Goal: Task Accomplishment & Management: Use online tool/utility

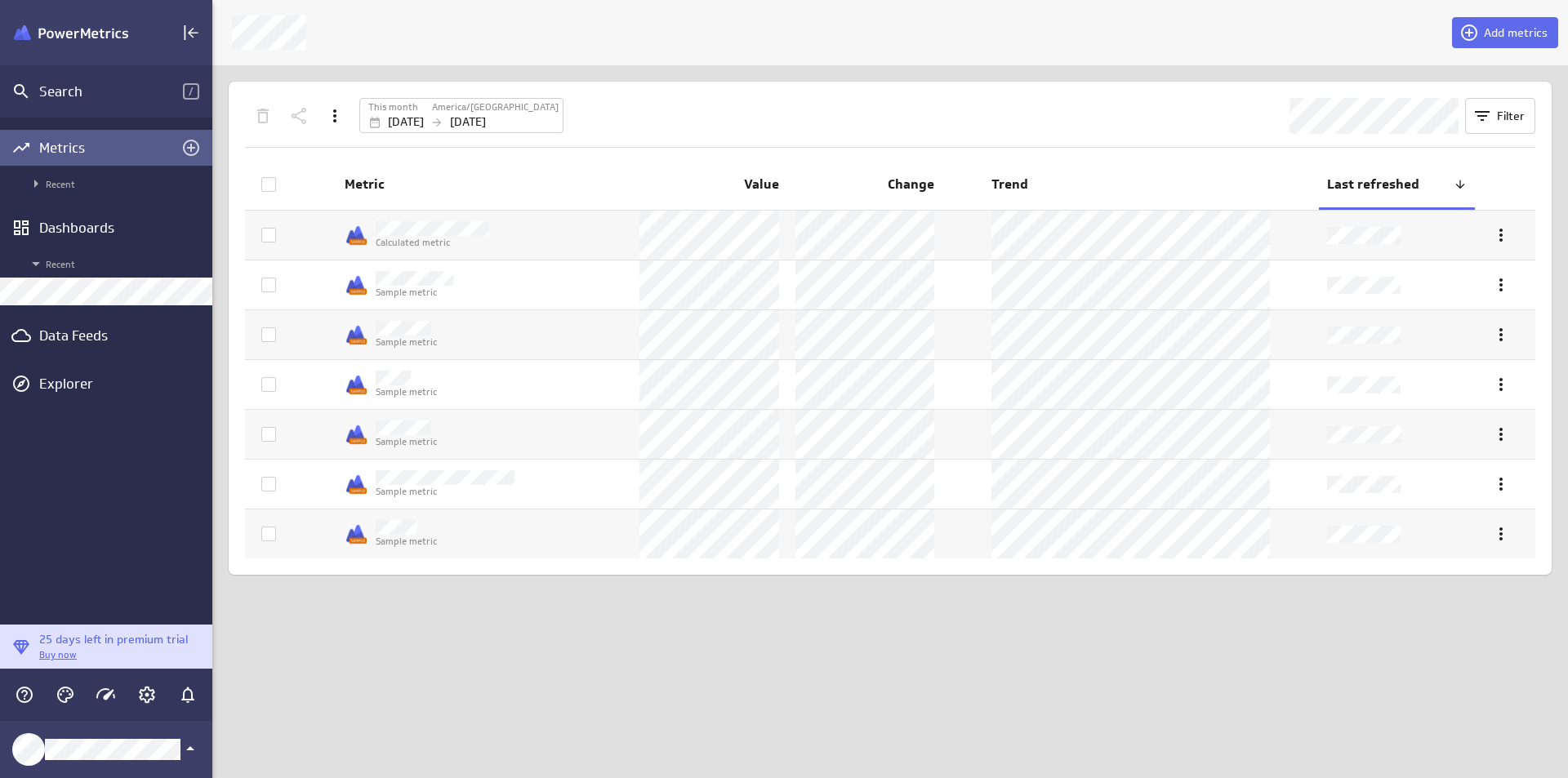
scroll to position [803, 1381]
click at [113, 328] on div "Data Feeds" at bounding box center [106, 335] width 134 height 18
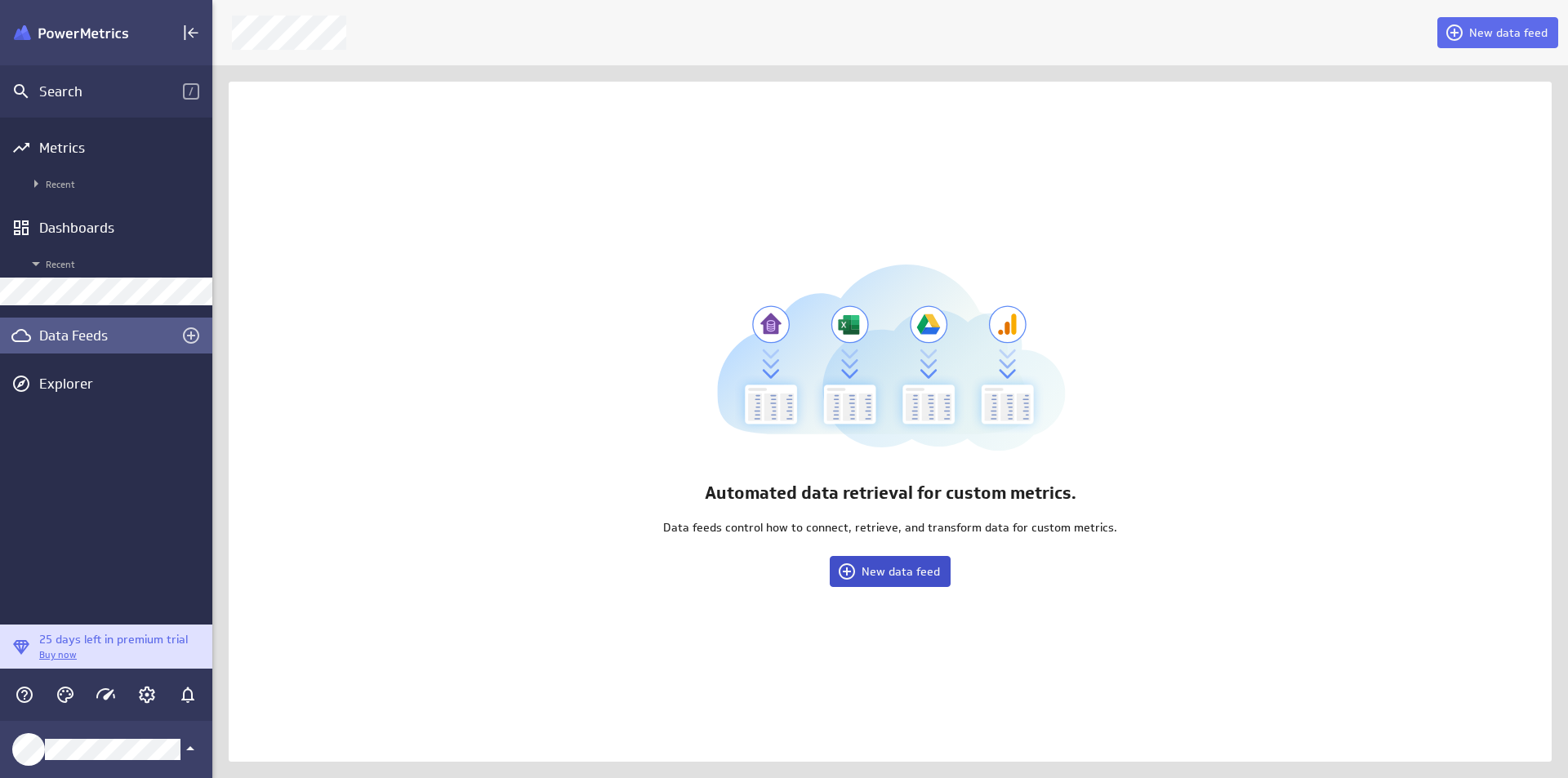
click at [886, 582] on button "New data feed" at bounding box center [890, 571] width 121 height 31
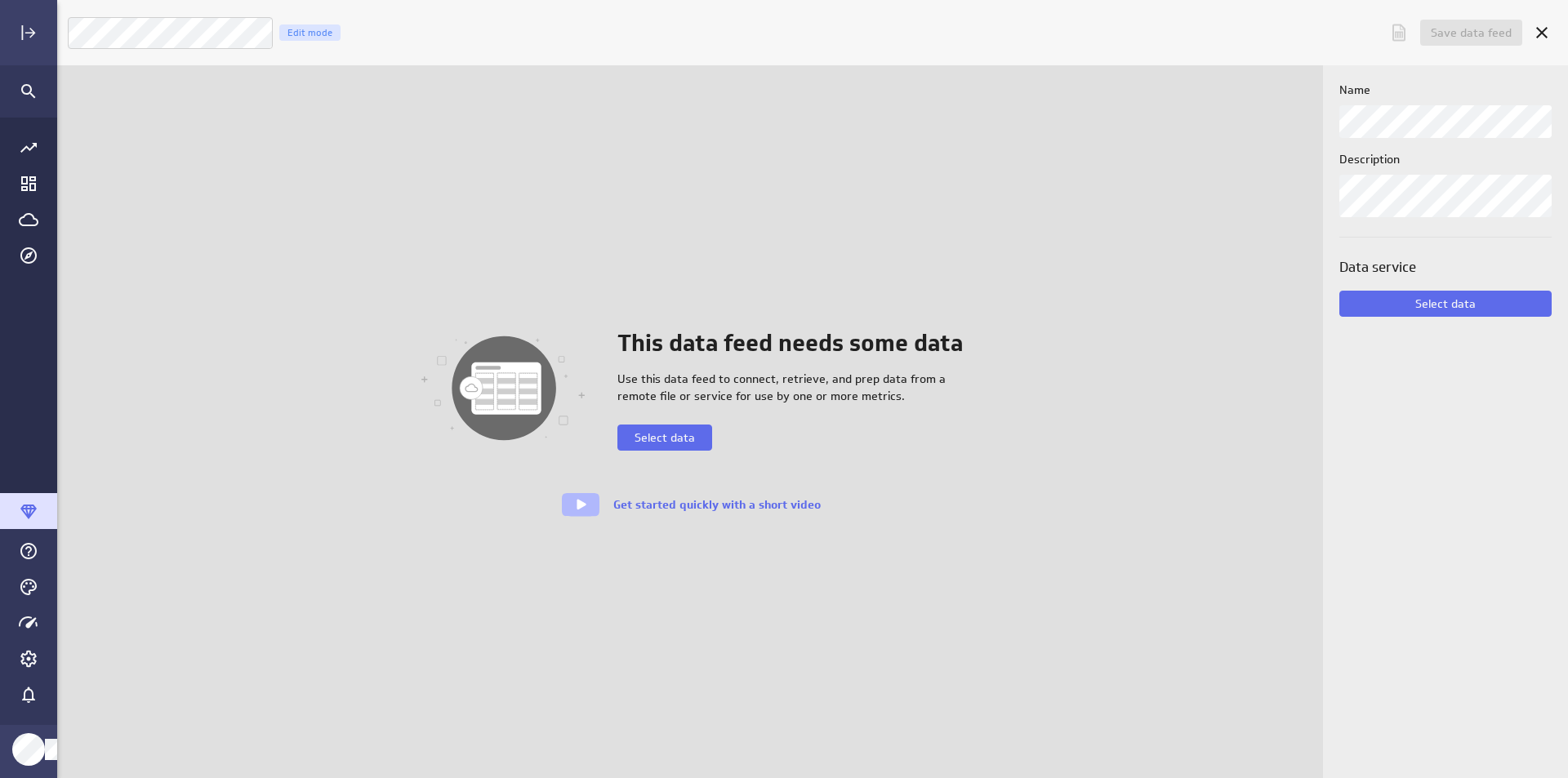
scroll to position [803, 1537]
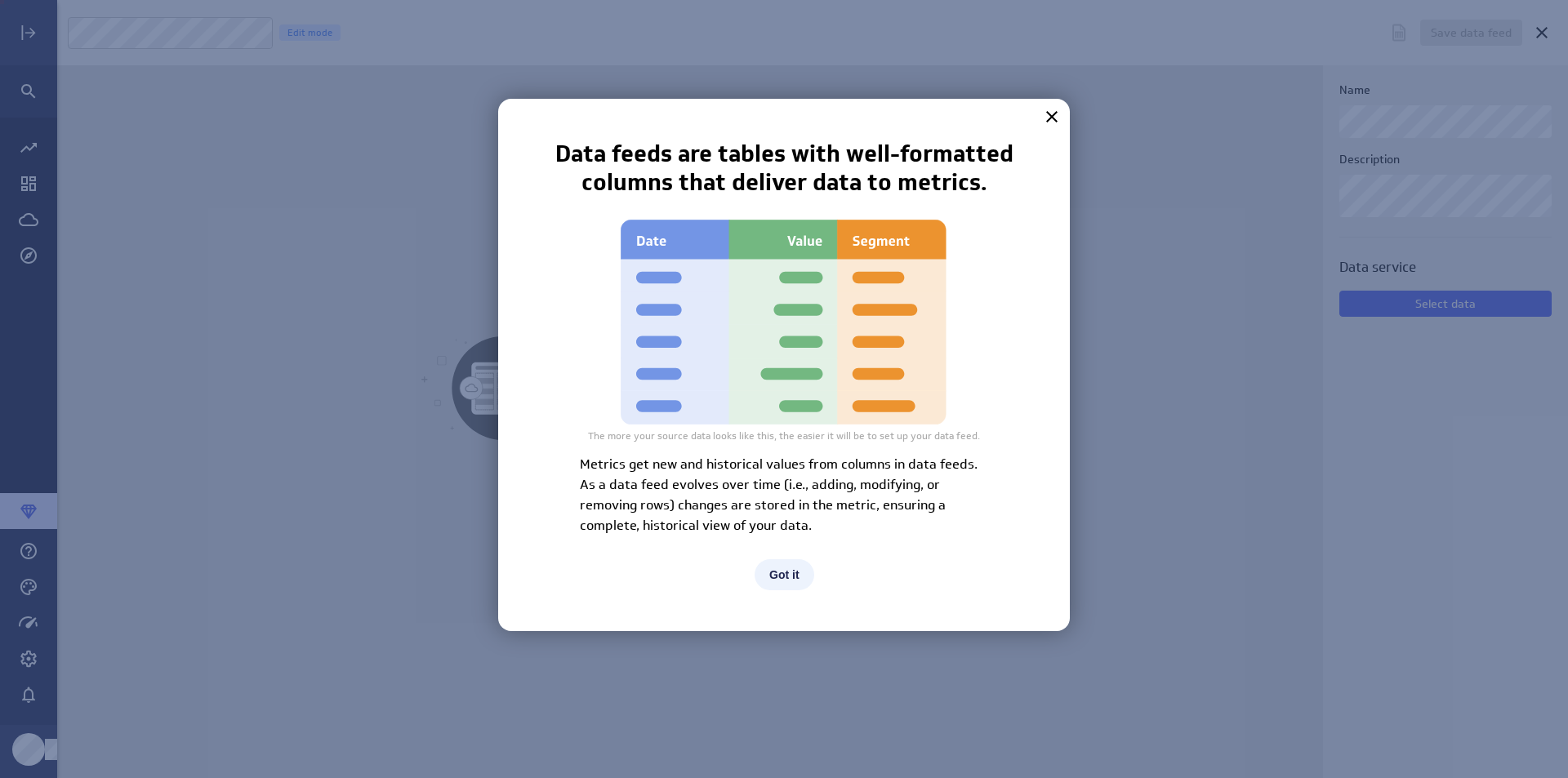
click at [780, 568] on button "Got it" at bounding box center [784, 575] width 59 height 31
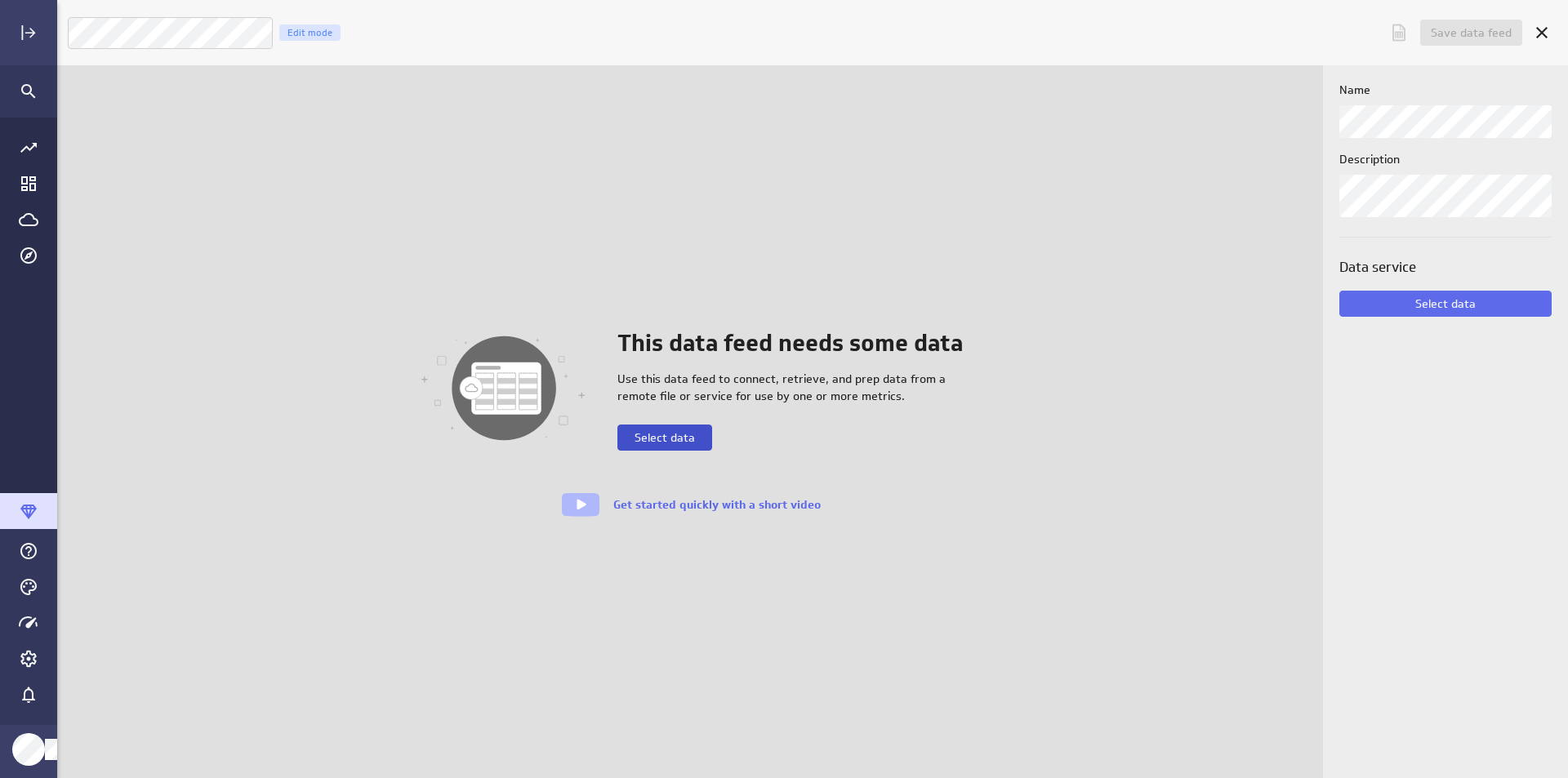
click at [682, 428] on button "Select data" at bounding box center [665, 438] width 95 height 26
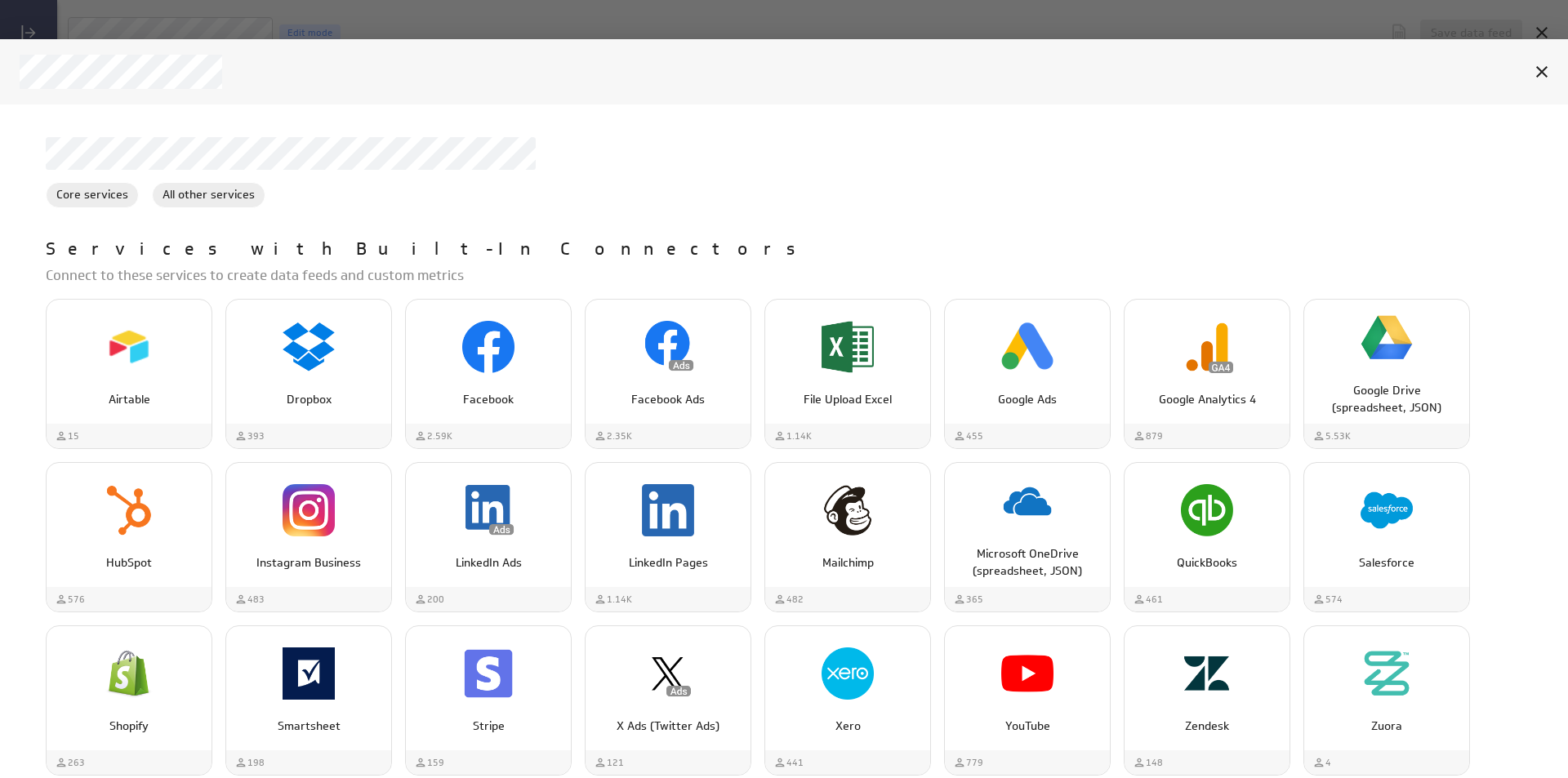
scroll to position [0, 0]
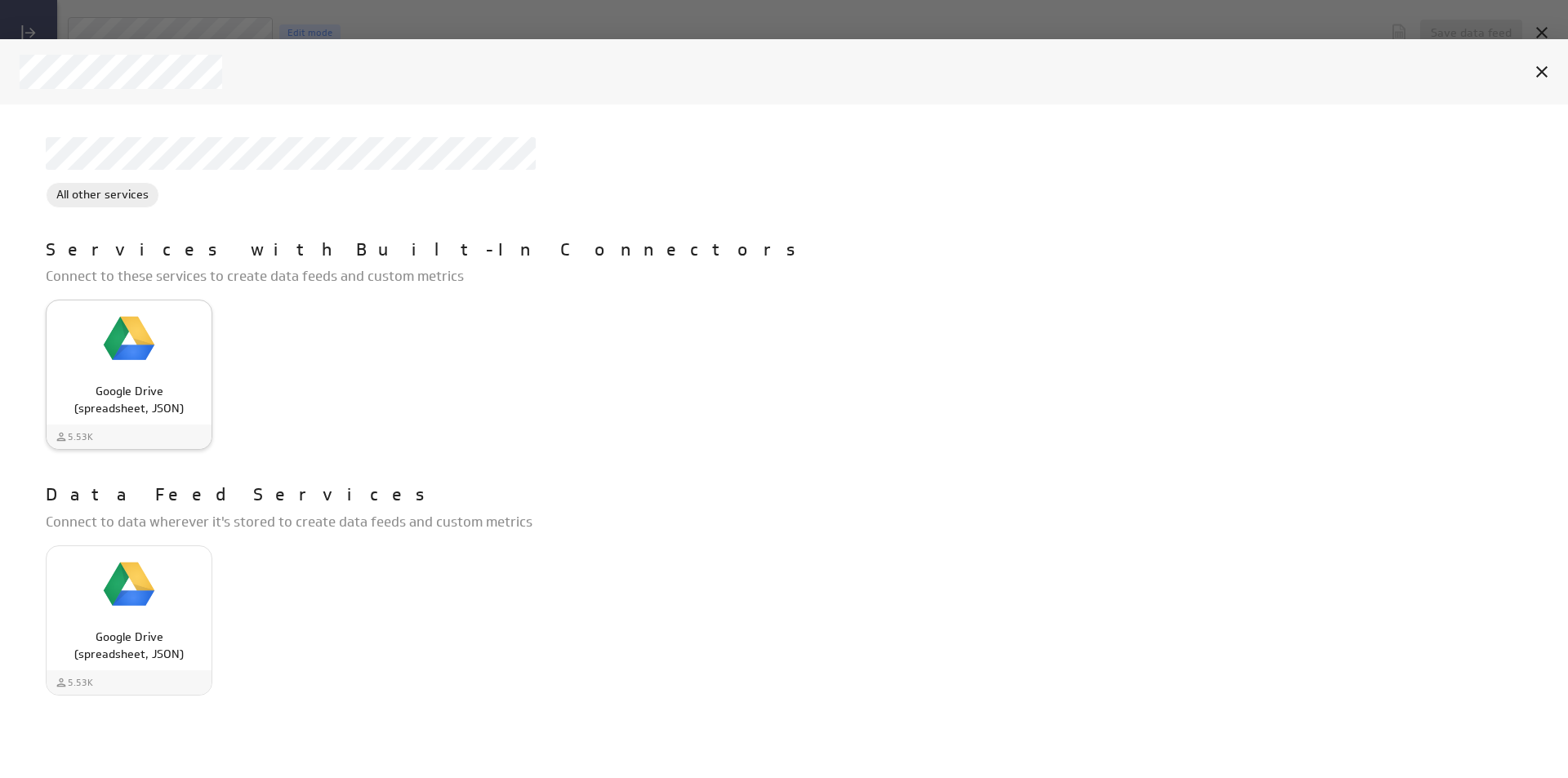
click at [138, 363] on img "Google Drive (spreadsheet, JSON)" at bounding box center [130, 339] width 52 height 52
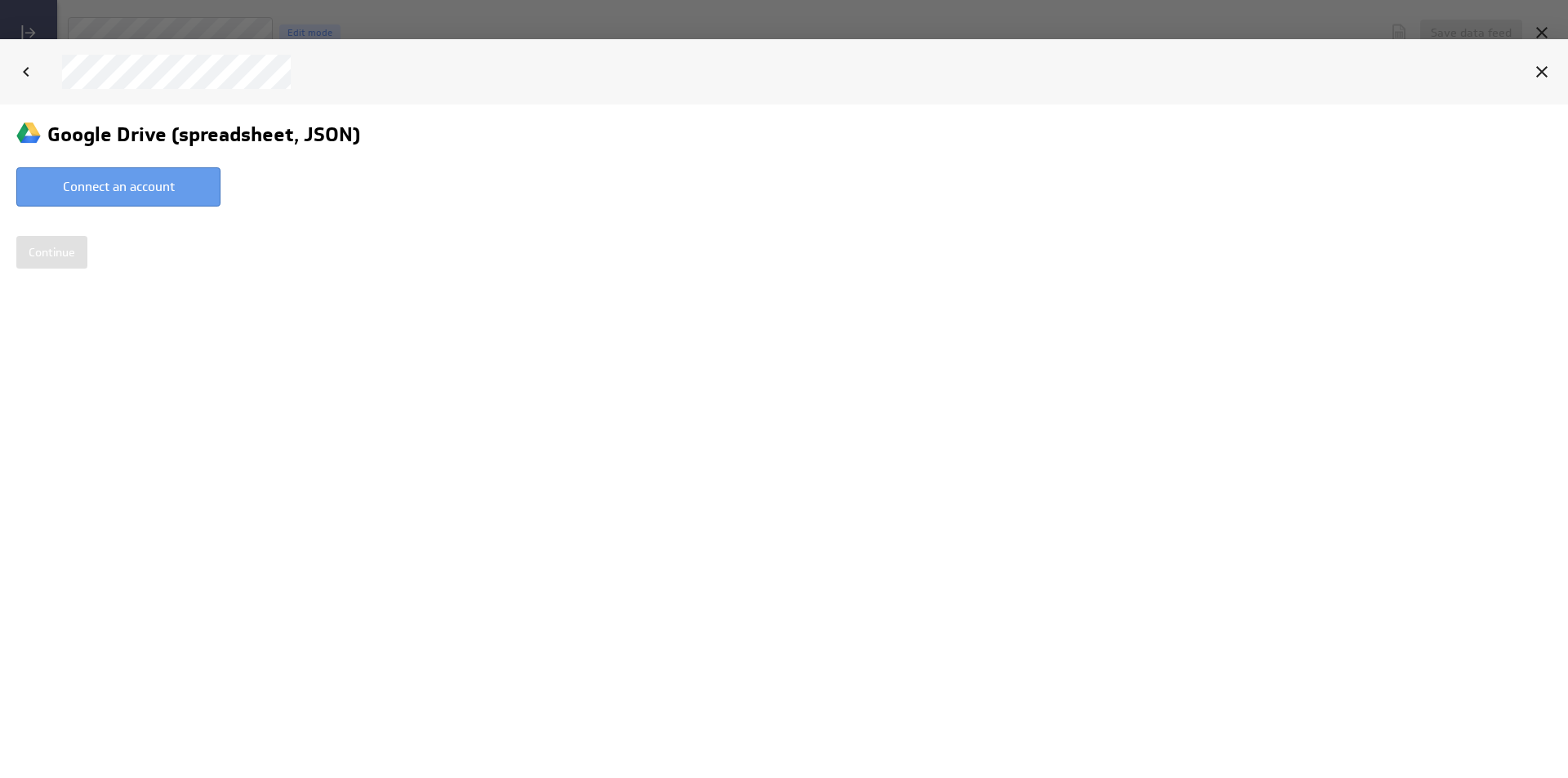
click at [186, 191] on button "Connect an account" at bounding box center [118, 186] width 204 height 39
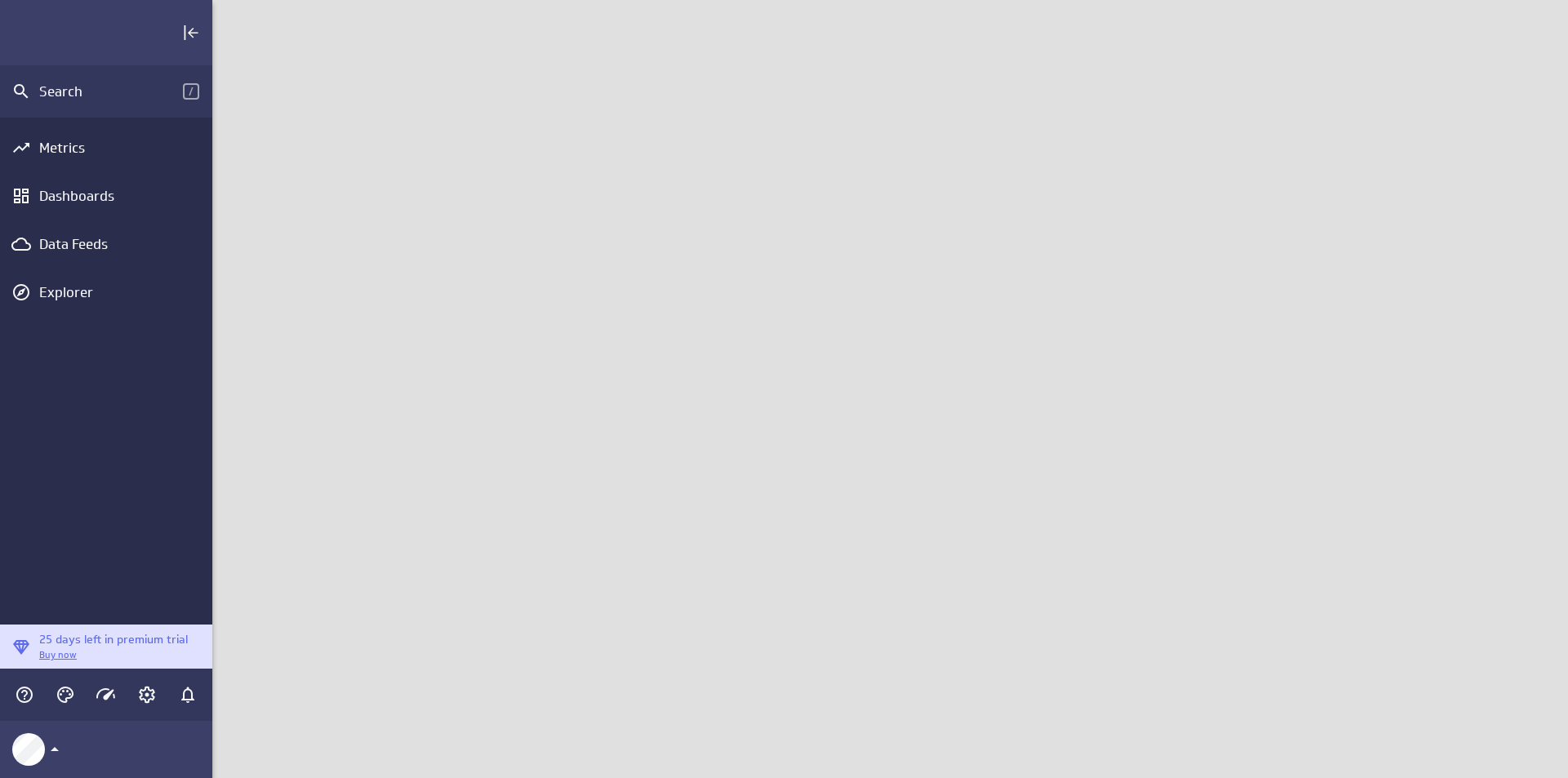
scroll to position [803, 1381]
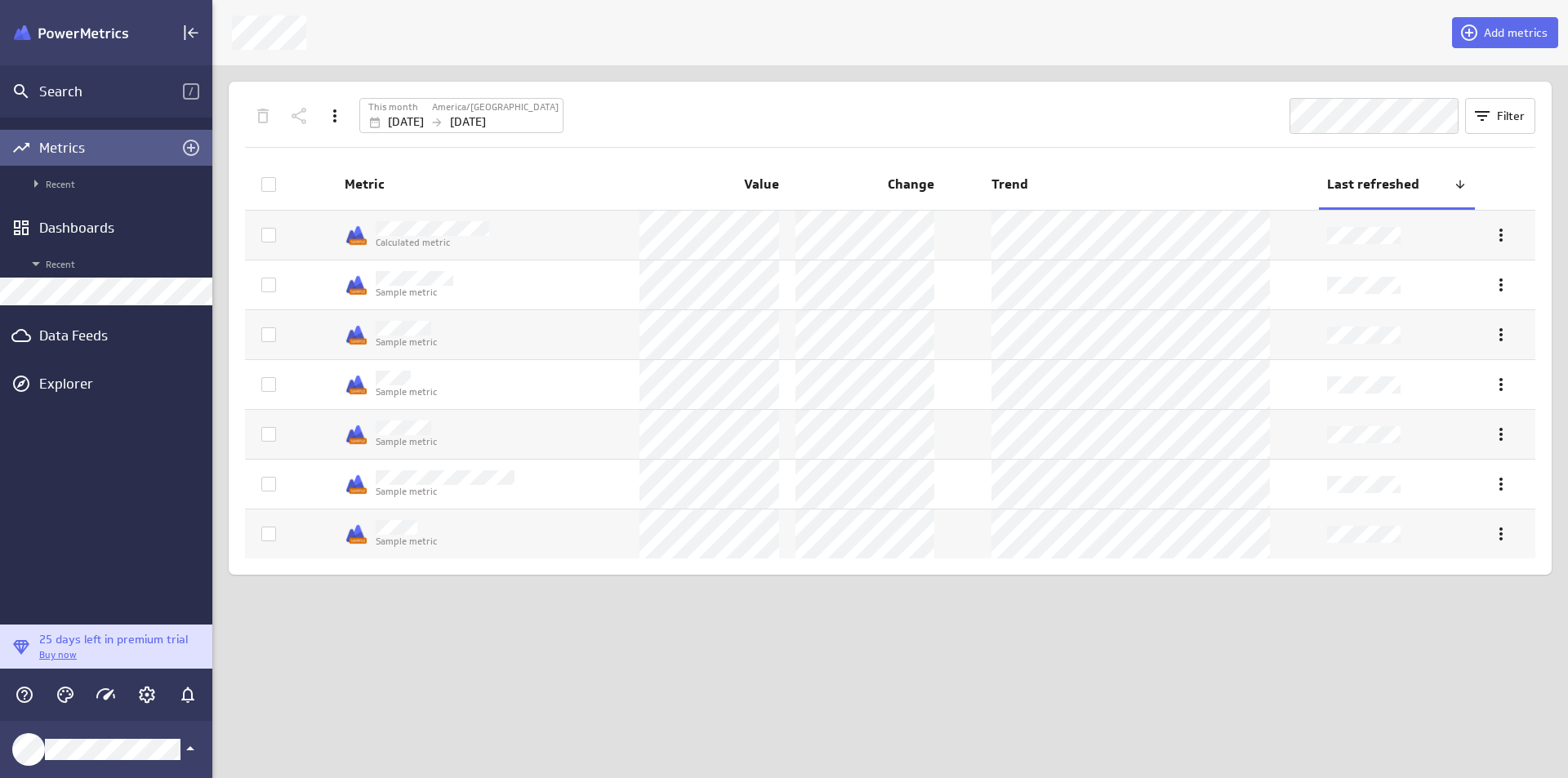
scroll to position [803, 1381]
click at [104, 218] on div "Dashboards" at bounding box center [106, 228] width 213 height 36
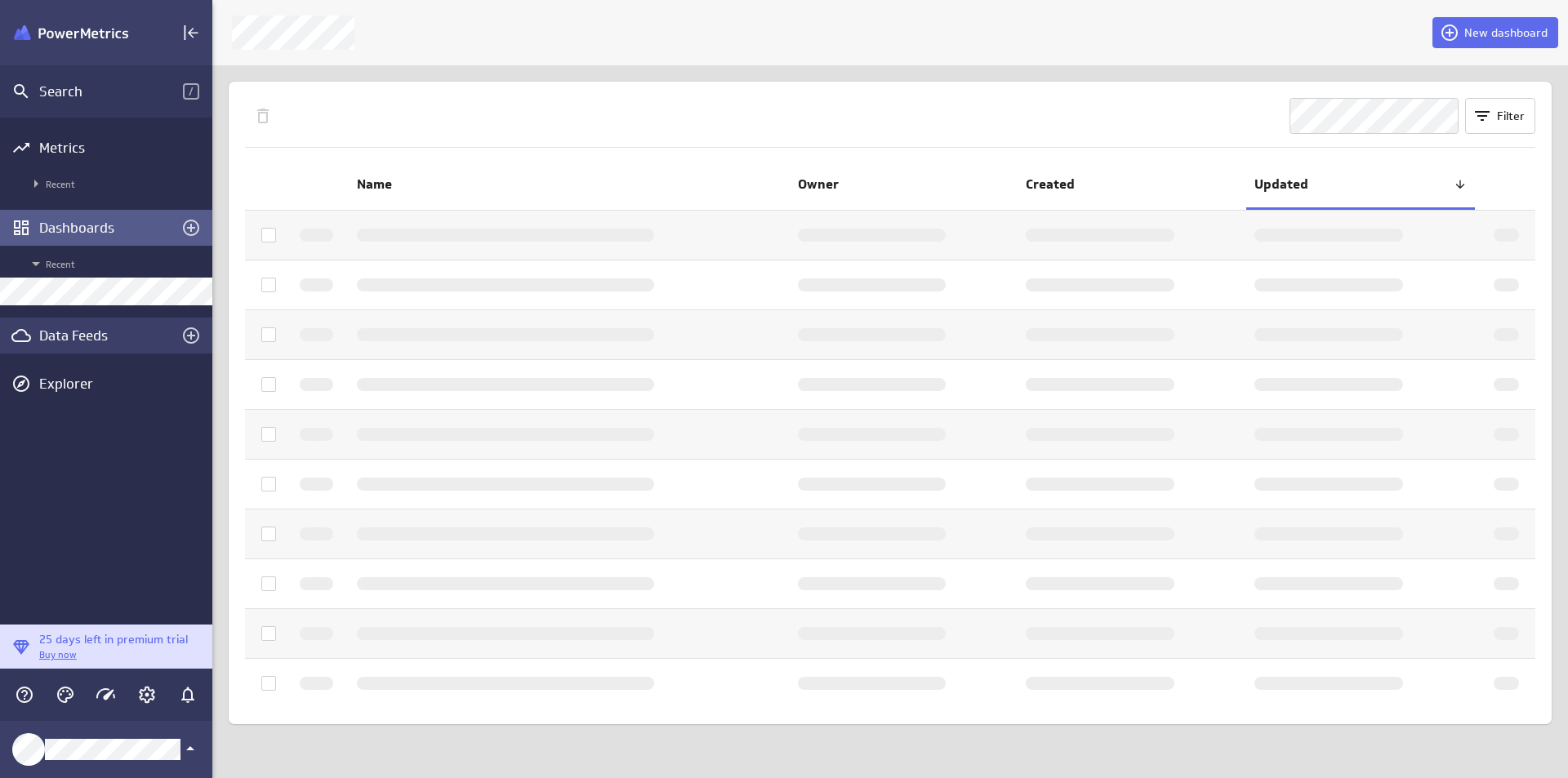
click at [92, 326] on div "Data Feeds" at bounding box center [106, 335] width 213 height 36
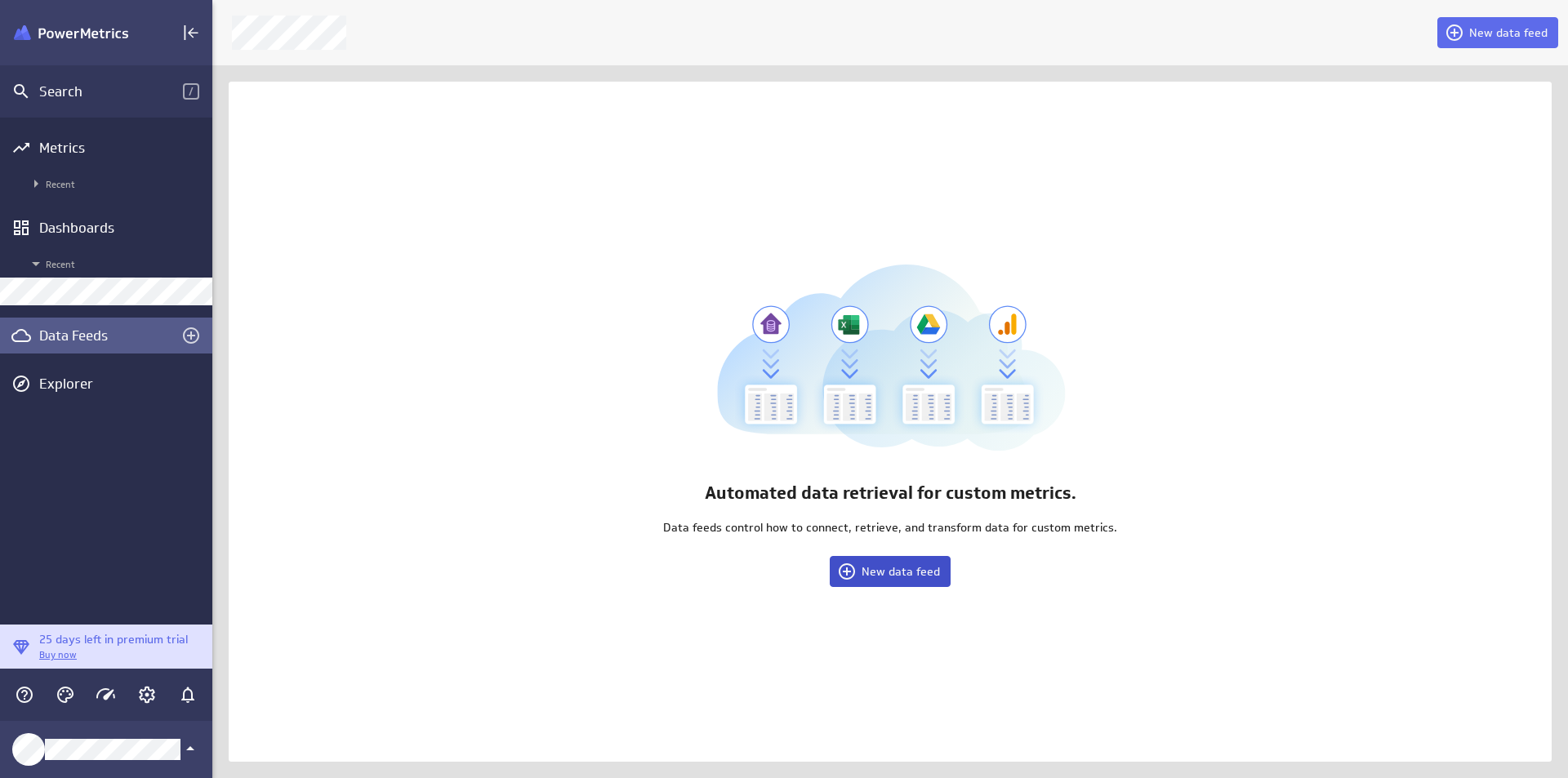
click at [920, 571] on span "New data feed" at bounding box center [901, 571] width 79 height 14
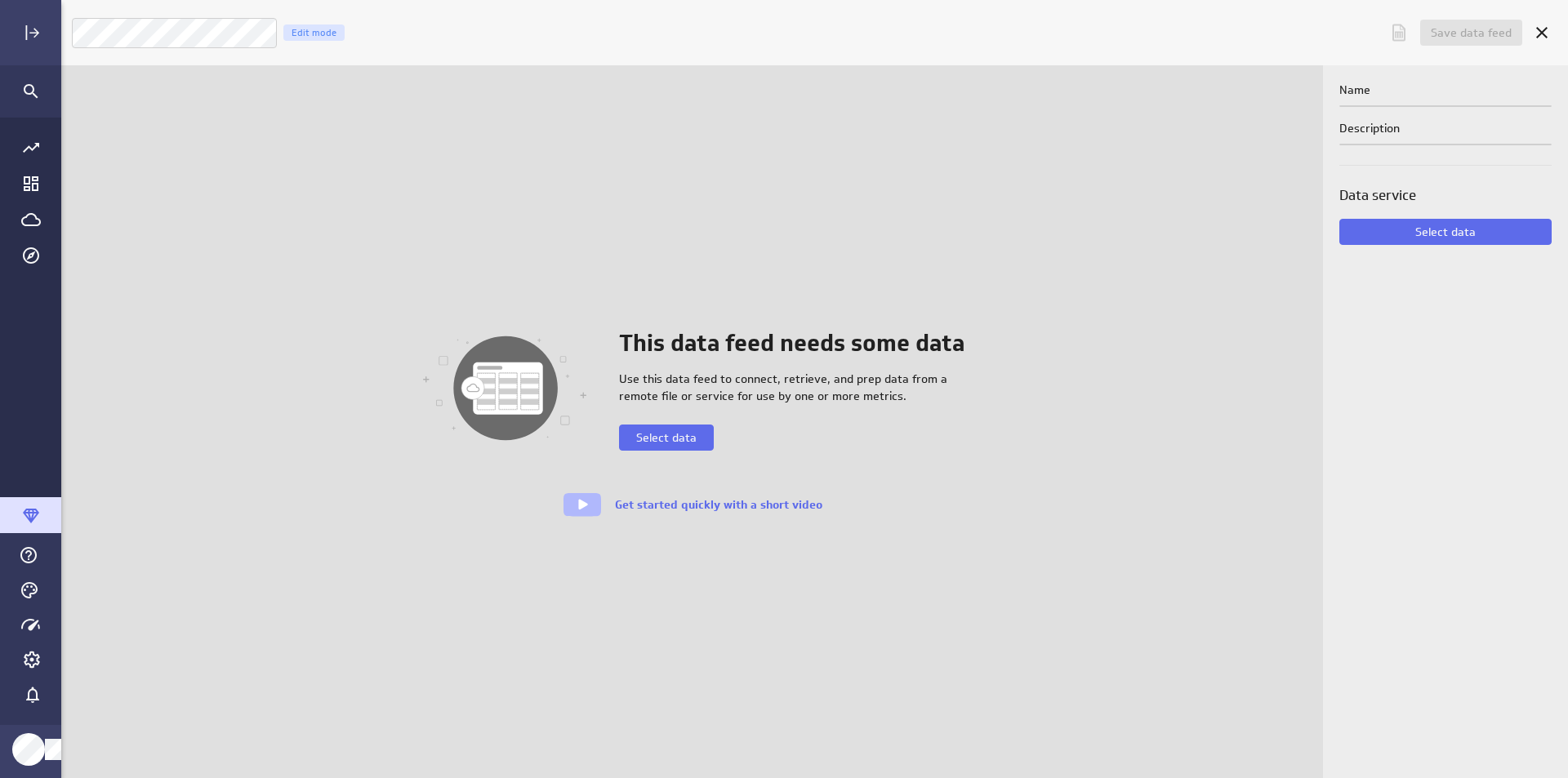
scroll to position [803, 1537]
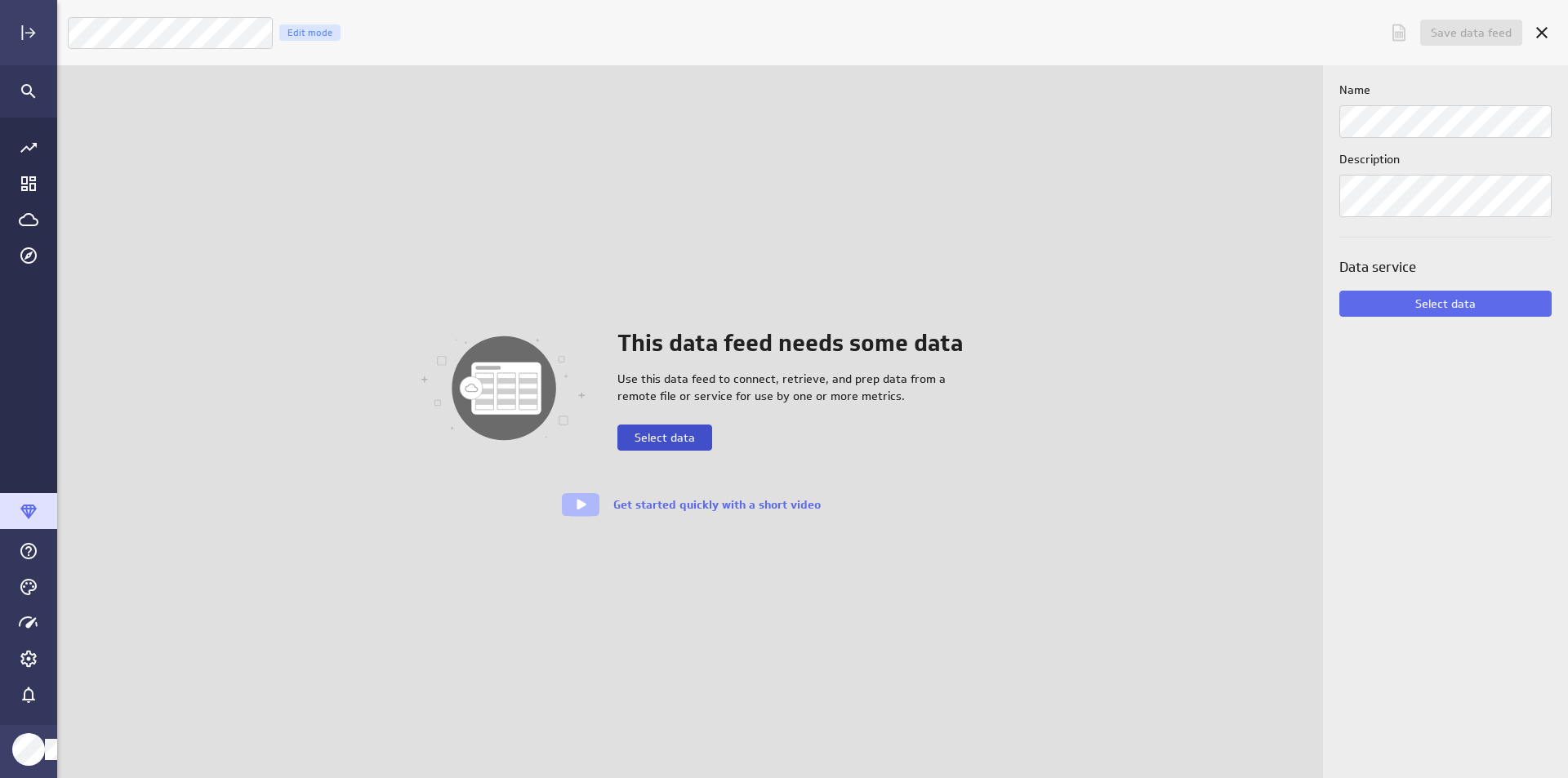
click at [654, 444] on span "Select data" at bounding box center [665, 437] width 60 height 14
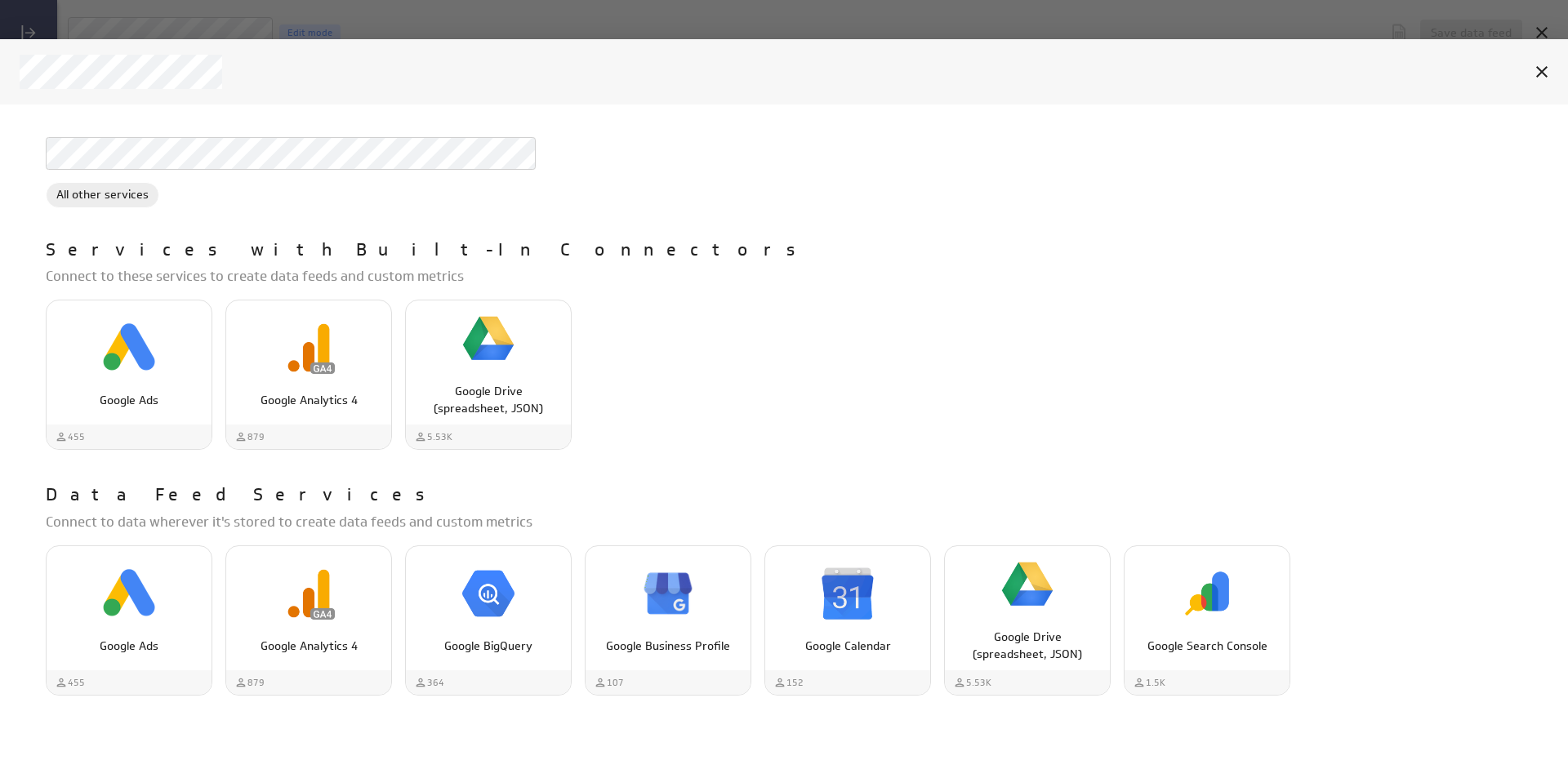
scroll to position [0, 0]
click at [1035, 596] on img "Google Drive (spreadsheet, JSON)" at bounding box center [1028, 585] width 52 height 52
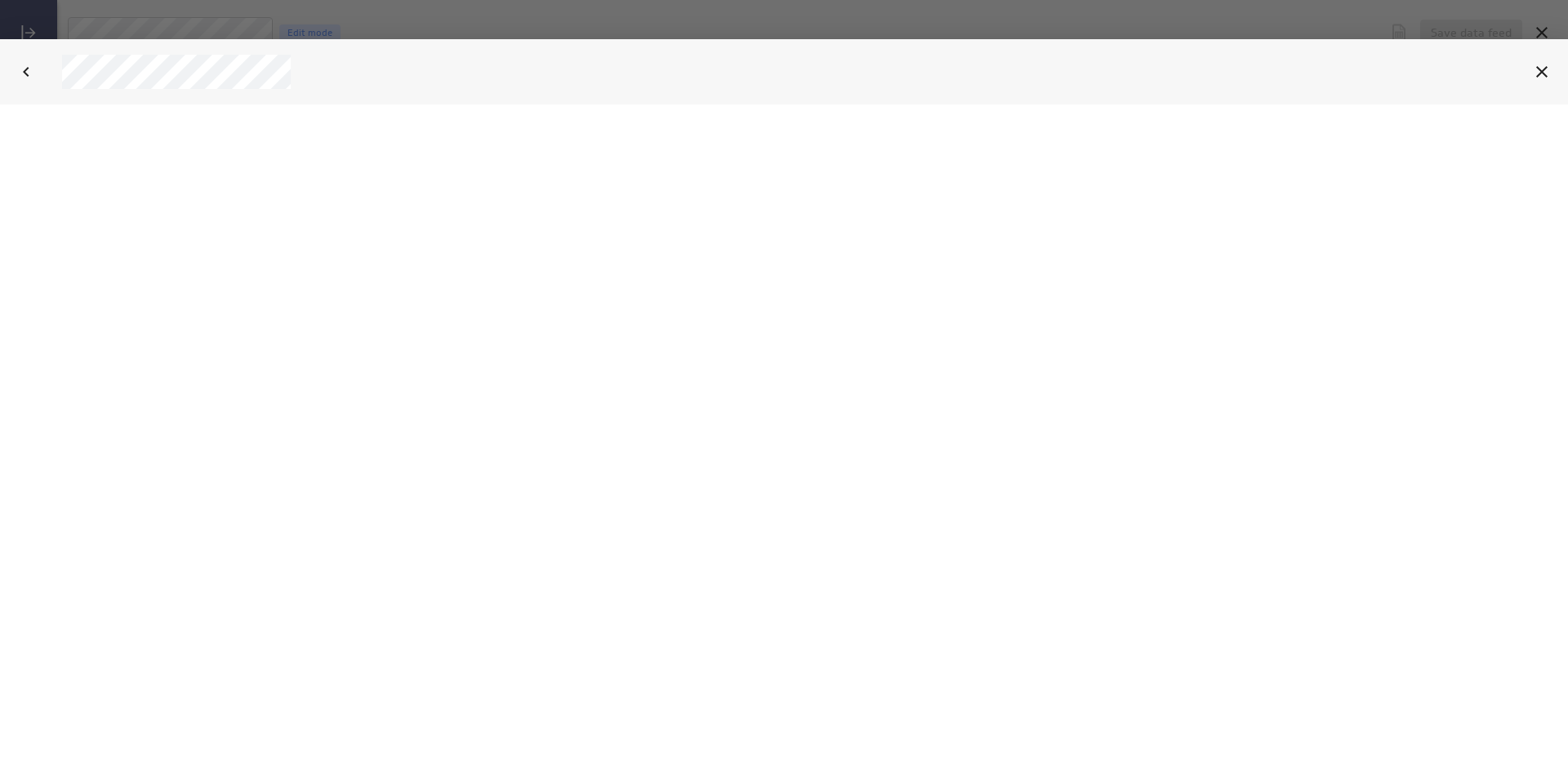
select select "94b5f2eb37ef2a922f2673aa703b3add"
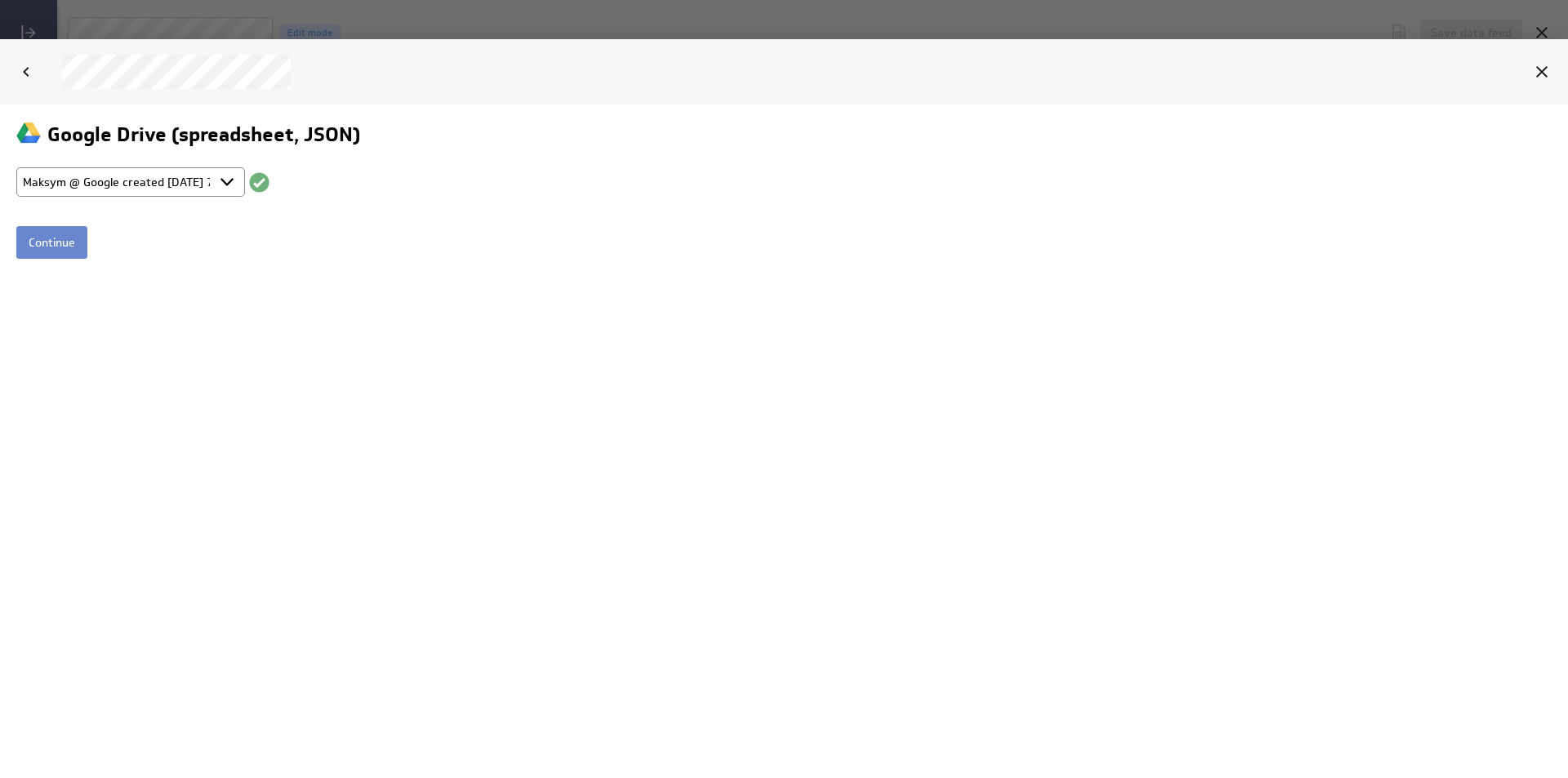
click at [33, 251] on input "Continue" at bounding box center [52, 241] width 71 height 33
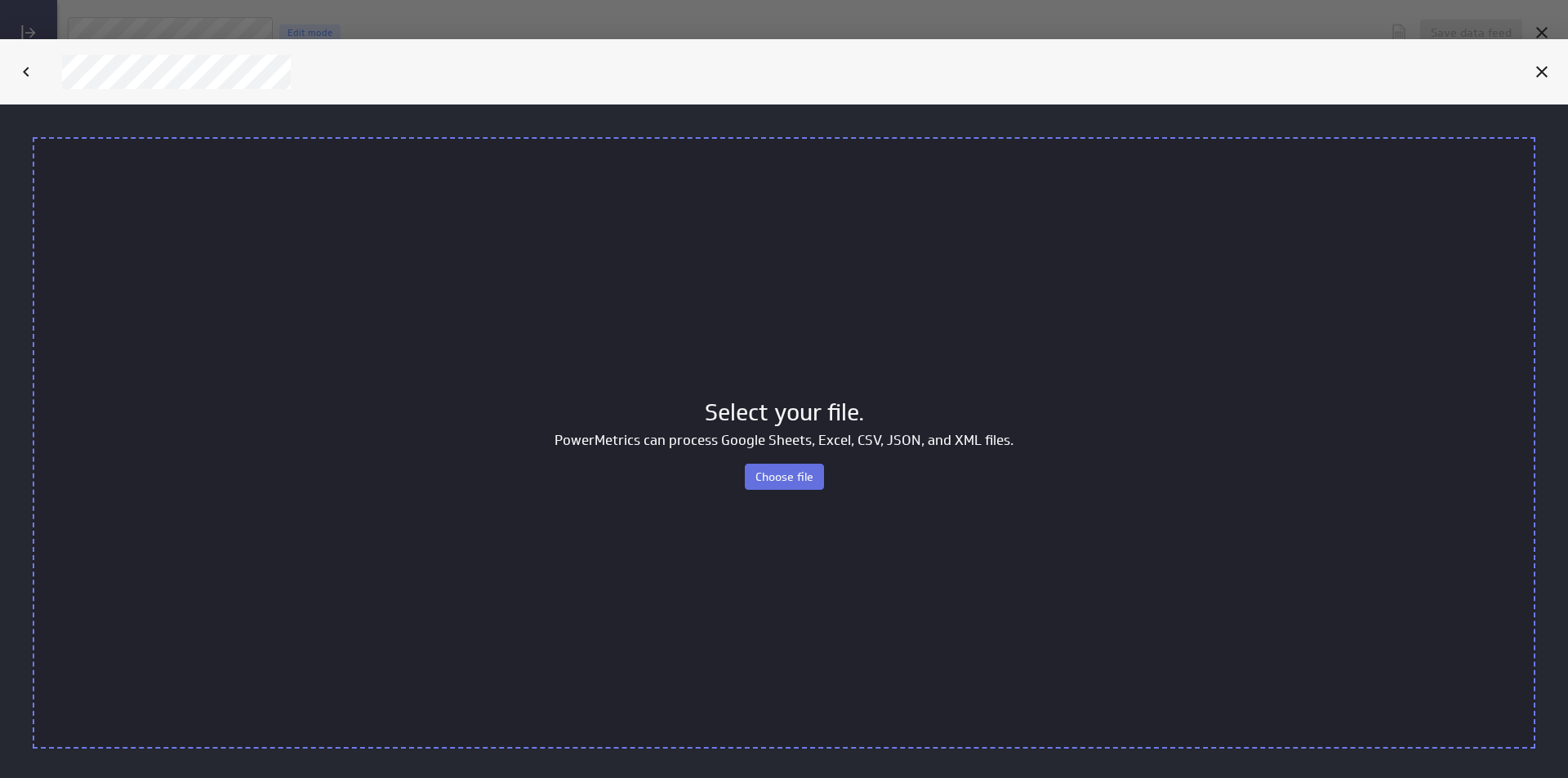
click at [789, 472] on span "Choose file" at bounding box center [784, 476] width 58 height 14
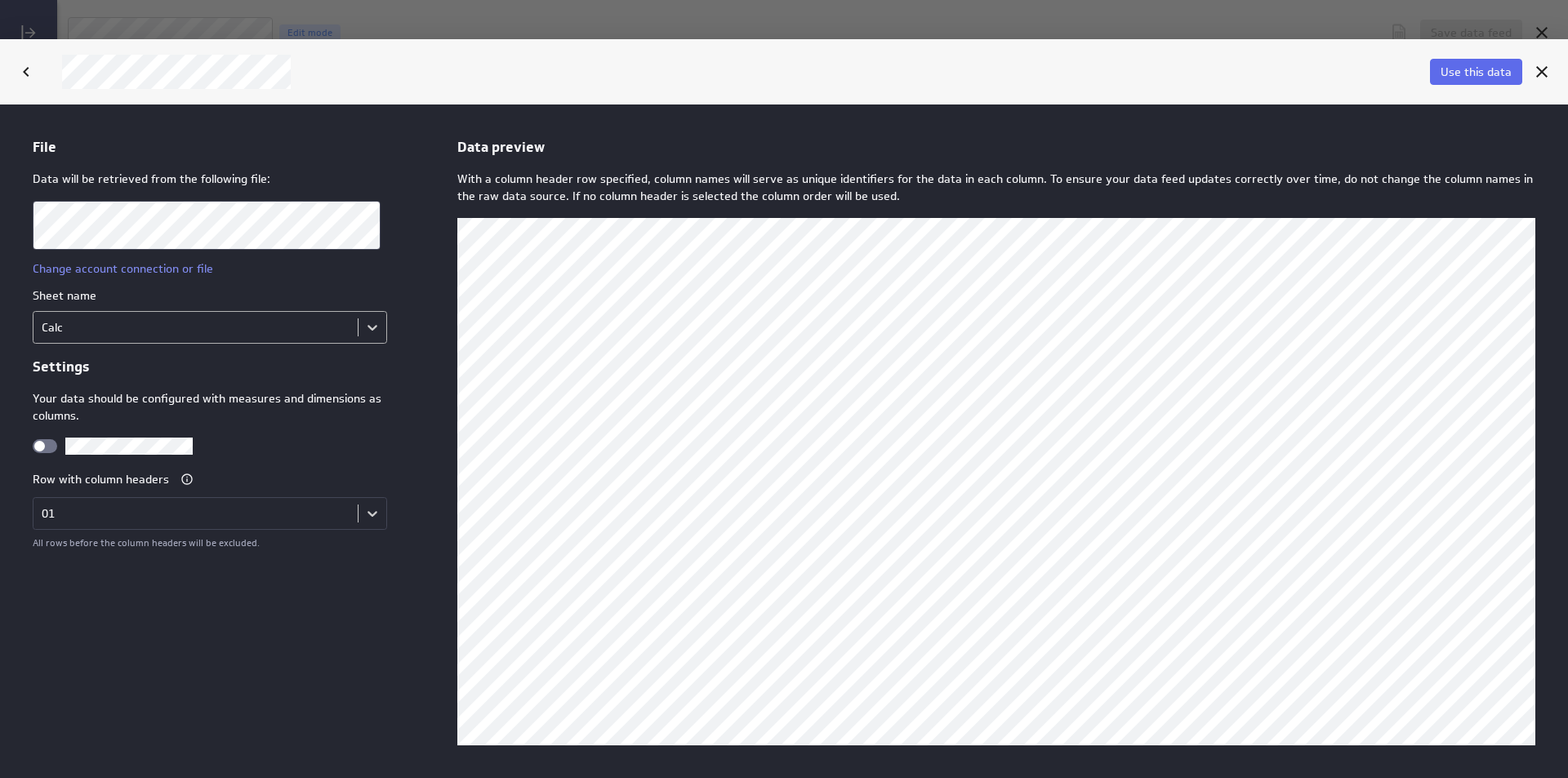
click at [218, 316] on body "File Data will be retrieved from the following file: Change account connection …" at bounding box center [784, 441] width 1568 height 674
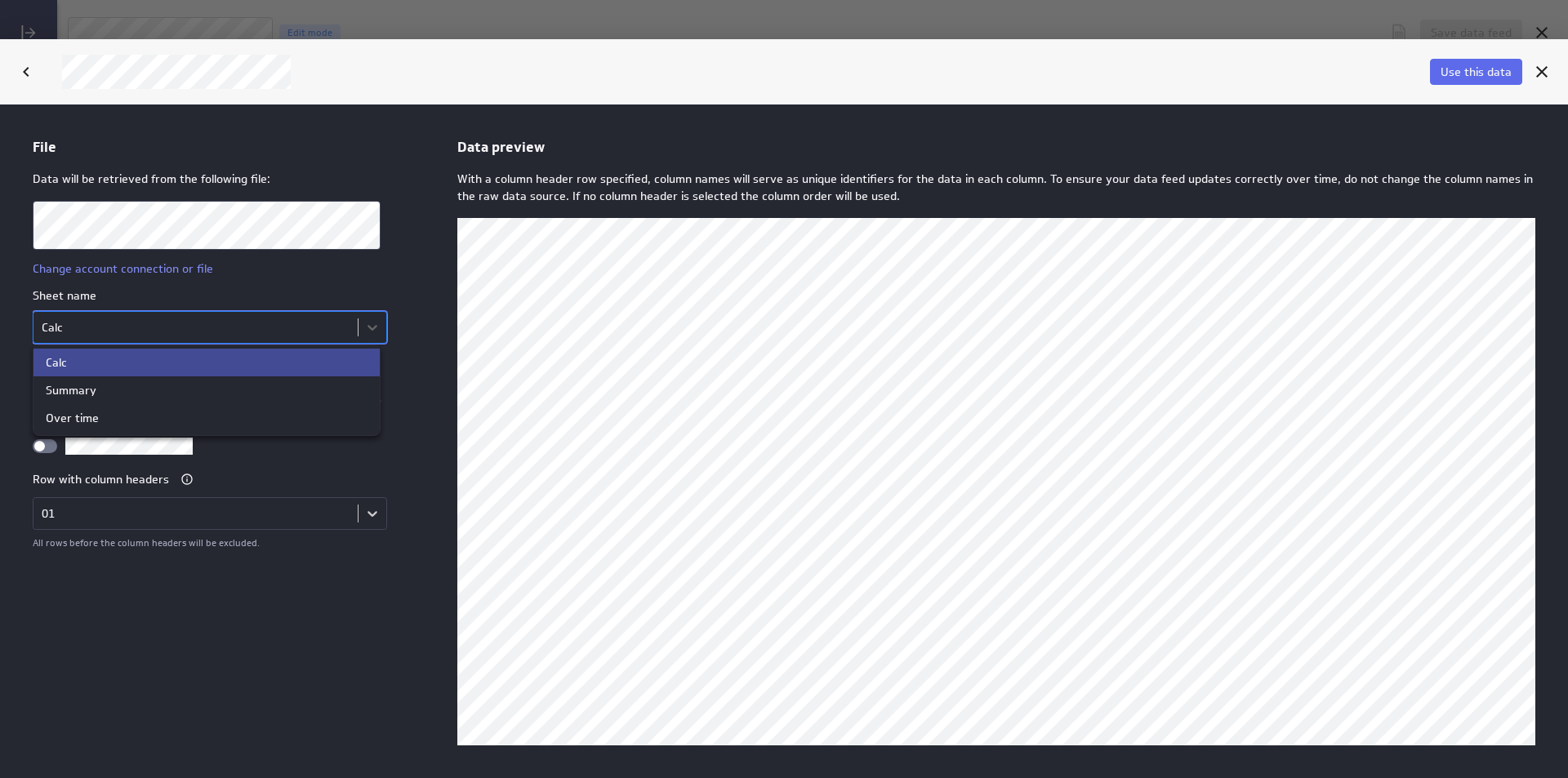
click at [218, 316] on div at bounding box center [784, 441] width 1568 height 674
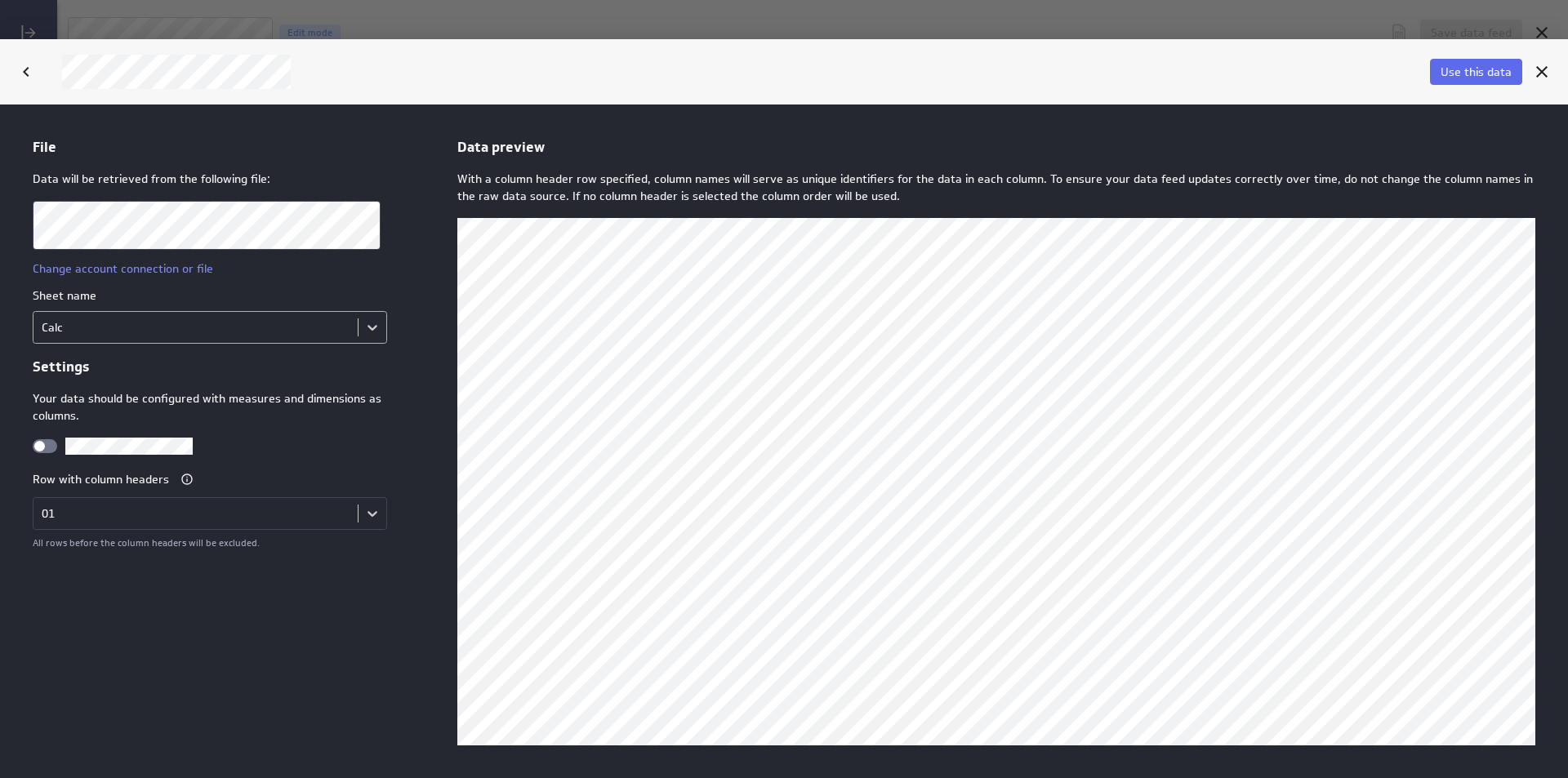
click at [218, 316] on body "File Data will be retrieved from the following file: Change account connection …" at bounding box center [784, 441] width 1568 height 674
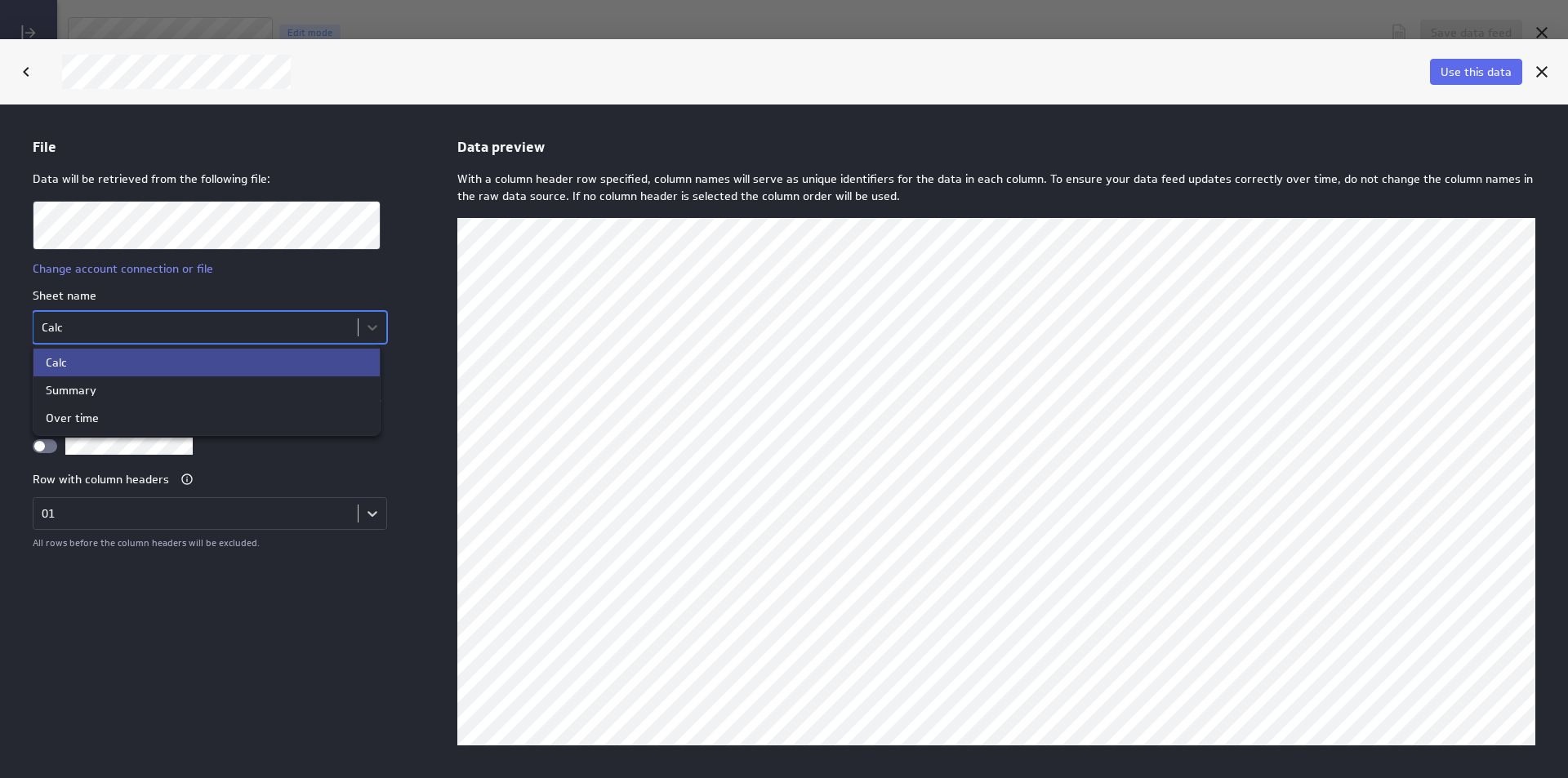
click at [218, 316] on div at bounding box center [784, 441] width 1568 height 674
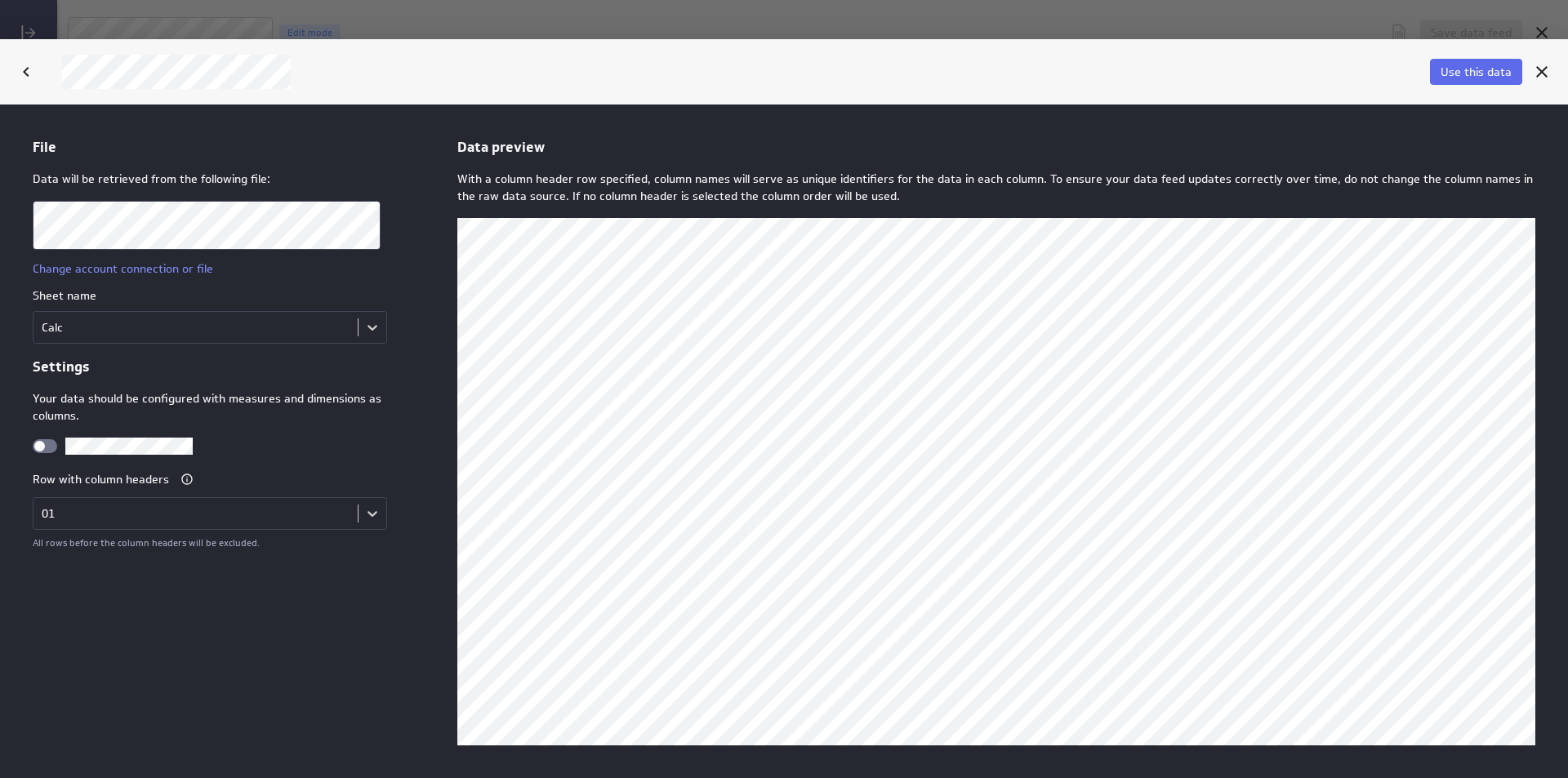
click at [16, 417] on div "File Data will be retrieved from the following file: Change account connection …" at bounding box center [784, 441] width 1568 height 674
click at [52, 441] on div at bounding box center [45, 445] width 25 height 14
click at [0, 104] on input "checkbox" at bounding box center [0, 104] width 0 height 0
click at [52, 441] on span at bounding box center [50, 445] width 11 height 11
click at [0, 104] on input "checkbox" at bounding box center [0, 104] width 0 height 0
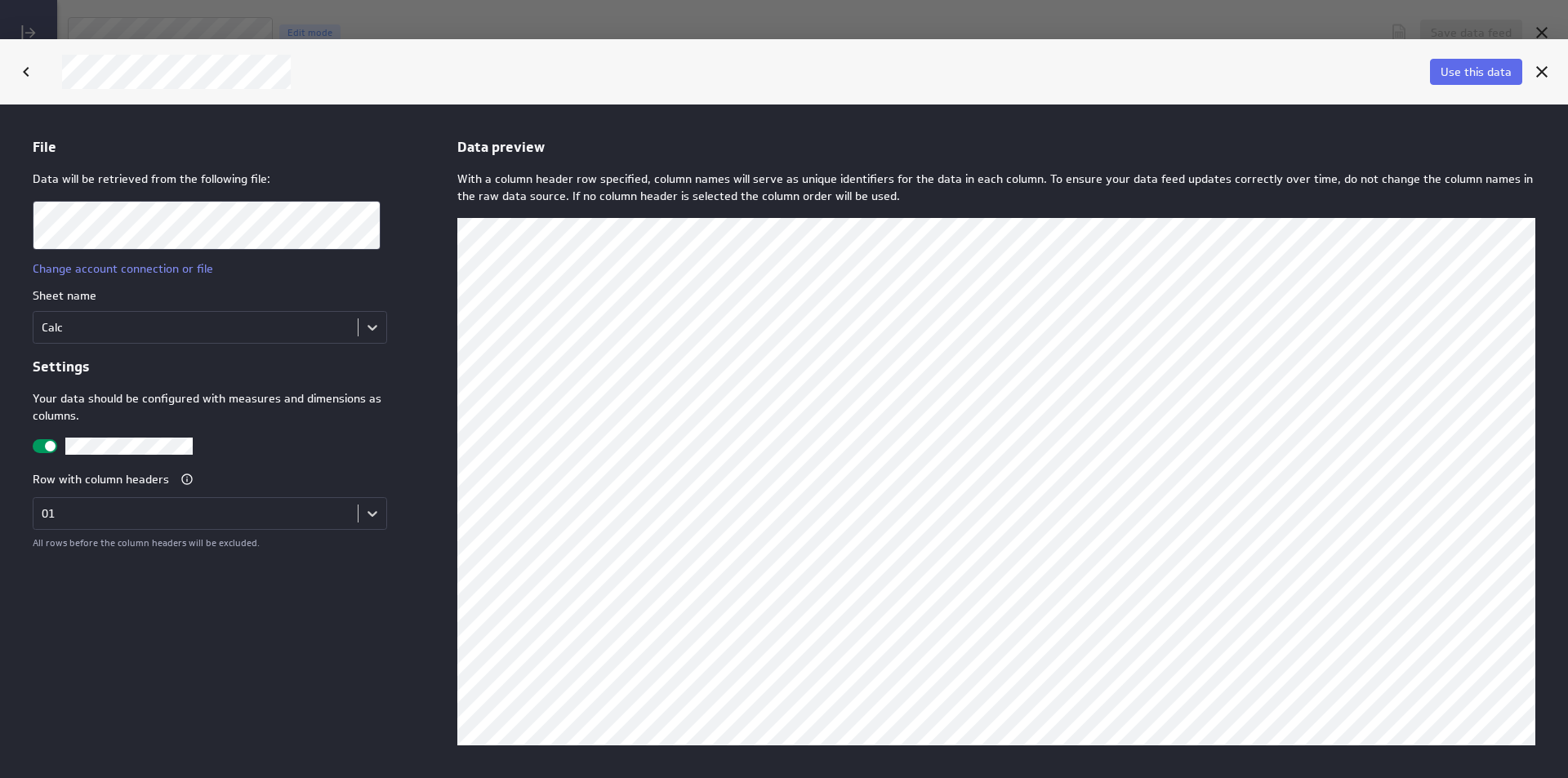
click at [52, 441] on div at bounding box center [45, 445] width 25 height 14
click at [0, 104] on input "checkbox" at bounding box center [0, 104] width 0 height 0
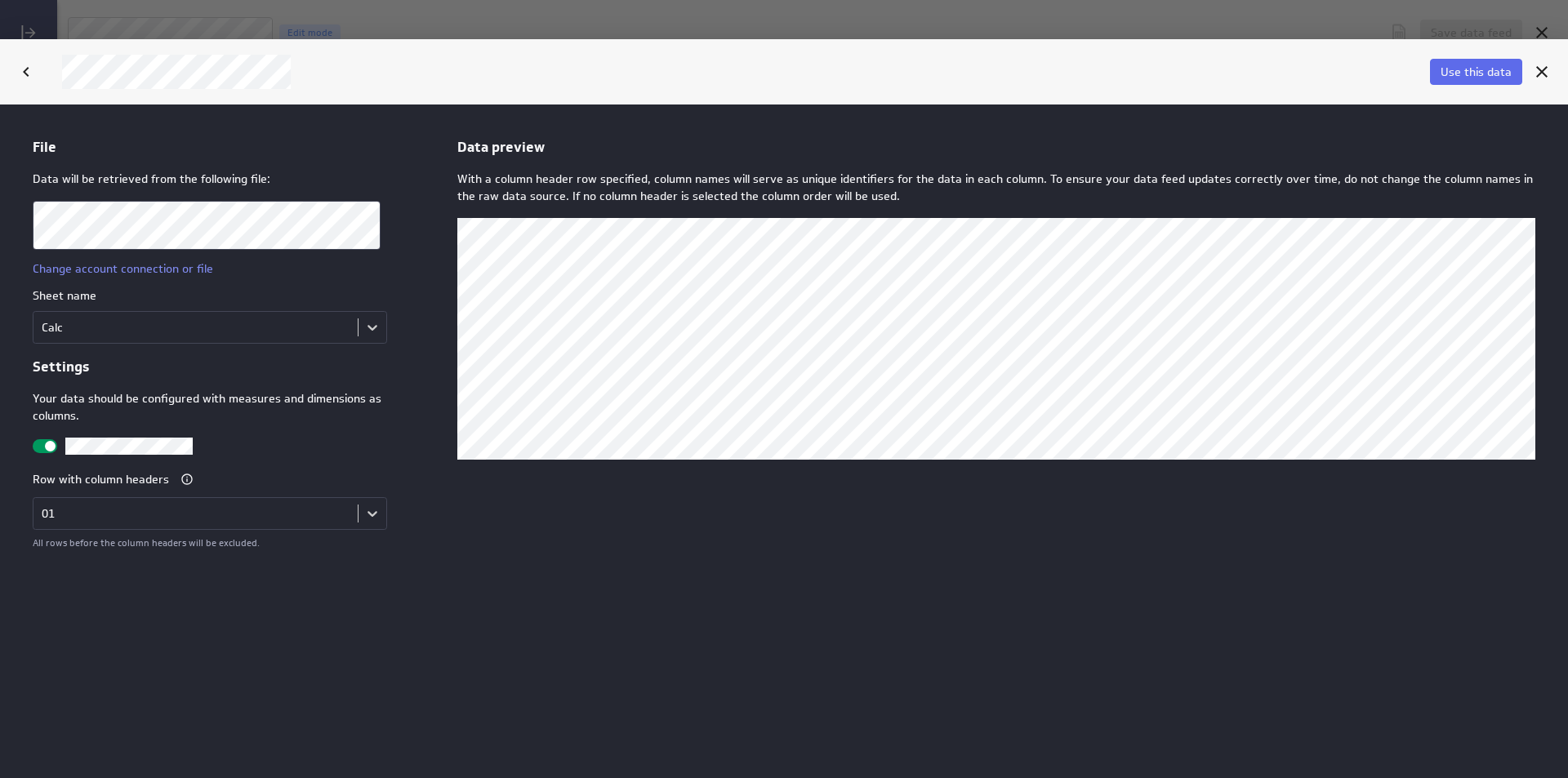
click at [52, 441] on span at bounding box center [50, 445] width 11 height 11
click at [0, 104] on input "checkbox" at bounding box center [0, 104] width 0 height 0
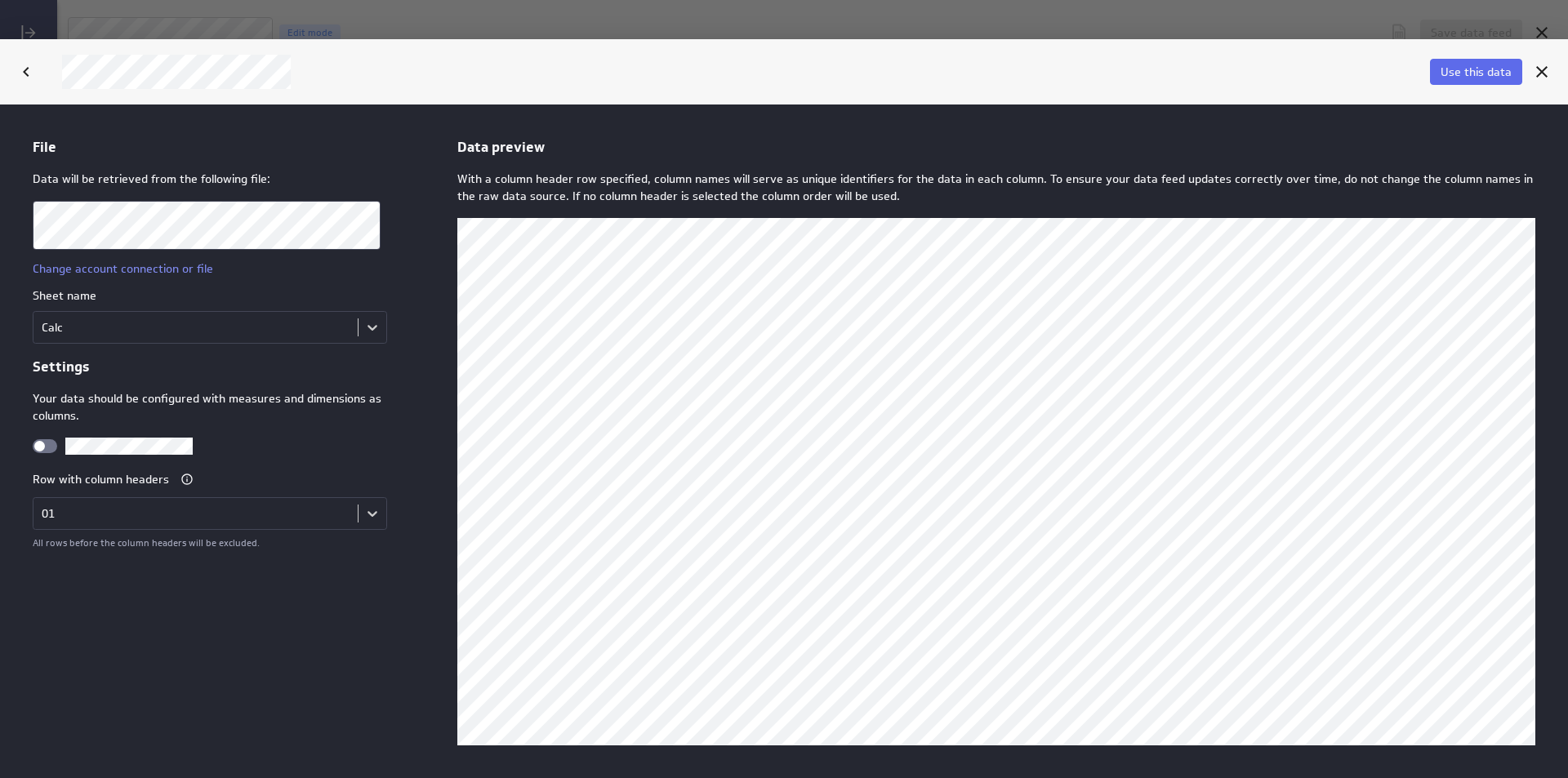
click at [52, 441] on div at bounding box center [45, 445] width 25 height 14
click at [0, 104] on input "checkbox" at bounding box center [0, 104] width 0 height 0
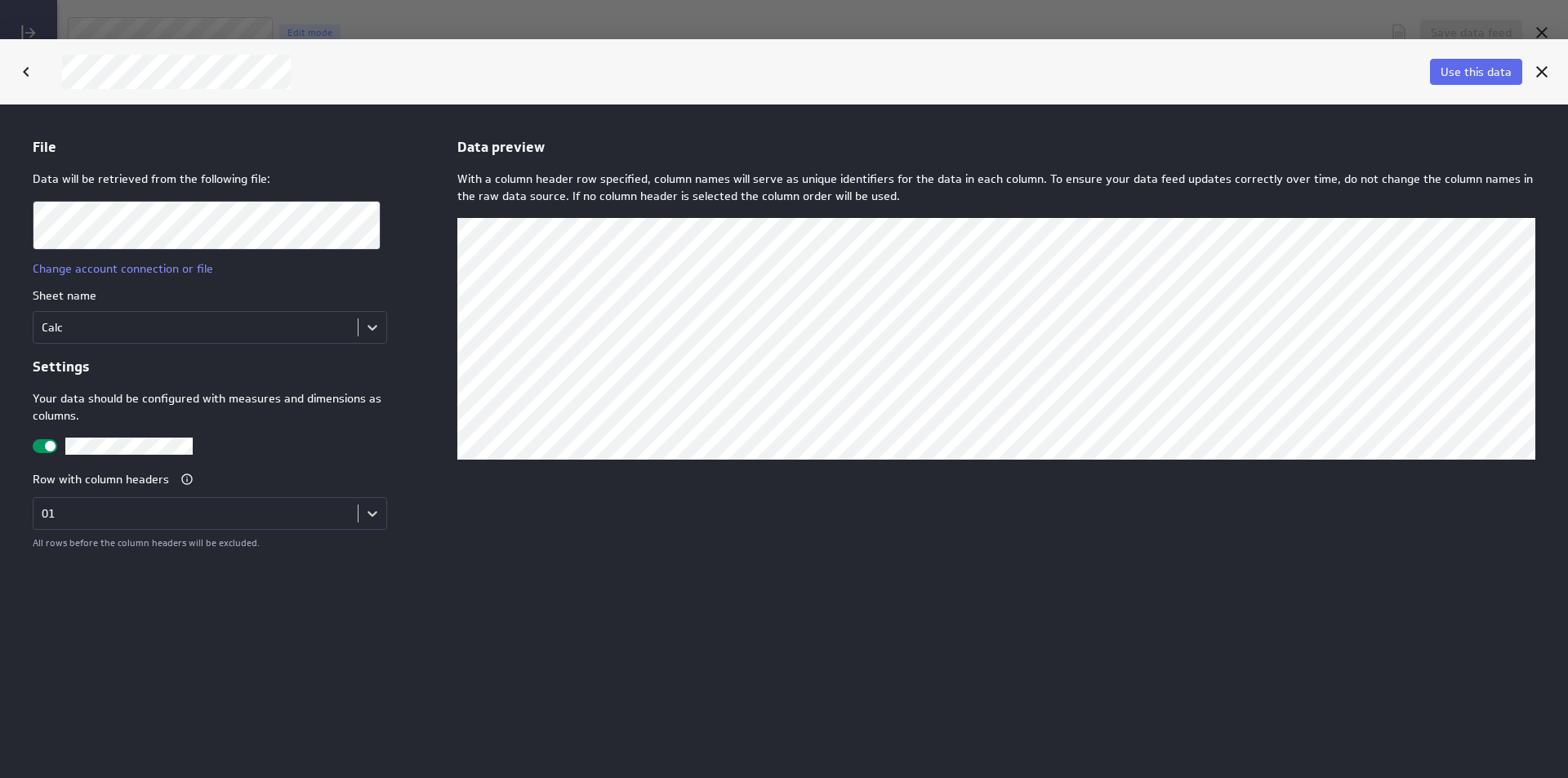
click at [33, 444] on div at bounding box center [45, 445] width 25 height 14
click at [0, 104] on input "checkbox" at bounding box center [0, 104] width 0 height 0
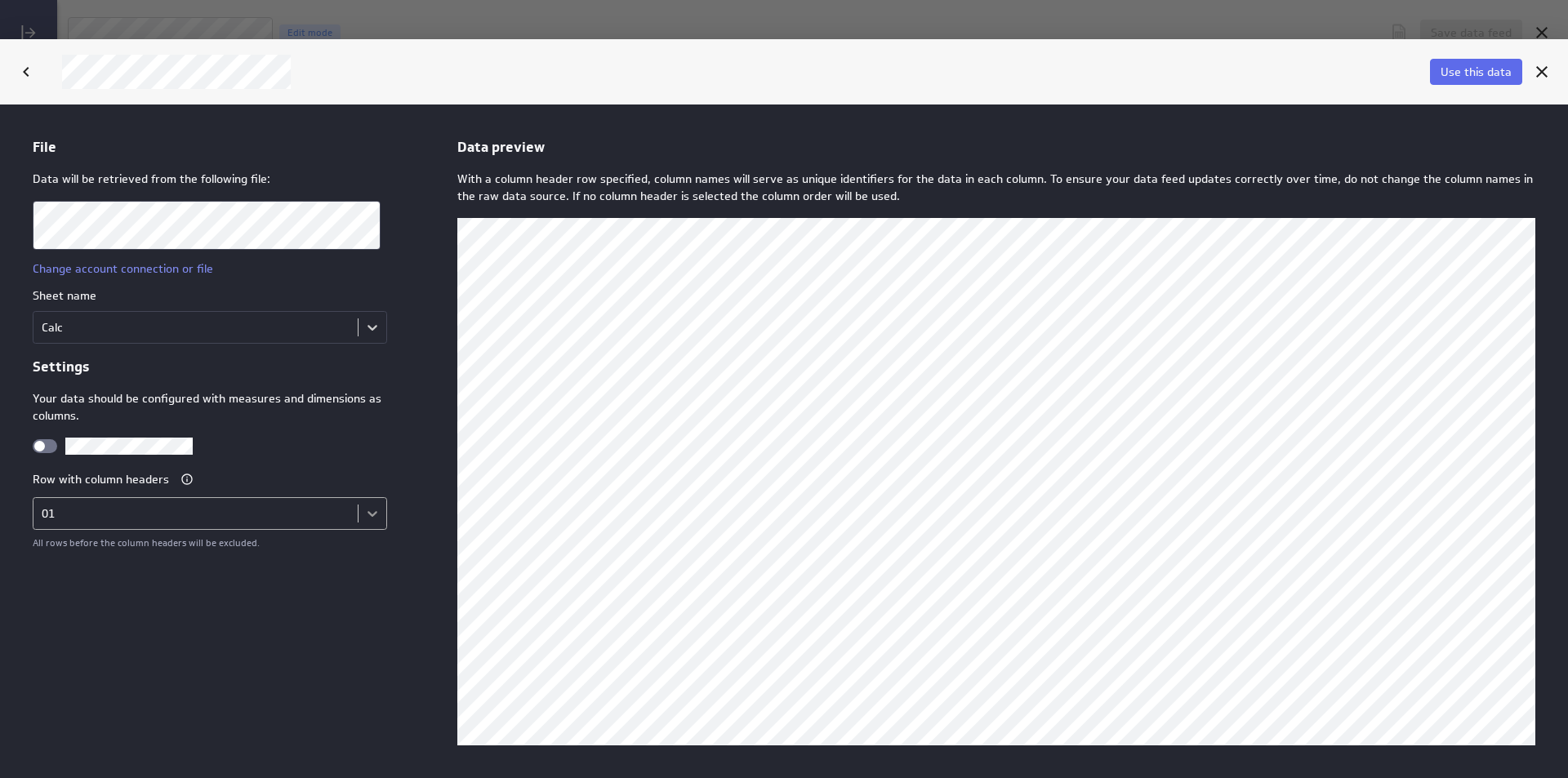
click at [353, 524] on body "File Data will be retrieved from the following file: Change account connection …" at bounding box center [784, 441] width 1568 height 674
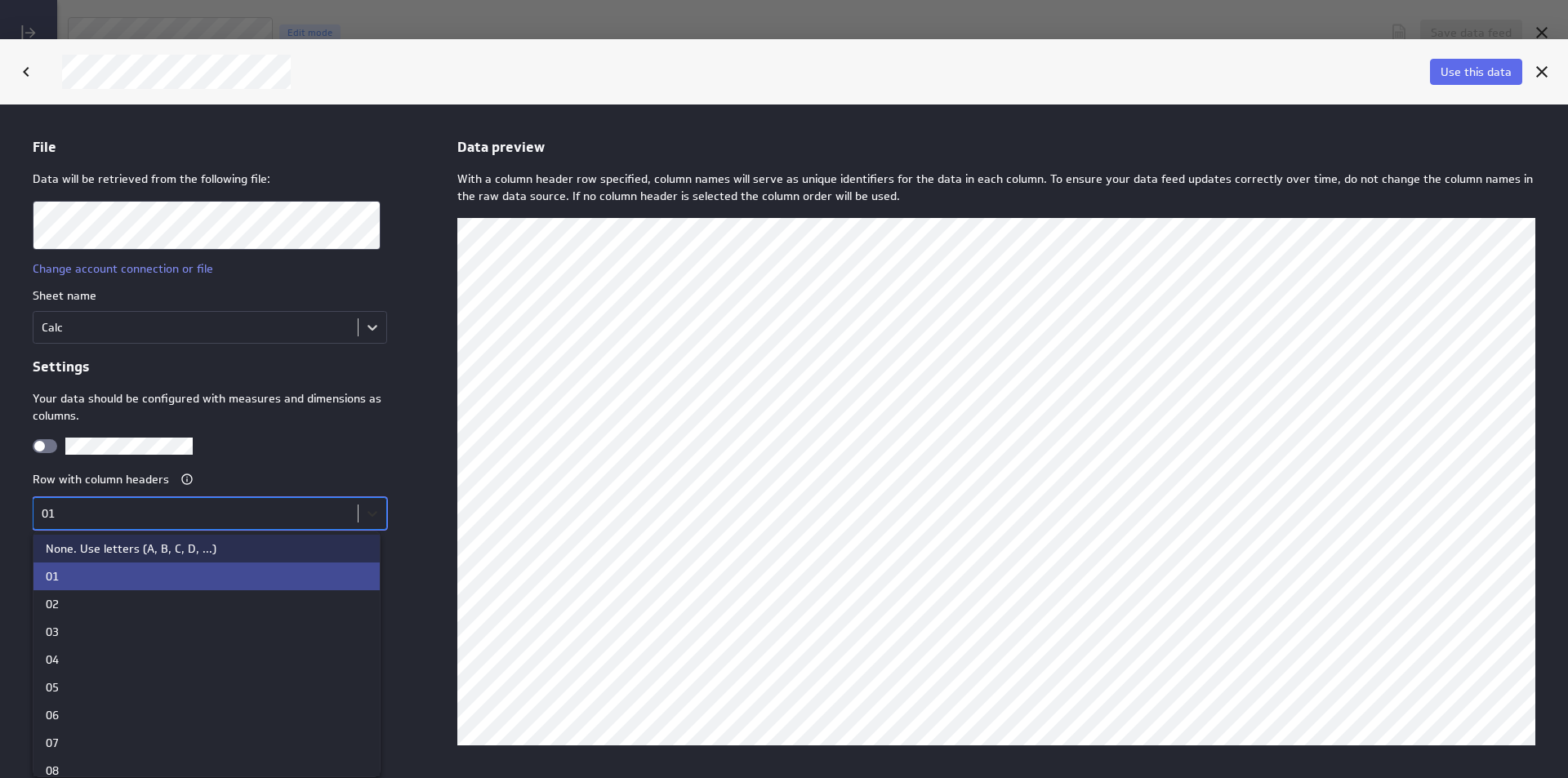
click at [353, 524] on div at bounding box center [784, 441] width 1568 height 674
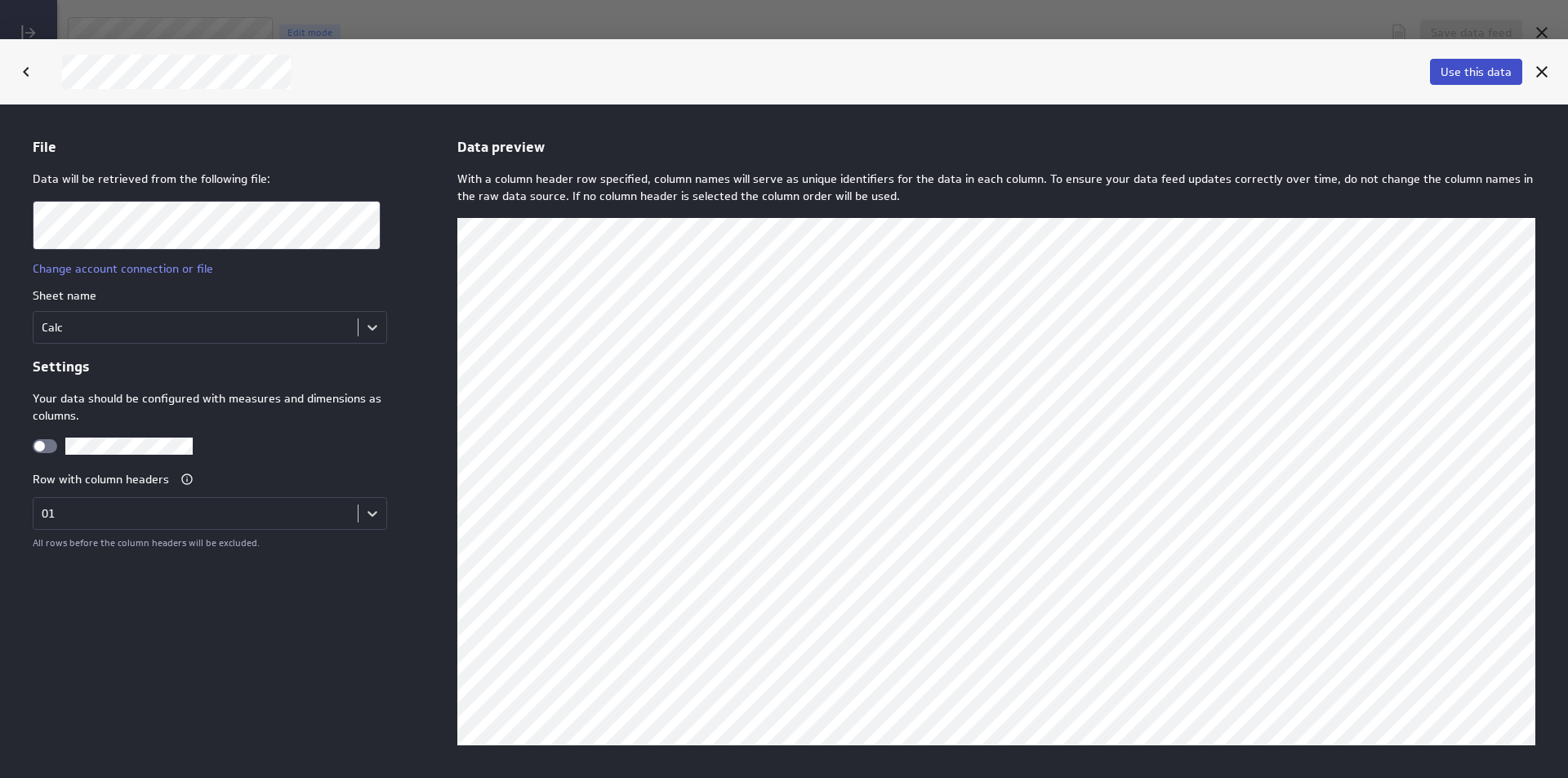
click at [1484, 74] on span "Use this data" at bounding box center [1477, 71] width 71 height 14
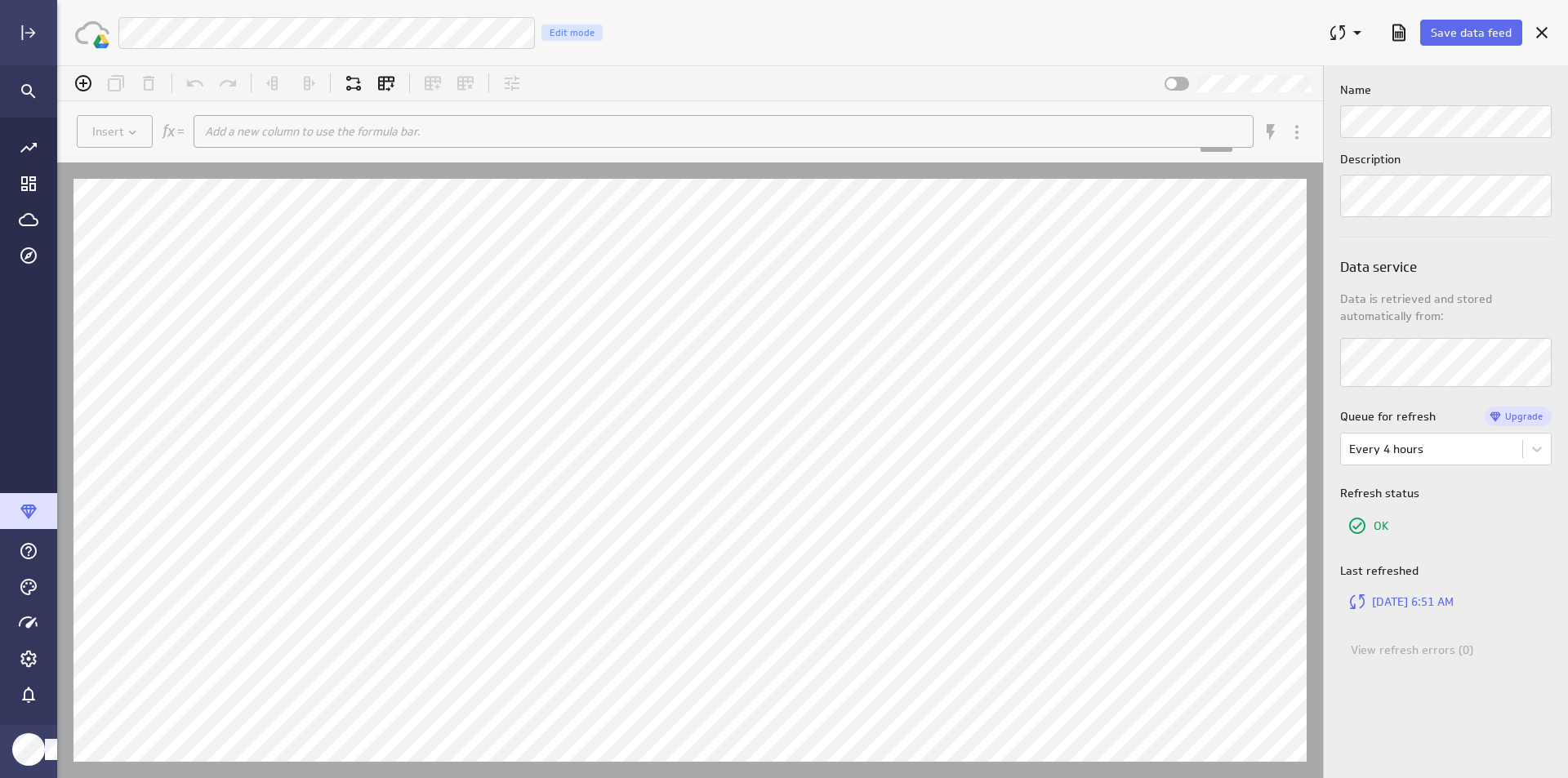
click at [1567, 120] on div "Name Description Data service Data is retrieved and stored automatically from: …" at bounding box center [1446, 422] width 244 height 713
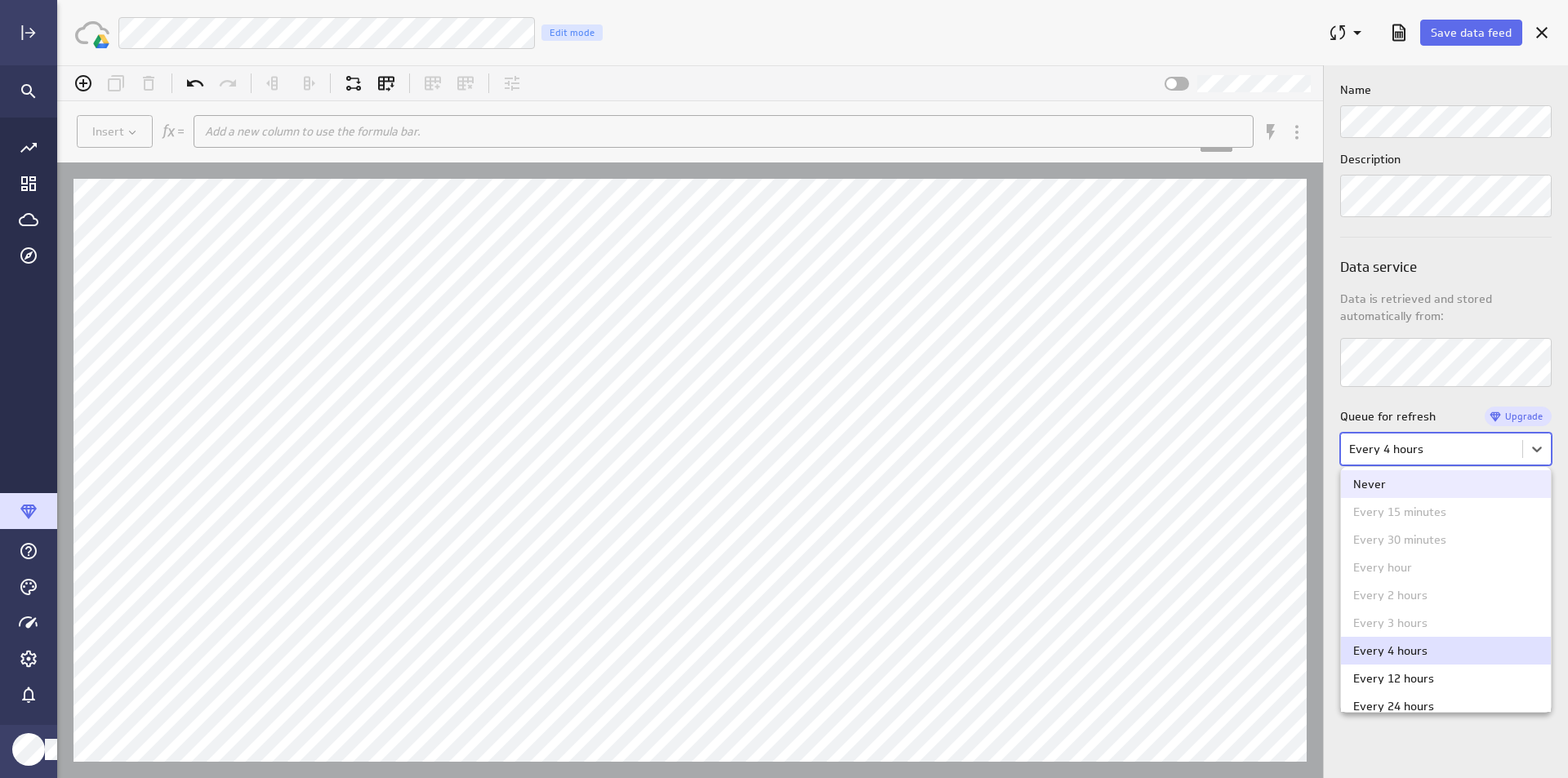
click at [1538, 457] on body "(no message) Insert Add a new column to use the formula bar. xxxxxxxxxx Hints: …" at bounding box center [813, 422] width 1511 height 713
click at [1449, 446] on div at bounding box center [813, 422] width 1511 height 713
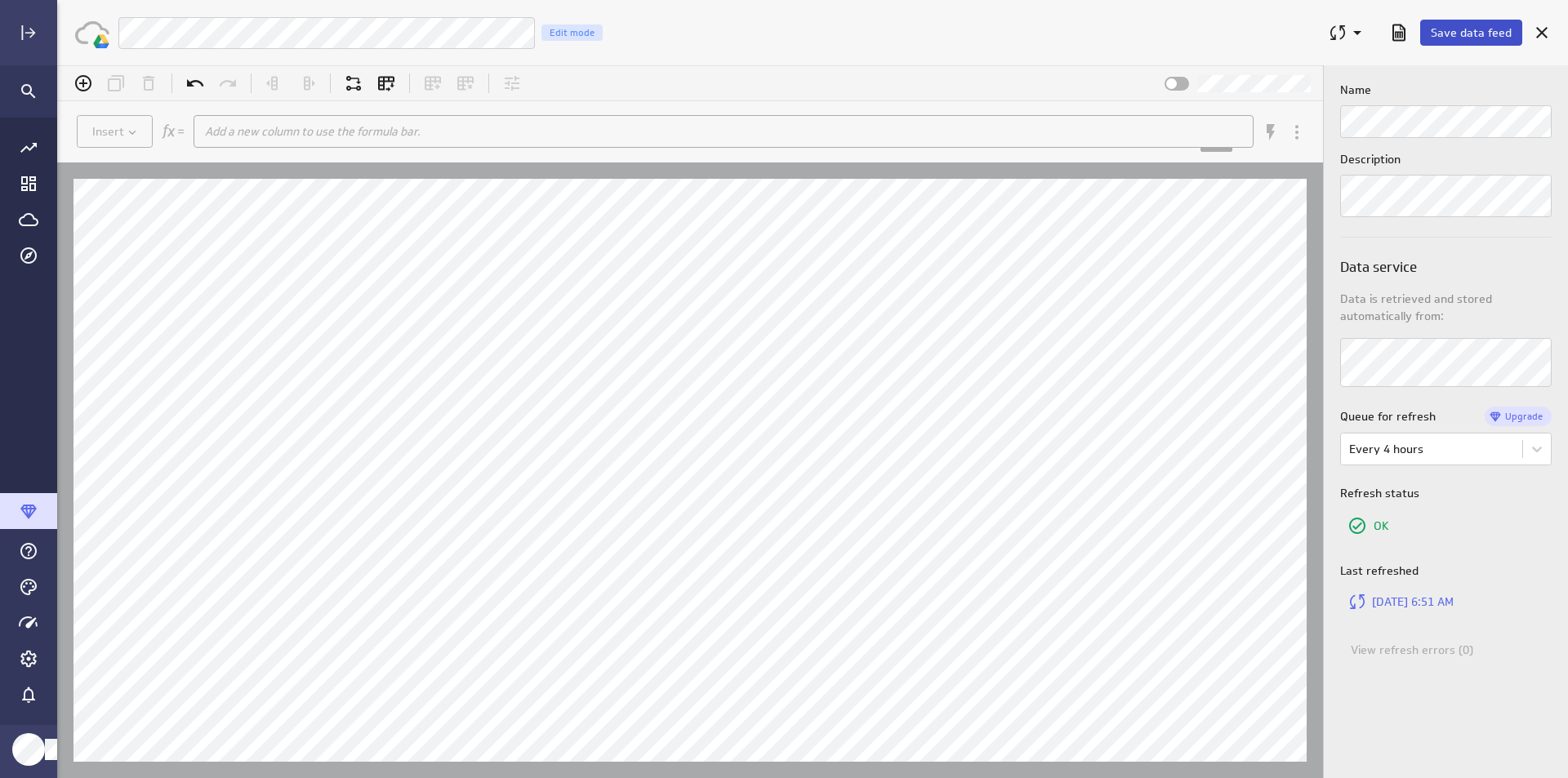
click at [1484, 44] on button "Save data feed" at bounding box center [1471, 32] width 102 height 26
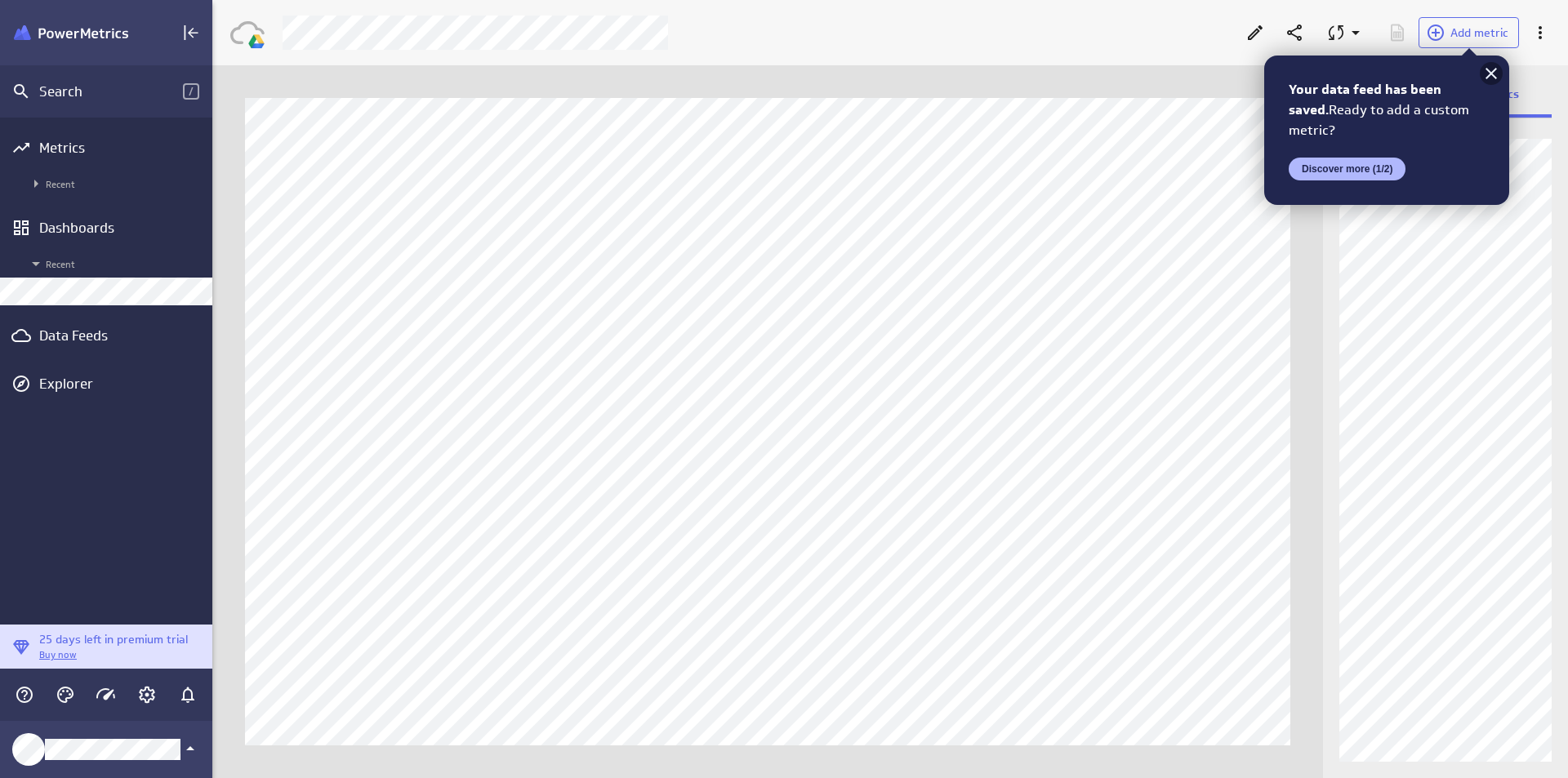
click at [1497, 72] on icon at bounding box center [1491, 73] width 19 height 19
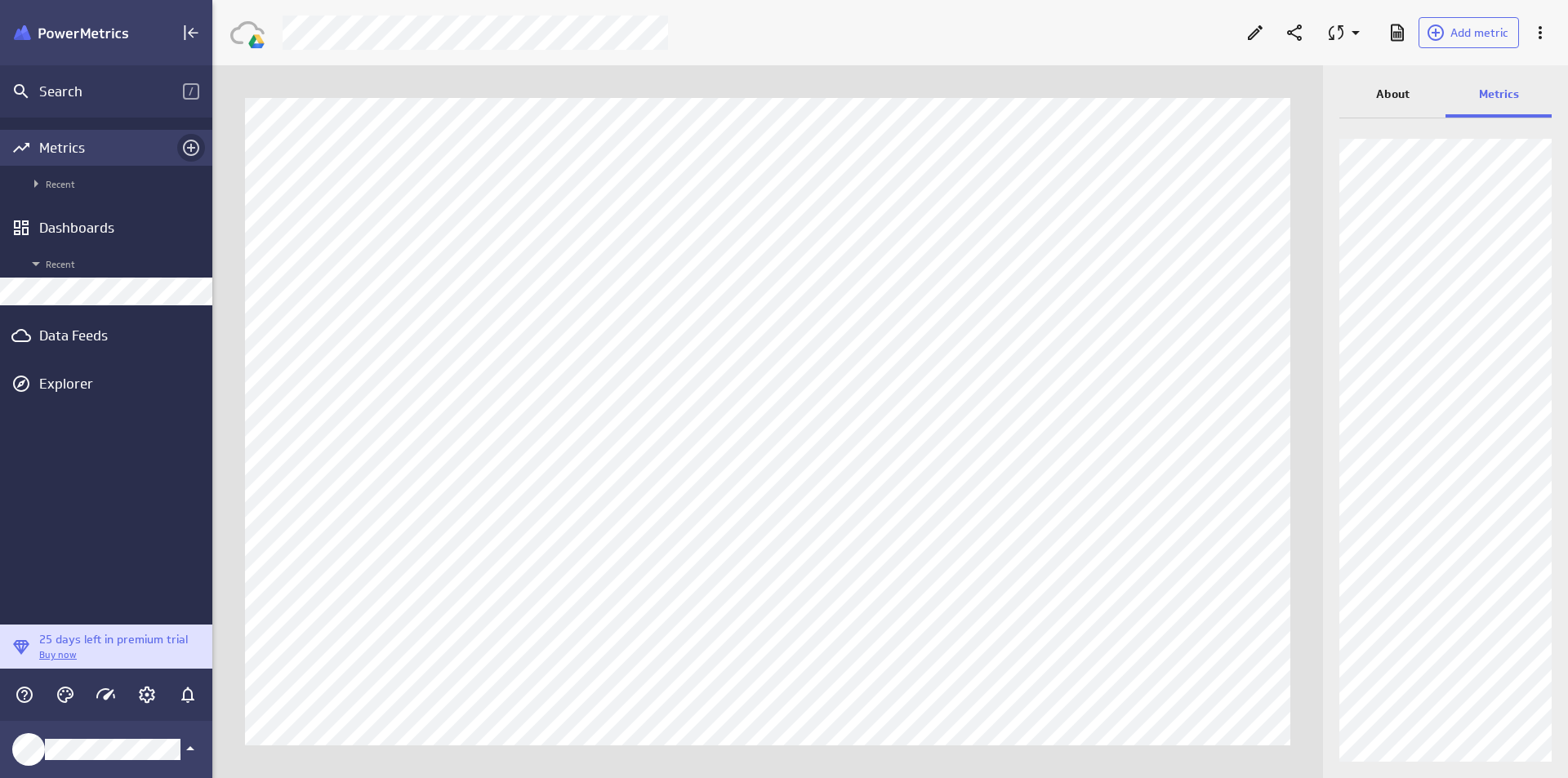
click at [187, 149] on icon "Add metrics" at bounding box center [190, 147] width 16 height 16
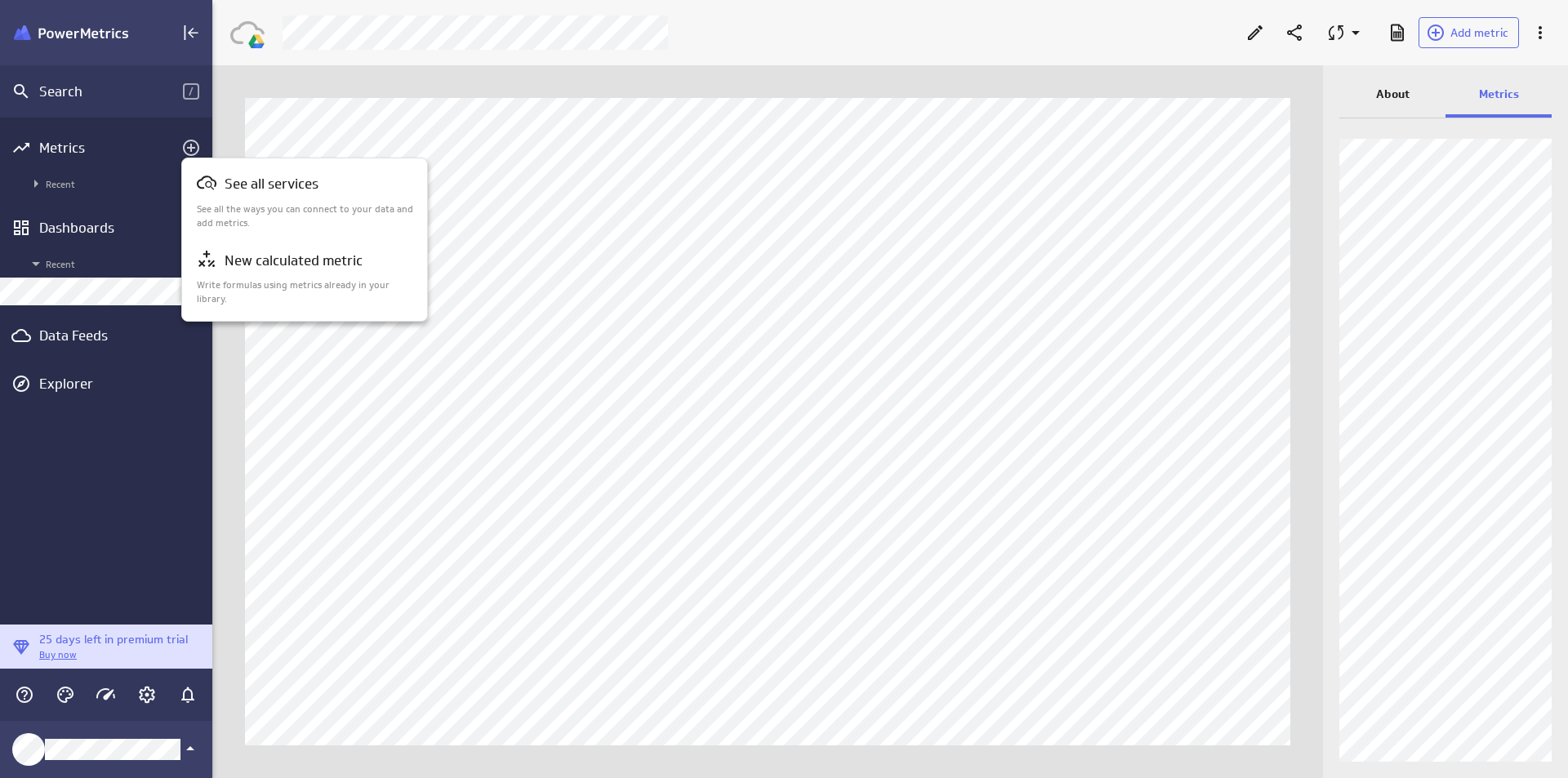
click at [160, 135] on div at bounding box center [784, 389] width 1568 height 778
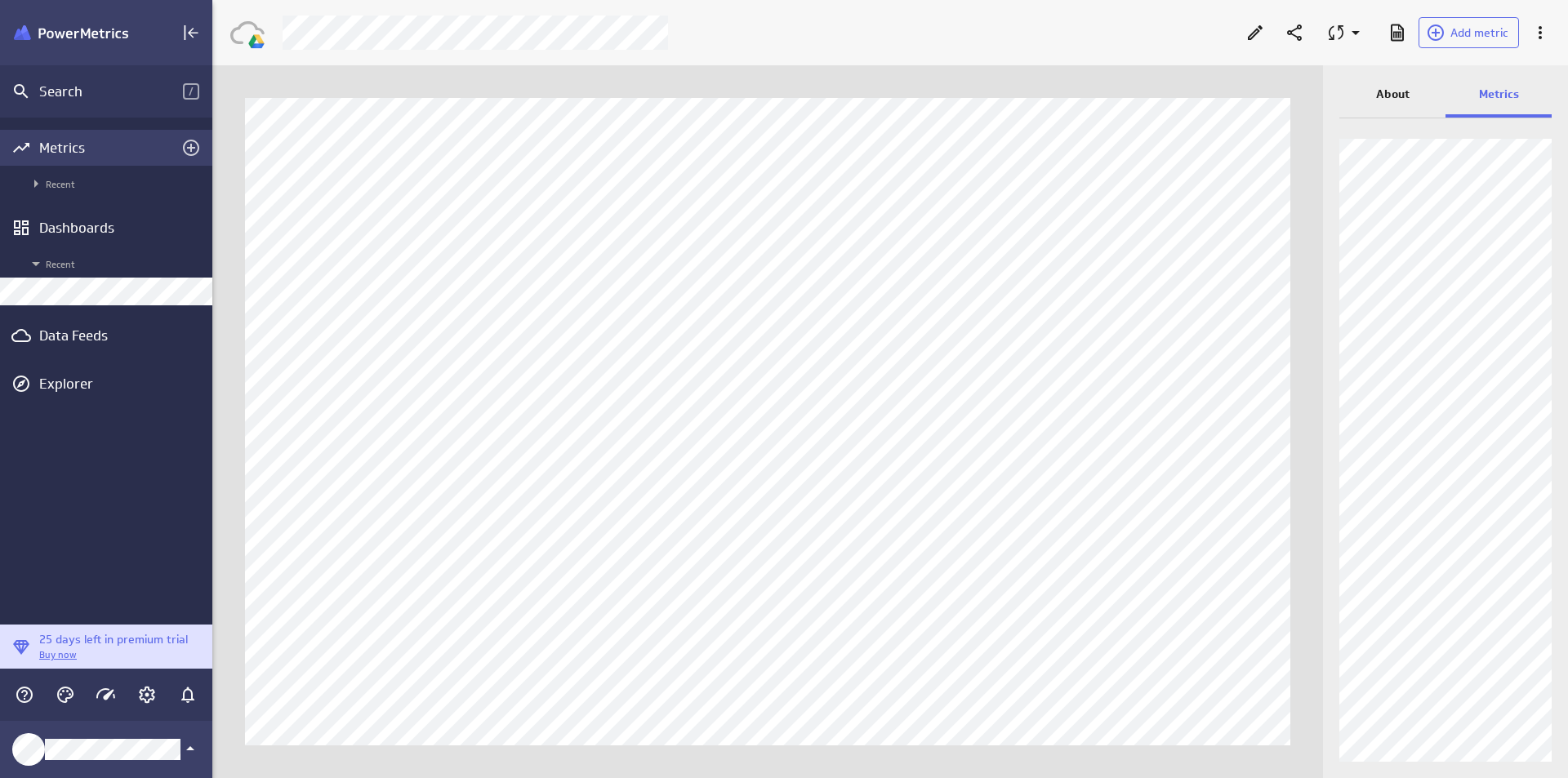
click at [123, 146] on div "Metrics" at bounding box center [106, 147] width 134 height 18
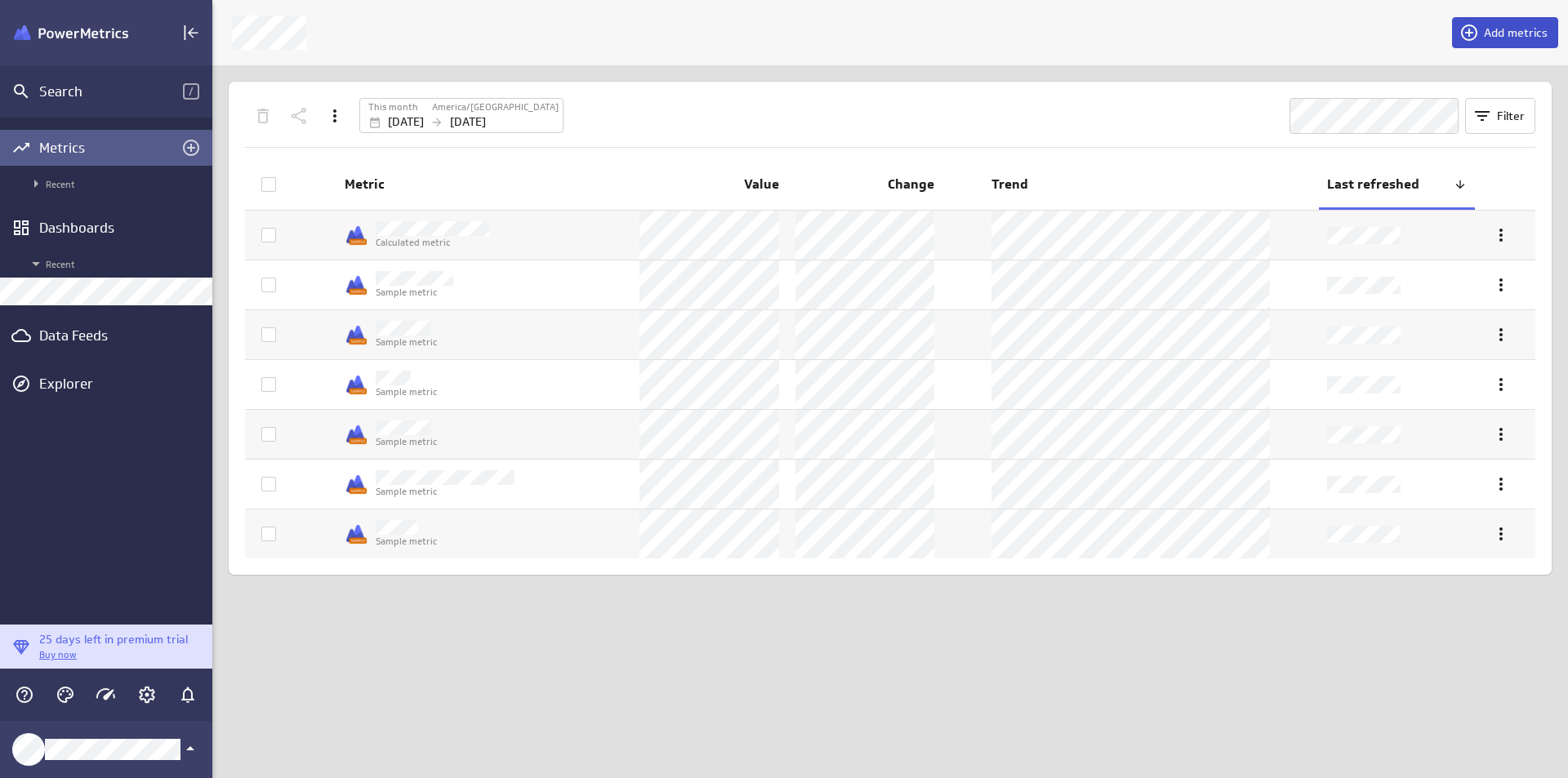
click at [1529, 47] on button "Add metrics" at bounding box center [1505, 32] width 106 height 31
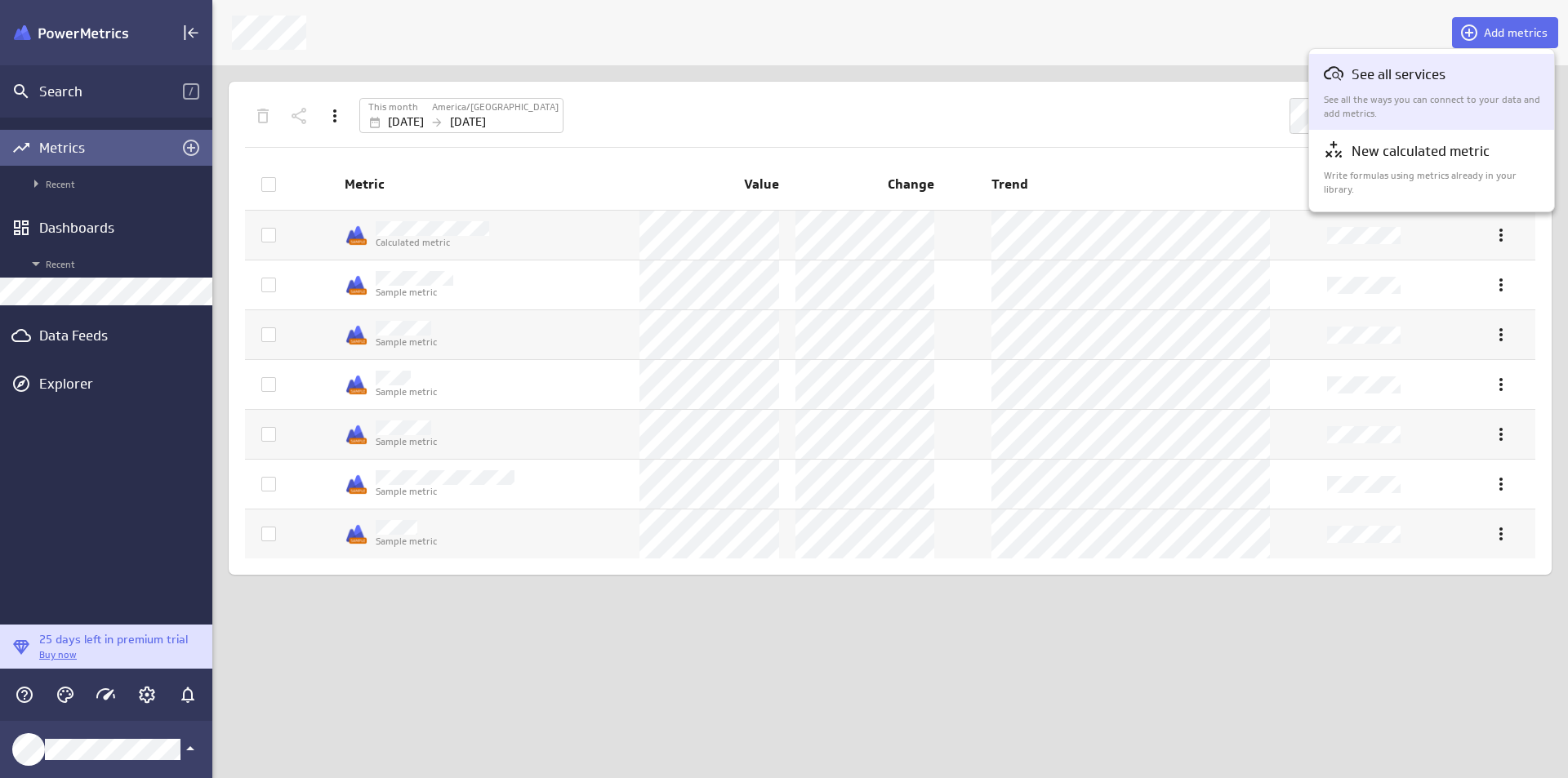
click at [1504, 99] on p "See all the ways you can connect to your data and add metrics." at bounding box center [1433, 107] width 218 height 28
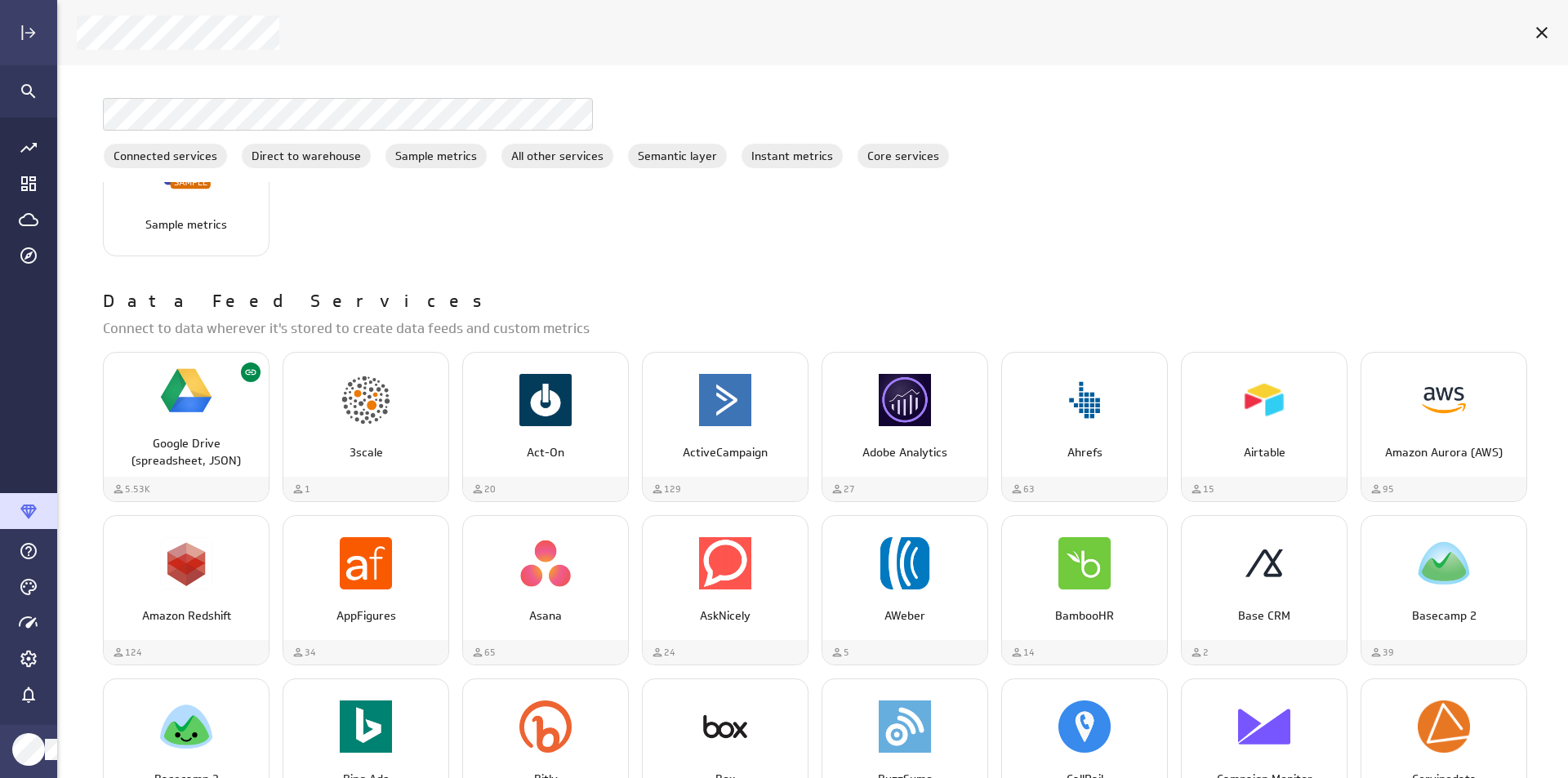
scroll to position [735, 0]
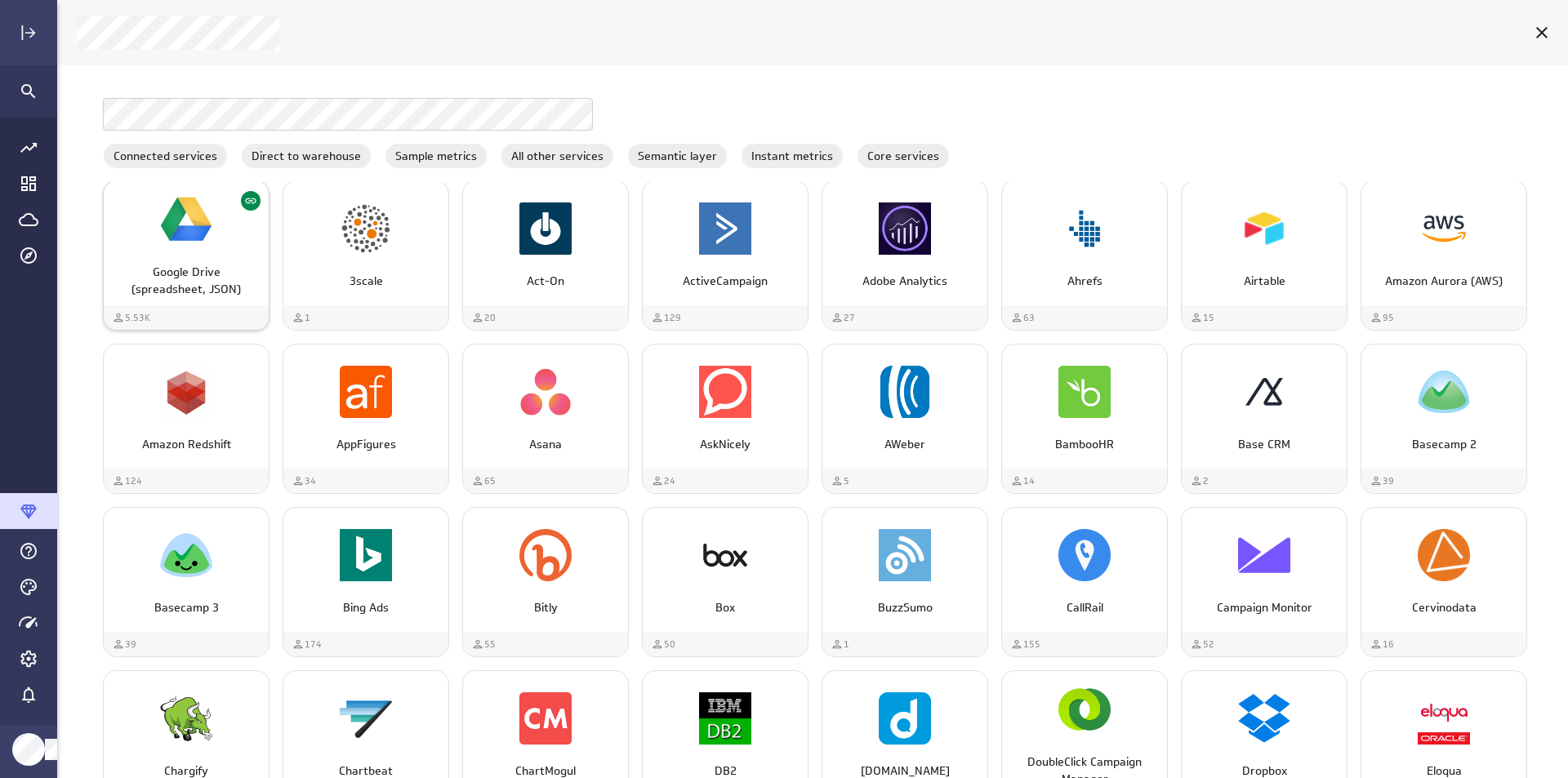
click at [211, 262] on div "Google Drive (spreadsheet, JSON)" at bounding box center [186, 274] width 165 height 47
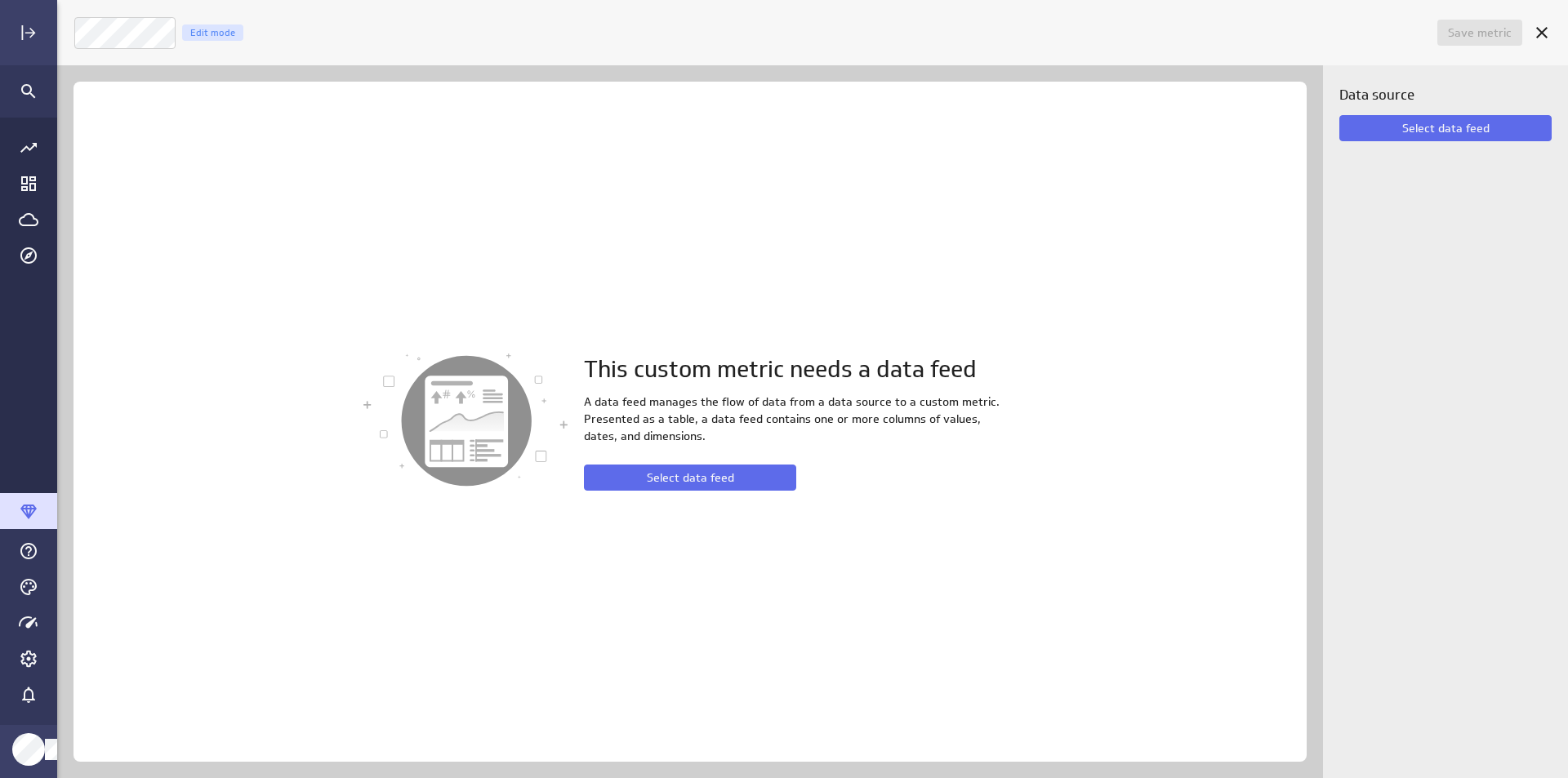
click at [778, 461] on div "This custom metric needs a data feed A data feed manages the flow of data from …" at bounding box center [800, 422] width 433 height 138
click at [776, 467] on button "Select data feed" at bounding box center [690, 477] width 213 height 26
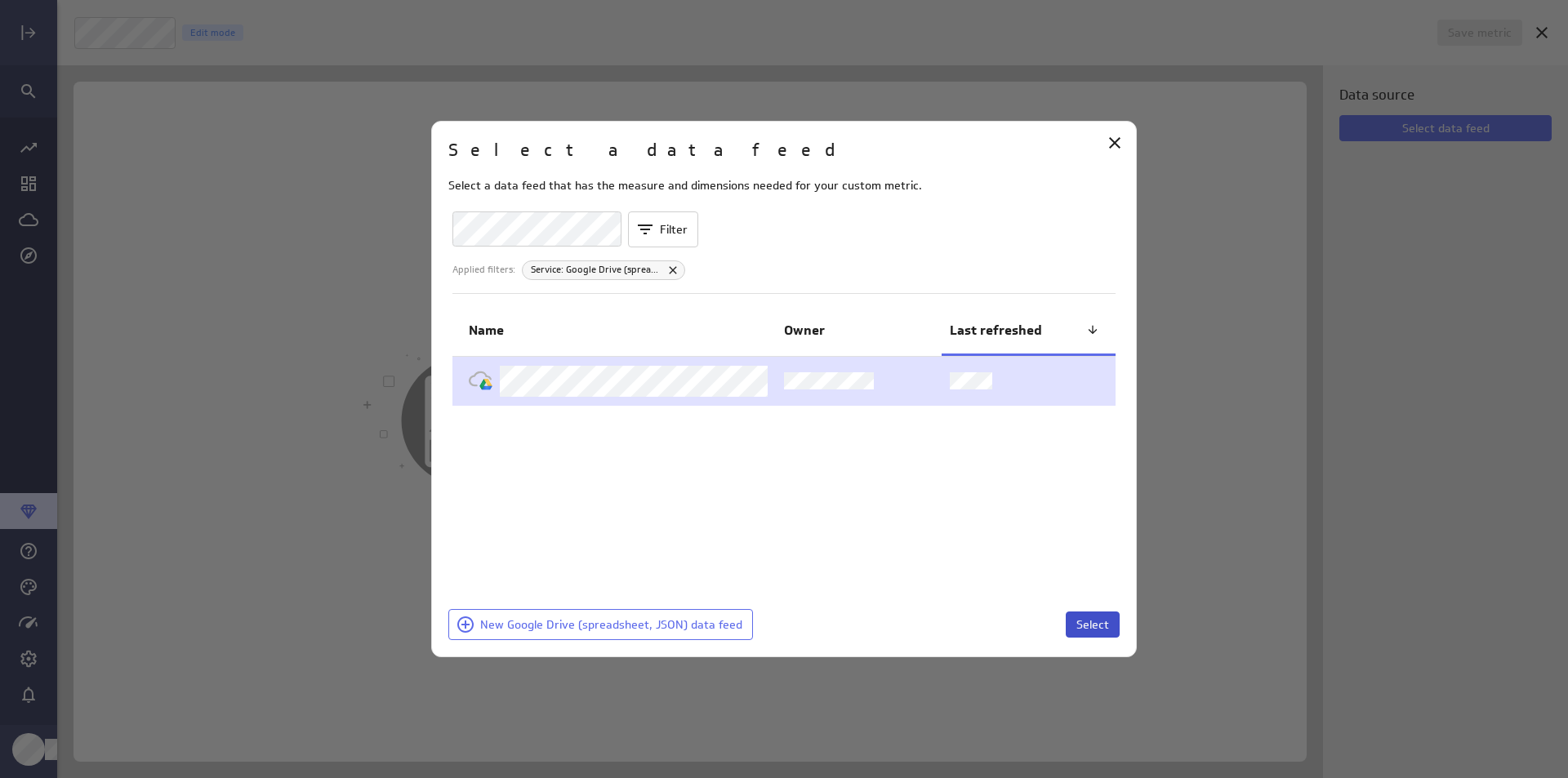
click at [1099, 619] on span "Select" at bounding box center [1093, 624] width 33 height 14
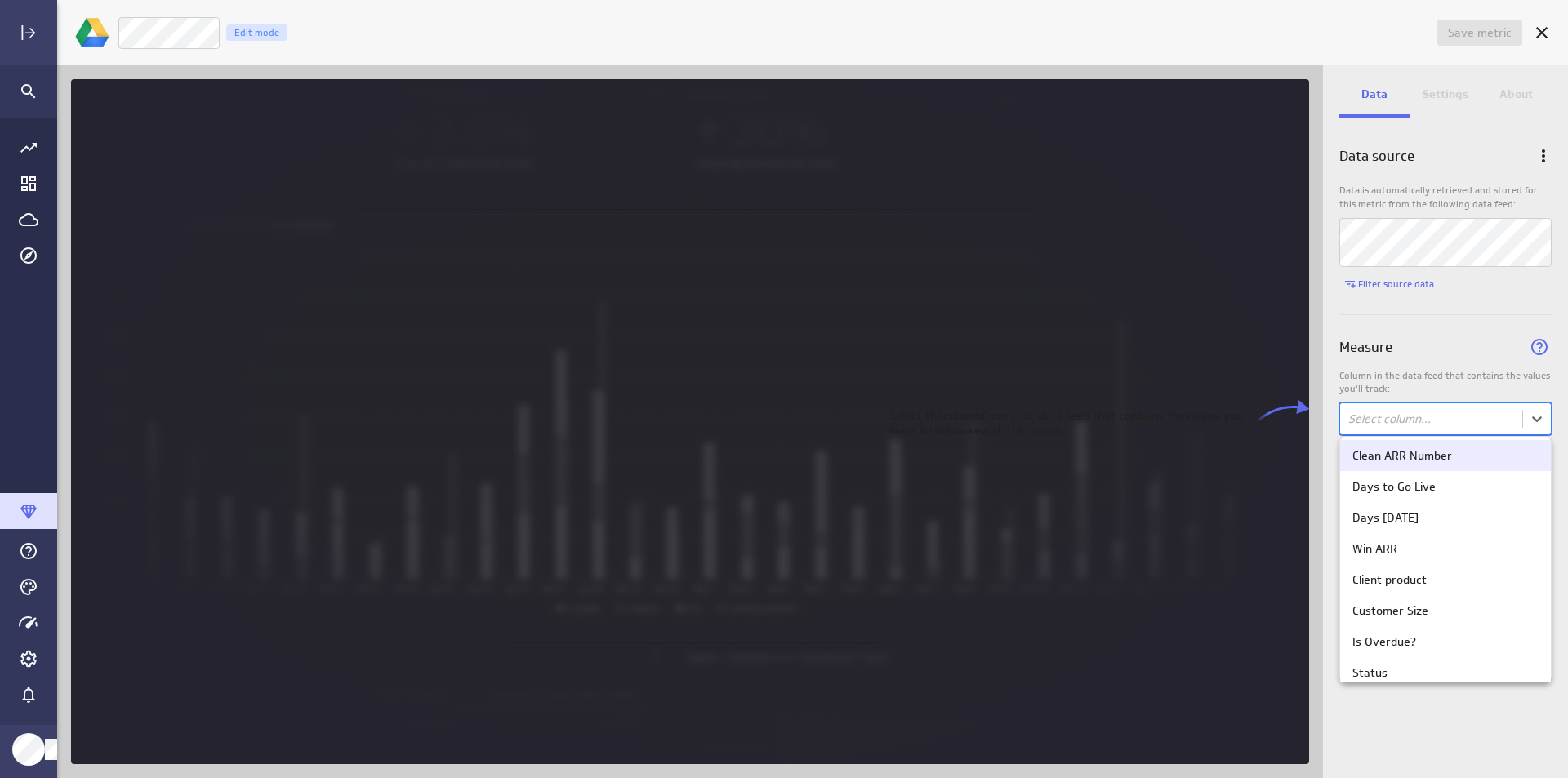
click at [1459, 422] on body "Save metric Untitled Edit mode Data Settings About Data source Data is automati…" at bounding box center [784, 389] width 1568 height 778
click at [1464, 462] on div "Clean ARR Number" at bounding box center [1446, 455] width 186 height 14
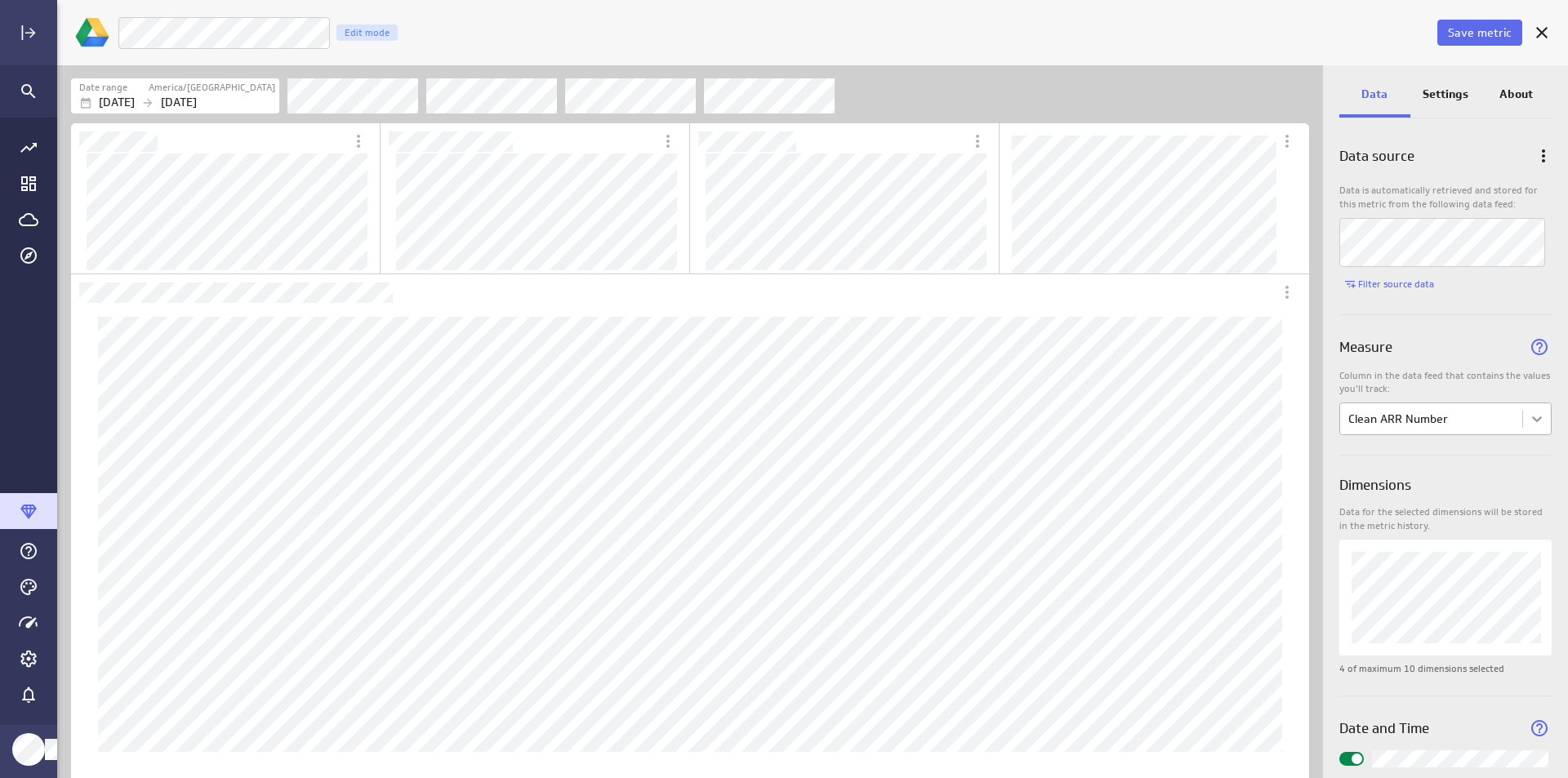
click at [1529, 413] on body "Save metric Clean ARR Number Edit mode Date range America/[GEOGRAPHIC_DATA] [DA…" at bounding box center [784, 389] width 1568 height 778
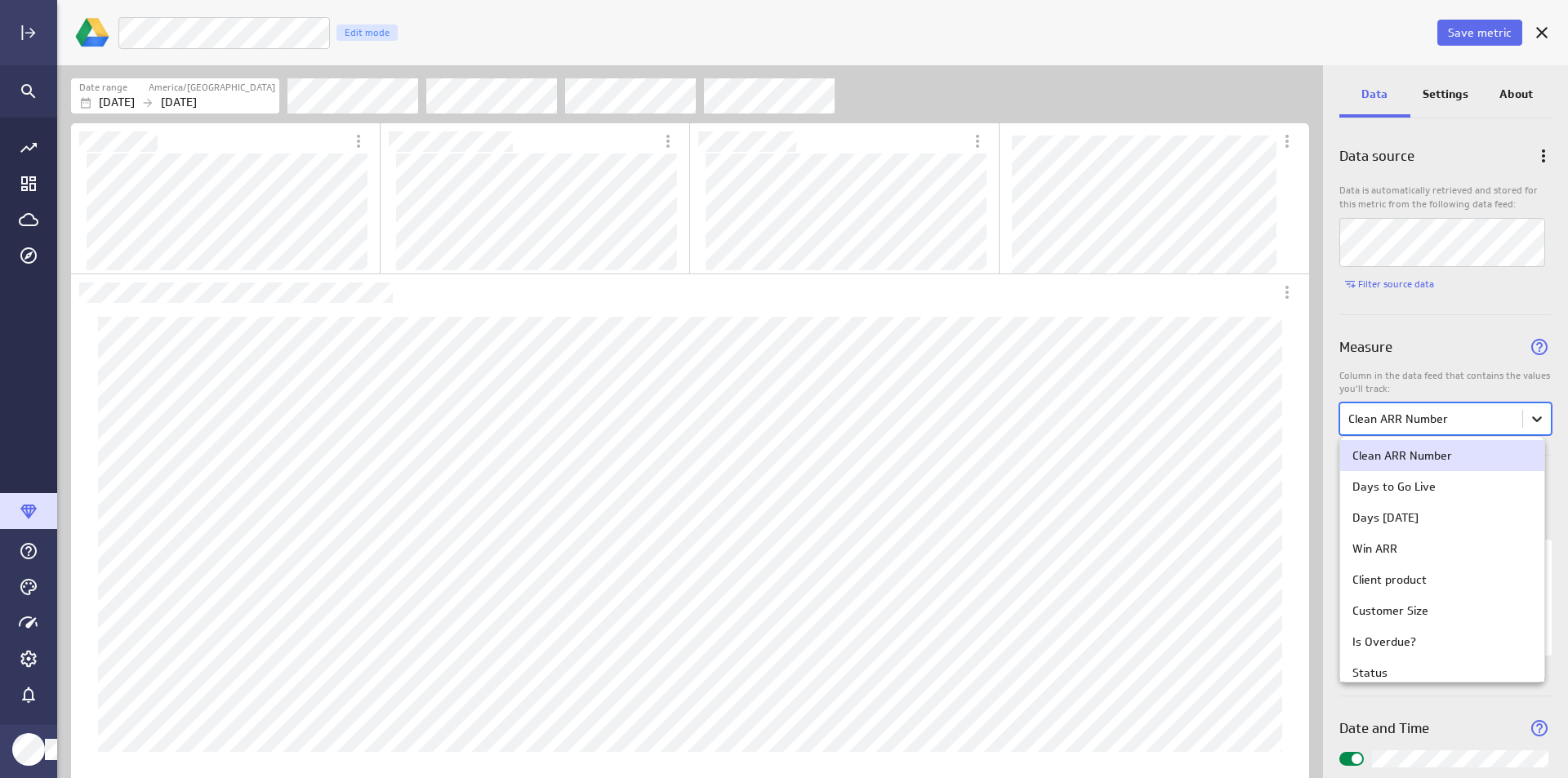
click at [1529, 413] on div at bounding box center [784, 389] width 1568 height 778
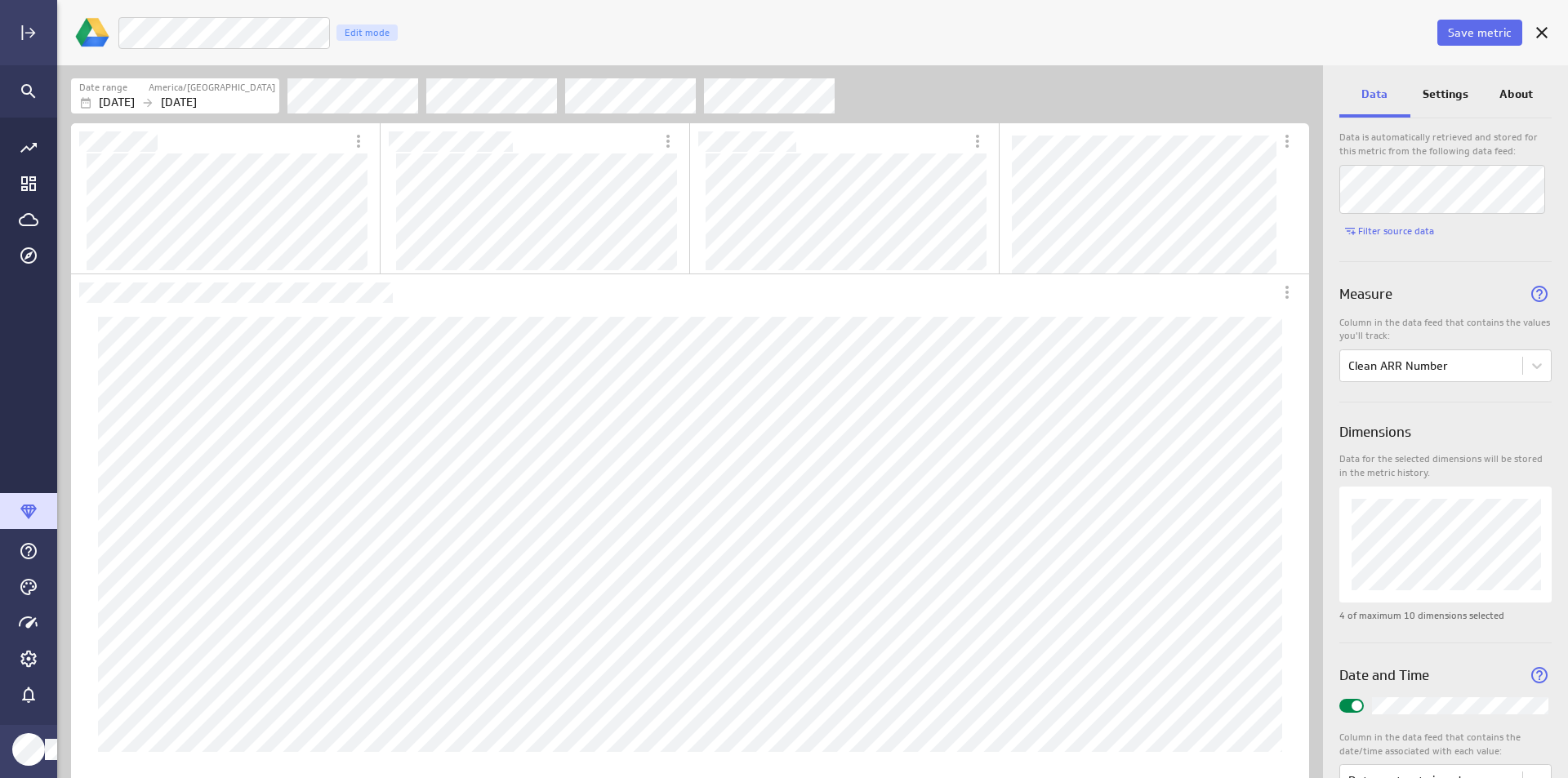
scroll to position [108, 0]
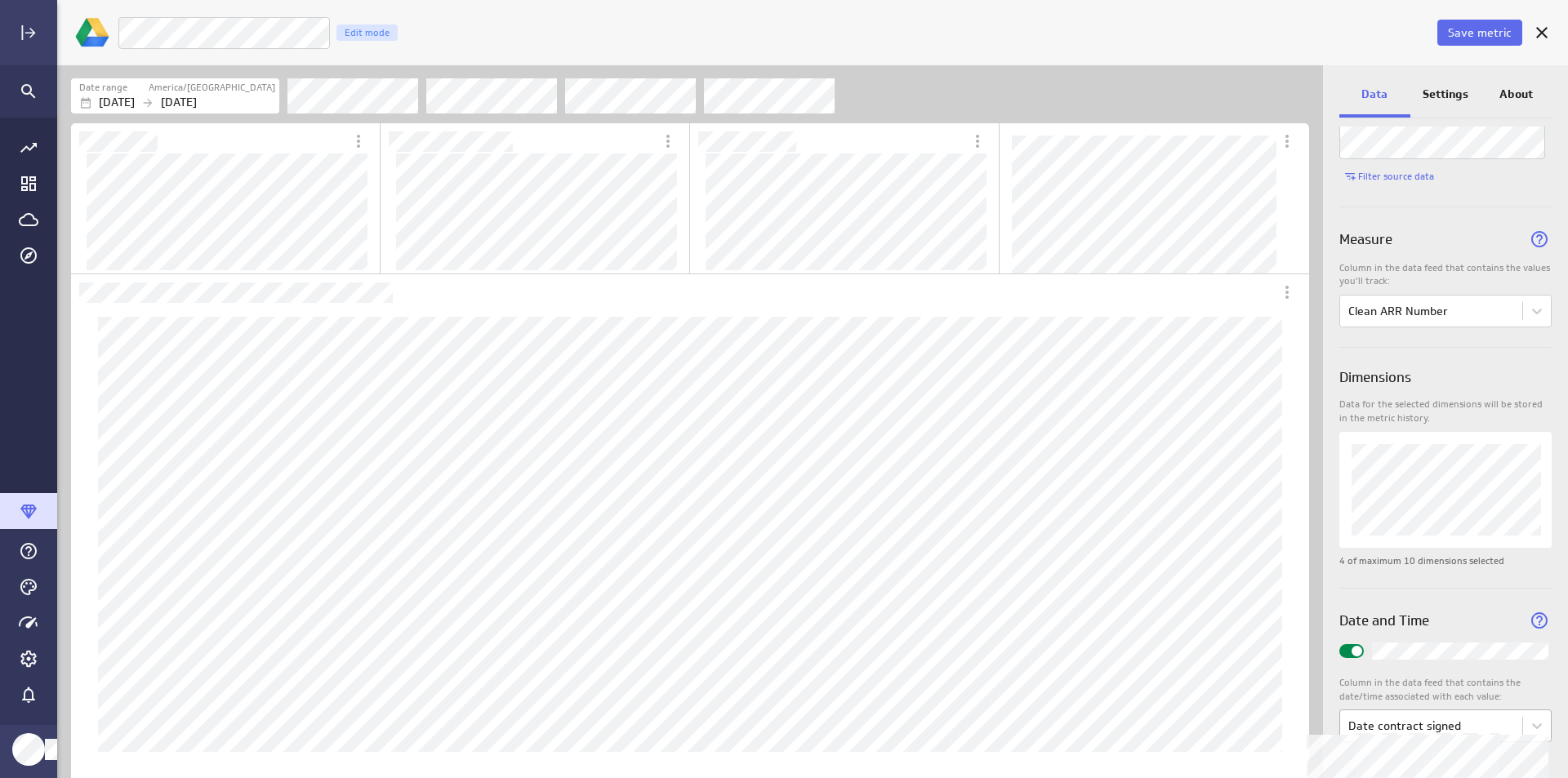
click at [1507, 725] on body "Save metric Clean ARR Number Edit mode Date range America/[GEOGRAPHIC_DATA] [DA…" at bounding box center [784, 389] width 1568 height 778
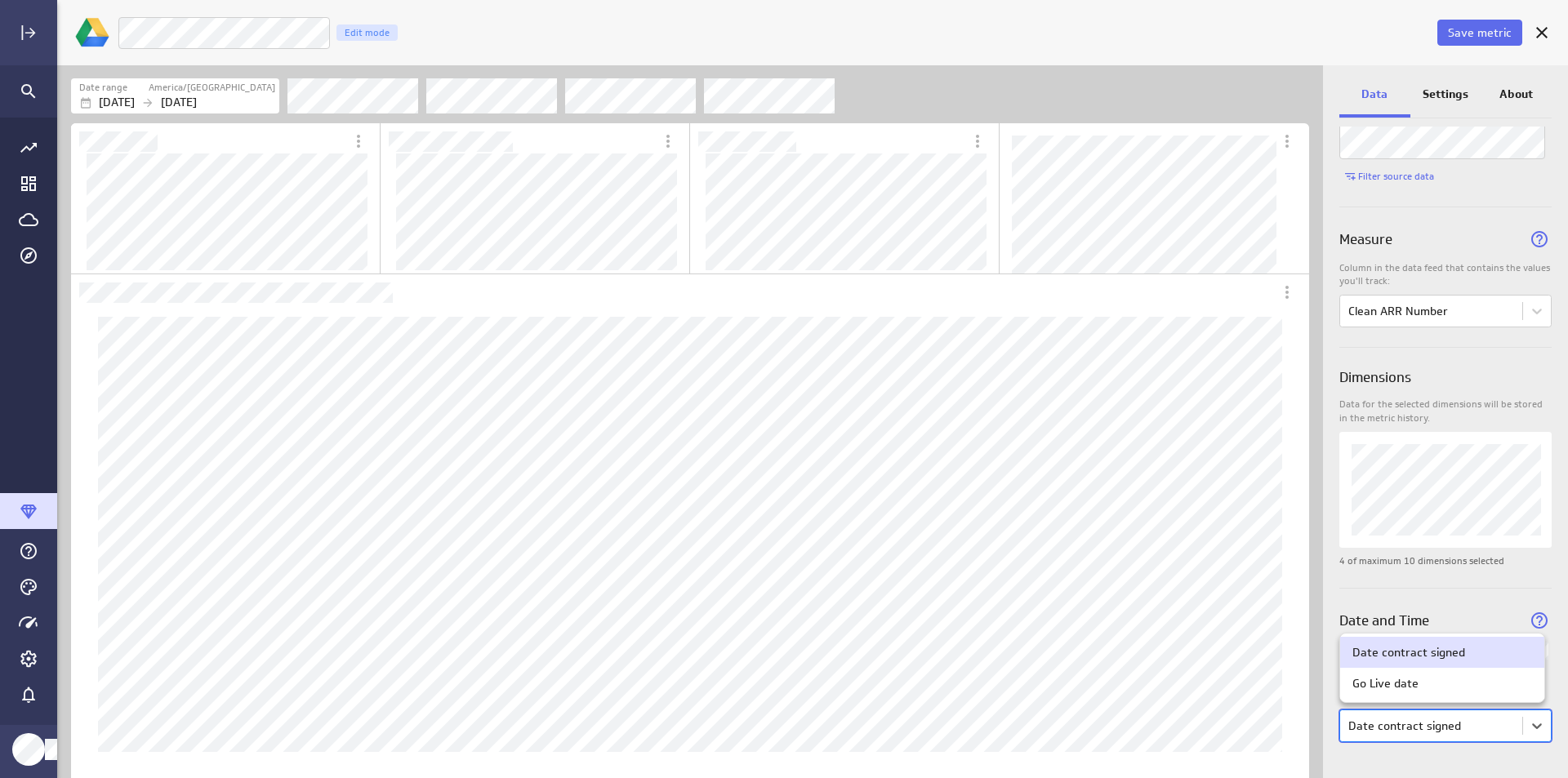
click at [1507, 725] on div at bounding box center [784, 389] width 1568 height 778
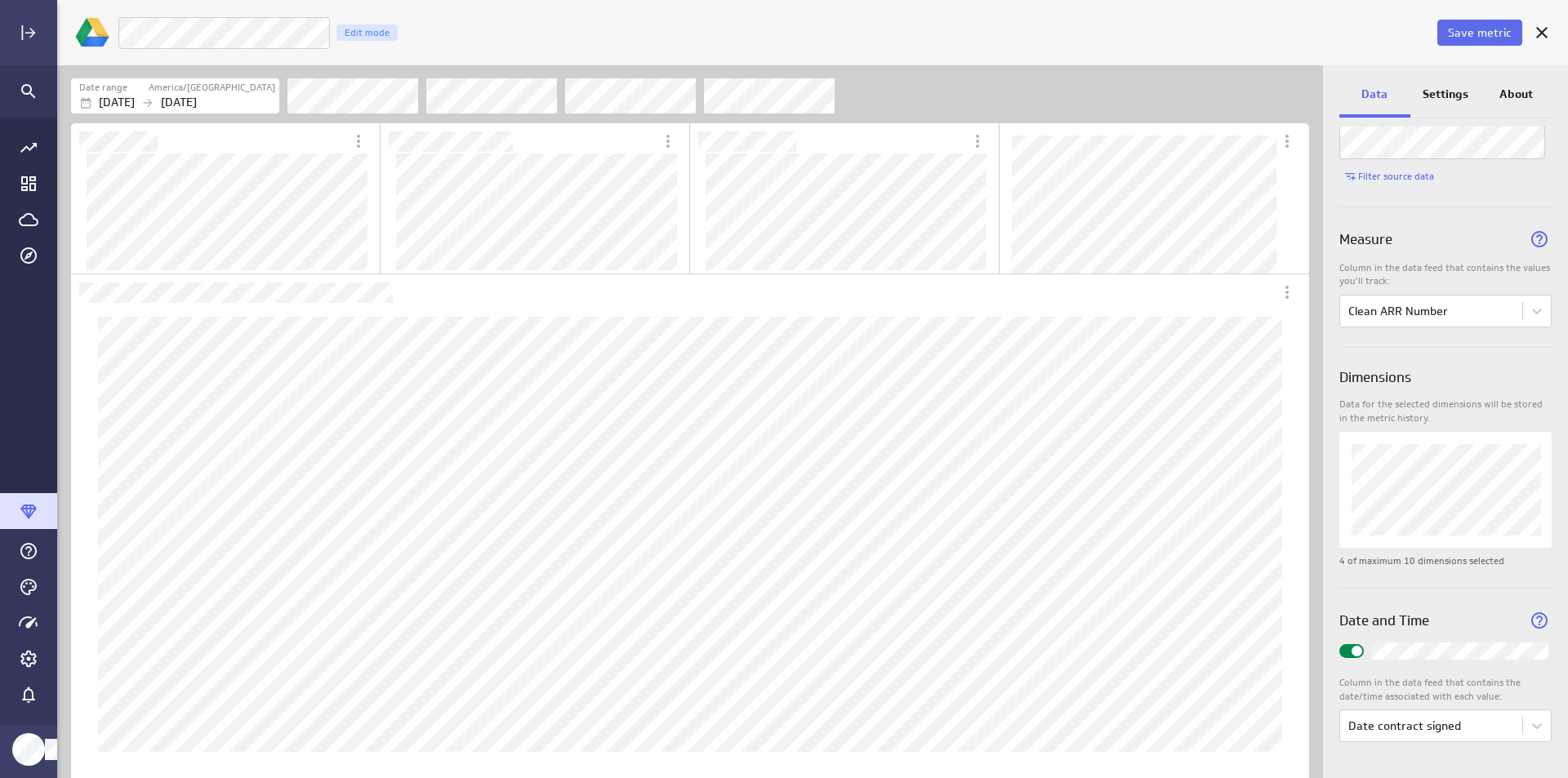
click at [1451, 92] on p "Settings" at bounding box center [1446, 94] width 46 height 17
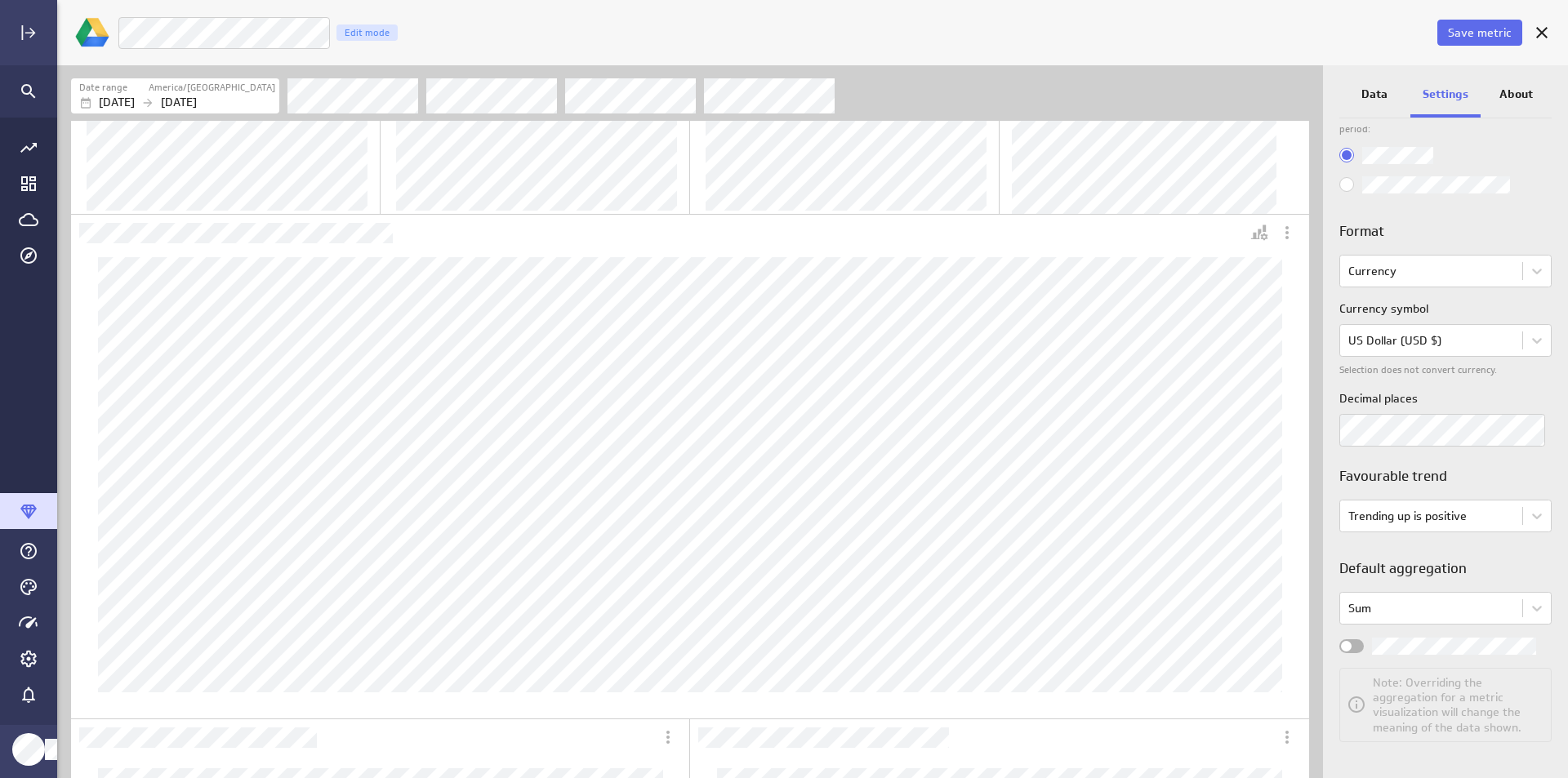
scroll to position [0, 0]
click at [1521, 617] on body "Save metric Clean ARR Number Edit mode Date range America/[GEOGRAPHIC_DATA] [DA…" at bounding box center [784, 389] width 1568 height 778
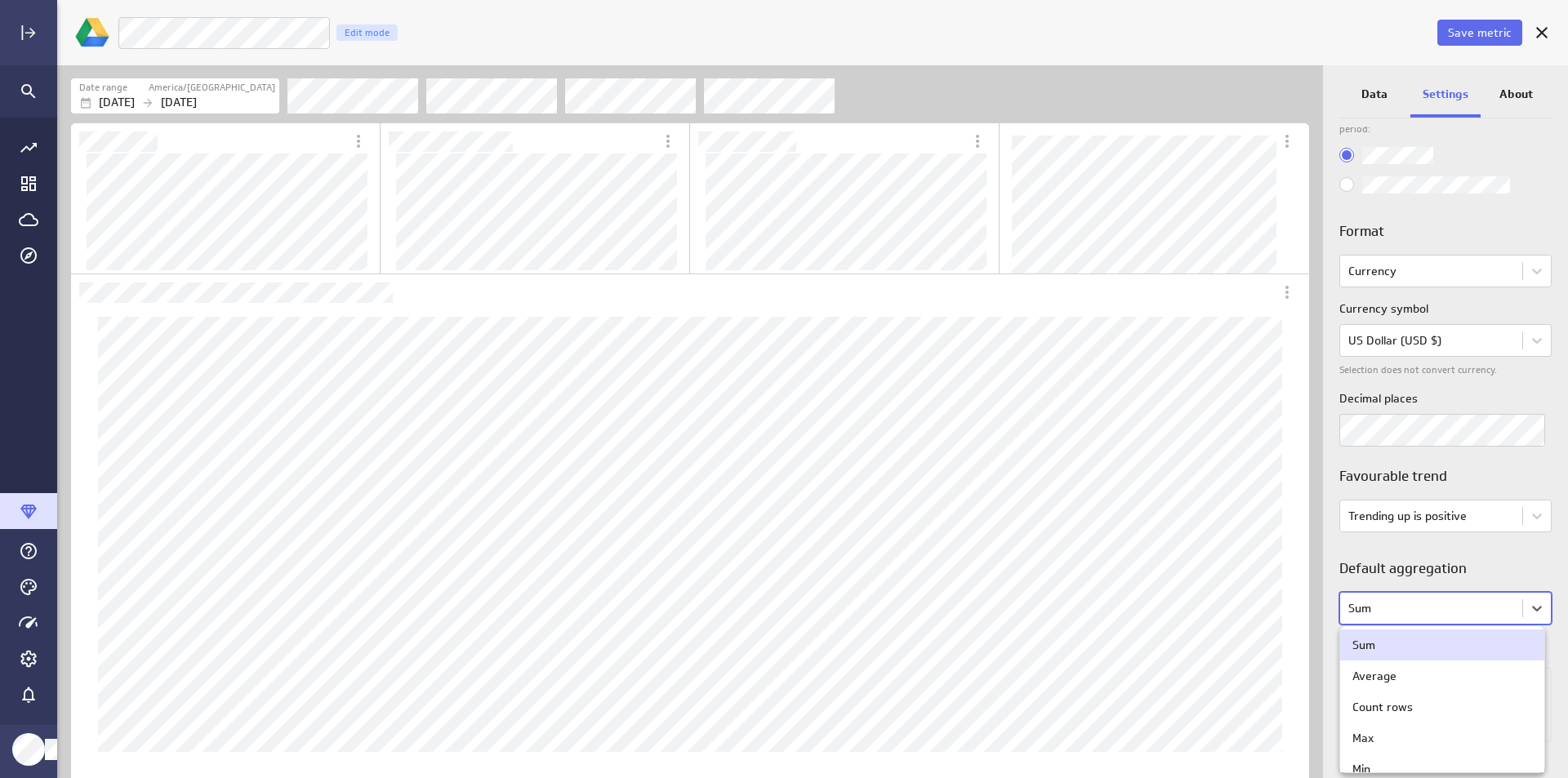
click at [1523, 616] on div at bounding box center [784, 389] width 1568 height 778
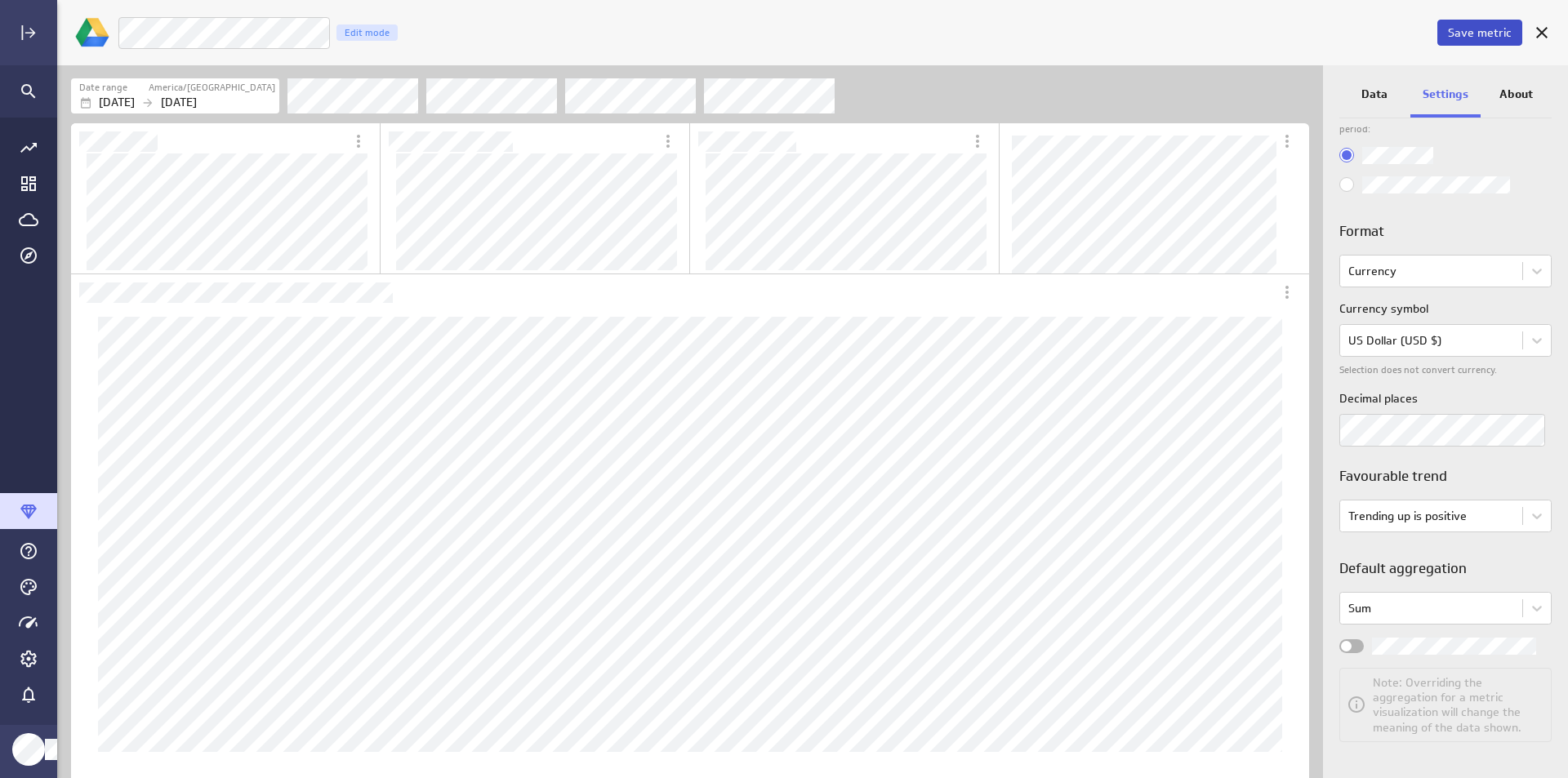
click at [1498, 24] on button "Save metric" at bounding box center [1480, 32] width 85 height 26
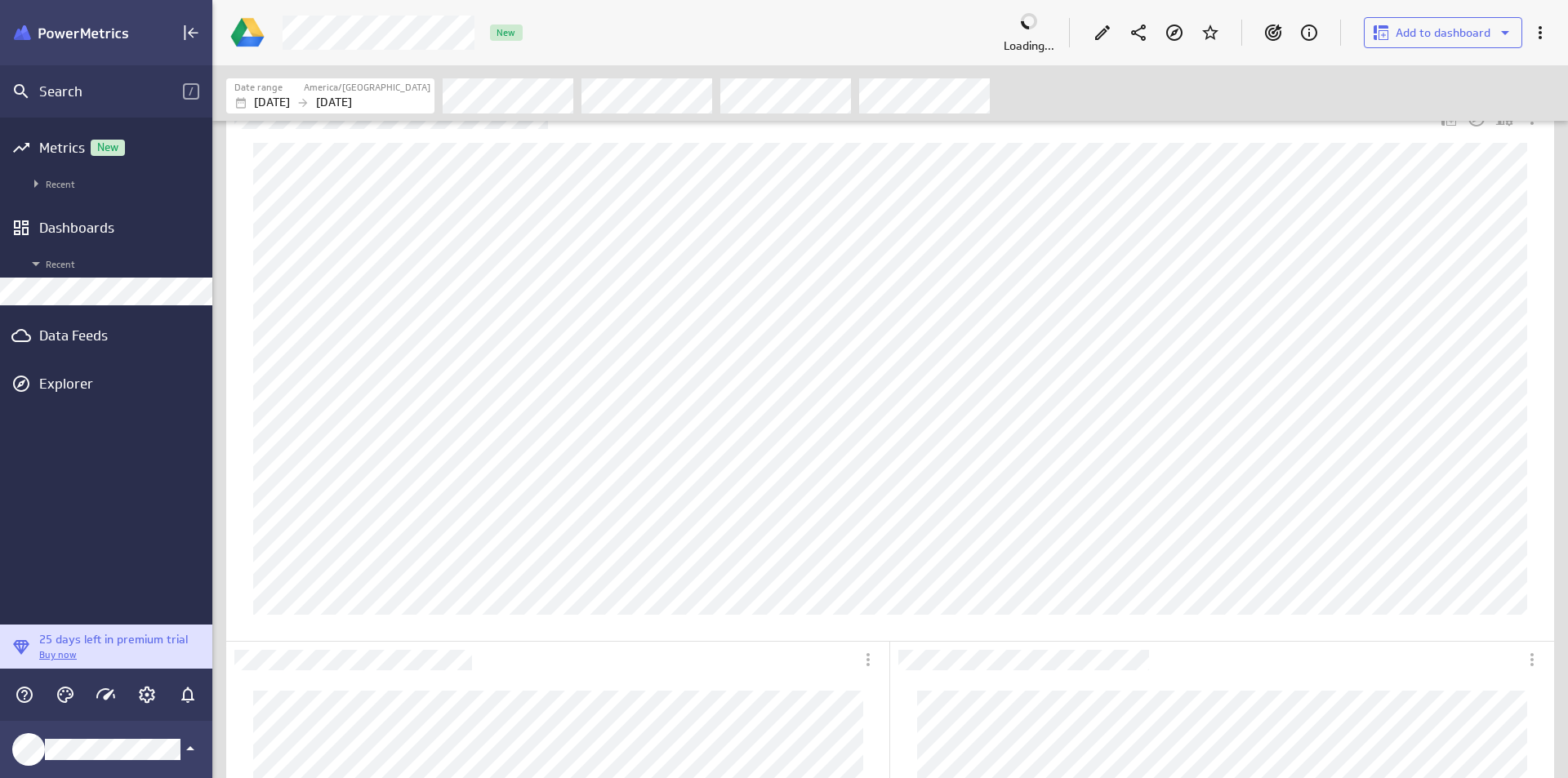
scroll to position [163, 0]
click at [395, 146] on div at bounding box center [784, 389] width 1568 height 778
click at [475, 290] on p "Is Overdue?" at bounding box center [445, 295] width 63 height 17
click at [469, 317] on div "Status" at bounding box center [442, 333] width 124 height 39
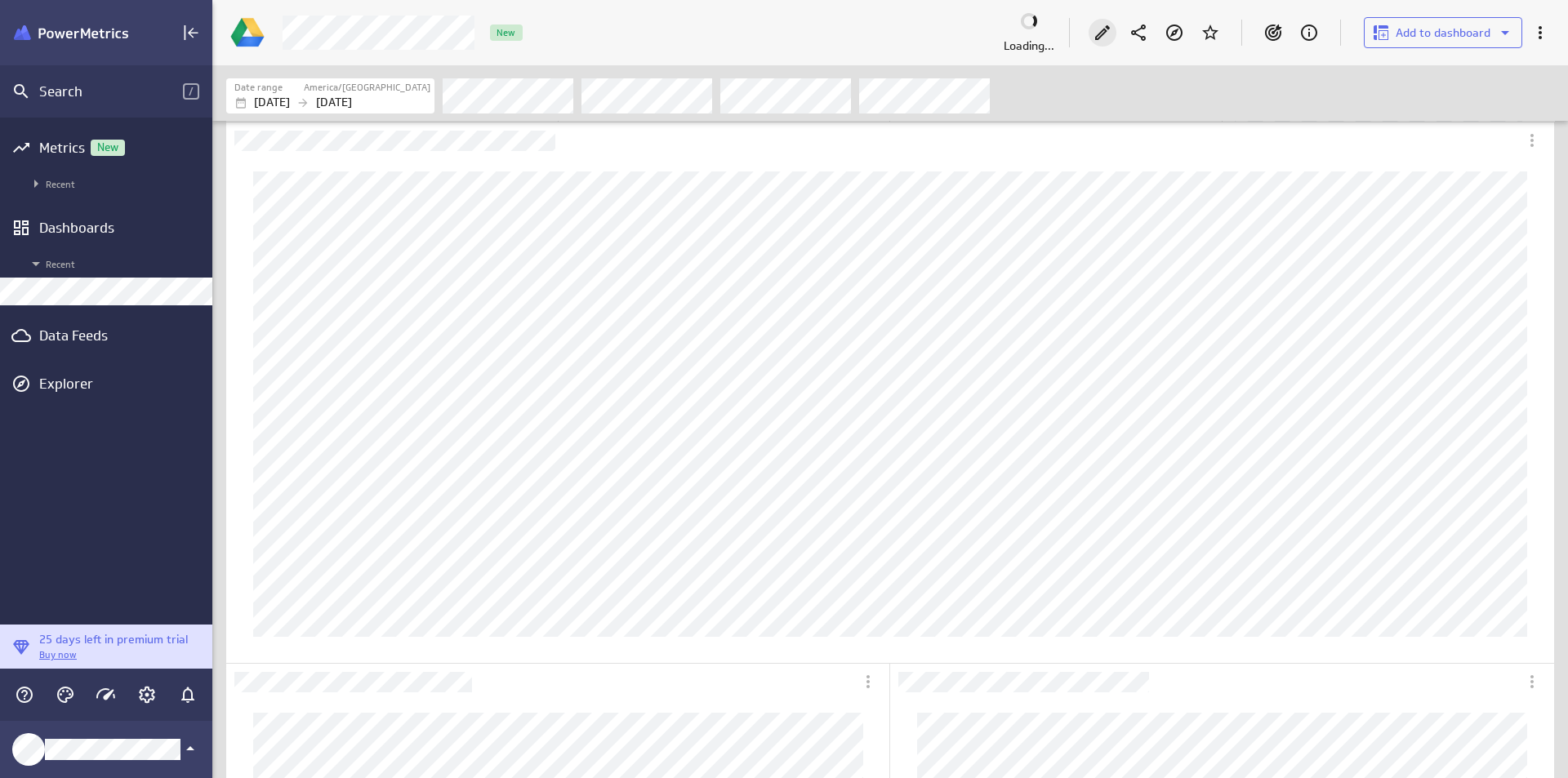
click at [1111, 36] on icon "Edit" at bounding box center [1102, 32] width 19 height 19
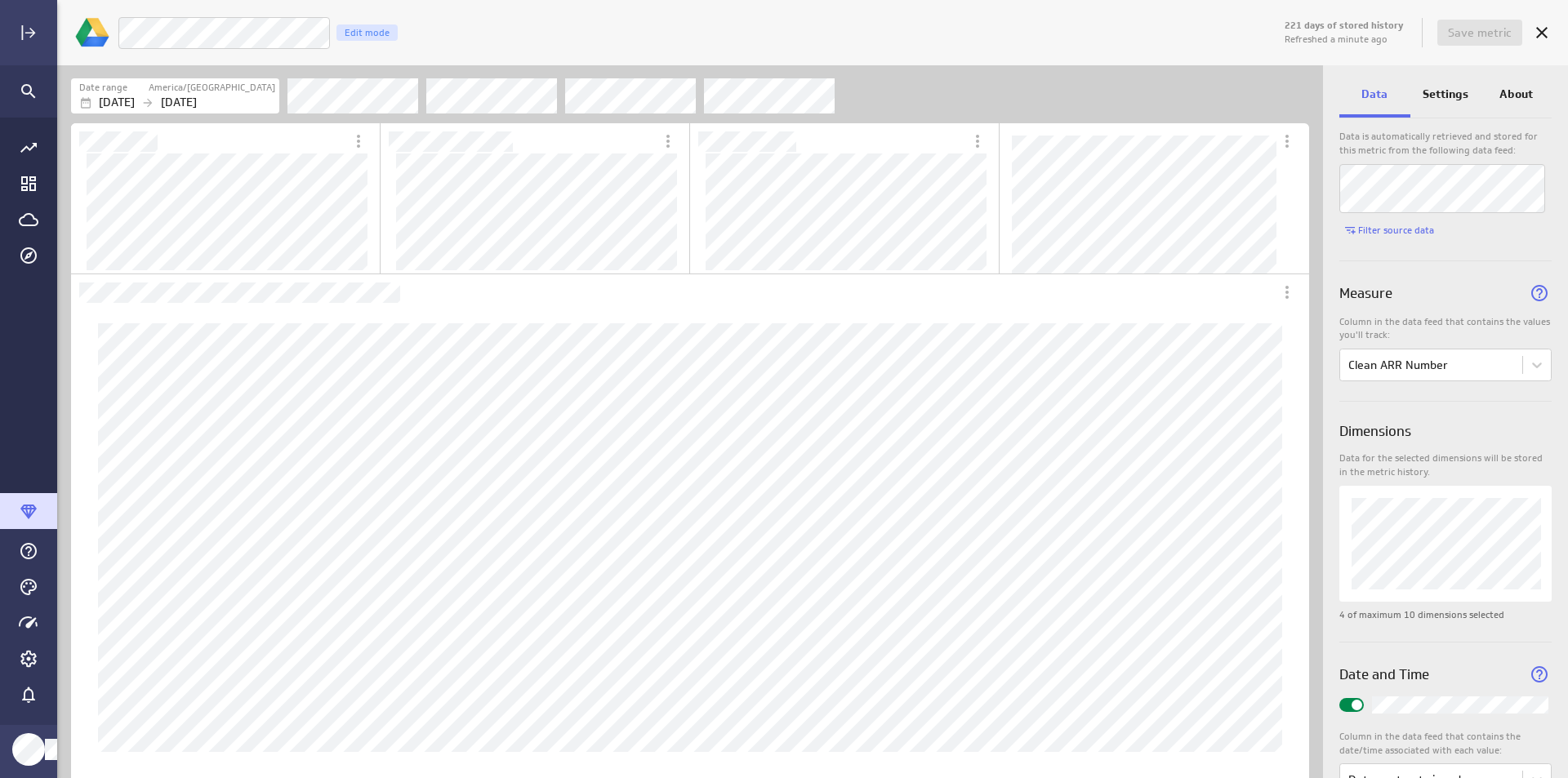
scroll to position [108, 0]
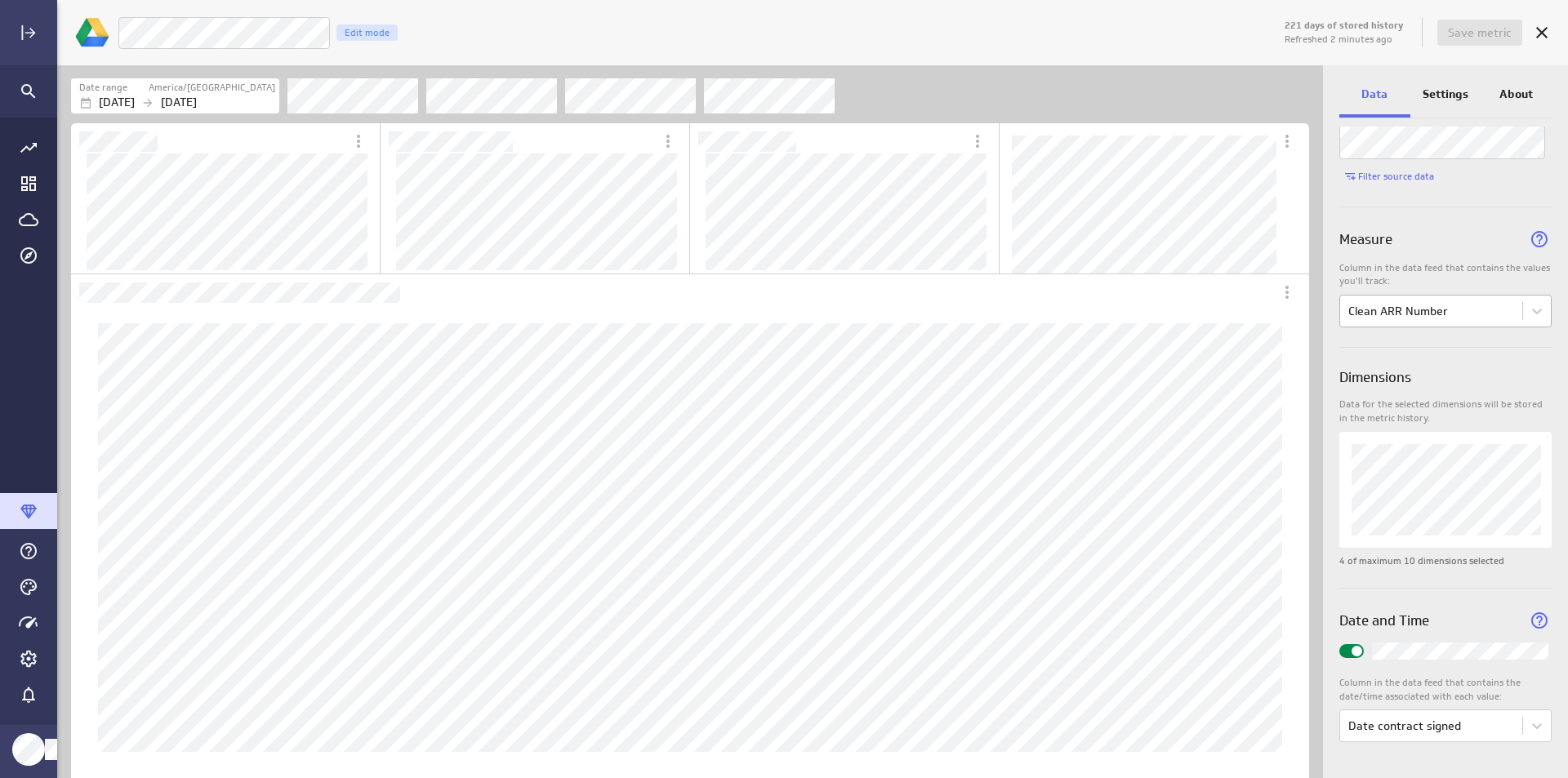
click at [1473, 313] on body "221 days of stored history Refreshed 2 minutes ago Save metric Clean ARR Number…" at bounding box center [784, 389] width 1568 height 778
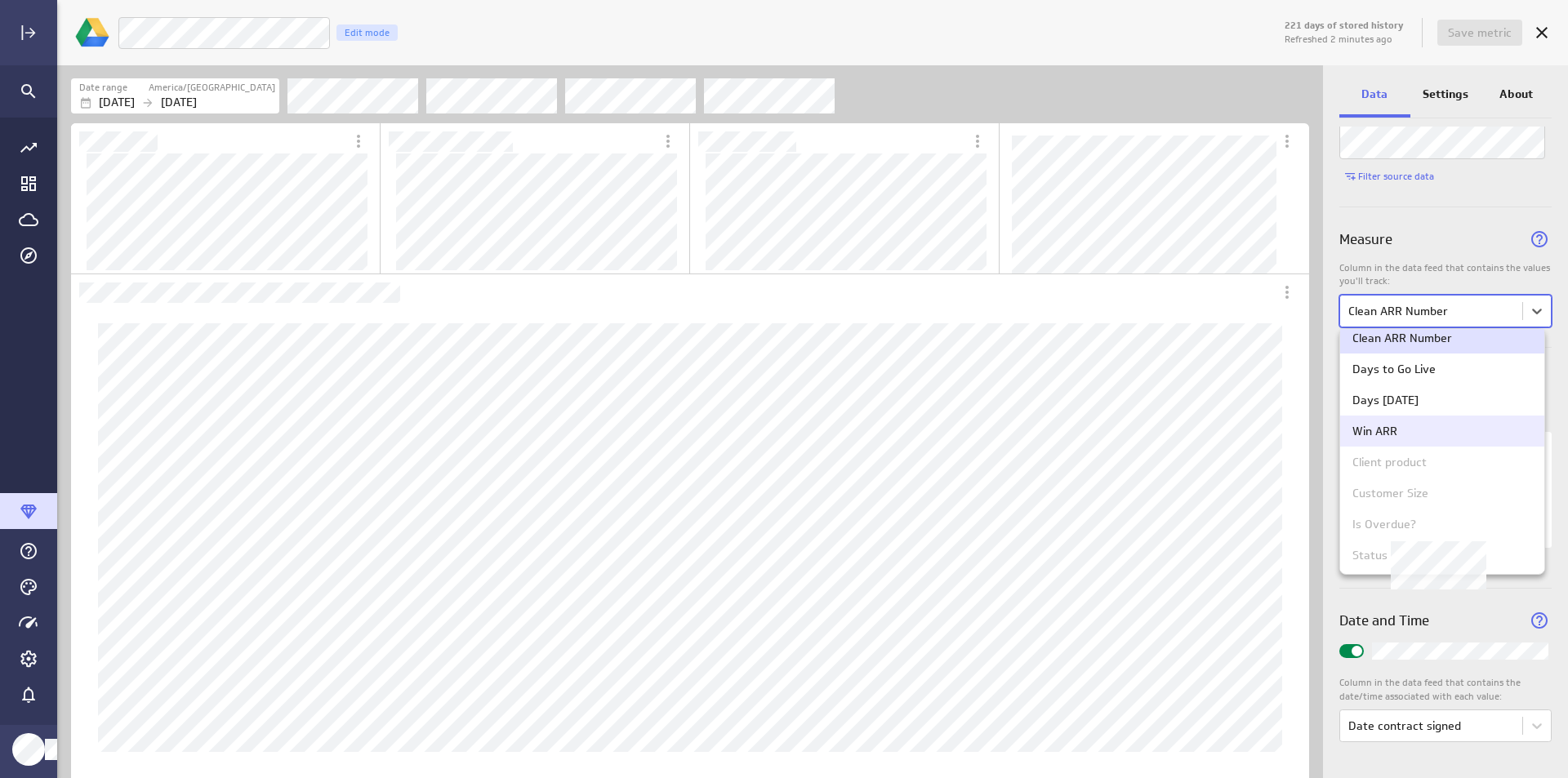
scroll to position [0, 0]
click at [1404, 244] on div at bounding box center [784, 389] width 1568 height 778
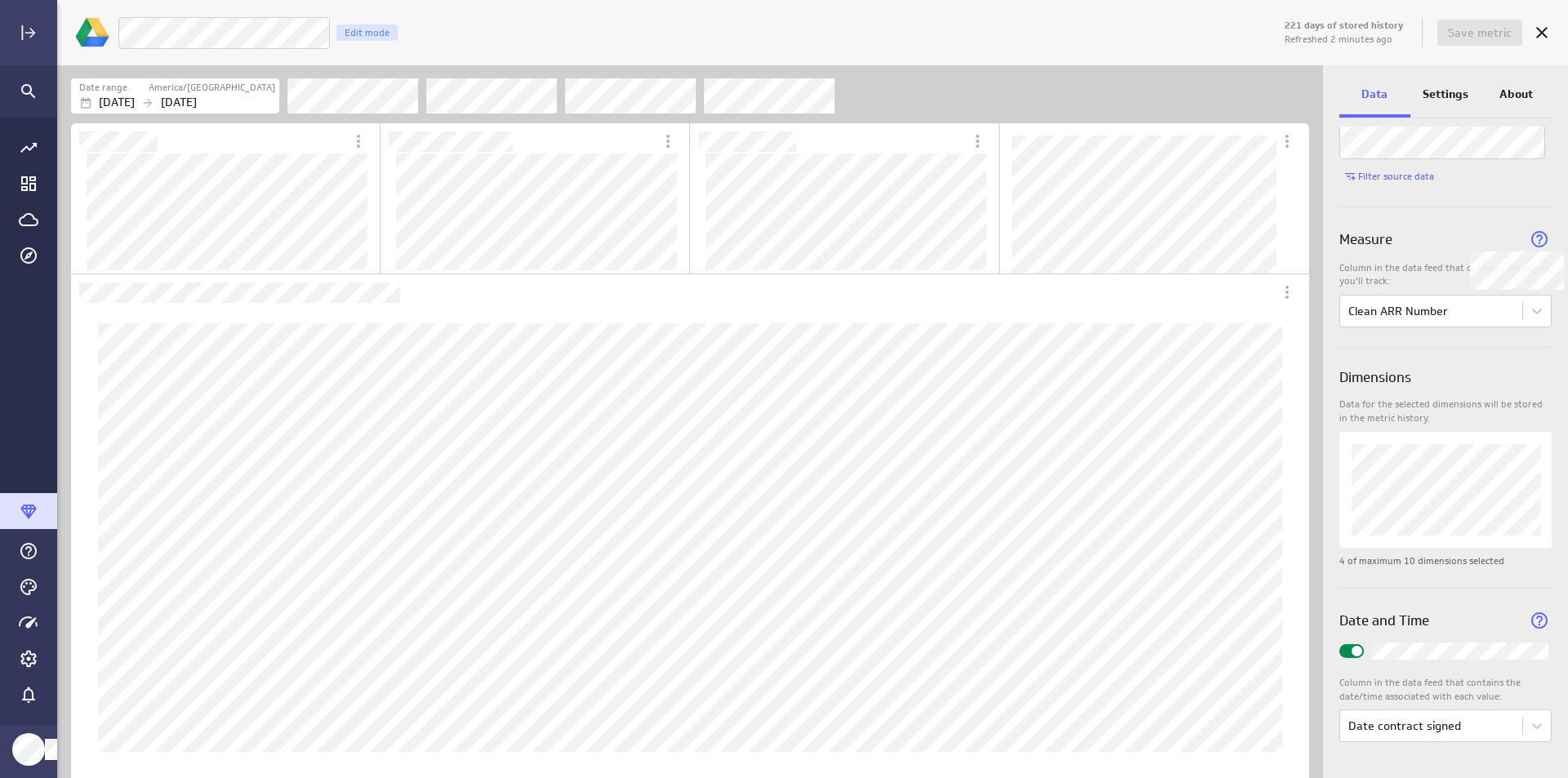
click at [1536, 246] on icon "Widget Properties" at bounding box center [1539, 239] width 16 height 16
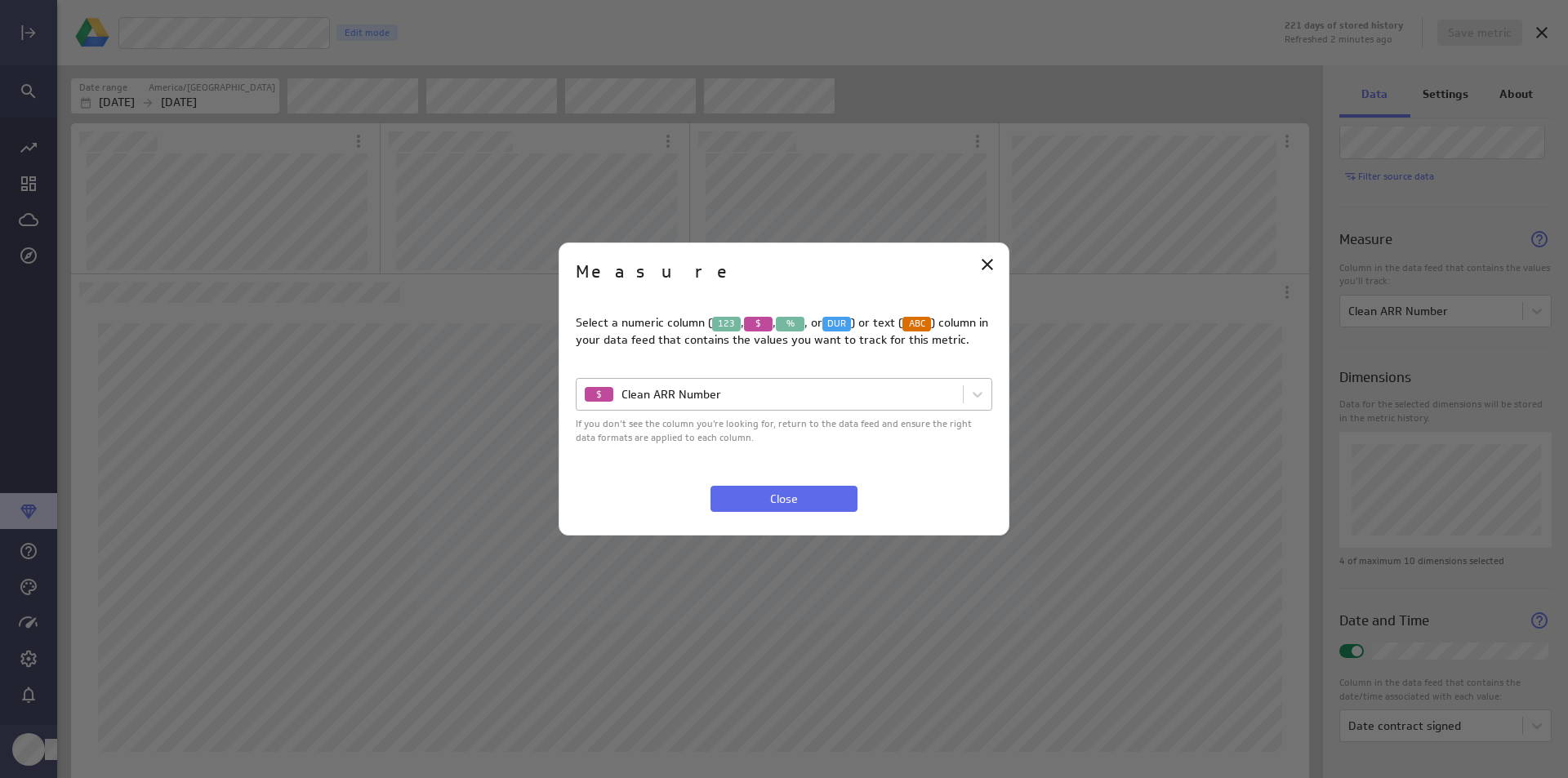
click at [831, 391] on body "221 days of stored history Refreshed 2 minutes ago Save metric Clean ARR Number…" at bounding box center [784, 389] width 1568 height 778
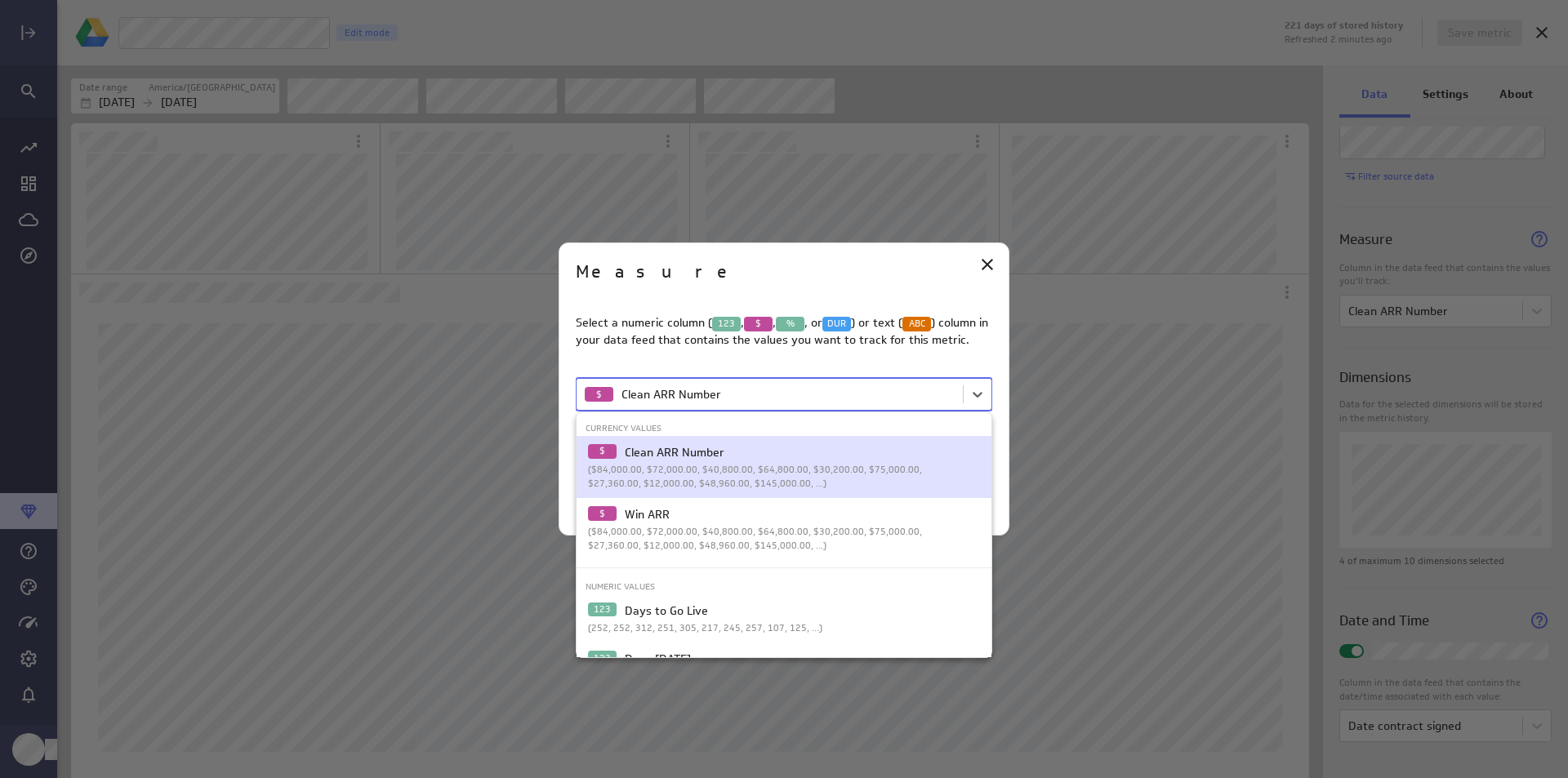
click at [808, 453] on div "$ Clean ARR Number" at bounding box center [781, 453] width 386 height 17
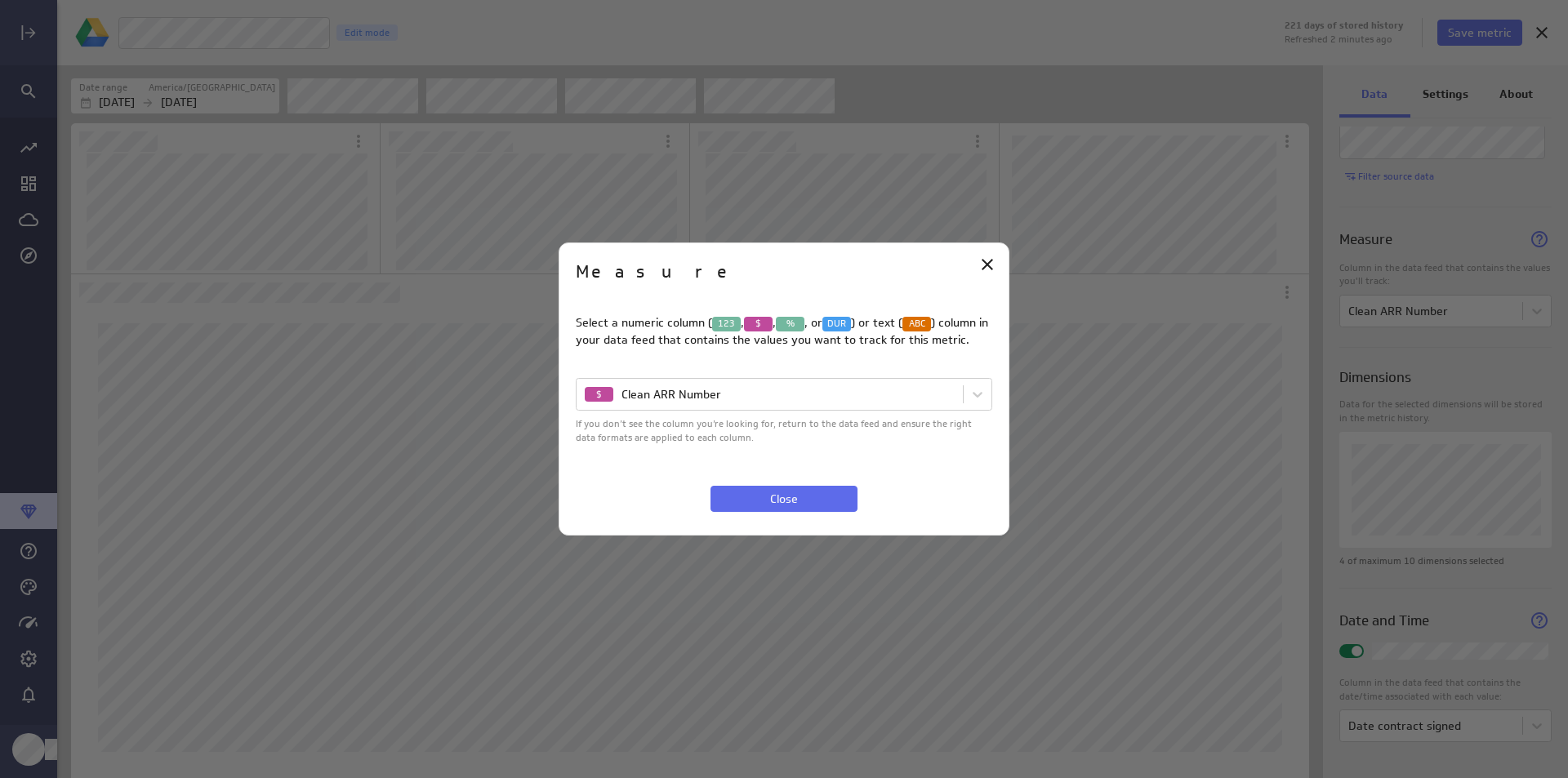
click at [844, 482] on div "Select a numeric column ( 123 , $ , % , or DUR ) or text ( ABC ) column in your…" at bounding box center [784, 408] width 417 height 220
click at [834, 500] on button "Close" at bounding box center [784, 499] width 147 height 26
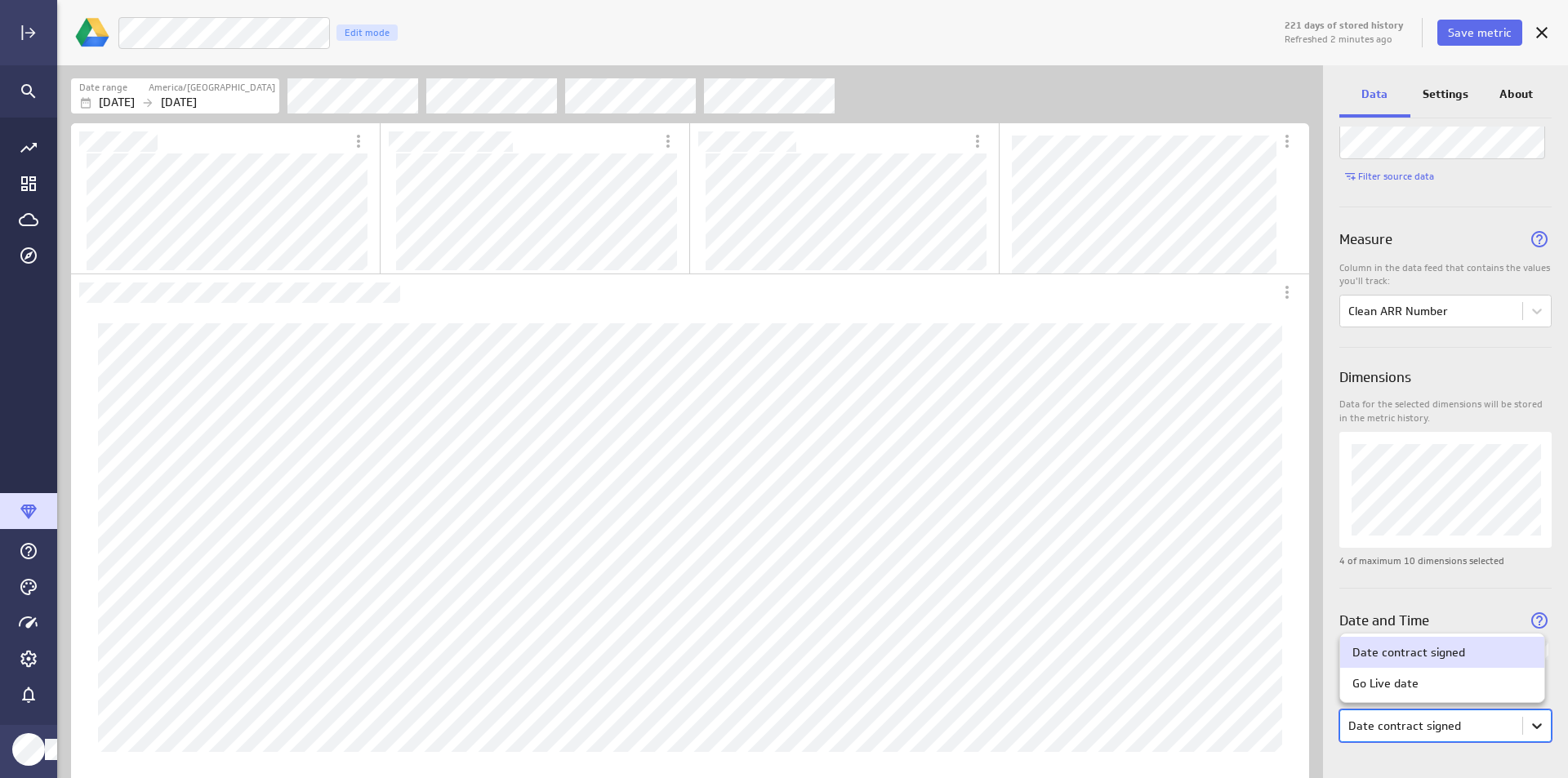
click at [1527, 728] on body "221 days of stored history Refreshed 2 minutes ago Save metric Clean ARR Number…" at bounding box center [784, 389] width 1568 height 778
click at [1518, 687] on div "Go Live date" at bounding box center [1443, 683] width 179 height 14
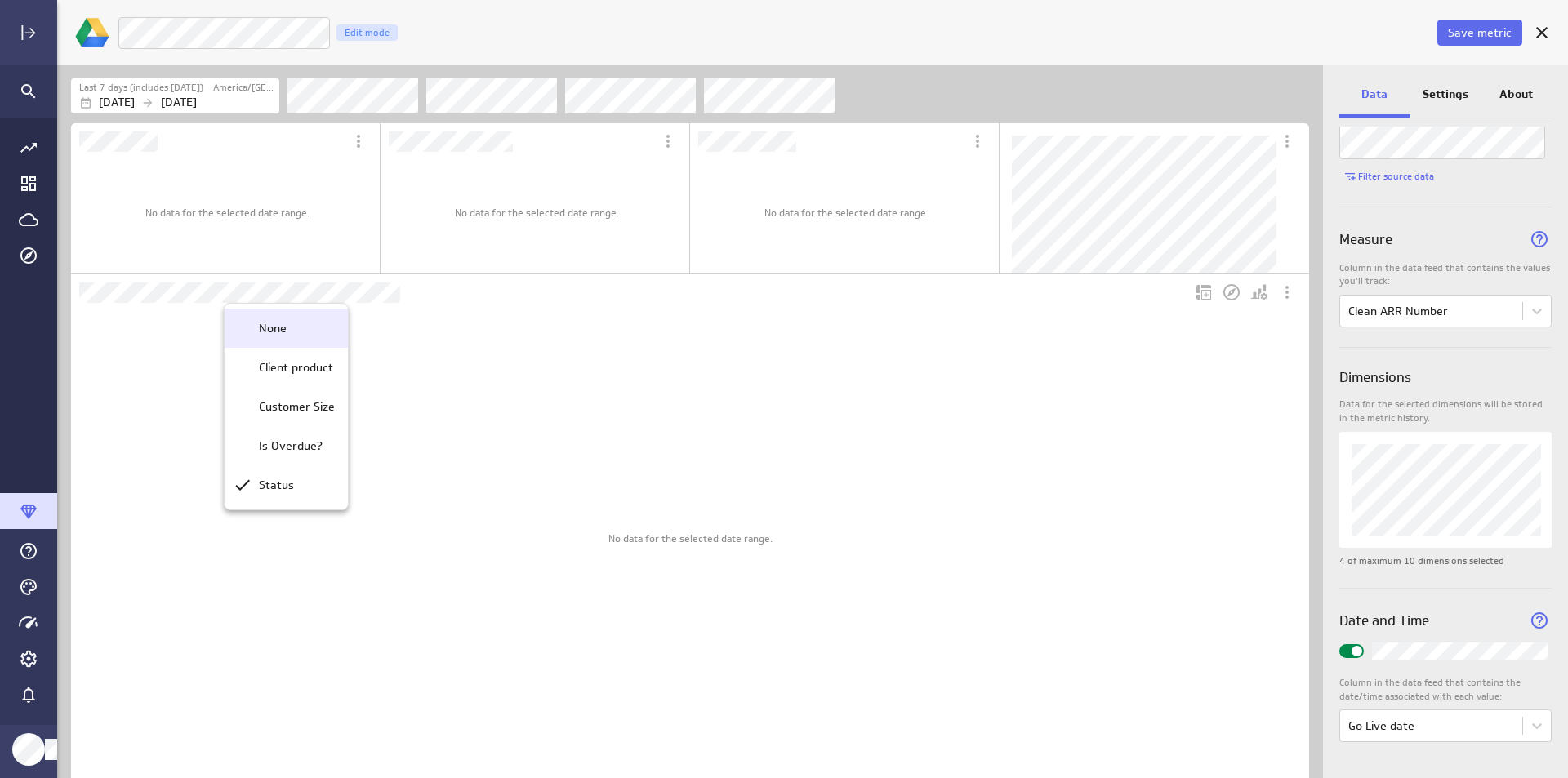
click at [277, 336] on p "None" at bounding box center [273, 328] width 28 height 17
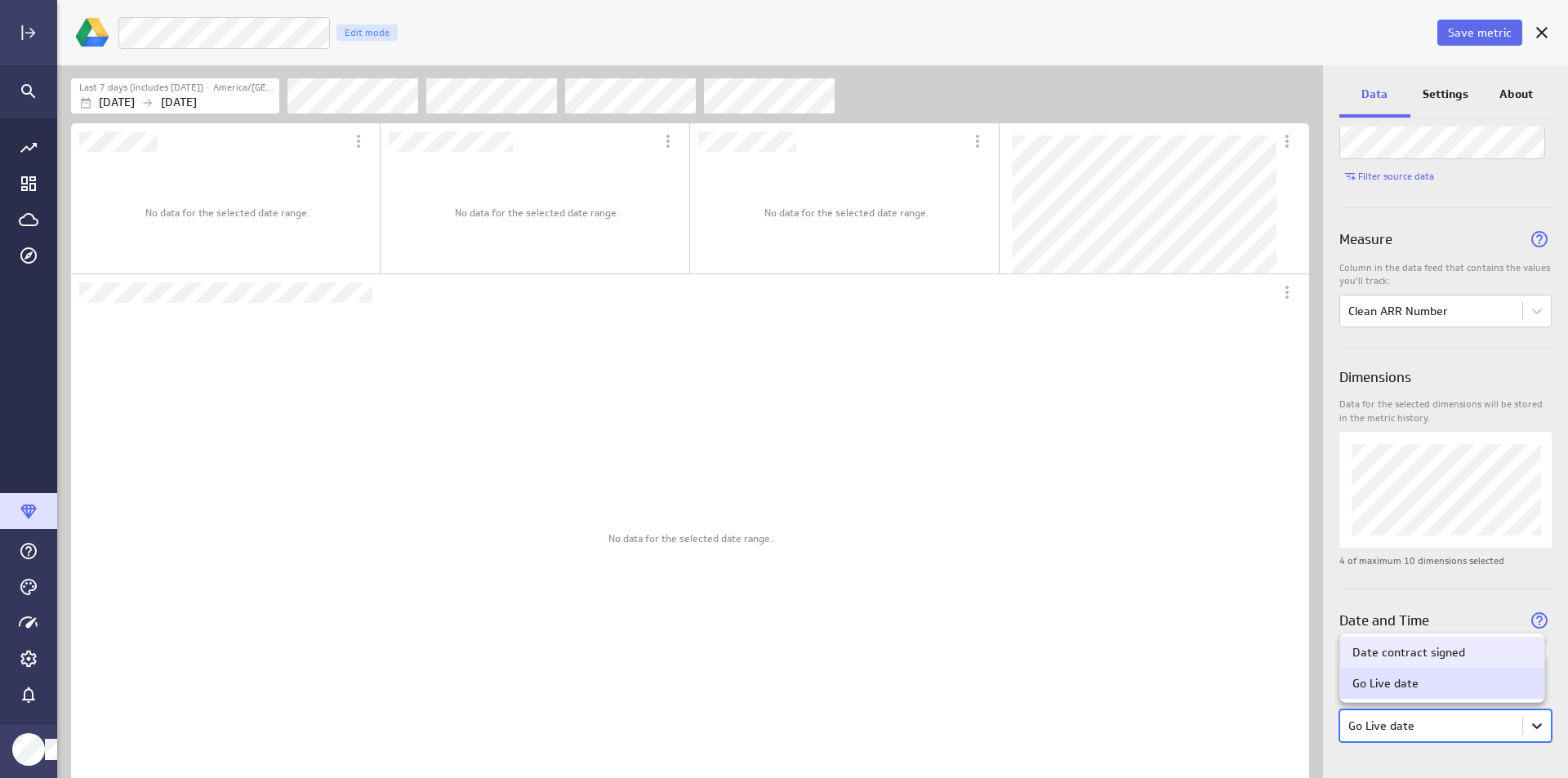
click at [1527, 716] on body "Save metric Clean ARR Number Edit mode Last 7 days (includes [DATE]) [GEOGRAPHI…" at bounding box center [784, 389] width 1568 height 778
click at [1467, 659] on div "Date contract signed" at bounding box center [1443, 652] width 179 height 14
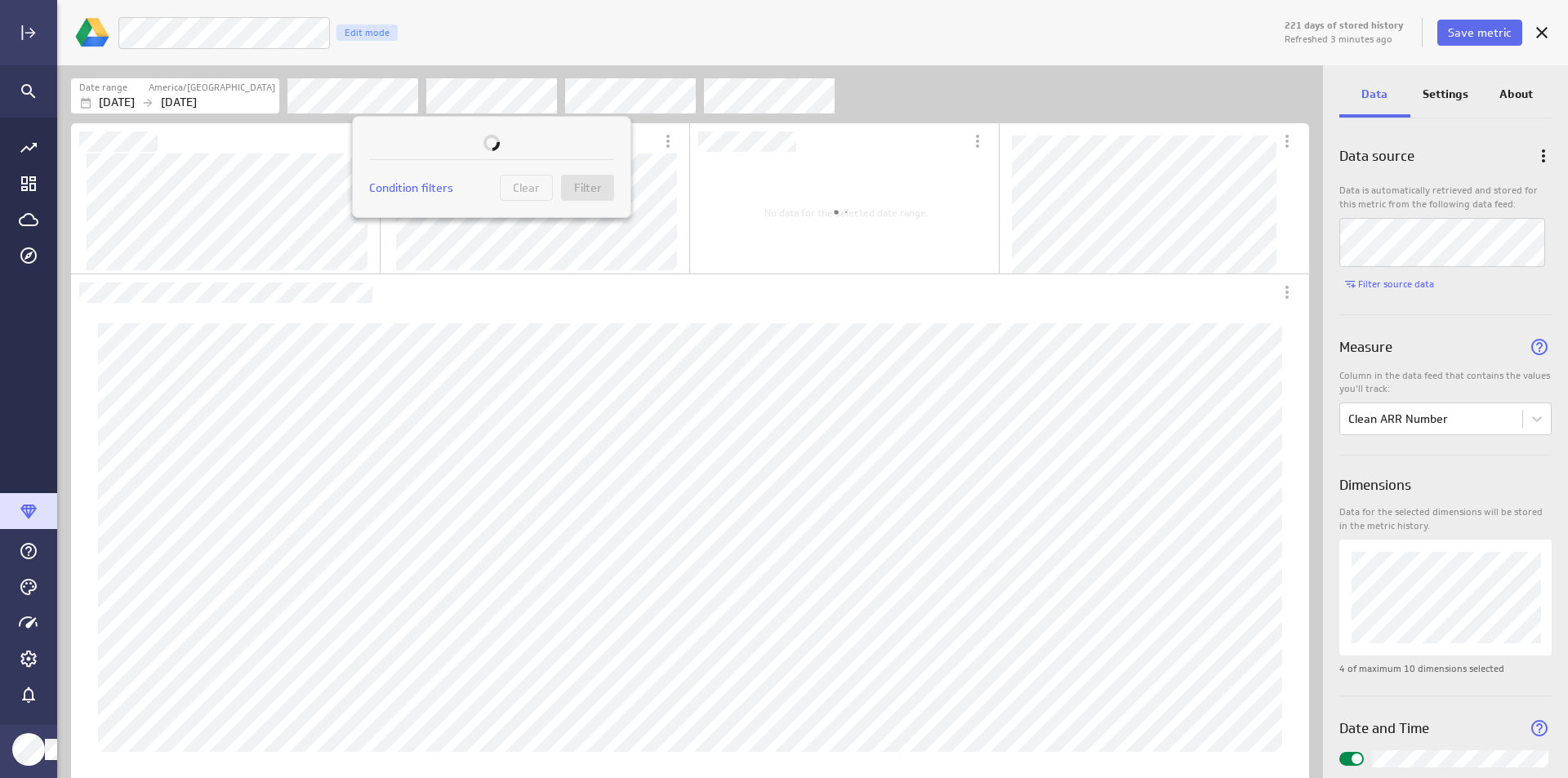
scroll to position [494, 591]
click at [529, 100] on div at bounding box center [784, 389] width 1568 height 778
drag, startPoint x: 529, startPoint y: 100, endPoint x: 669, endPoint y: 92, distance: 140.2
click at [669, 92] on div at bounding box center [784, 389] width 1568 height 778
click at [782, 99] on div at bounding box center [784, 389] width 1568 height 778
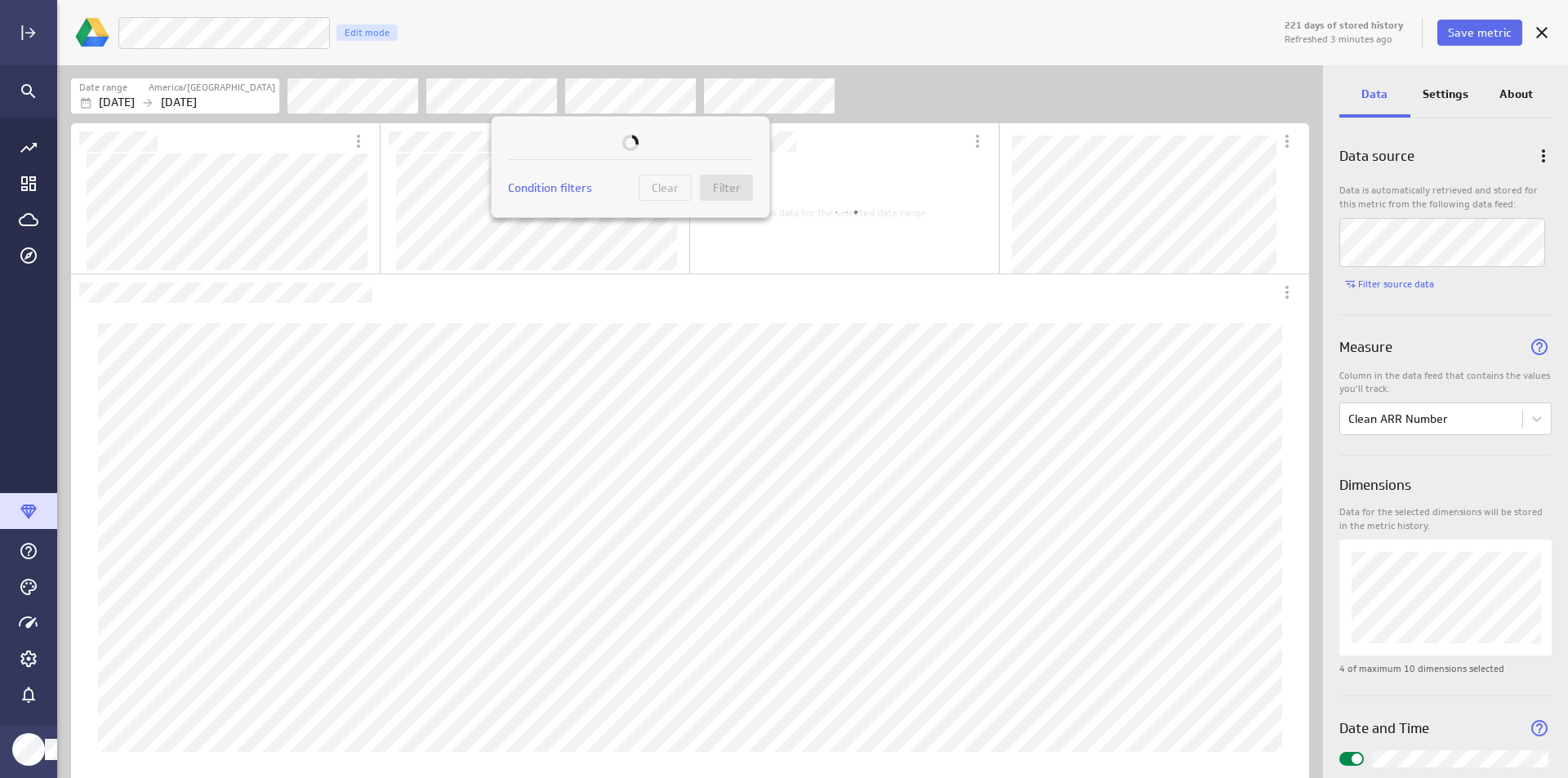
click at [802, 93] on div at bounding box center [784, 389] width 1568 height 778
click at [817, 96] on div at bounding box center [784, 389] width 1568 height 778
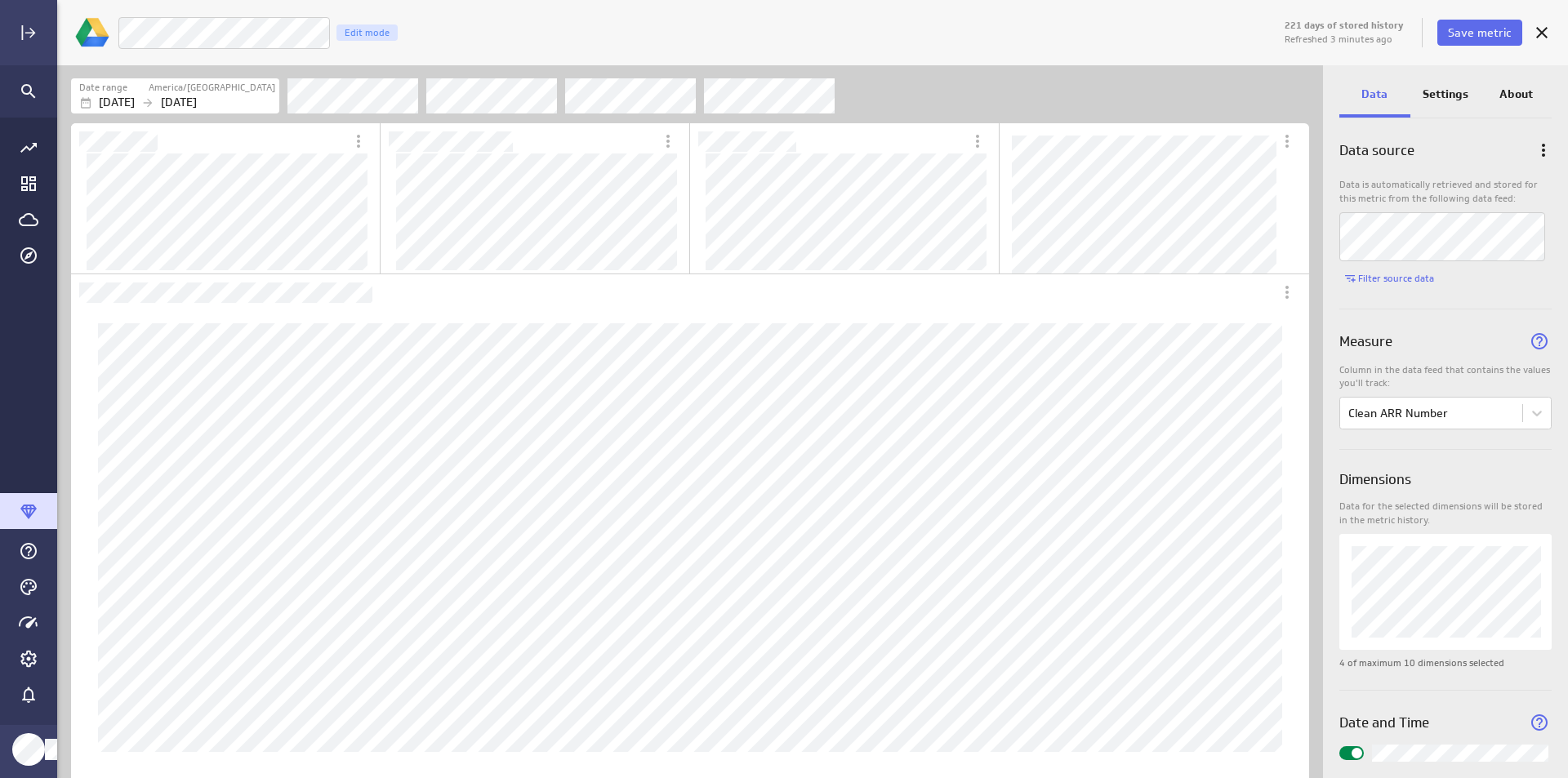
scroll to position [0, 0]
click at [1453, 102] on p "Settings" at bounding box center [1446, 94] width 46 height 17
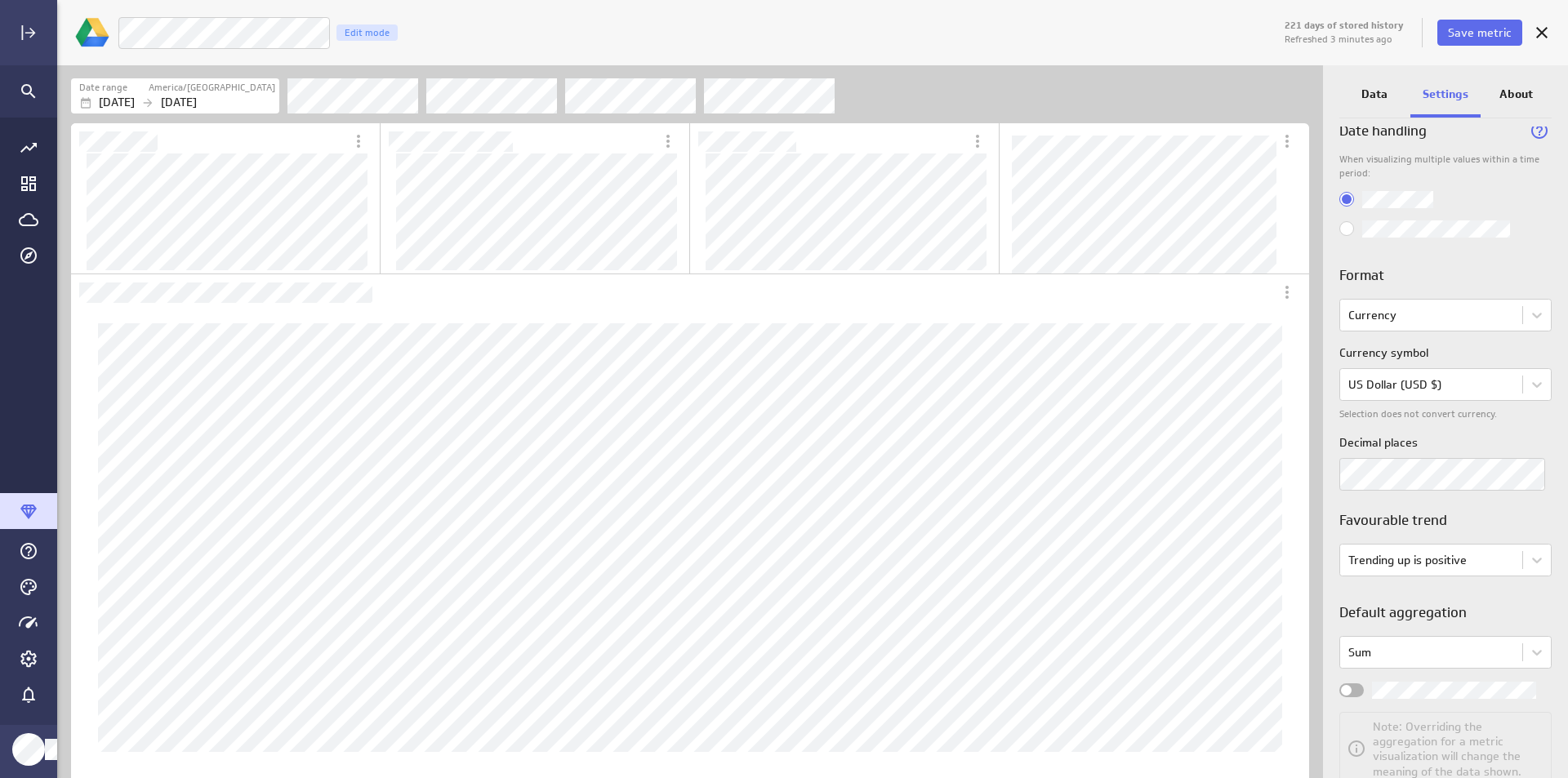
scroll to position [72, 0]
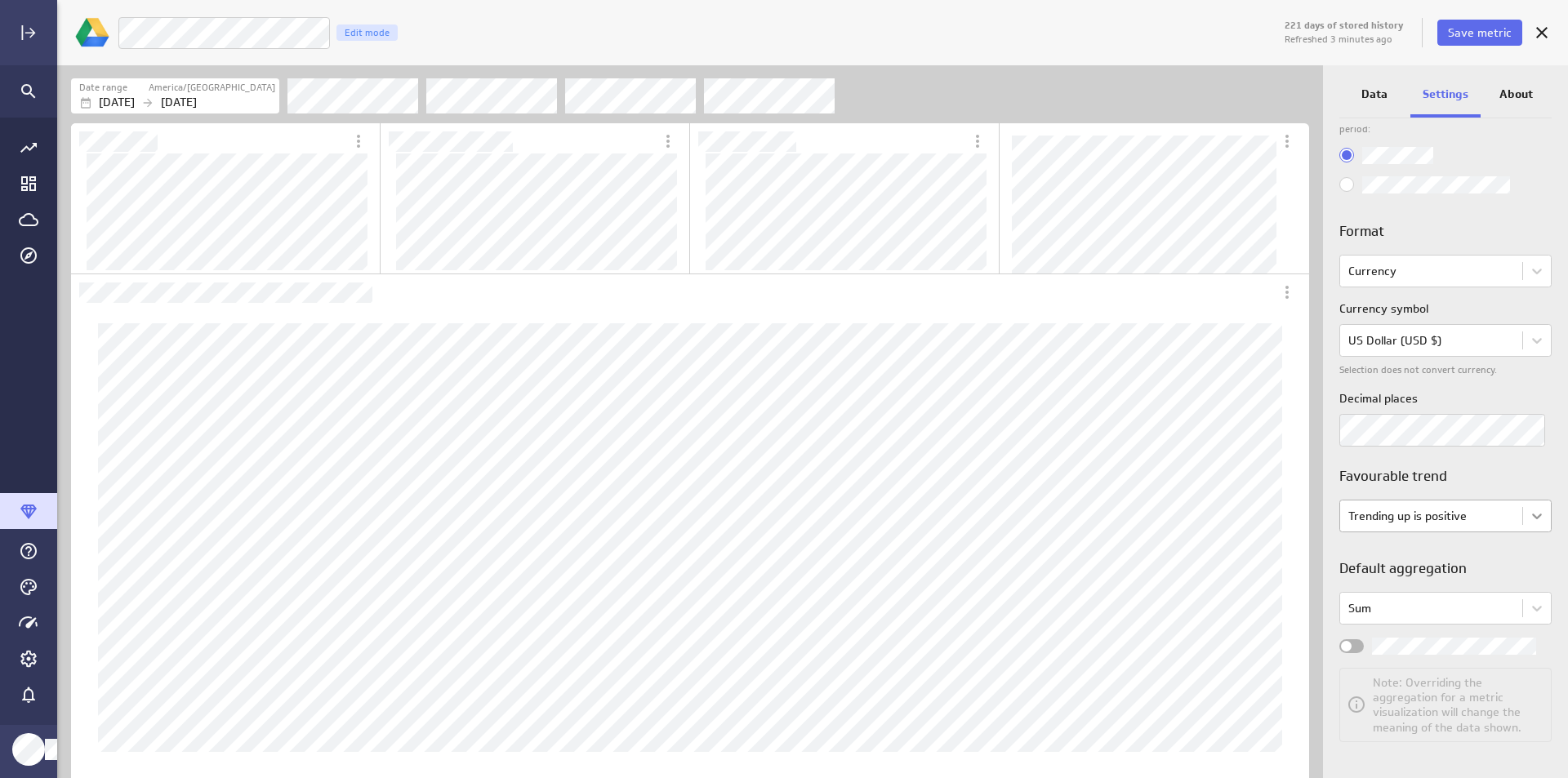
click at [1527, 516] on body "221 days of stored history Refreshed 3 minutes ago Save metric Clean ARR Number…" at bounding box center [784, 389] width 1568 height 778
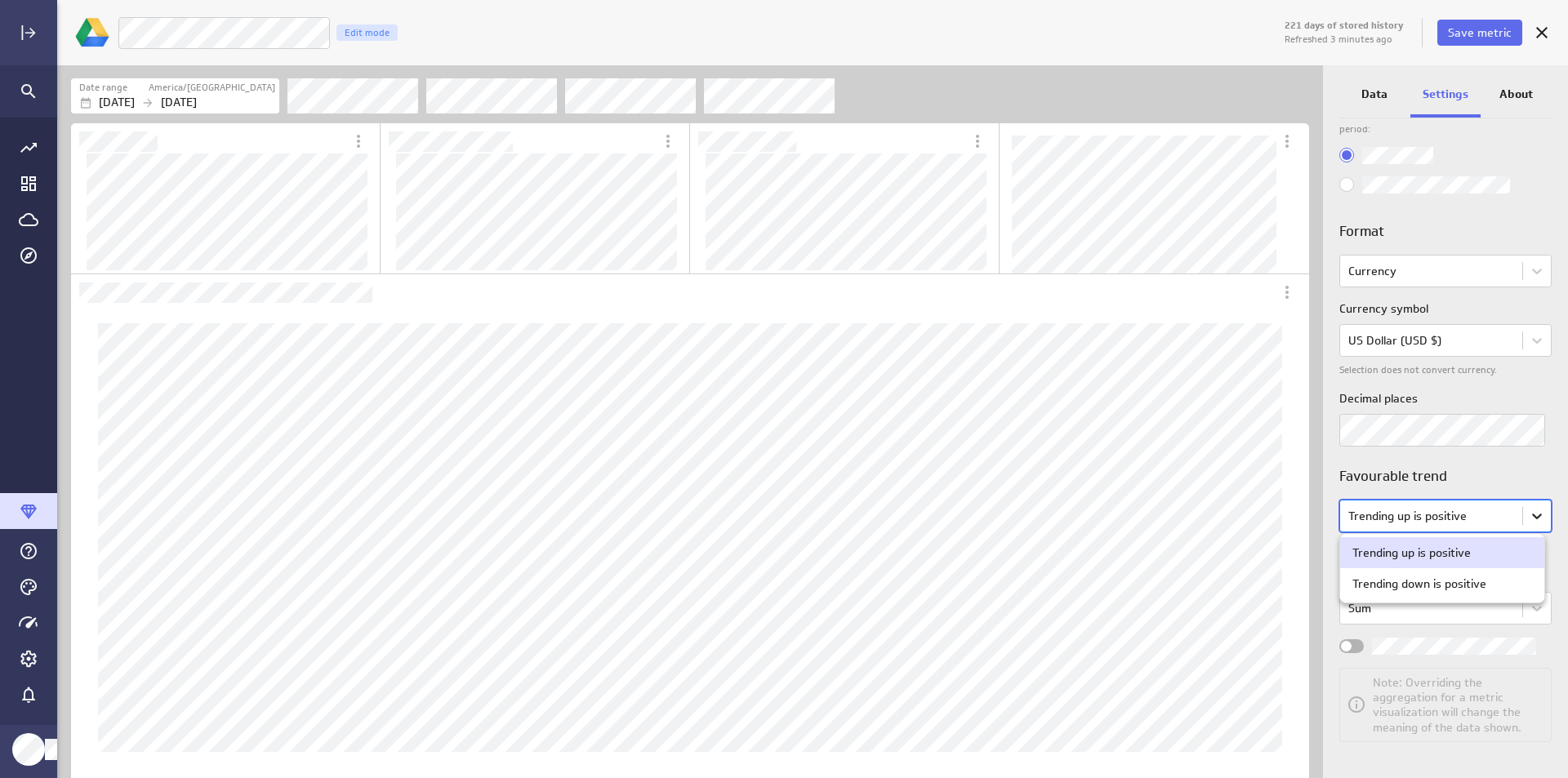
click at [1527, 516] on div at bounding box center [784, 389] width 1568 height 778
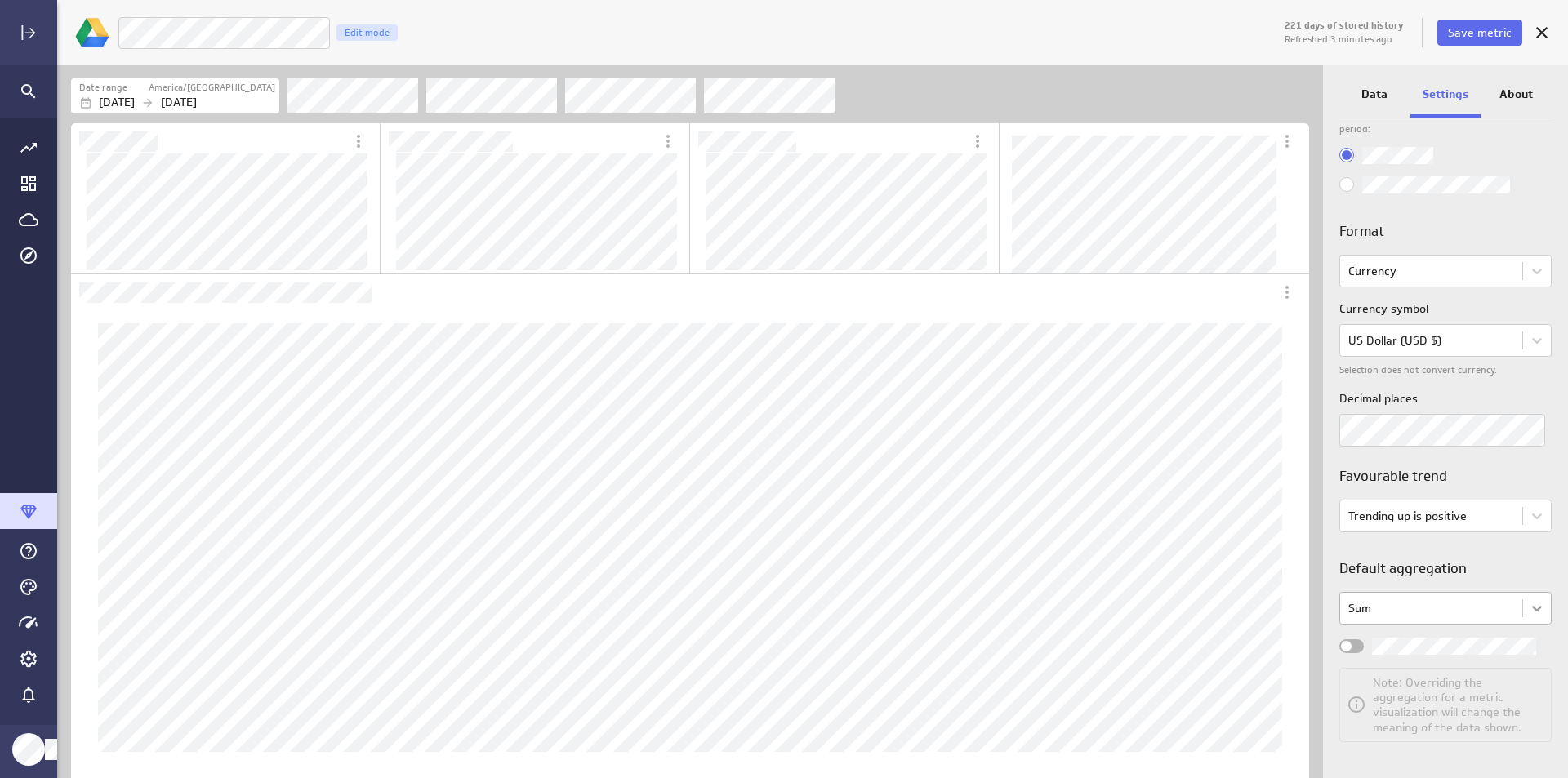
click at [1526, 615] on body "221 days of stored history Refreshed 3 minutes ago Save metric Clean ARR Number…" at bounding box center [784, 389] width 1568 height 778
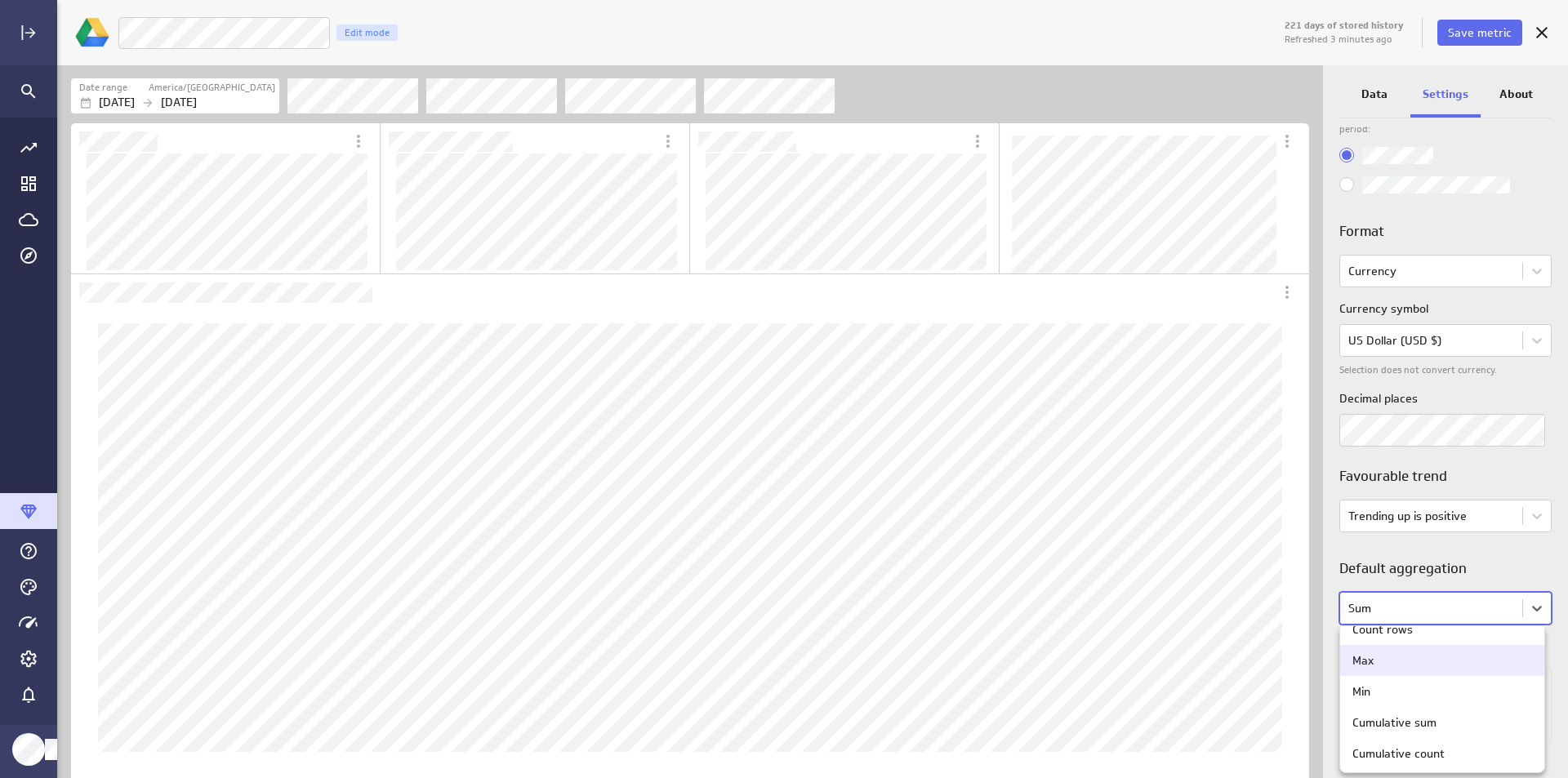
scroll to position [0, 0]
click at [1546, 569] on div at bounding box center [784, 389] width 1568 height 778
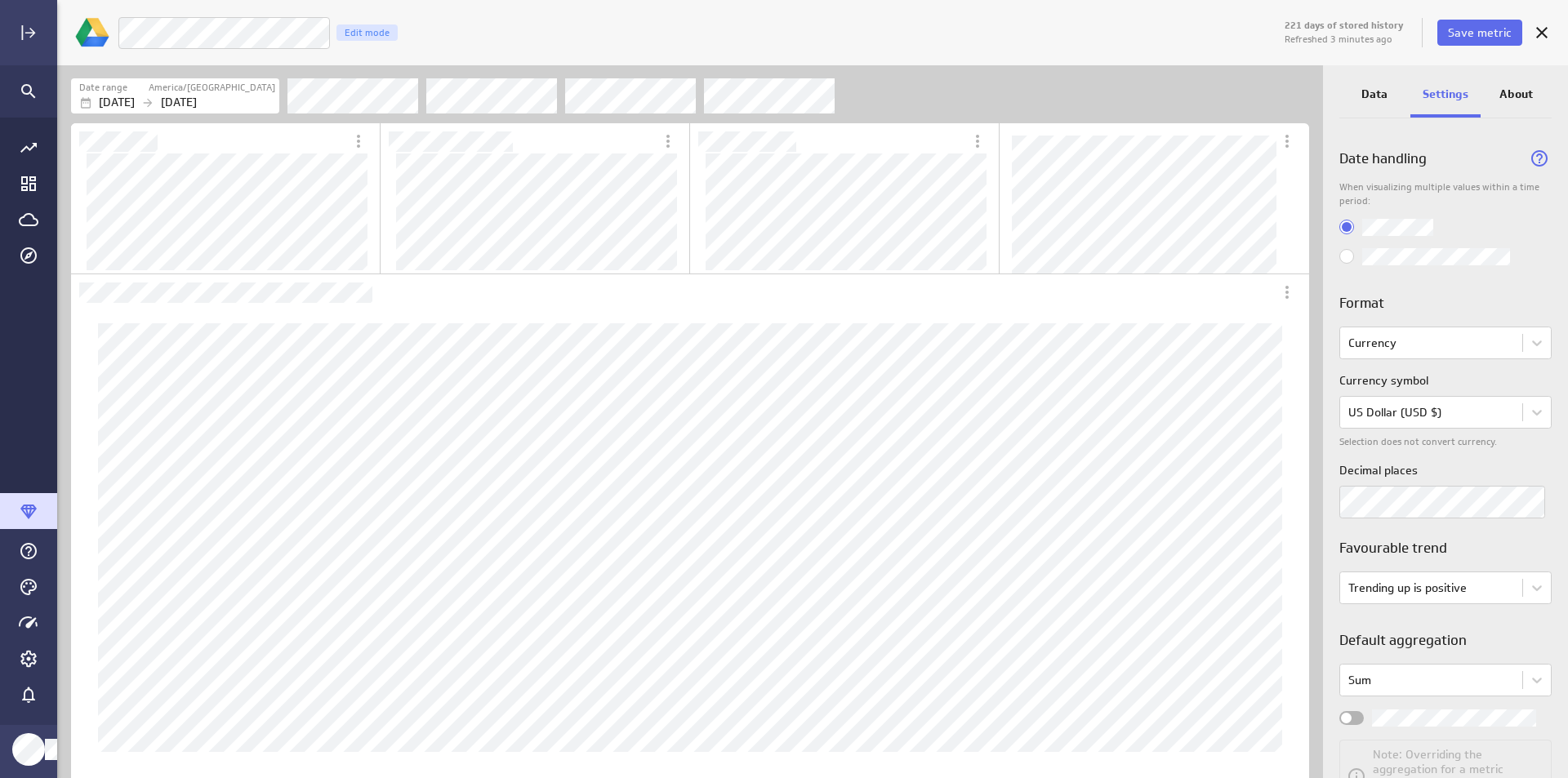
click at [1520, 91] on p "About" at bounding box center [1516, 94] width 34 height 17
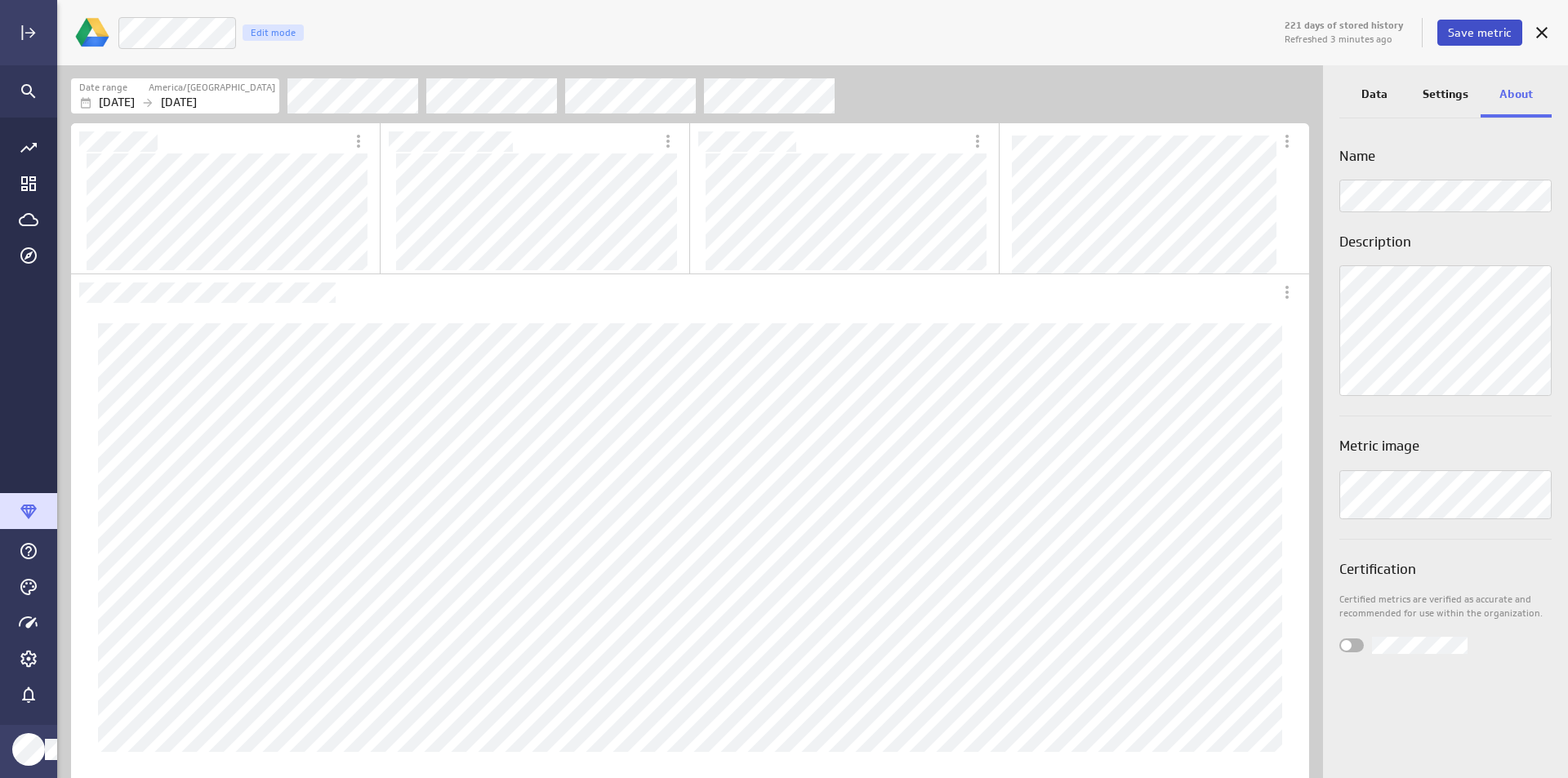
click at [1451, 27] on span "Save metric" at bounding box center [1480, 32] width 63 height 14
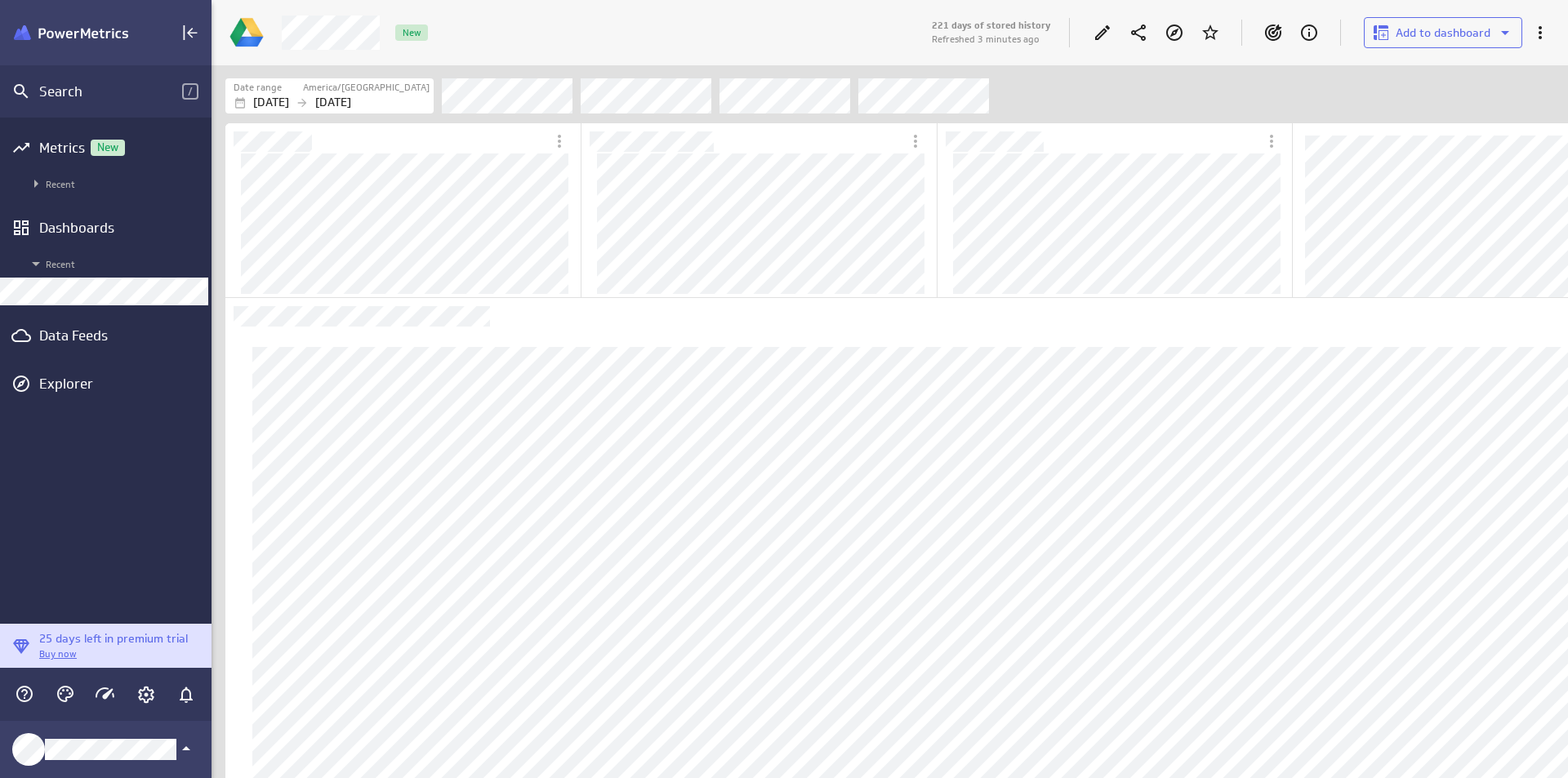
scroll to position [61, 1354]
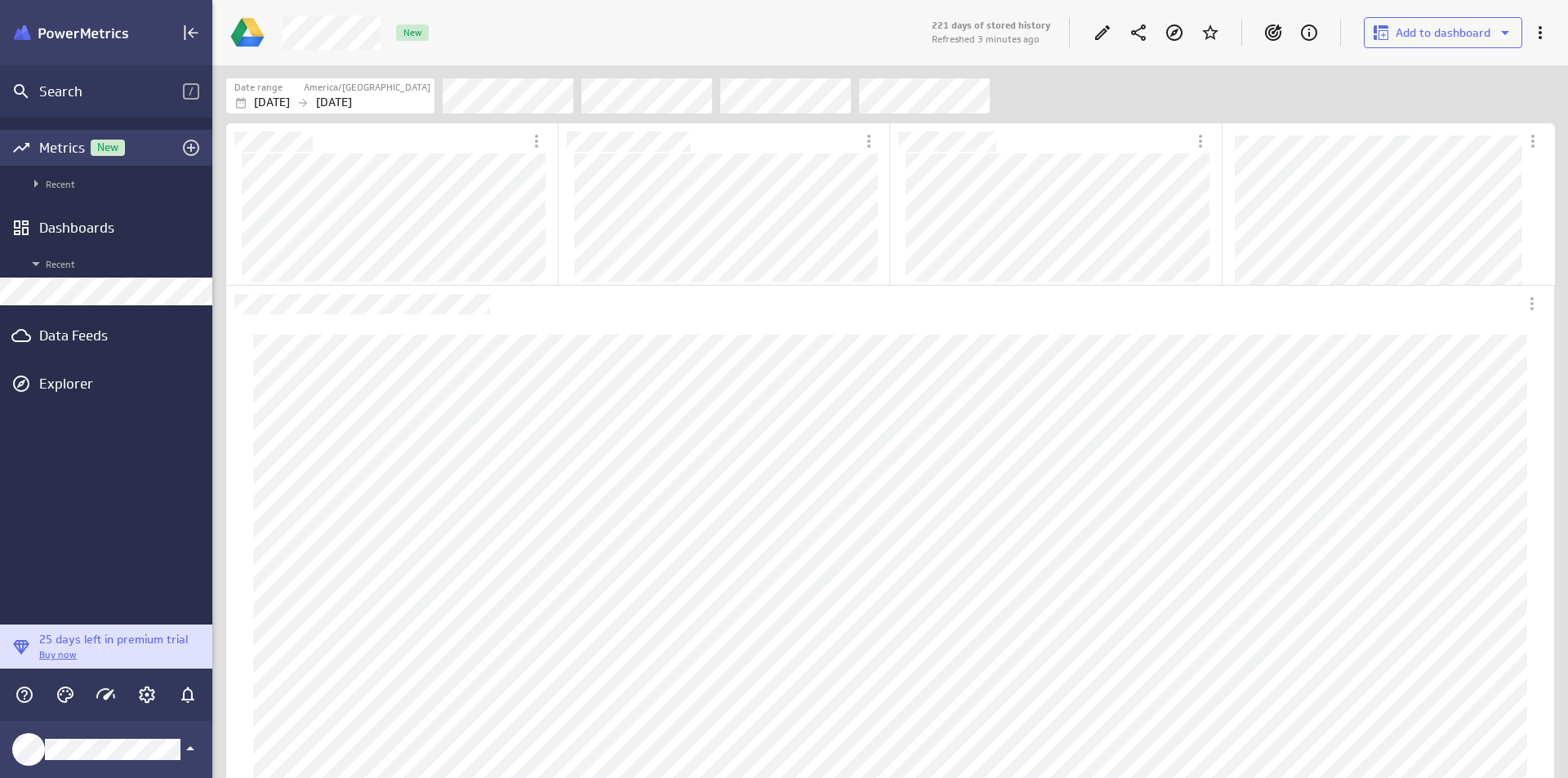
click at [61, 142] on div "Metrics New" at bounding box center [106, 147] width 134 height 18
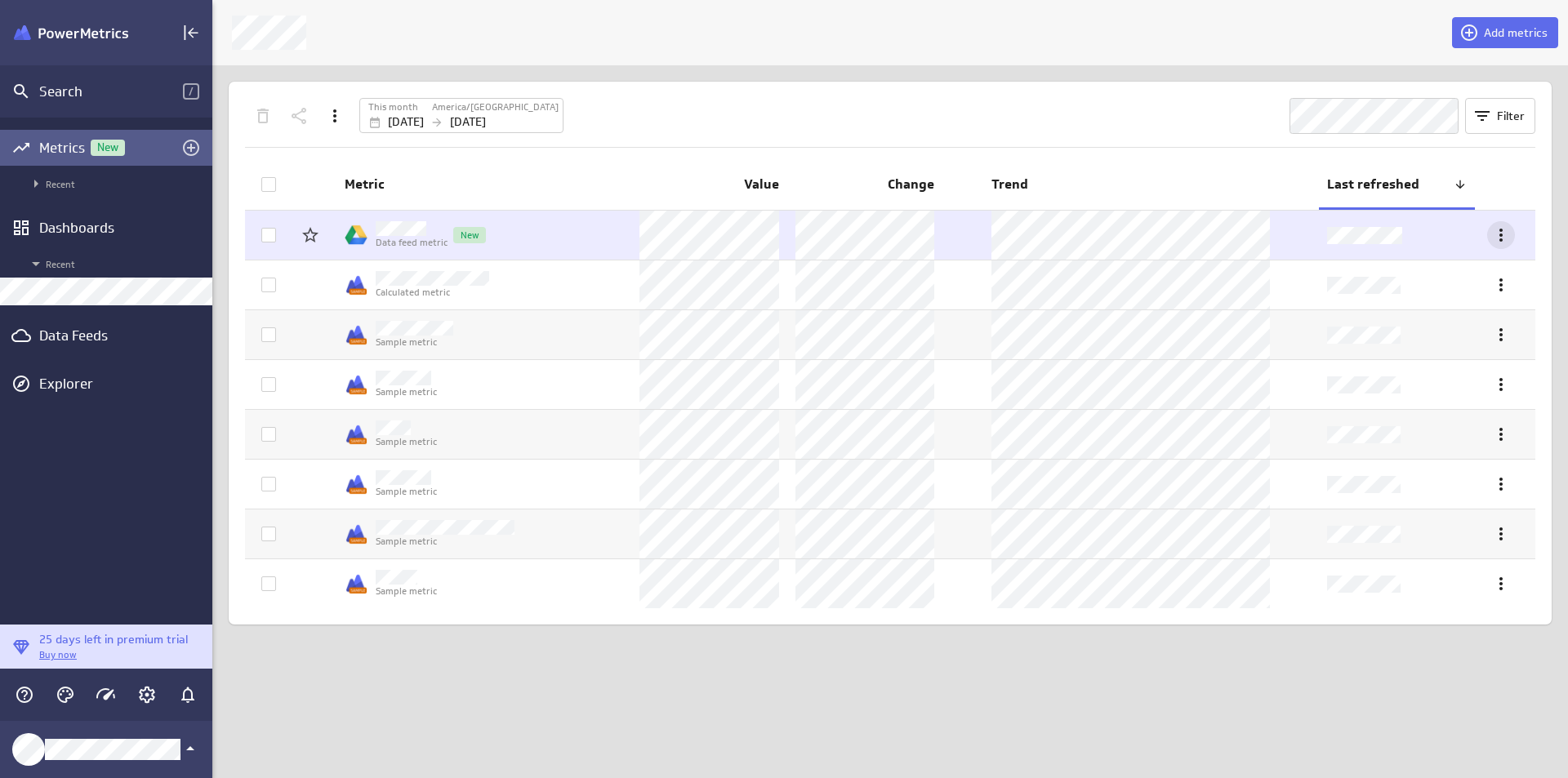
click at [1511, 228] on icon "More actions" at bounding box center [1501, 235] width 19 height 19
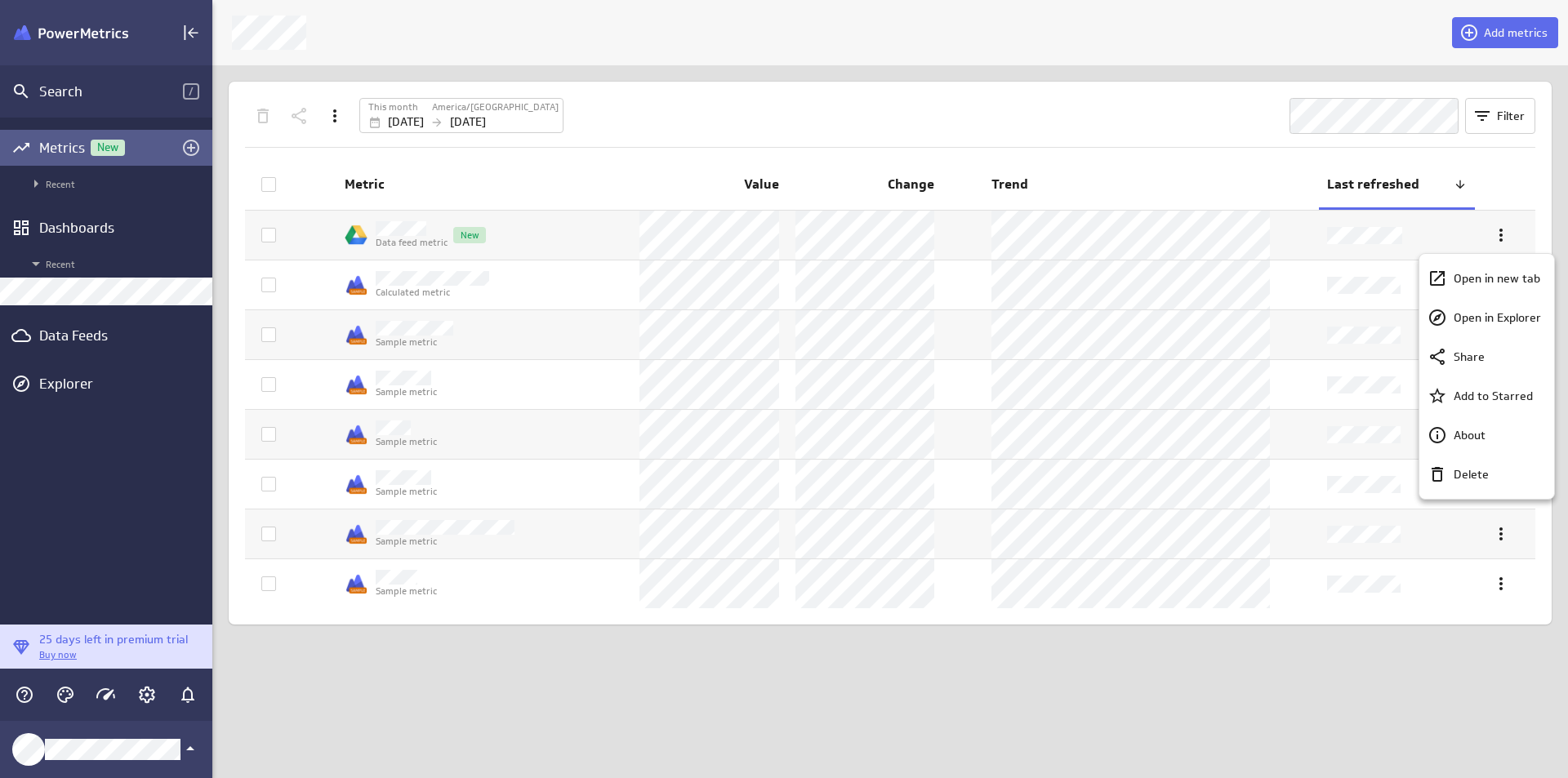
click at [1256, 218] on div at bounding box center [784, 389] width 1568 height 778
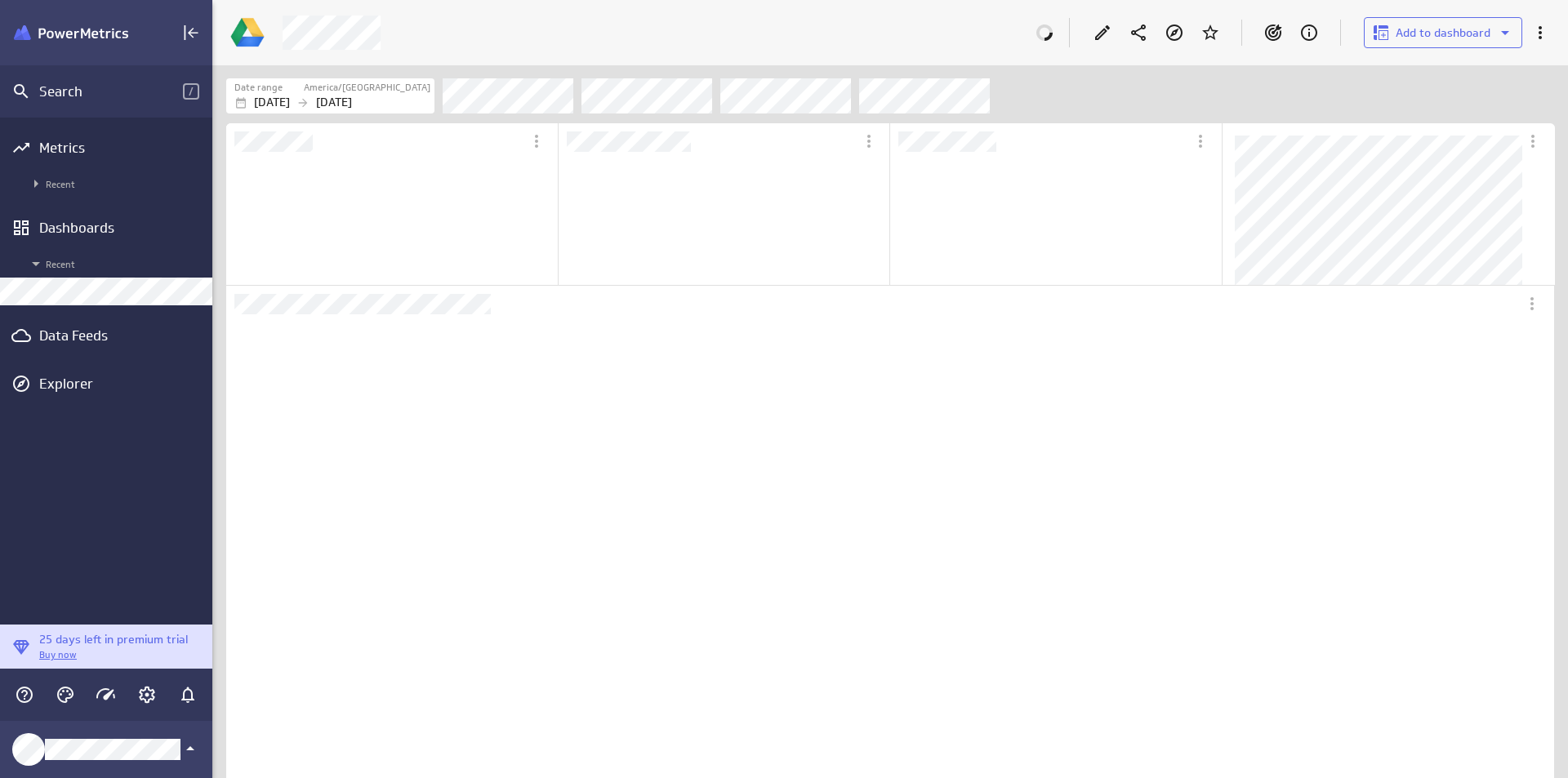
scroll to position [153, 329]
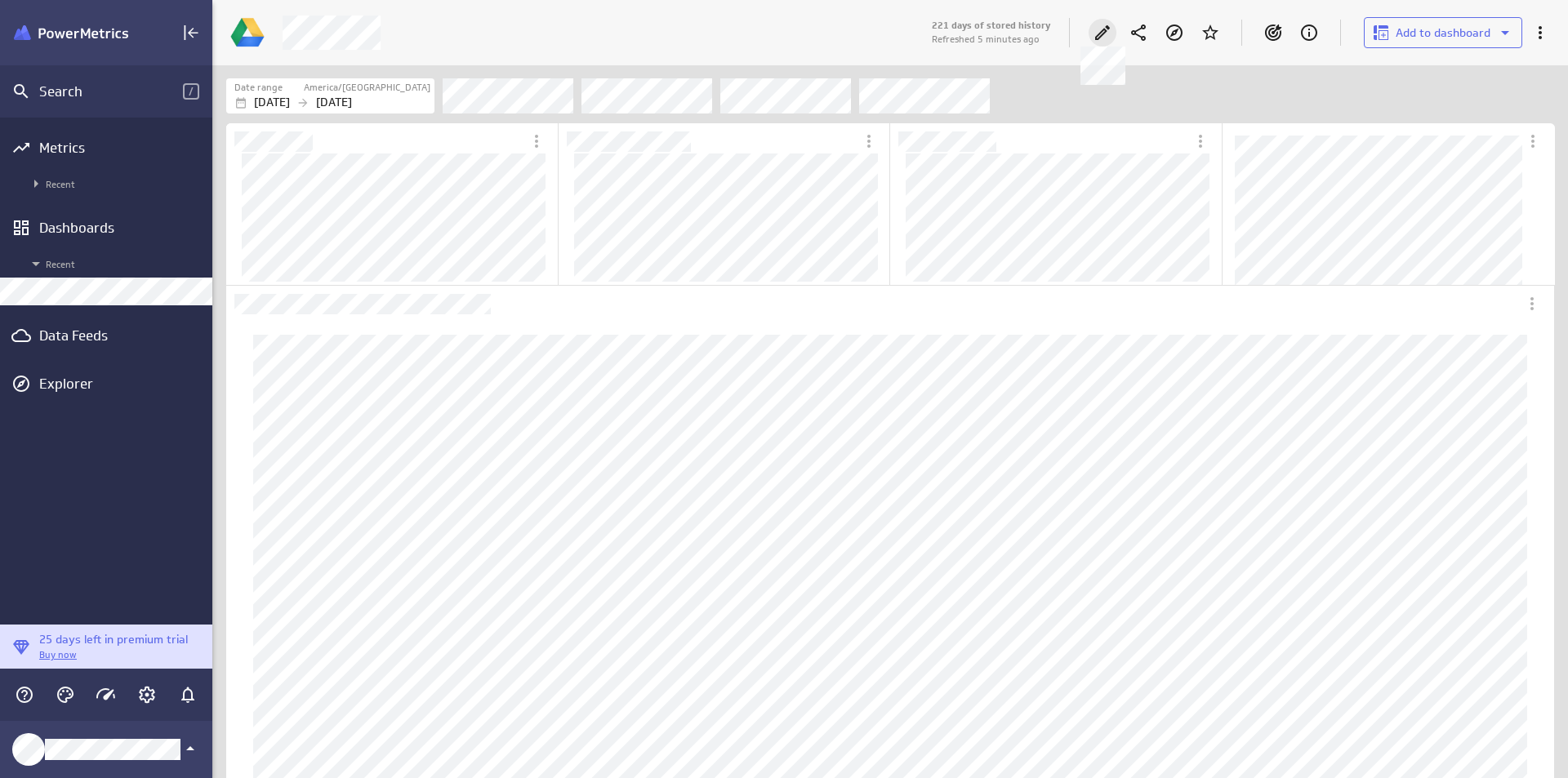
click at [1107, 45] on div at bounding box center [1102, 32] width 28 height 28
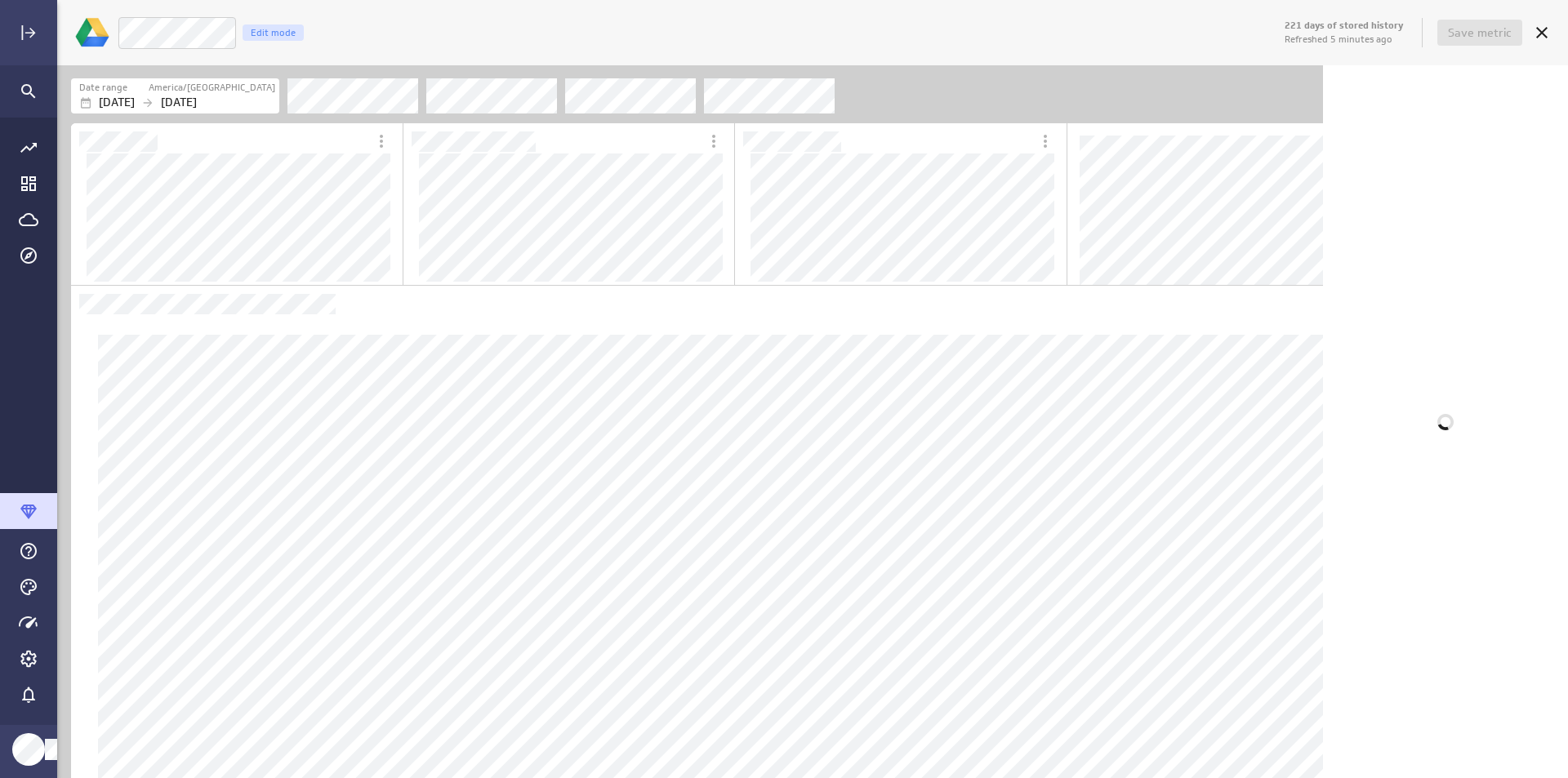
scroll to position [1314, 1264]
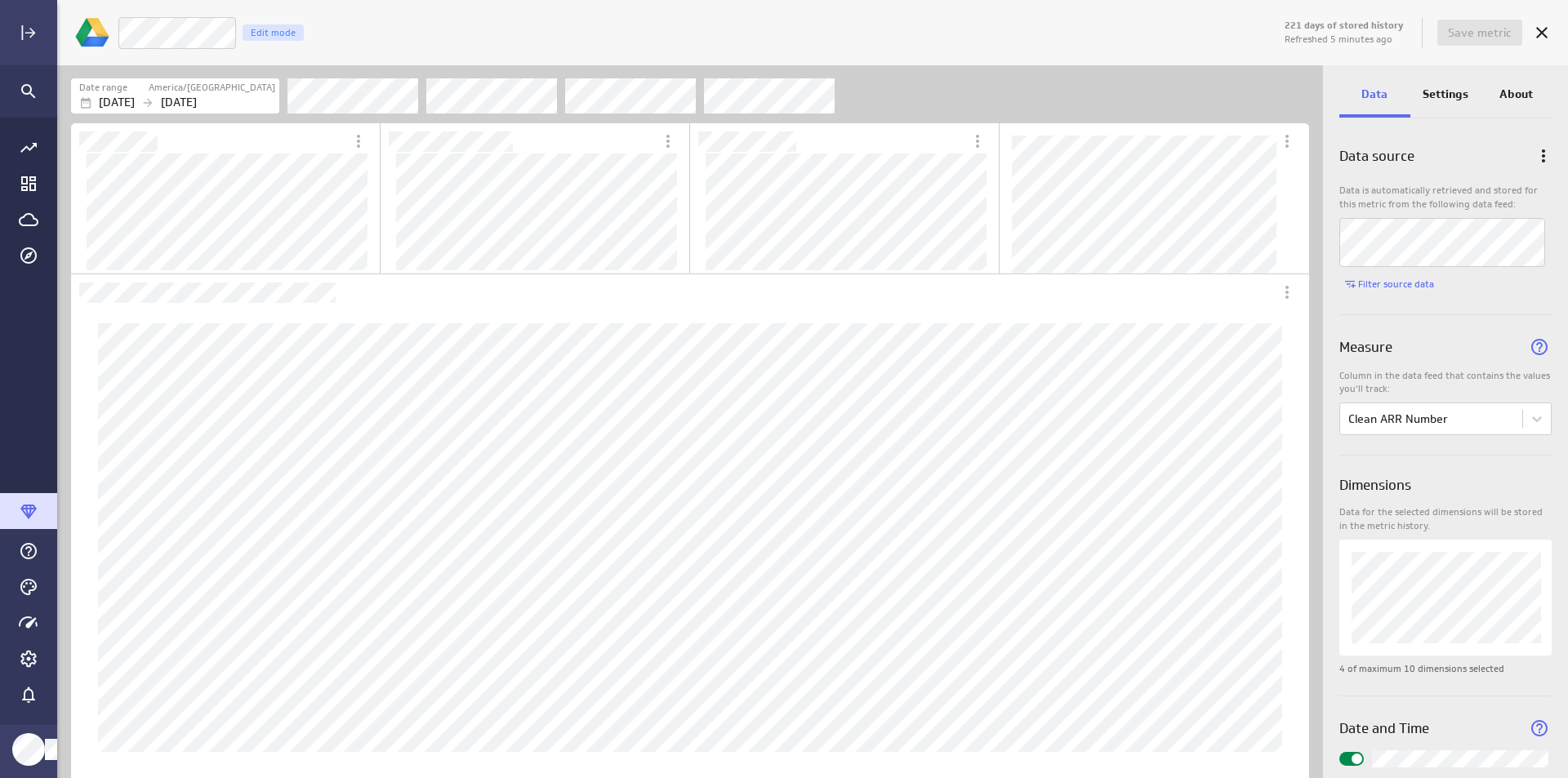
click at [1444, 102] on p "Settings" at bounding box center [1446, 94] width 46 height 17
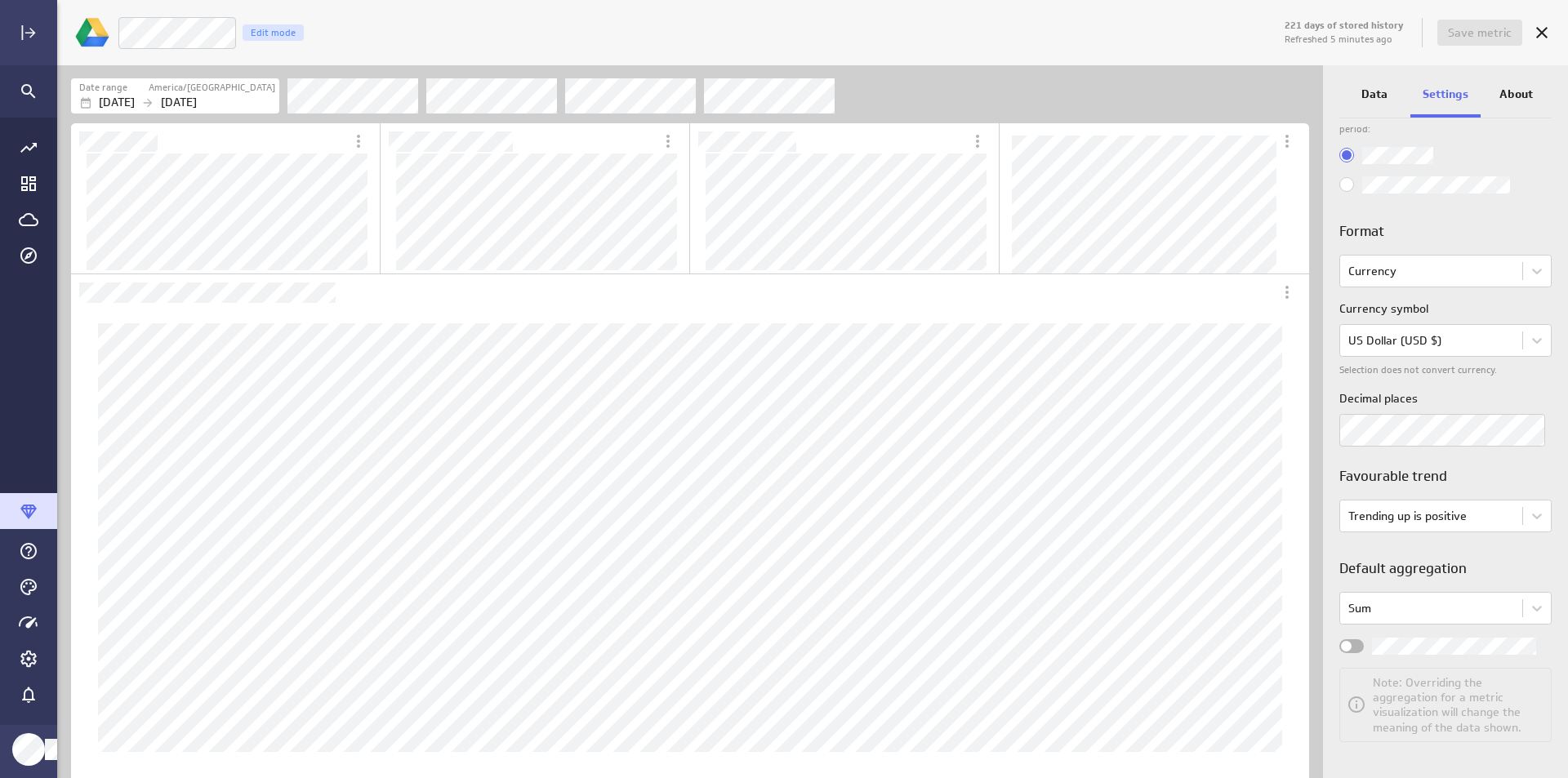
click at [1520, 101] on p "About" at bounding box center [1516, 94] width 34 height 17
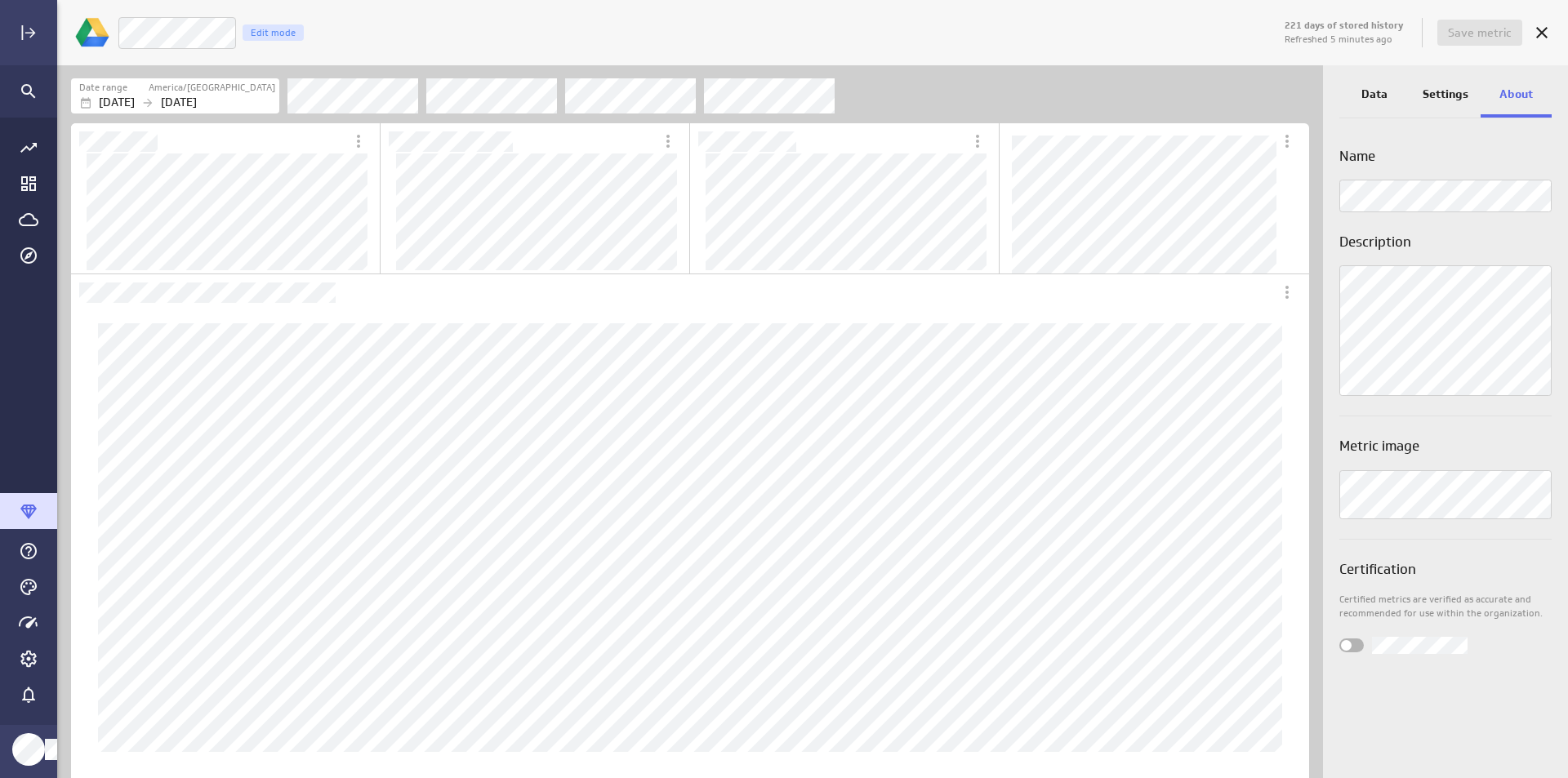
click at [1416, 100] on div "Settings" at bounding box center [1446, 96] width 71 height 44
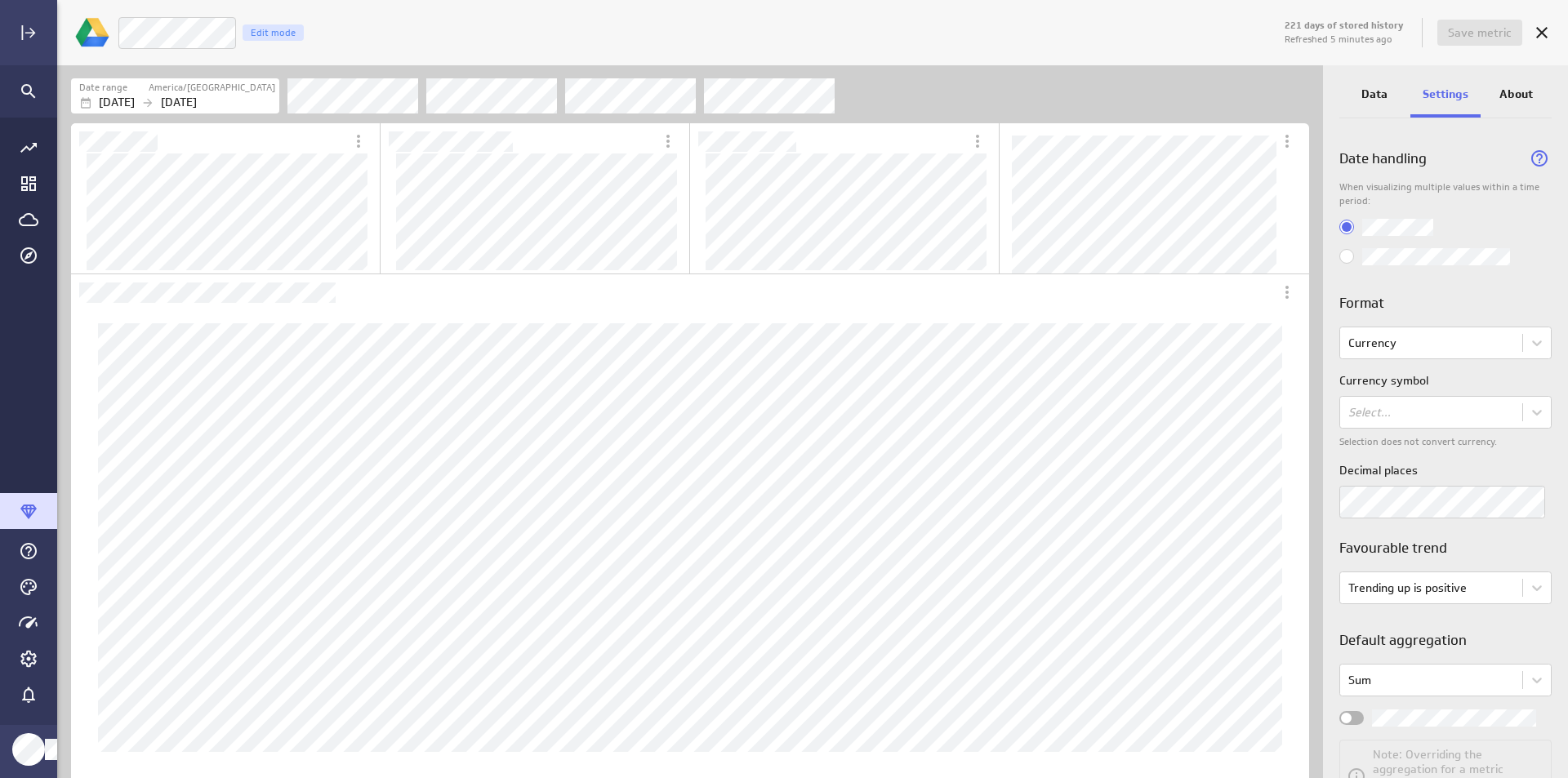
click at [1379, 91] on p "Data" at bounding box center [1374, 94] width 26 height 17
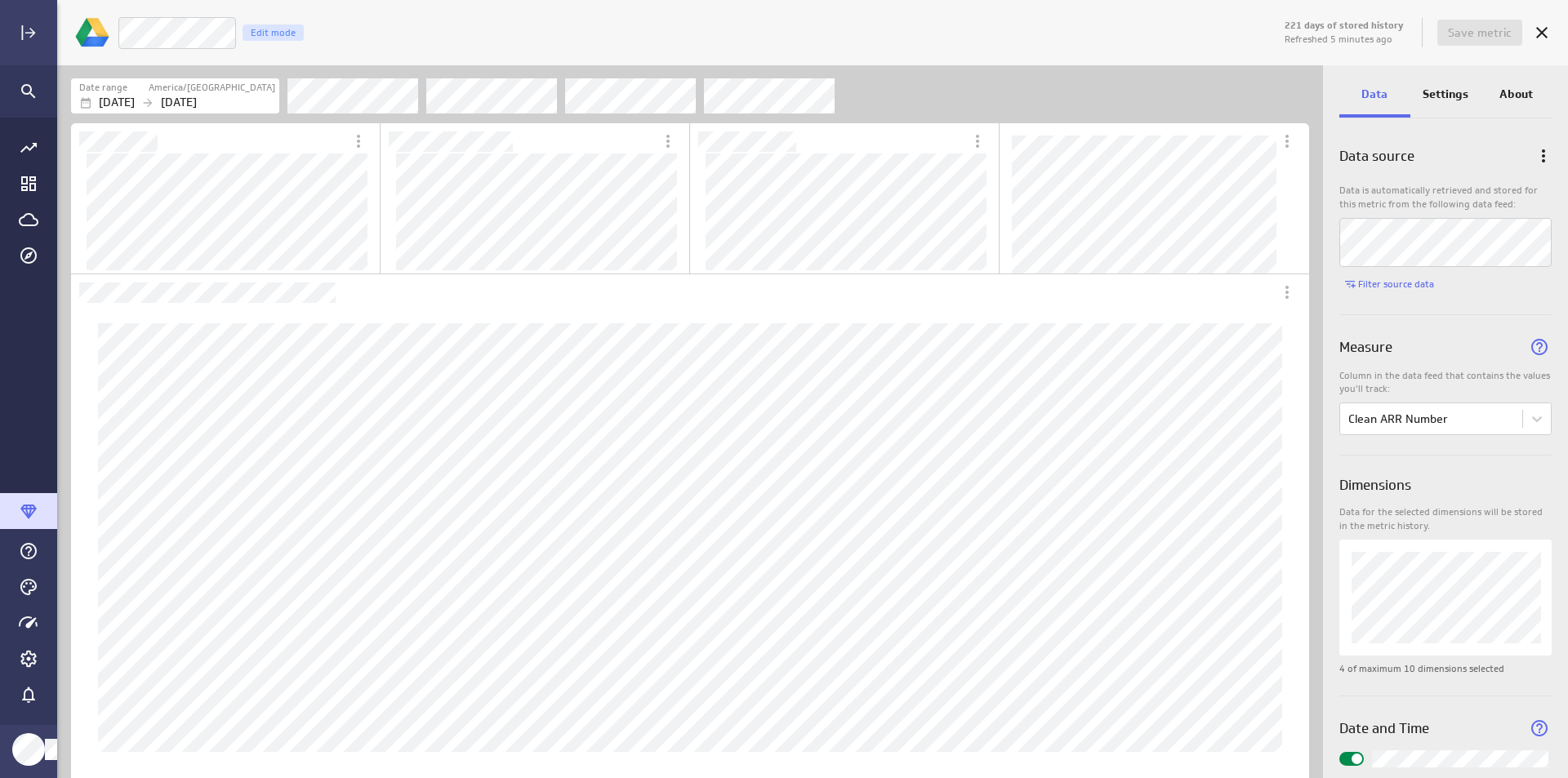
click at [1423, 88] on p "Settings" at bounding box center [1446, 94] width 46 height 17
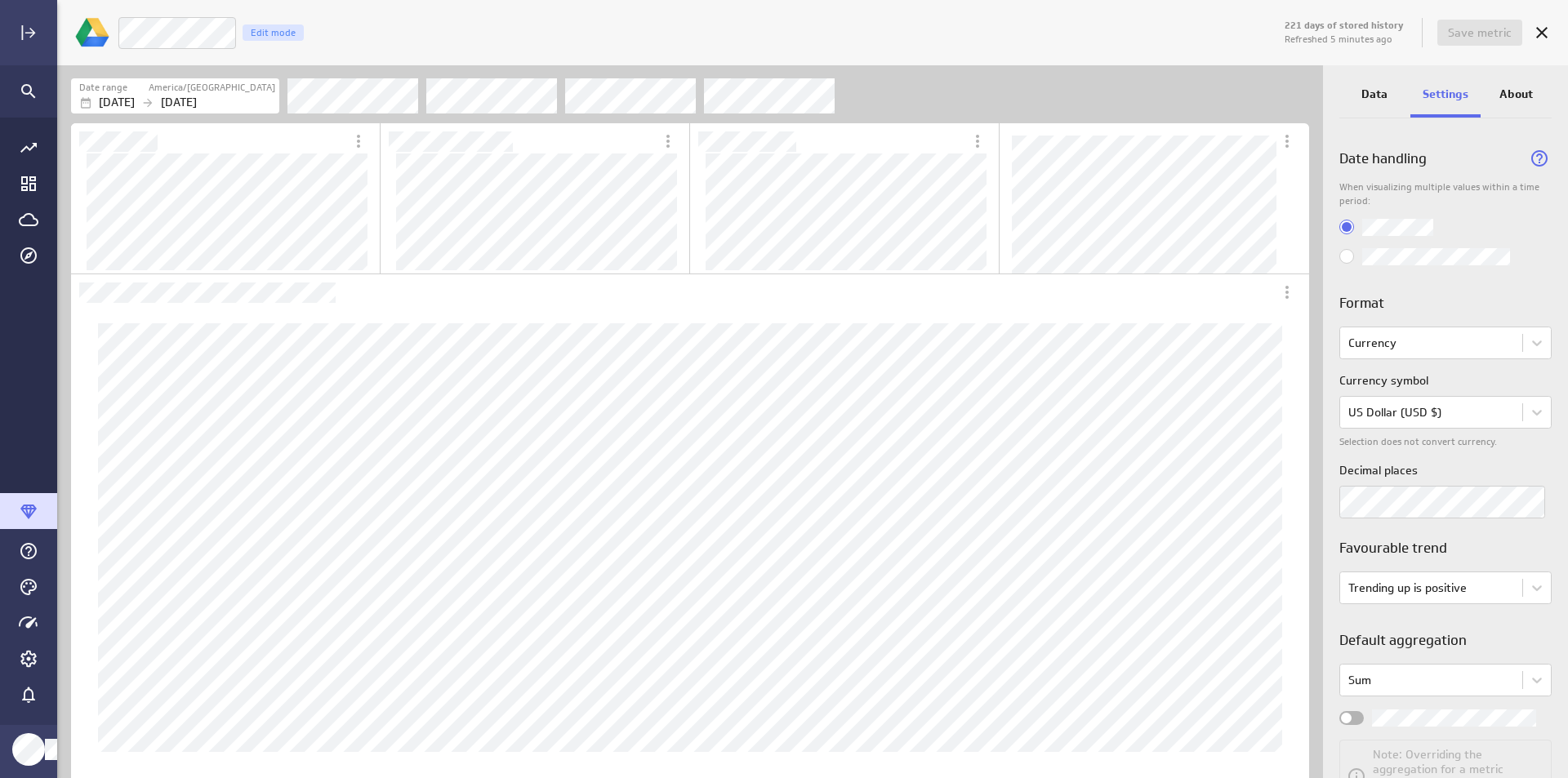
click at [1392, 96] on div "Data" at bounding box center [1375, 96] width 71 height 44
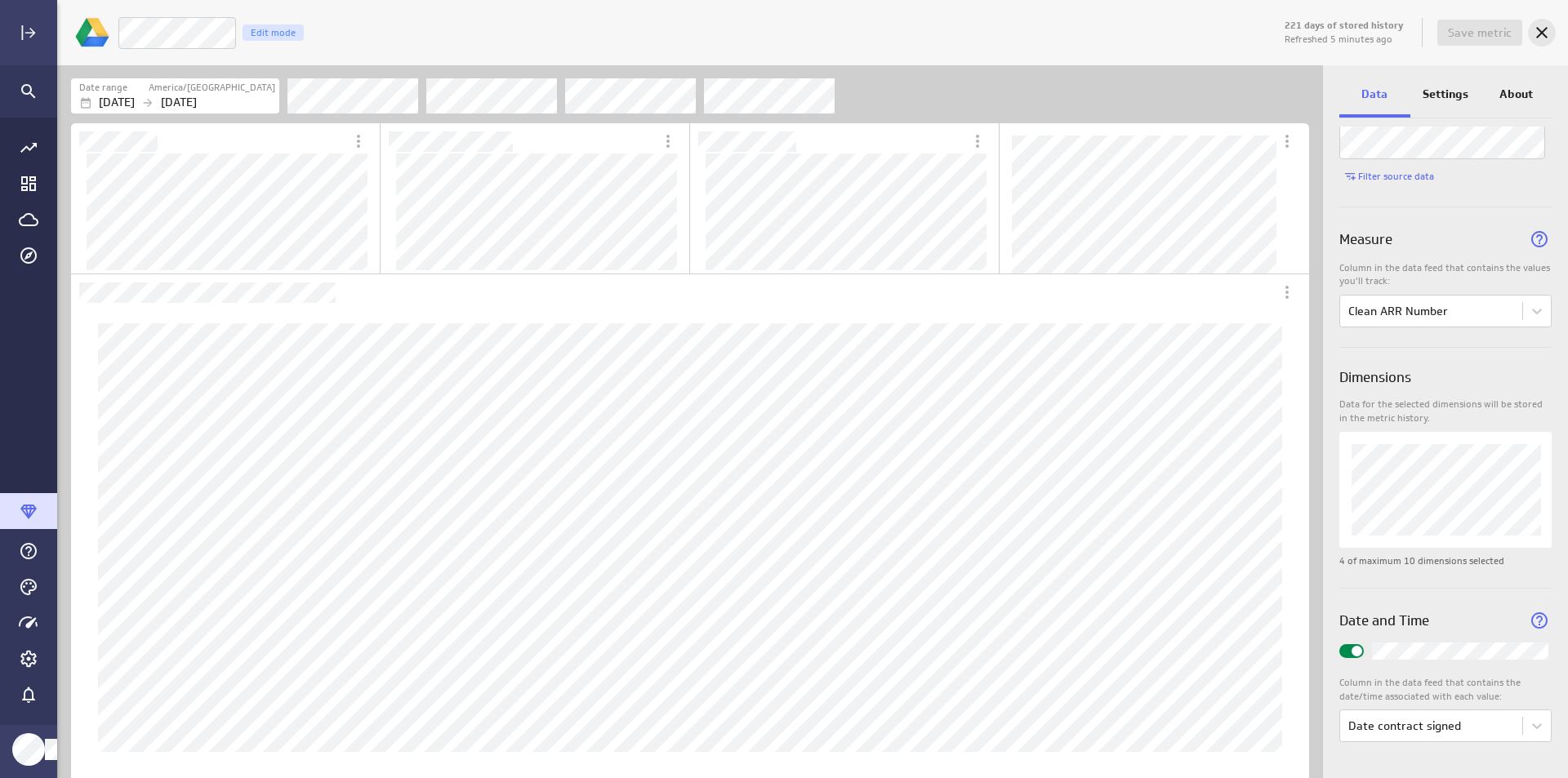
click at [1538, 40] on icon "Cancel" at bounding box center [1542, 32] width 19 height 19
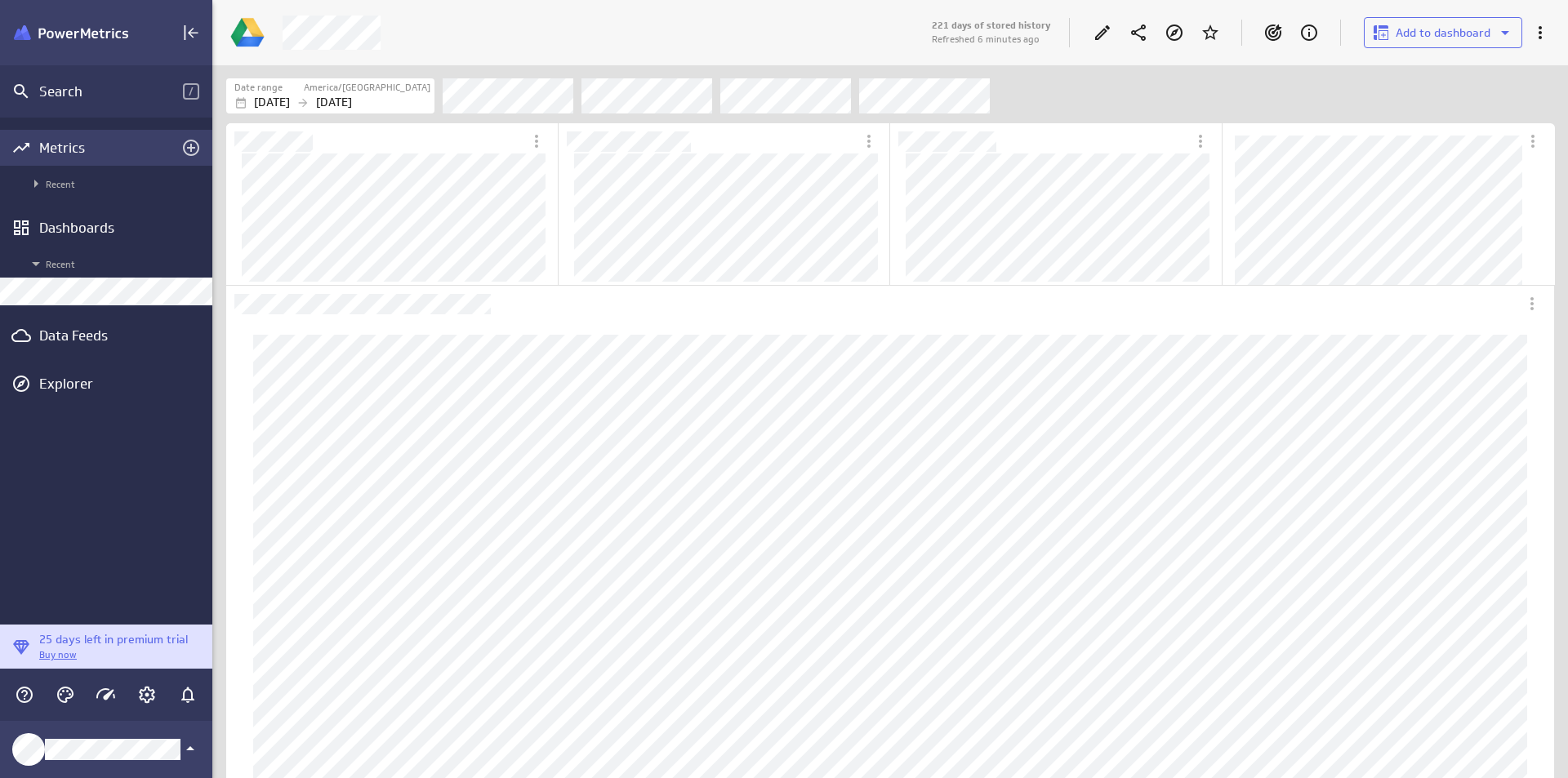
click at [99, 153] on div "Metrics" at bounding box center [106, 147] width 134 height 18
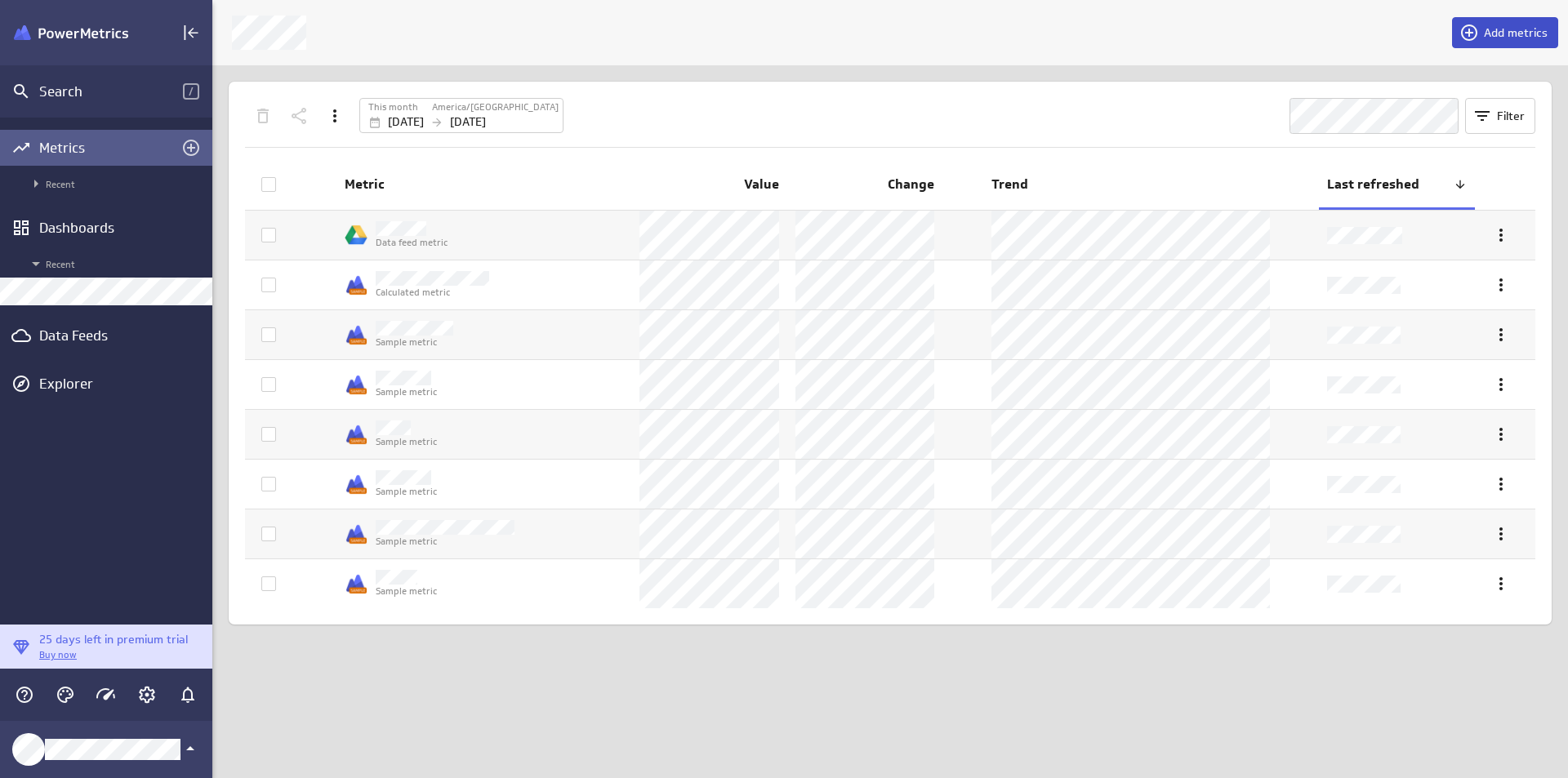
click at [1520, 47] on button "Add metrics" at bounding box center [1505, 32] width 106 height 31
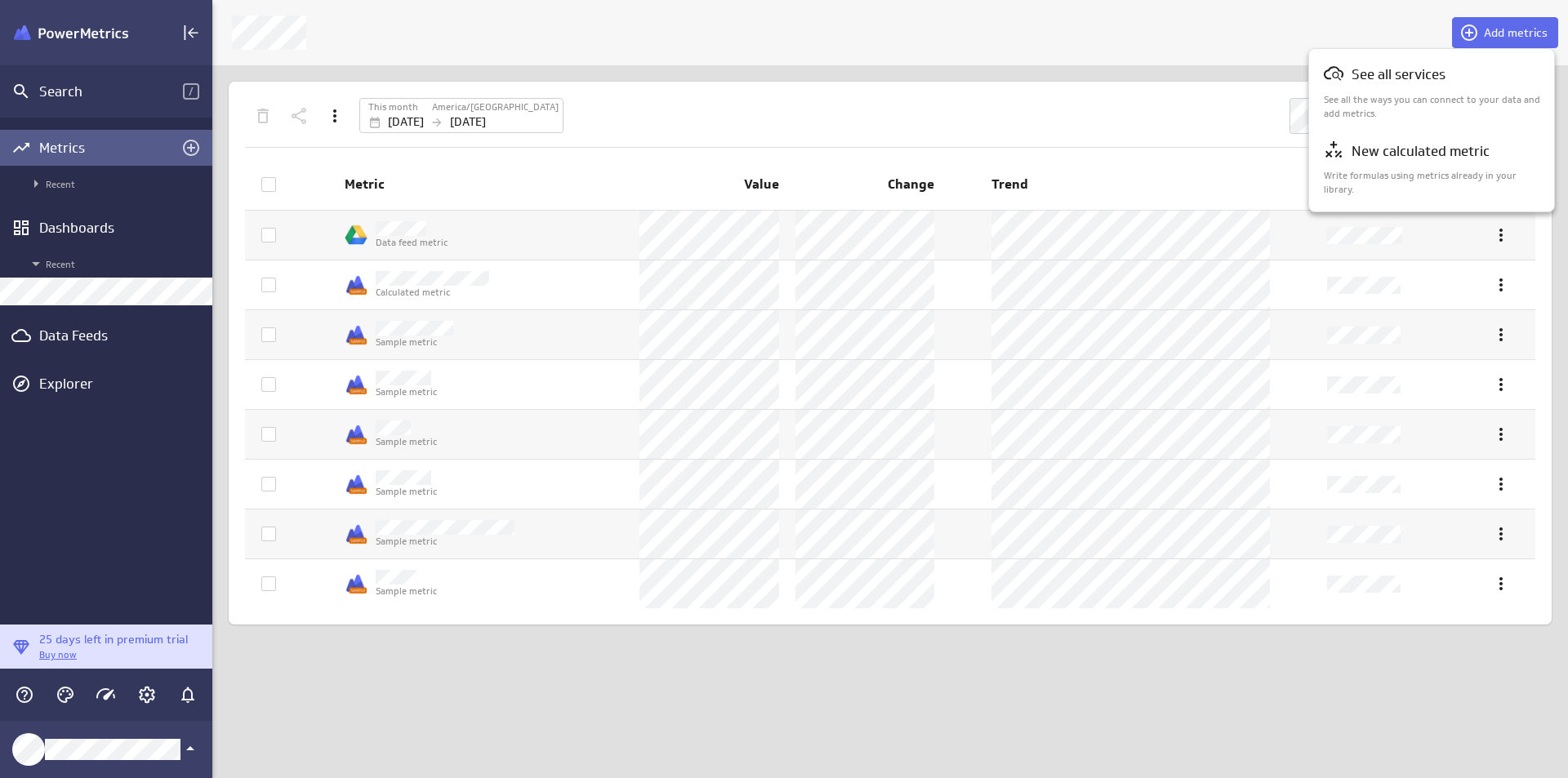
click at [1316, 19] on div at bounding box center [784, 389] width 1568 height 778
click at [74, 153] on div "Metrics" at bounding box center [106, 147] width 134 height 18
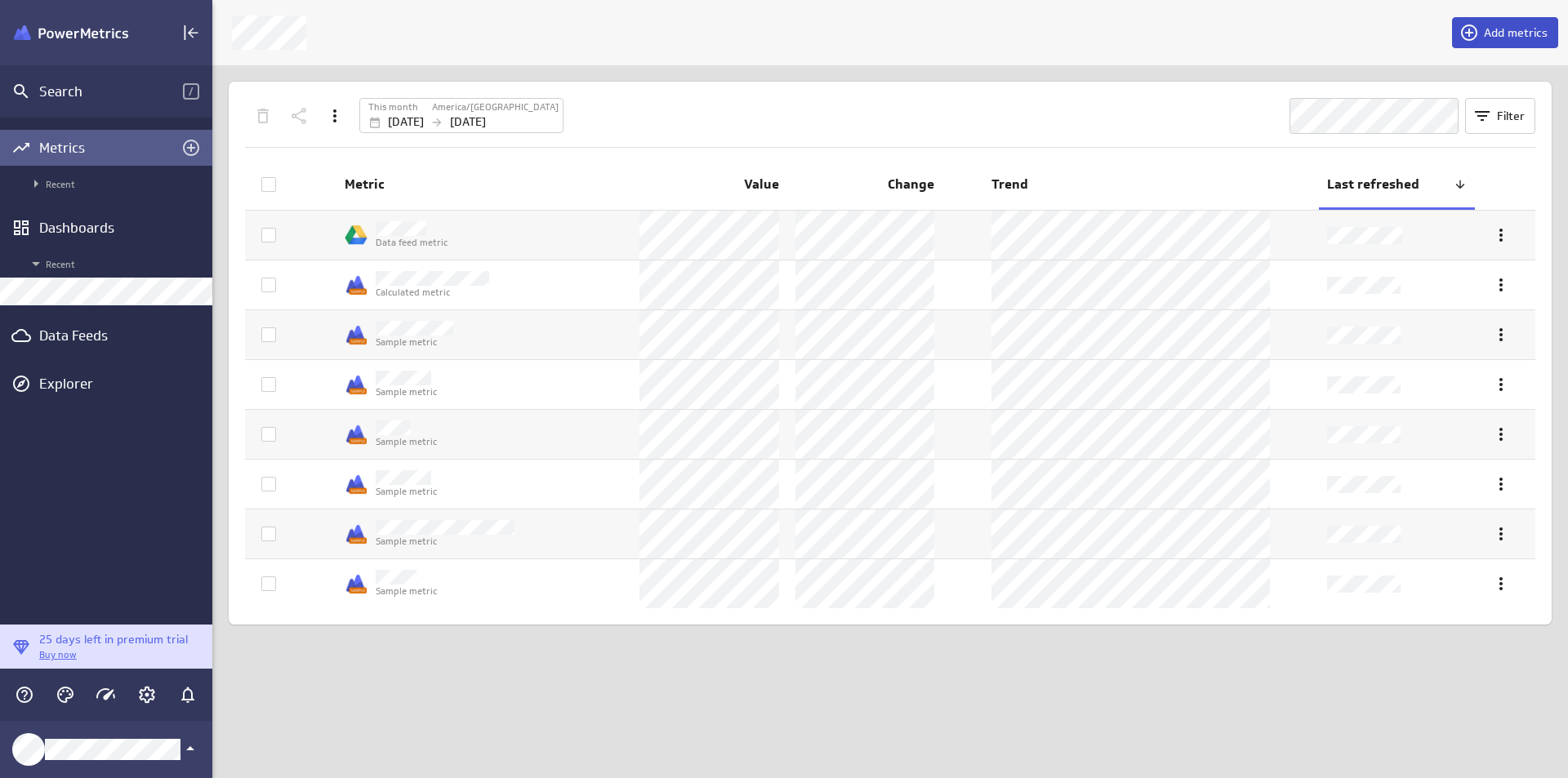
click at [1505, 30] on span "Add metrics" at bounding box center [1516, 32] width 63 height 14
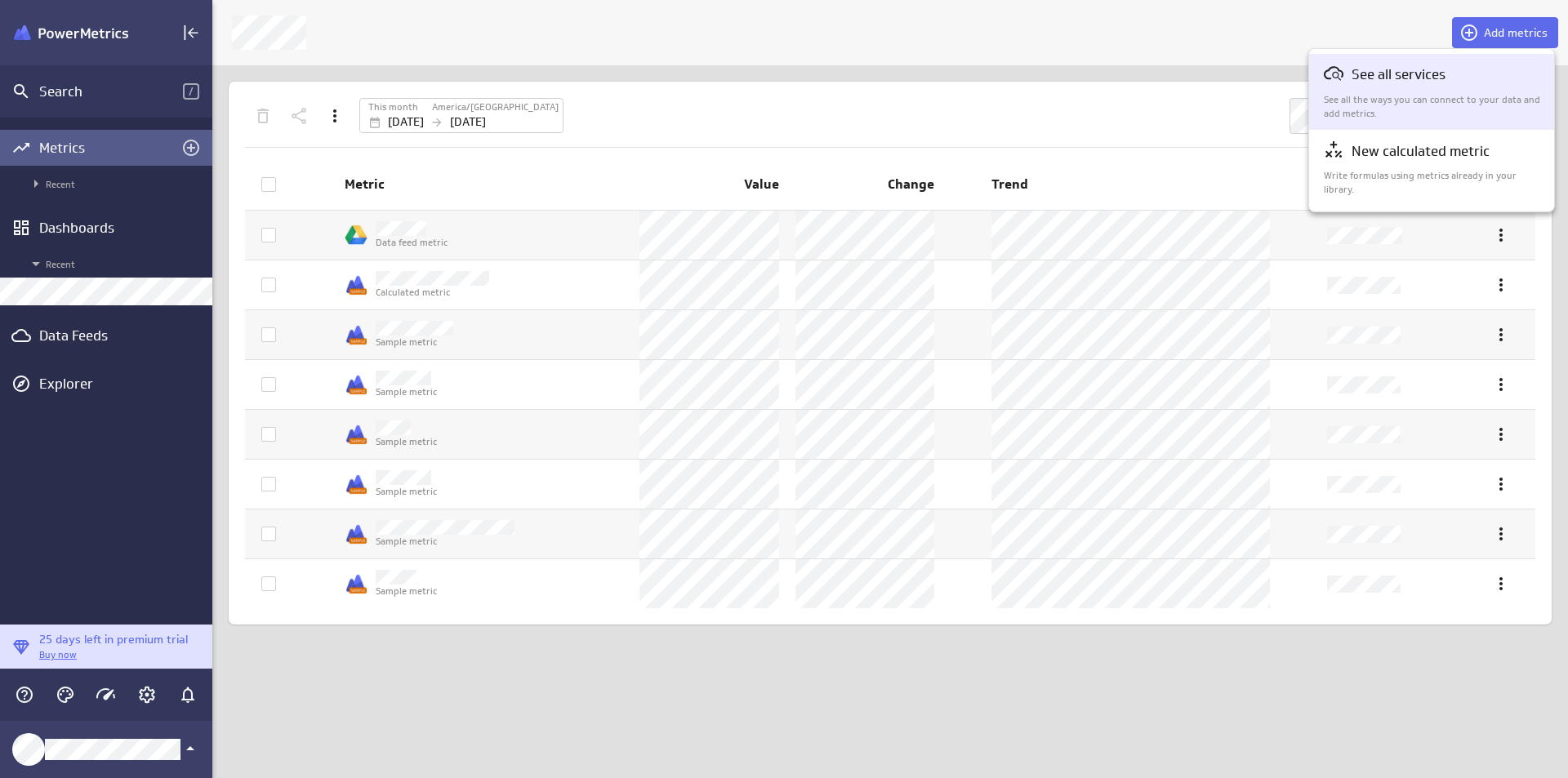
click at [1455, 85] on div "See all services" at bounding box center [1433, 74] width 218 height 23
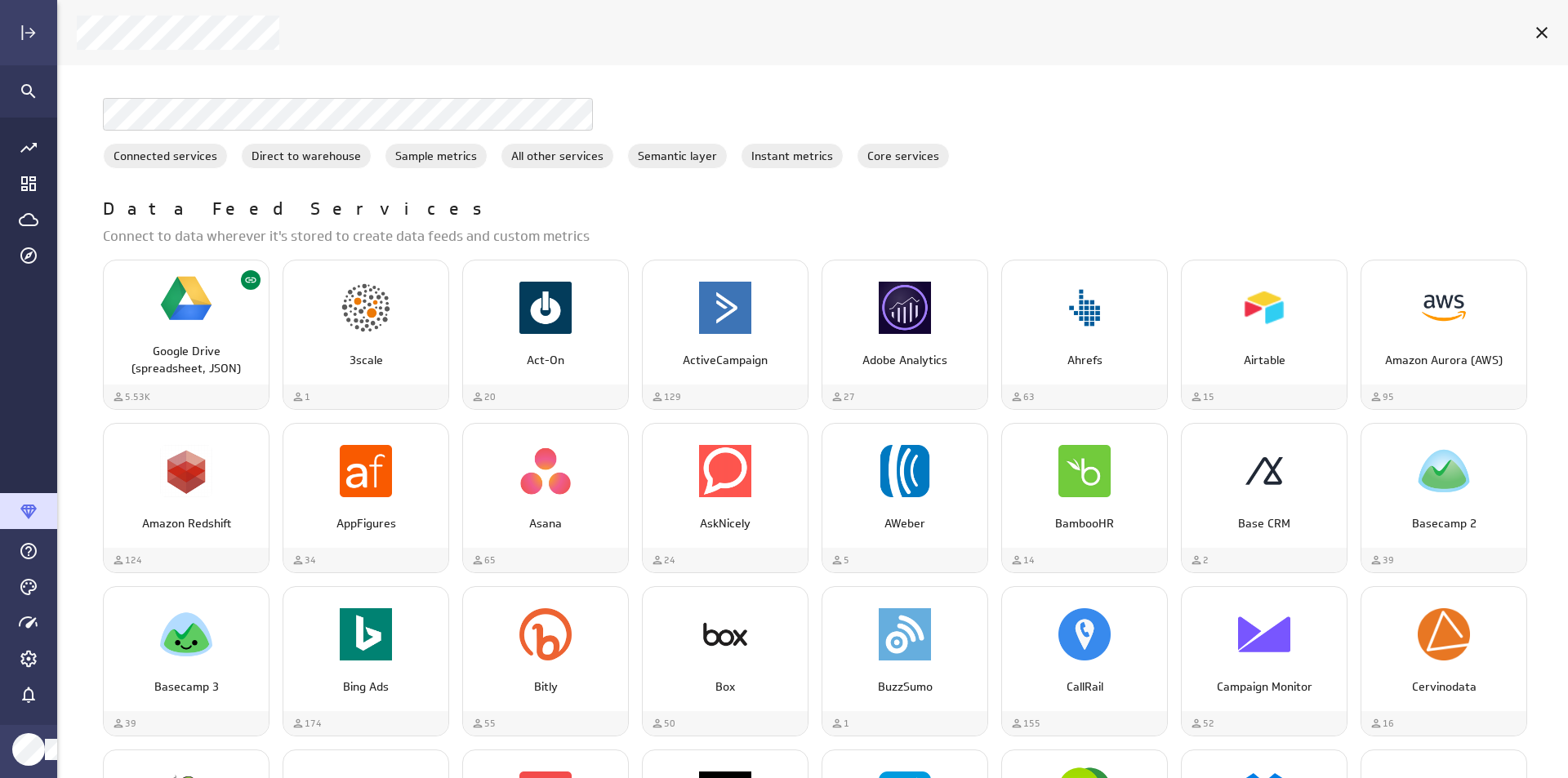
scroll to position [490, 0]
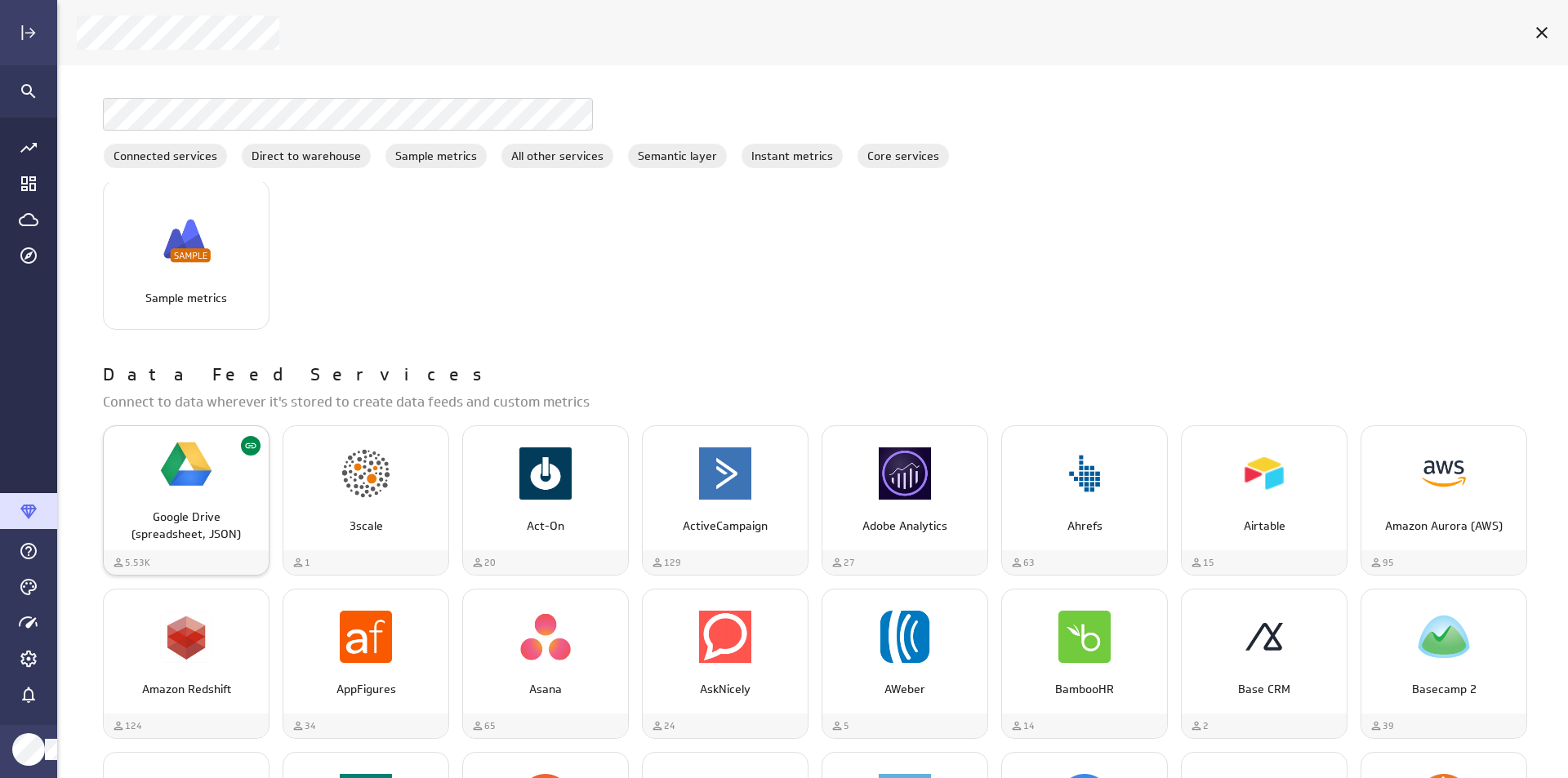
click at [203, 505] on div "Google Drive (spreadsheet, JSON)" at bounding box center [186, 520] width 165 height 47
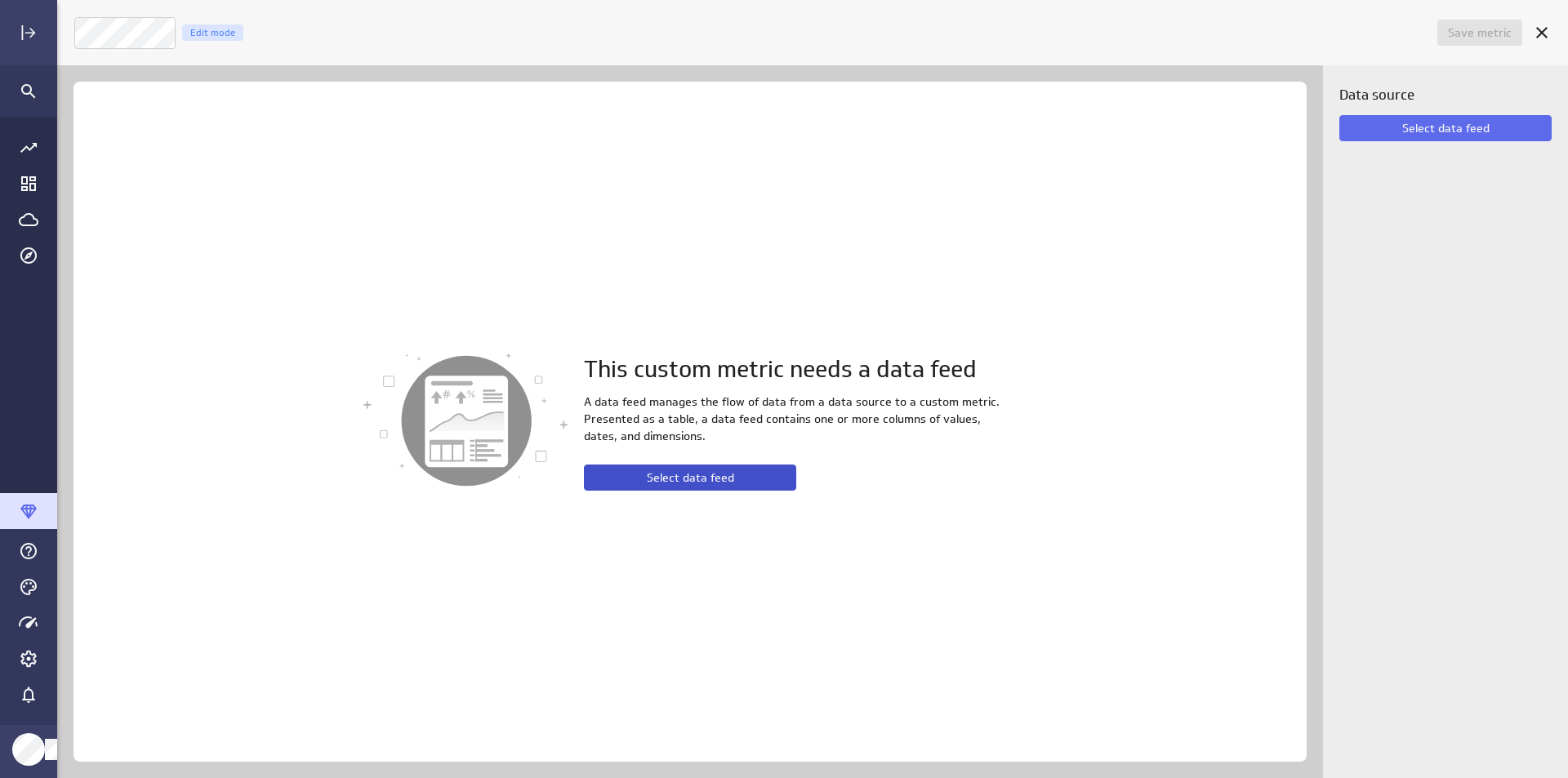
click at [713, 487] on button "Select data feed" at bounding box center [690, 477] width 213 height 26
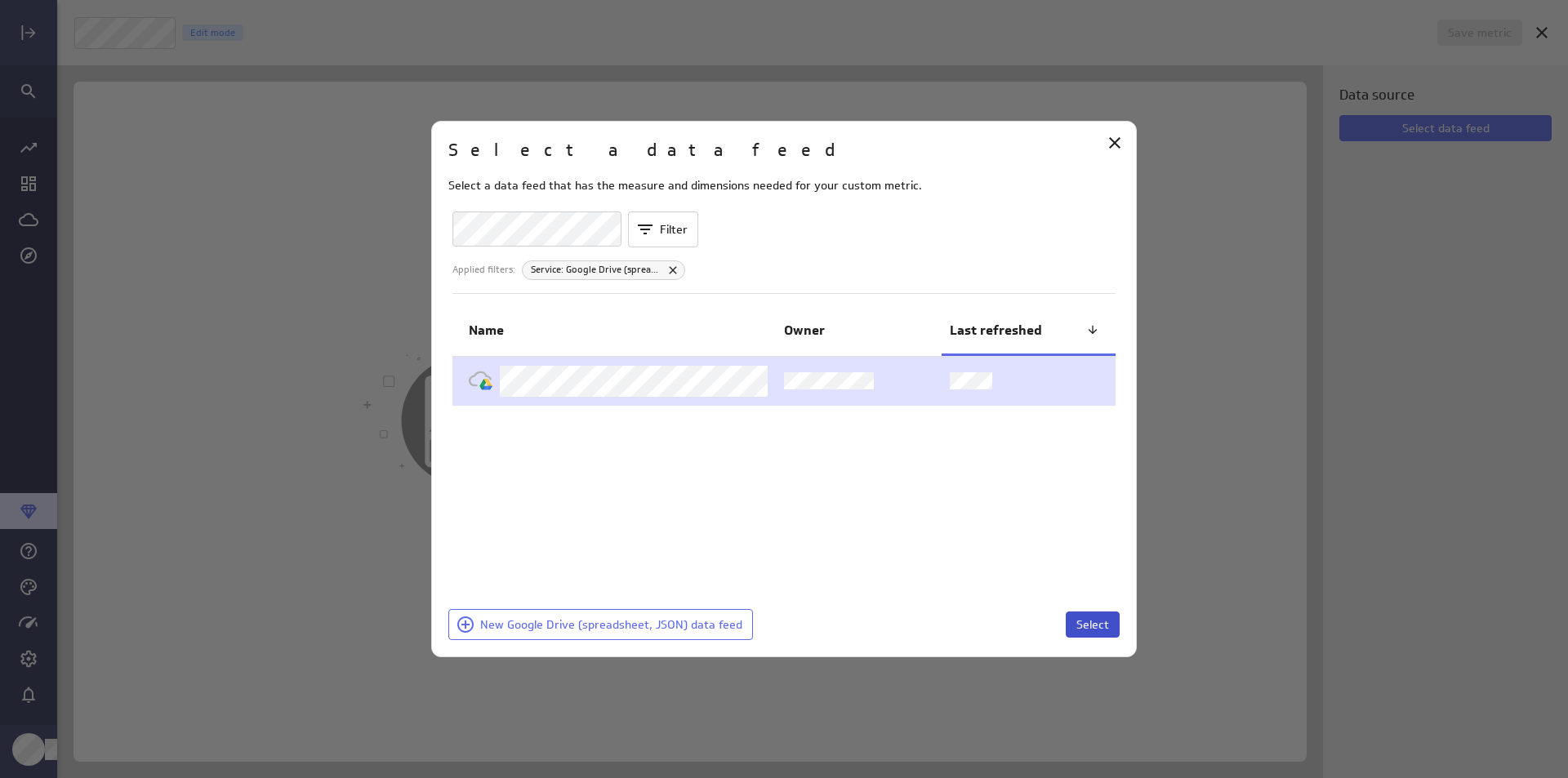
click at [1107, 626] on span "Select" at bounding box center [1093, 624] width 33 height 14
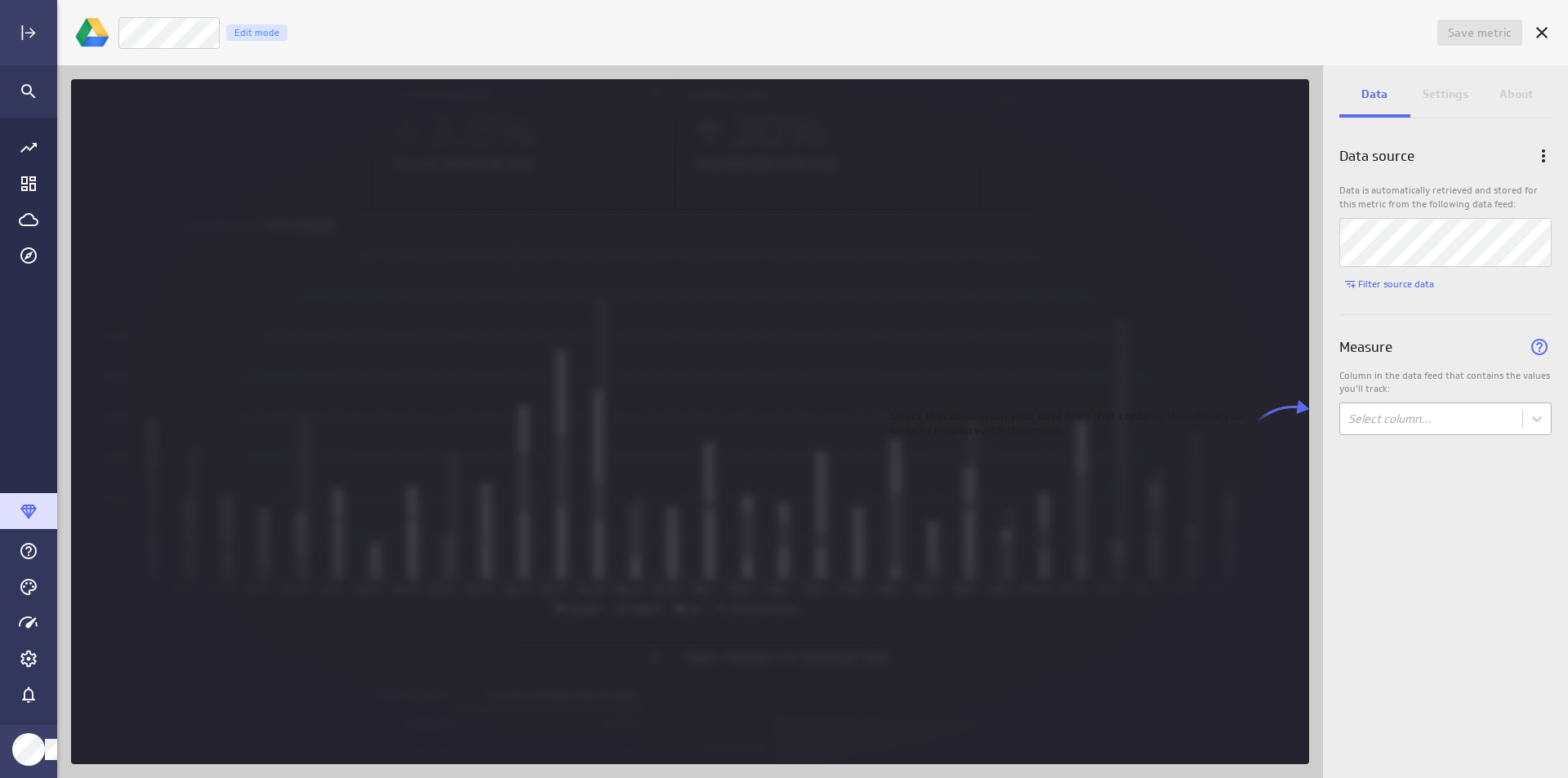
click at [1476, 415] on body "Save metric Untitled Edit mode Data Settings About Data source Data is automati…" at bounding box center [784, 389] width 1568 height 778
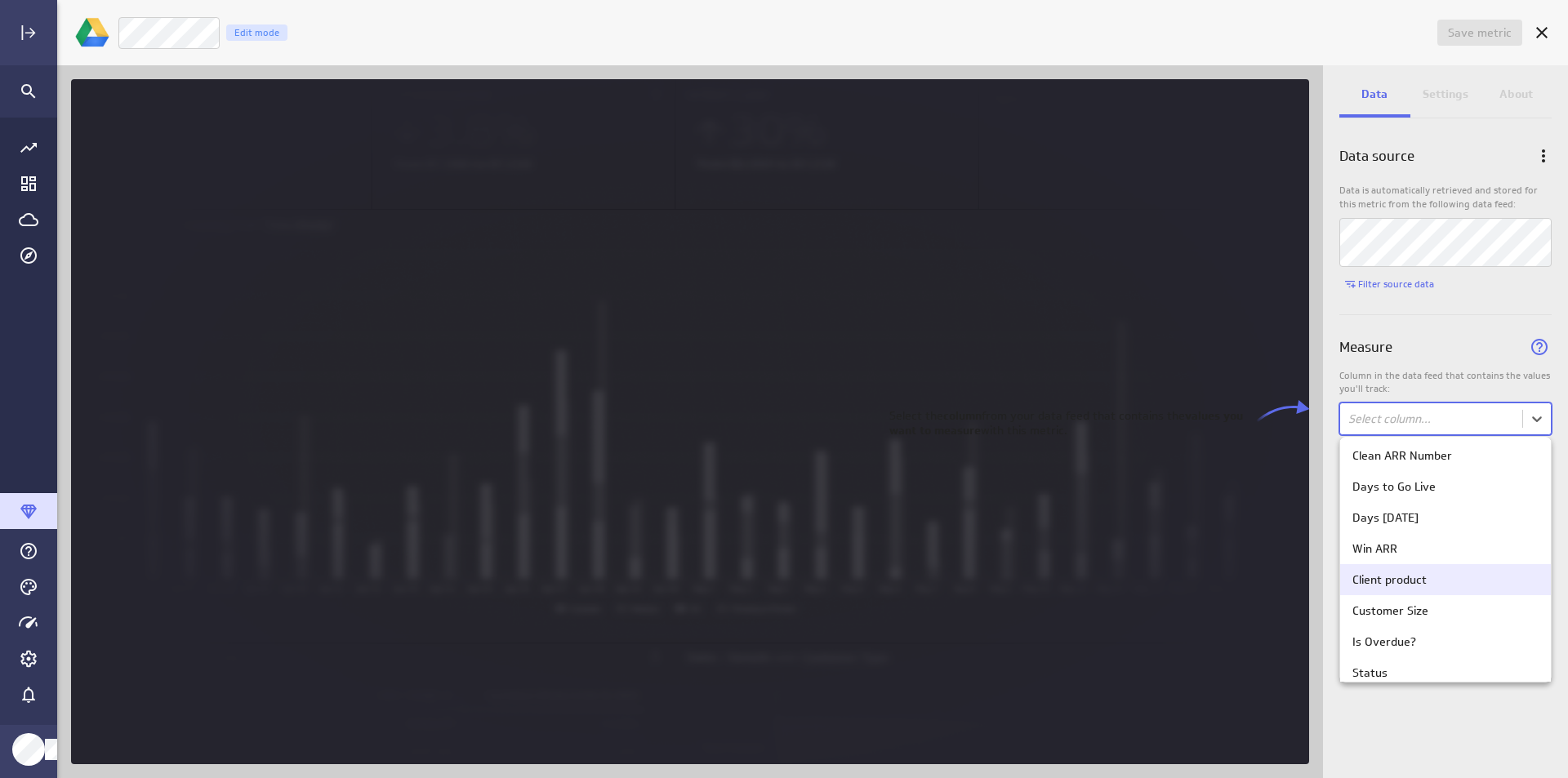
click at [1456, 568] on div "Client product" at bounding box center [1445, 580] width 211 height 31
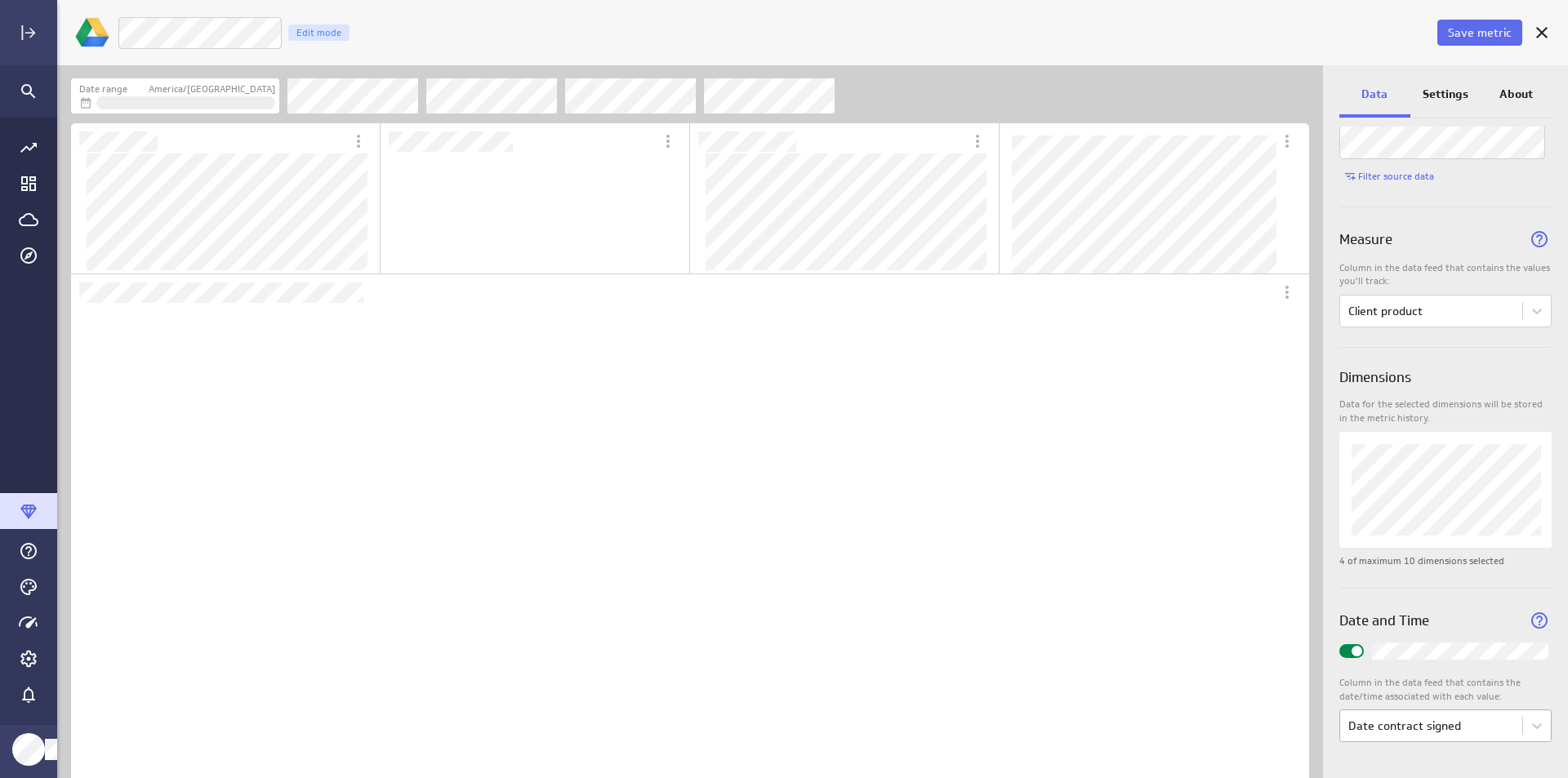
scroll to position [494, 591]
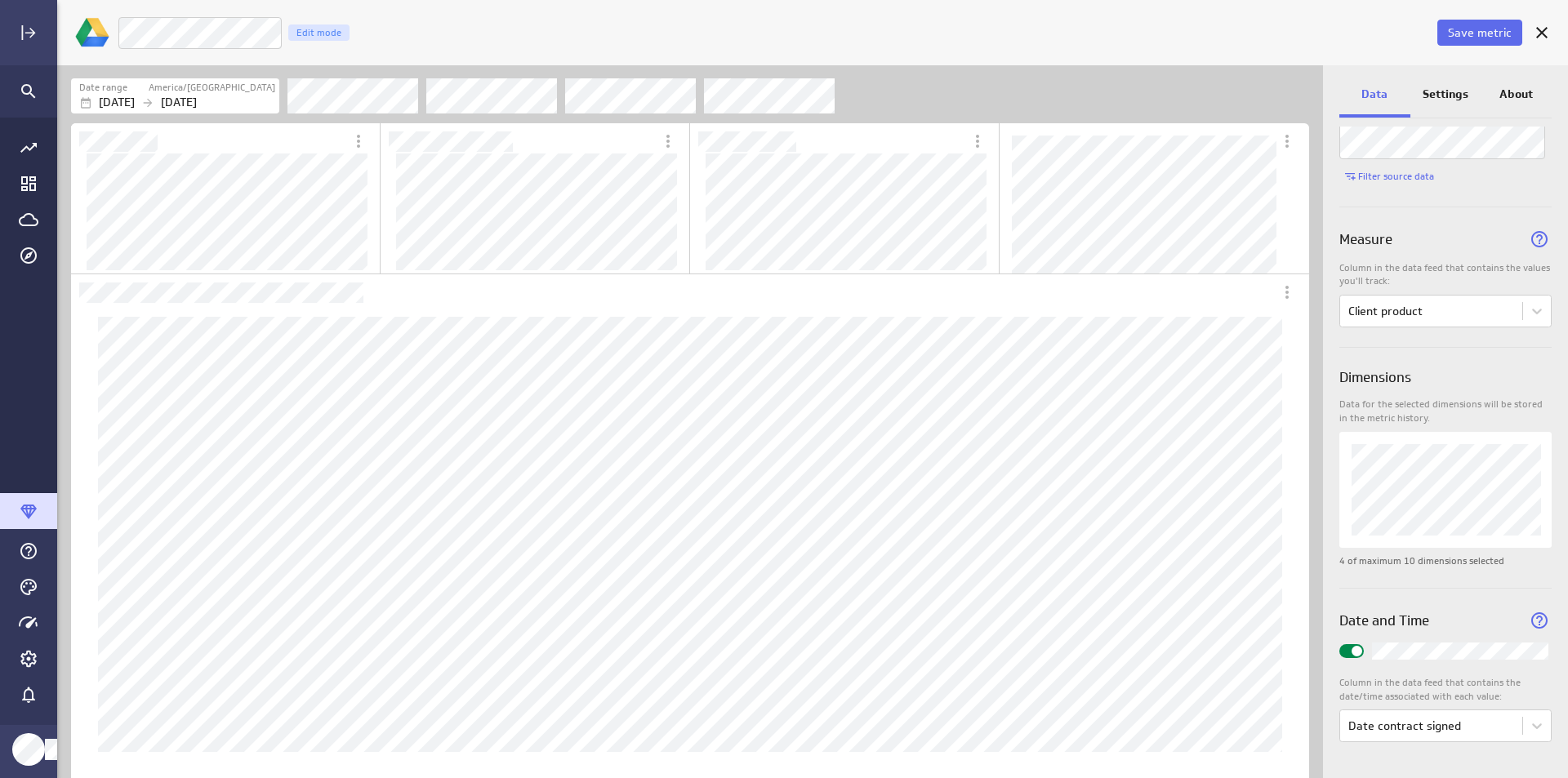
click at [1463, 91] on p "Settings" at bounding box center [1446, 94] width 46 height 17
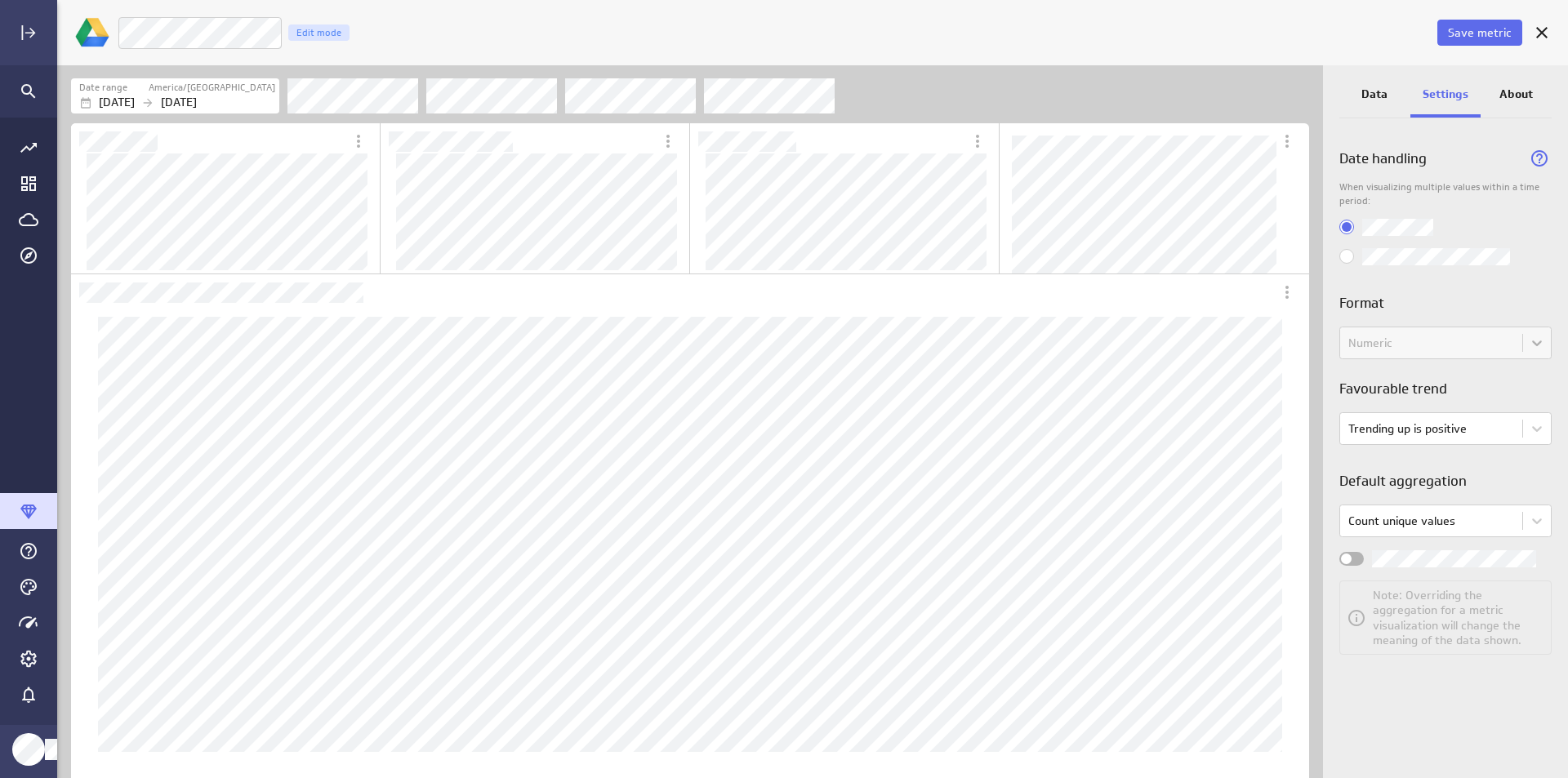
click at [1522, 89] on p "About" at bounding box center [1516, 94] width 34 height 17
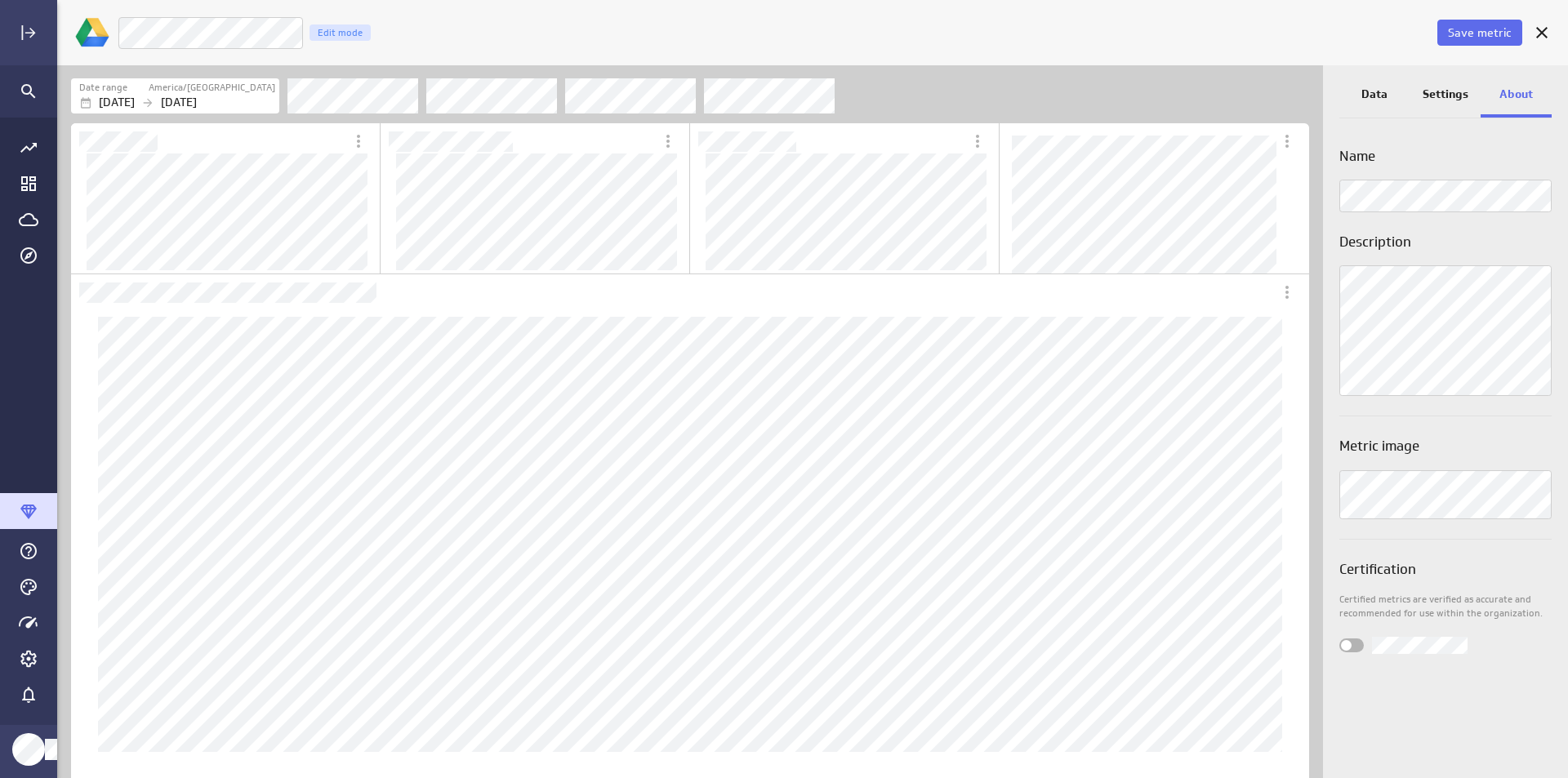
click at [1447, 104] on div "Settings" at bounding box center [1446, 96] width 71 height 44
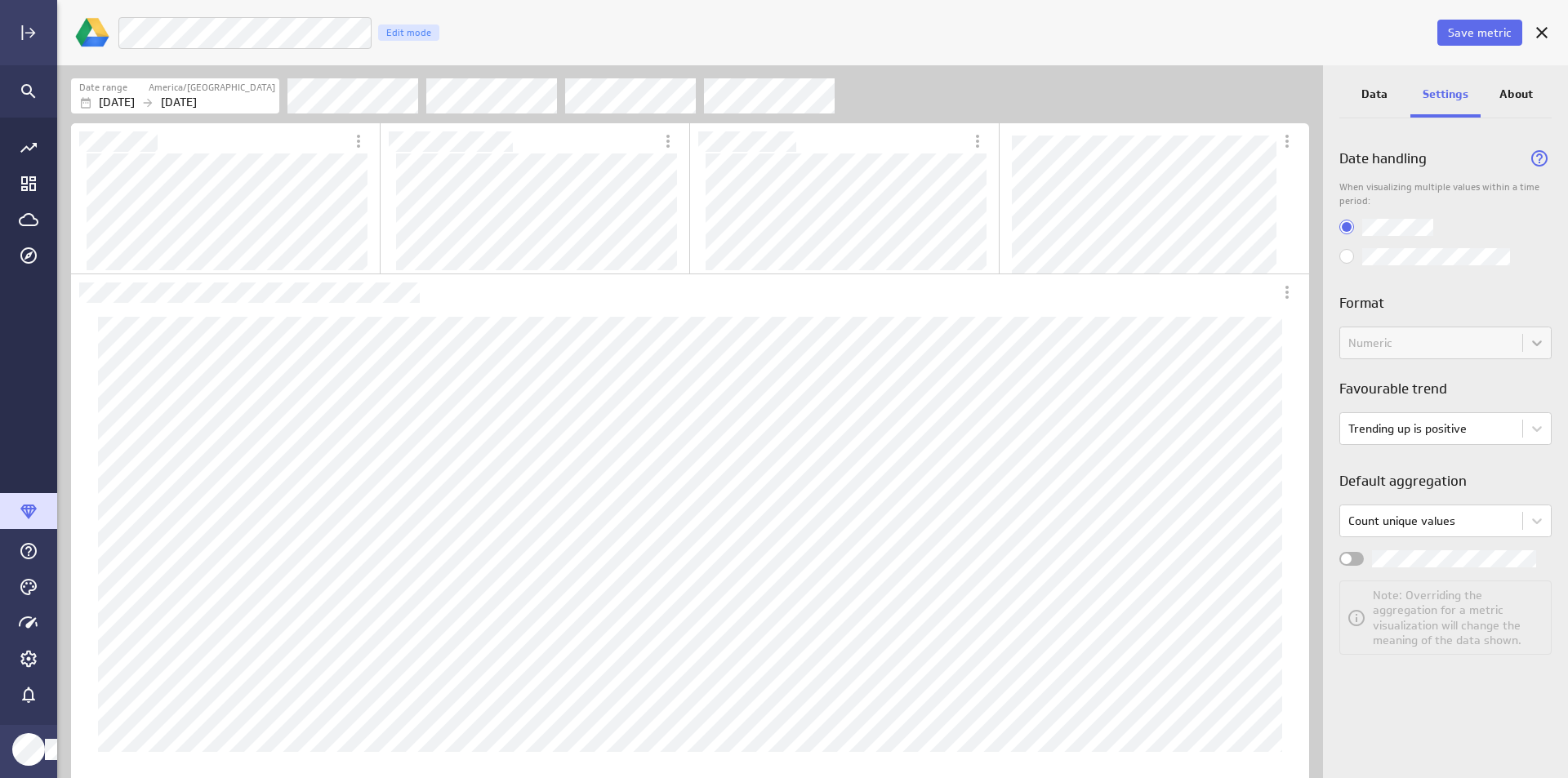
click at [1380, 93] on p "Data" at bounding box center [1374, 94] width 26 height 17
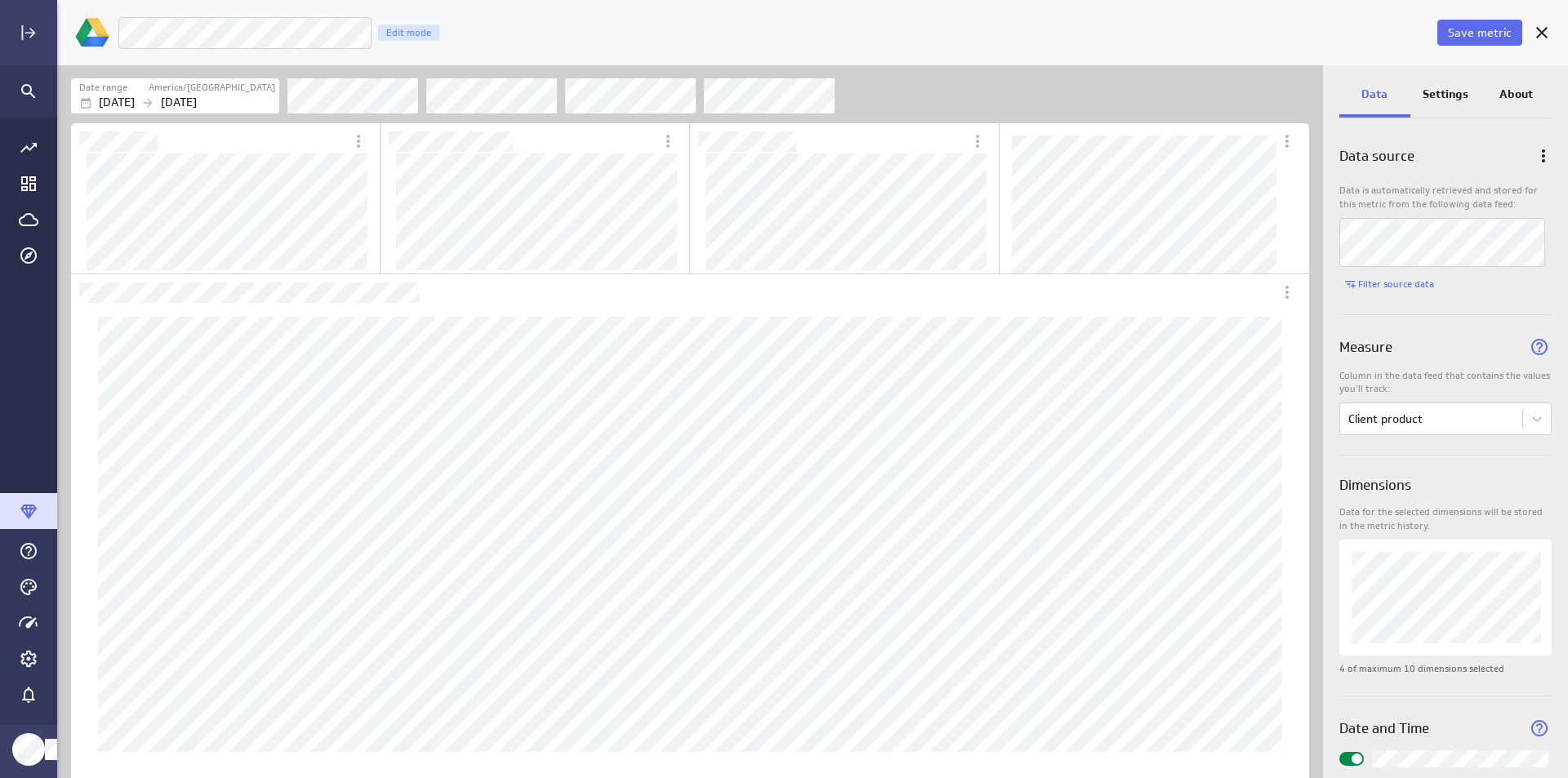
click at [1527, 357] on icon "Widget Properties" at bounding box center [1539, 347] width 25 height 25
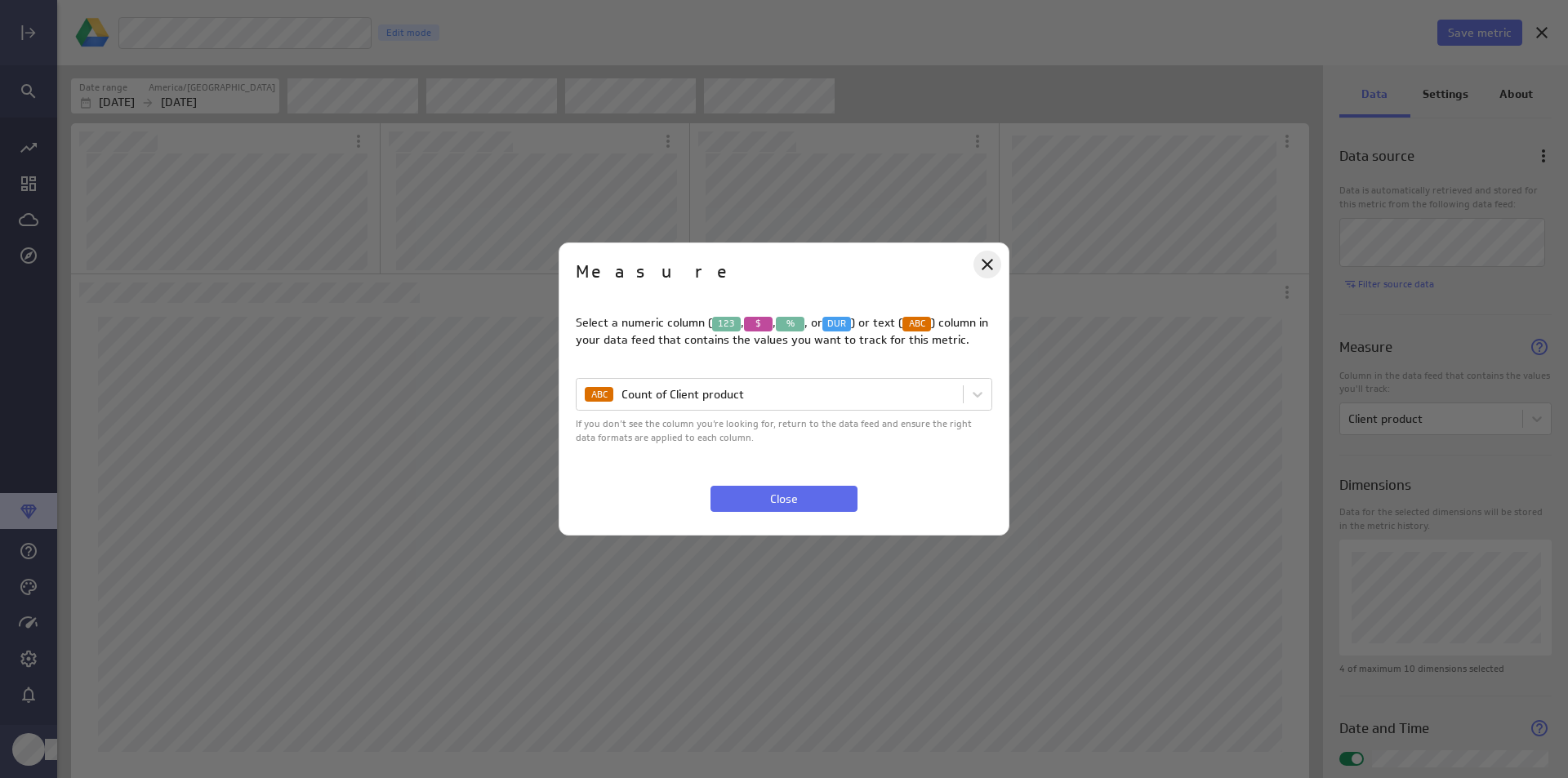
click at [986, 267] on icon "Close" at bounding box center [988, 265] width 12 height 12
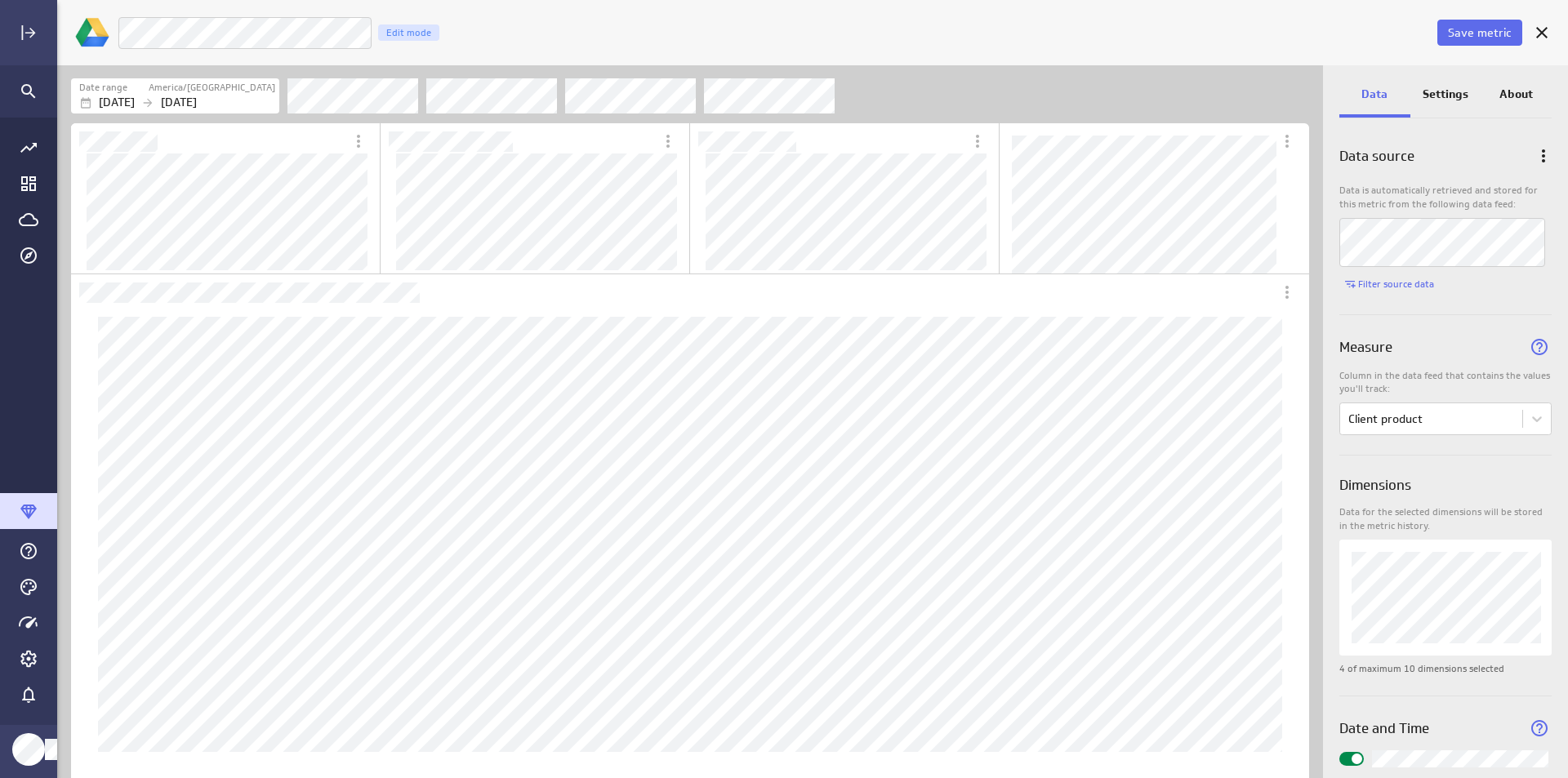
click at [1464, 93] on p "Settings" at bounding box center [1446, 94] width 46 height 17
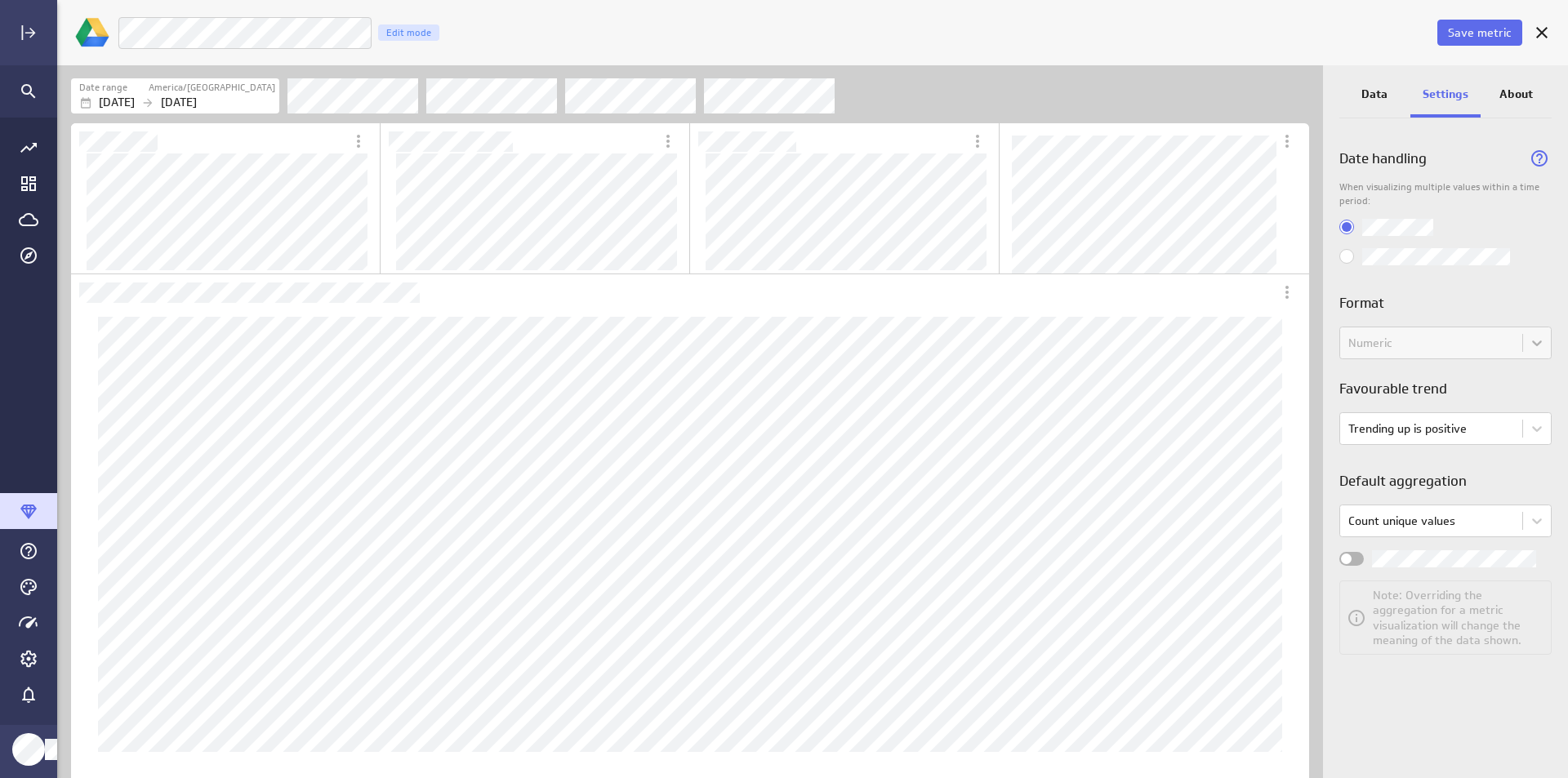
click at [1542, 90] on div "About" at bounding box center [1516, 96] width 71 height 44
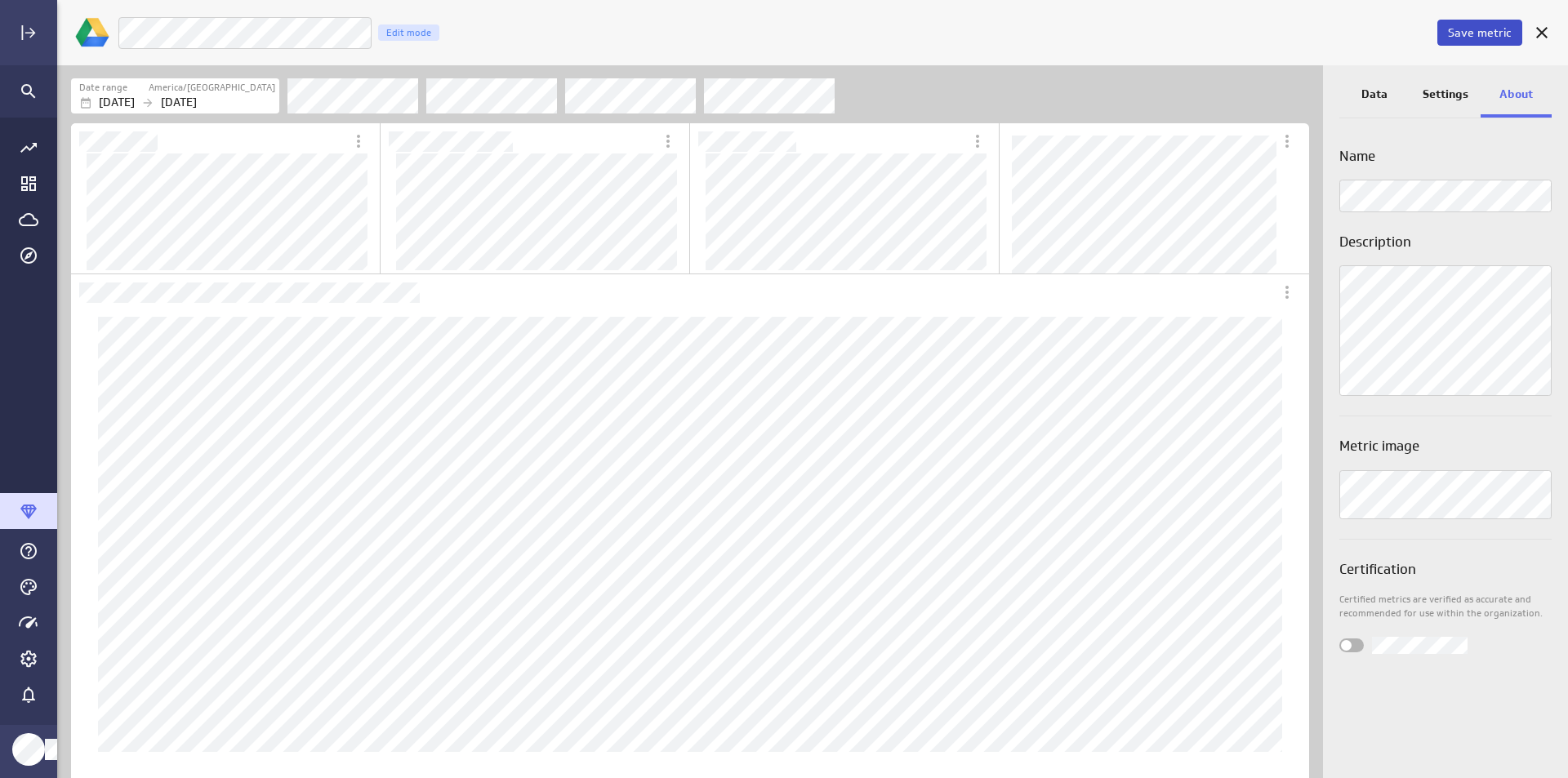
click at [1481, 29] on span "Save metric" at bounding box center [1480, 32] width 63 height 14
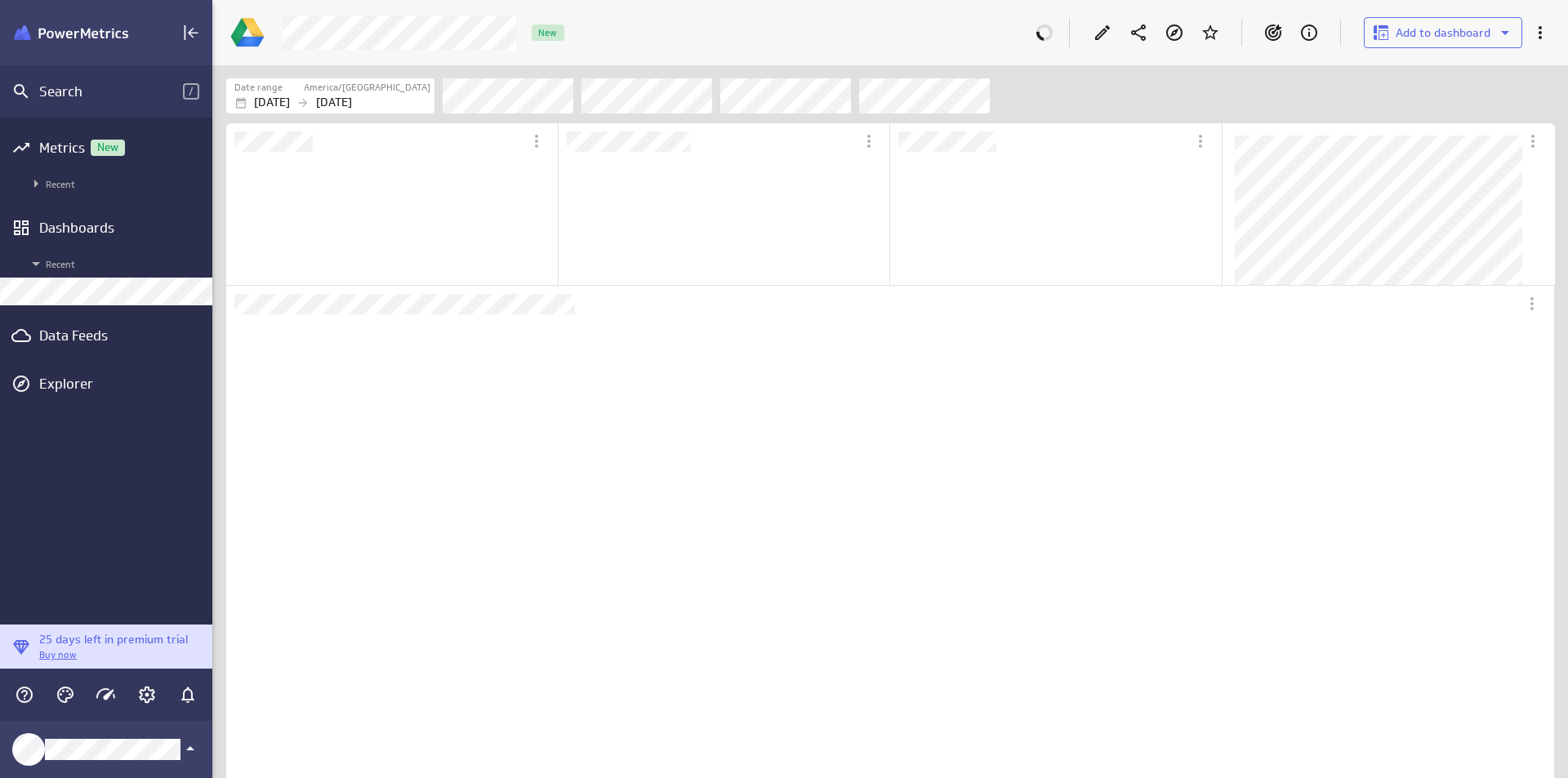
scroll to position [498, 1300]
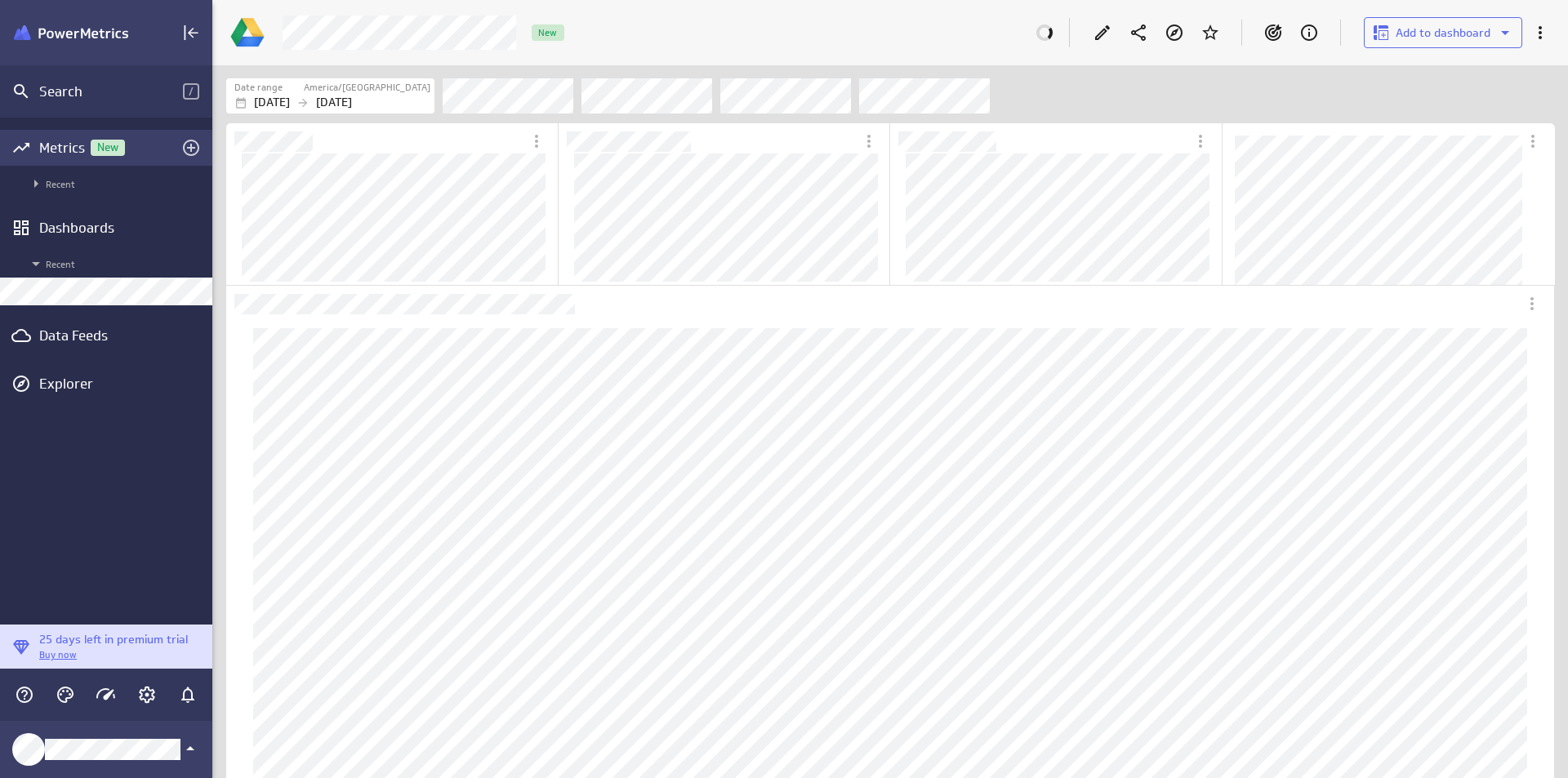
click at [69, 151] on div "Metrics New" at bounding box center [106, 147] width 134 height 18
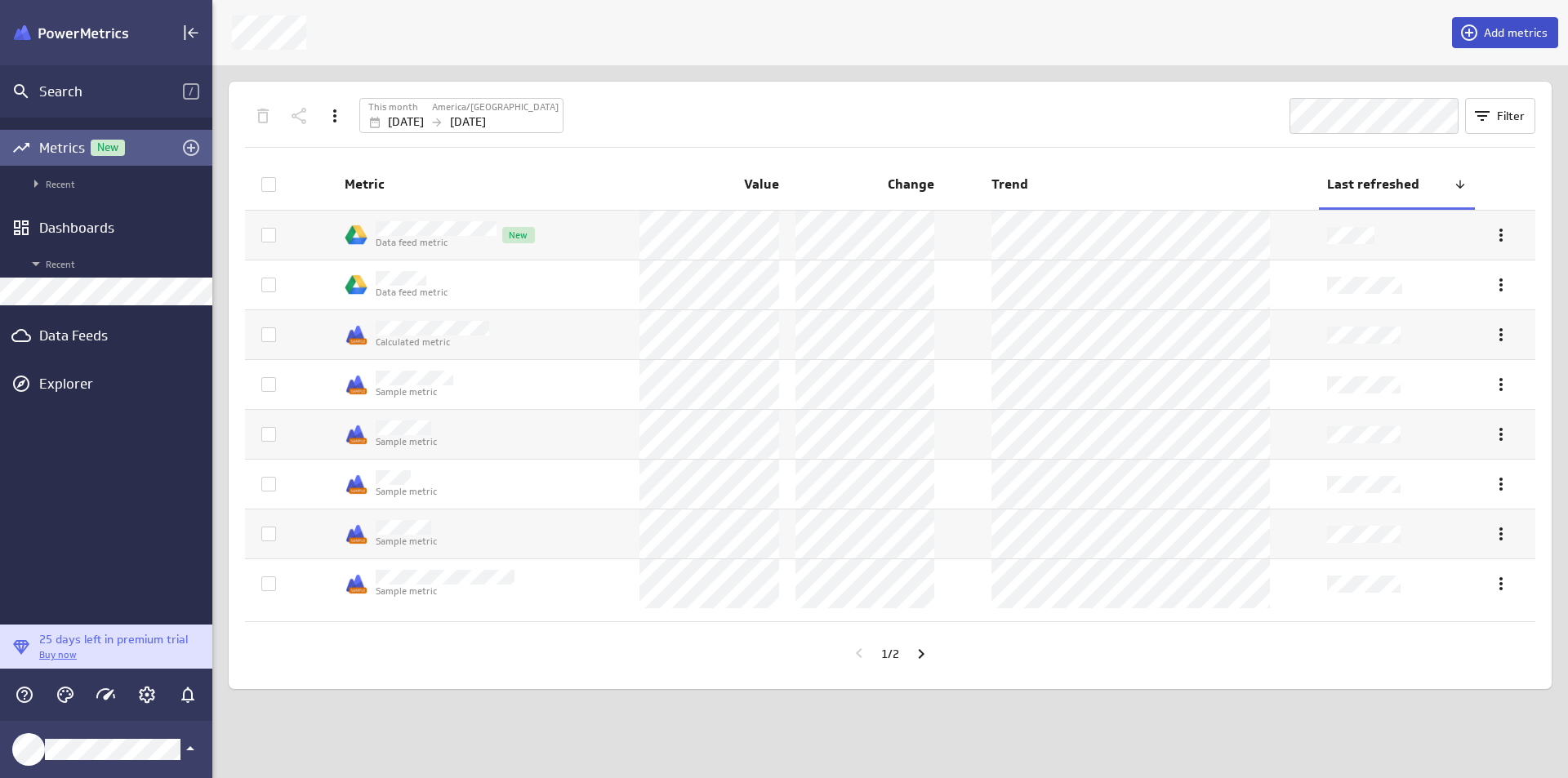
click at [1474, 30] on icon at bounding box center [1469, 32] width 19 height 19
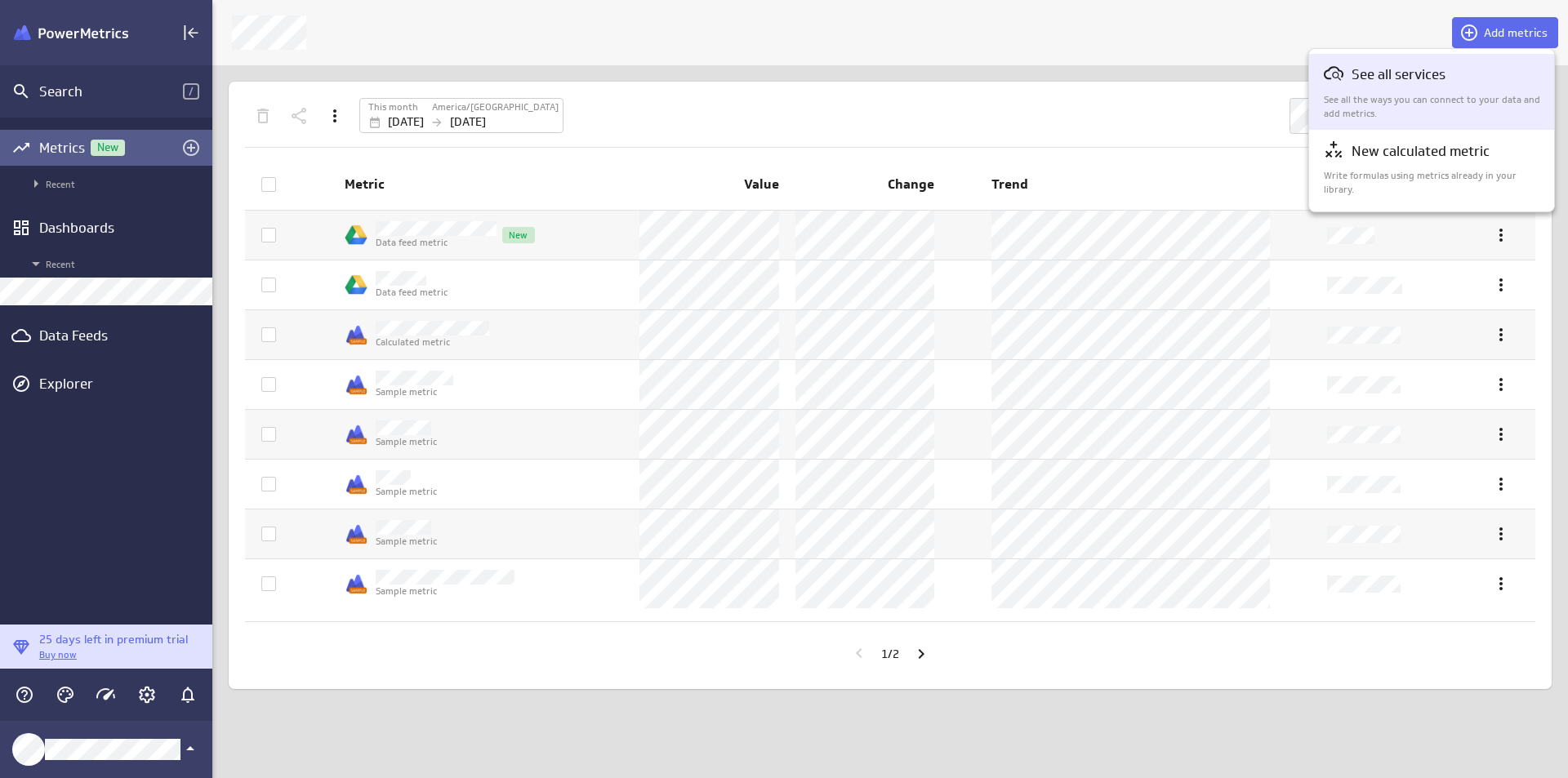
click at [1438, 74] on p "See all services" at bounding box center [1399, 74] width 94 height 20
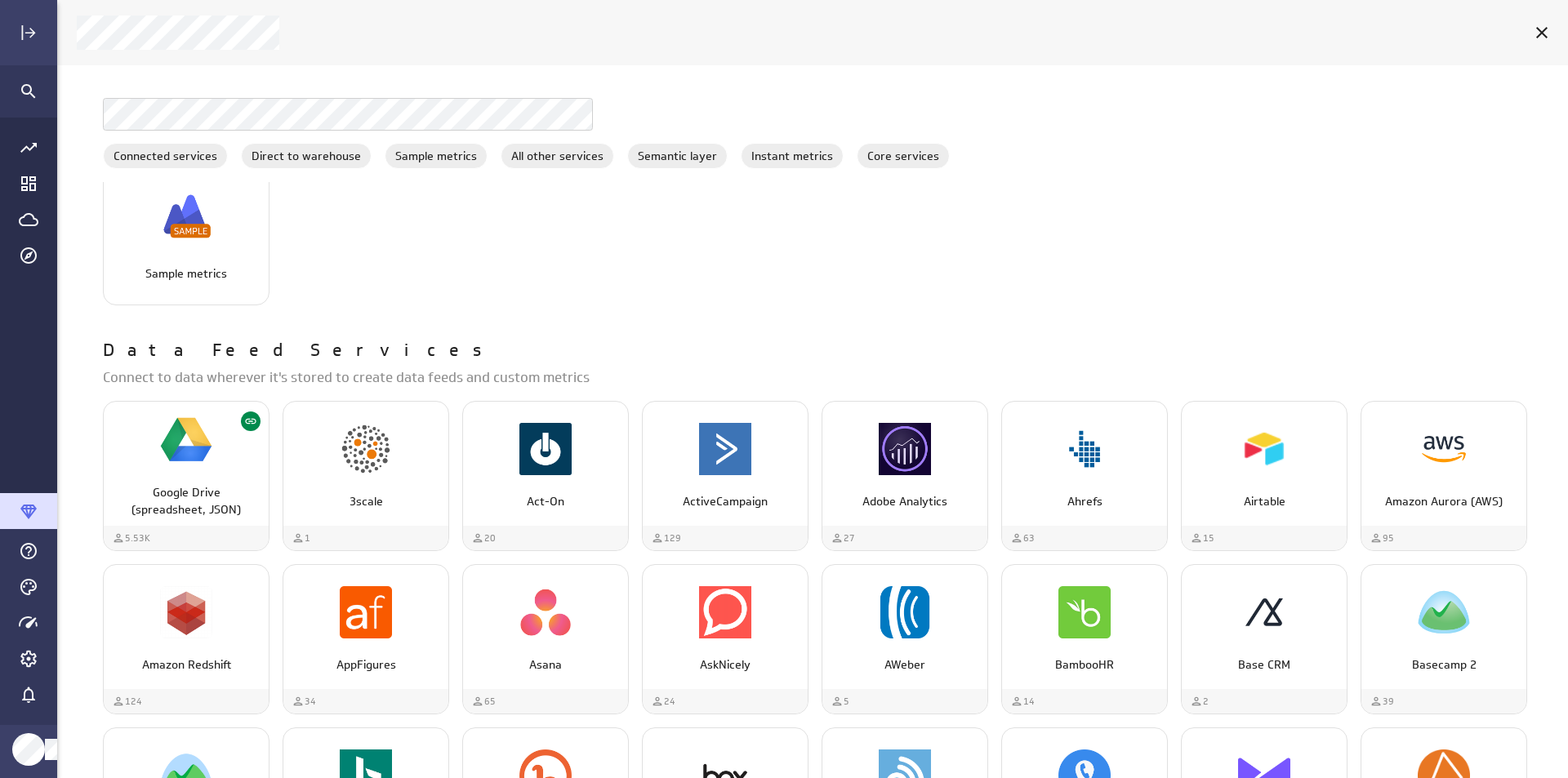
scroll to position [735, 0]
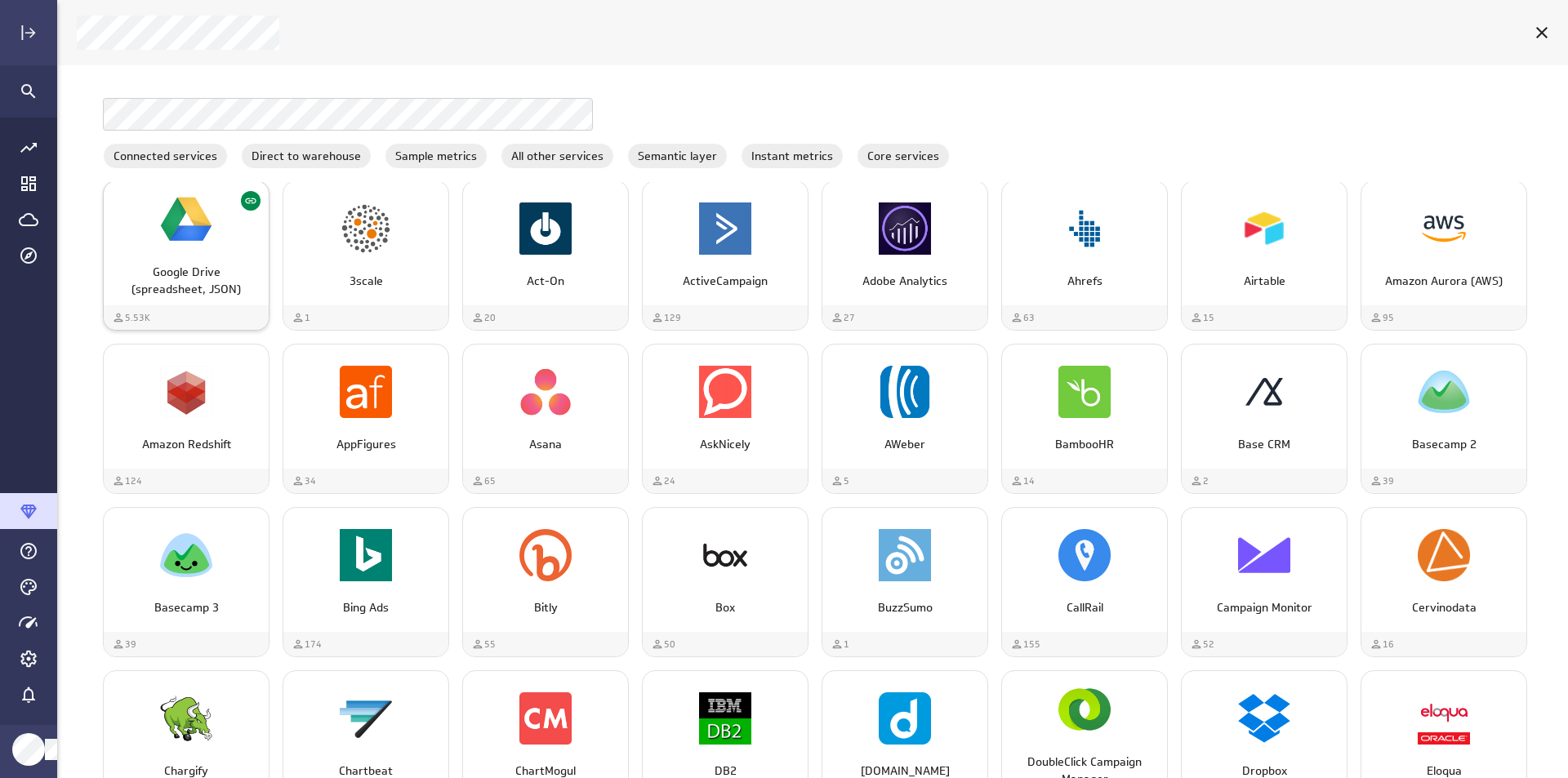
click at [181, 243] on img "Google Drive (spreadsheet, JSON)" at bounding box center [186, 220] width 52 height 52
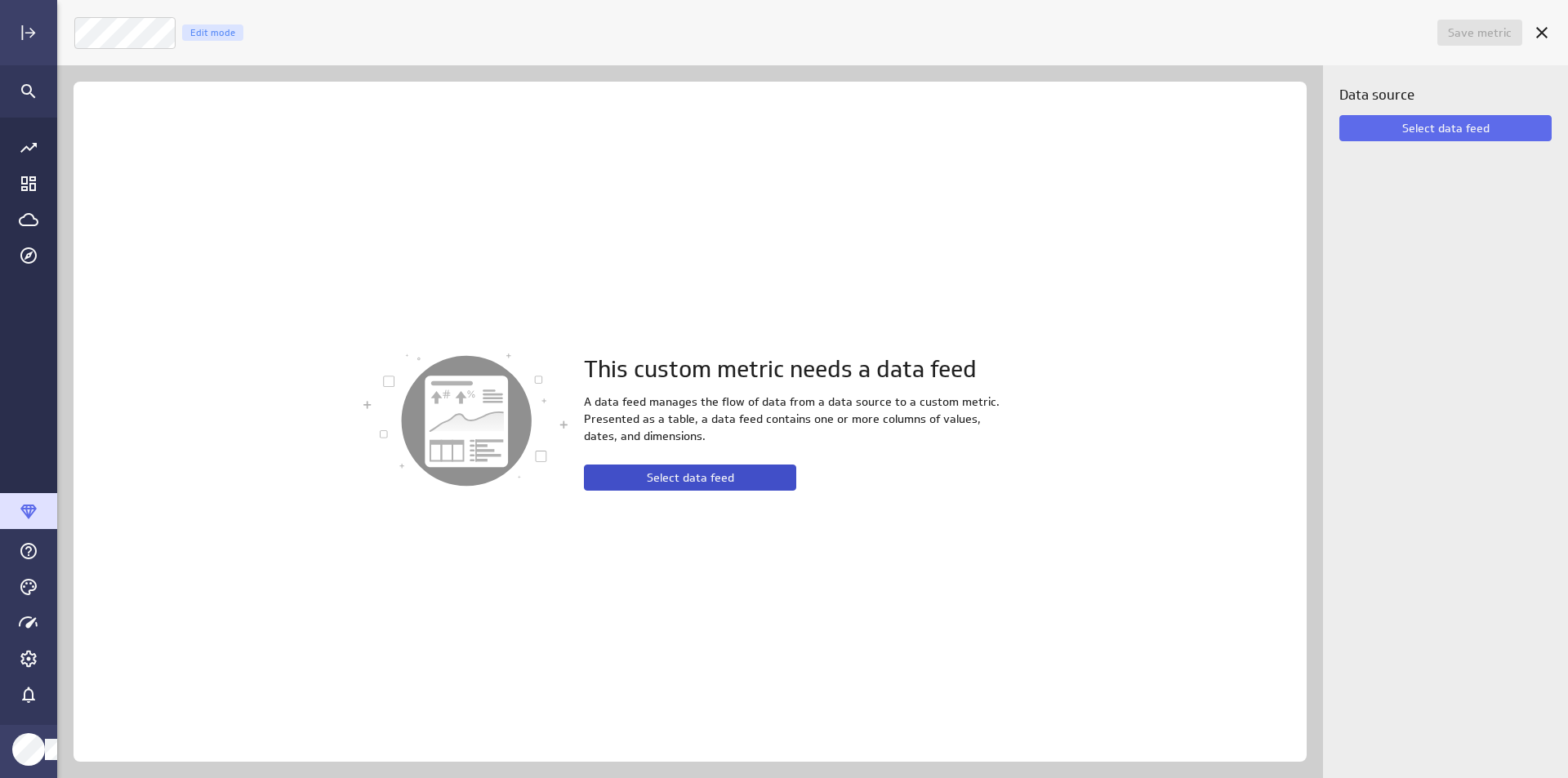
click at [653, 473] on span "Select data feed" at bounding box center [690, 477] width 87 height 14
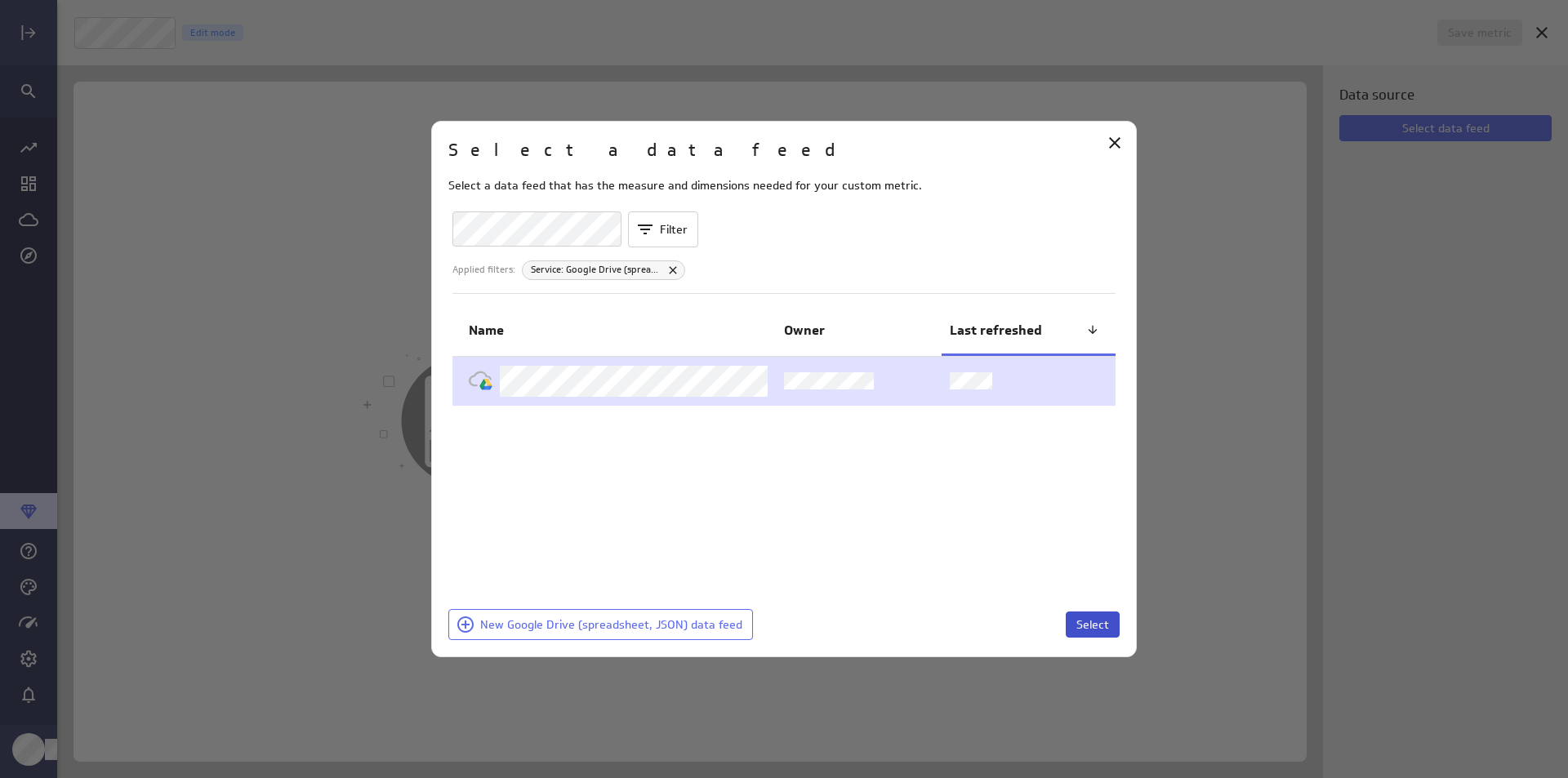
click at [1096, 617] on span "Select" at bounding box center [1093, 624] width 33 height 14
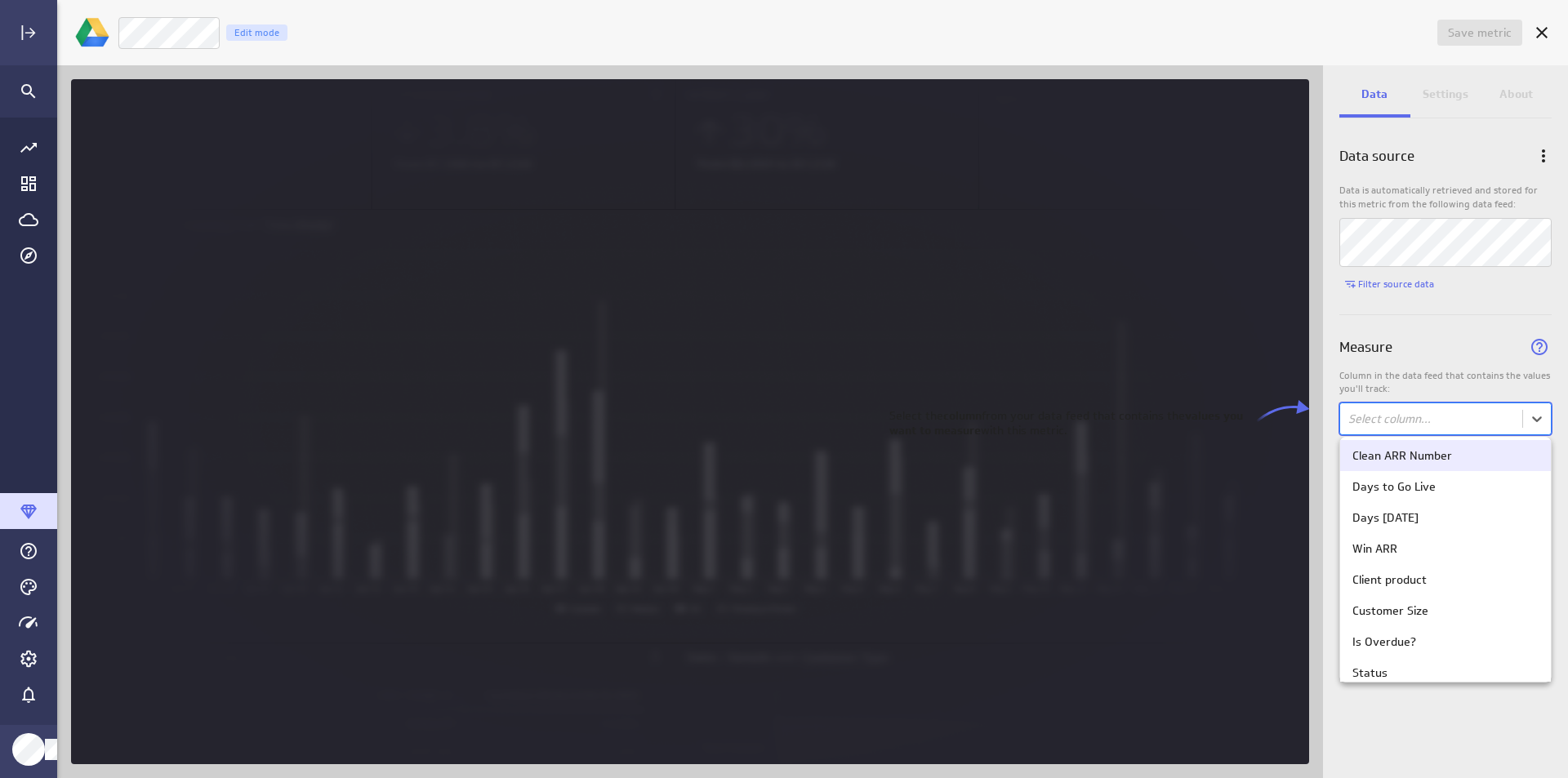
click at [1444, 409] on body "Save metric Untitled Edit mode Data Settings About Data source Data is automati…" at bounding box center [784, 389] width 1568 height 778
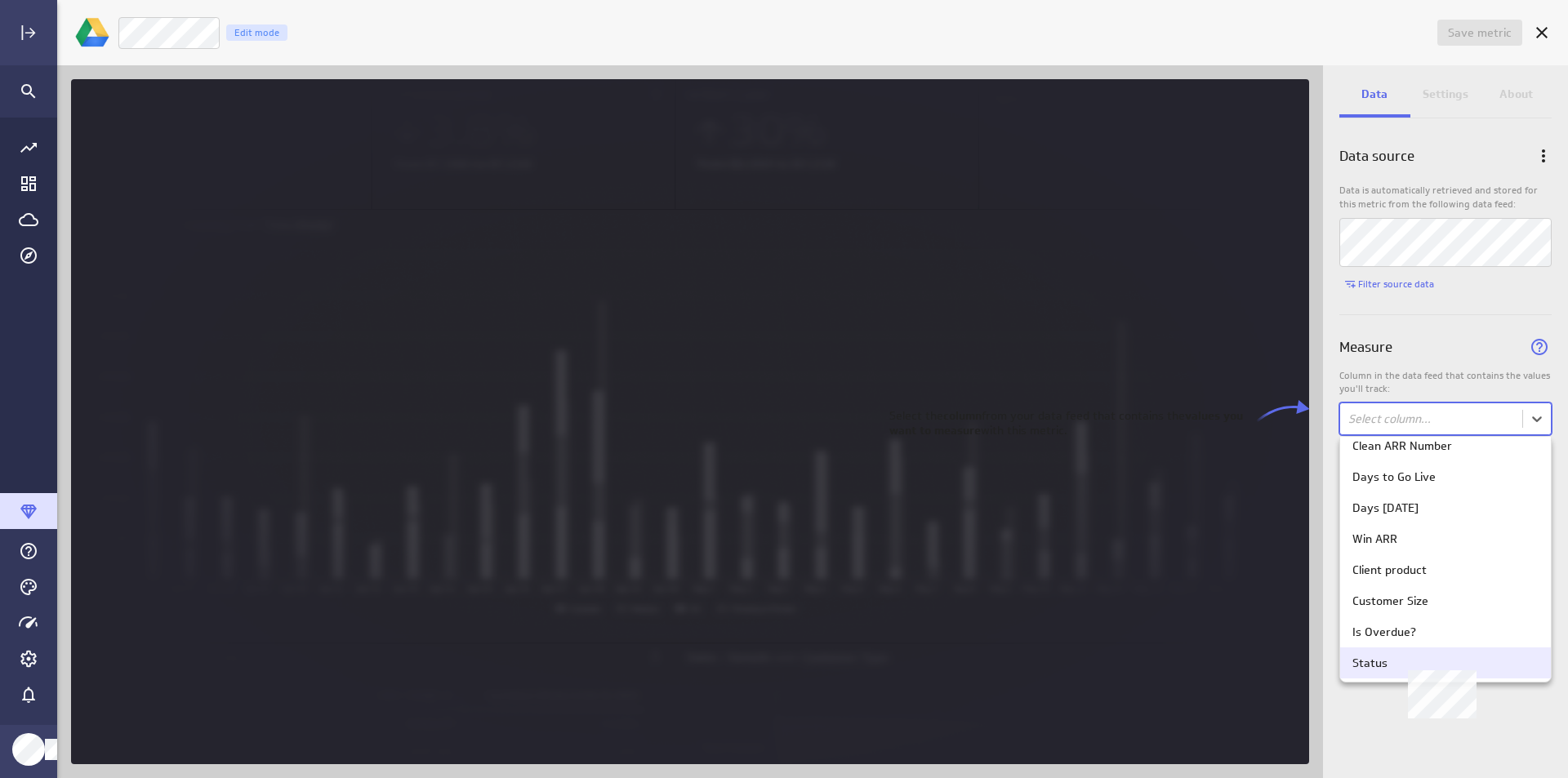
click at [1427, 661] on div "Status" at bounding box center [1446, 663] width 186 height 14
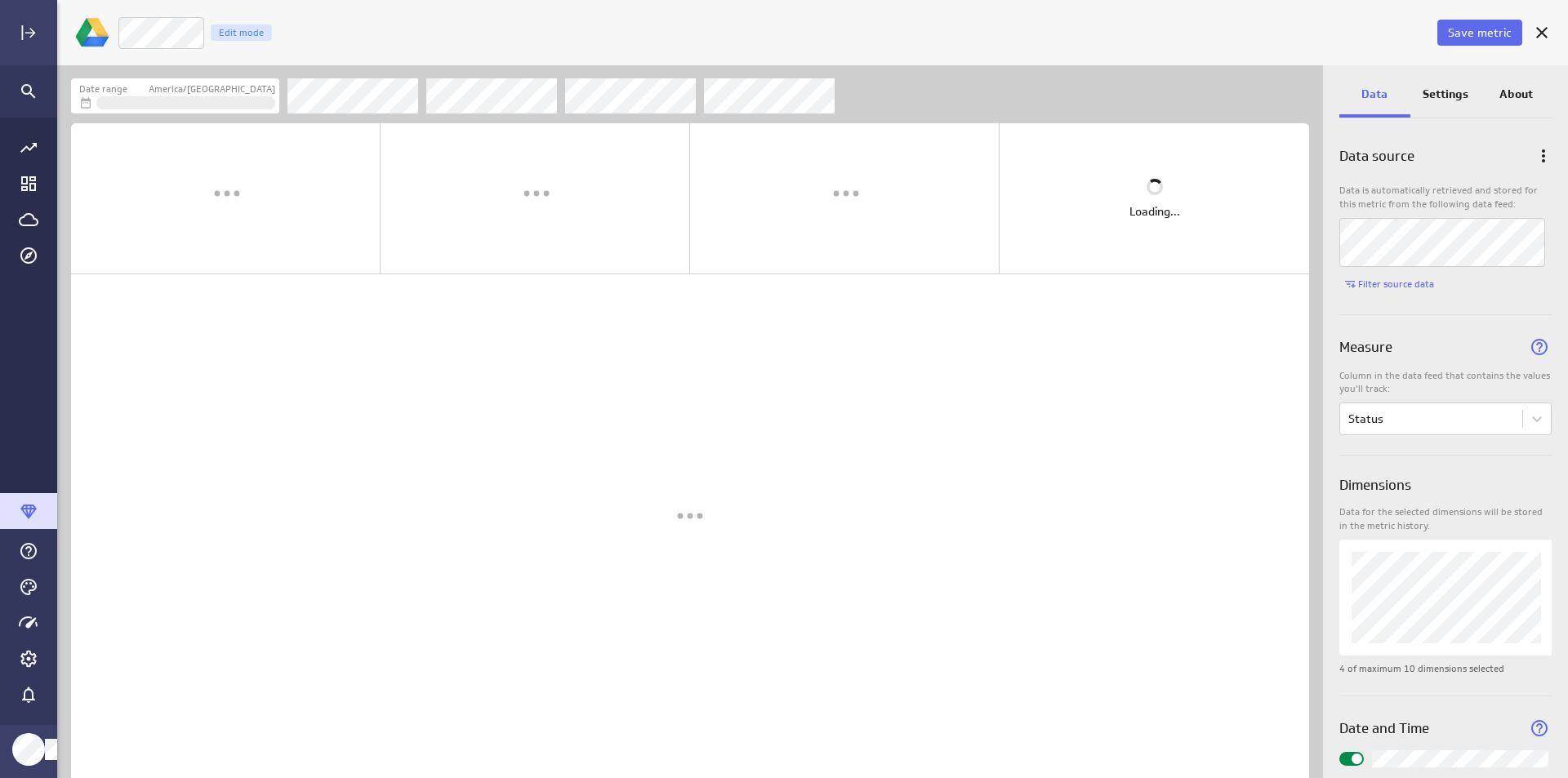
scroll to position [8, 8]
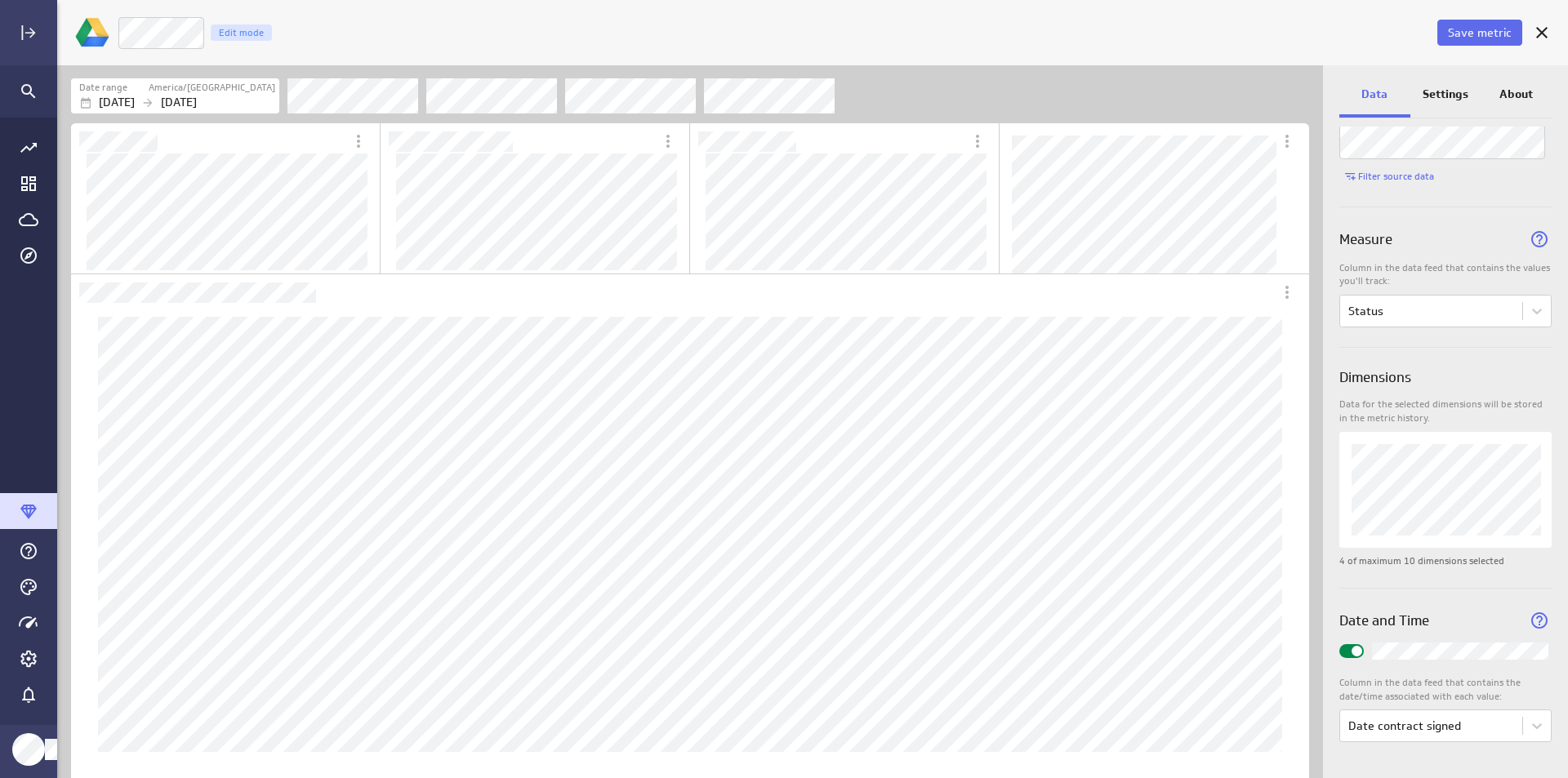
click at [1442, 100] on p "Settings" at bounding box center [1446, 94] width 46 height 17
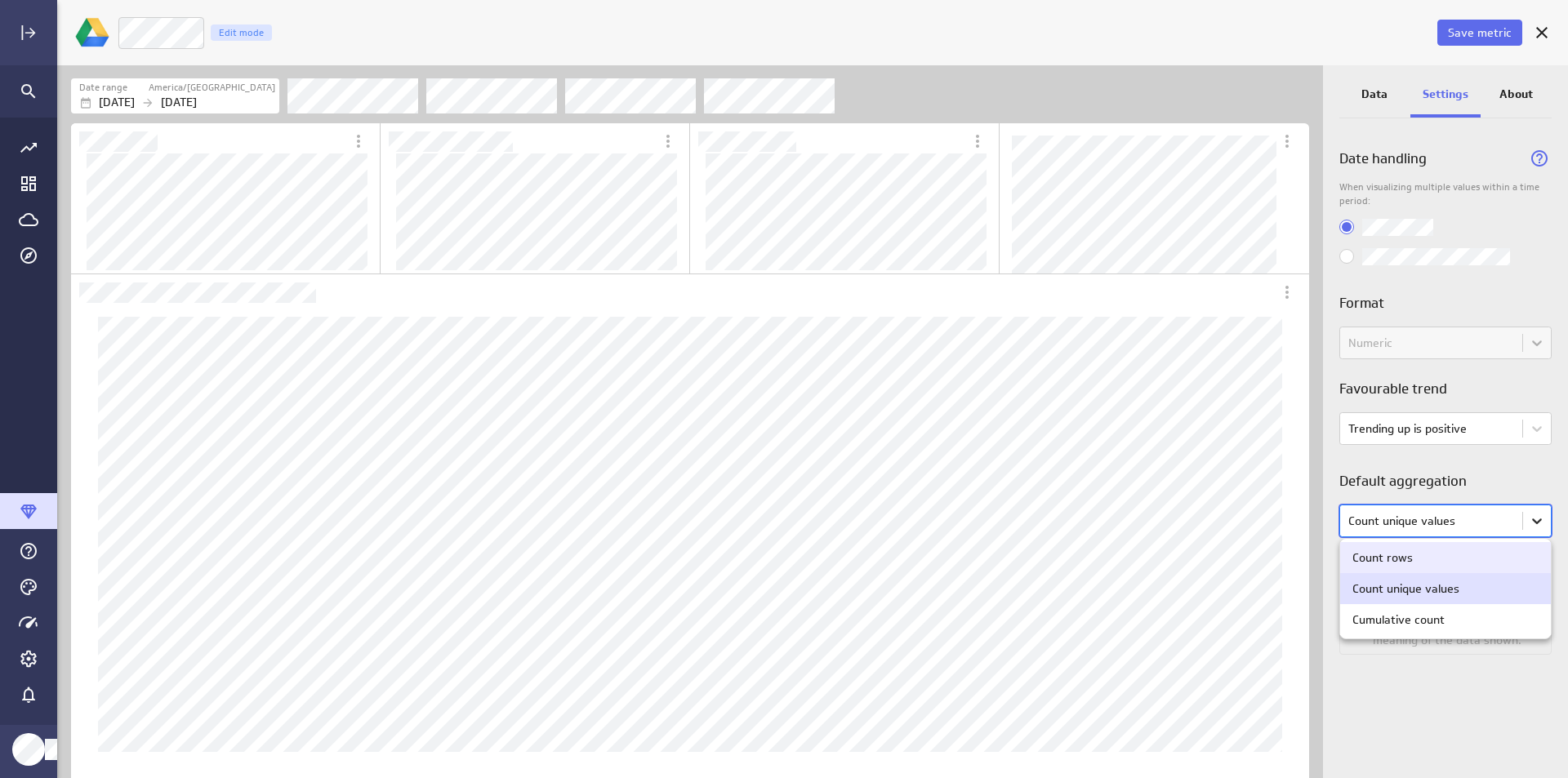
click at [1543, 524] on body "Save metric Status Edit mode Date range America/[GEOGRAPHIC_DATA] [DATE] [DATE]…" at bounding box center [784, 389] width 1568 height 778
click at [1481, 498] on div at bounding box center [784, 389] width 1568 height 778
click at [1494, 532] on body "Save metric Status Edit mode Date range America/[GEOGRAPHIC_DATA] [DATE] [DATE]…" at bounding box center [784, 389] width 1568 height 778
click at [1490, 527] on div at bounding box center [784, 389] width 1568 height 778
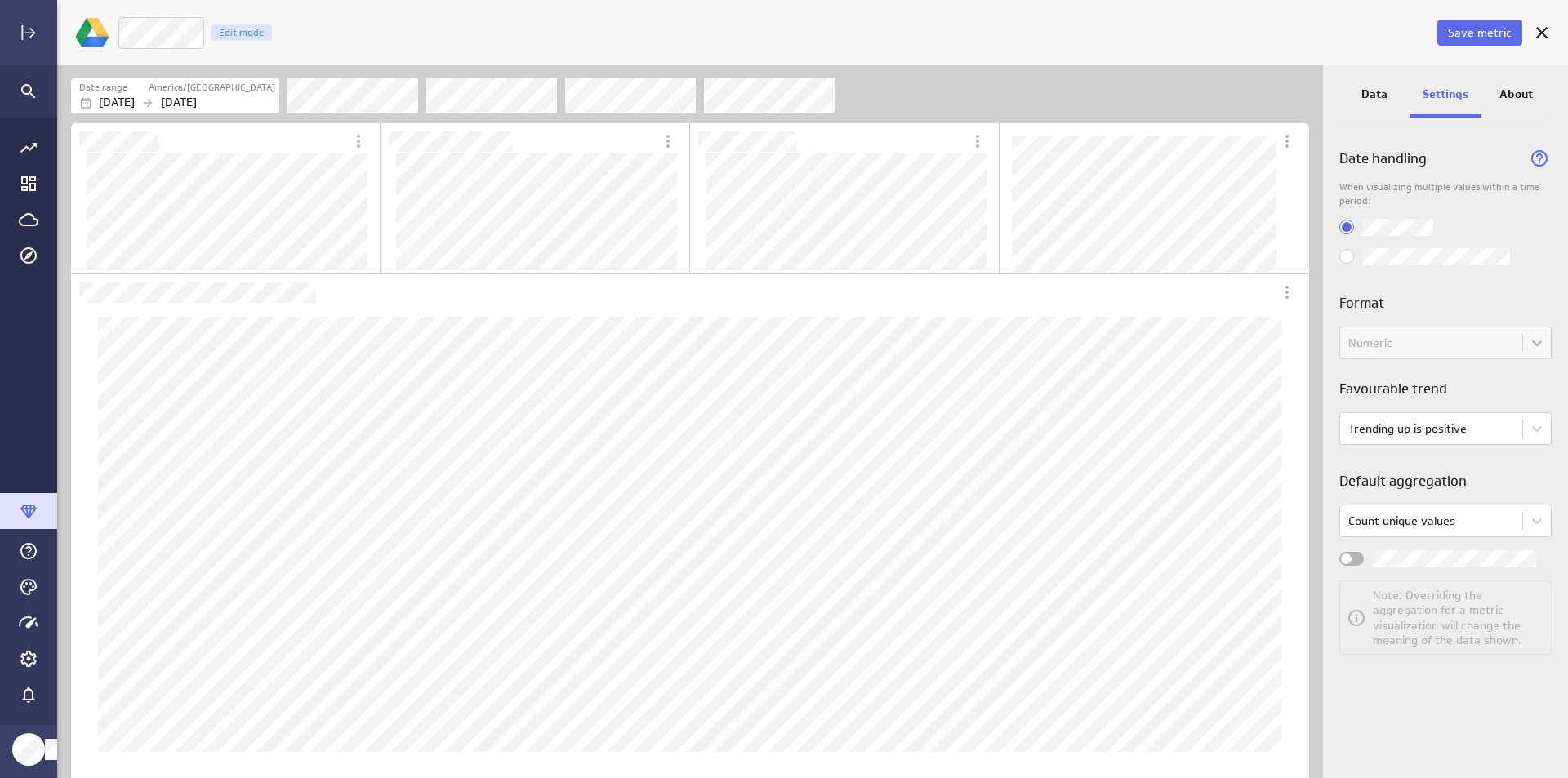
click at [1444, 329] on div "Numeric" at bounding box center [1445, 343] width 213 height 33
click at [1449, 356] on div "Numeric" at bounding box center [1445, 343] width 213 height 33
click at [1377, 99] on p "Data" at bounding box center [1374, 94] width 26 height 17
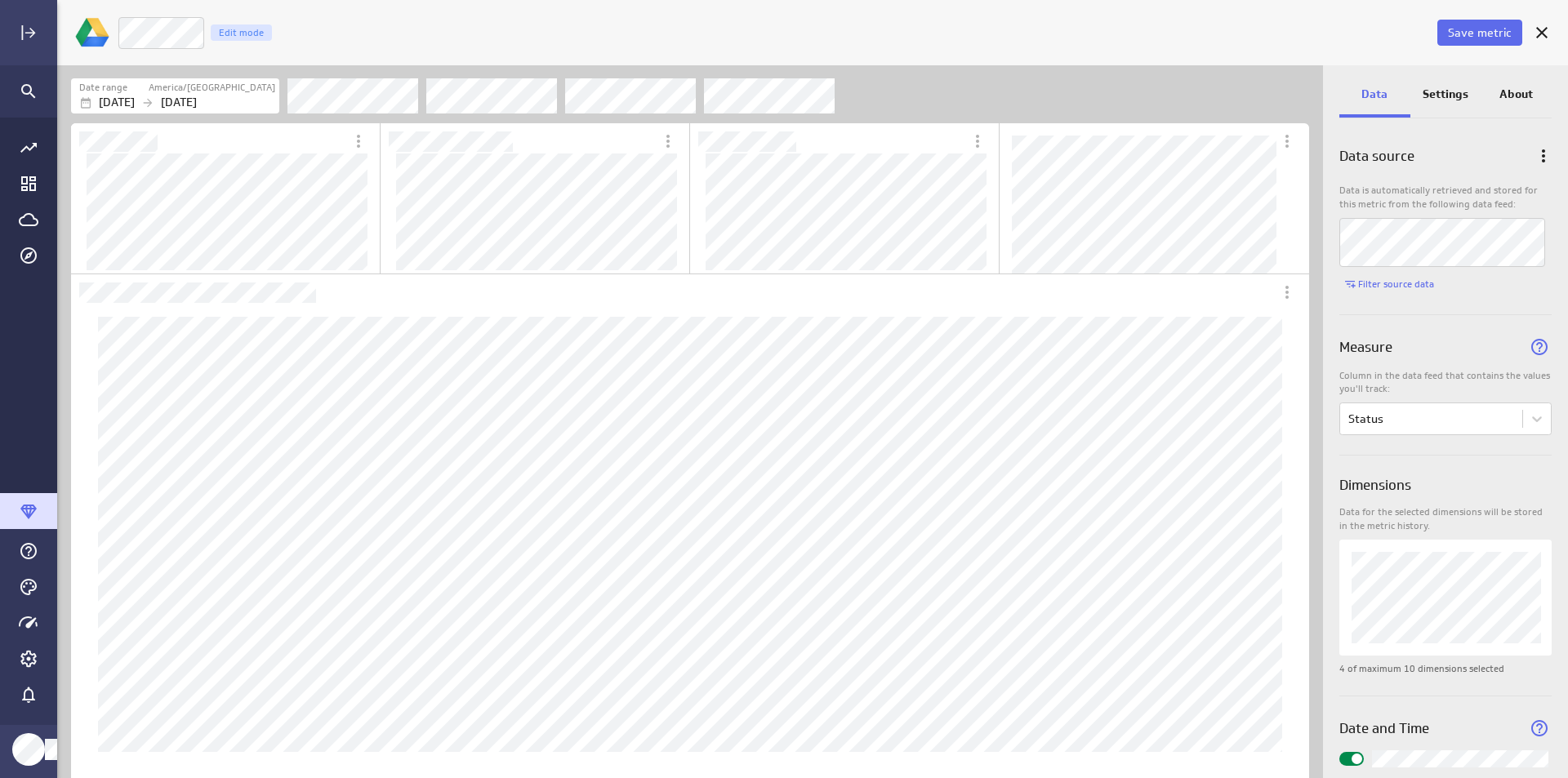
scroll to position [108, 0]
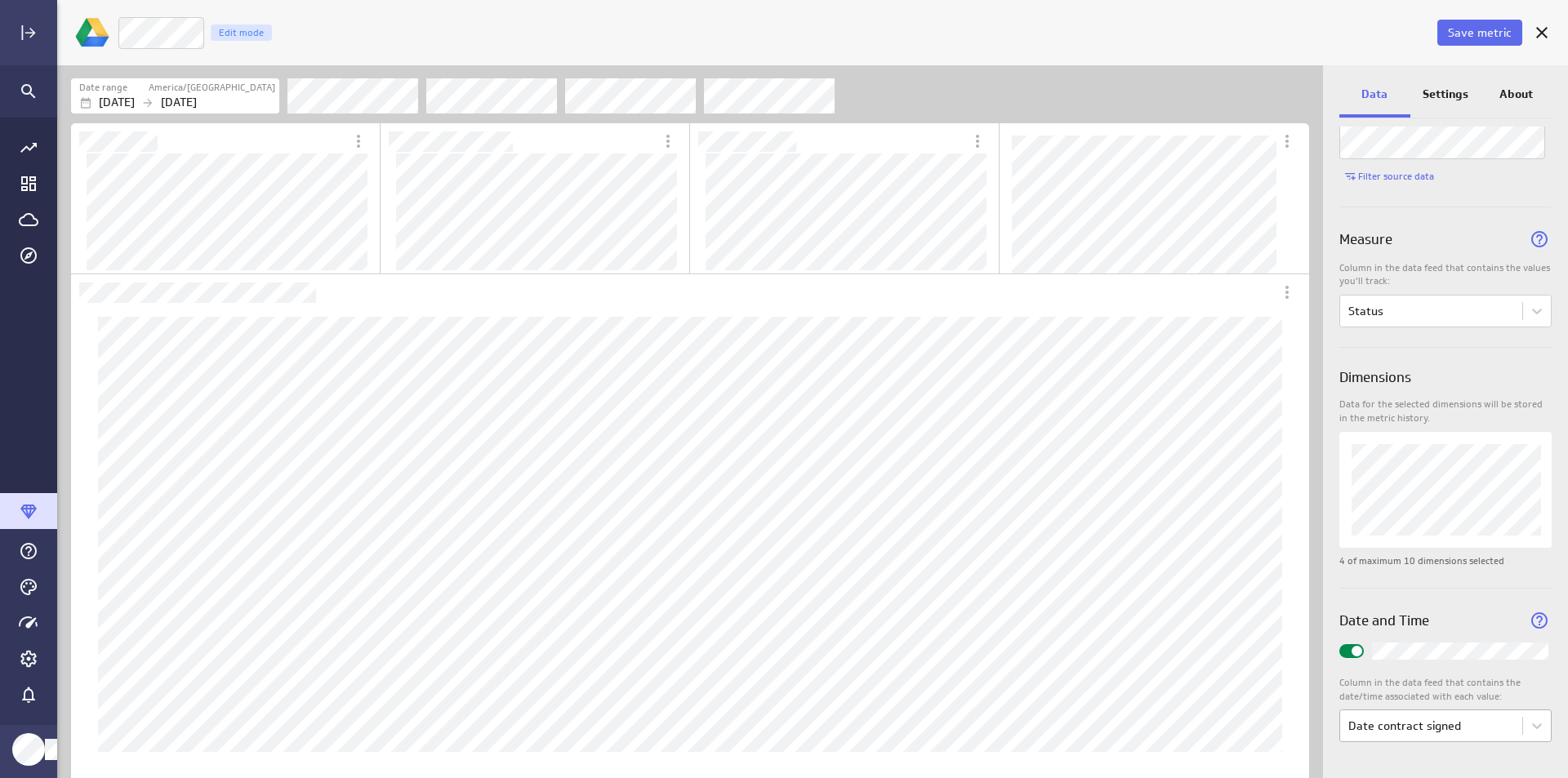
click at [1457, 738] on body "Save metric Status Edit mode Date range America/[GEOGRAPHIC_DATA] [DATE] [DATE]…" at bounding box center [784, 389] width 1568 height 778
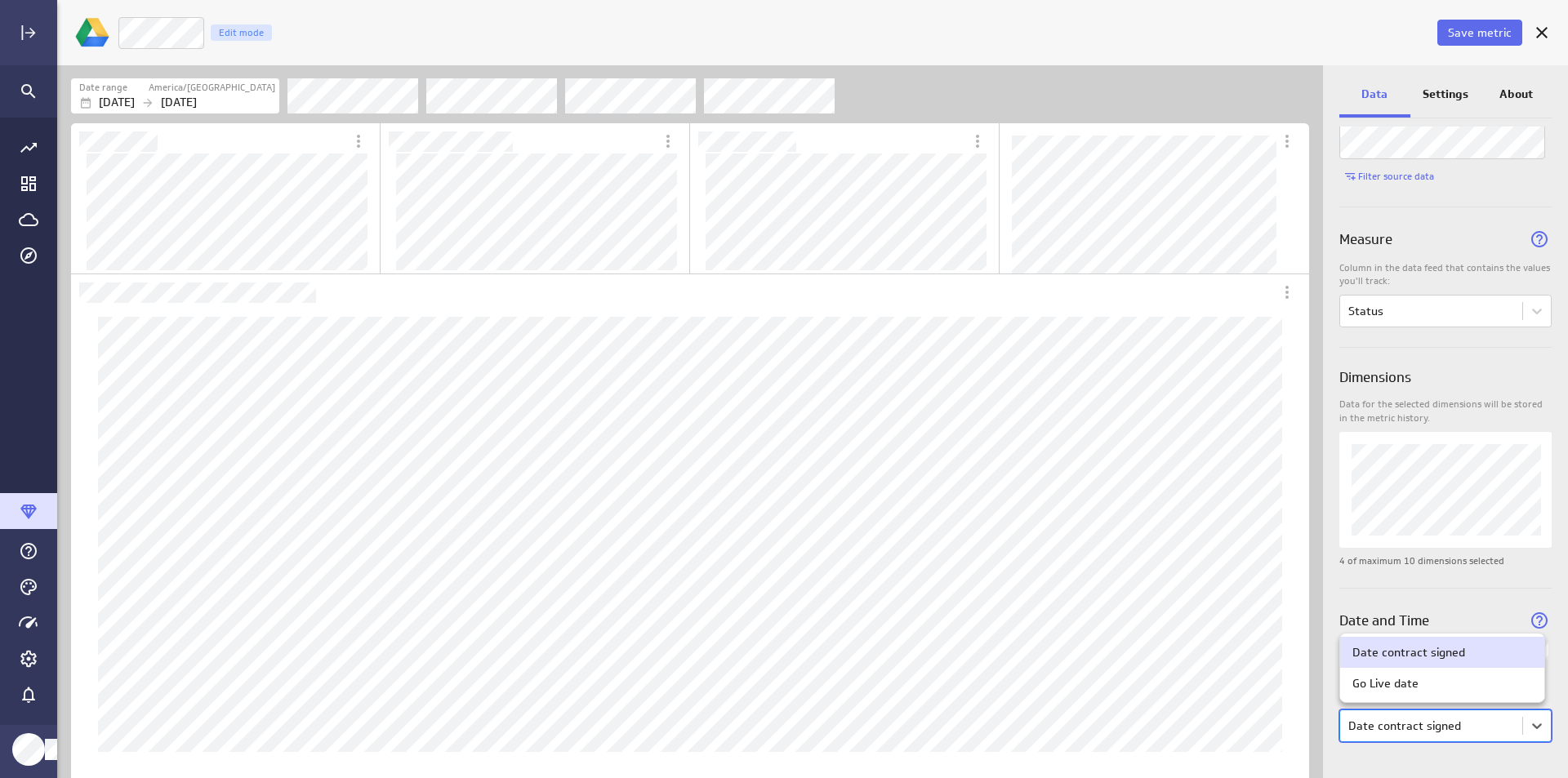
click at [1457, 738] on div at bounding box center [784, 389] width 1568 height 778
click at [1457, 738] on body "Save metric Status Edit mode Date range America/[GEOGRAPHIC_DATA] [DATE] [DATE]…" at bounding box center [784, 389] width 1568 height 778
click at [1457, 738] on div at bounding box center [784, 389] width 1568 height 778
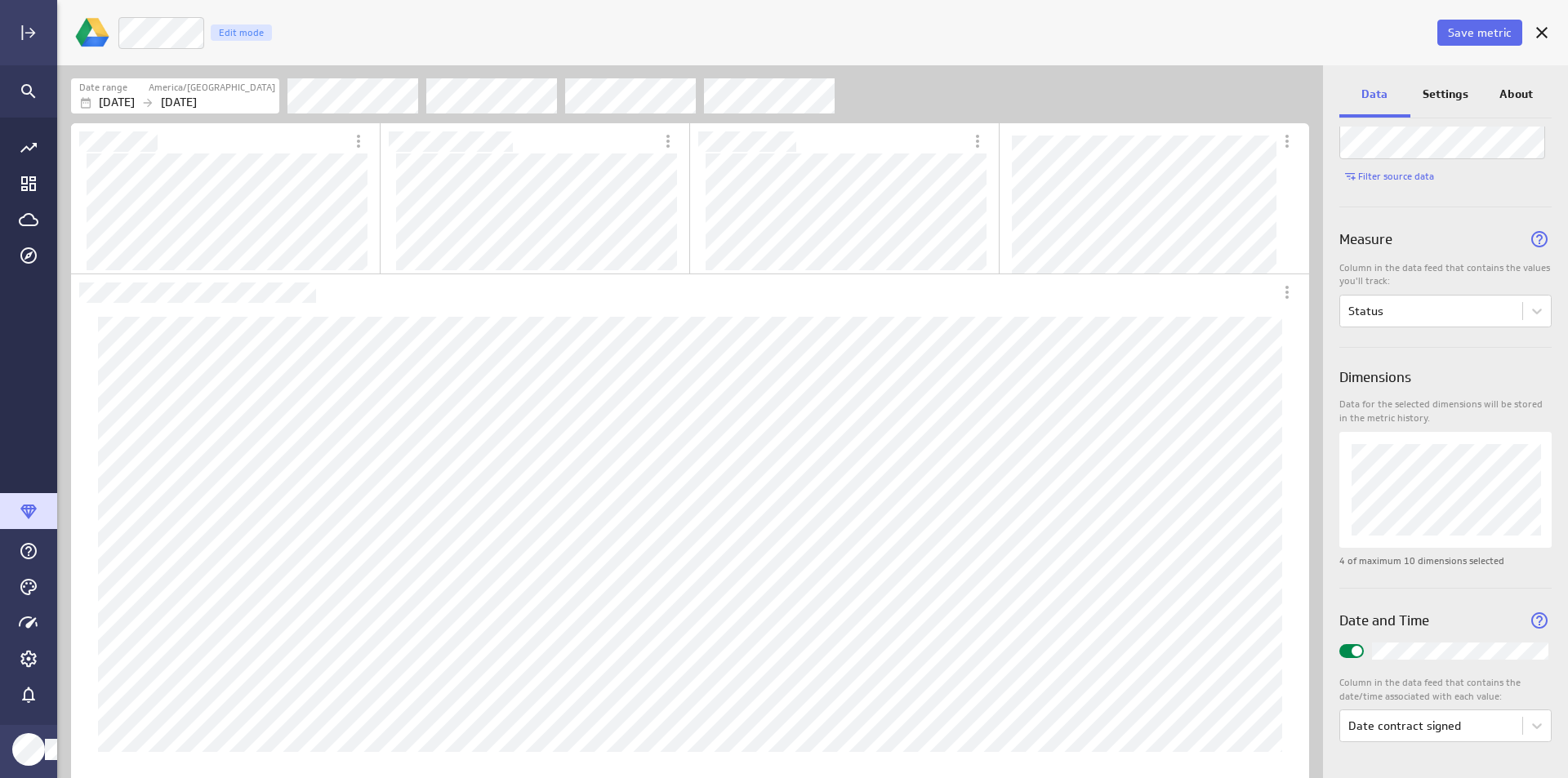
click at [1529, 617] on icon "Widget Properties" at bounding box center [1539, 621] width 25 height 25
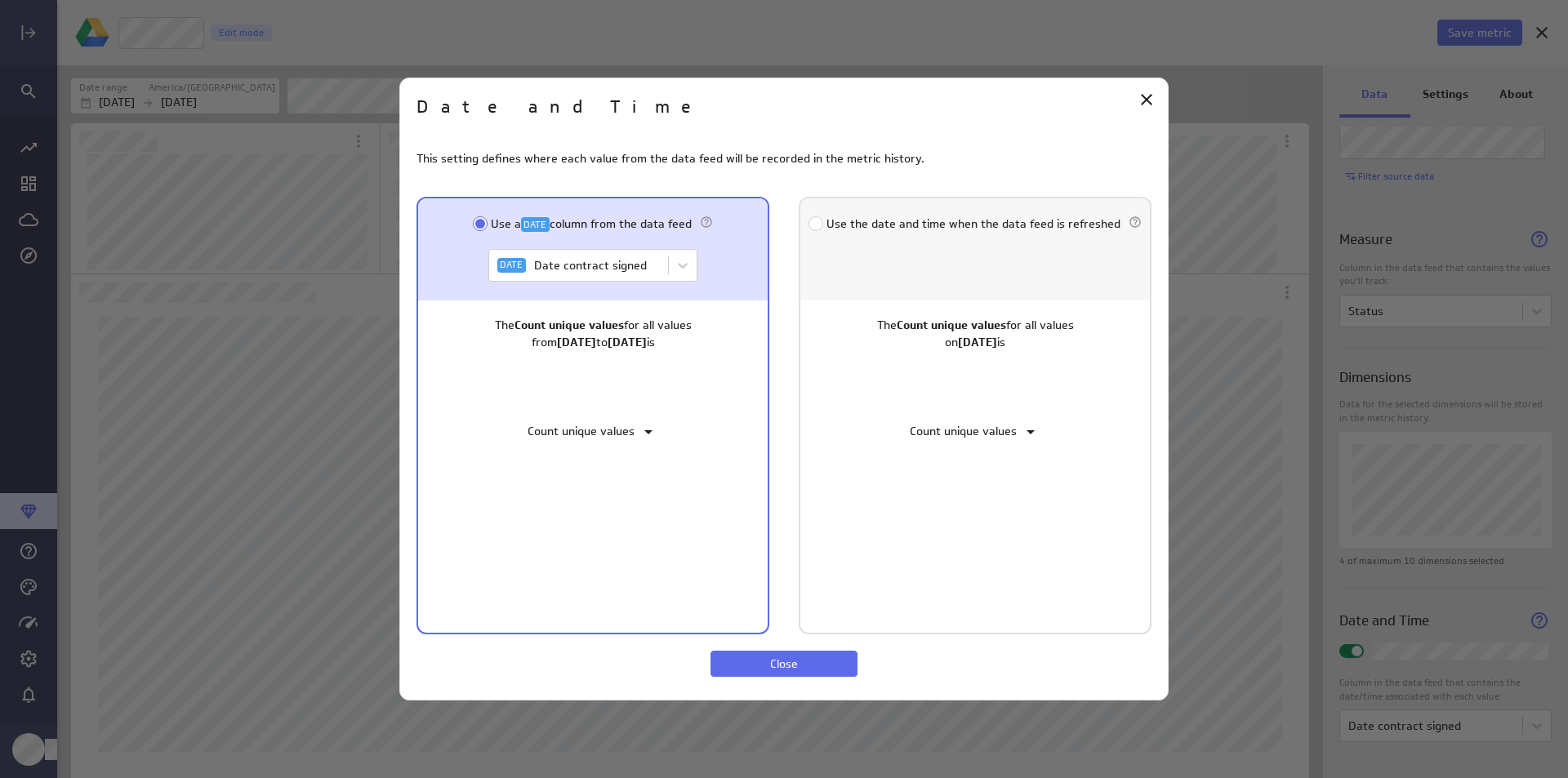
scroll to position [91, 189]
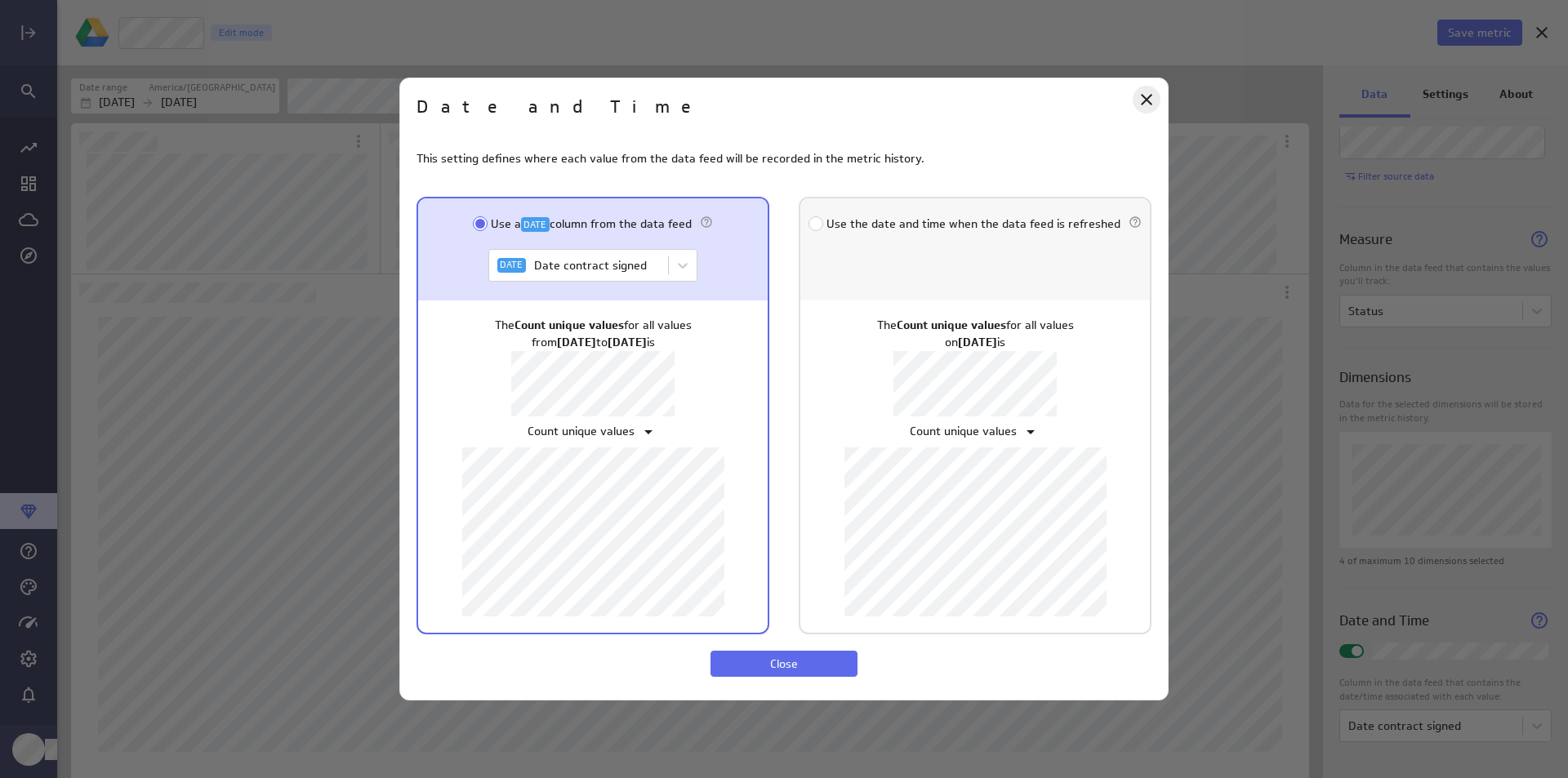
click at [1149, 89] on div "Close" at bounding box center [1146, 99] width 28 height 28
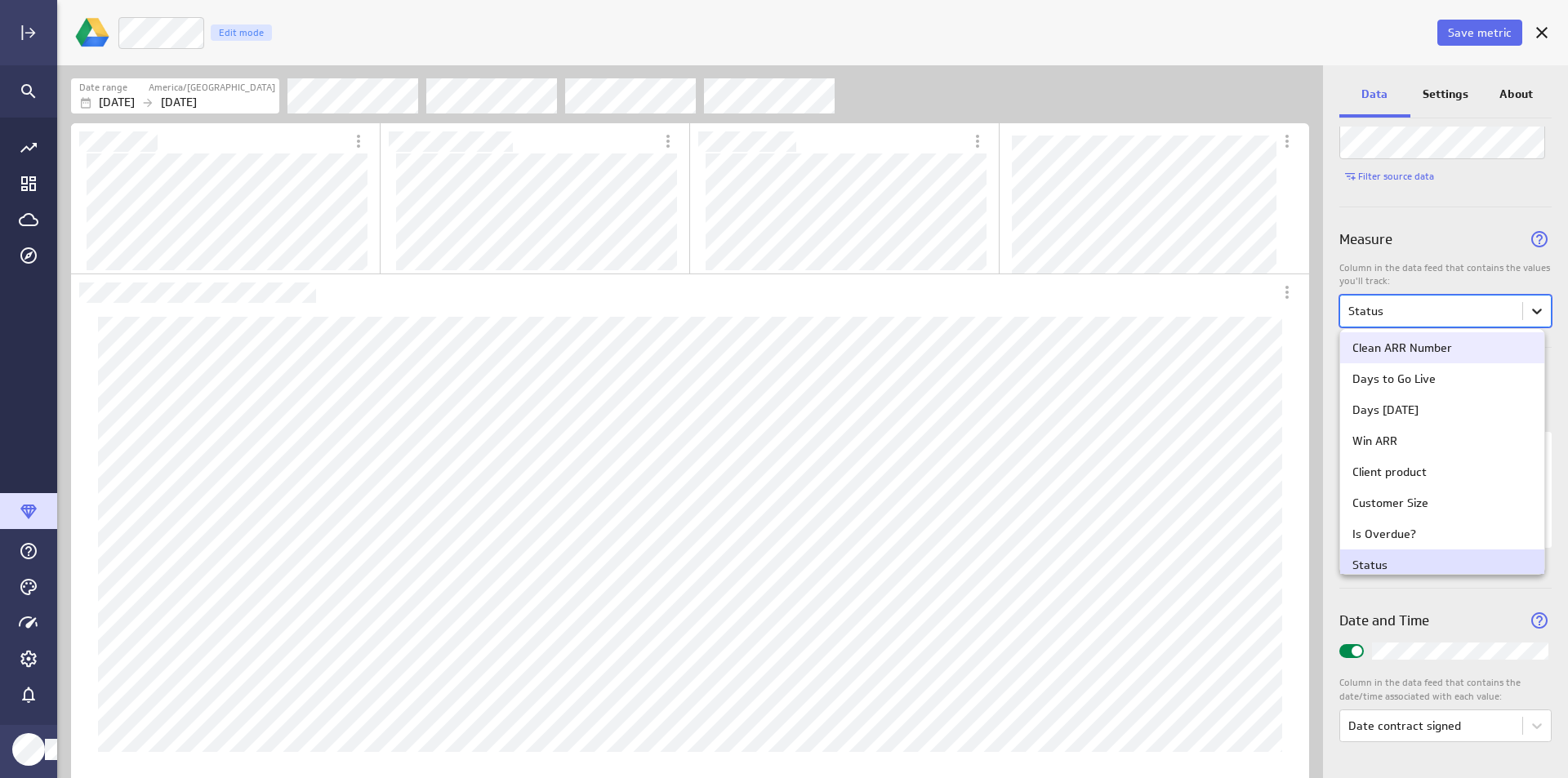
click at [1538, 324] on body "Save metric Status Edit mode Date range America/[GEOGRAPHIC_DATA] [DATE] [DATE]…" at bounding box center [784, 389] width 1568 height 778
click at [1538, 324] on div at bounding box center [784, 389] width 1568 height 778
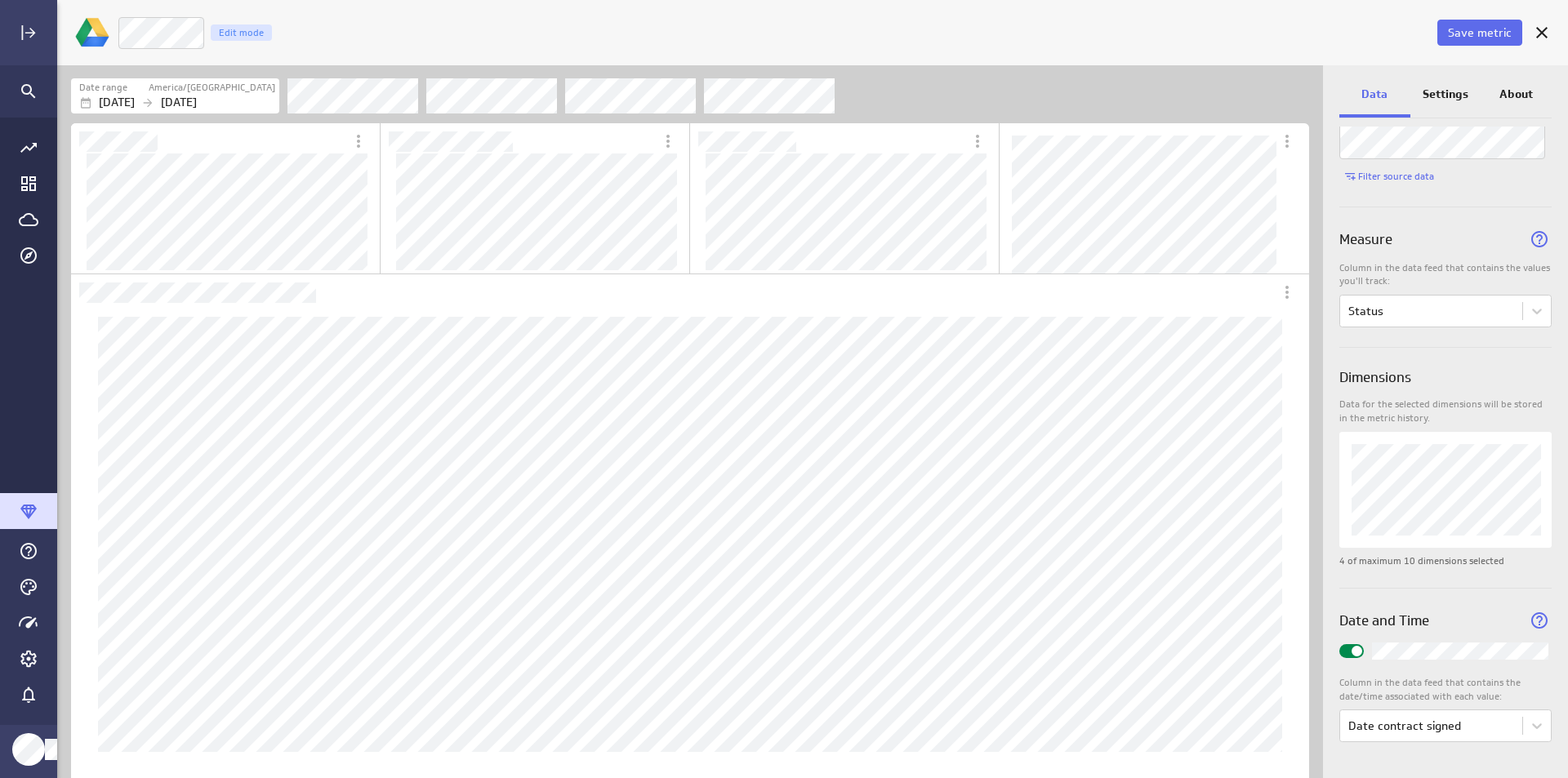
click at [1430, 92] on p "Settings" at bounding box center [1446, 94] width 46 height 17
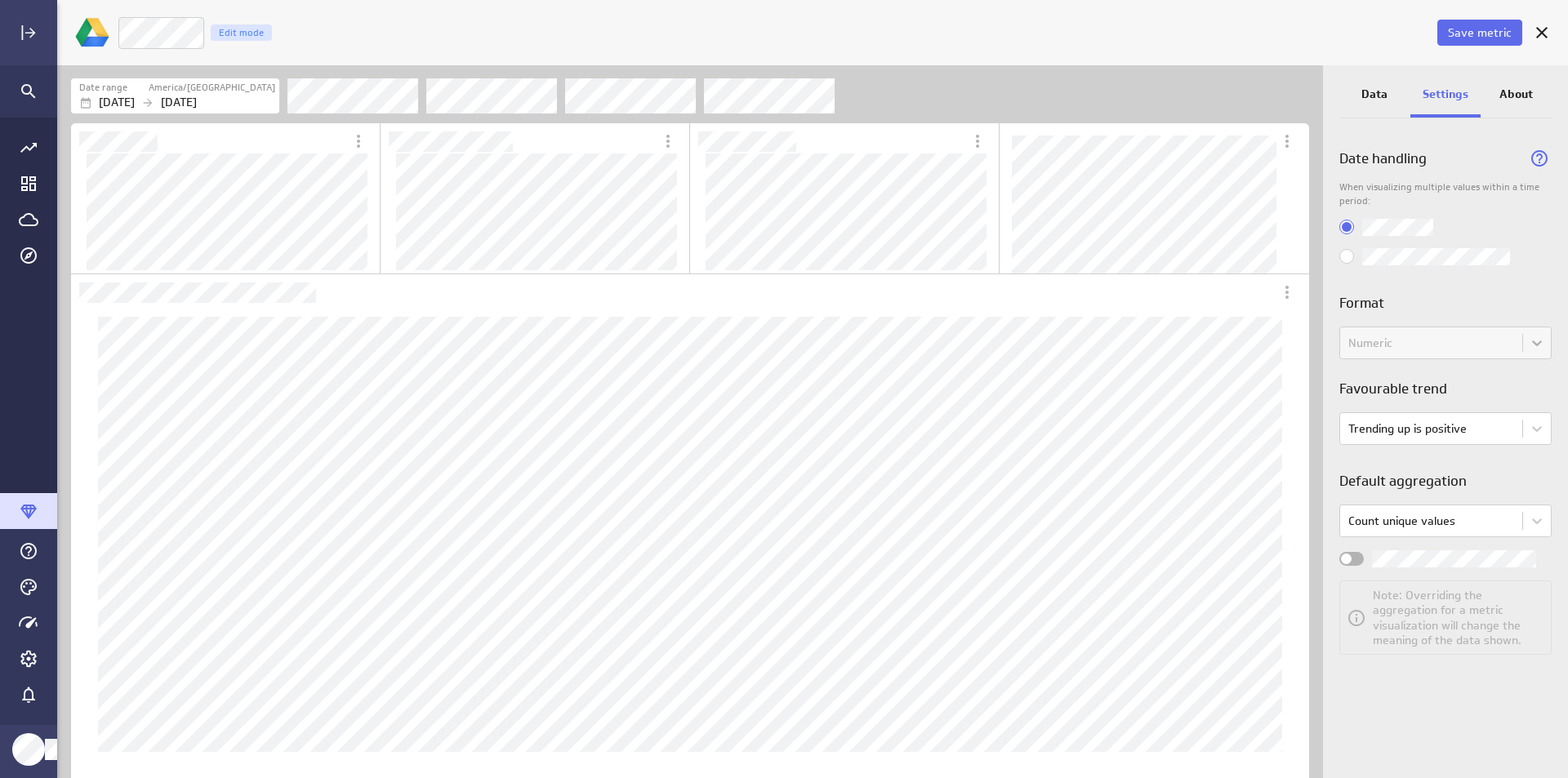
click at [1471, 351] on div "Numeric" at bounding box center [1445, 343] width 213 height 33
click at [1472, 432] on body "Save metric Status Edit mode Date range America/[GEOGRAPHIC_DATA] [DATE] [DATE]…" at bounding box center [784, 389] width 1568 height 778
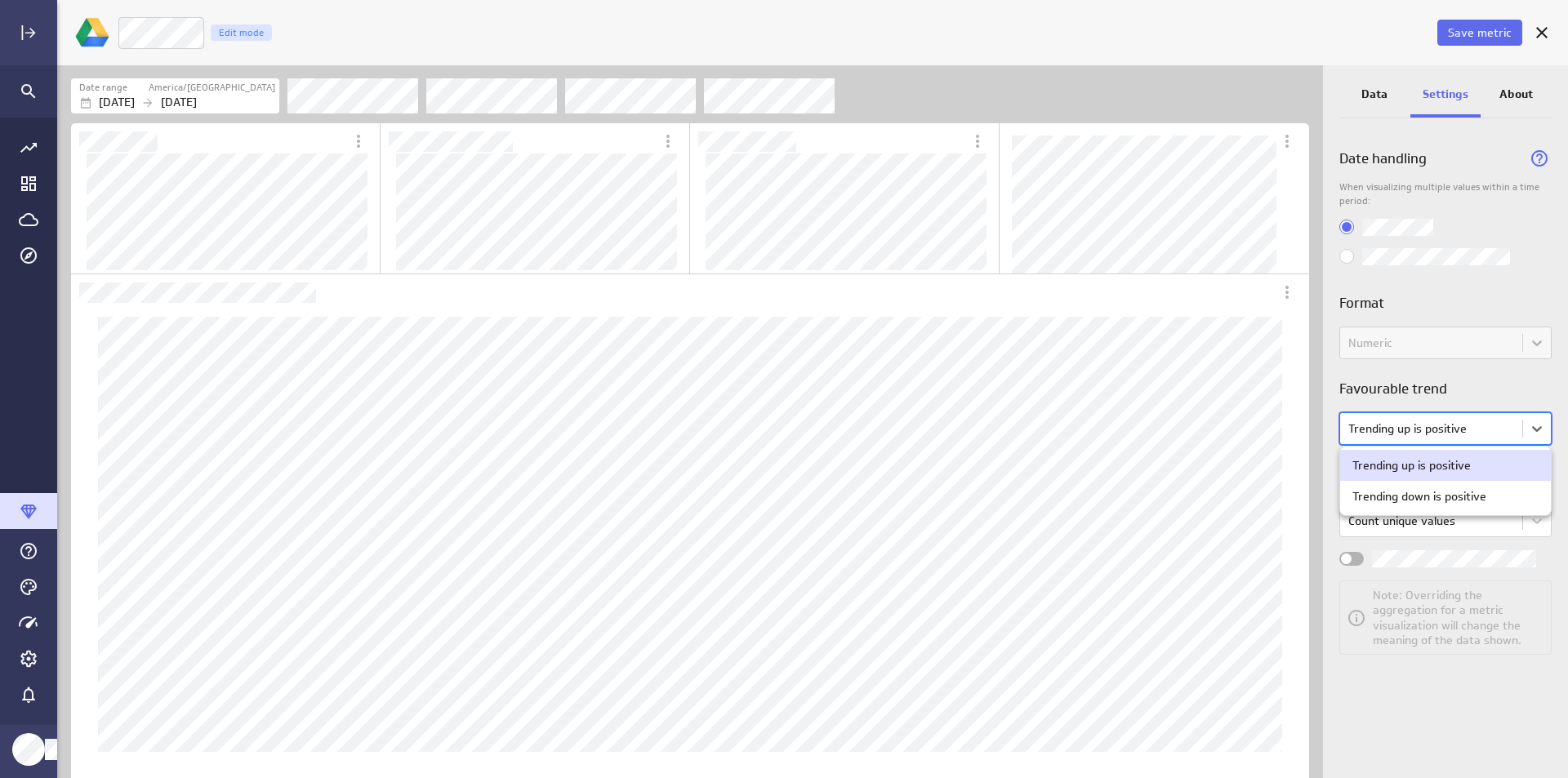
click at [1472, 432] on div at bounding box center [784, 389] width 1568 height 778
click at [1438, 514] on body "Save metric Status Edit mode Date range America/[GEOGRAPHIC_DATA] [DATE] [DATE]…" at bounding box center [784, 389] width 1568 height 778
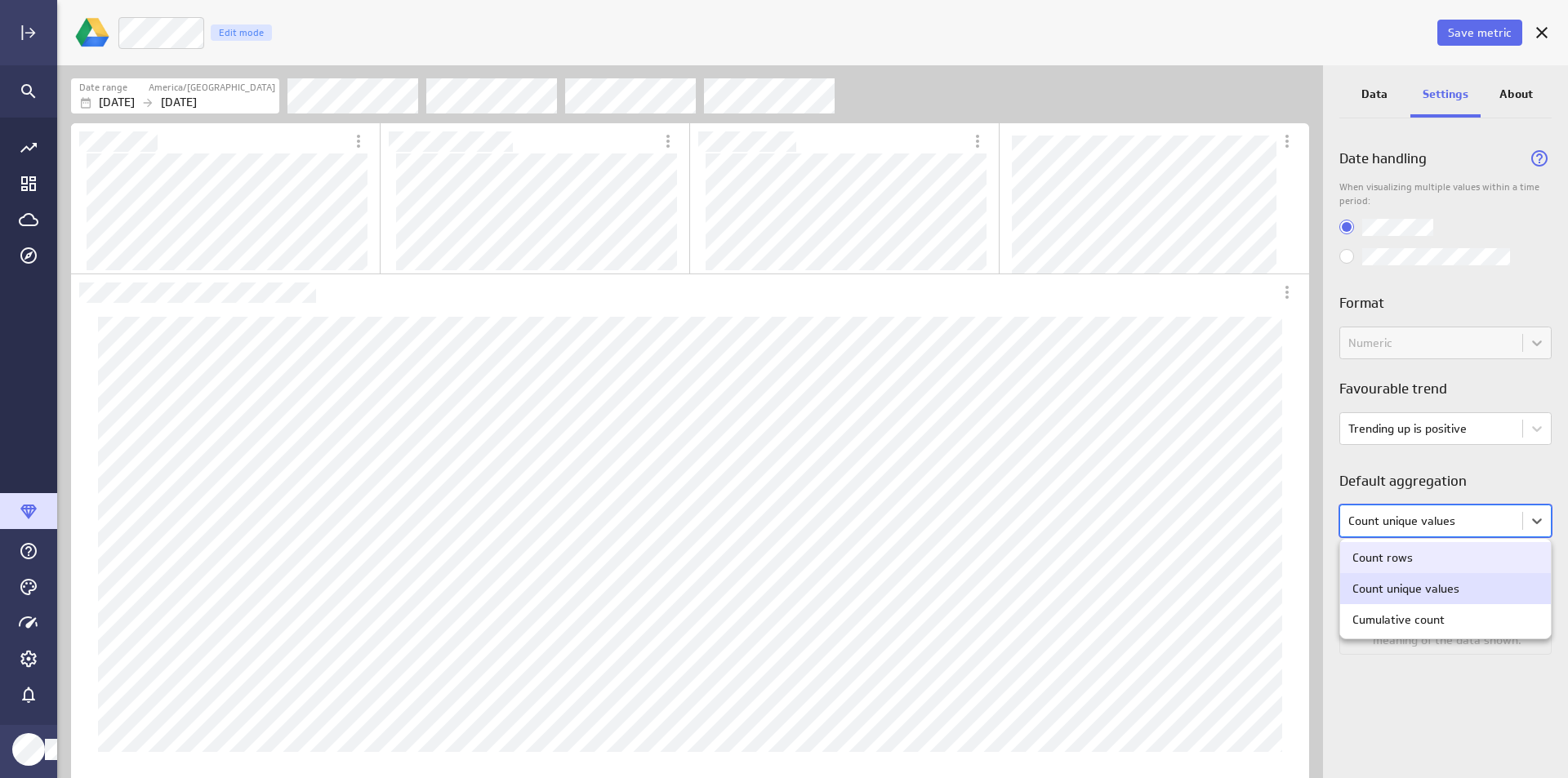
click at [1438, 514] on div at bounding box center [784, 389] width 1568 height 778
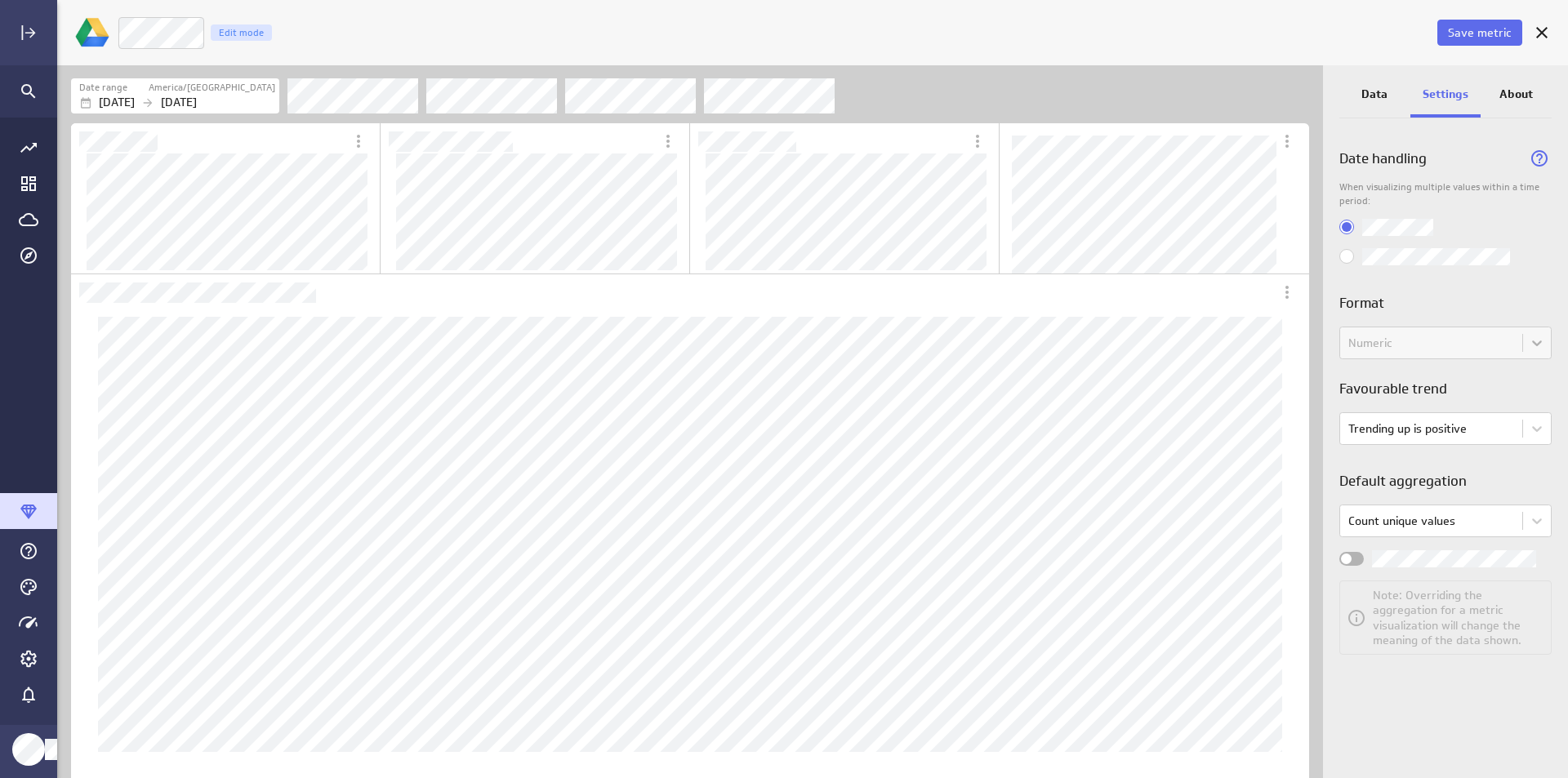
click at [1527, 87] on p "About" at bounding box center [1516, 94] width 34 height 17
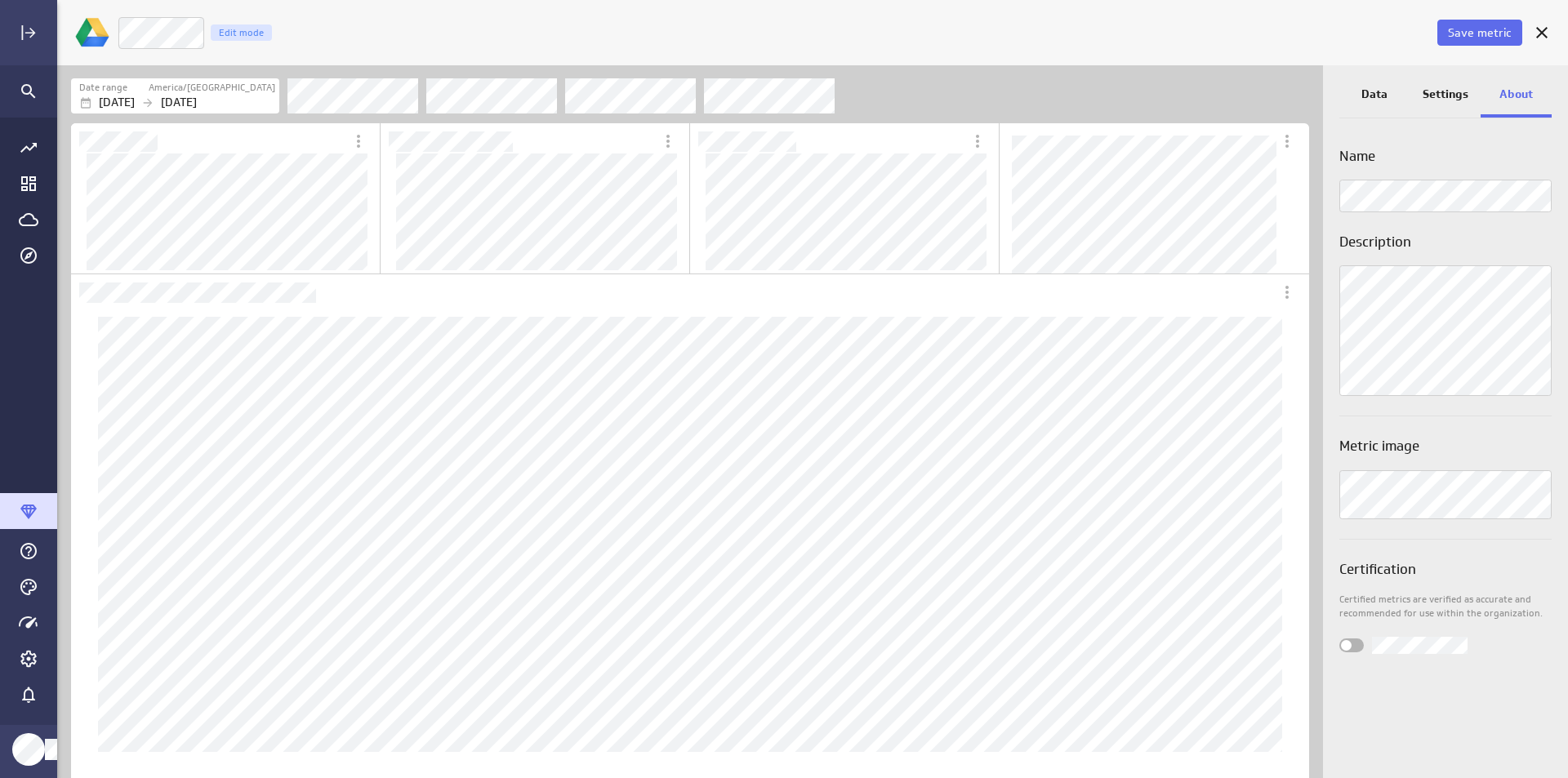
click at [1506, 17] on div "Save metric" at bounding box center [1480, 33] width 88 height 42
click at [1501, 20] on button "Save metric" at bounding box center [1480, 32] width 85 height 26
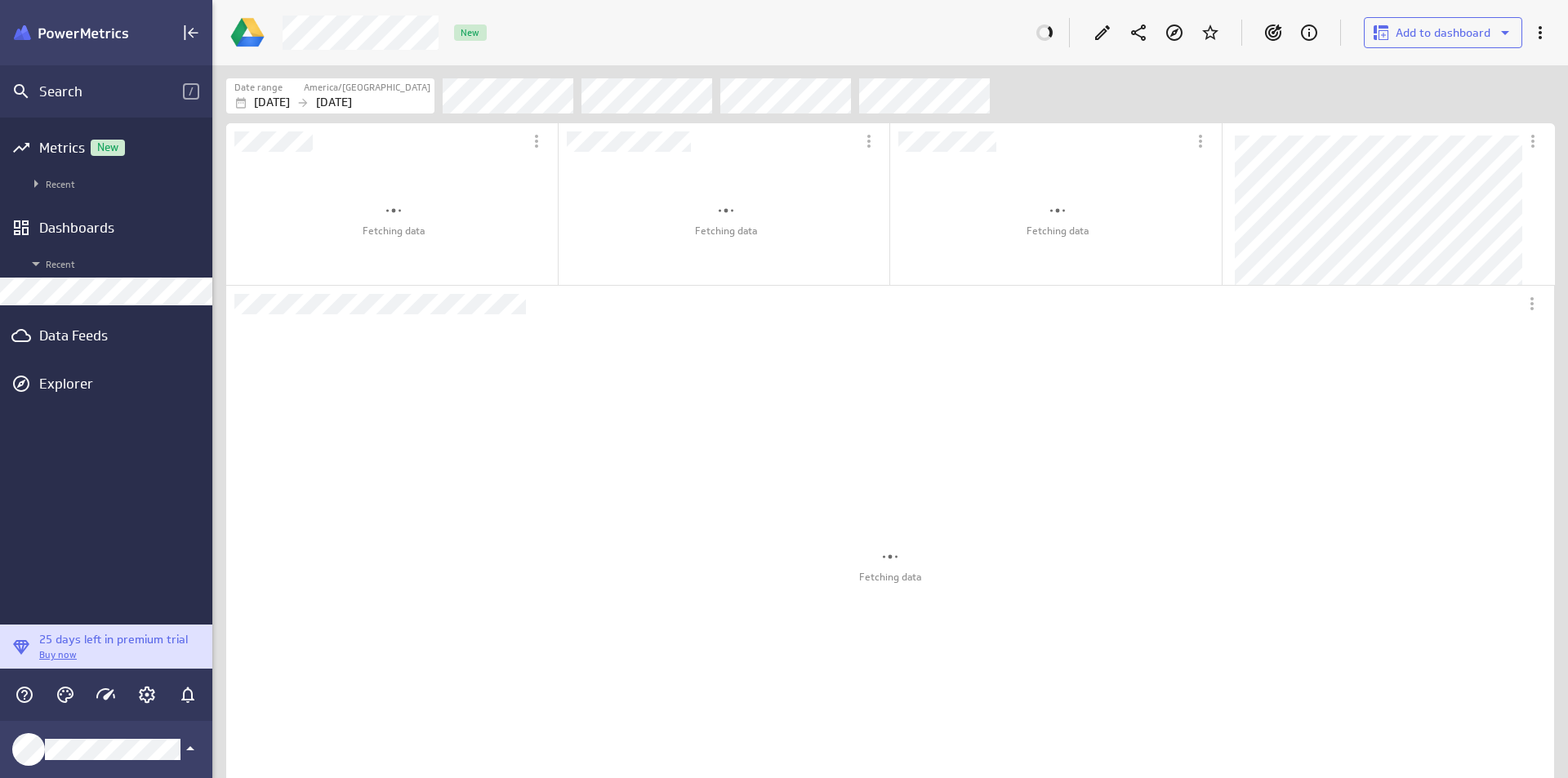
scroll to position [534, 636]
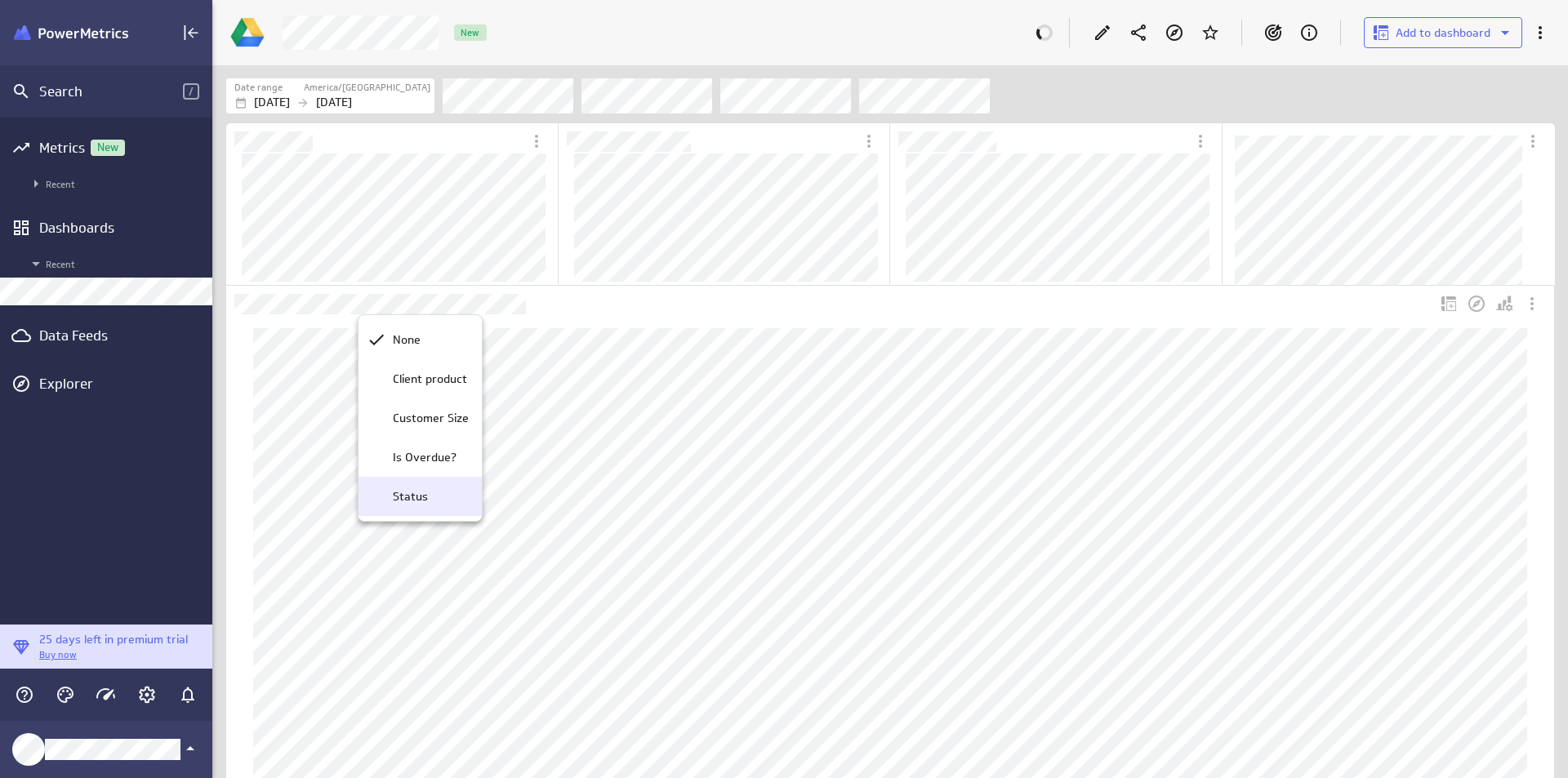
click at [429, 485] on div "Status" at bounding box center [421, 496] width 124 height 39
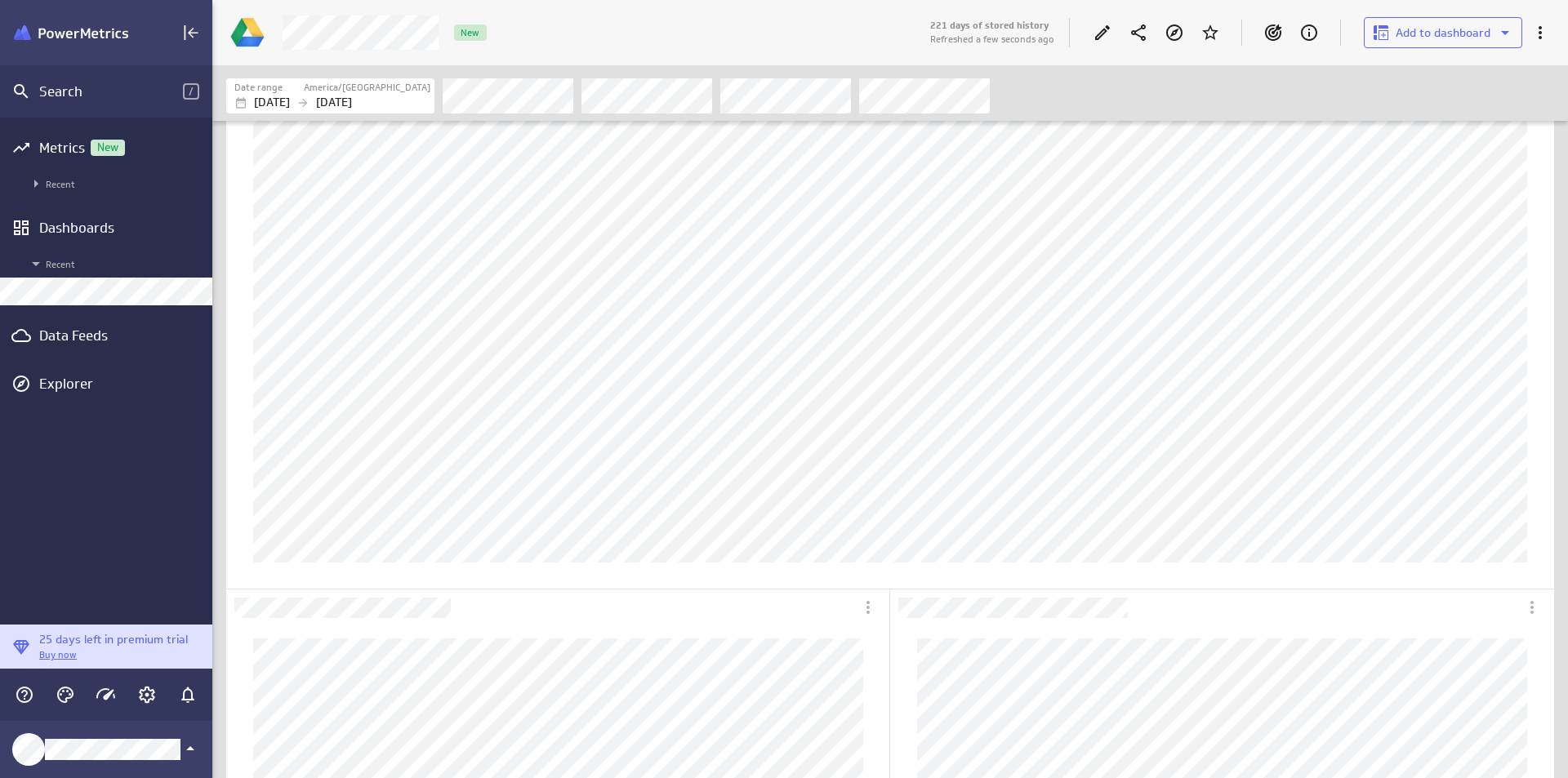
scroll to position [0, 0]
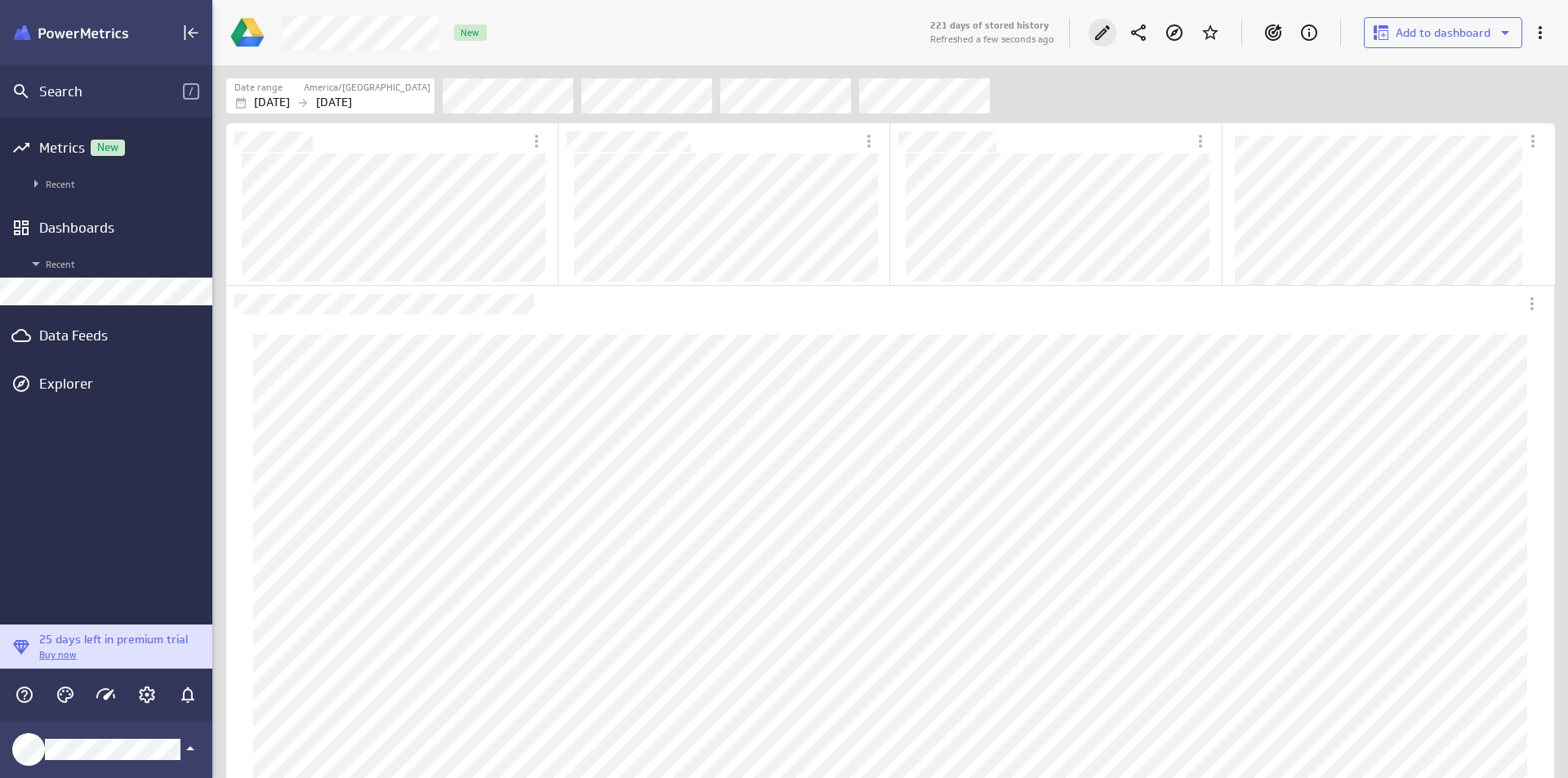
click at [1109, 20] on div "Edit" at bounding box center [1102, 32] width 28 height 28
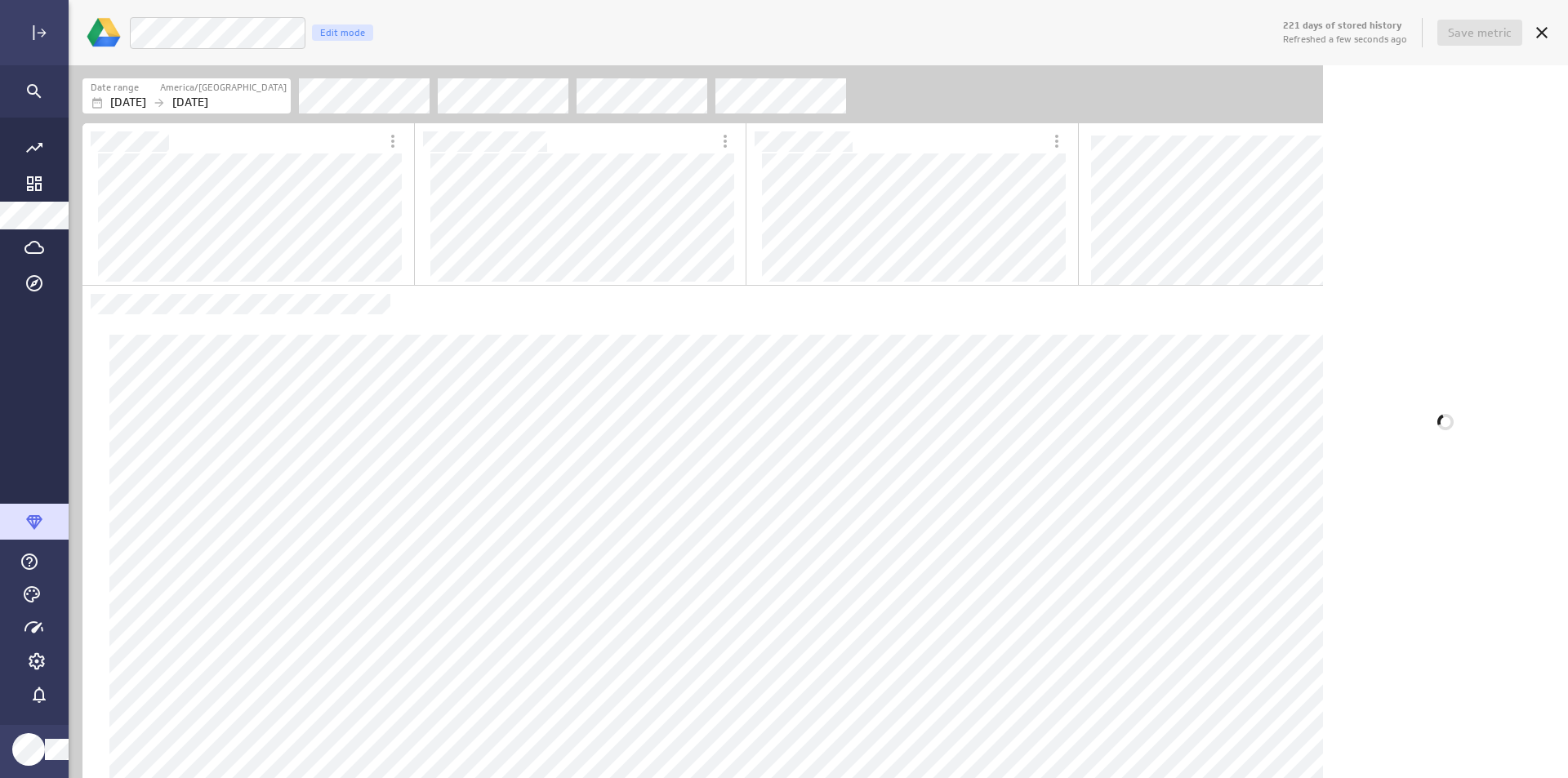
click at [1102, 35] on div "Live Customers Edit mode" at bounding box center [704, 33] width 1151 height 34
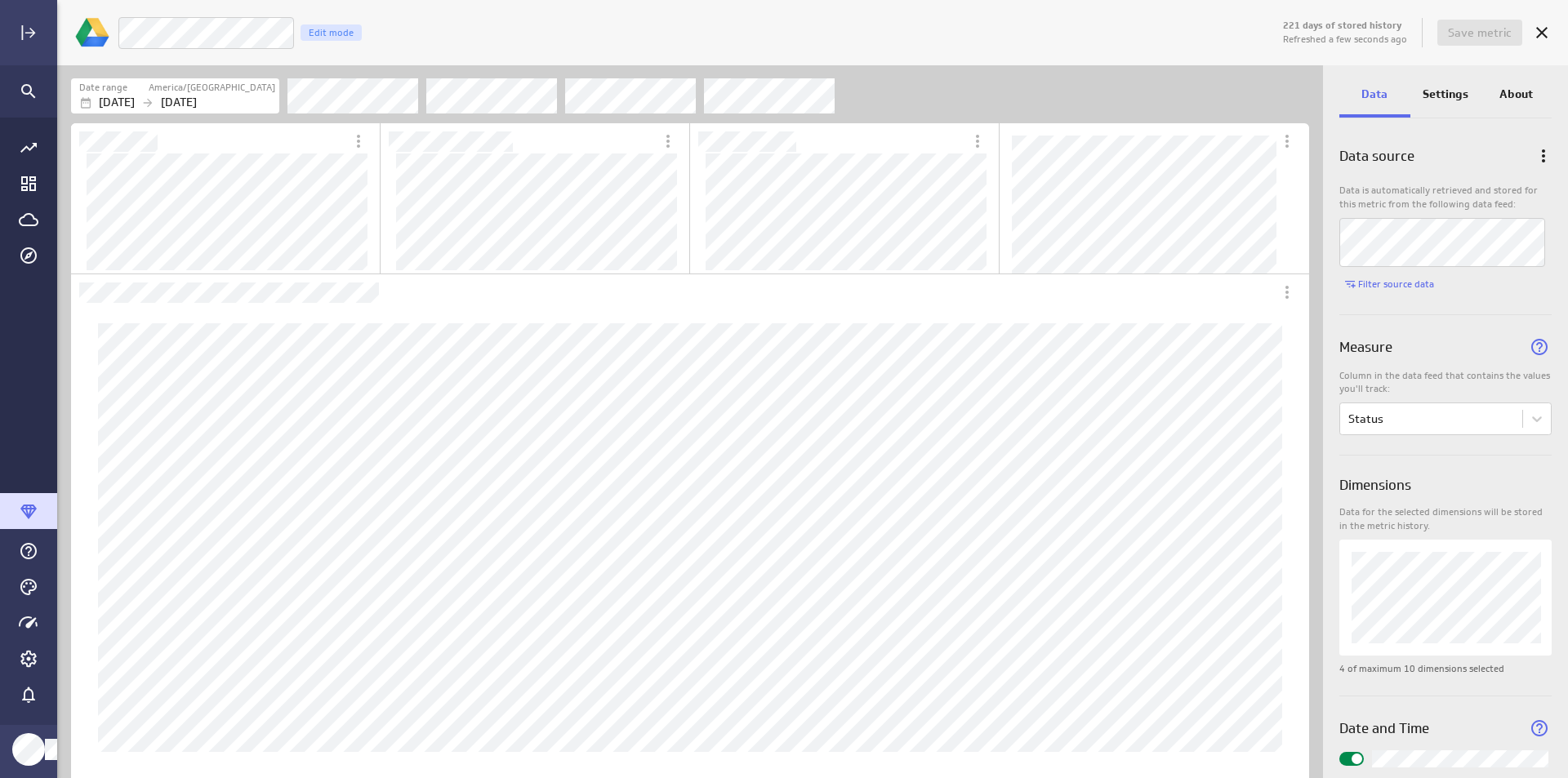
scroll to position [8, 8]
click at [1453, 102] on p "Settings" at bounding box center [1446, 94] width 46 height 17
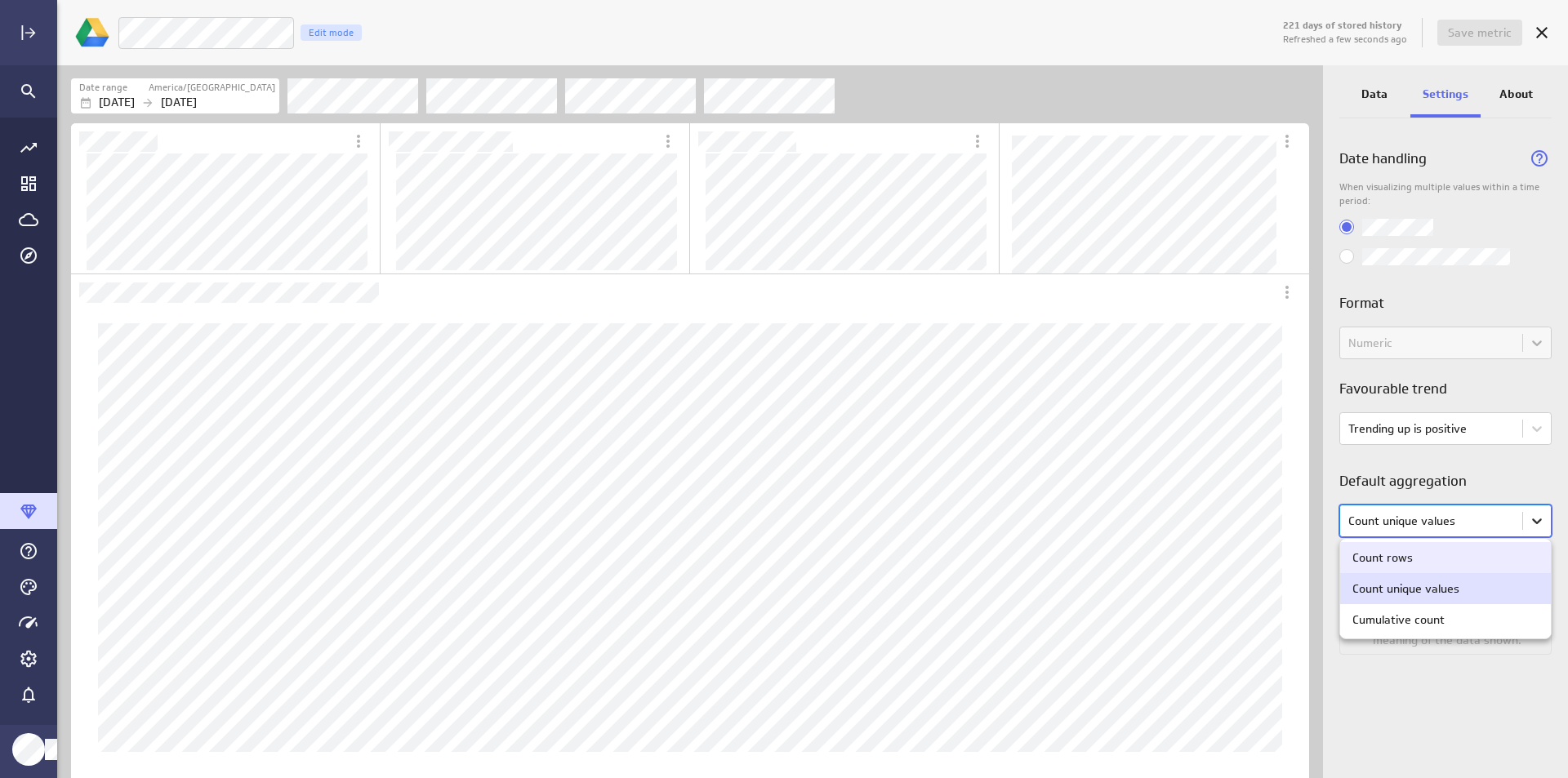
click at [1537, 514] on body "221 days of stored history Refreshed a few seconds ago Save metric Live Custome…" at bounding box center [784, 389] width 1568 height 778
click at [1479, 614] on div "Cumulative count" at bounding box center [1446, 620] width 186 height 14
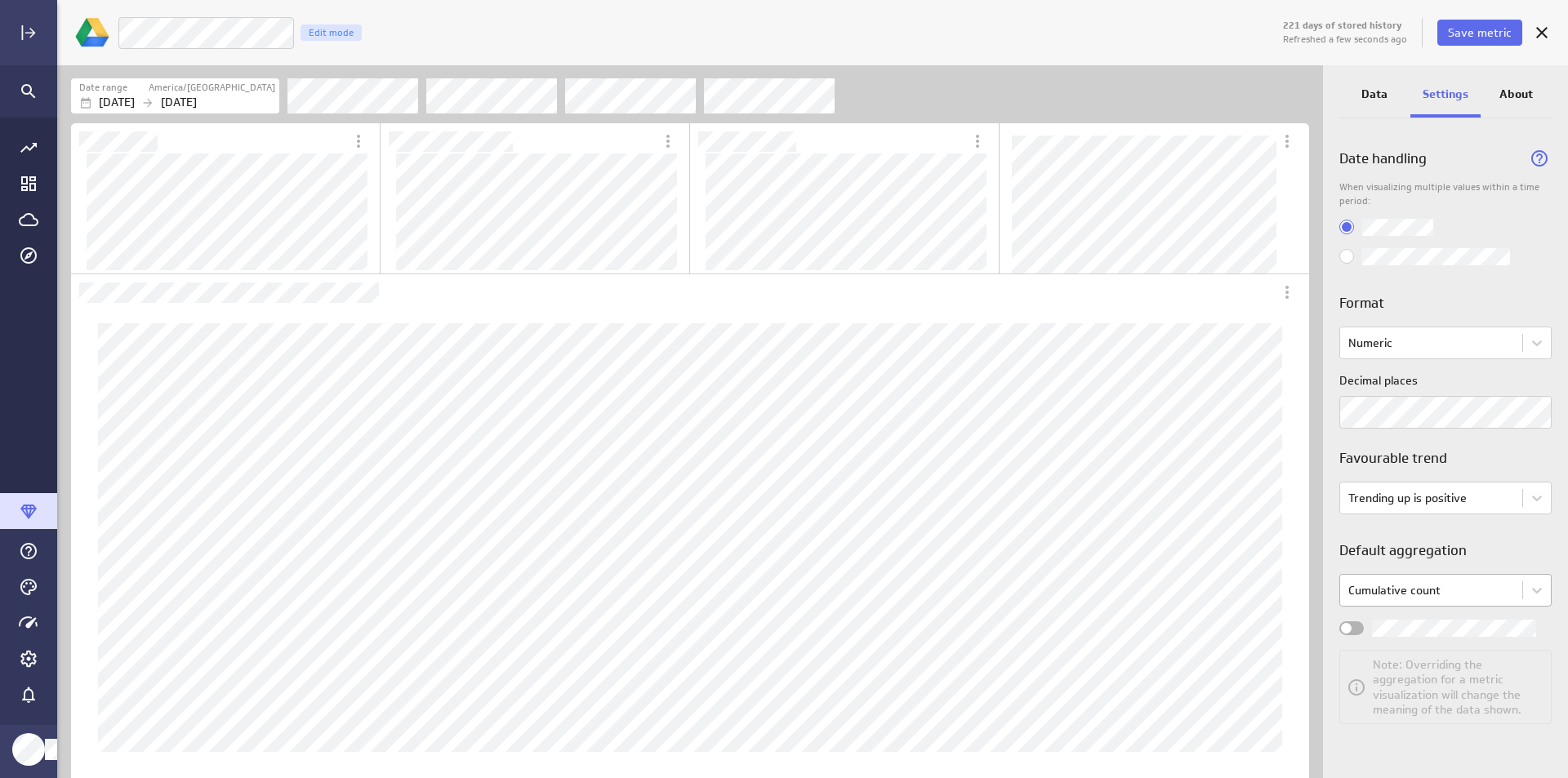
click at [1486, 610] on div "Cumulative count Note: Overriding the aggregation for a metric visualization wi…" at bounding box center [1445, 649] width 213 height 151
click at [0, 0] on input "Widget Properties" at bounding box center [0, 0] width 0 height 0
click at [1360, 626] on div "Widget Properties" at bounding box center [1351, 628] width 25 height 14
click at [0, 0] on input "Widget Properties" at bounding box center [0, 0] width 0 height 0
click at [1360, 626] on div "Widget Properties" at bounding box center [1351, 628] width 25 height 14
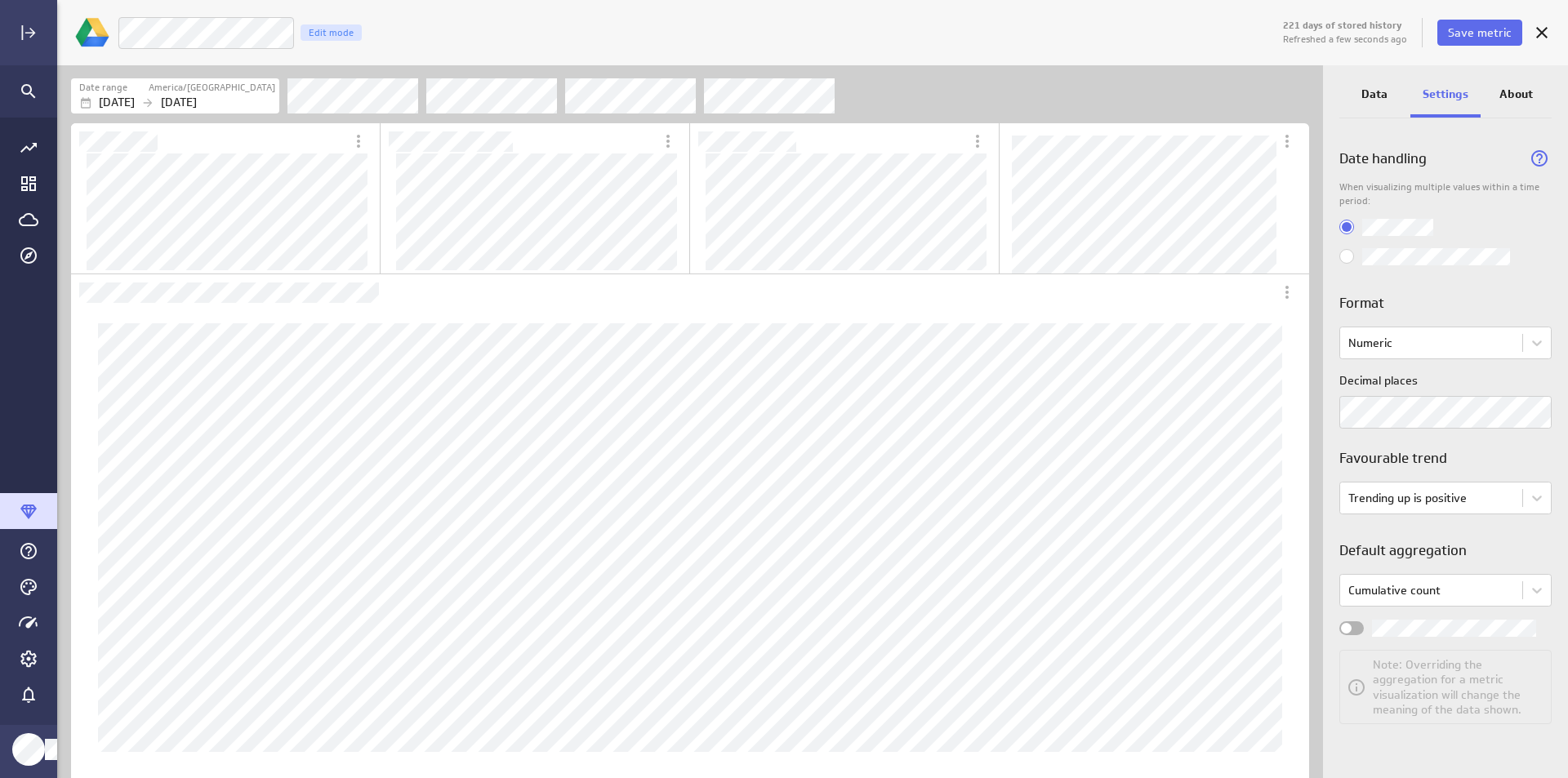
click at [0, 0] on input "Widget Properties" at bounding box center [0, 0] width 0 height 0
click at [1345, 627] on div "Widget Properties" at bounding box center [1351, 628] width 25 height 14
click at [0, 0] on input "Widget Properties" at bounding box center [0, 0] width 0 height 0
click at [1511, 97] on p "About" at bounding box center [1516, 94] width 34 height 17
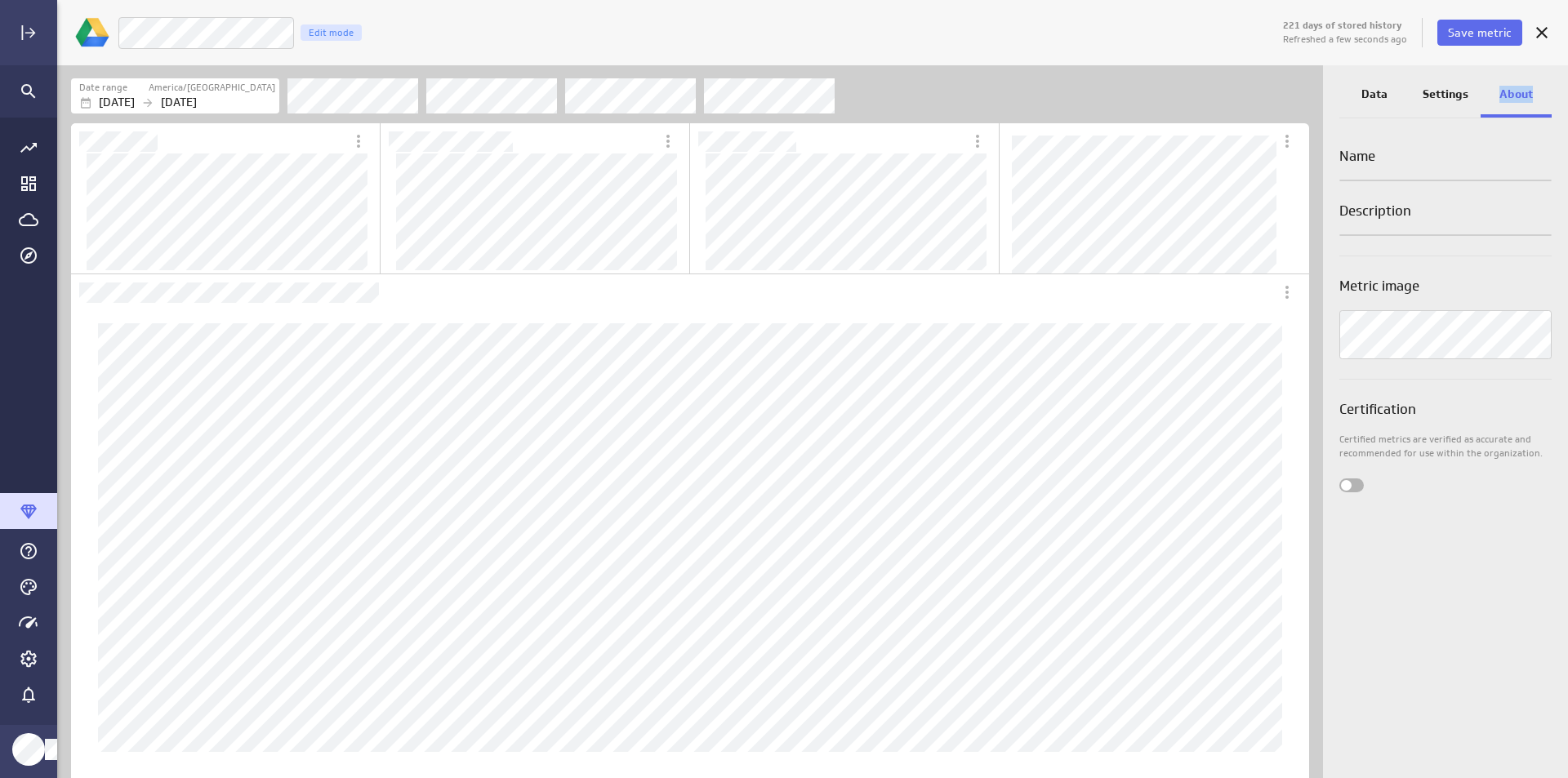
click at [1511, 97] on p "About" at bounding box center [1516, 94] width 34 height 17
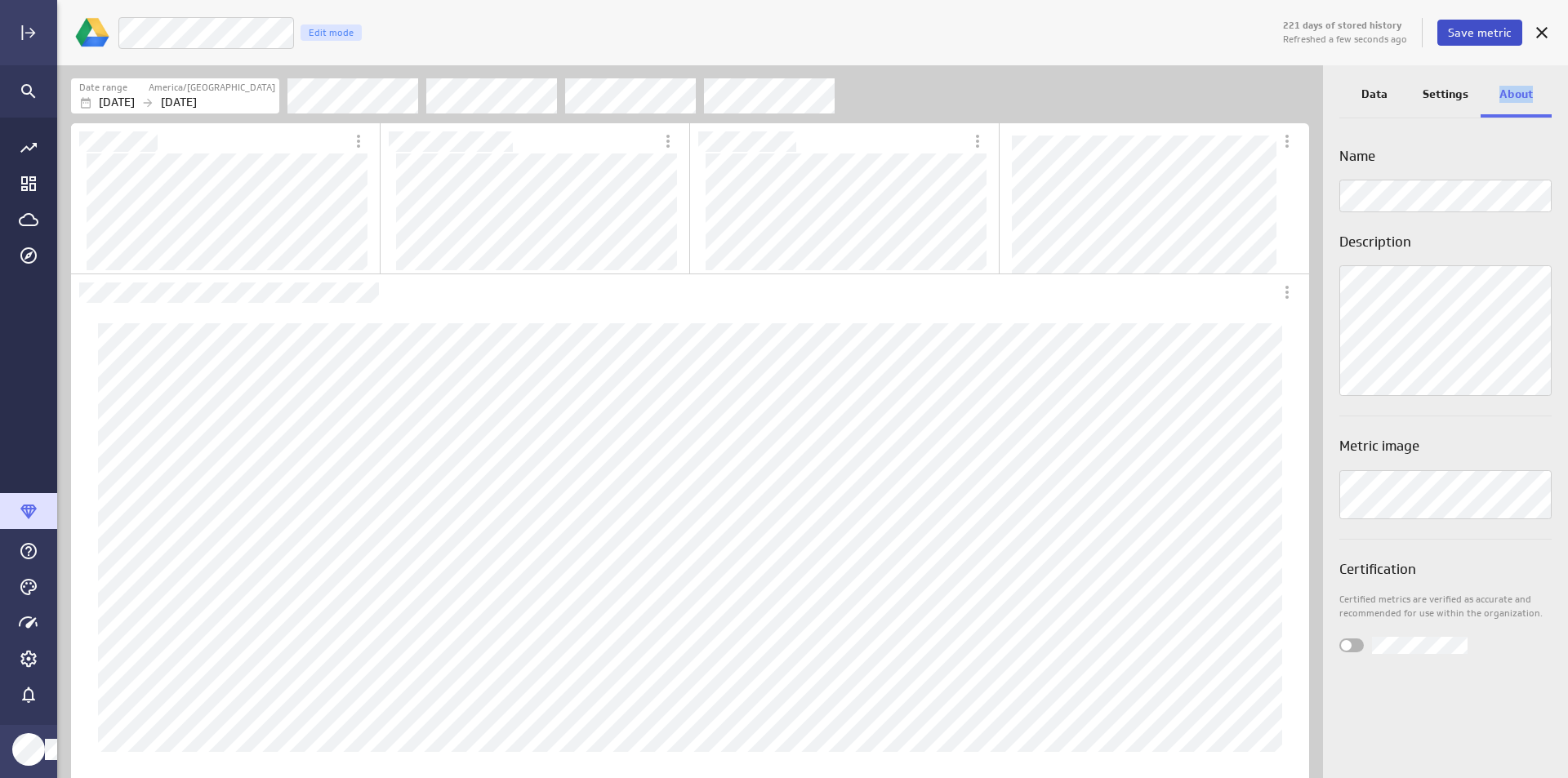
click at [1494, 36] on span "Save metric" at bounding box center [1480, 32] width 63 height 14
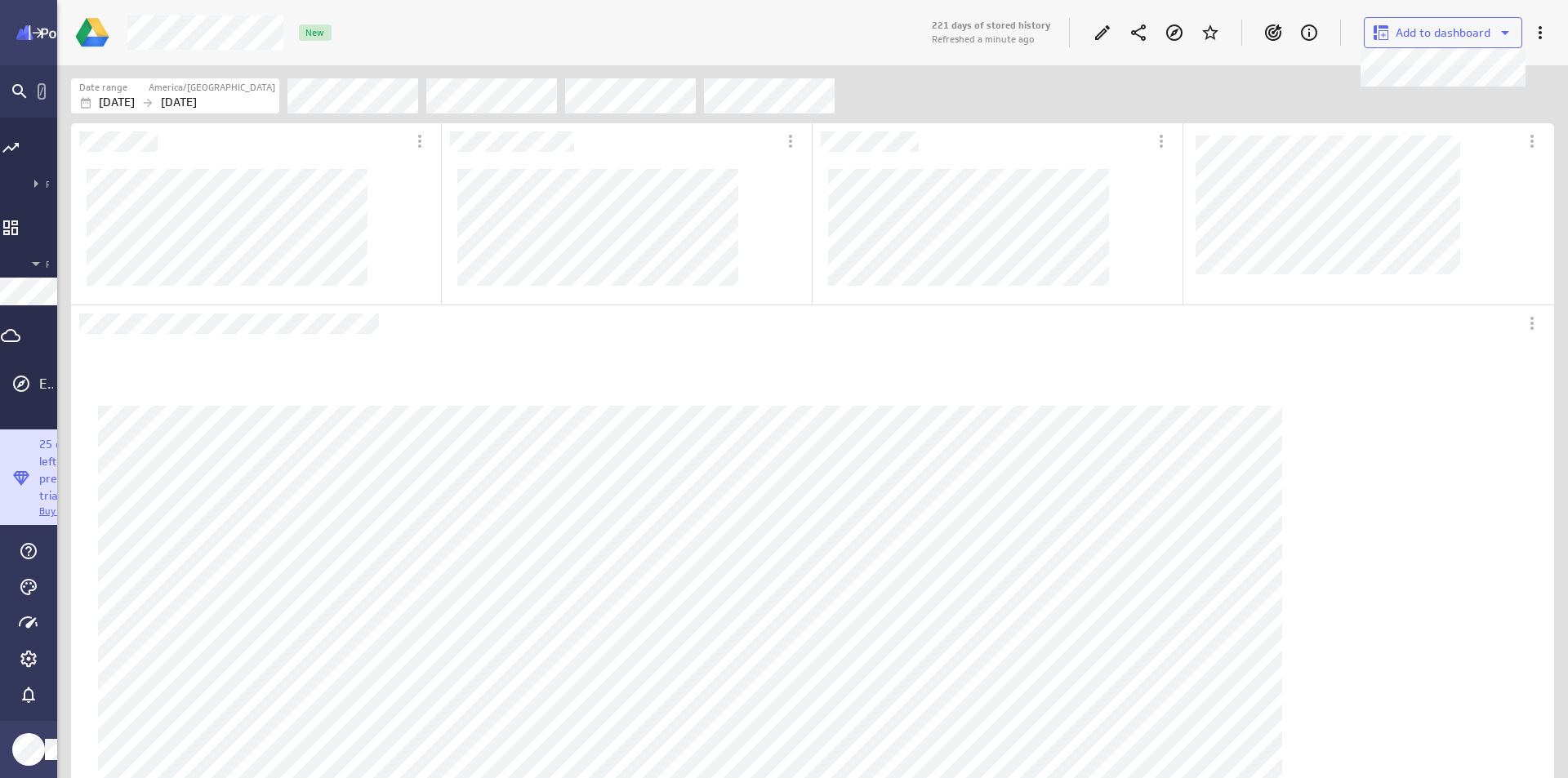
scroll to position [8, 8]
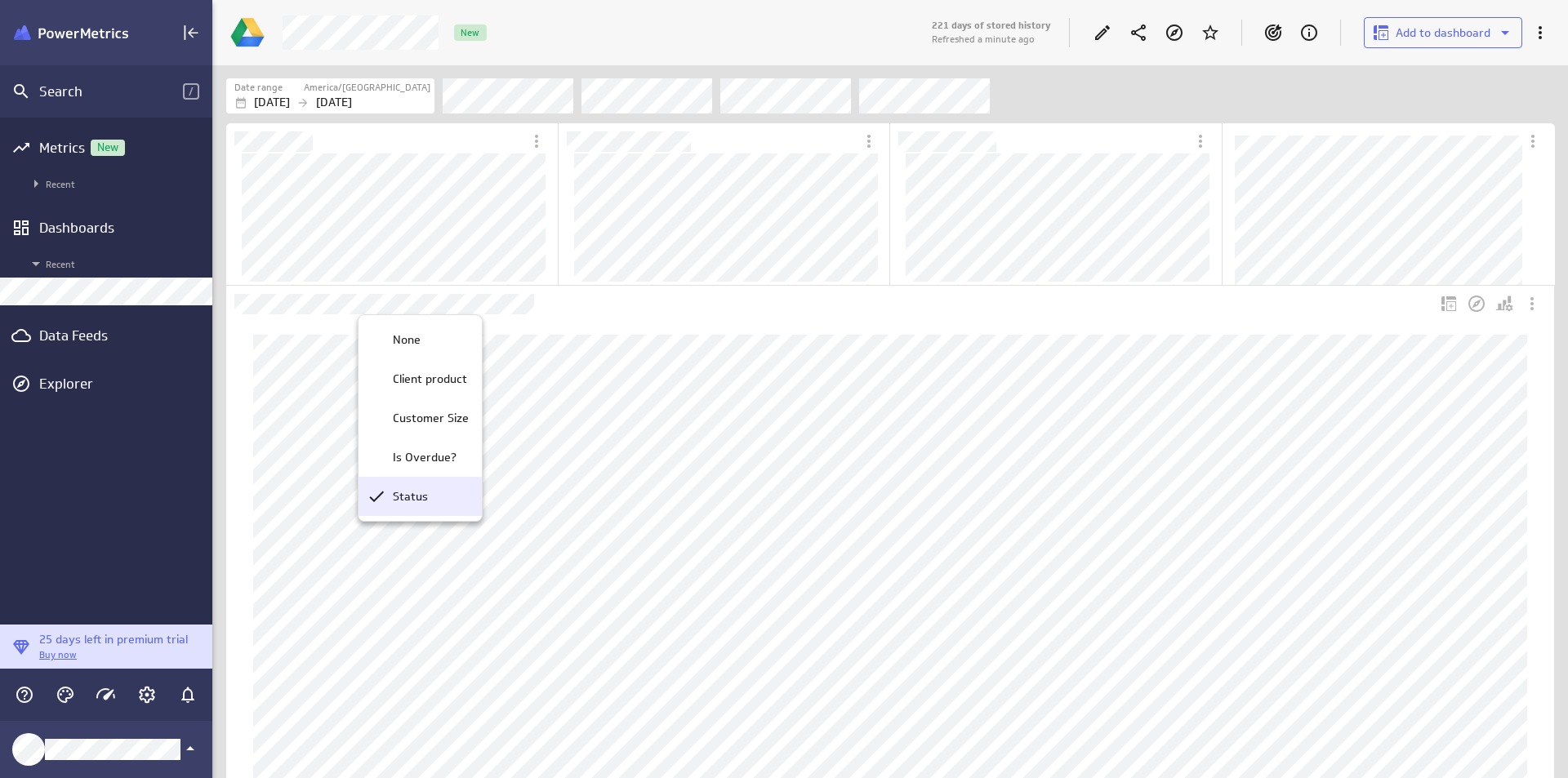
click at [432, 507] on div "Status" at bounding box center [421, 496] width 124 height 39
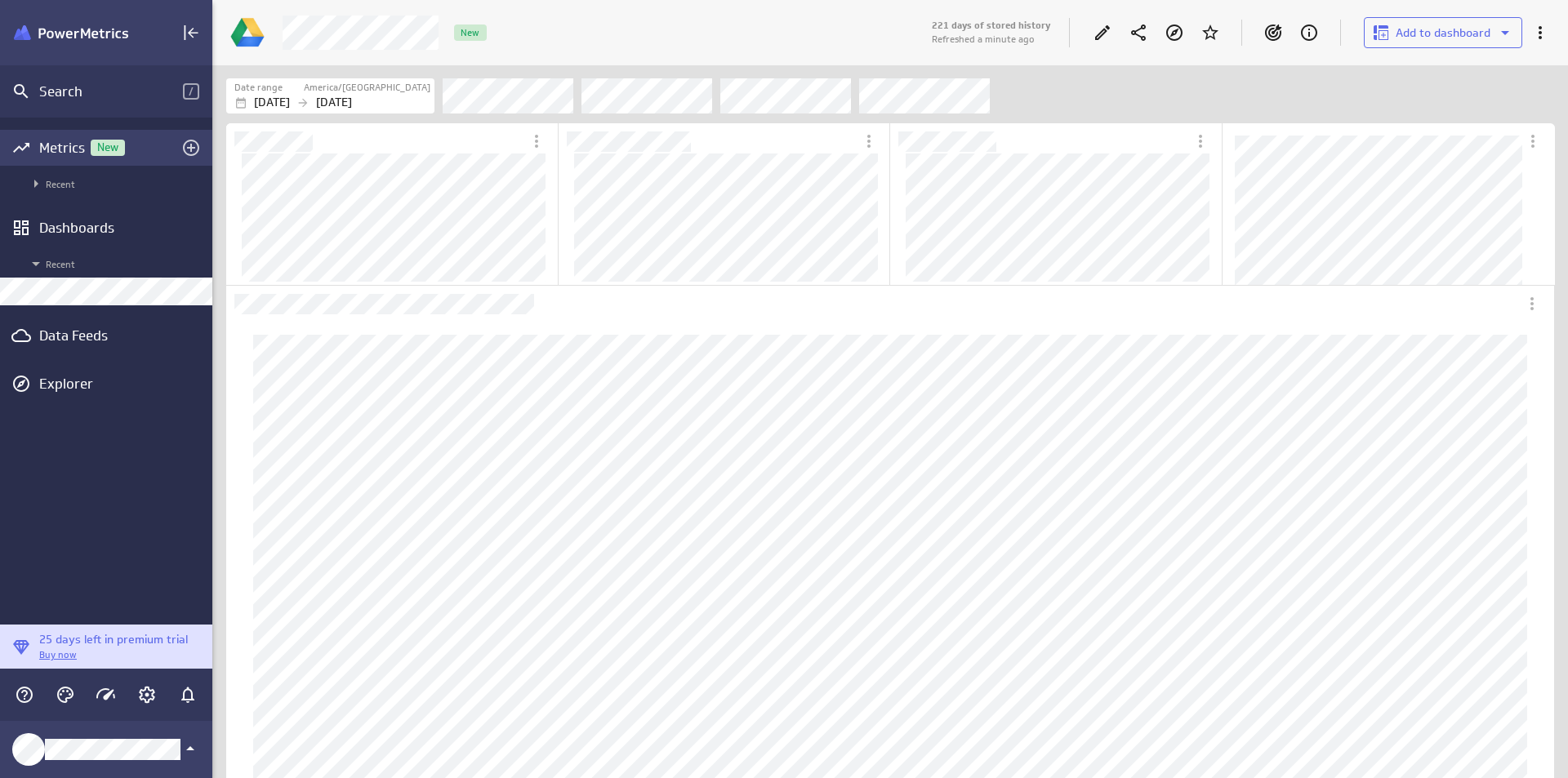
click at [74, 144] on div "Metrics New" at bounding box center [106, 147] width 134 height 18
click at [62, 151] on div "Metrics New" at bounding box center [106, 147] width 134 height 18
click at [153, 139] on div "Metrics New" at bounding box center [106, 147] width 134 height 18
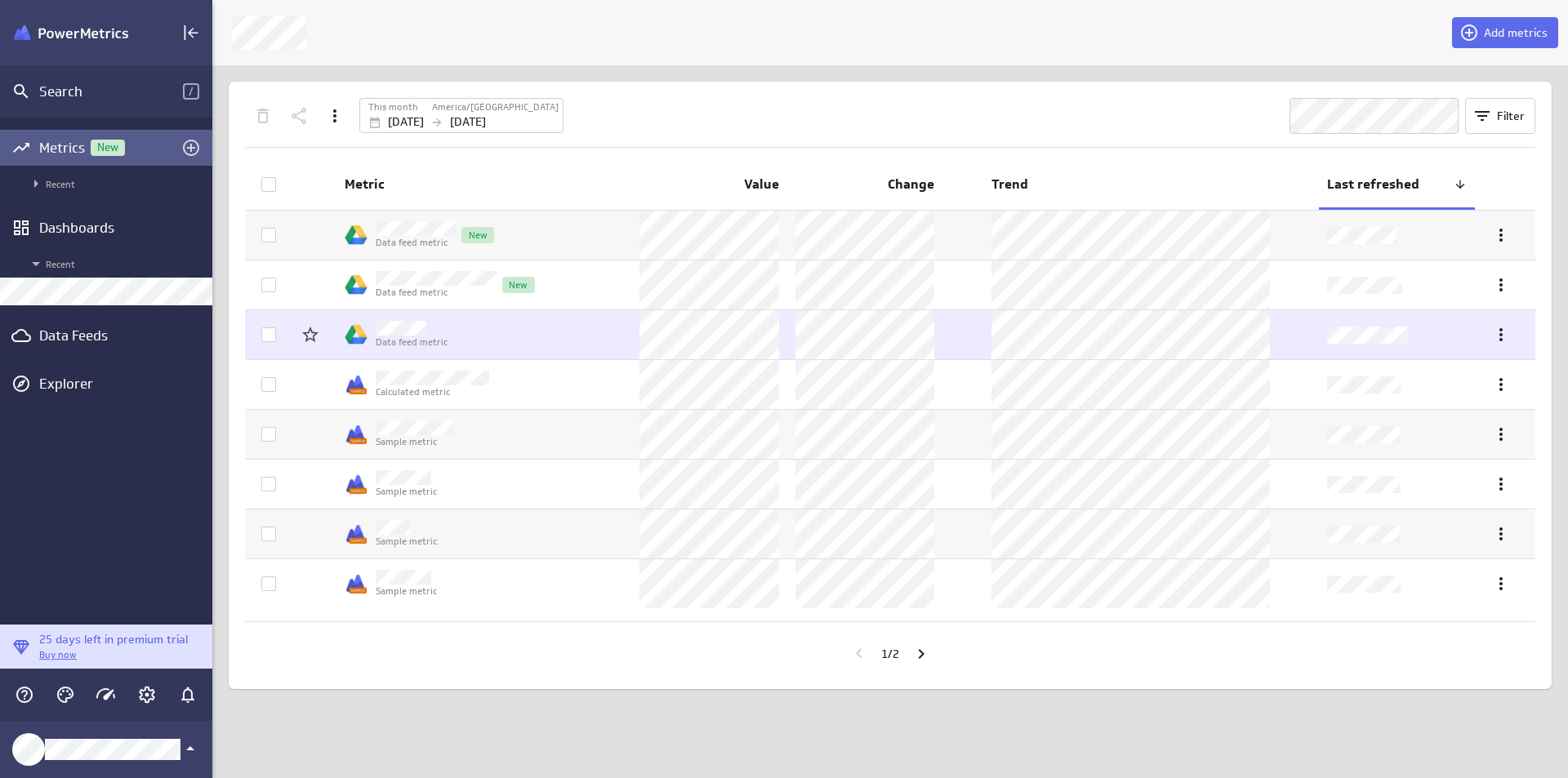
click at [586, 339] on td "Data feed metric" at bounding box center [483, 335] width 295 height 49
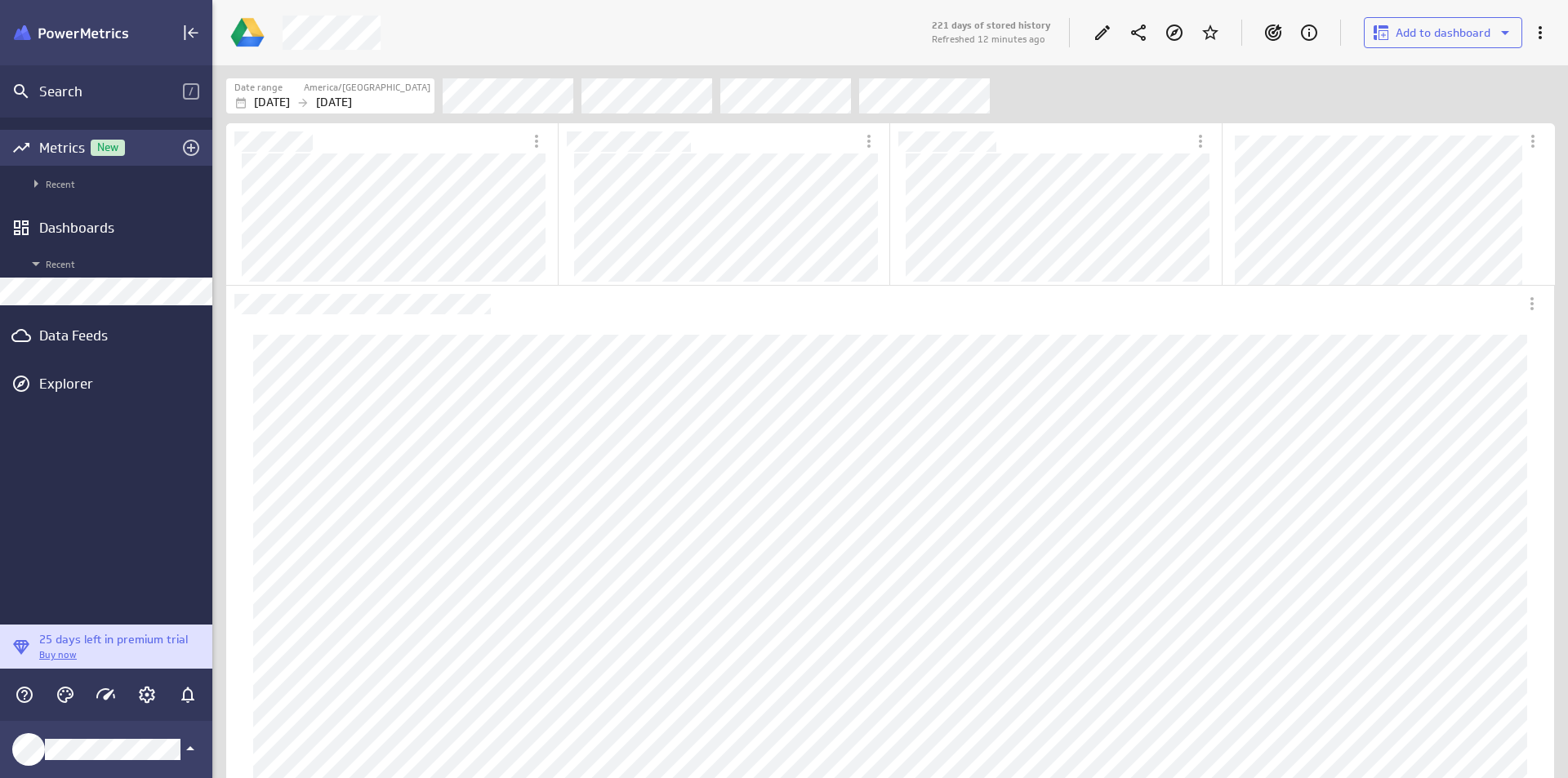
click at [91, 146] on span "New" at bounding box center [108, 147] width 35 height 11
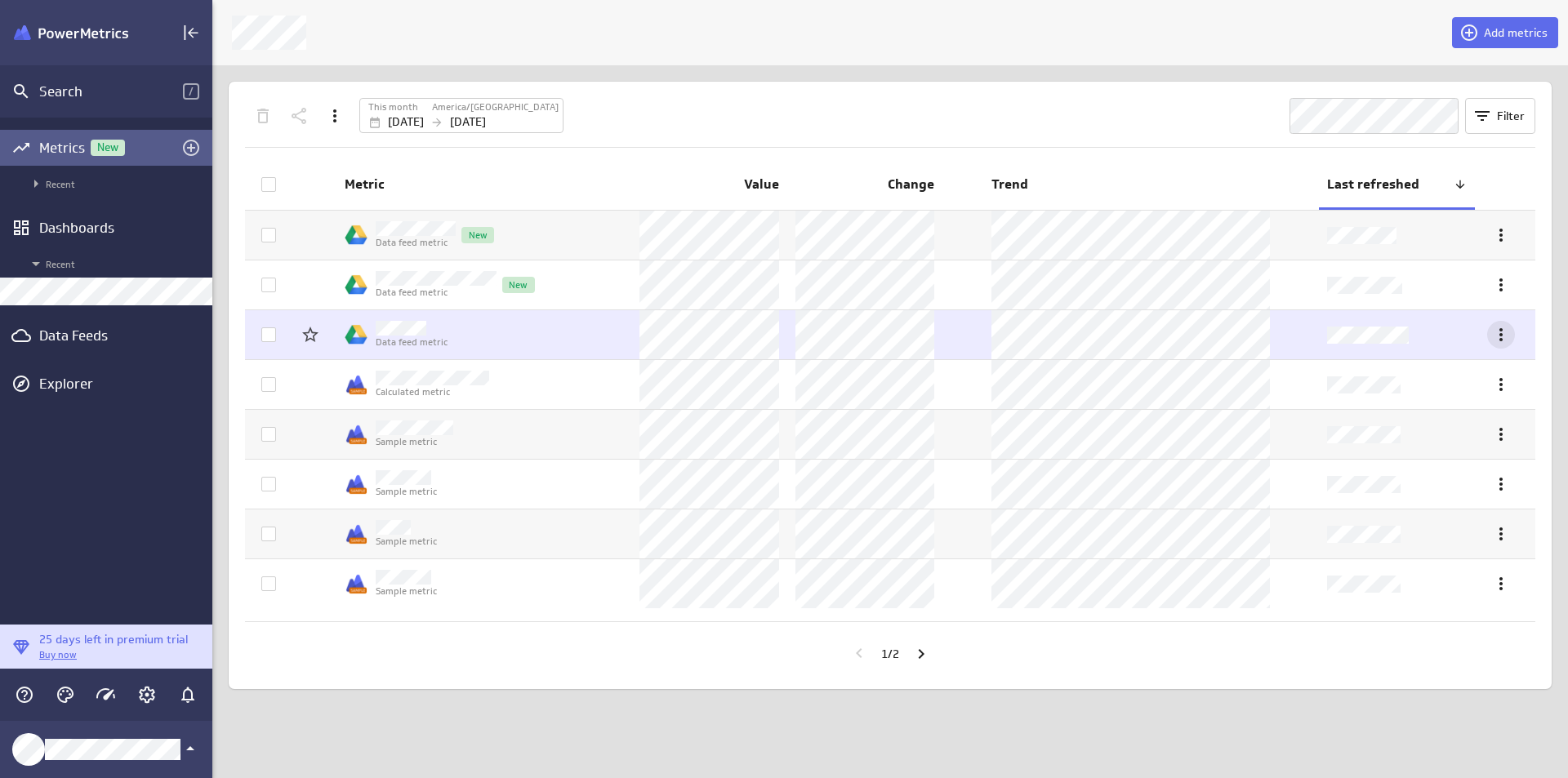
click at [1509, 332] on icon "More actions" at bounding box center [1501, 334] width 19 height 19
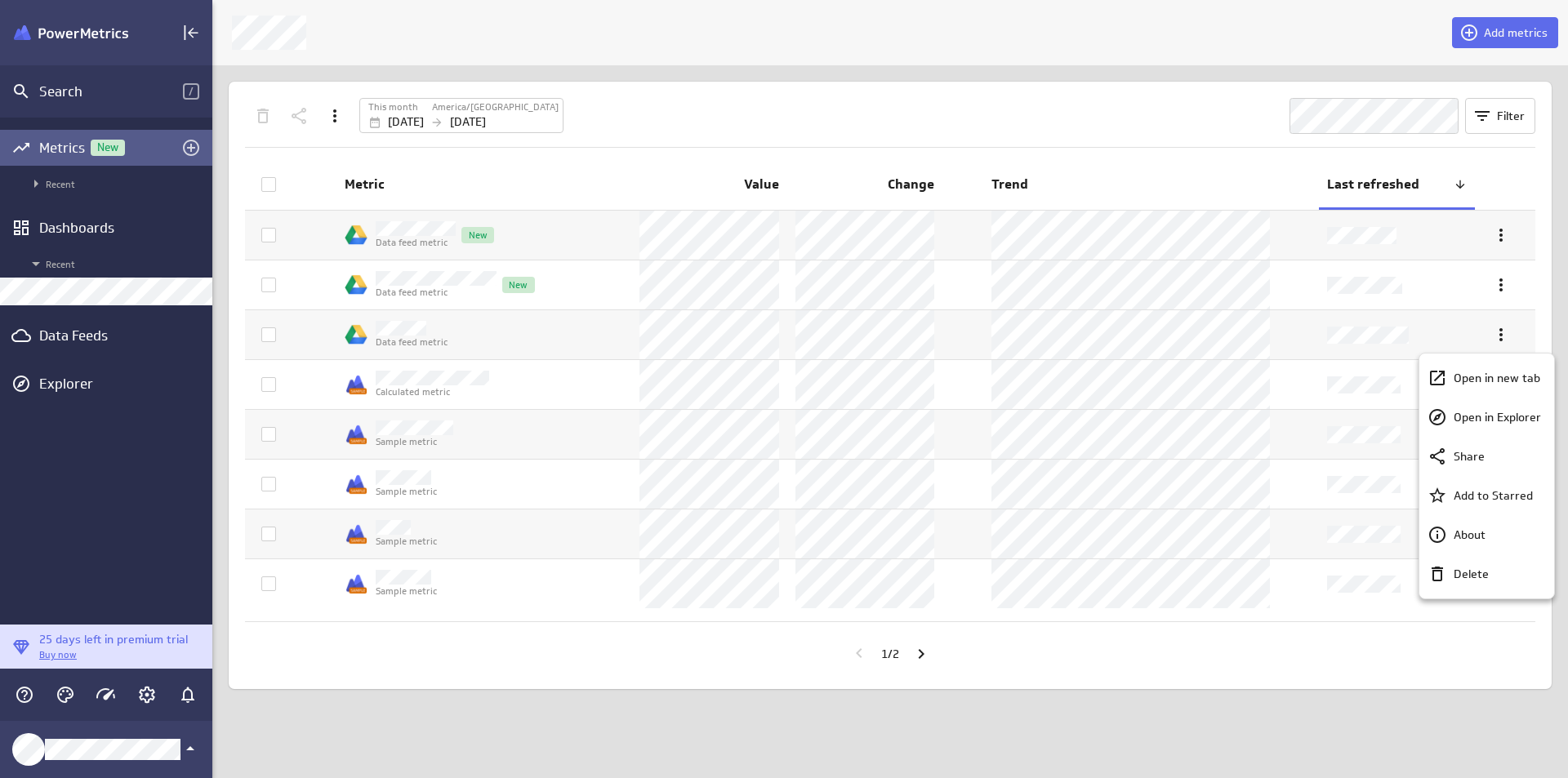
click at [1126, 331] on div at bounding box center [784, 389] width 1568 height 778
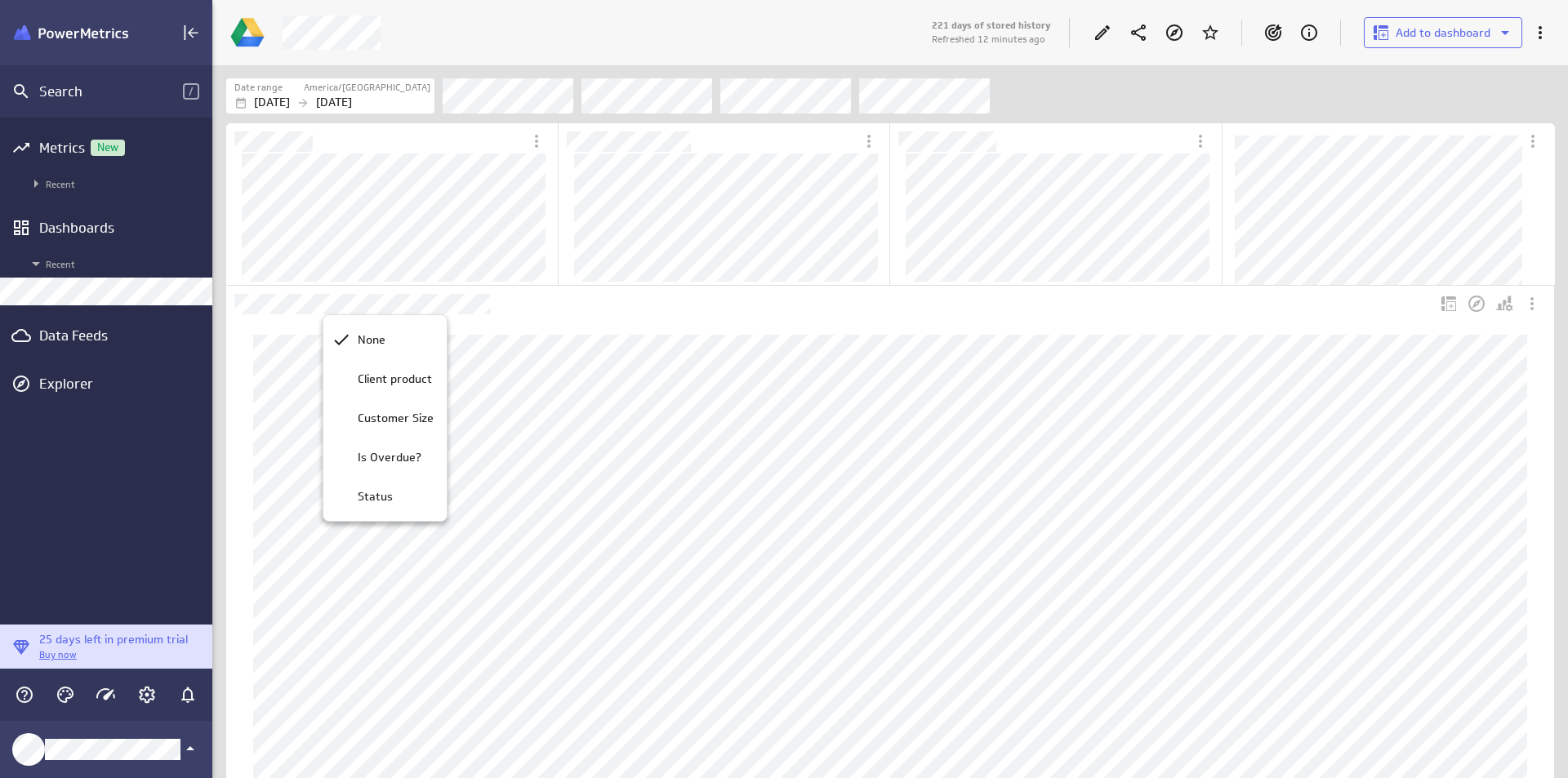
click at [395, 250] on div at bounding box center [784, 389] width 1568 height 778
click at [84, 135] on div "Metrics New" at bounding box center [106, 147] width 213 height 36
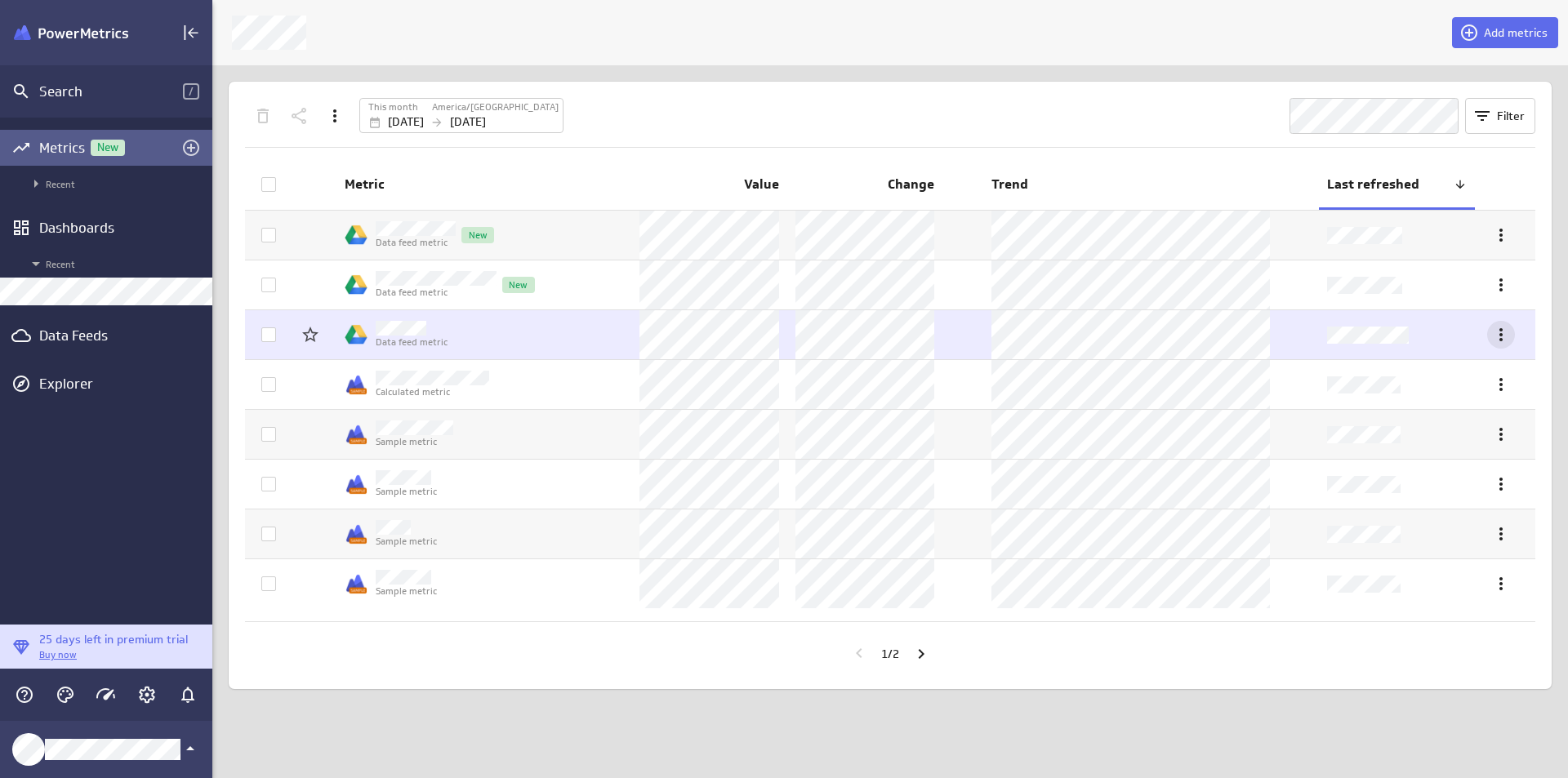
click at [1491, 341] on div "More actions" at bounding box center [1501, 334] width 28 height 28
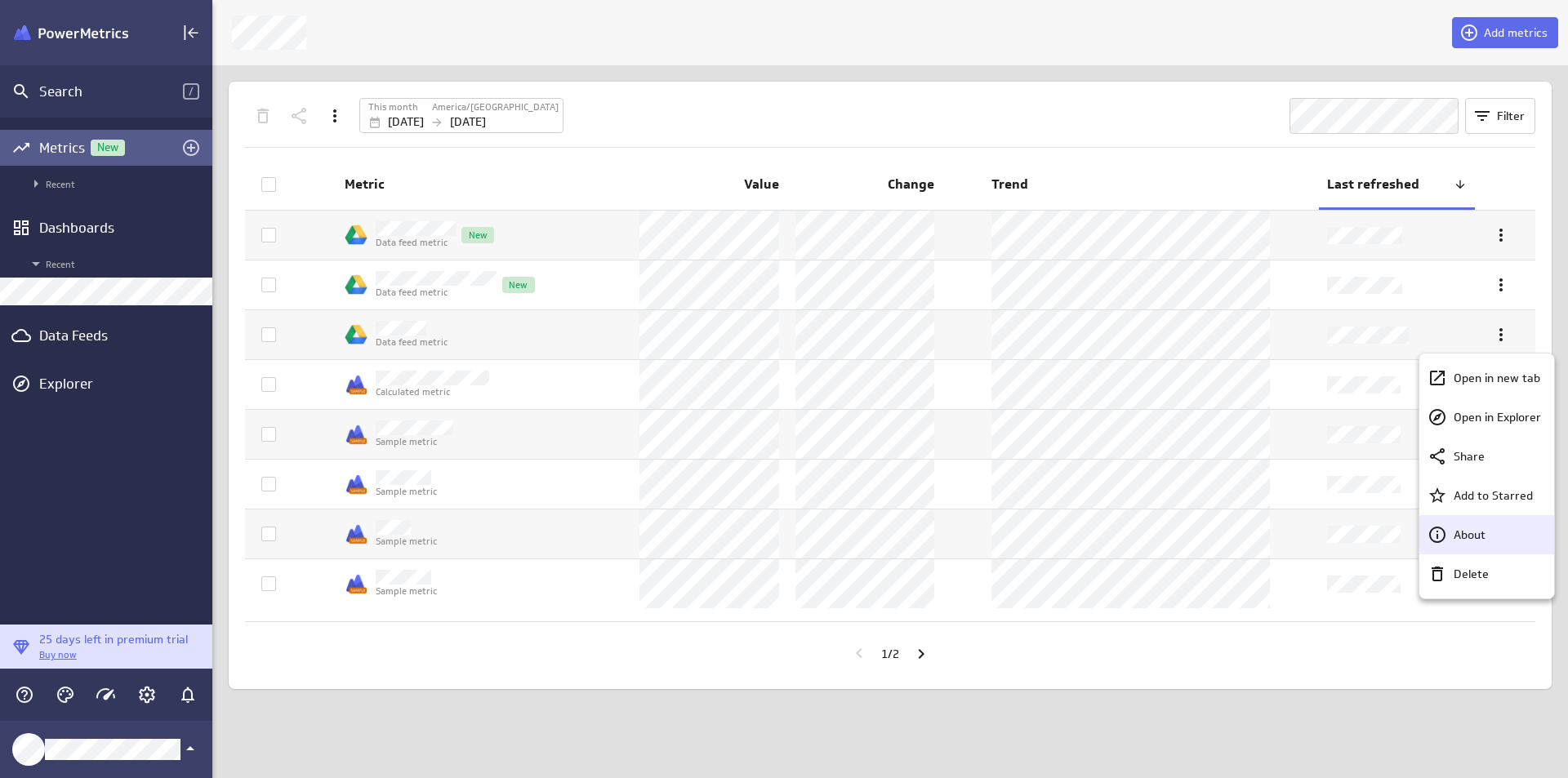
click at [1453, 543] on div "About" at bounding box center [1494, 535] width 94 height 17
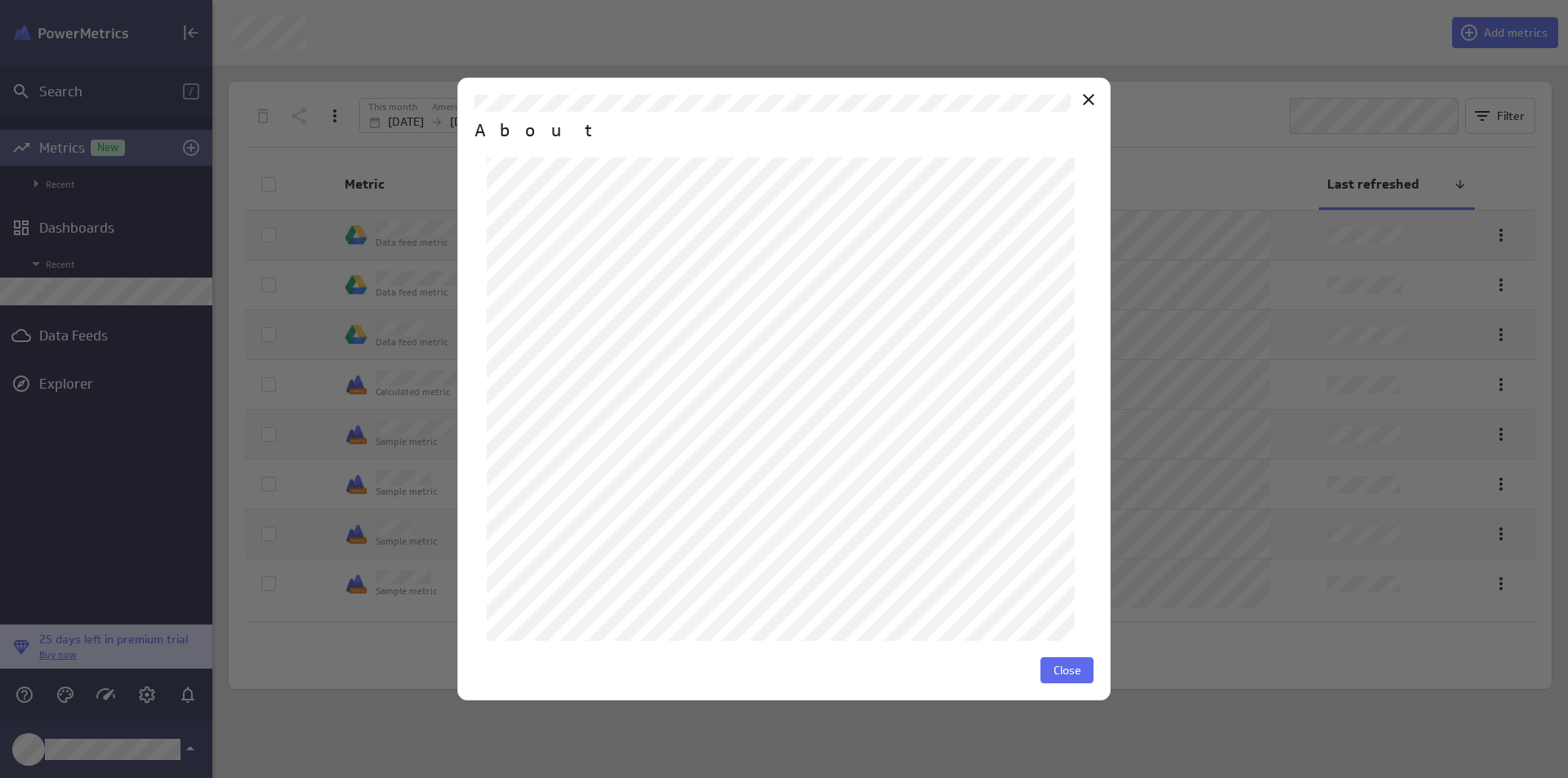
scroll to position [93, 0]
click at [1057, 661] on button "Close" at bounding box center [1067, 670] width 53 height 26
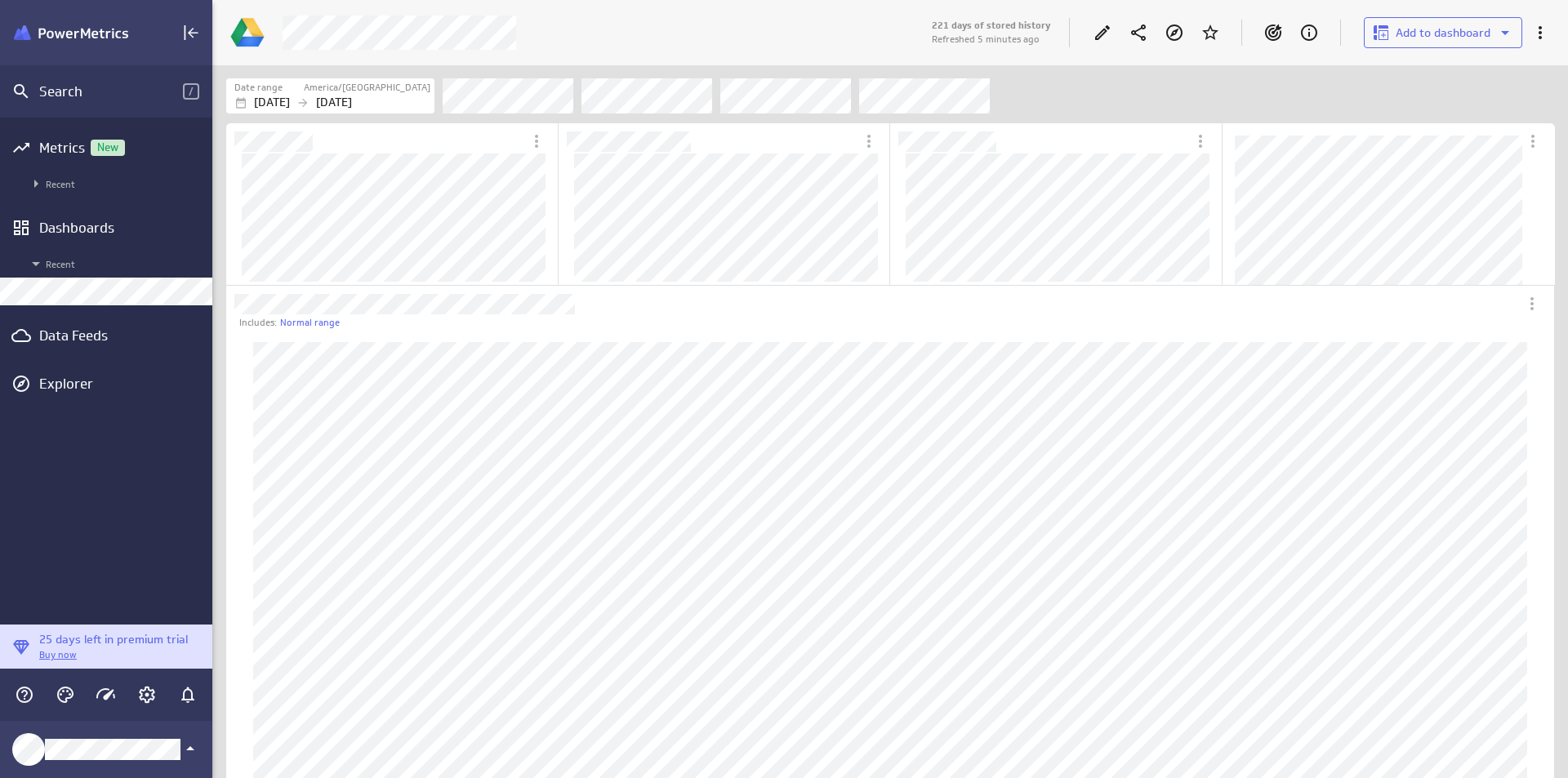
click at [1115, 28] on div "Edit" at bounding box center [1102, 32] width 28 height 28
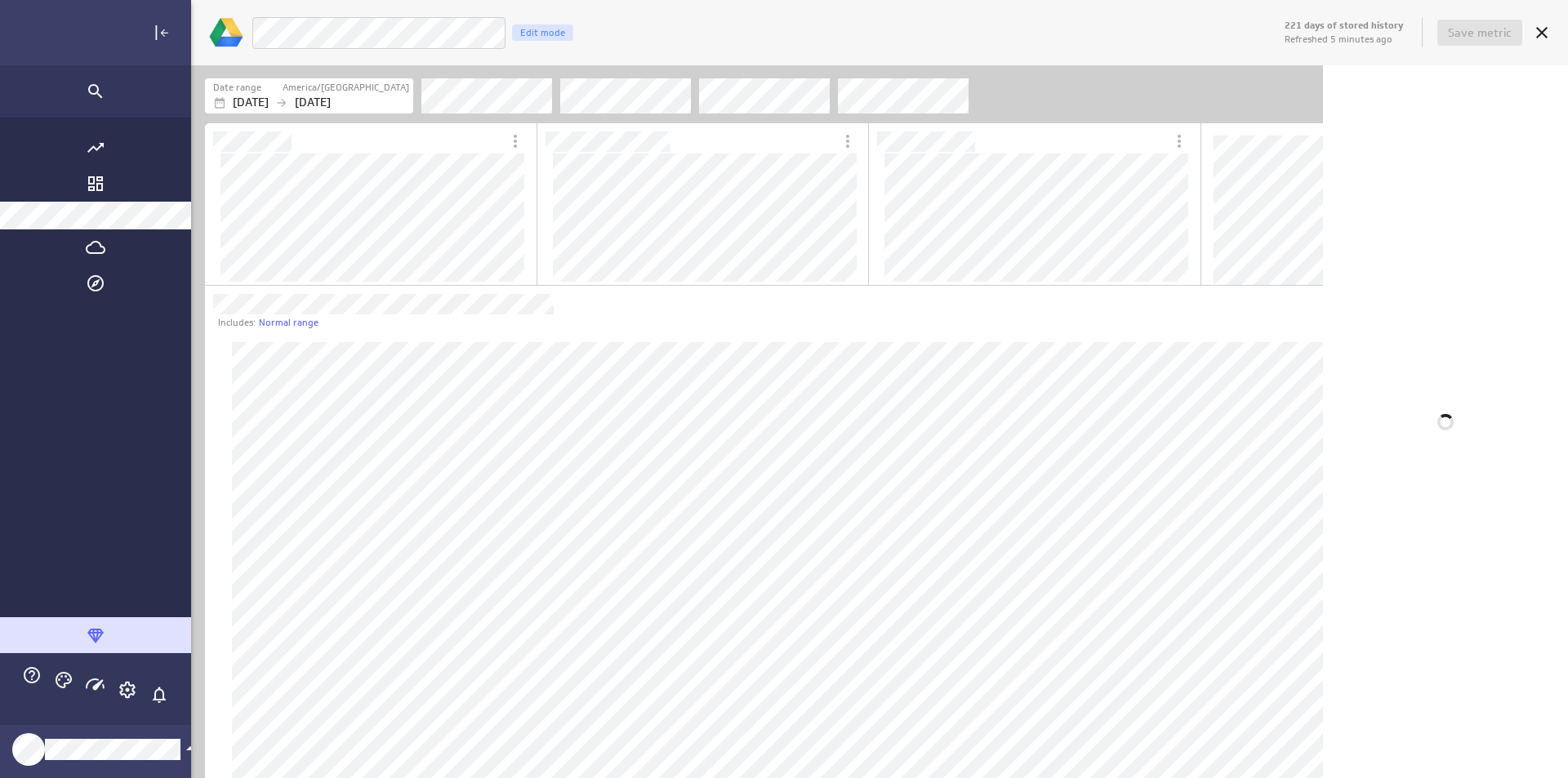
scroll to position [803, 1537]
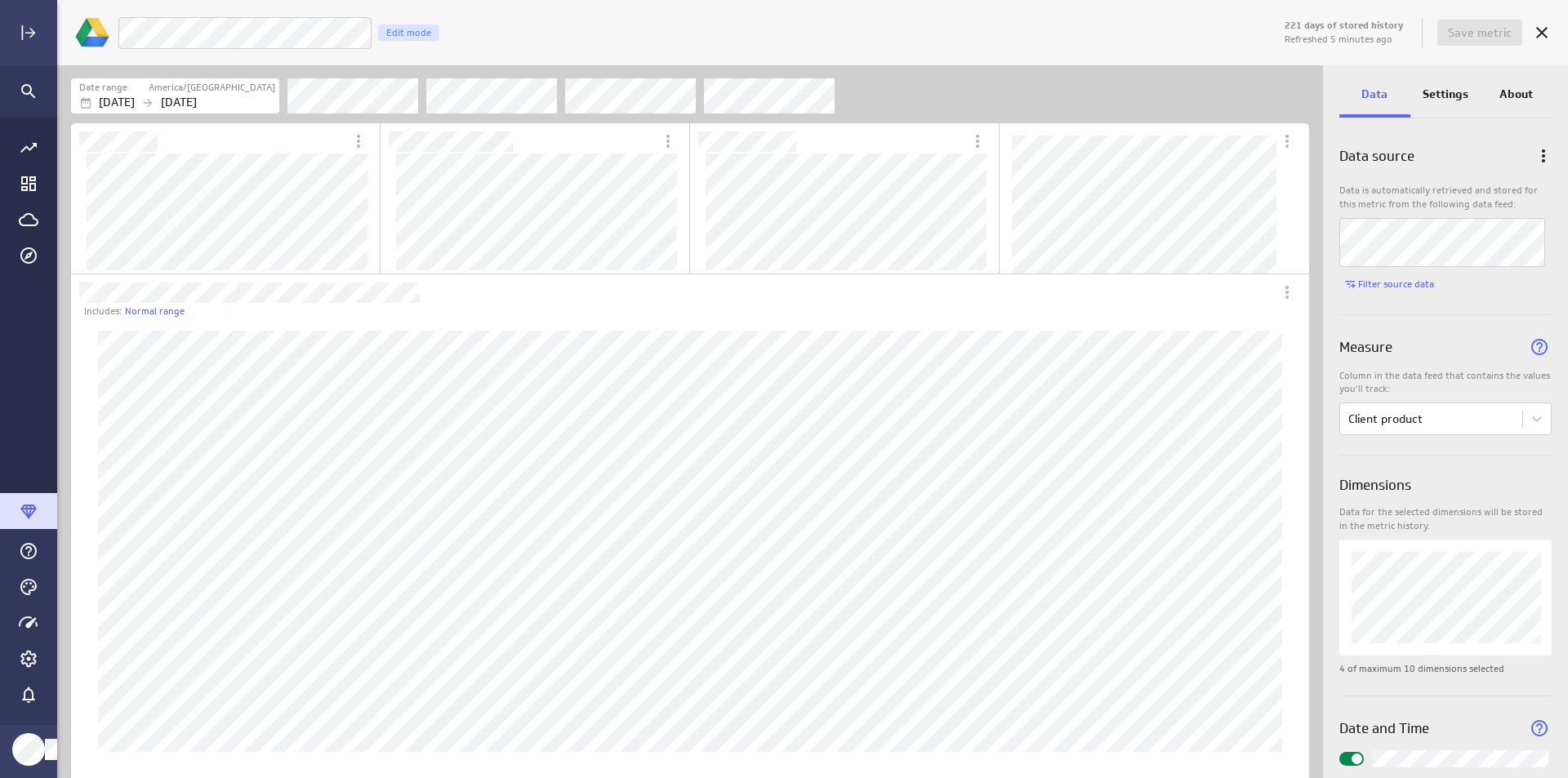
click at [1426, 92] on p "Settings" at bounding box center [1446, 94] width 46 height 17
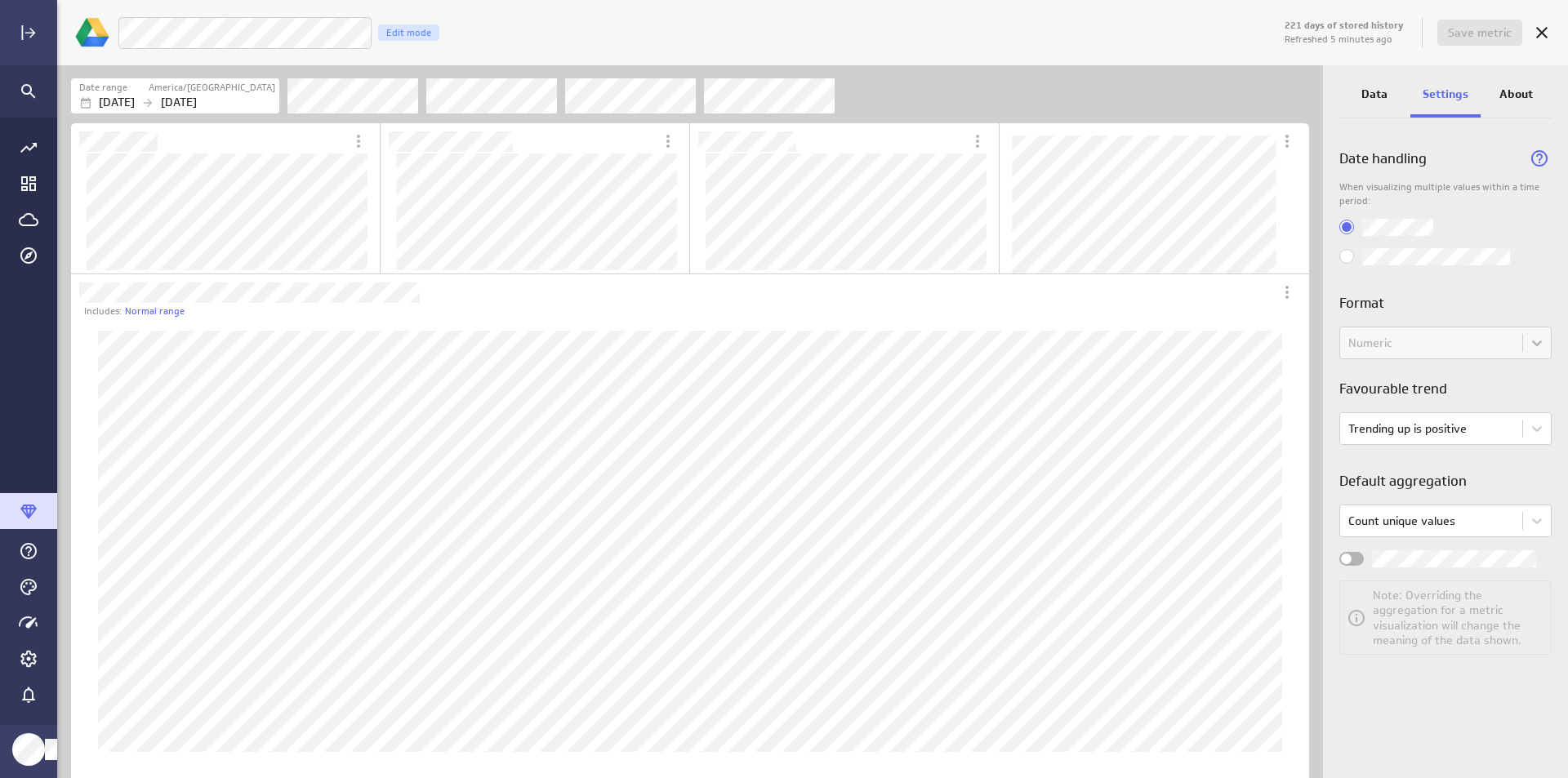
click at [1538, 32] on icon "Cancel" at bounding box center [1542, 32] width 19 height 19
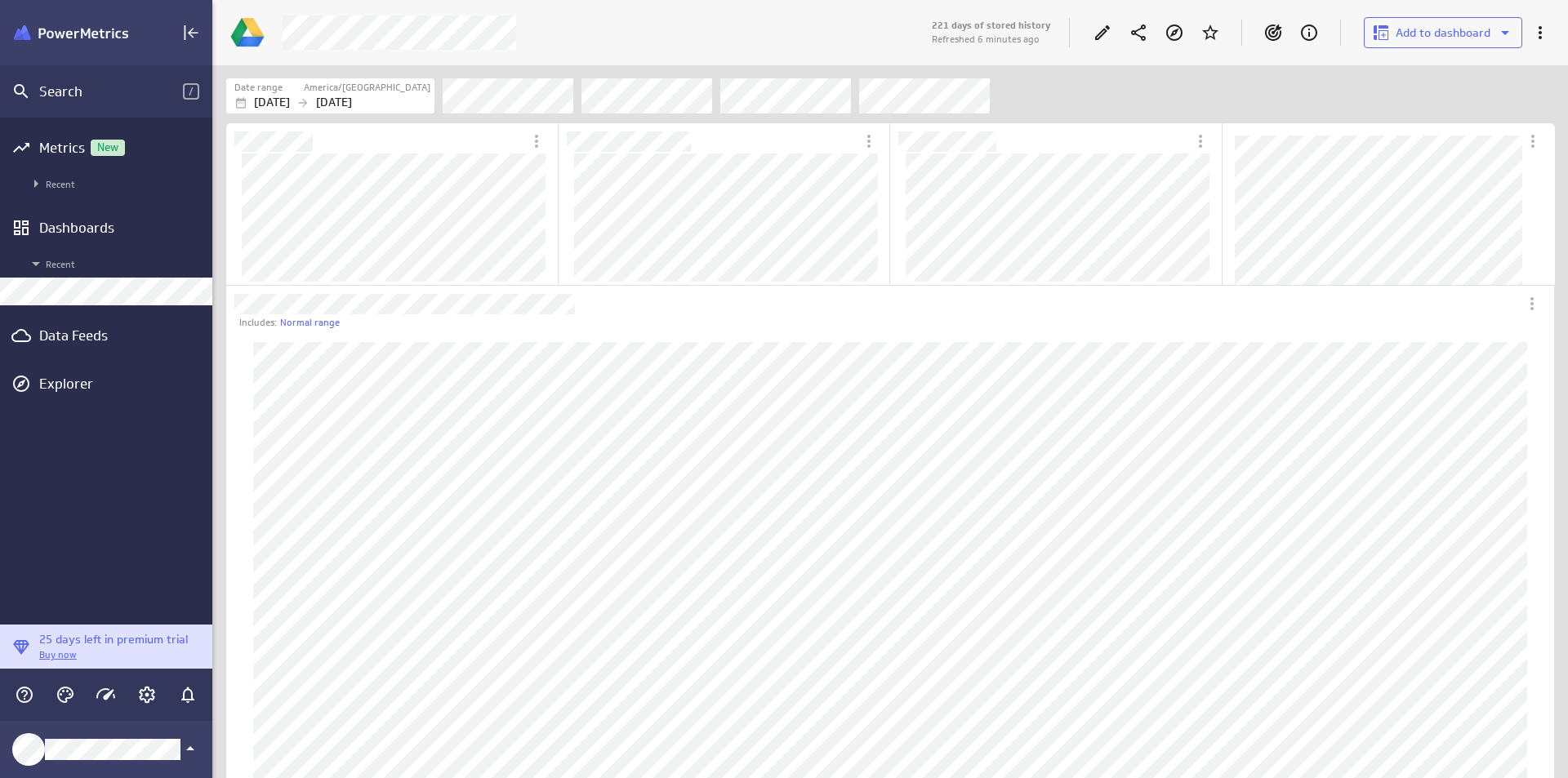
click at [82, 128] on div "Metrics New Recent Dashboards Recent Data Feeds Explorer" at bounding box center [106, 371] width 213 height 507
click at [135, 135] on div "Metrics New" at bounding box center [106, 147] width 213 height 36
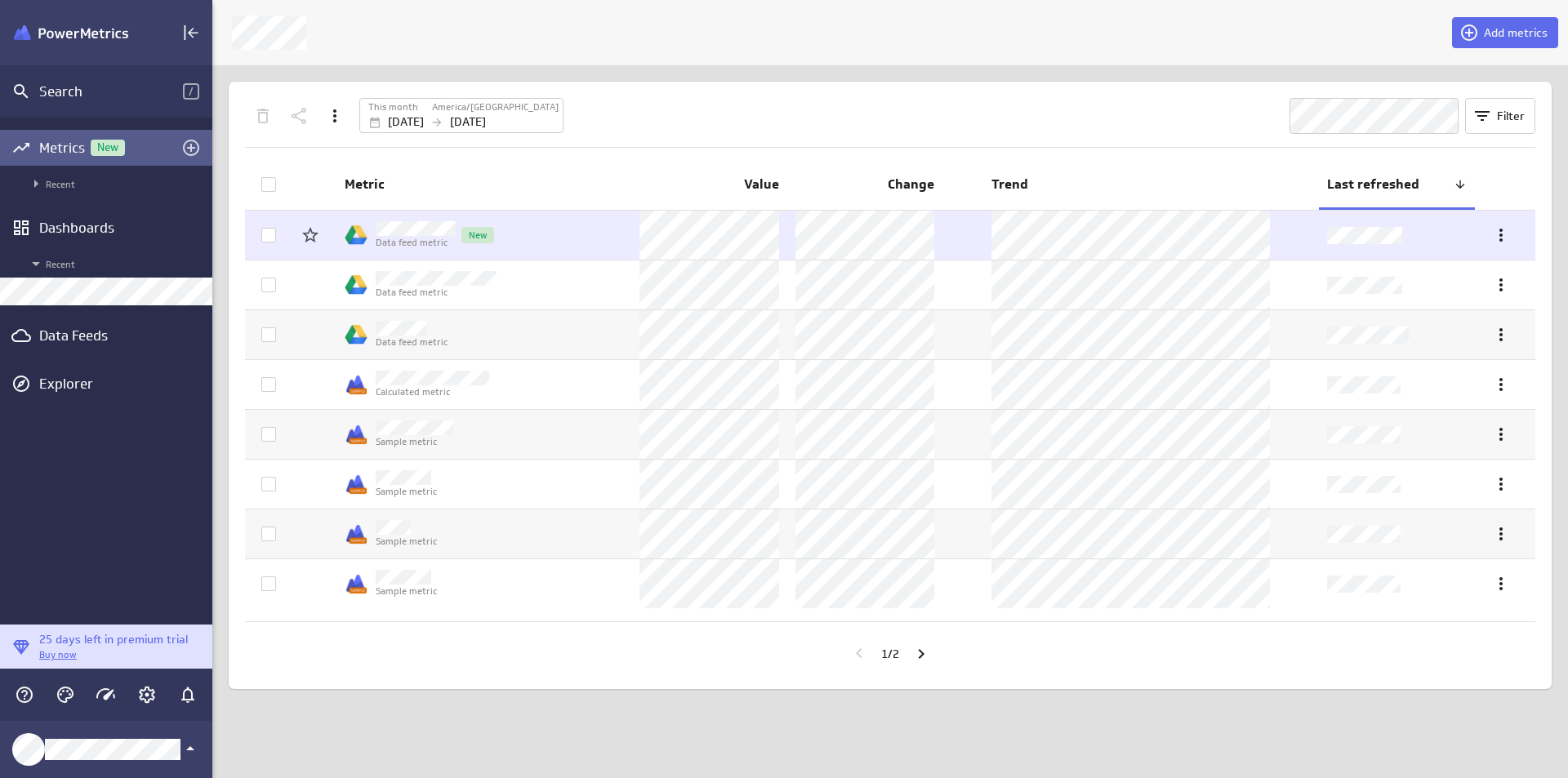
click at [783, 218] on td at bounding box center [709, 235] width 156 height 49
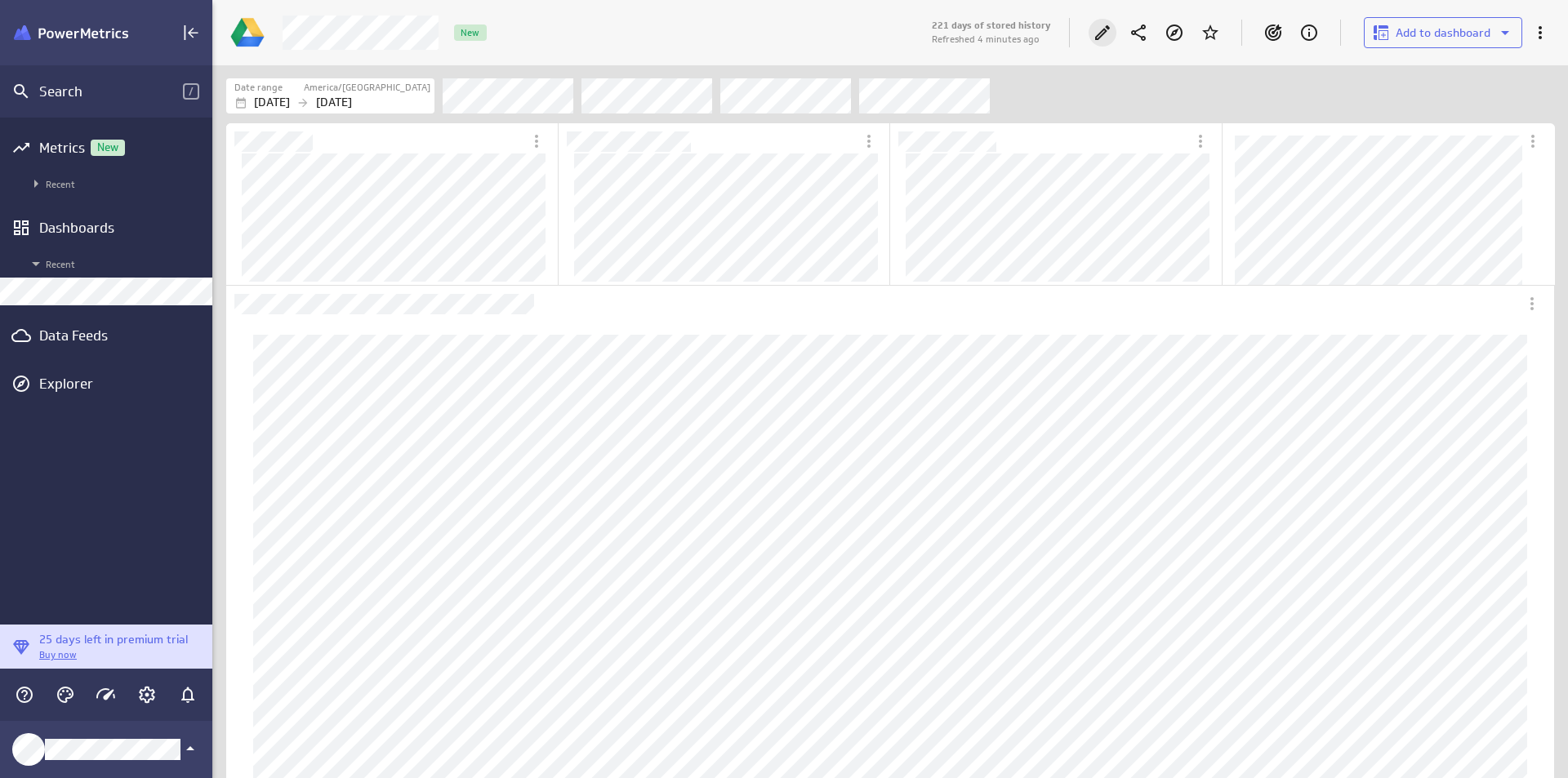
click at [1090, 30] on div "Edit" at bounding box center [1102, 32] width 28 height 28
click at [929, 30] on div "New" at bounding box center [600, 32] width 656 height 35
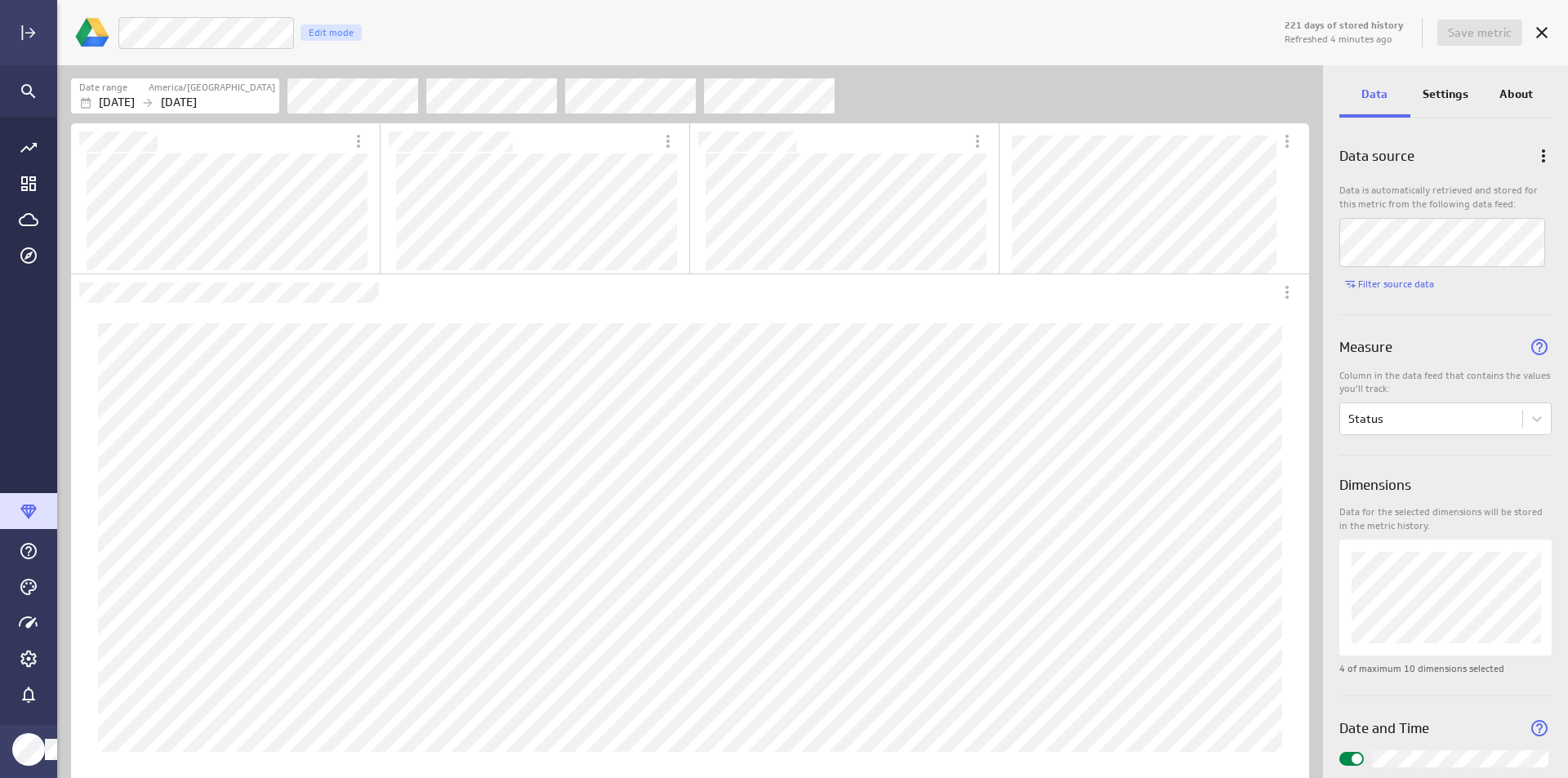
click at [1440, 116] on div "Settings" at bounding box center [1446, 96] width 71 height 44
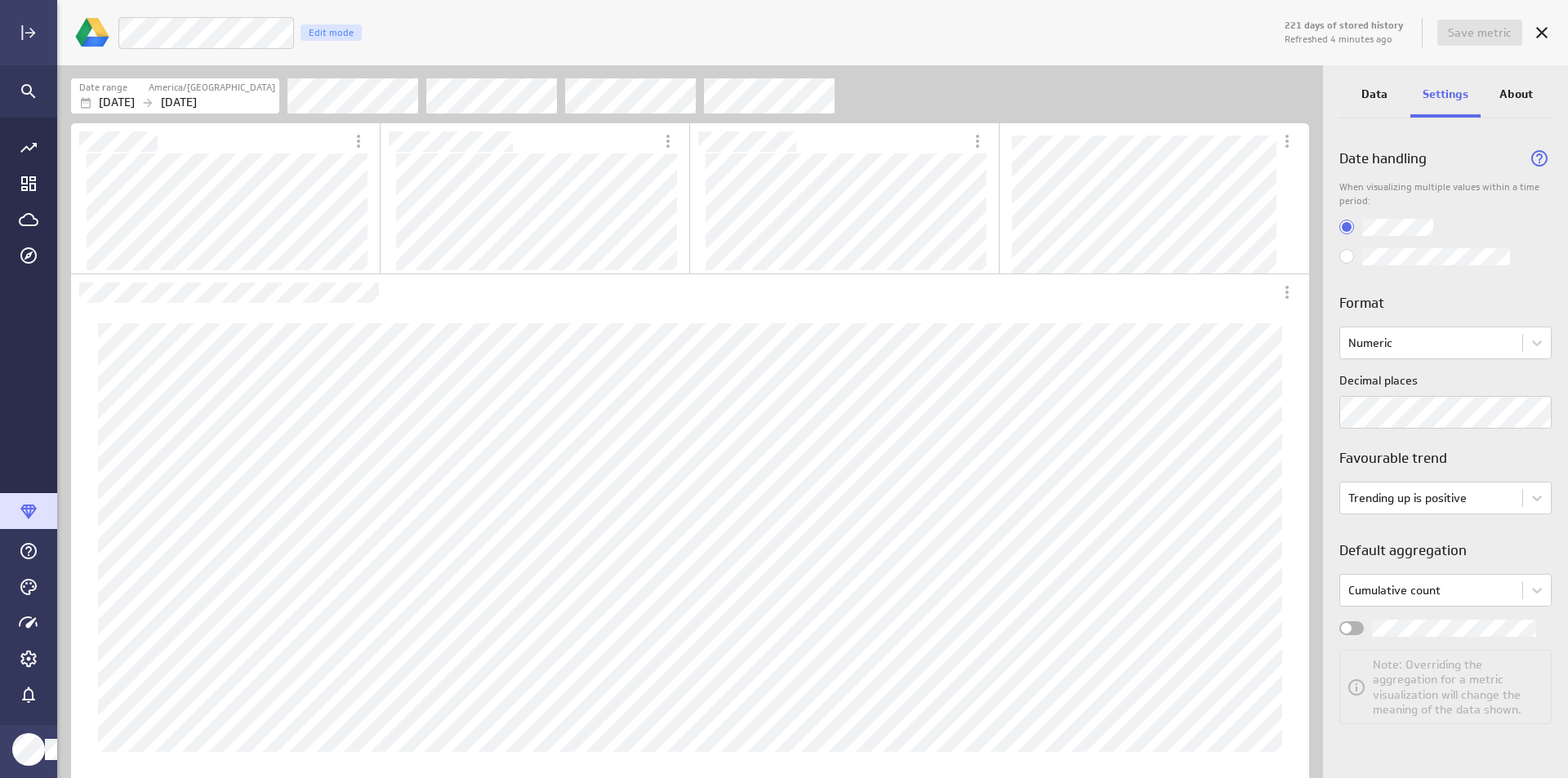
click at [1363, 117] on div "Data" at bounding box center [1375, 96] width 71 height 44
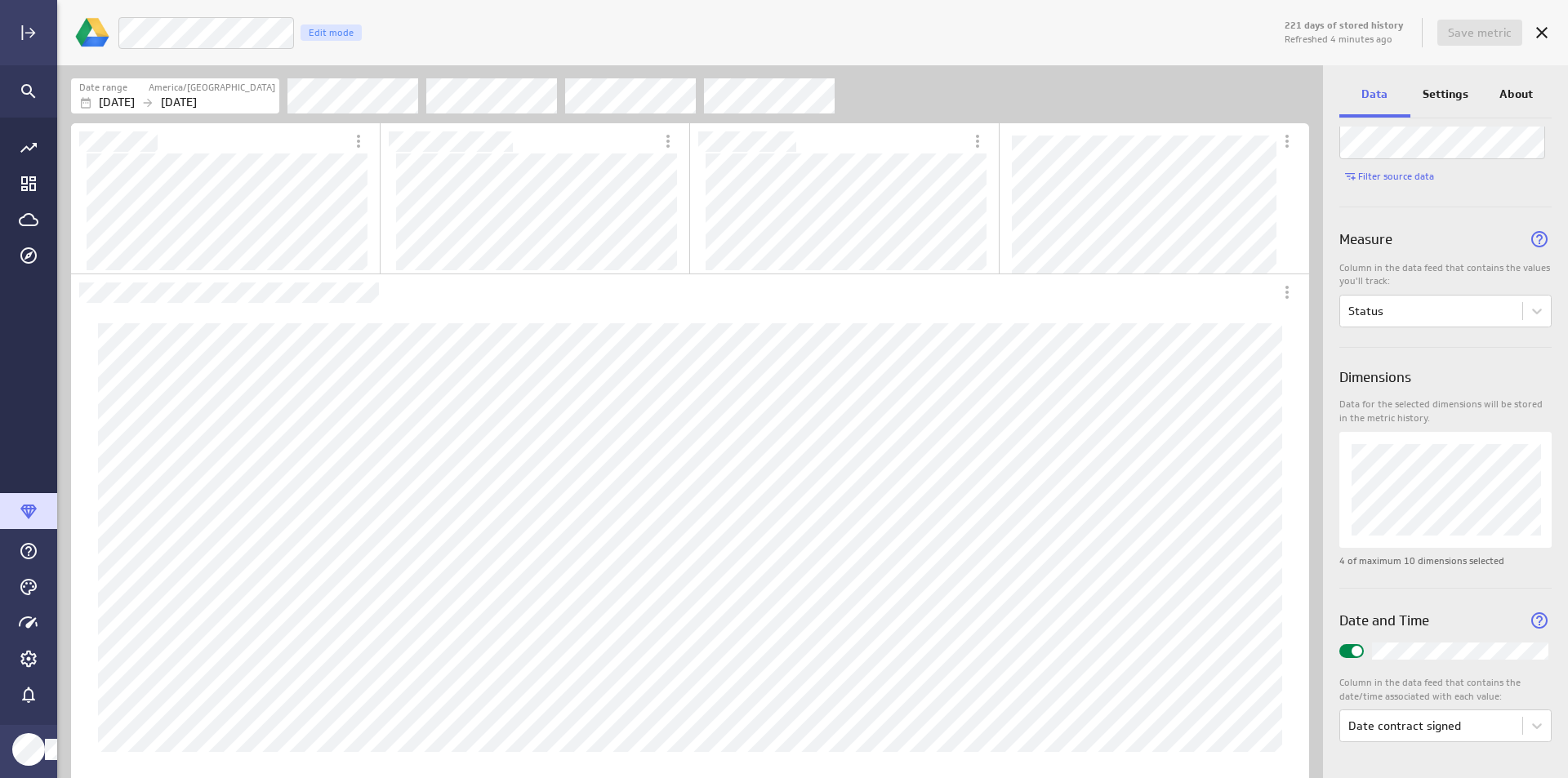
click at [1455, 102] on p "Settings" at bounding box center [1446, 94] width 46 height 17
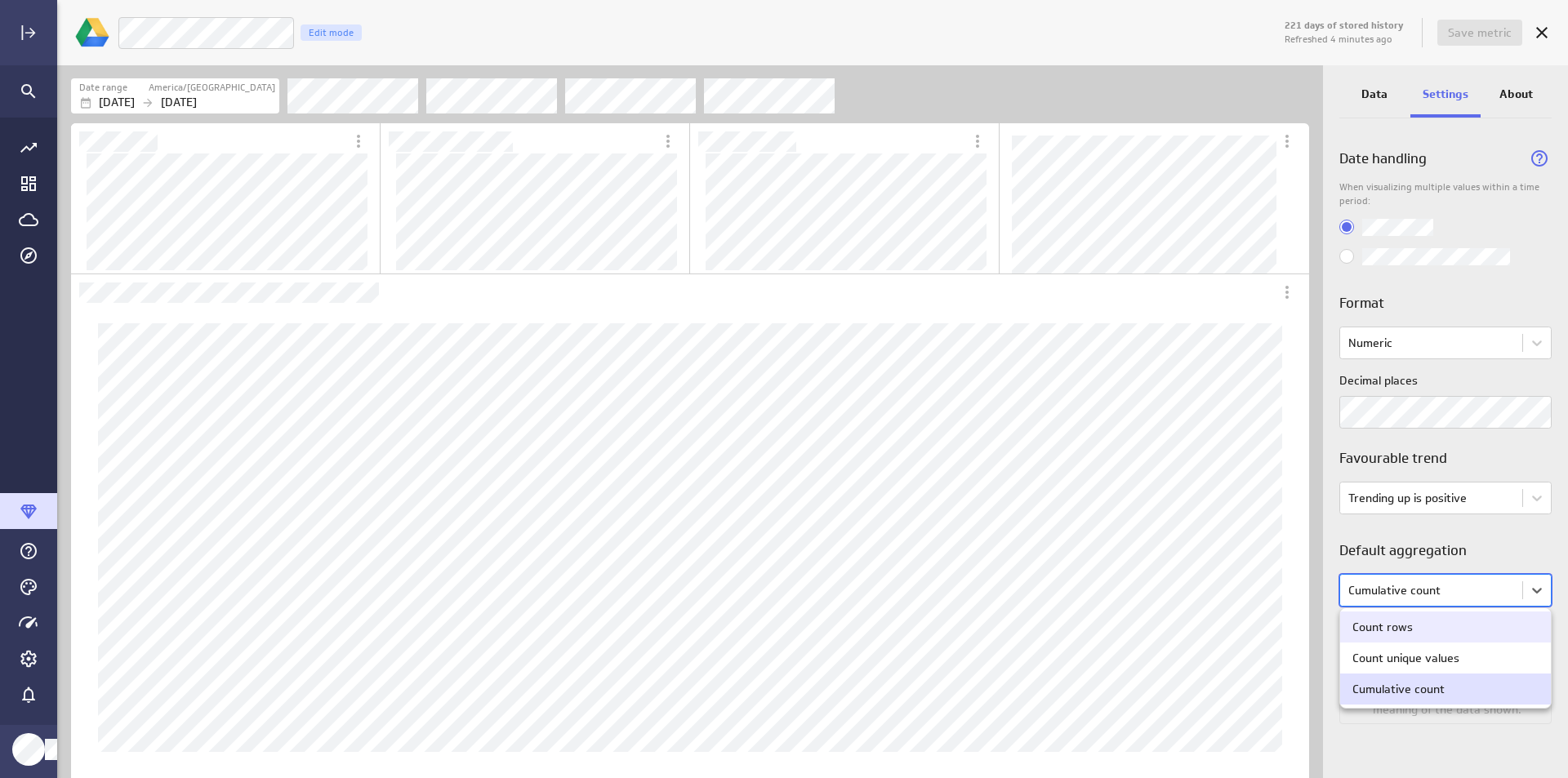
click at [1490, 596] on body "221 days of stored history Refreshed 4 minutes ago Save metric Live Customers E…" at bounding box center [784, 389] width 1568 height 778
click at [1490, 596] on div at bounding box center [784, 389] width 1568 height 778
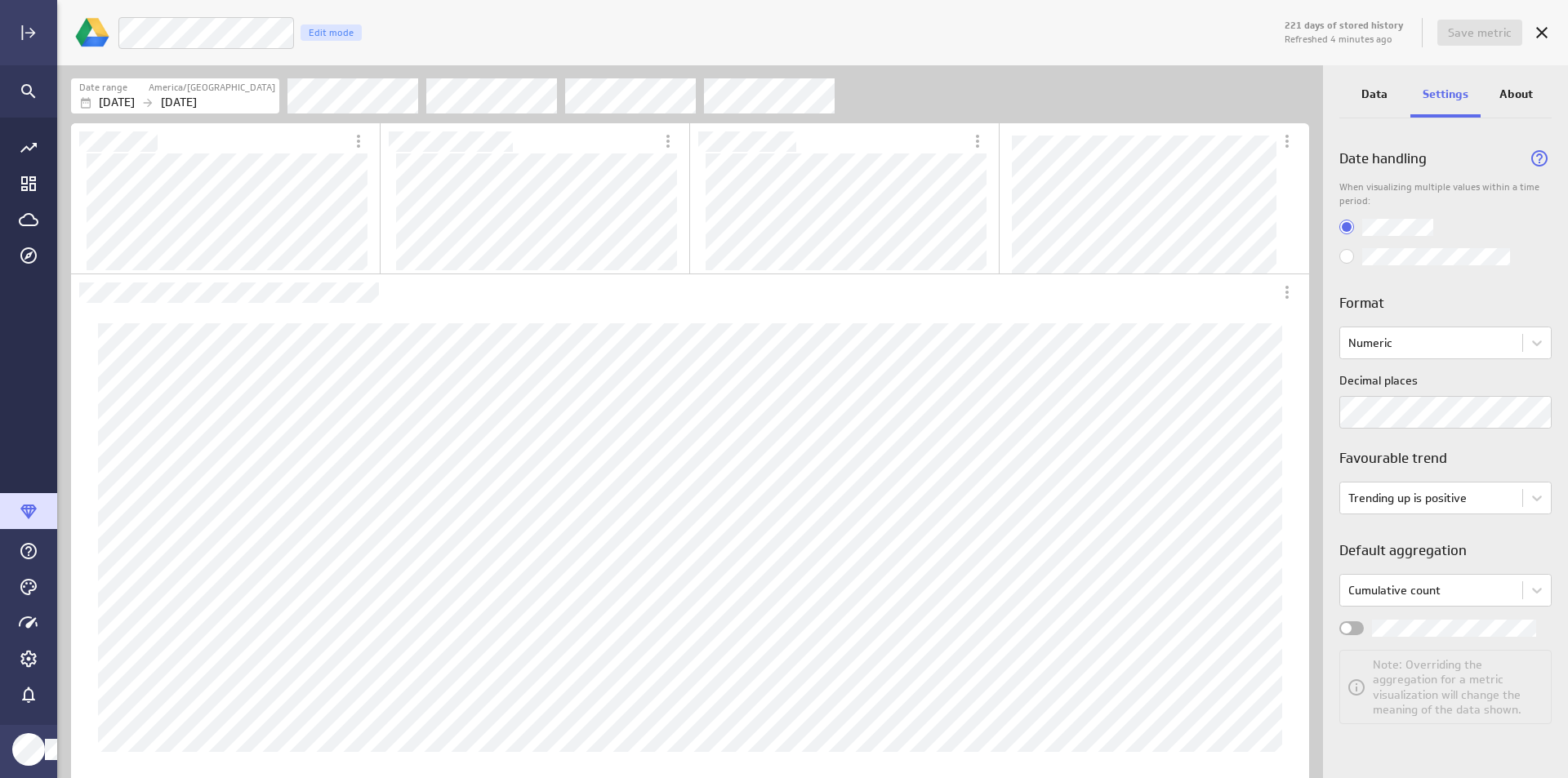
click at [1353, 626] on div "Widget Properties" at bounding box center [1351, 628] width 25 height 14
click at [0, 0] on input "Widget Properties" at bounding box center [0, 0] width 0 height 0
click at [1355, 626] on div "Widget Properties" at bounding box center [1351, 628] width 25 height 14
click at [0, 0] on input "Widget Properties" at bounding box center [0, 0] width 0 height 0
click at [1453, 579] on body "Save metric Live Customers Edit mode Date range America/[GEOGRAPHIC_DATA] [DATE…" at bounding box center [784, 389] width 1568 height 778
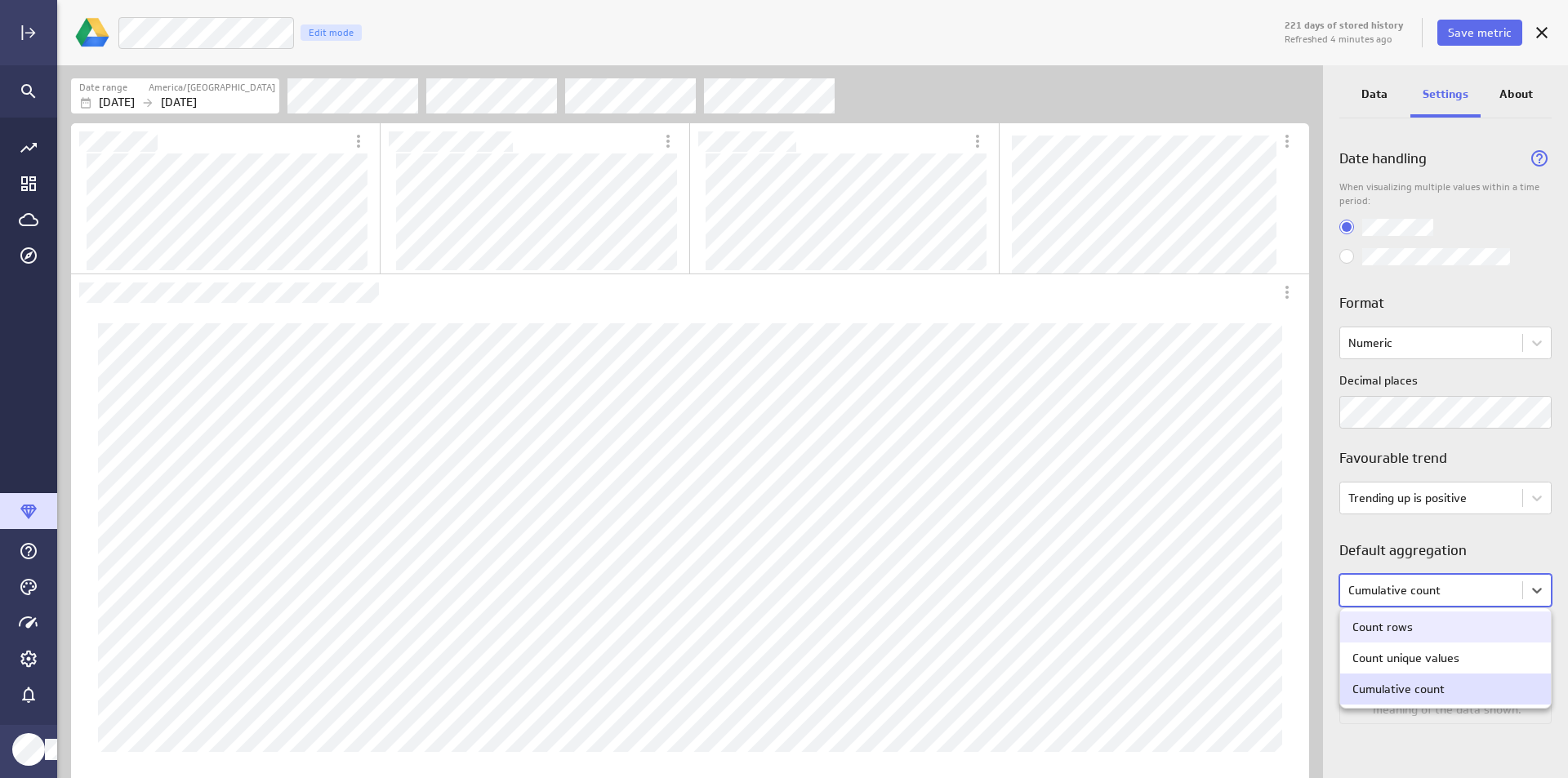
click at [1452, 587] on div at bounding box center [784, 389] width 1568 height 778
click at [1452, 587] on body "221 days of stored history Refreshed 4 minutes ago Save metric Live Customers E…" at bounding box center [784, 389] width 1568 height 778
click at [1432, 637] on div "Count rows" at bounding box center [1445, 627] width 211 height 31
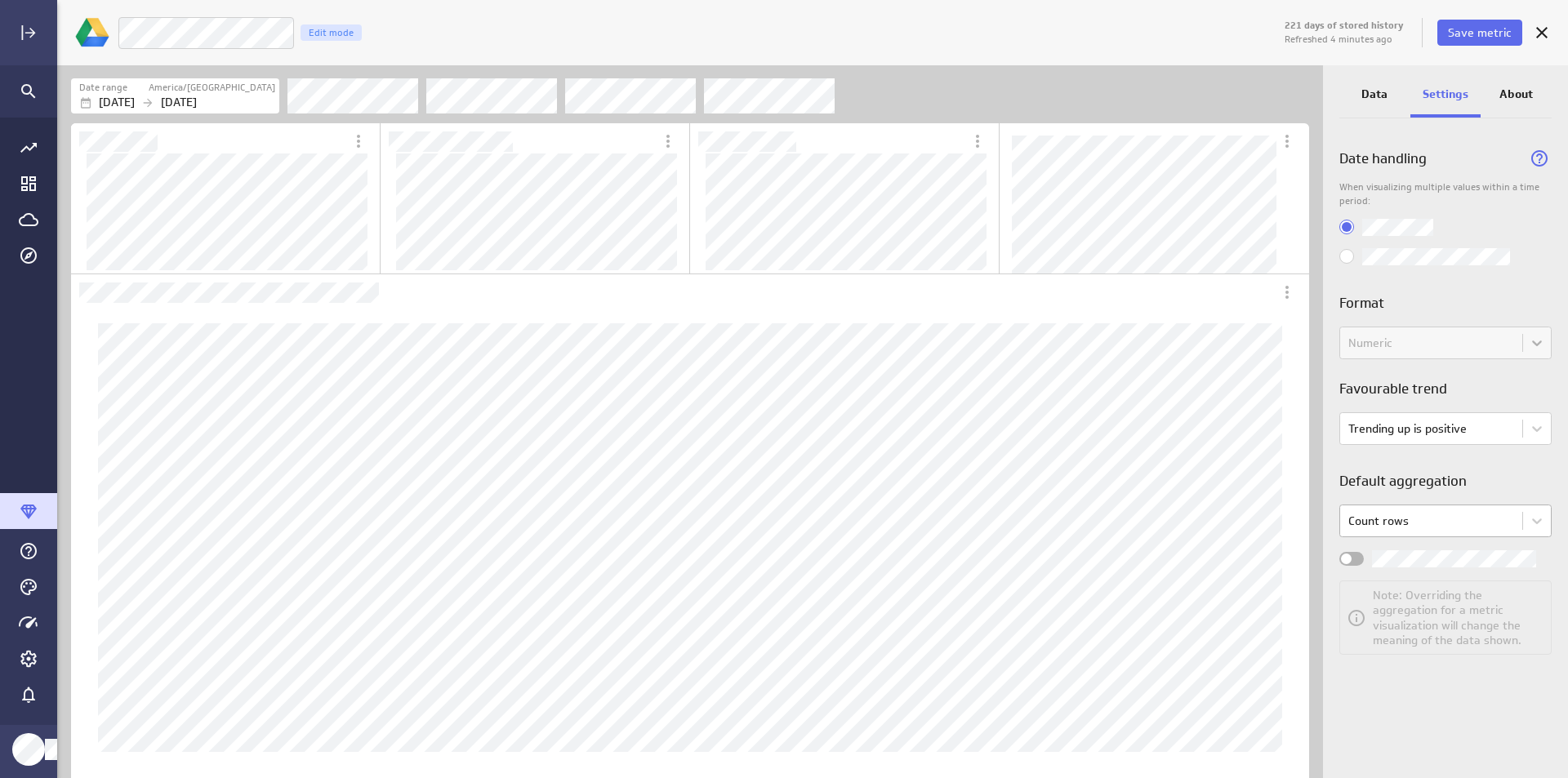
click at [1404, 533] on body "221 days of stored history Refreshed 4 minutes ago Save metric Live Customers E…" at bounding box center [784, 389] width 1568 height 778
click at [1409, 587] on div "Count unique values" at bounding box center [1406, 588] width 107 height 14
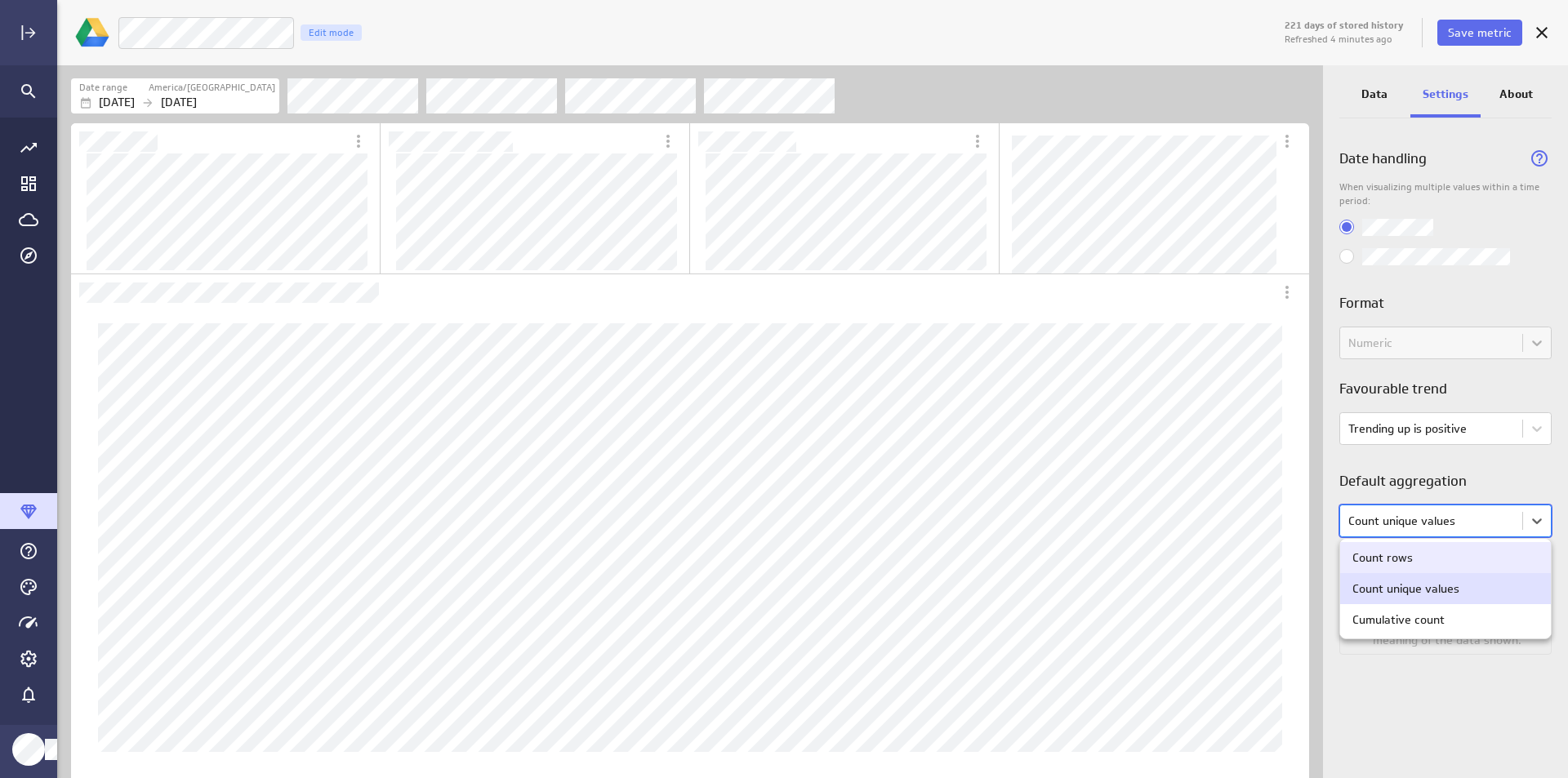
click at [1420, 522] on body "221 days of stored history Refreshed 4 minutes ago Save metric Live Customers E…" at bounding box center [784, 389] width 1568 height 778
click at [1417, 615] on div "Cumulative count" at bounding box center [1399, 620] width 92 height 14
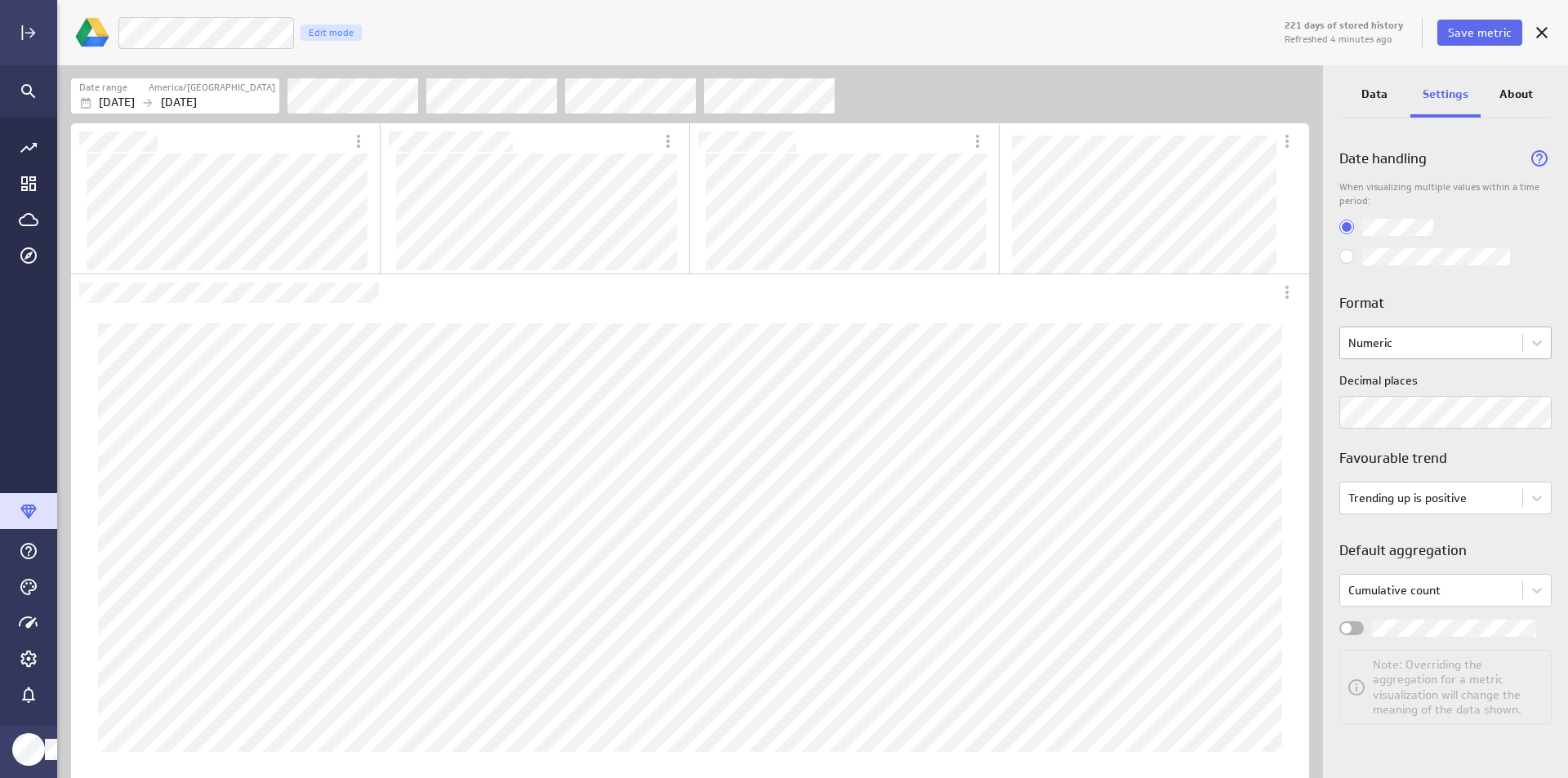
click at [1482, 353] on body "221 days of stored history Refreshed 4 minutes ago Save metric Live Customers E…" at bounding box center [784, 389] width 1568 height 778
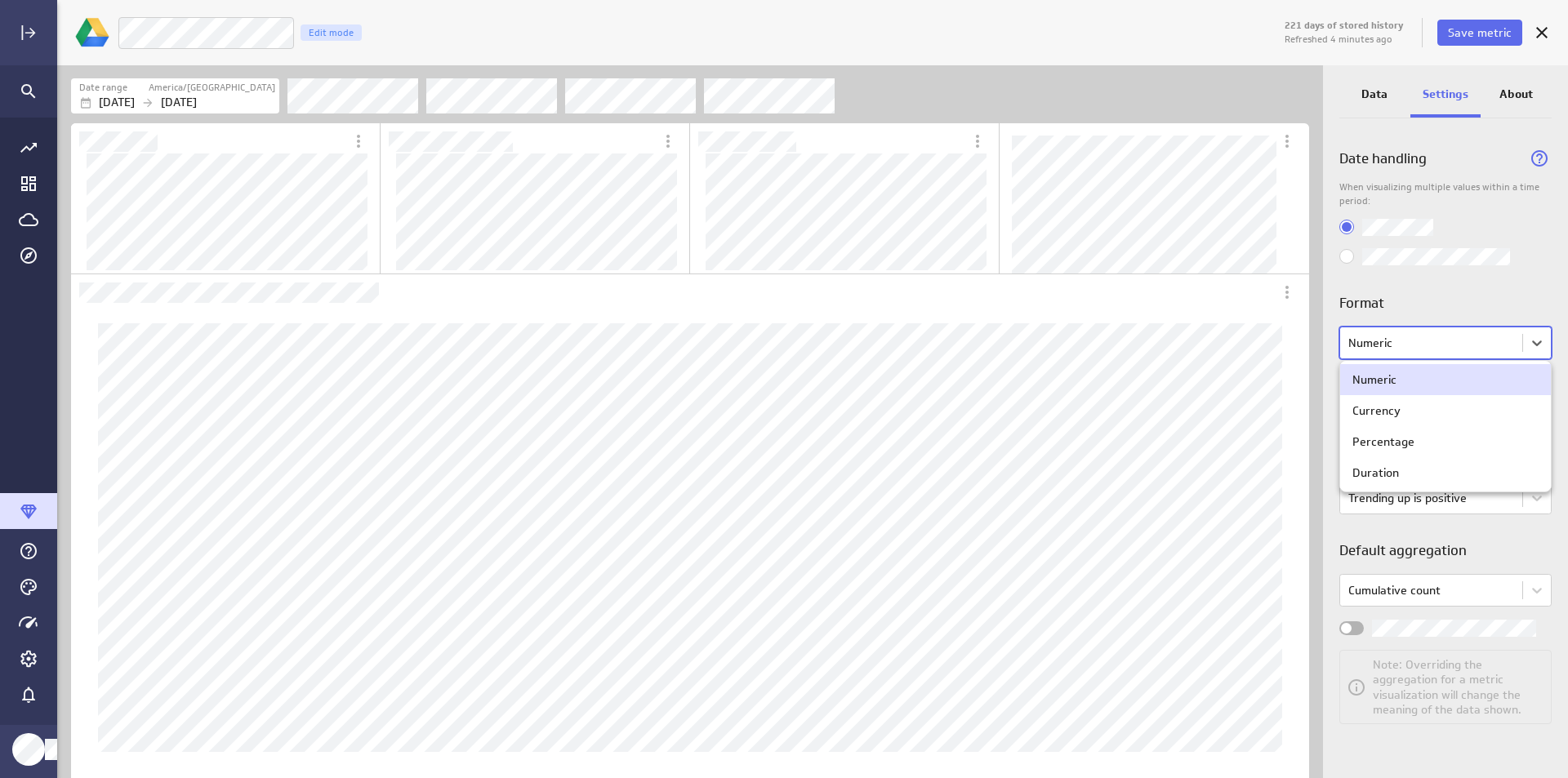
click at [1529, 212] on div at bounding box center [784, 389] width 1568 height 778
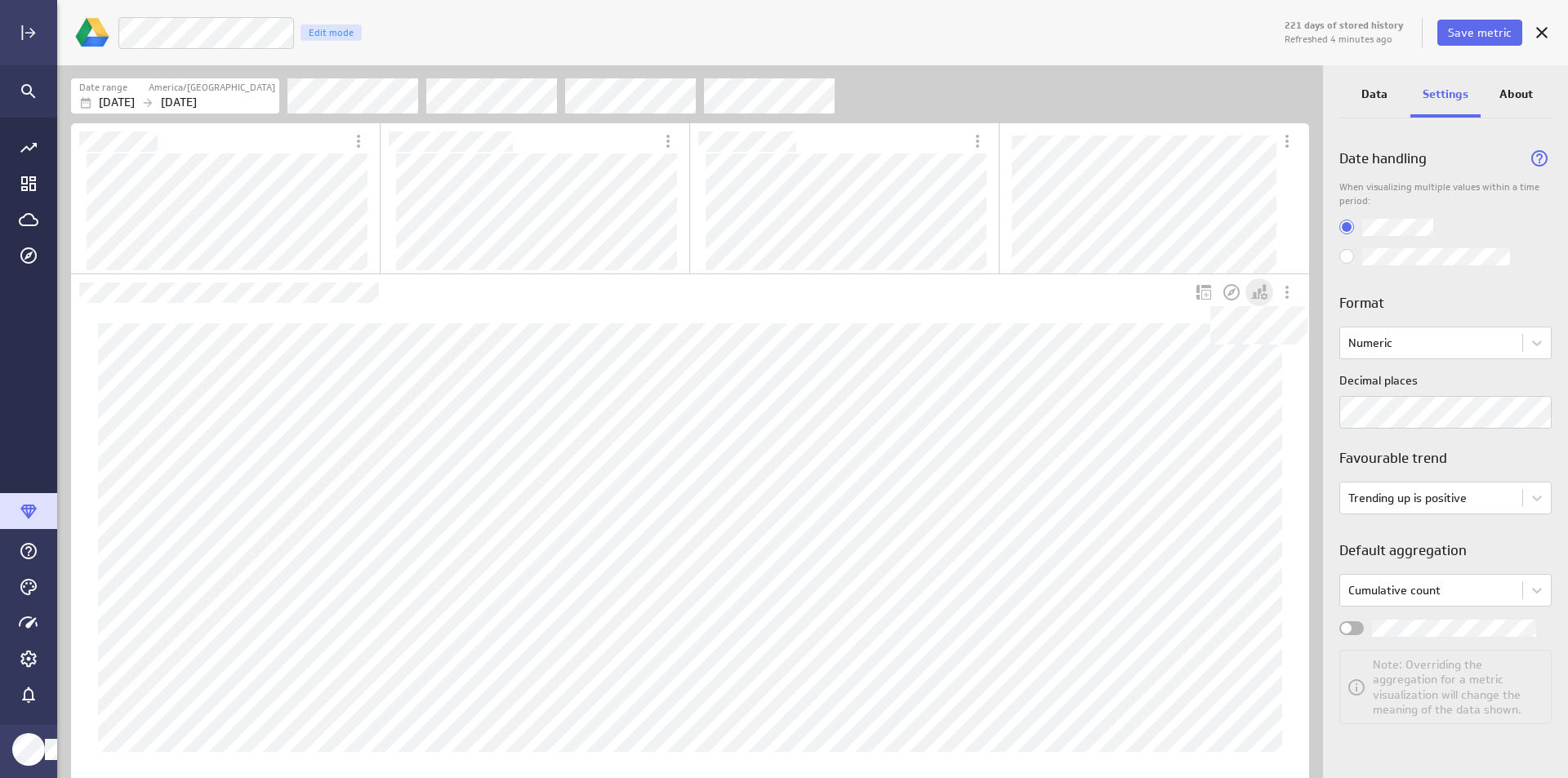
click at [1263, 290] on icon "Dashboard Widget" at bounding box center [1259, 292] width 19 height 19
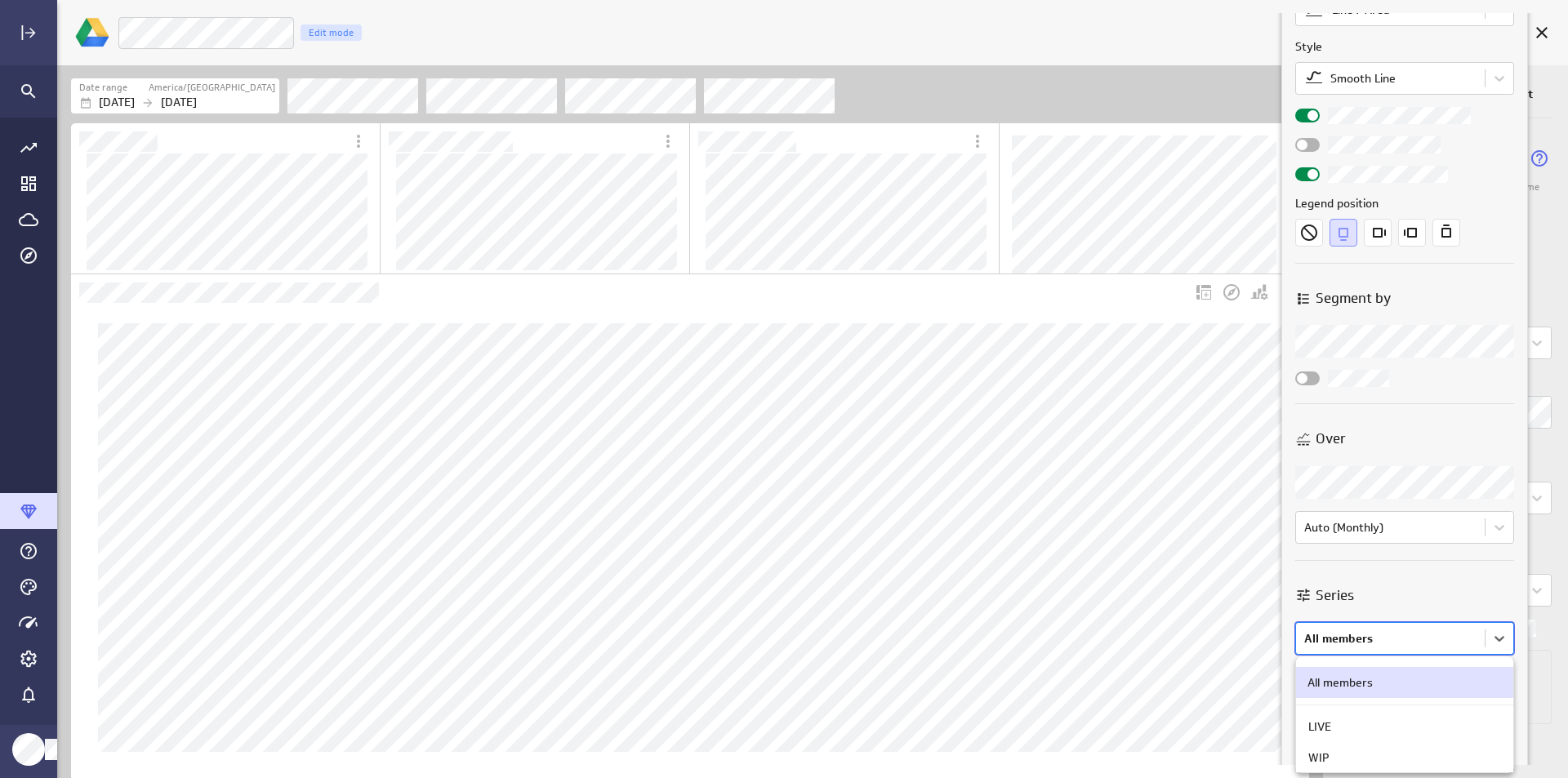
click at [1405, 645] on body "221 days of stored history Refreshed 4 minutes ago Save metric Live Customers E…" at bounding box center [784, 389] width 1568 height 778
click at [1405, 645] on div at bounding box center [784, 389] width 1568 height 778
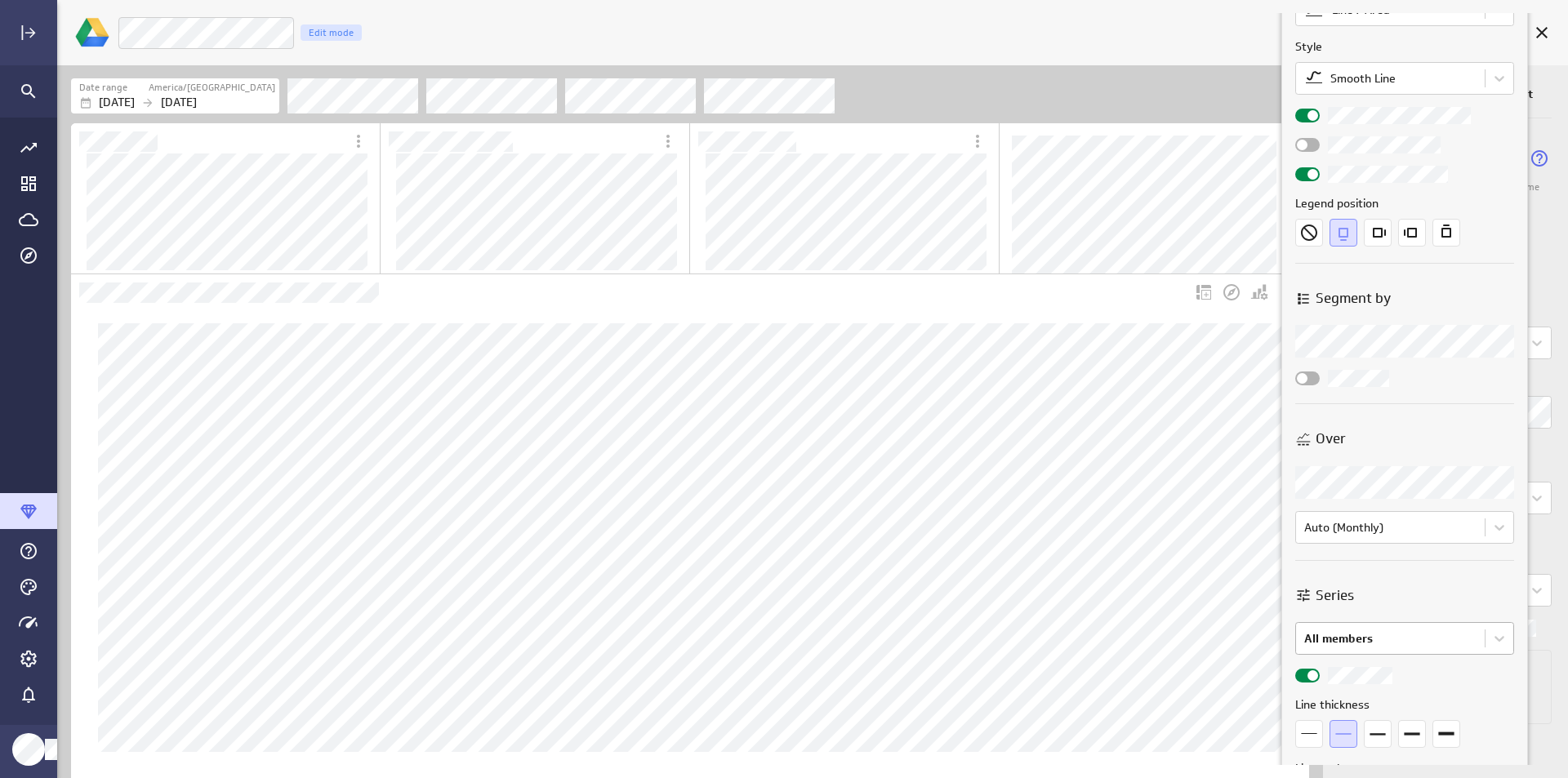
click at [1407, 645] on body "221 days of stored history Refreshed 4 minutes ago Save metric Live Customers E…" at bounding box center [784, 389] width 1568 height 778
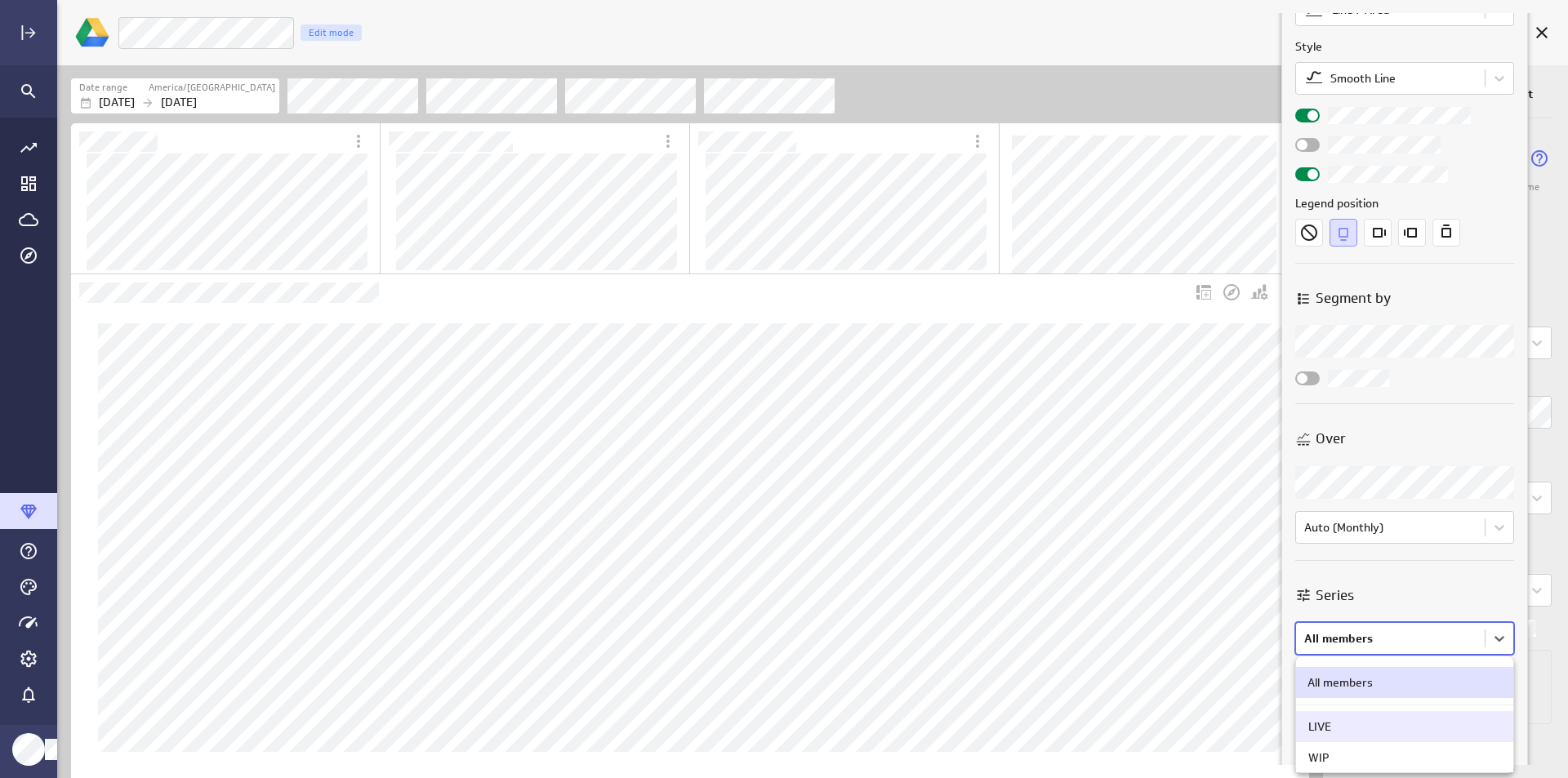
click at [1360, 730] on div "LIVE" at bounding box center [1405, 726] width 193 height 14
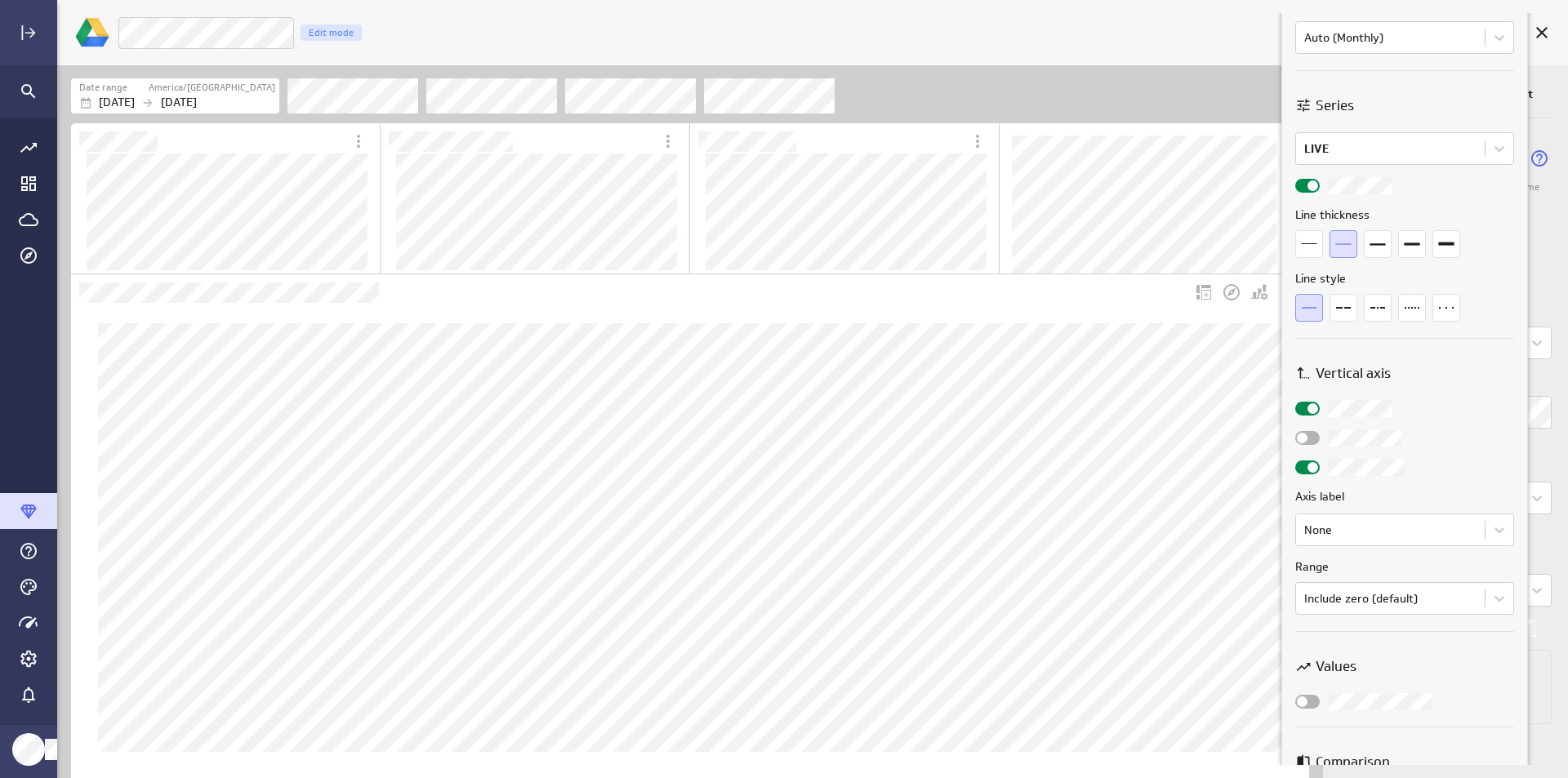
scroll to position [490, 0]
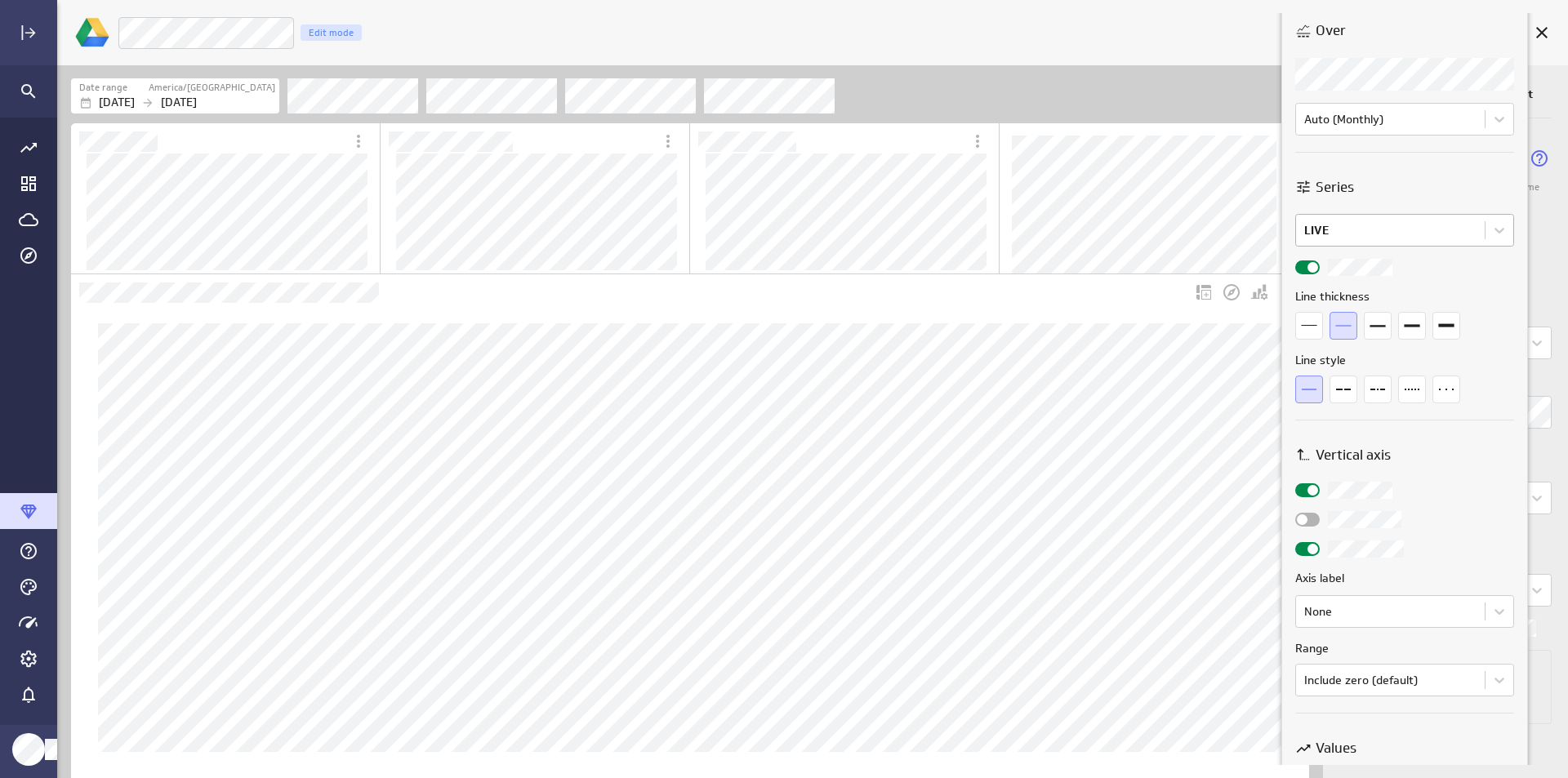
click at [1419, 225] on body "221 days of stored history Refreshed 4 minutes ago Save metric Live Customers E…" at bounding box center [784, 389] width 1568 height 778
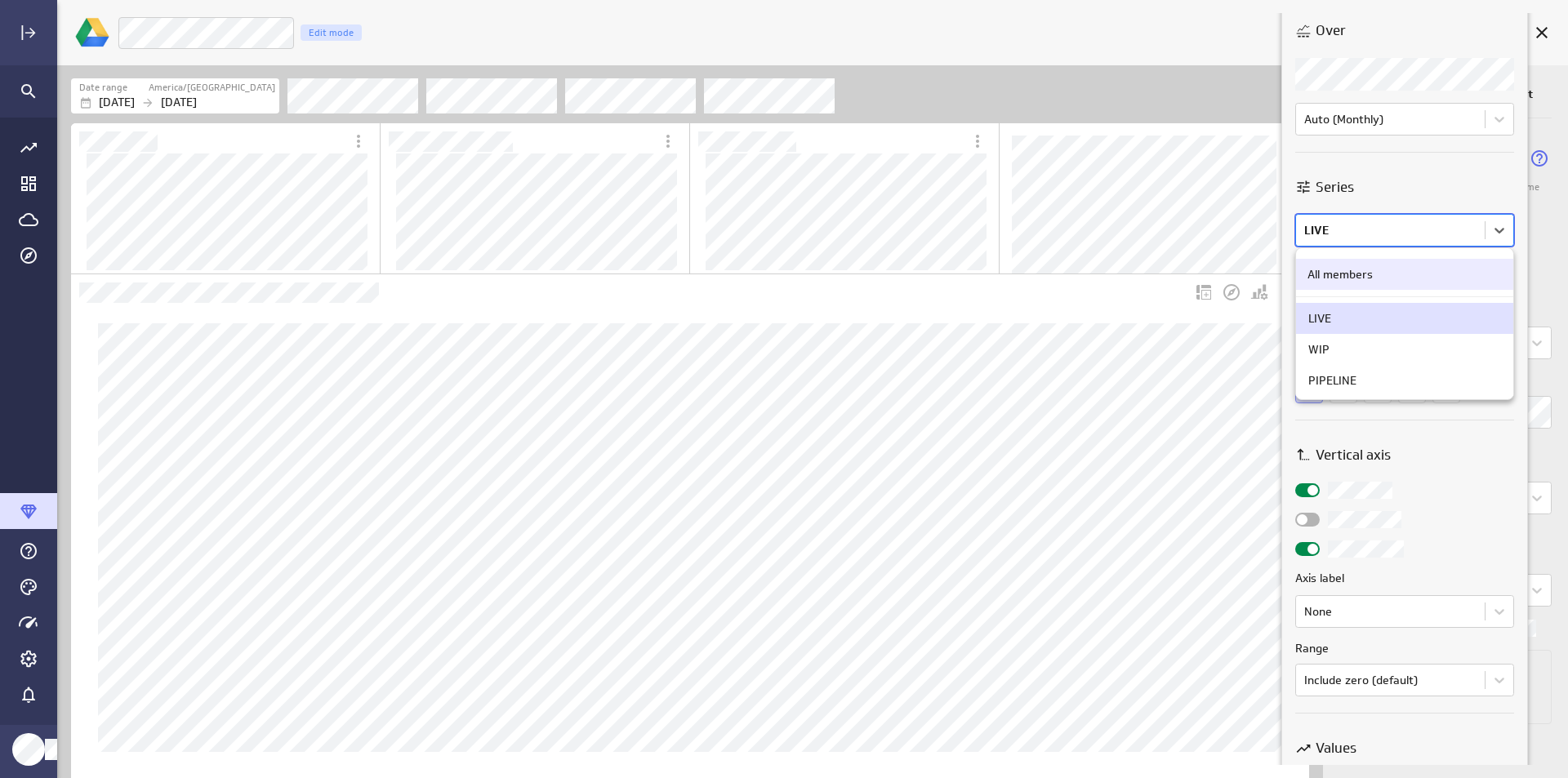
click at [1419, 225] on div at bounding box center [784, 389] width 1568 height 778
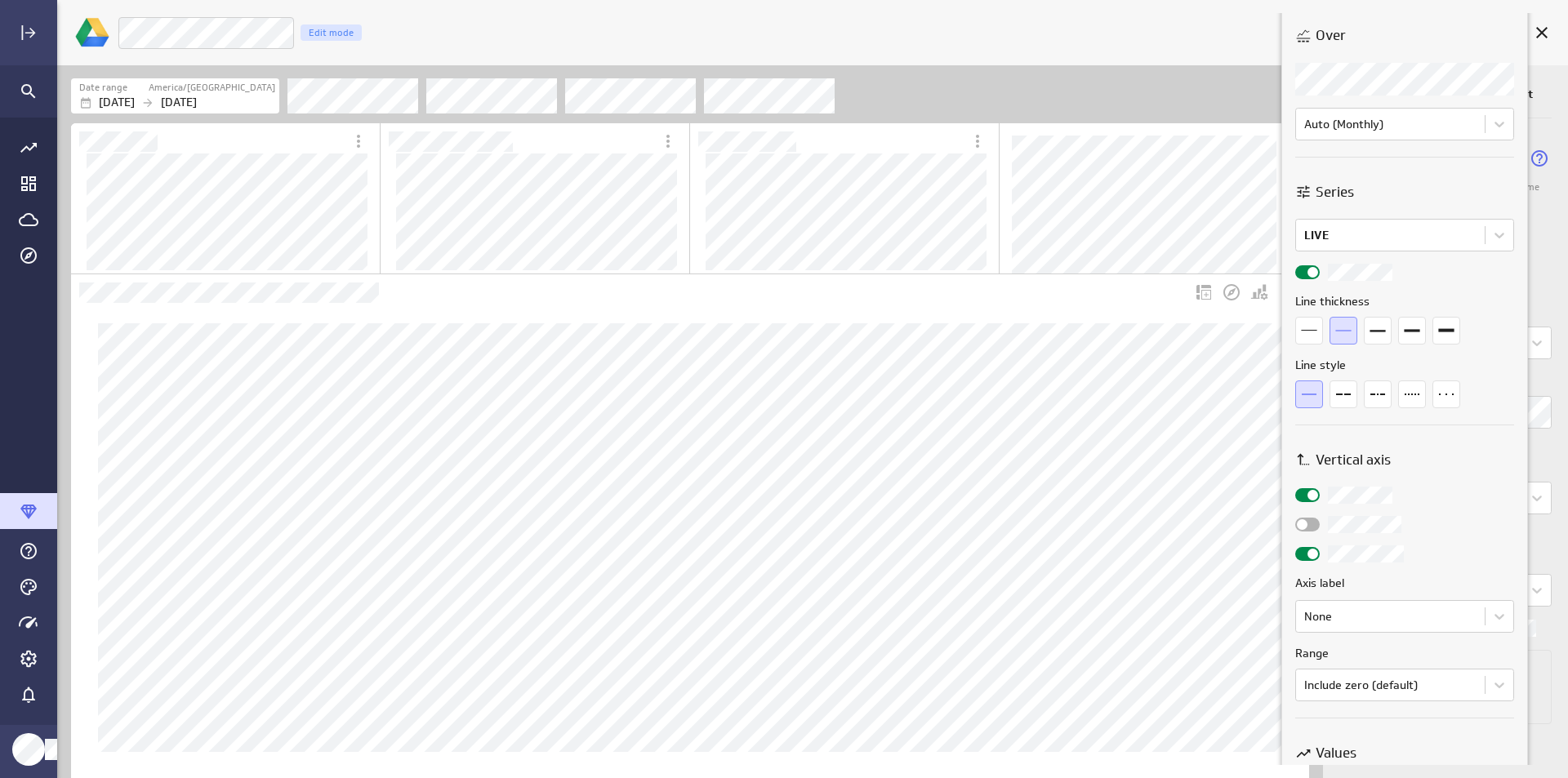
scroll to position [0, 0]
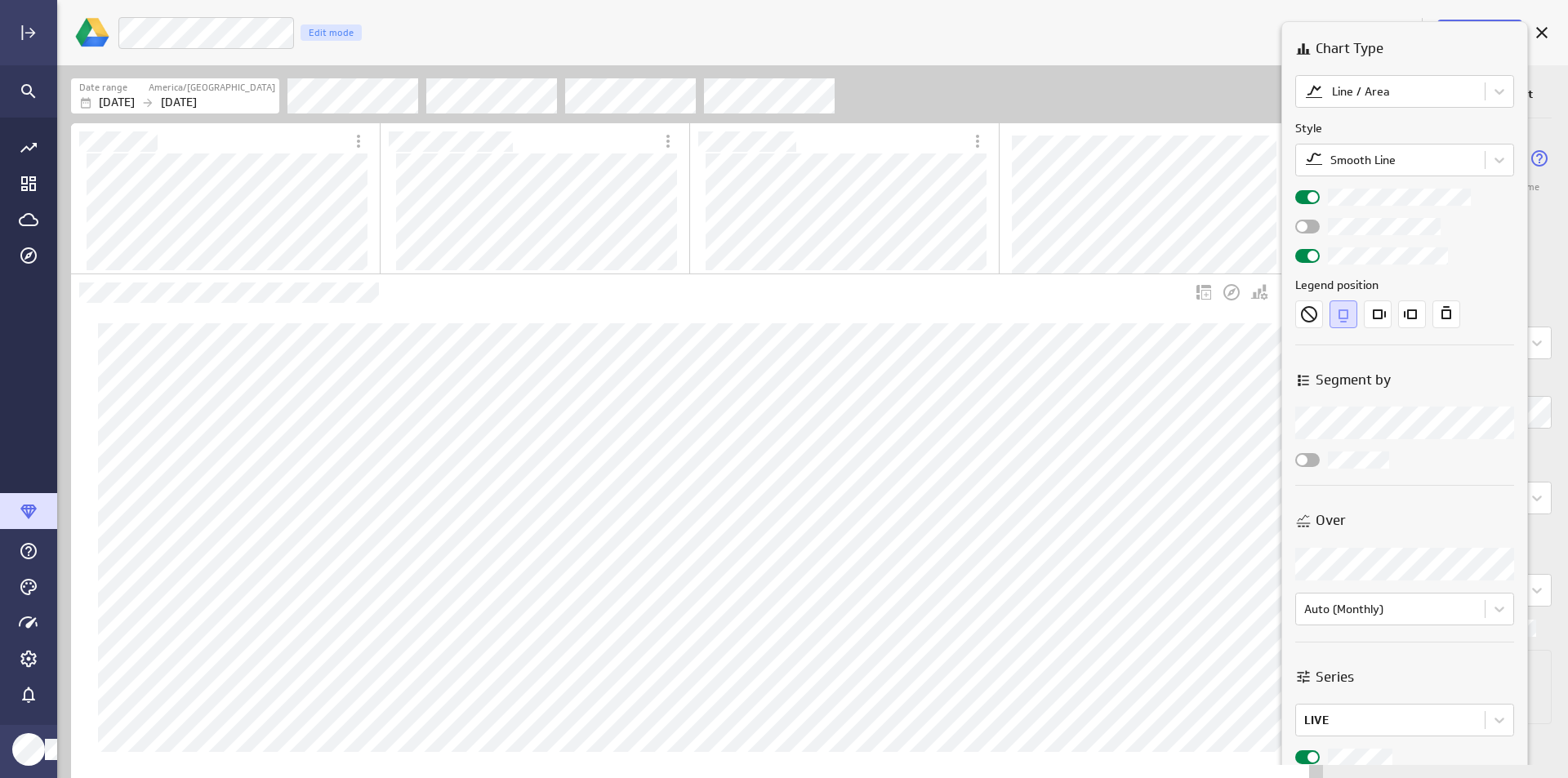
click at [840, 299] on div at bounding box center [784, 389] width 1568 height 778
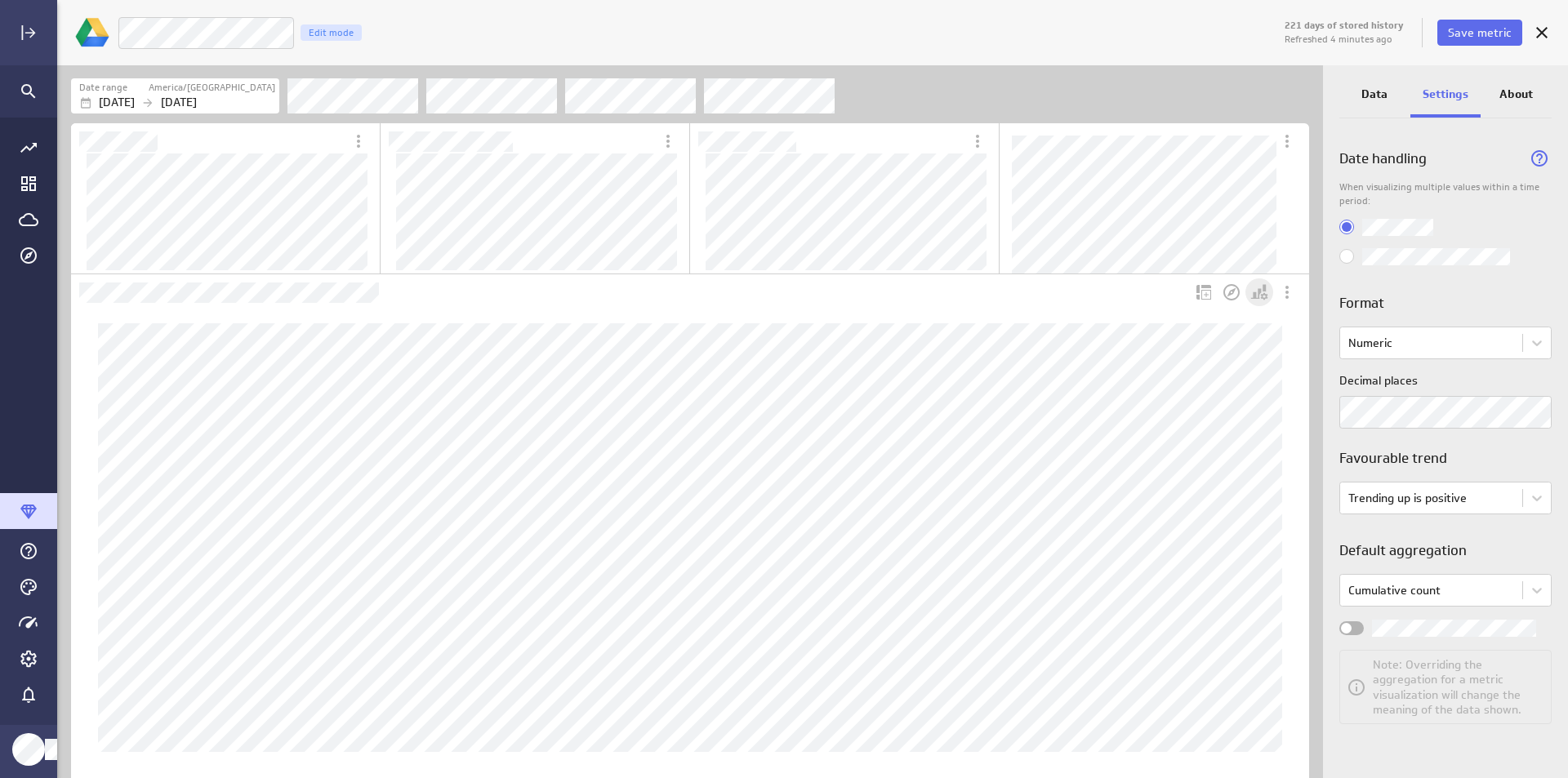
click at [1255, 290] on icon "Personalize view" at bounding box center [1259, 292] width 19 height 19
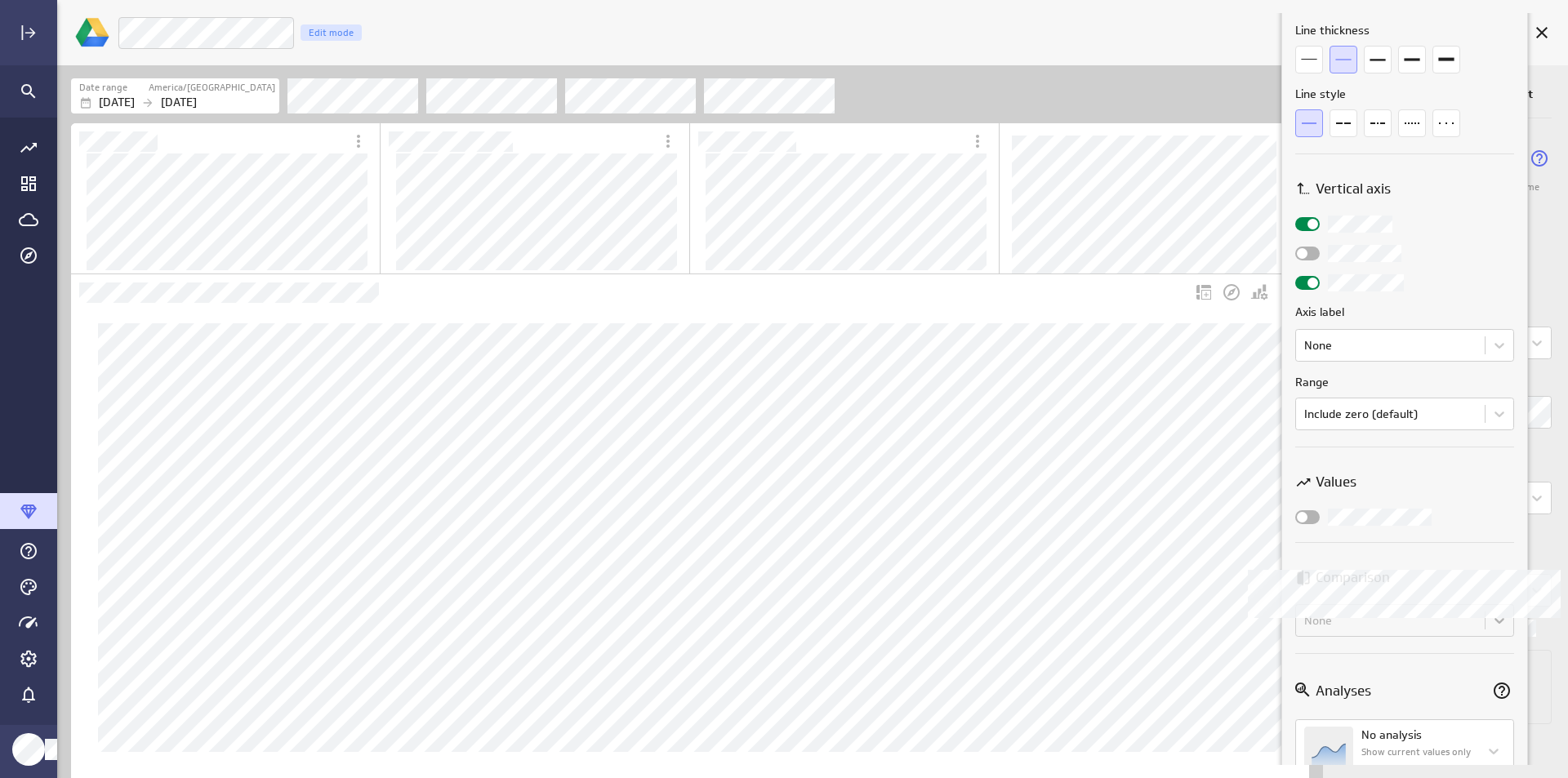
scroll to position [812, 0]
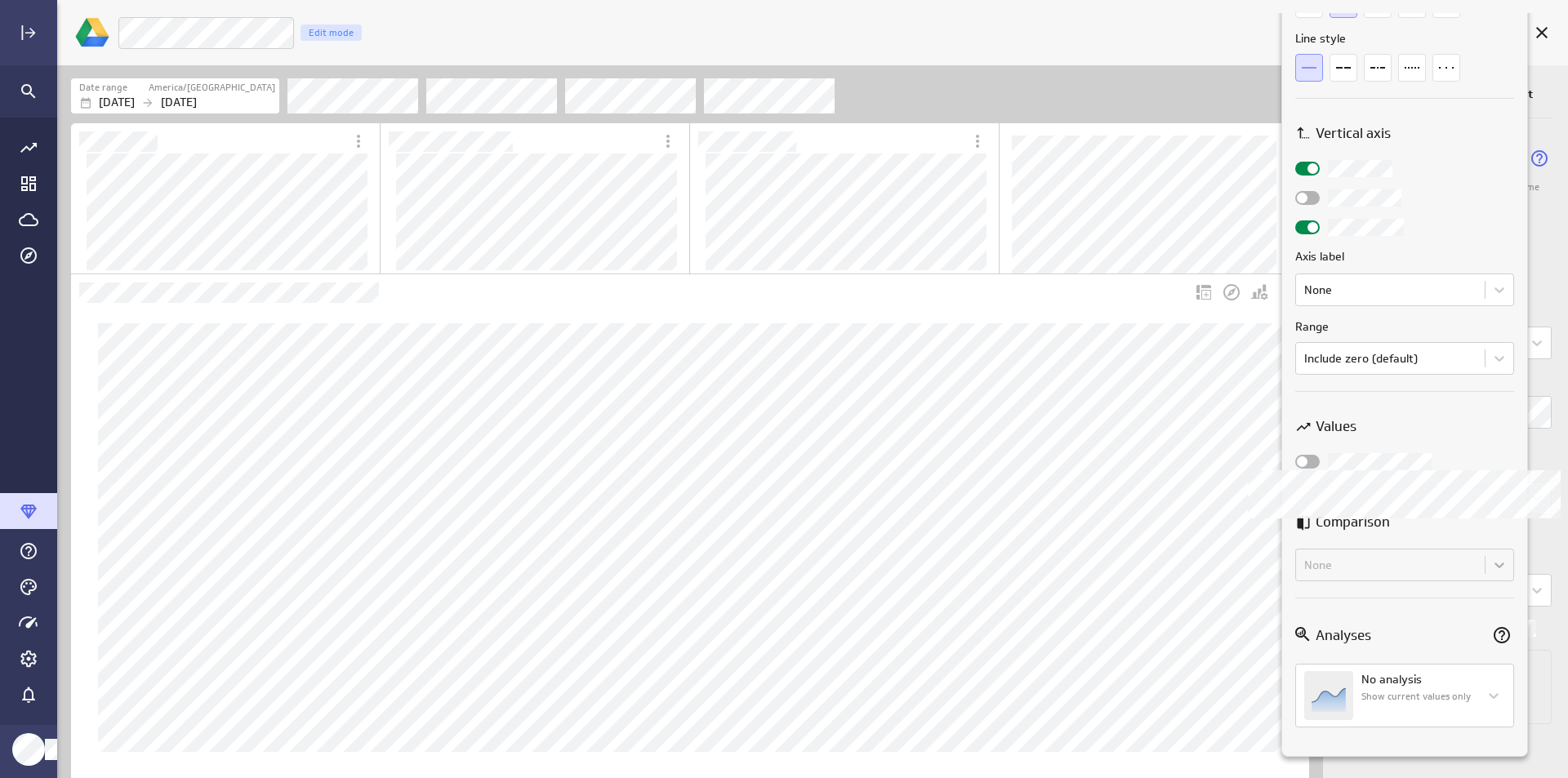
click at [1322, 461] on label at bounding box center [1405, 461] width 219 height 17
click at [0, 0] on input "checkbox" at bounding box center [0, 0] width 0 height 0
click at [1361, 566] on div "None" at bounding box center [1405, 565] width 219 height 33
click at [1317, 466] on div at bounding box center [1307, 461] width 25 height 14
click at [0, 0] on input "checkbox" at bounding box center [0, 0] width 0 height 0
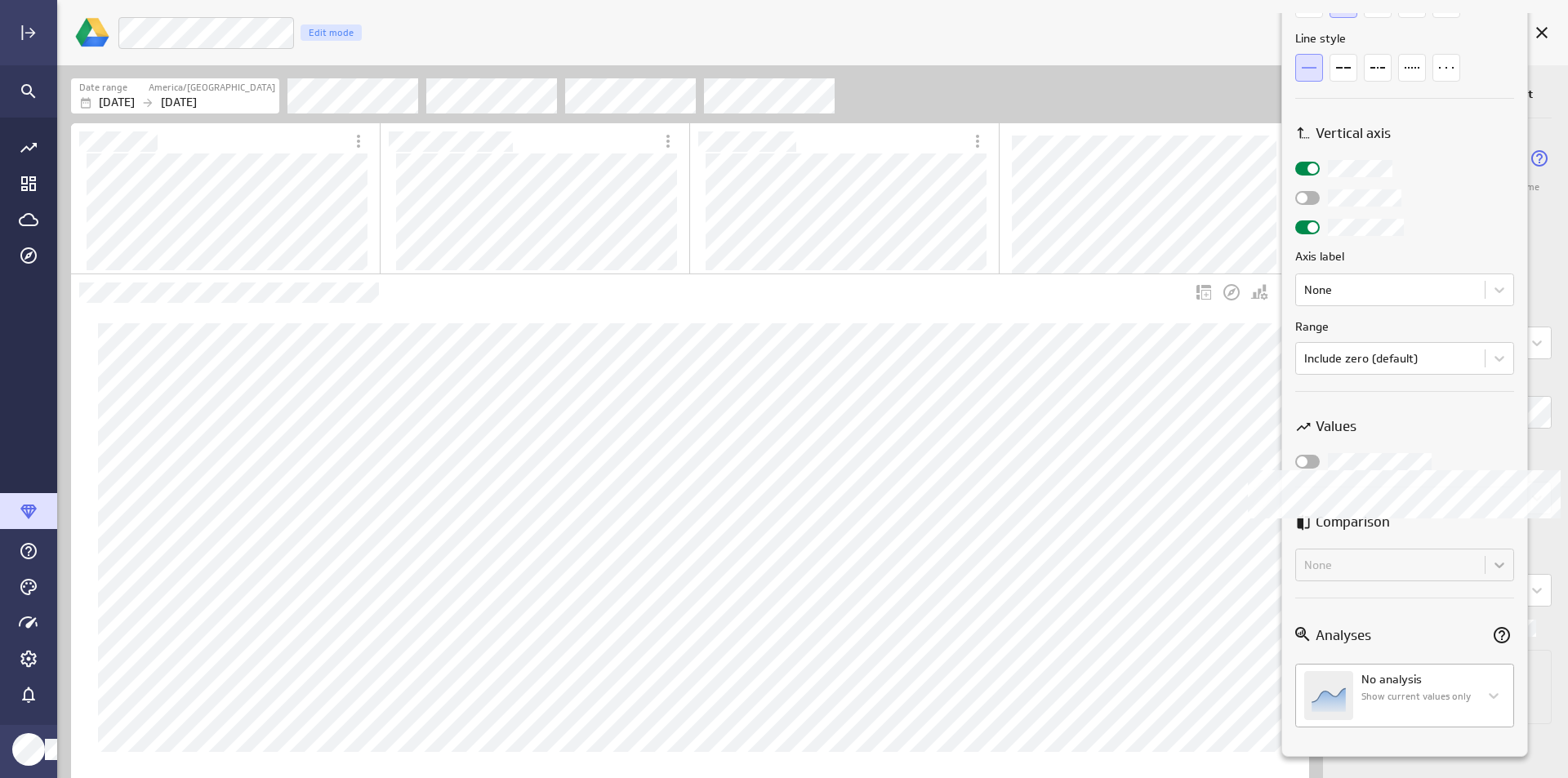
click at [1477, 686] on body "221 days of stored history Refreshed 5 minutes ago Save metric Live Customers E…" at bounding box center [784, 389] width 1568 height 778
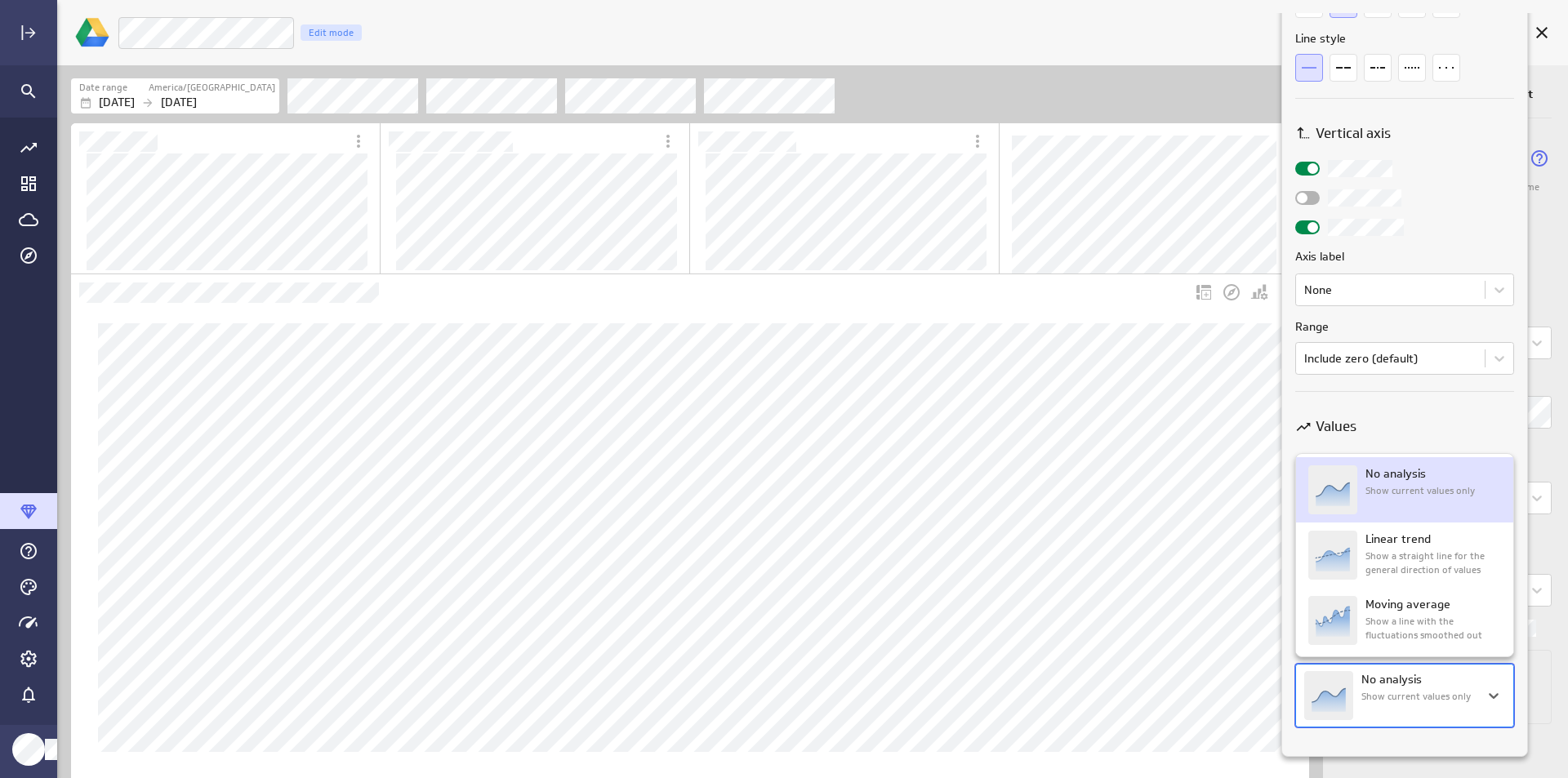
click at [1470, 695] on body "221 days of stored history Refreshed 5 minutes ago Save metric Live Customers E…" at bounding box center [784, 389] width 1568 height 778
click at [1416, 607] on p "Moving average" at bounding box center [1408, 604] width 85 height 17
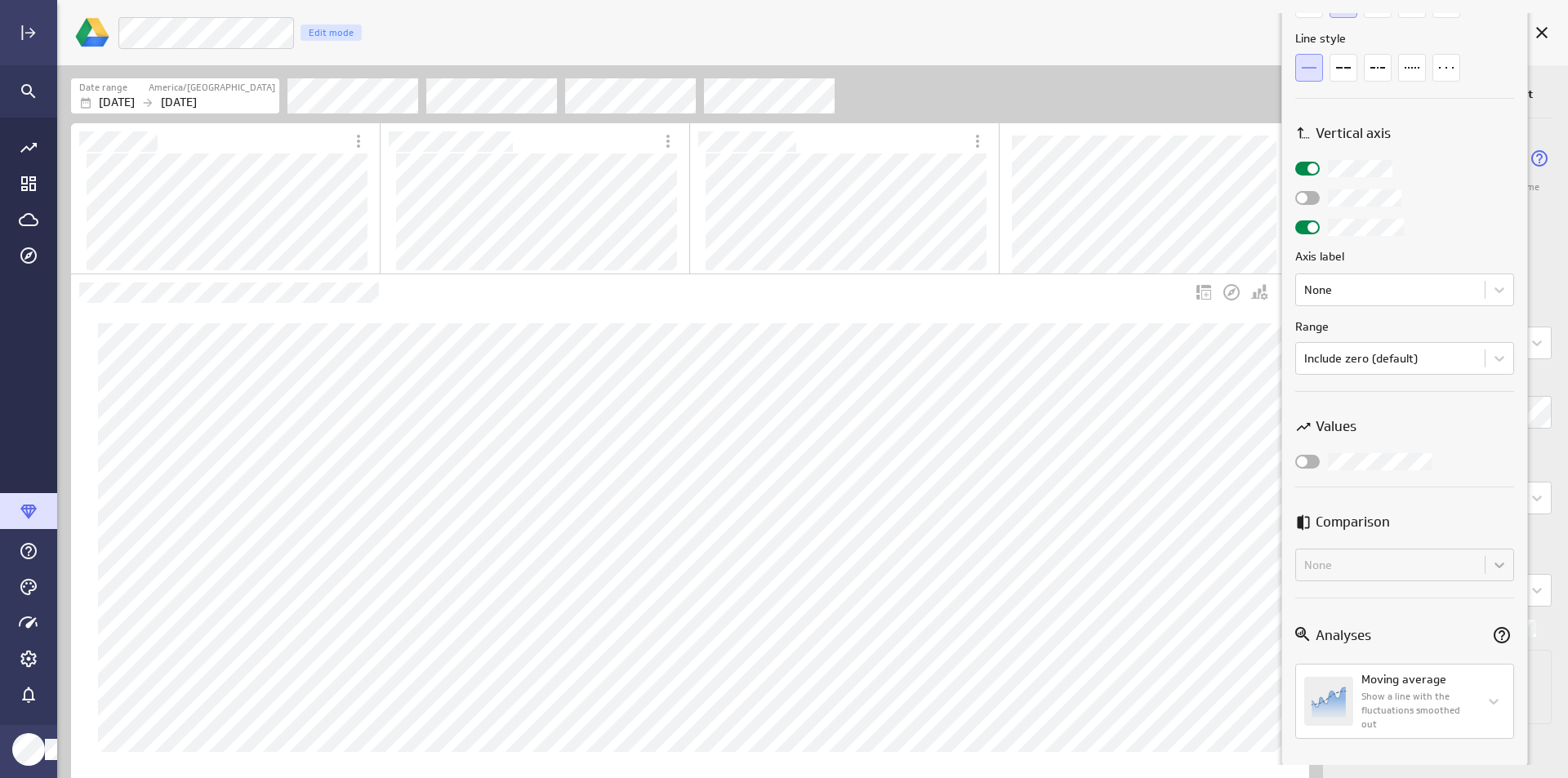
click at [862, 393] on div at bounding box center [784, 389] width 1568 height 778
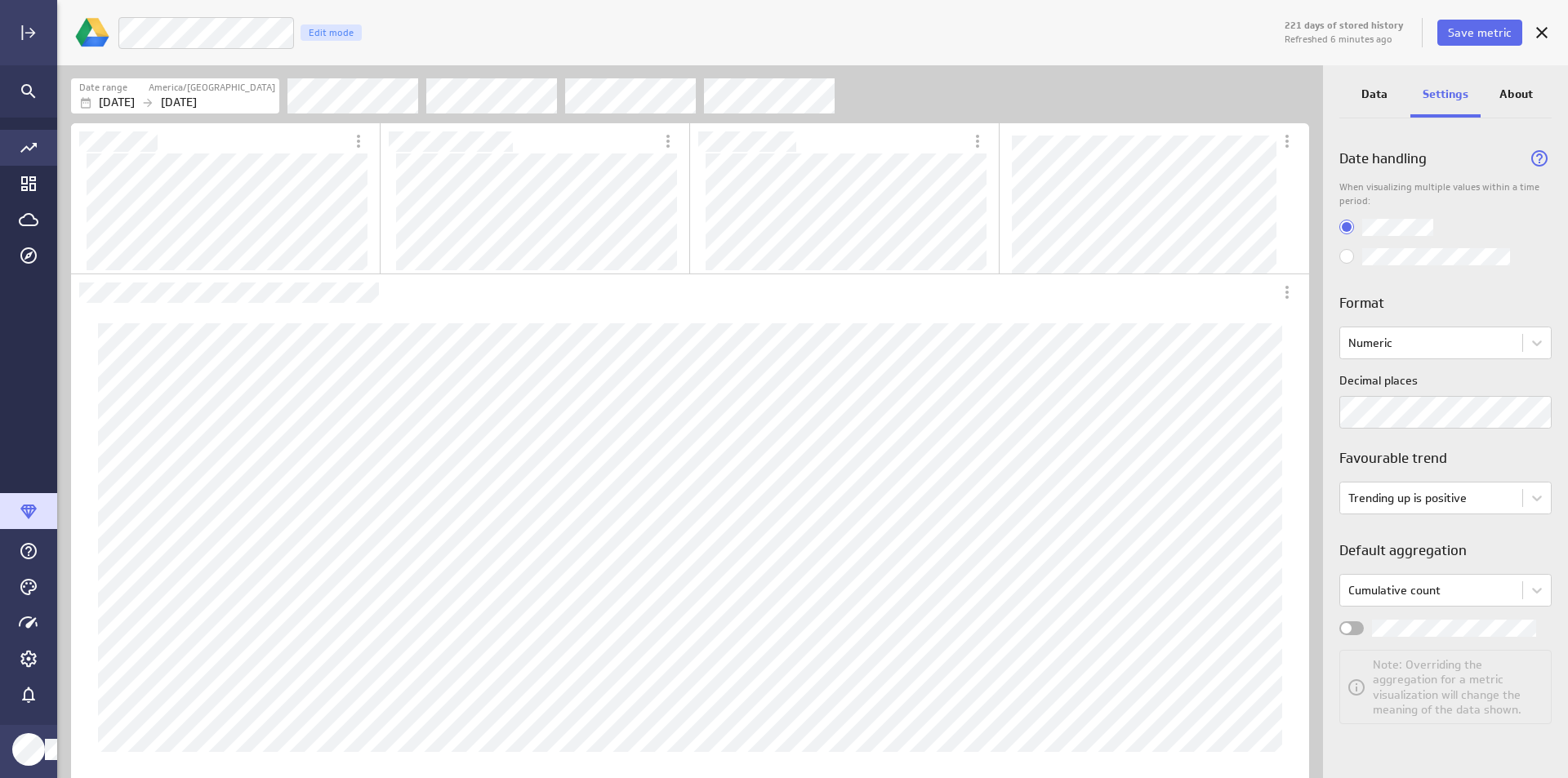
click at [29, 137] on div "Go to all metrics page." at bounding box center [29, 147] width 58 height 36
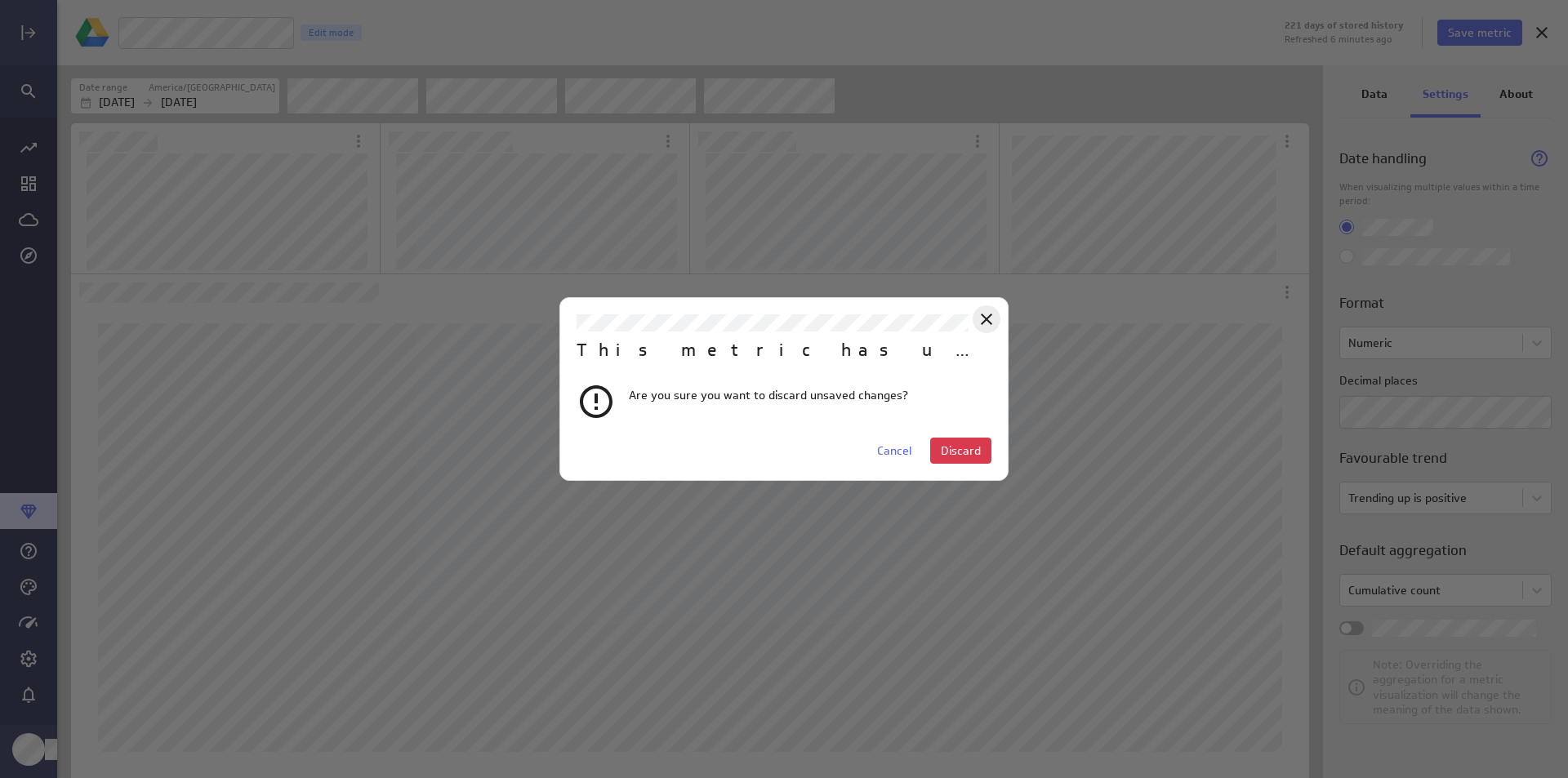
click at [989, 318] on icon "Close" at bounding box center [986, 319] width 19 height 19
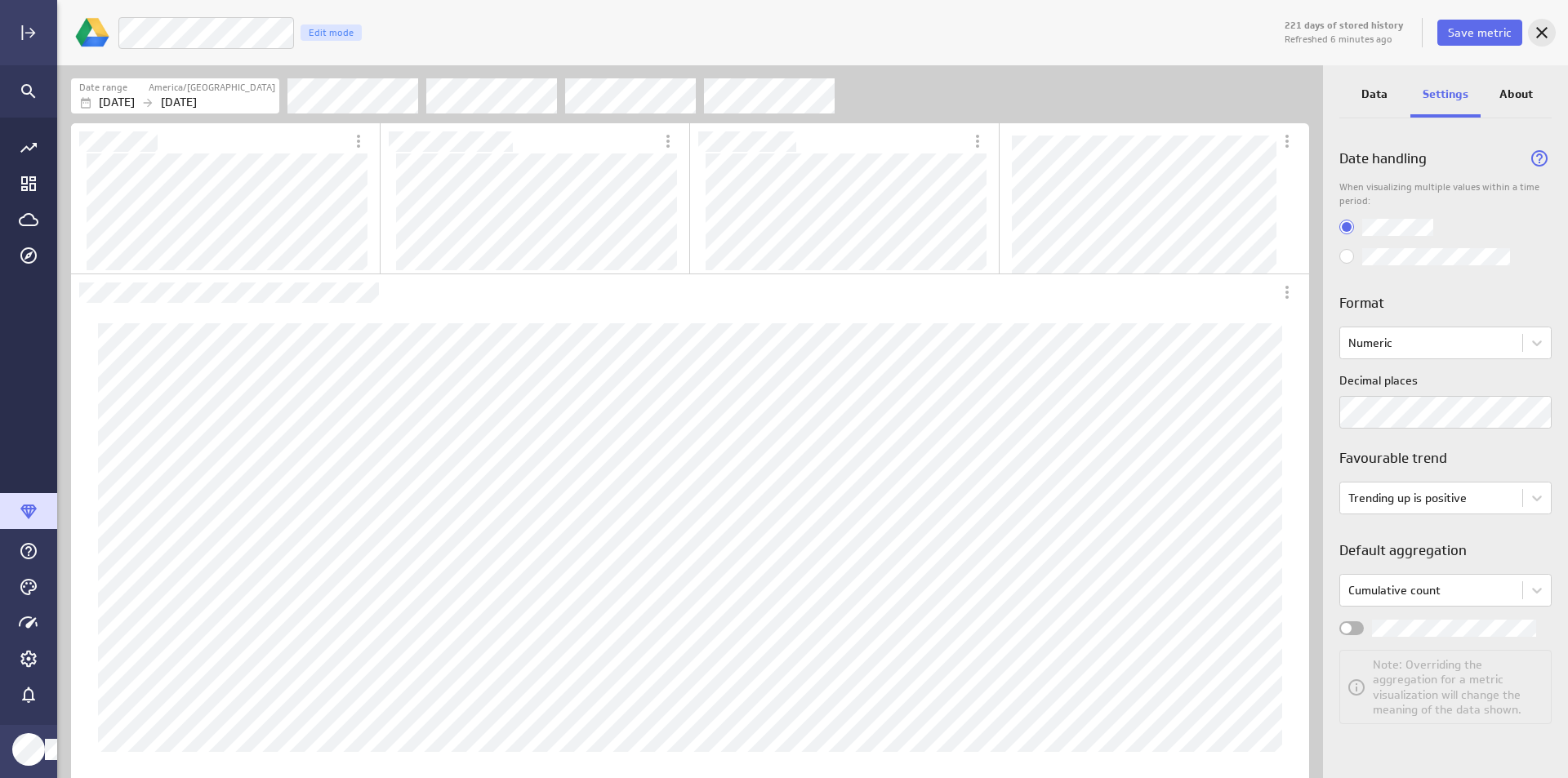
click at [1534, 32] on icon "Cancel" at bounding box center [1542, 32] width 19 height 19
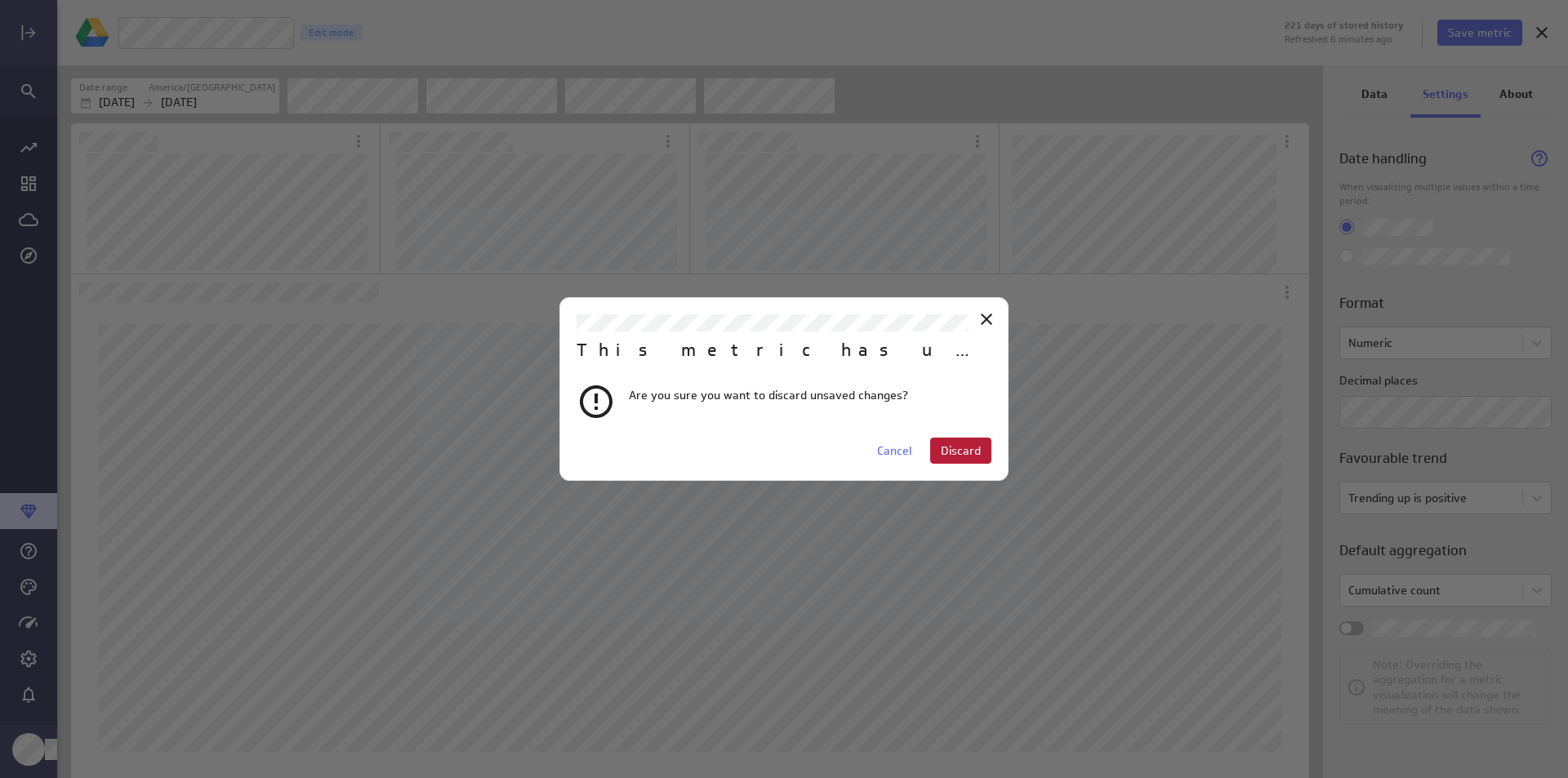
click at [958, 446] on span "Discard" at bounding box center [960, 450] width 40 height 14
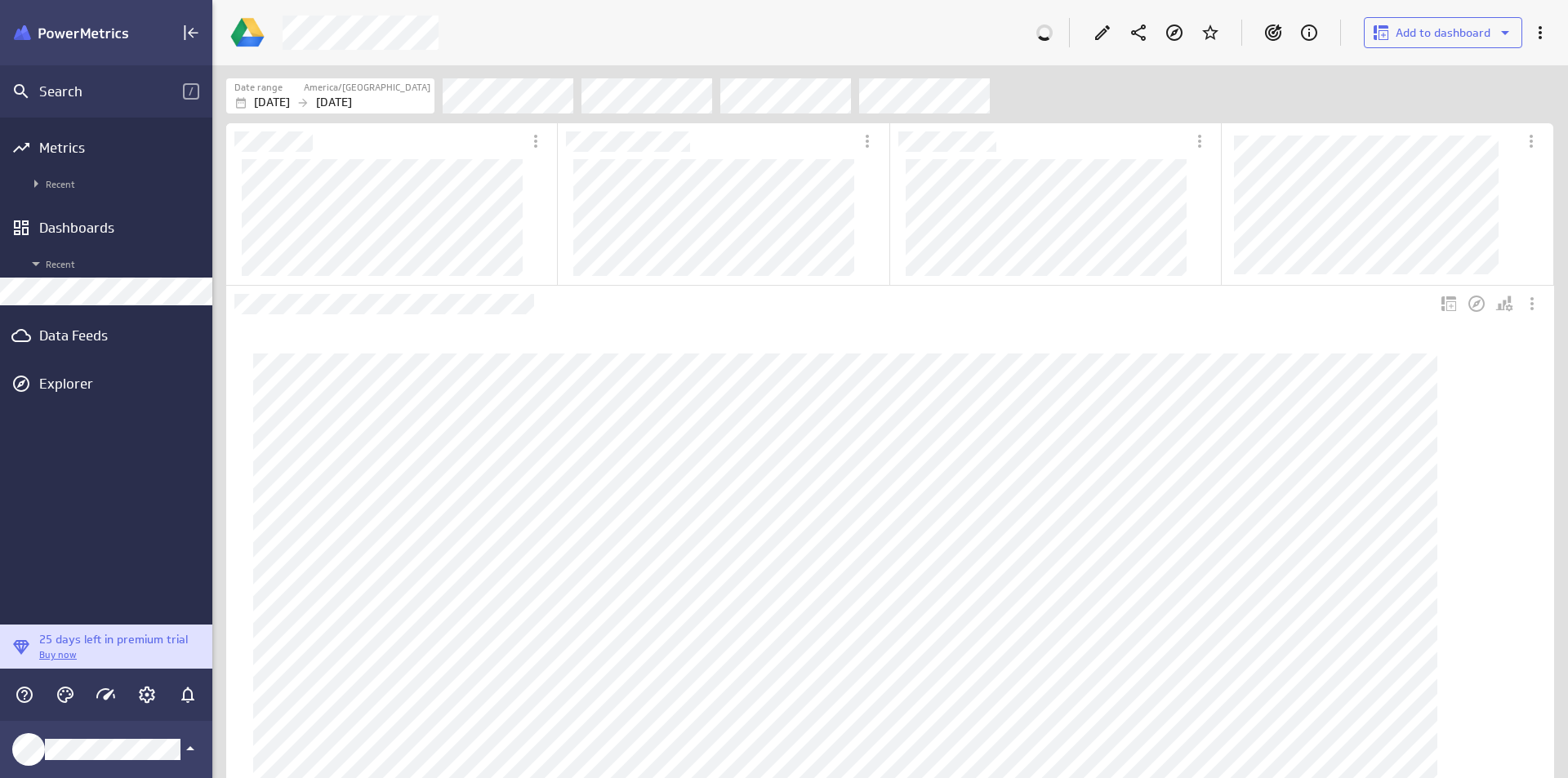
scroll to position [8, 8]
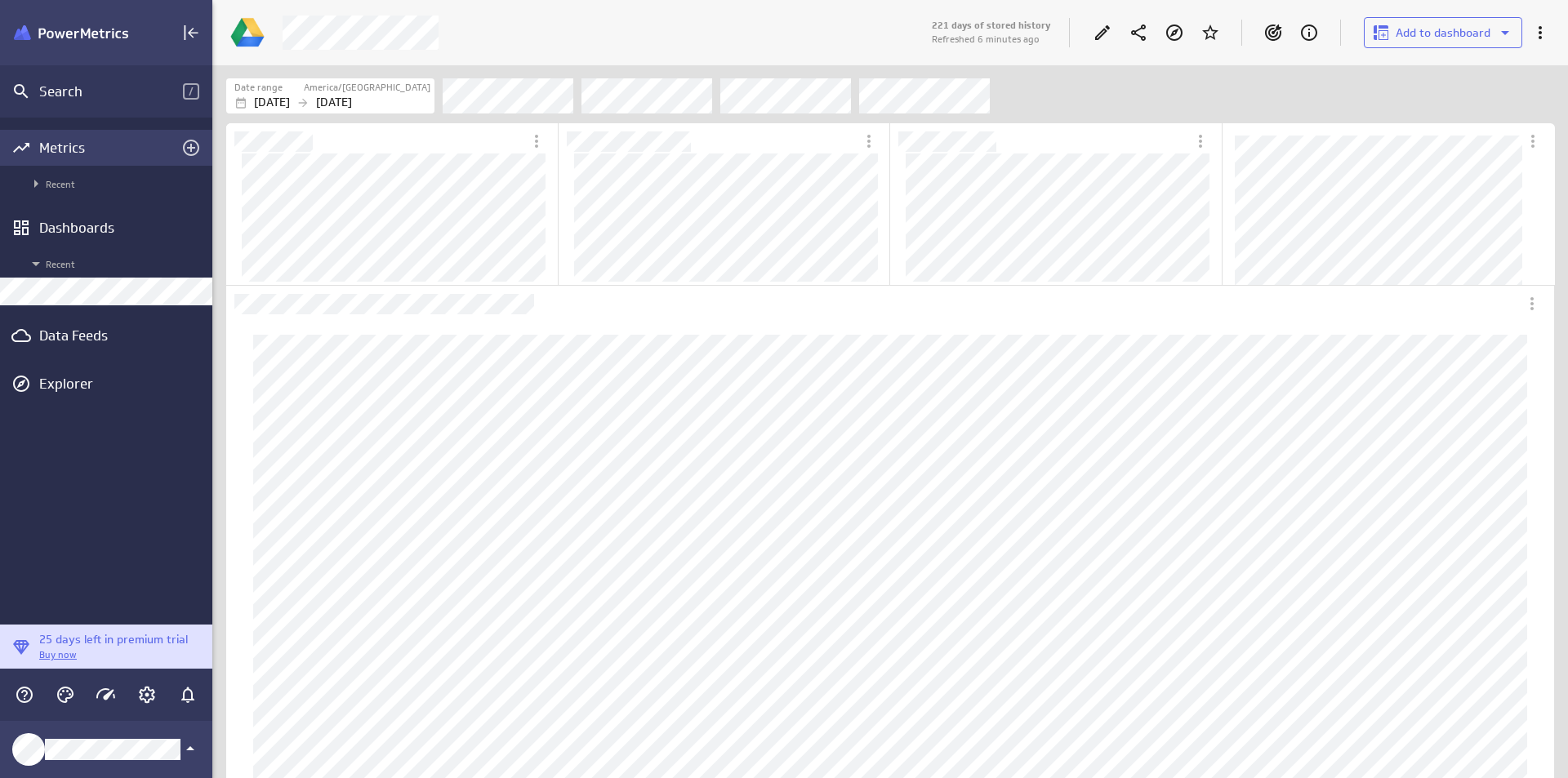
click at [98, 152] on div "Metrics" at bounding box center [106, 147] width 134 height 18
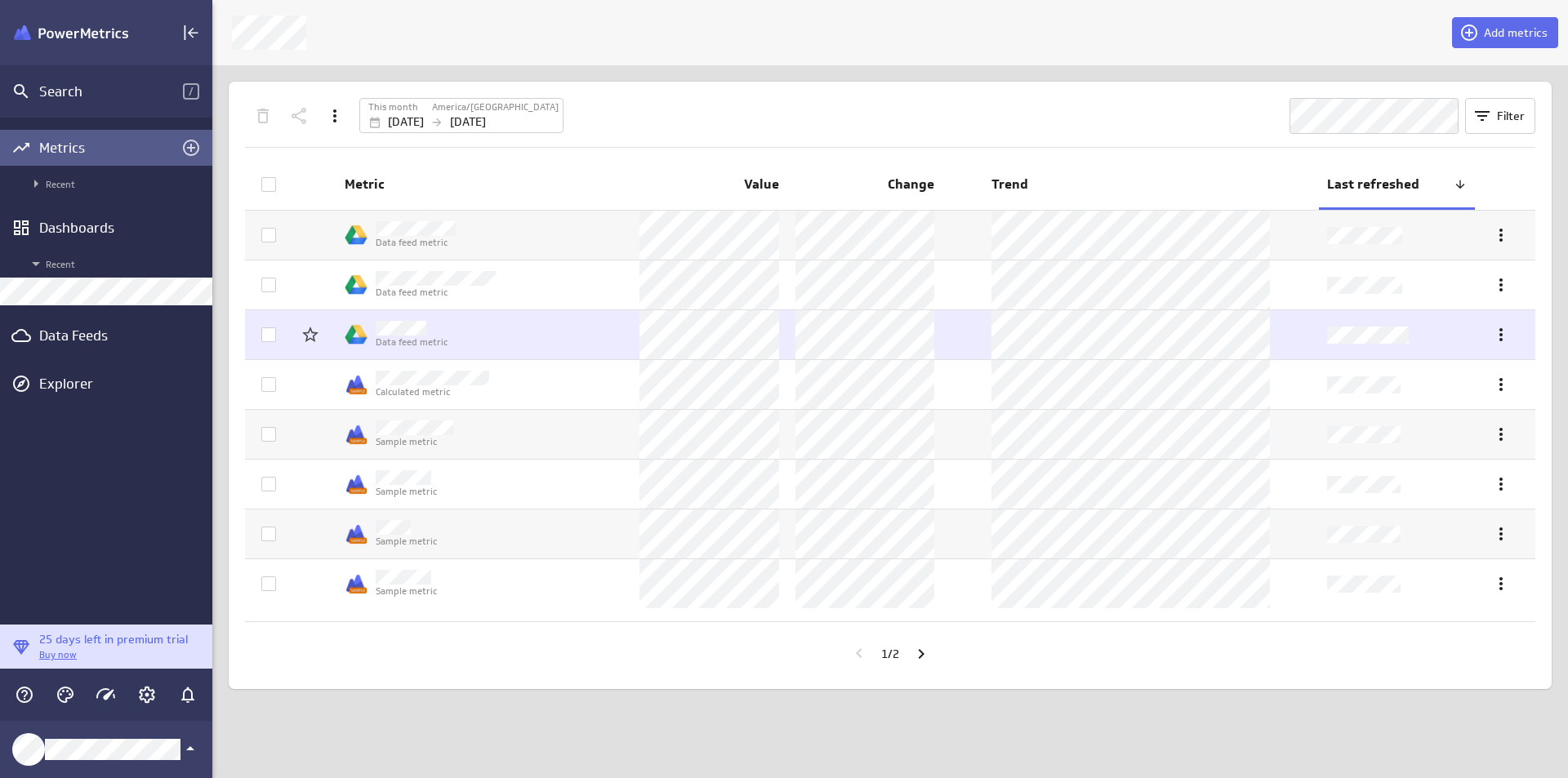
click at [571, 333] on td "Data feed metric" at bounding box center [483, 335] width 295 height 49
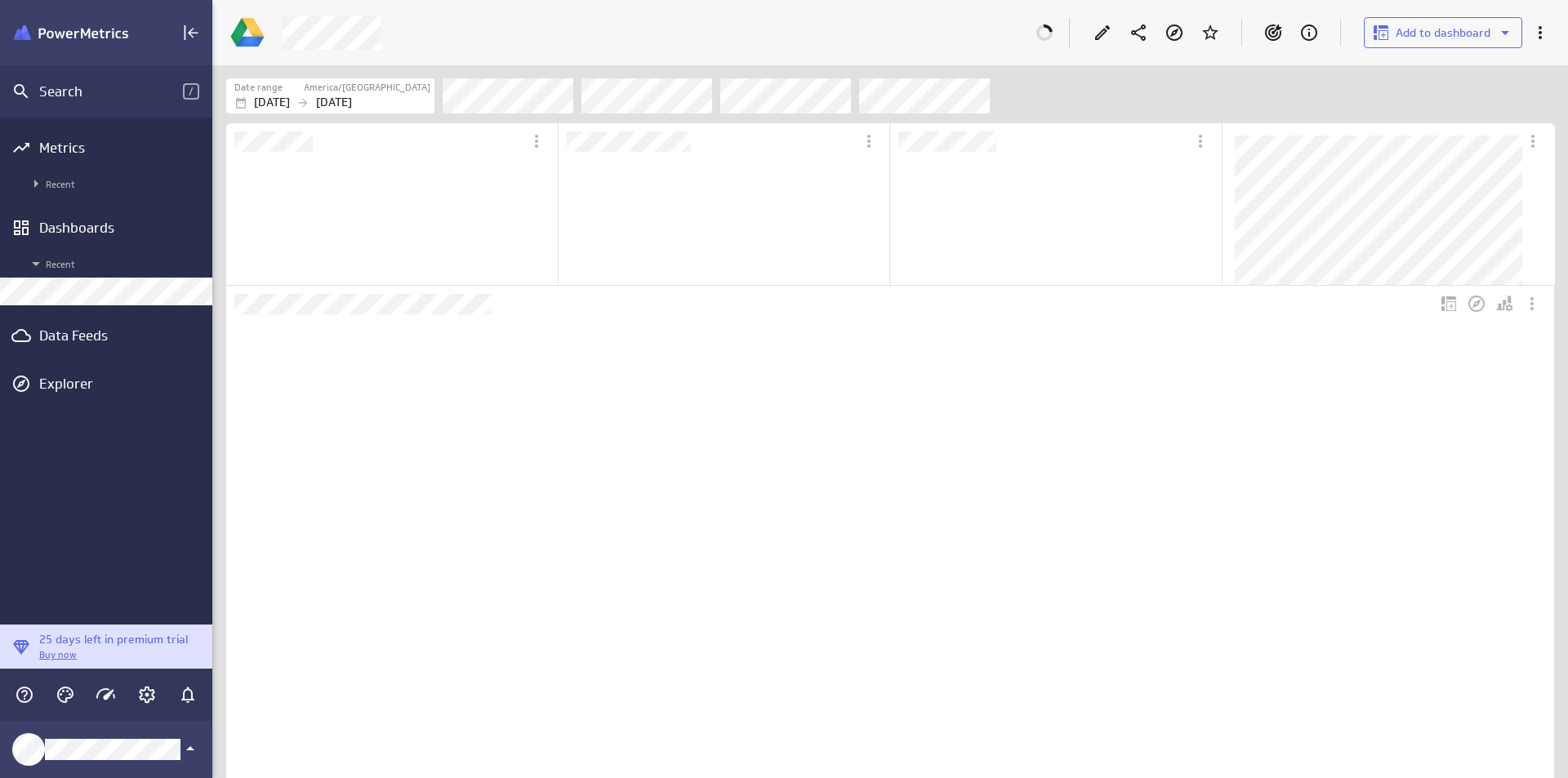
scroll to position [1314, 1354]
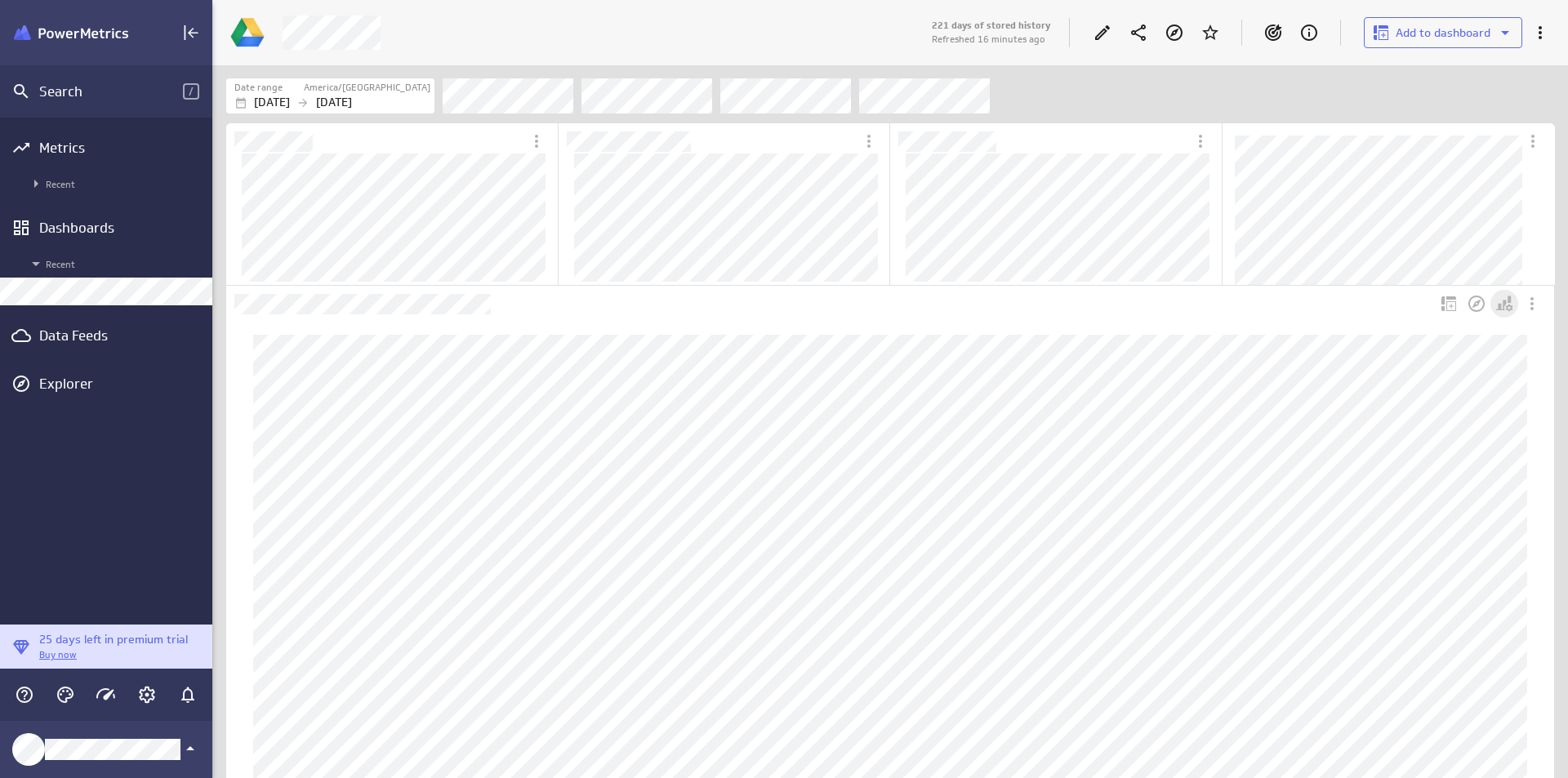
click at [1505, 299] on icon "Personalize view" at bounding box center [1505, 303] width 19 height 19
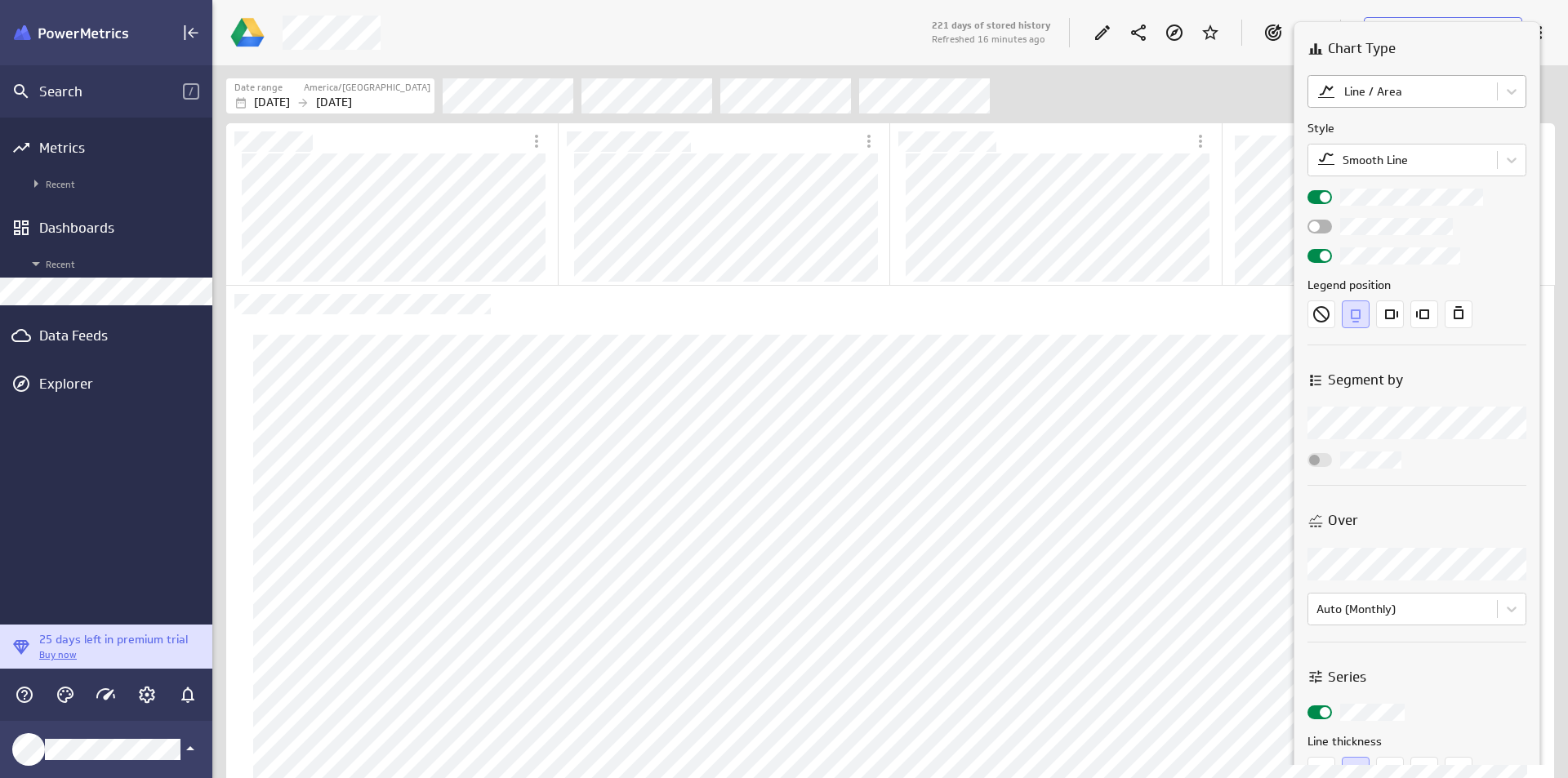
click at [1405, 88] on body "Search / Metrics Recent Dashboards Recent Data Feeds Explorer 25 days left in p…" at bounding box center [784, 389] width 1568 height 778
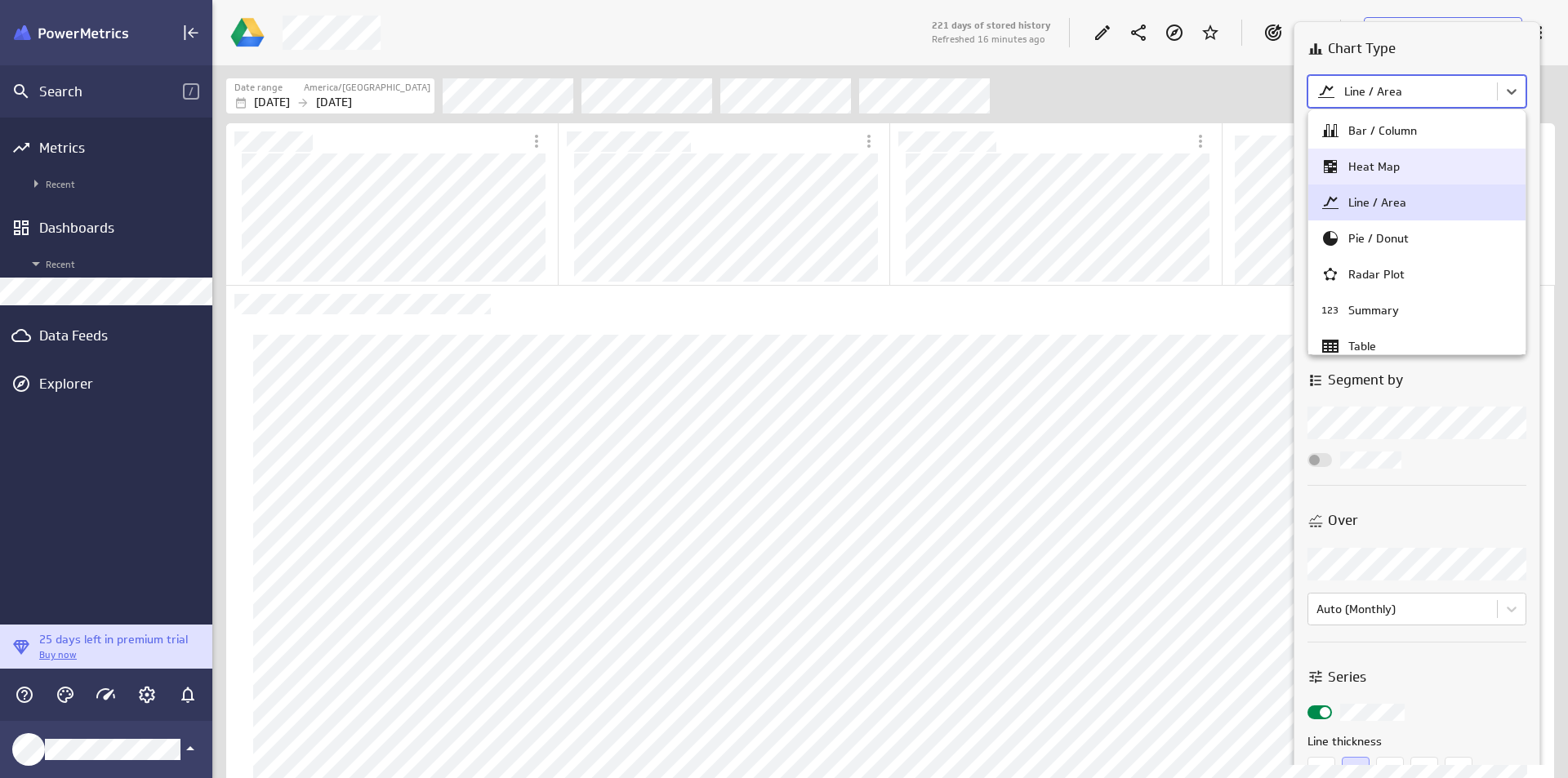
click at [1399, 161] on div "Heat Map" at bounding box center [1417, 166] width 193 height 19
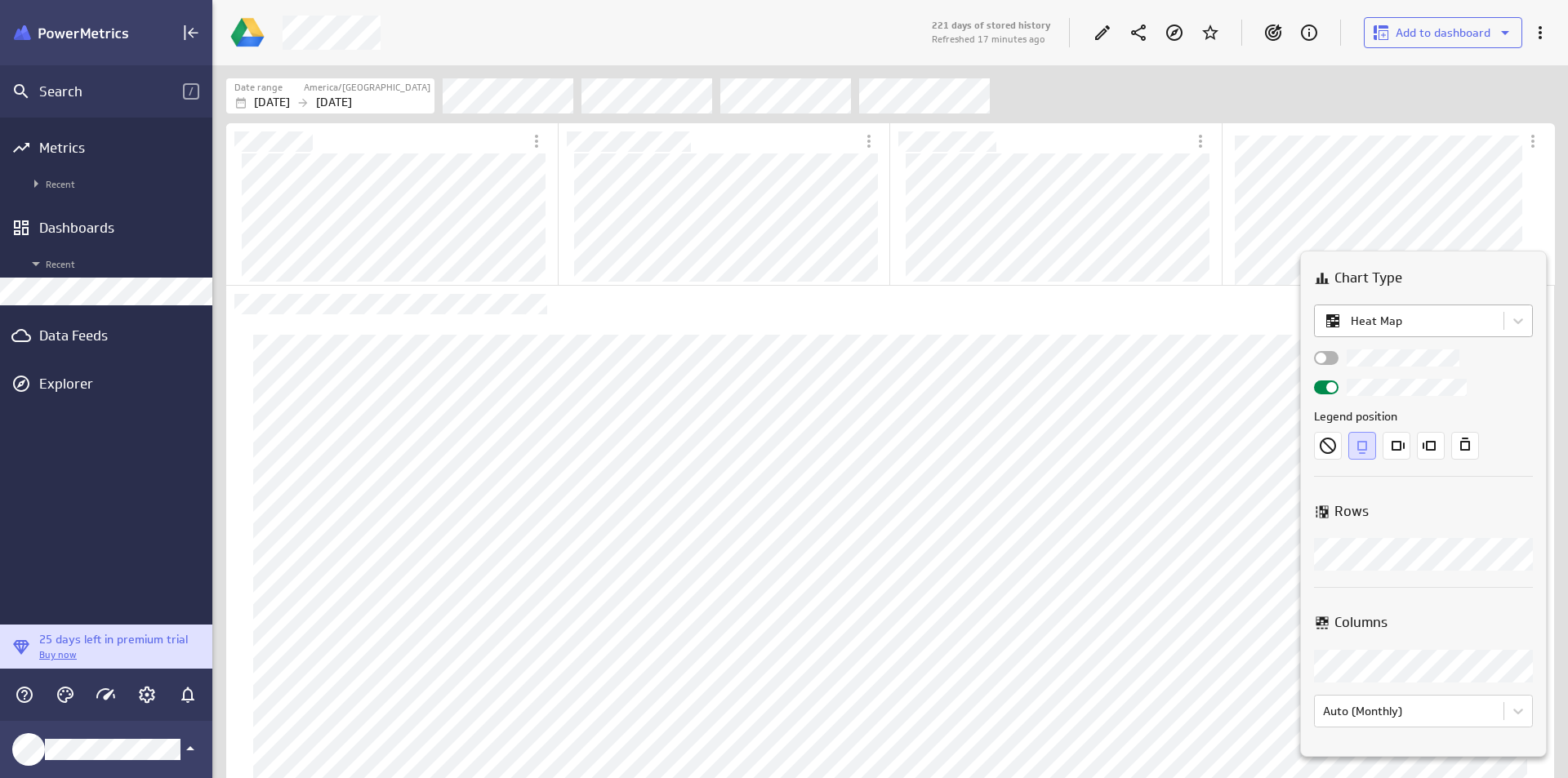
click at [1403, 332] on body "Search / Metrics Recent Dashboards Recent Data Feeds Explorer 25 days left in p…" at bounding box center [784, 389] width 1568 height 778
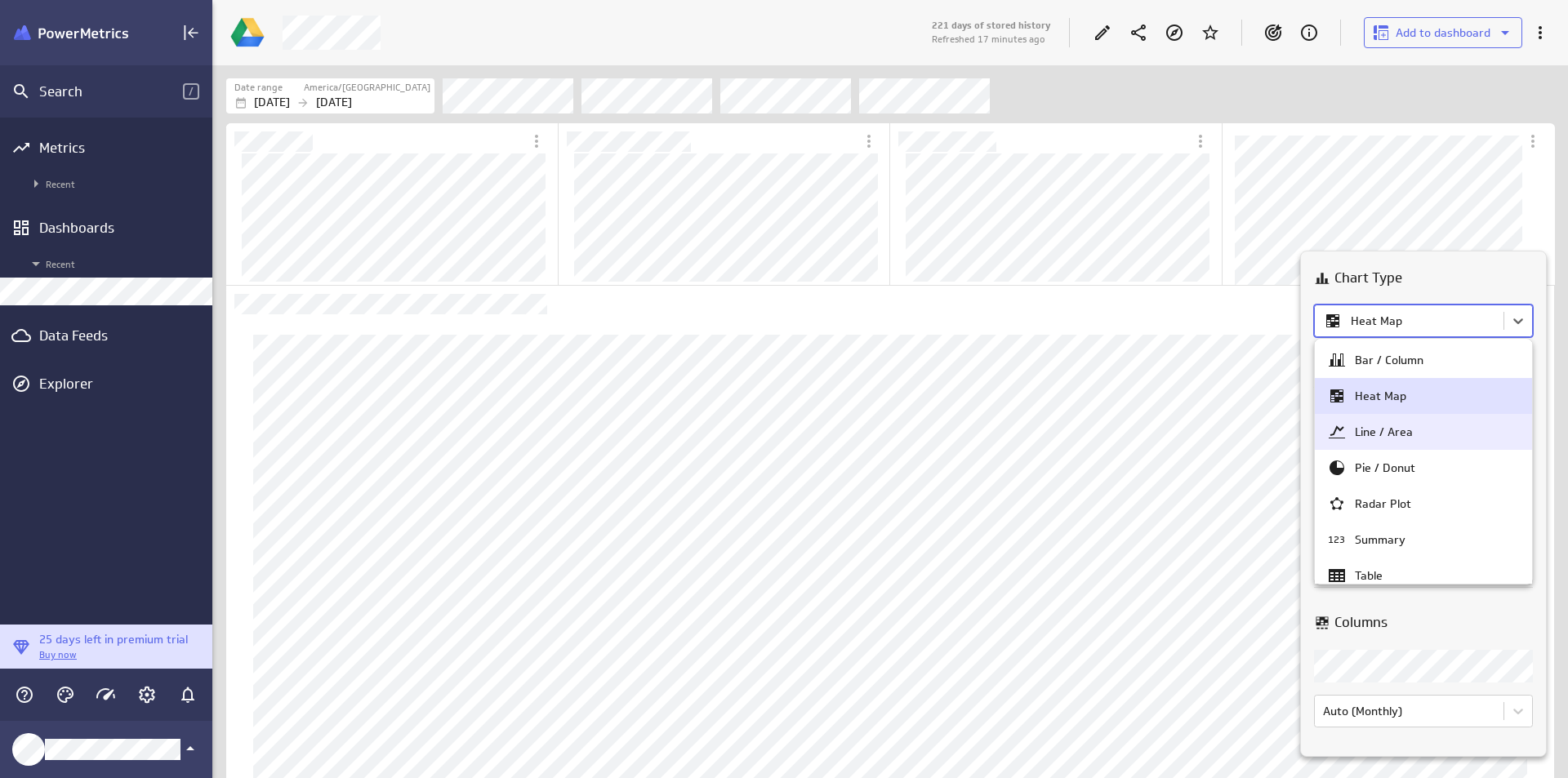
click at [1435, 429] on div "Line / Area" at bounding box center [1424, 432] width 193 height 19
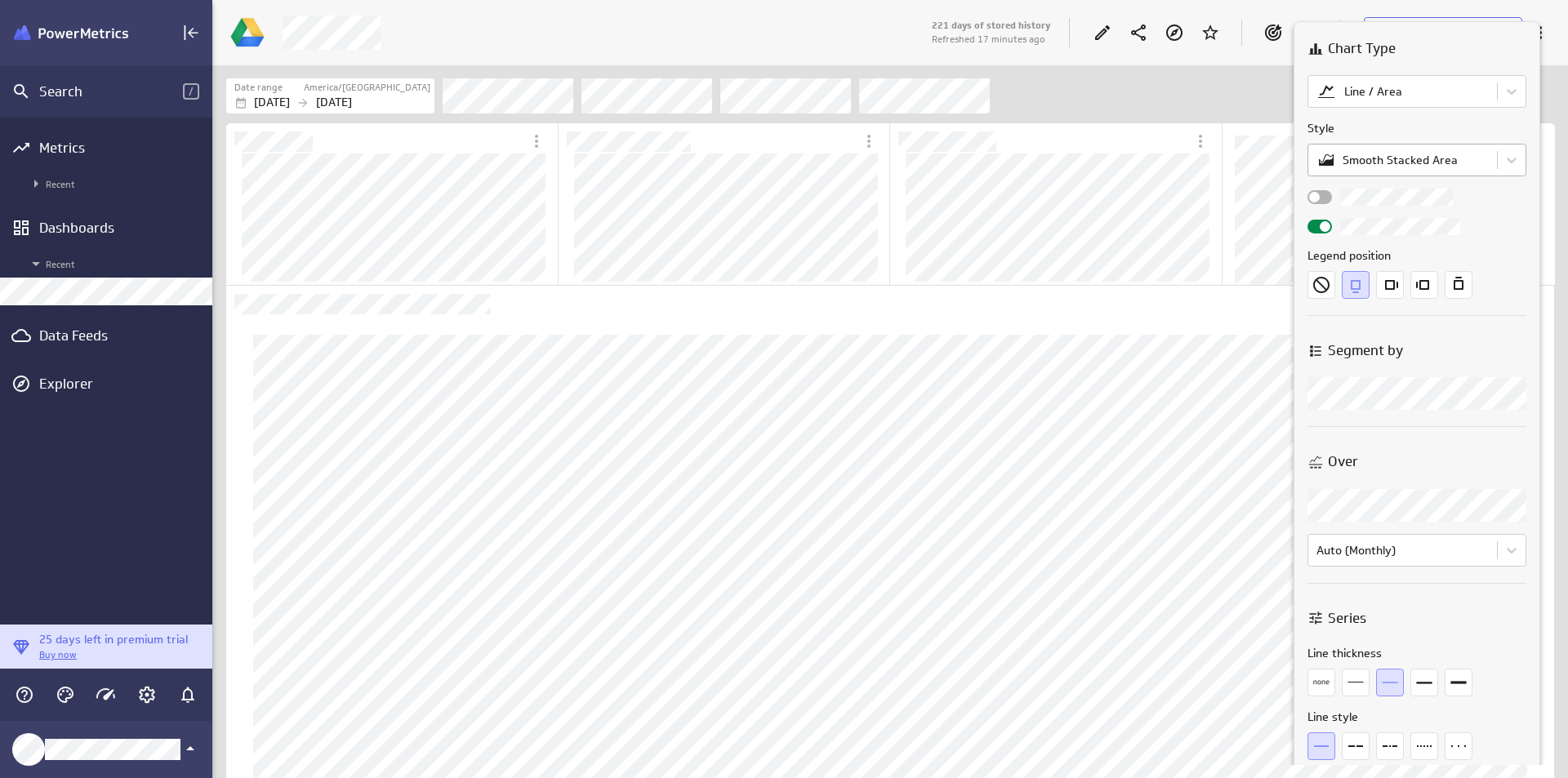
click at [1431, 157] on body "Search / Metrics Recent Dashboards Recent Data Feeds Explorer 25 days left in p…" at bounding box center [784, 389] width 1568 height 778
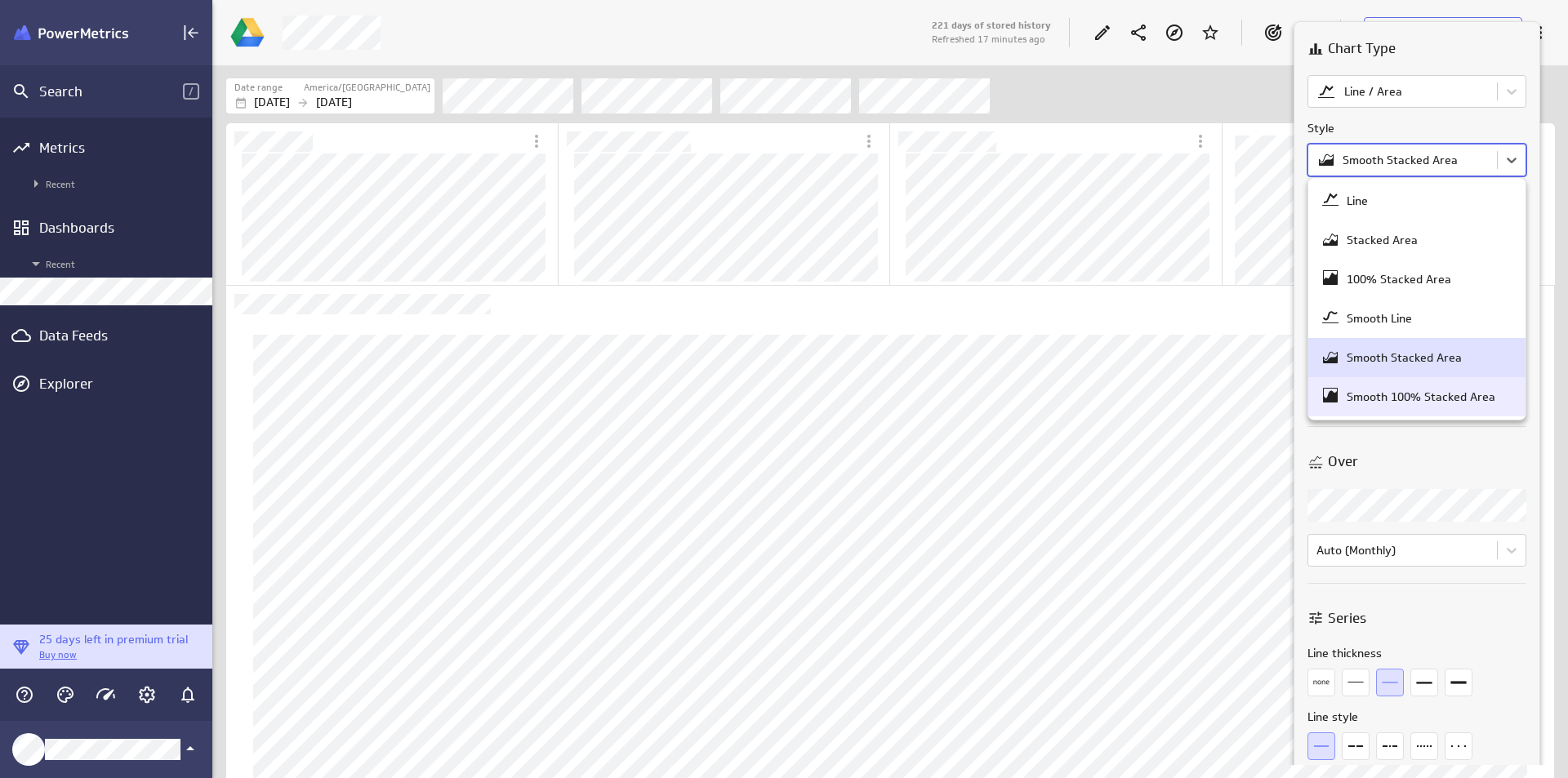
click at [1425, 393] on div "Smooth 100% Stacked Area" at bounding box center [1422, 396] width 149 height 14
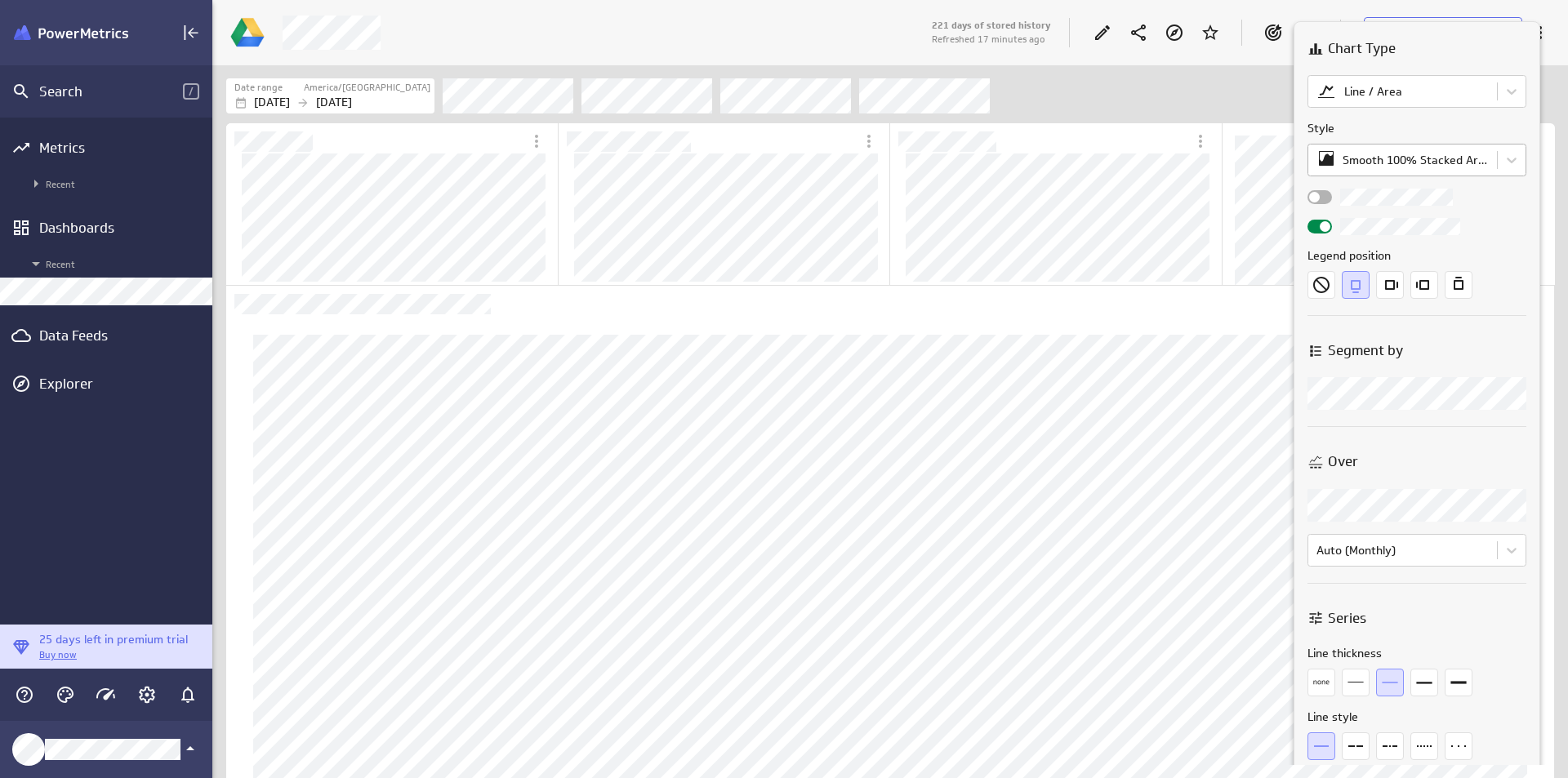
click at [1426, 168] on body "Search / Metrics Recent Dashboards Recent Data Feeds Explorer 25 days left in p…" at bounding box center [784, 389] width 1568 height 778
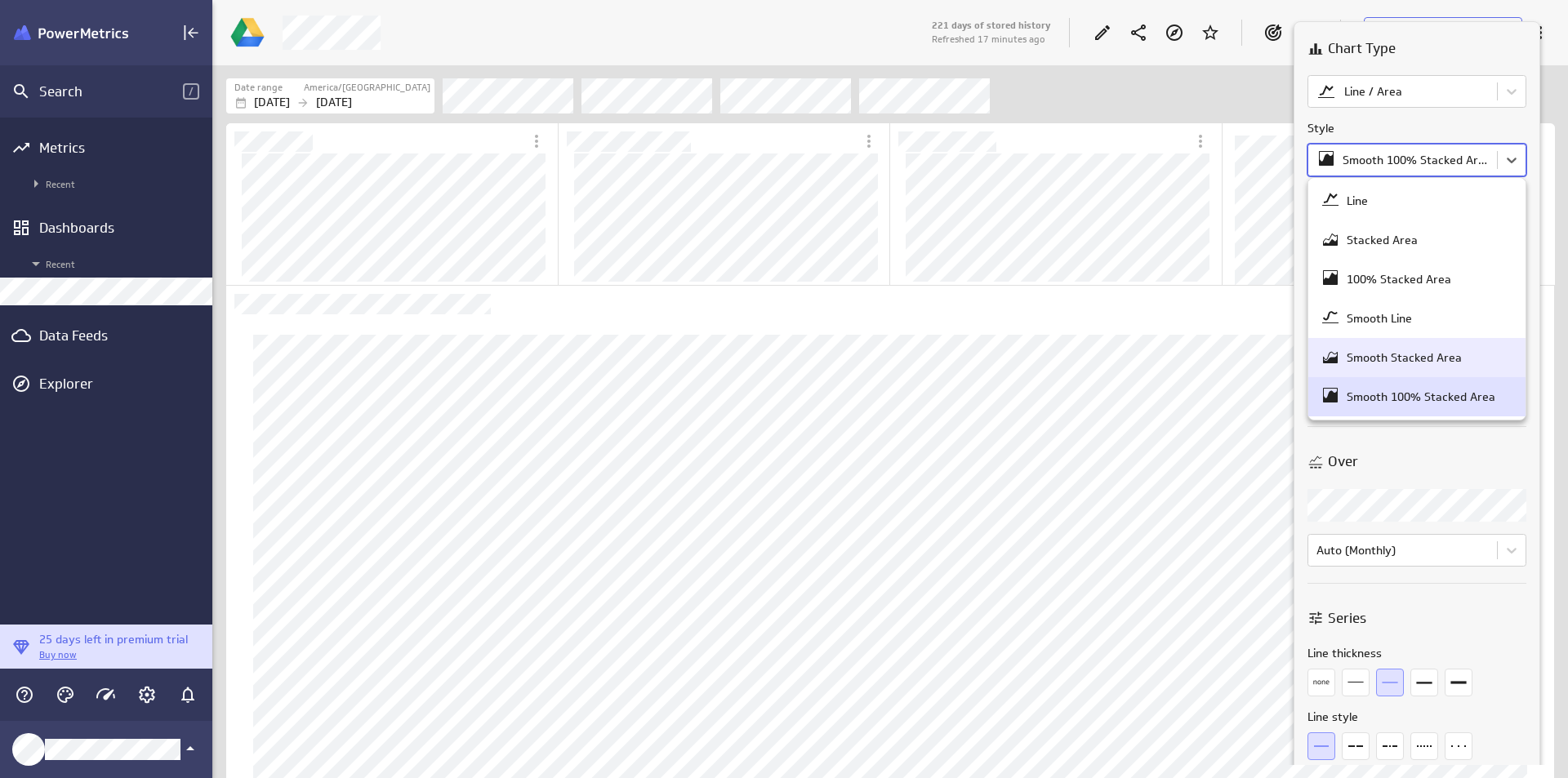
click at [1420, 351] on div "Smooth Stacked Area" at bounding box center [1405, 357] width 115 height 14
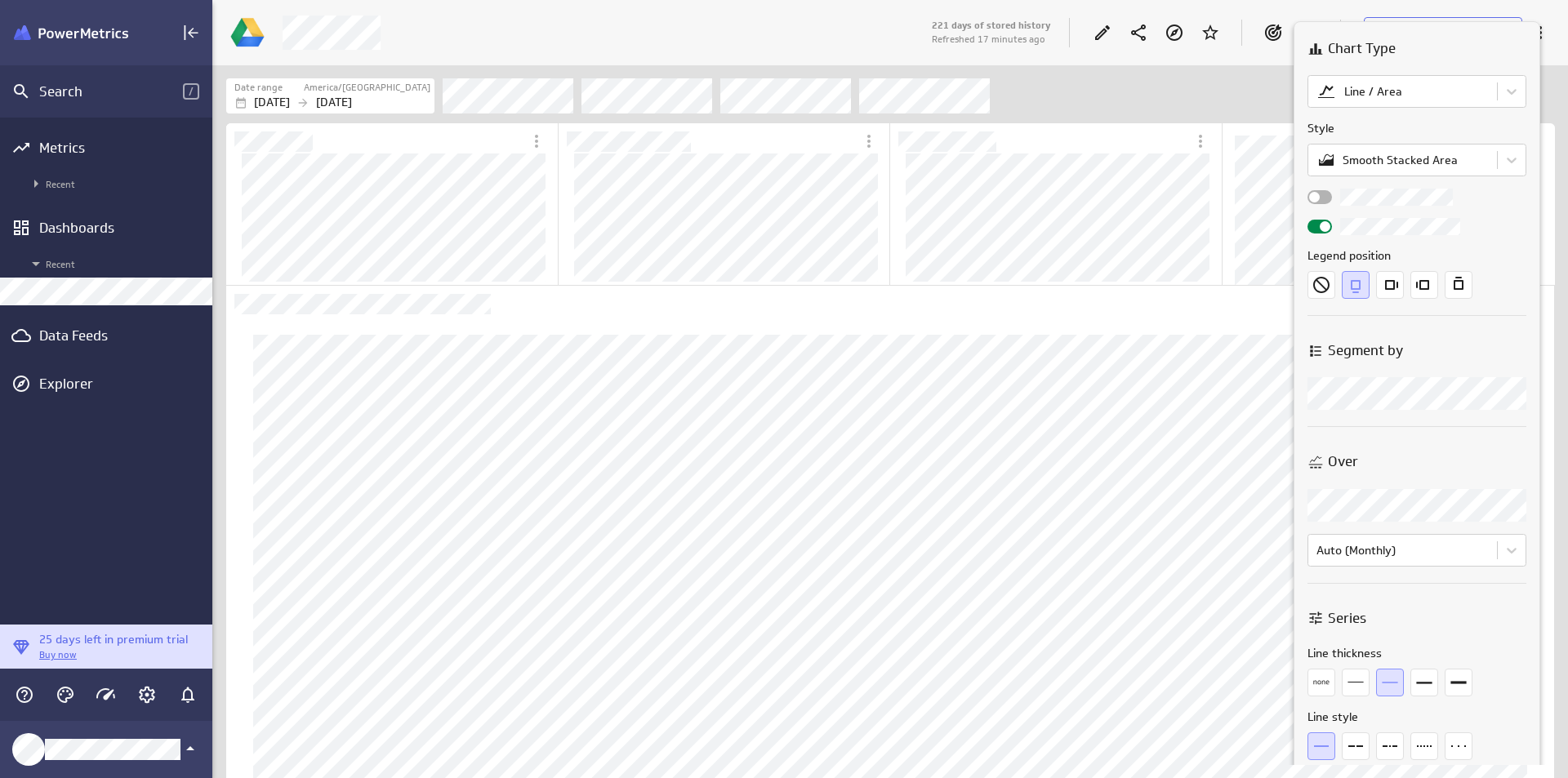
click at [1389, 394] on body "Search / Metrics Recent Dashboards Recent Data Feeds Explorer 25 days left in p…" at bounding box center [784, 389] width 1568 height 778
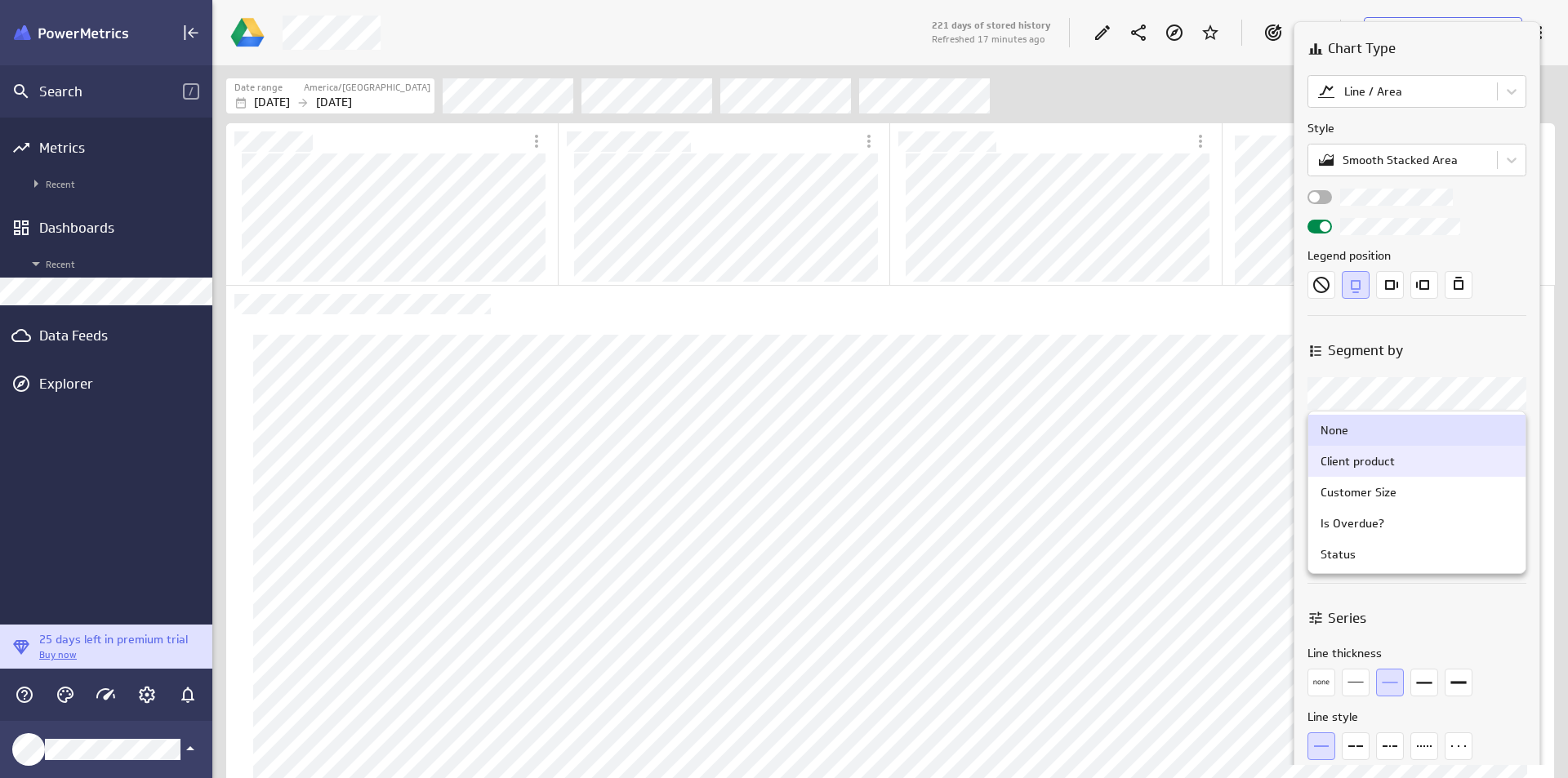
click at [1406, 452] on div "Client product" at bounding box center [1417, 461] width 218 height 31
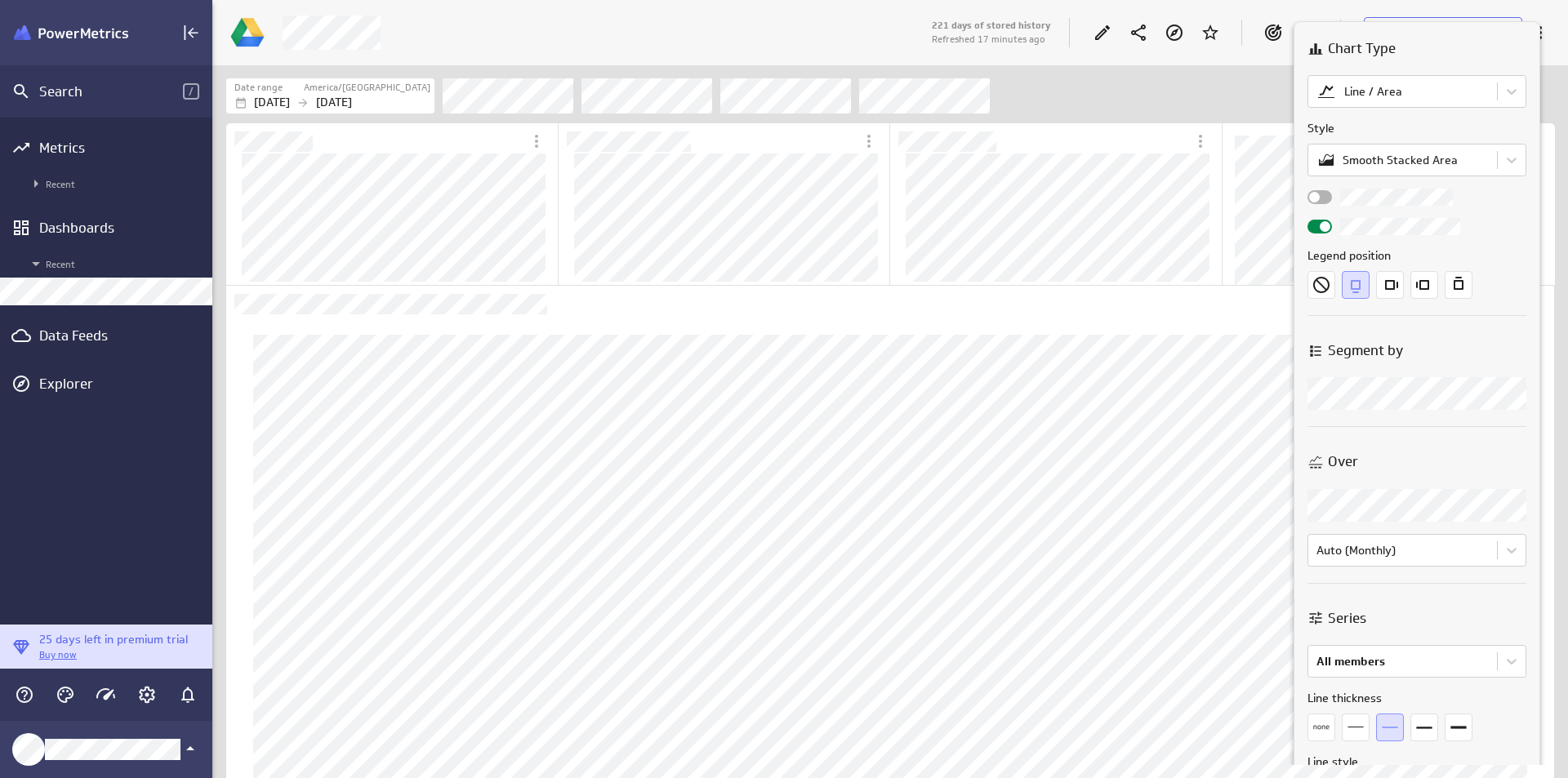
click at [1492, 509] on div at bounding box center [1417, 505] width 219 height 33
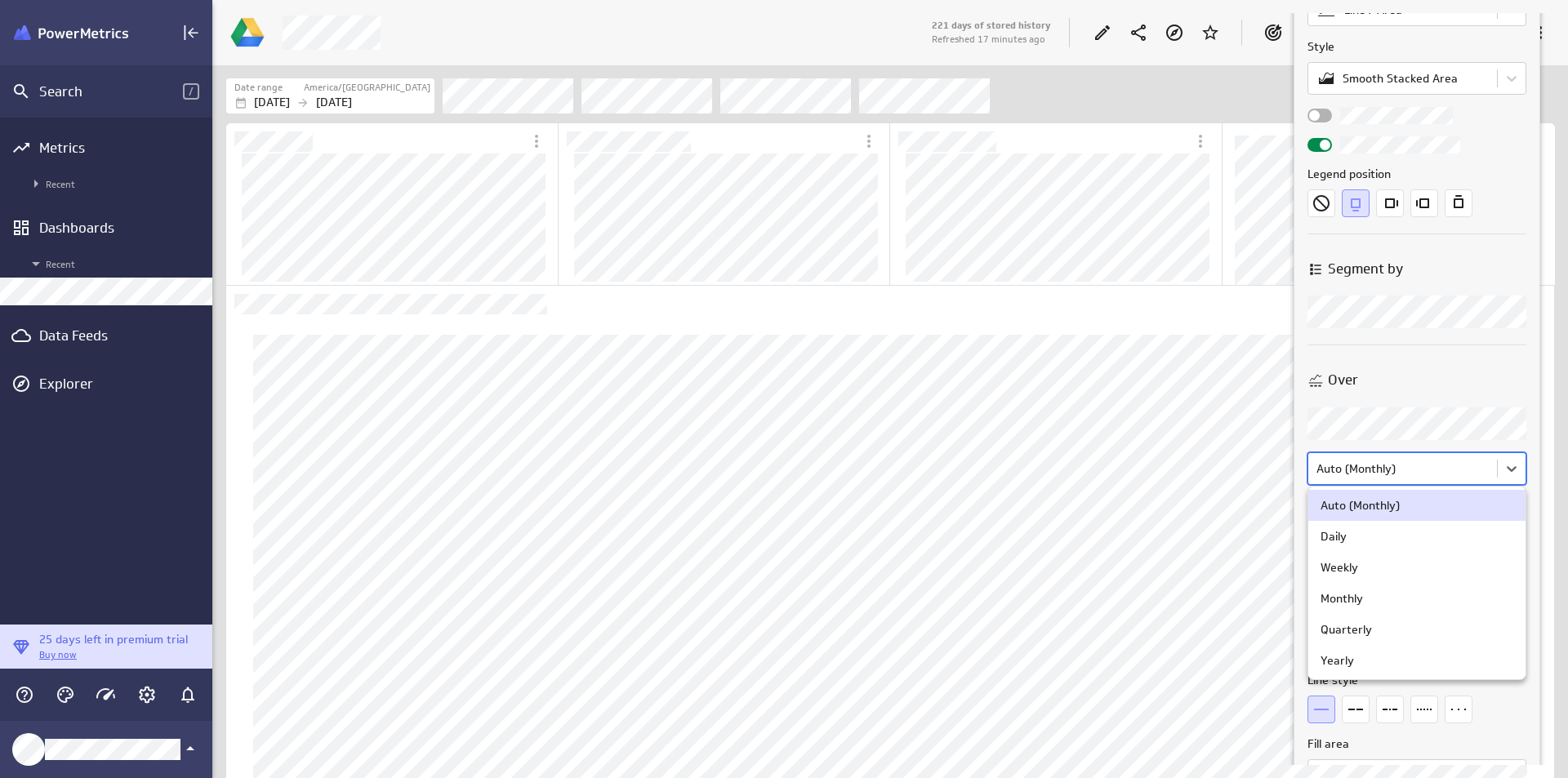
click at [1476, 481] on body "Search / Metrics Recent Dashboards Recent Data Feeds Explorer 25 days left in p…" at bounding box center [784, 389] width 1568 height 778
click at [1476, 481] on div at bounding box center [784, 389] width 1568 height 778
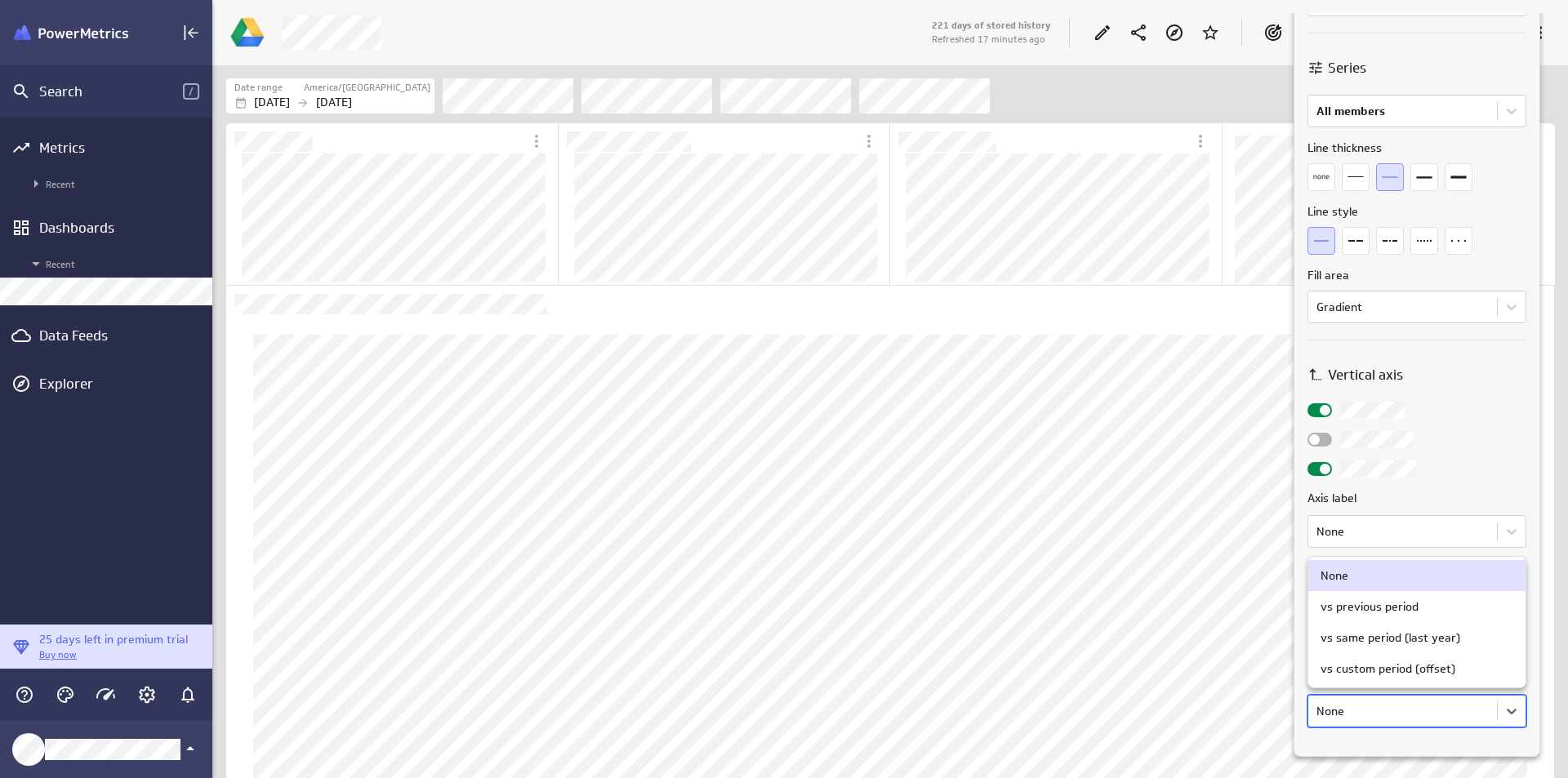
click at [1395, 703] on body "Search / Metrics Recent Dashboards Recent Data Feeds Explorer 25 days left in p…" at bounding box center [784, 389] width 1568 height 778
click at [1395, 703] on div at bounding box center [784, 389] width 1568 height 778
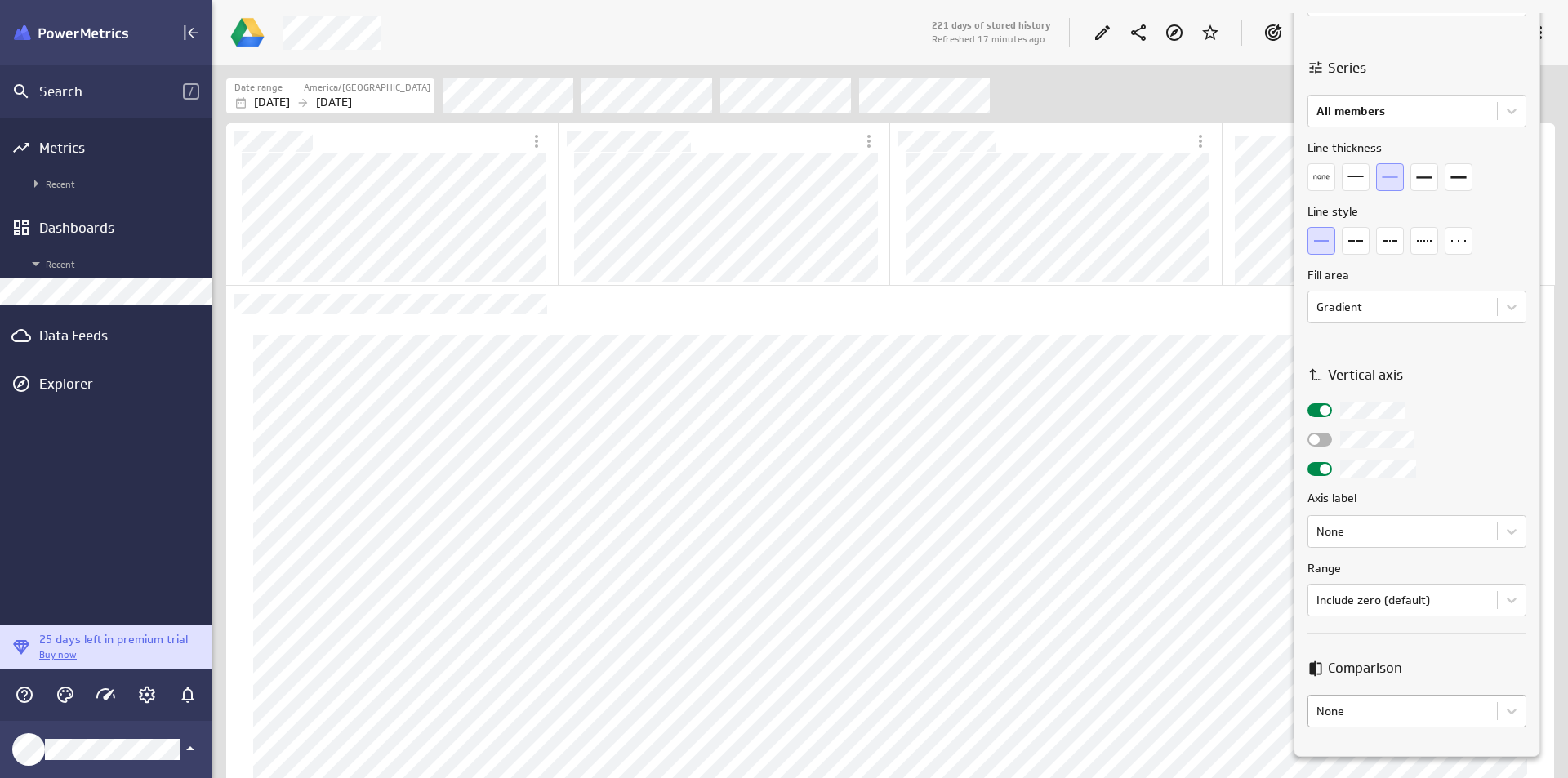
click at [1406, 707] on body "Search / Metrics Recent Dashboards Recent Data Feeds Explorer 25 days left in p…" at bounding box center [784, 389] width 1568 height 778
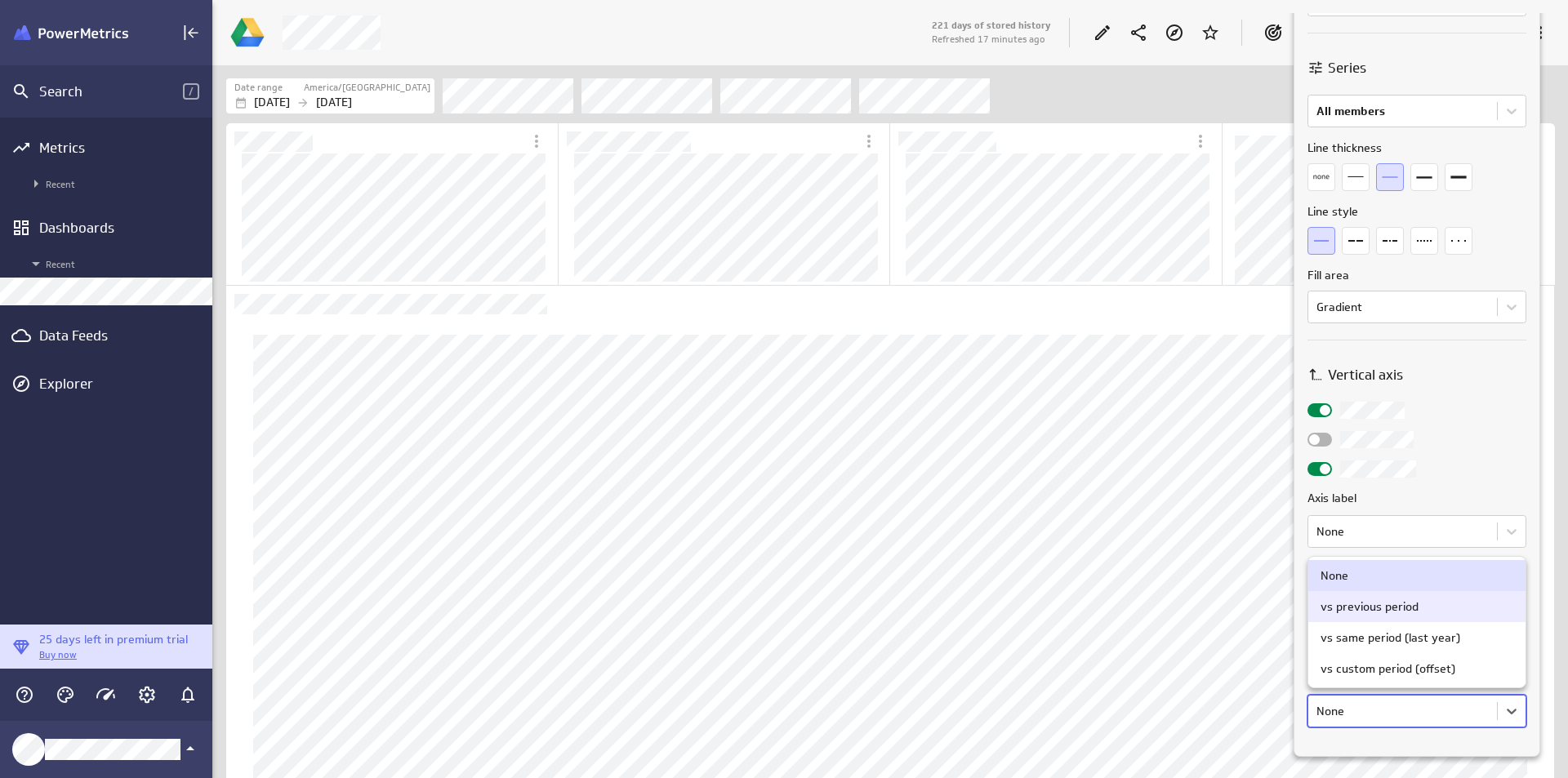
click at [1422, 603] on div "vs previous period" at bounding box center [1417, 606] width 193 height 14
click at [1422, 603] on body "Search / Metrics Recent Dashboards Recent Data Feeds Explorer 25 days left in p…" at bounding box center [784, 389] width 1568 height 778
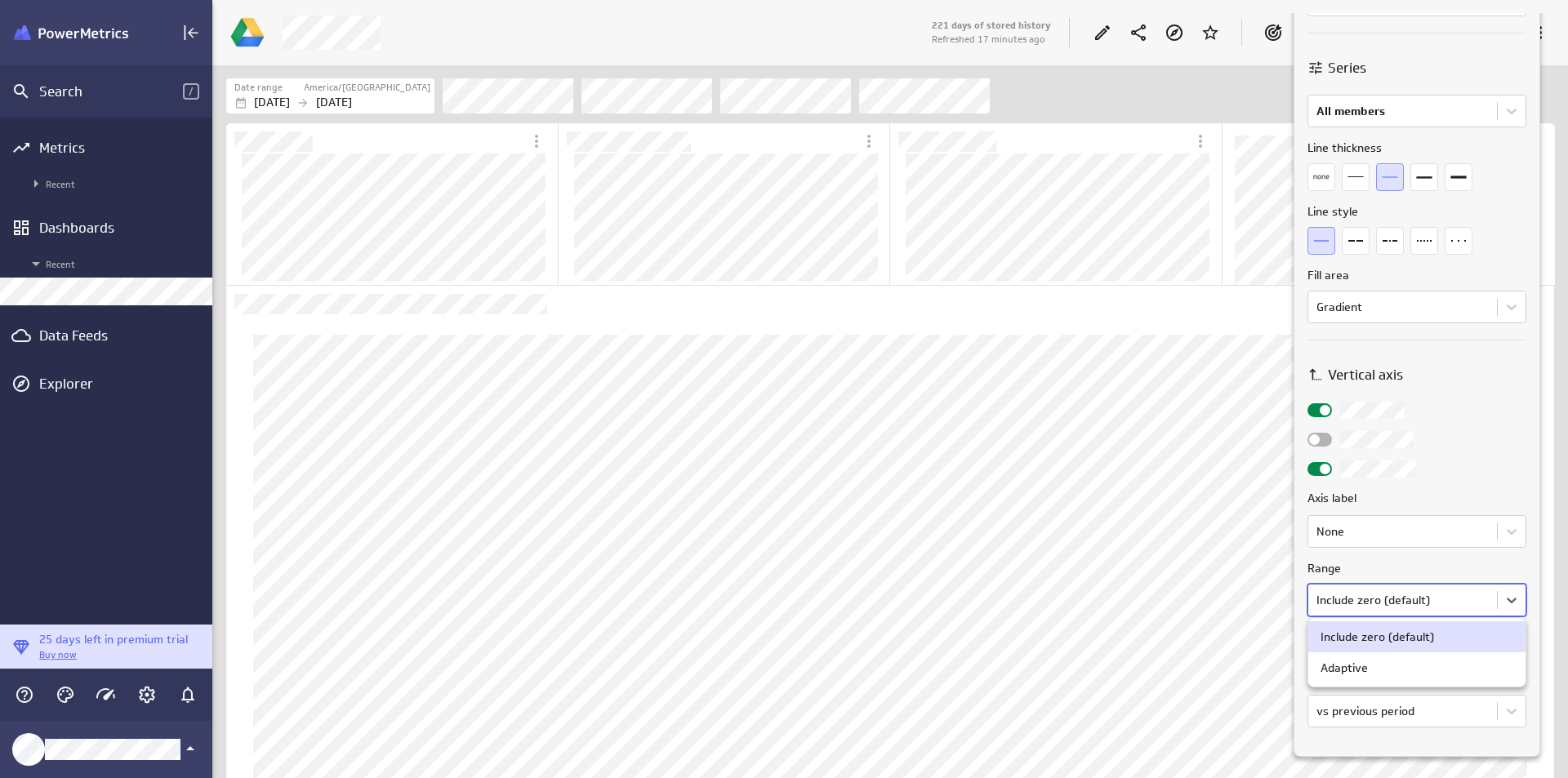
click at [1413, 604] on div at bounding box center [784, 389] width 1568 height 778
click at [1438, 698] on body "Search / Metrics Recent Dashboards Recent Data Feeds Explorer 25 days left in p…" at bounding box center [784, 389] width 1568 height 778
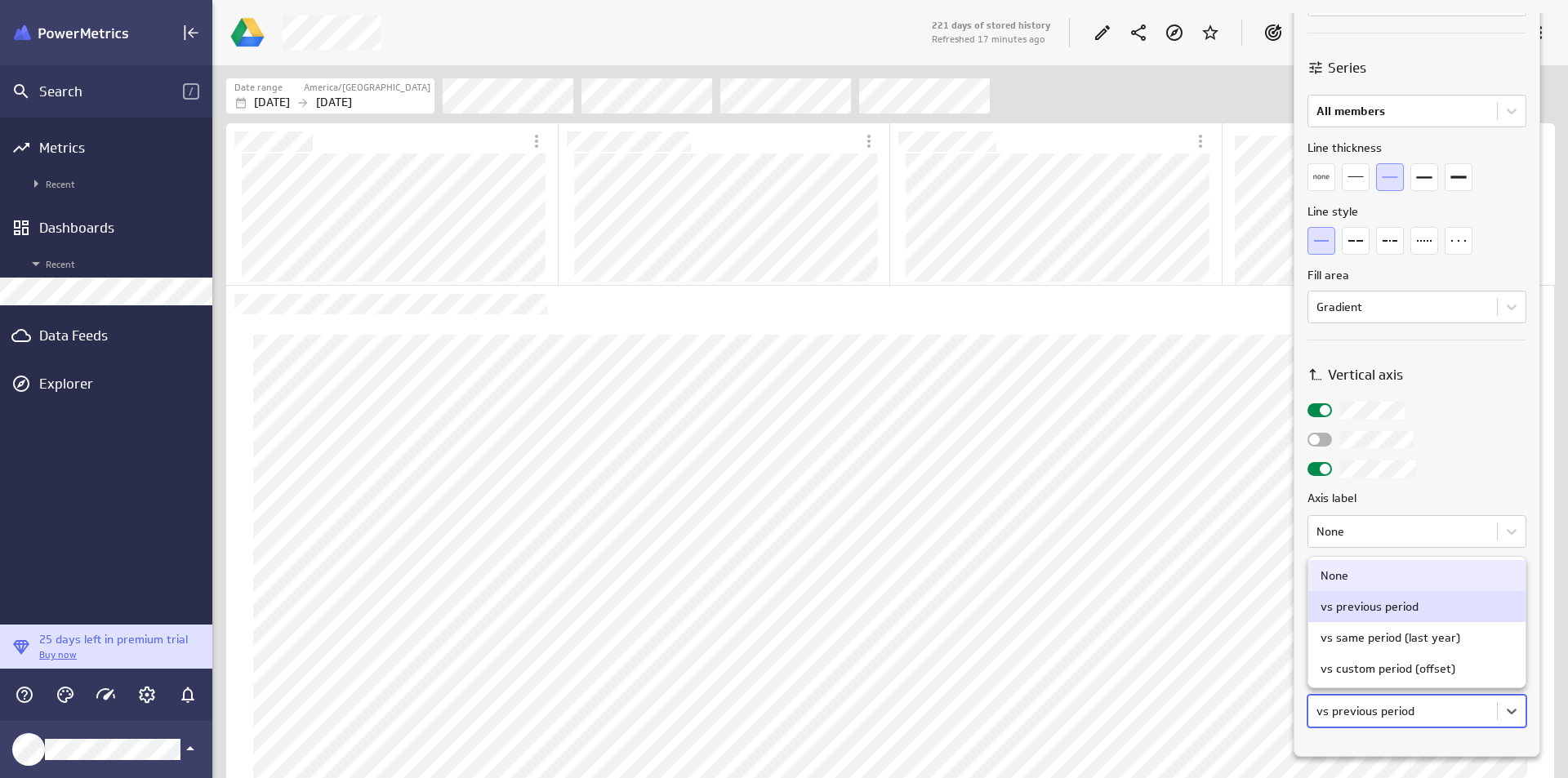
click at [1413, 577] on div "None" at bounding box center [1417, 575] width 193 height 14
click at [1484, 577] on label "Range" at bounding box center [1417, 569] width 219 height 17
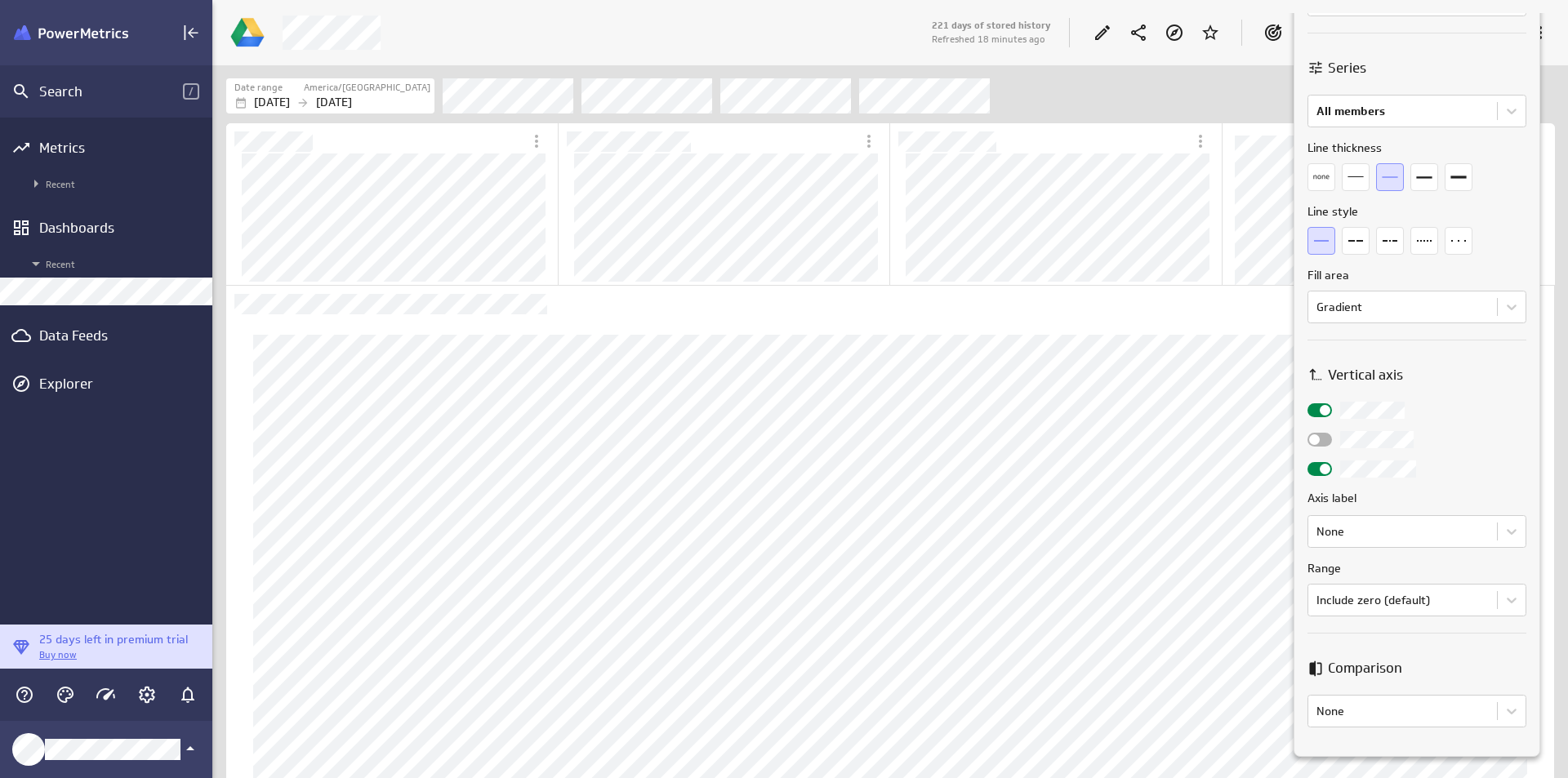
click at [1484, 577] on label "Range" at bounding box center [1417, 569] width 219 height 17
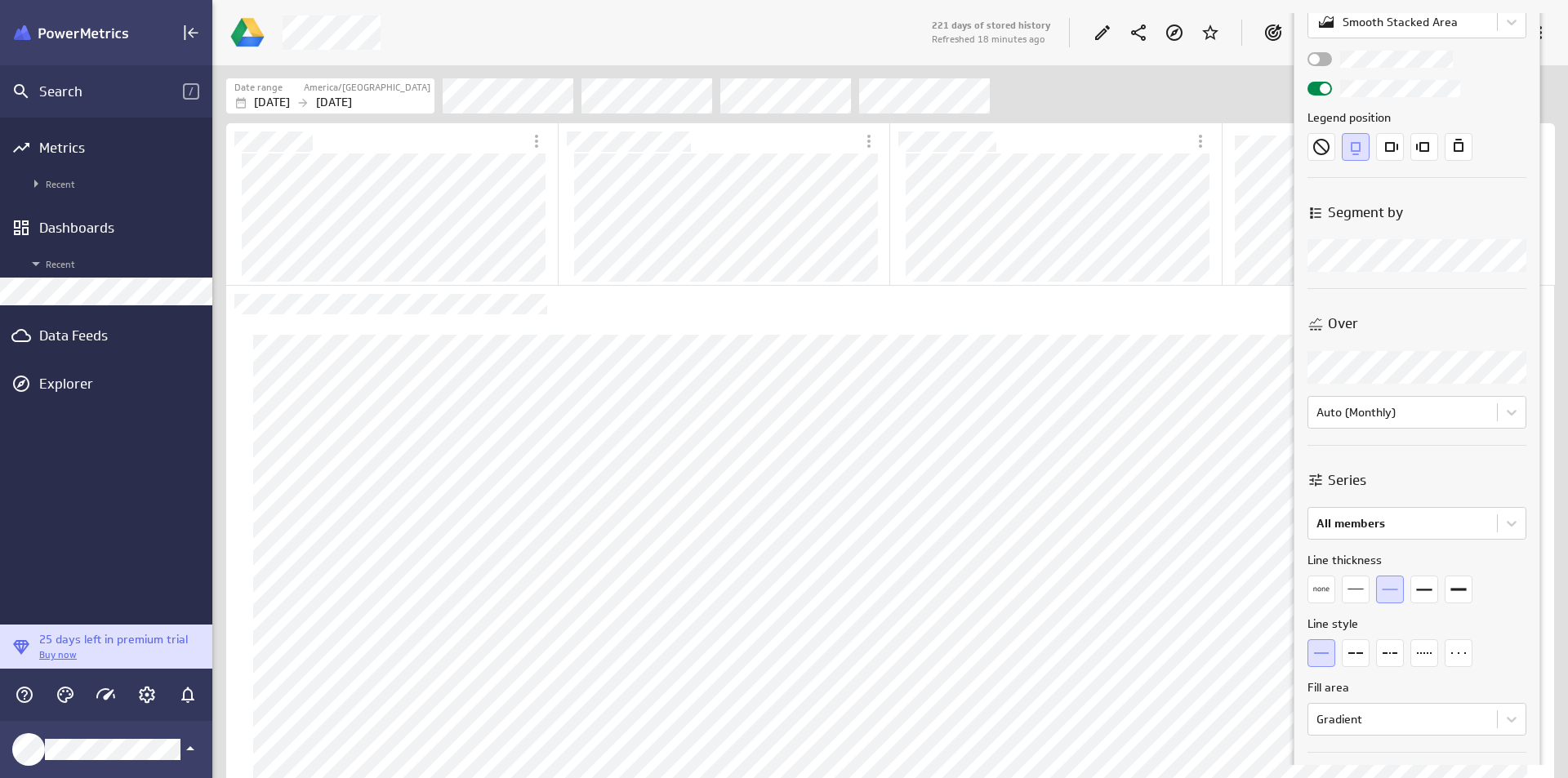
scroll to position [0, 0]
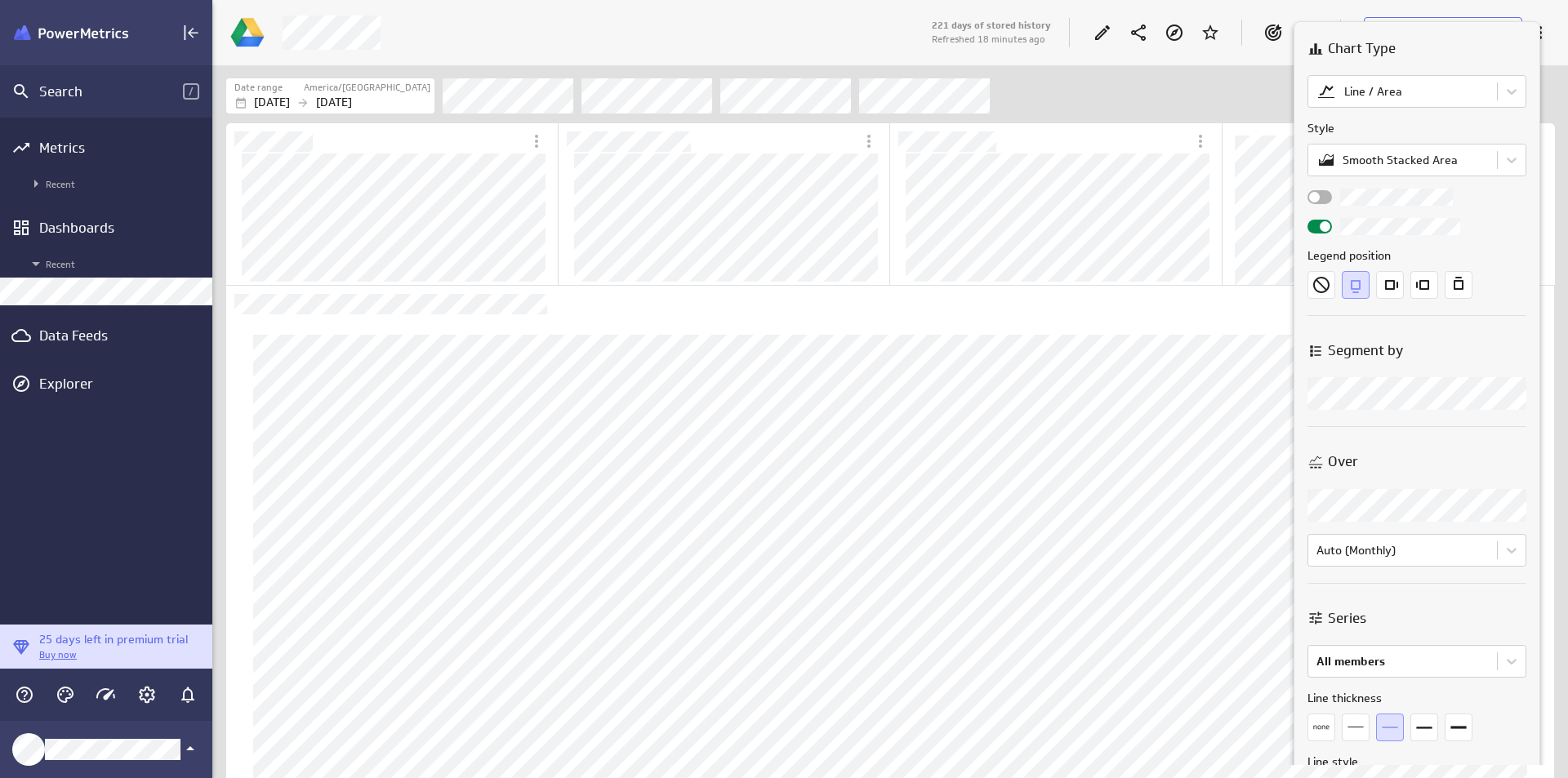
click at [1422, 391] on body "Search / Metrics Recent Dashboards Recent Data Feeds Explorer 25 days left in p…" at bounding box center [784, 389] width 1568 height 778
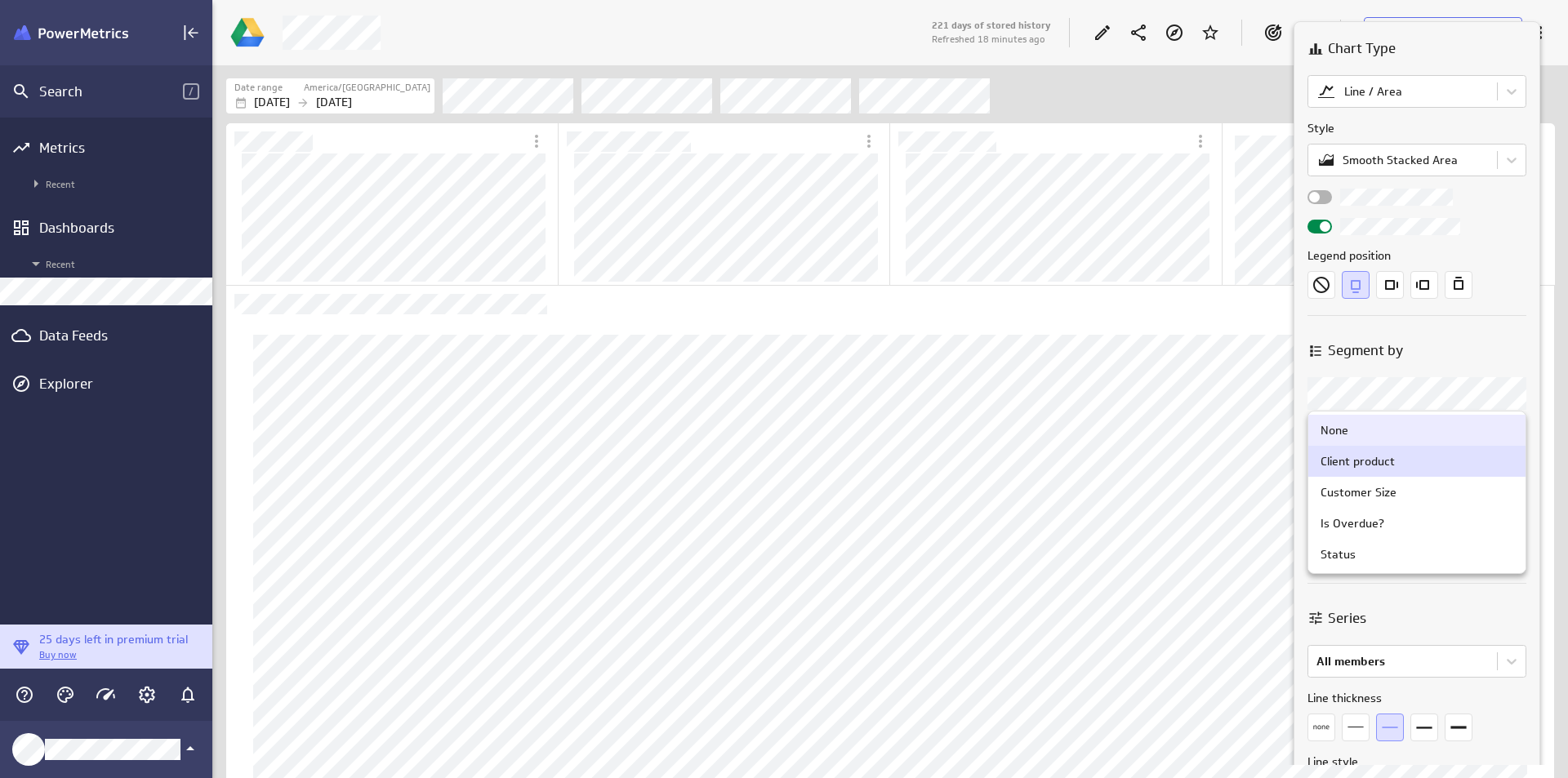
click at [1383, 444] on div "None" at bounding box center [1417, 430] width 218 height 31
click at [1382, 429] on div "Chart Type Line / Area Style Smooth Stacked Area Legend position Segment by Seg…" at bounding box center [1416, 665] width 245 height 1285
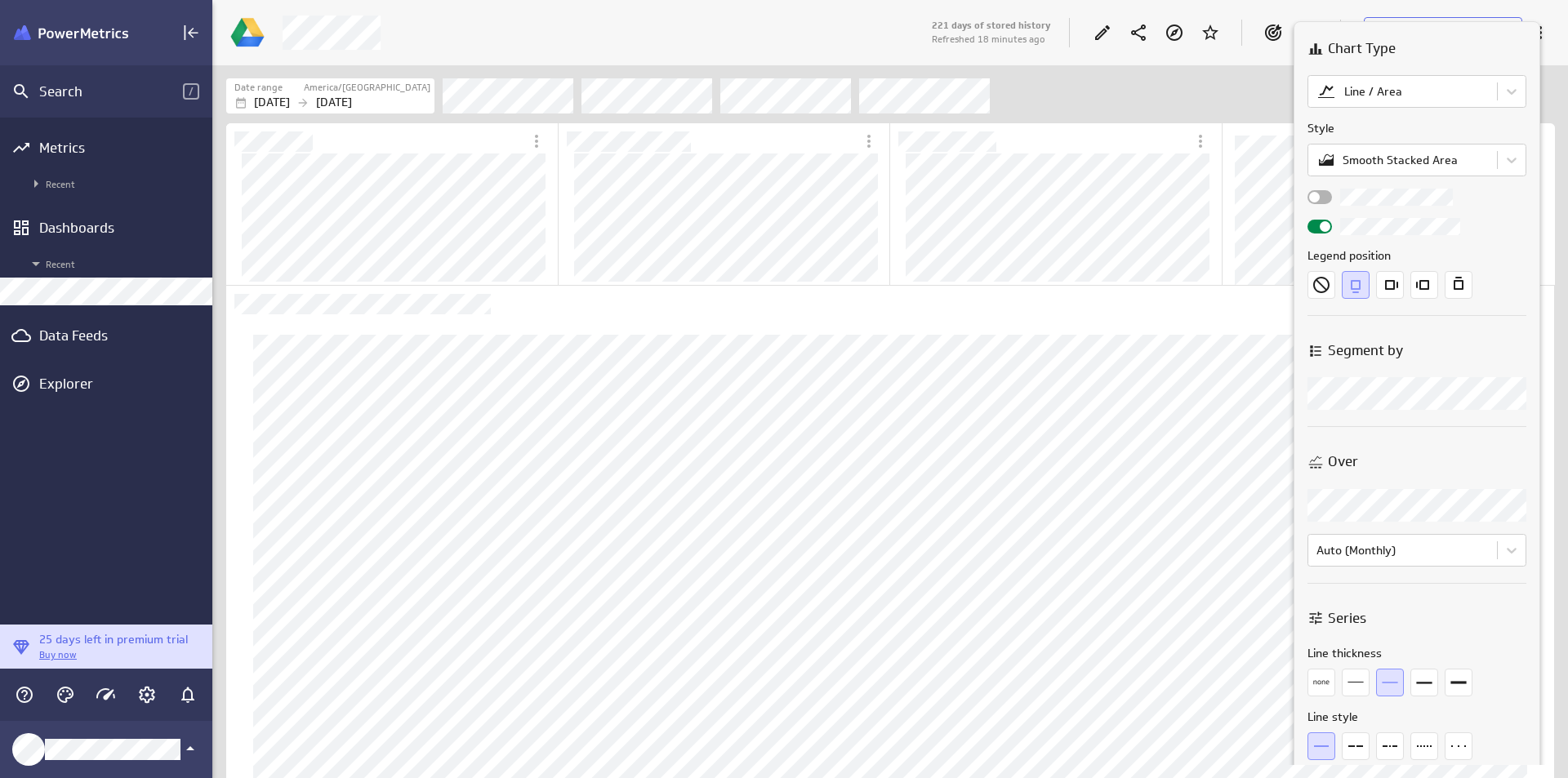
click at [1382, 429] on div "Chart Type Line / Area Style Smooth Stacked Area Legend position Segment by Seg…" at bounding box center [1416, 642] width 245 height 1240
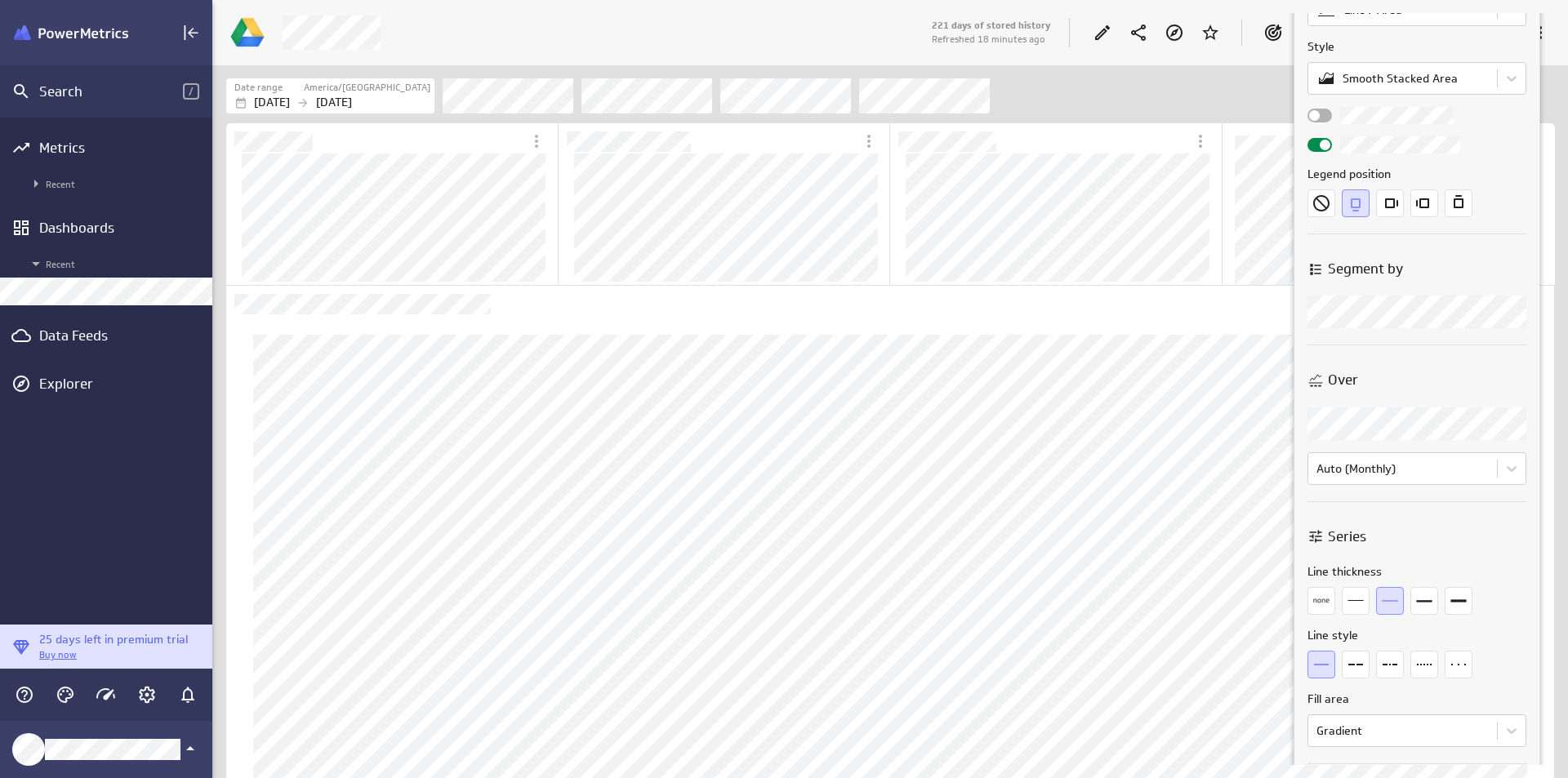
click at [1387, 468] on body "Search / Metrics Recent Dashboards Recent Data Feeds Explorer 25 days left in p…" at bounding box center [784, 389] width 1568 height 778
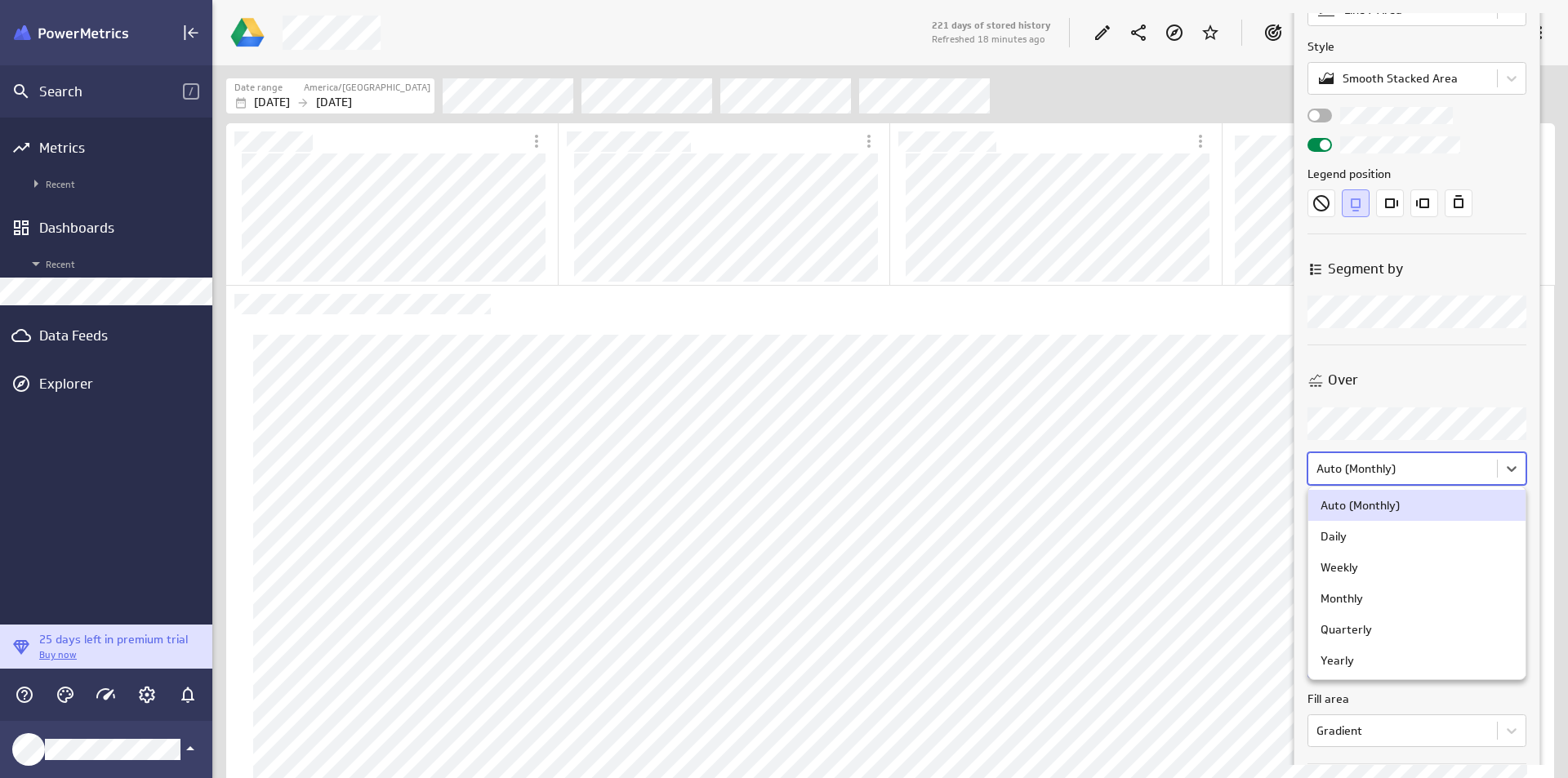
click at [1429, 386] on div at bounding box center [784, 389] width 1568 height 778
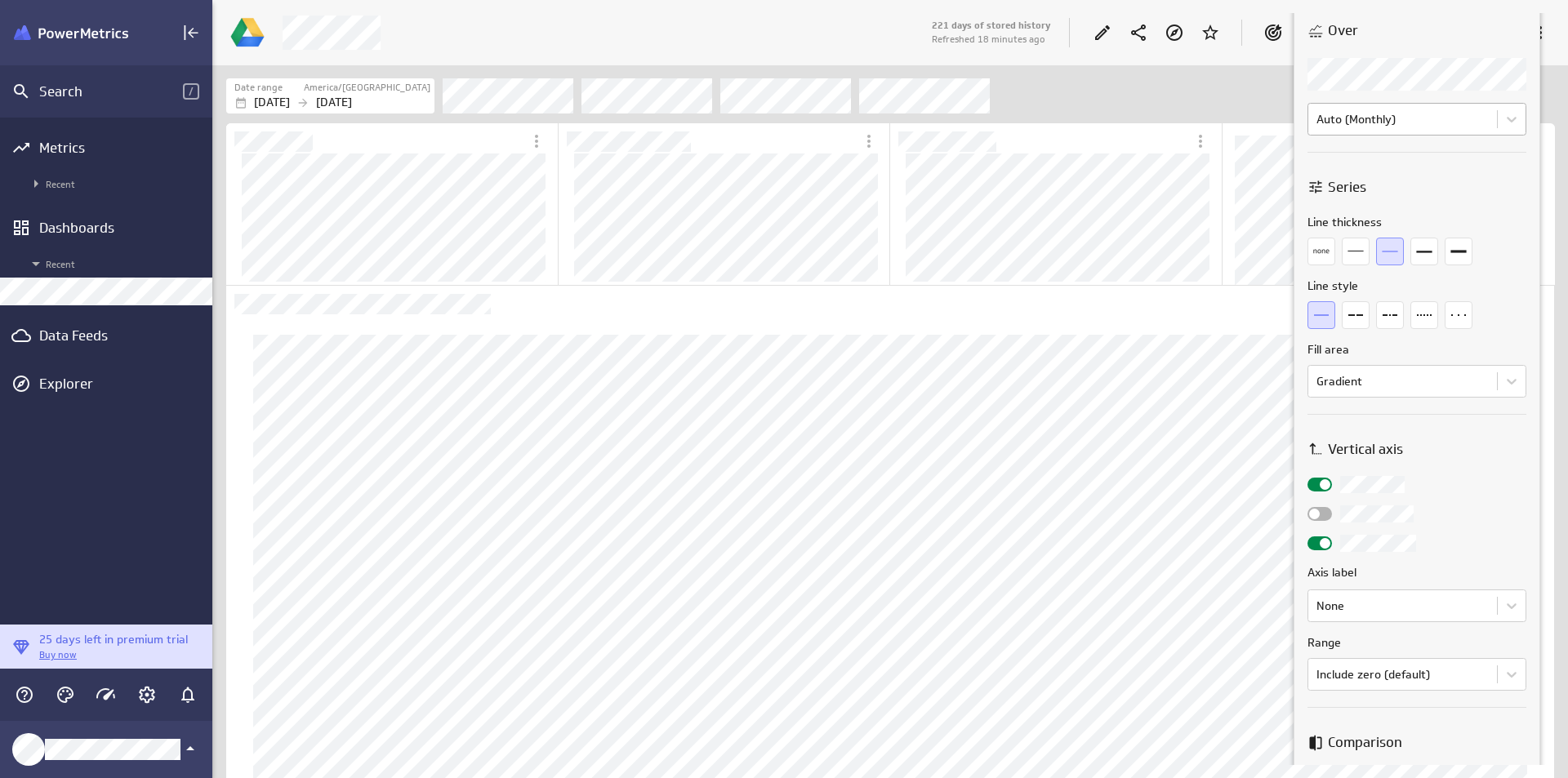
scroll to position [505, 0]
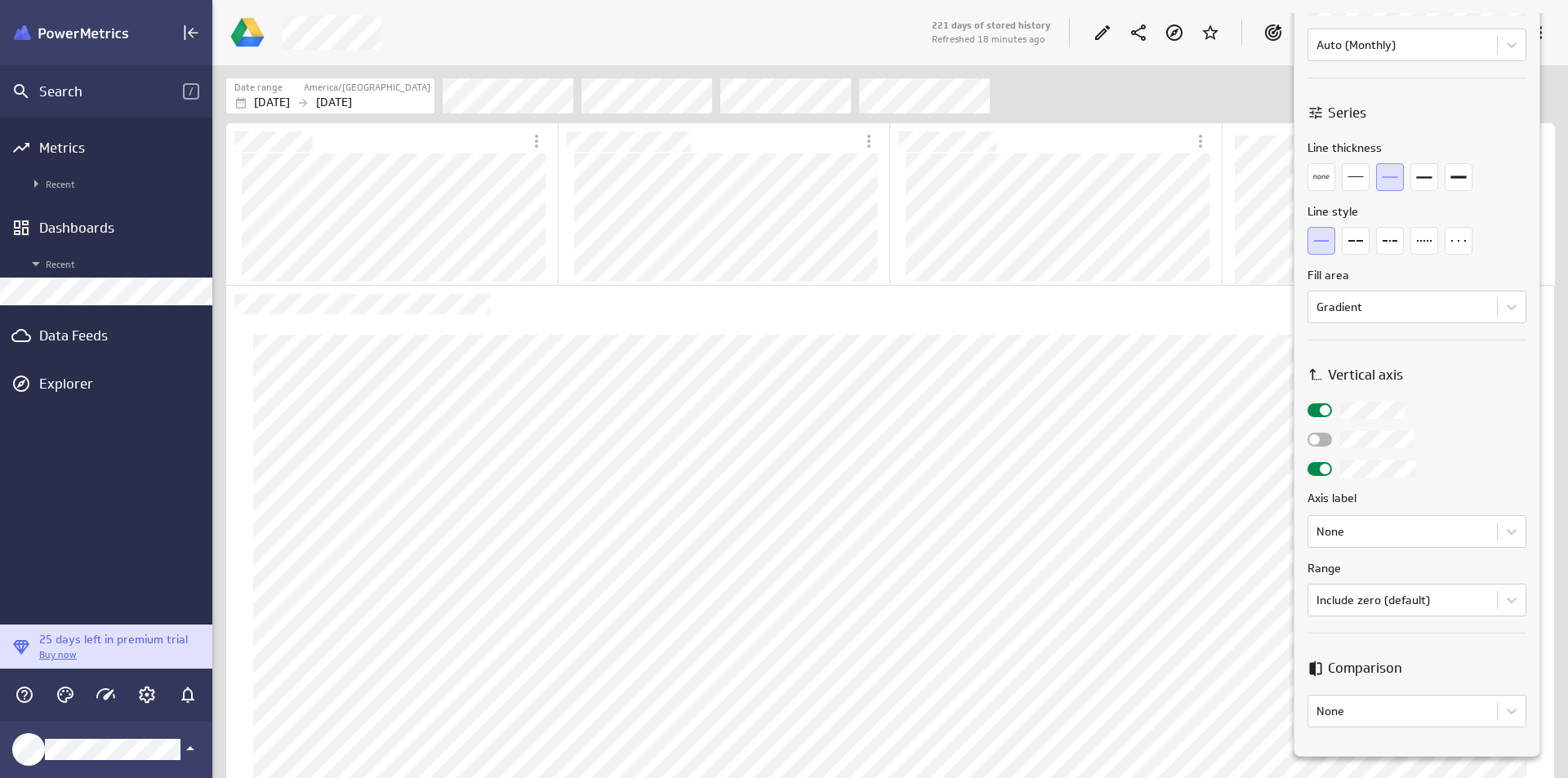
click at [1318, 433] on div at bounding box center [1320, 439] width 25 height 14
click at [0, 0] on input "checkbox" at bounding box center [0, 0] width 0 height 0
click at [1328, 433] on div at bounding box center [1320, 439] width 25 height 14
click at [0, 0] on input "checkbox" at bounding box center [0, 0] width 0 height 0
click at [1328, 433] on div at bounding box center [1320, 439] width 25 height 14
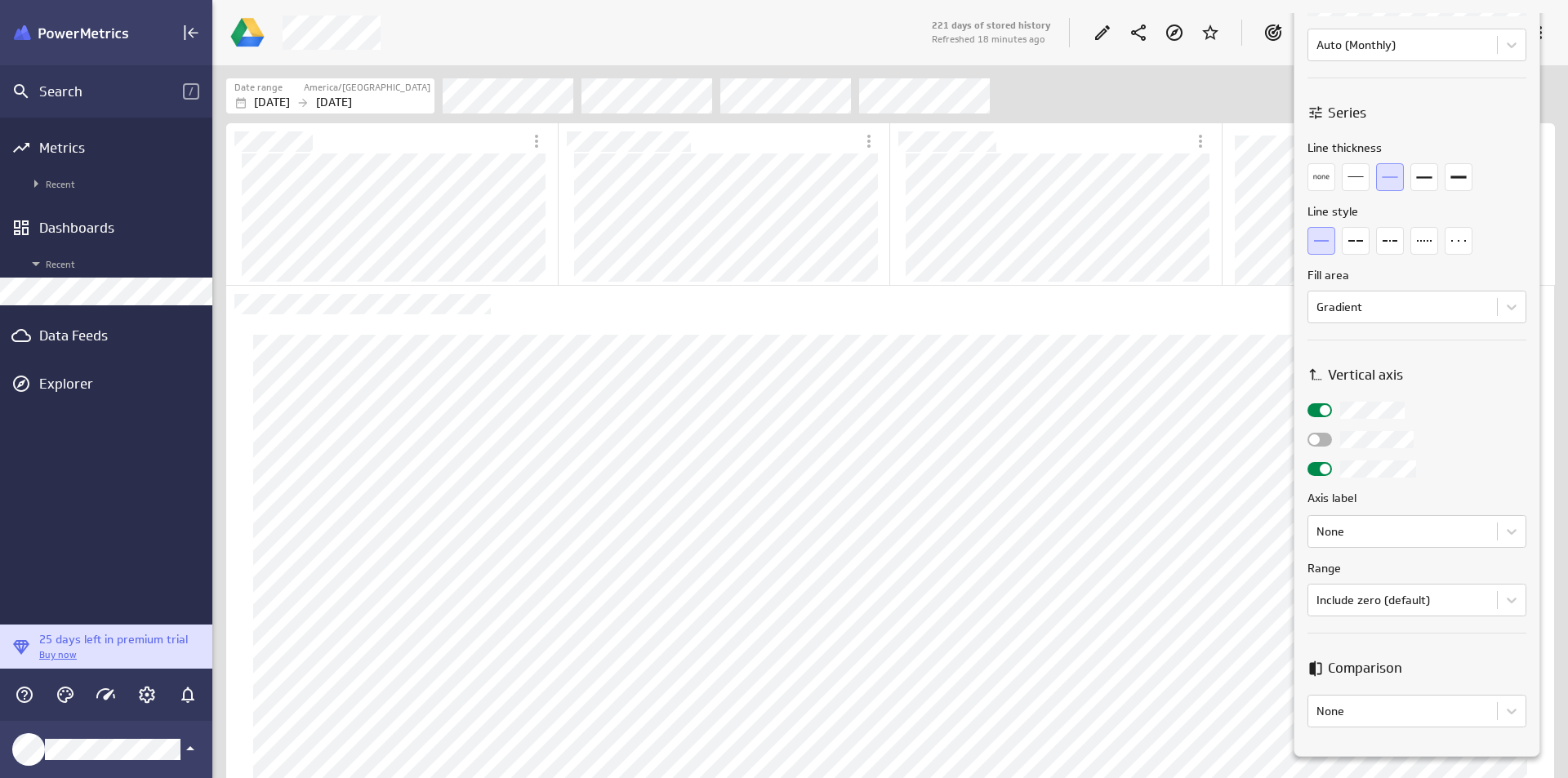
click at [0, 0] on input "checkbox" at bounding box center [0, 0] width 0 height 0
click at [1328, 433] on div at bounding box center [1320, 439] width 25 height 14
click at [0, 0] on input "checkbox" at bounding box center [0, 0] width 0 height 0
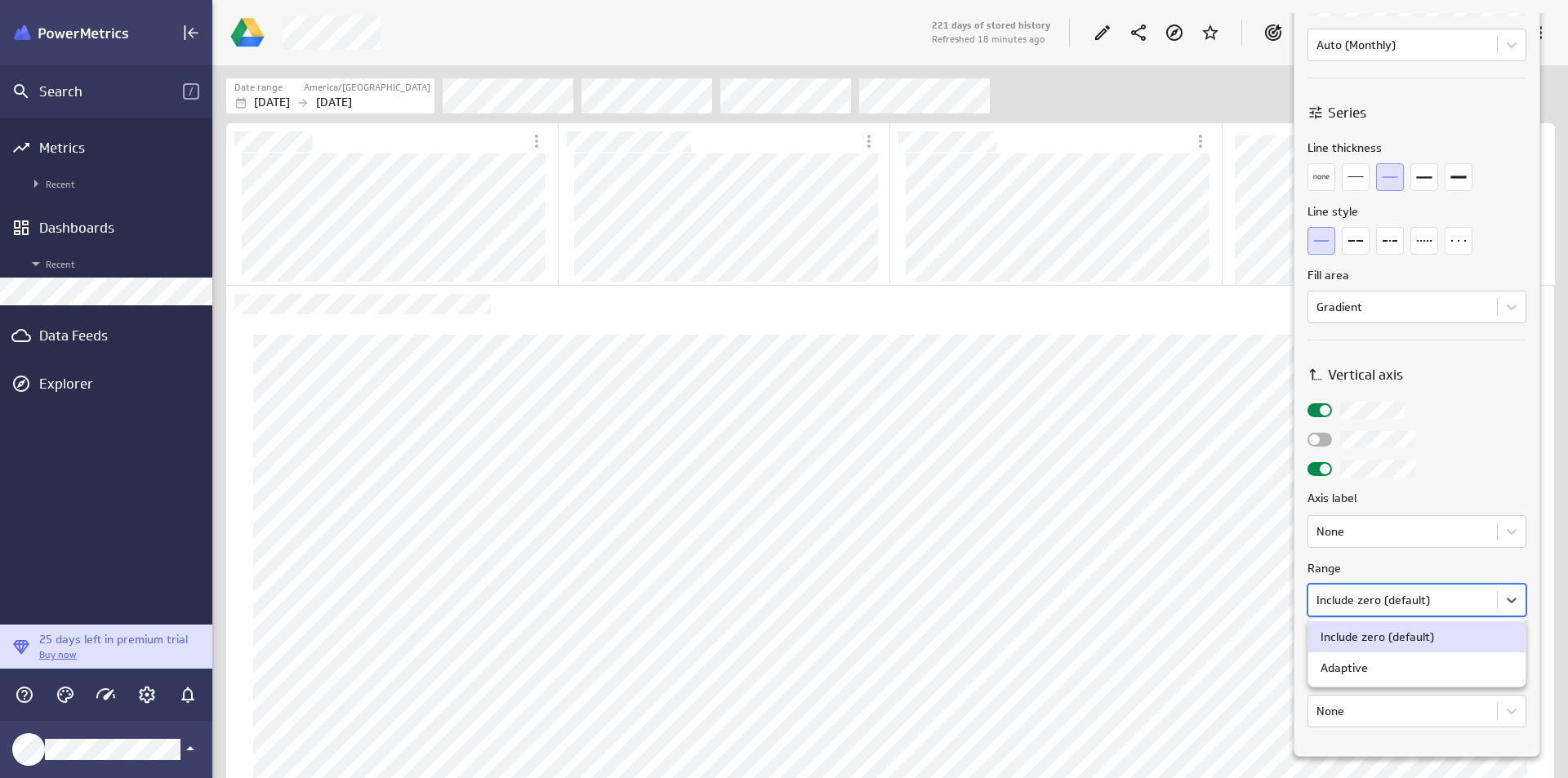
click at [1422, 593] on body "Search / Metrics Recent Dashboards Recent Data Feeds Explorer 25 days left in p…" at bounding box center [784, 389] width 1568 height 778
click at [1462, 527] on div at bounding box center [784, 389] width 1568 height 778
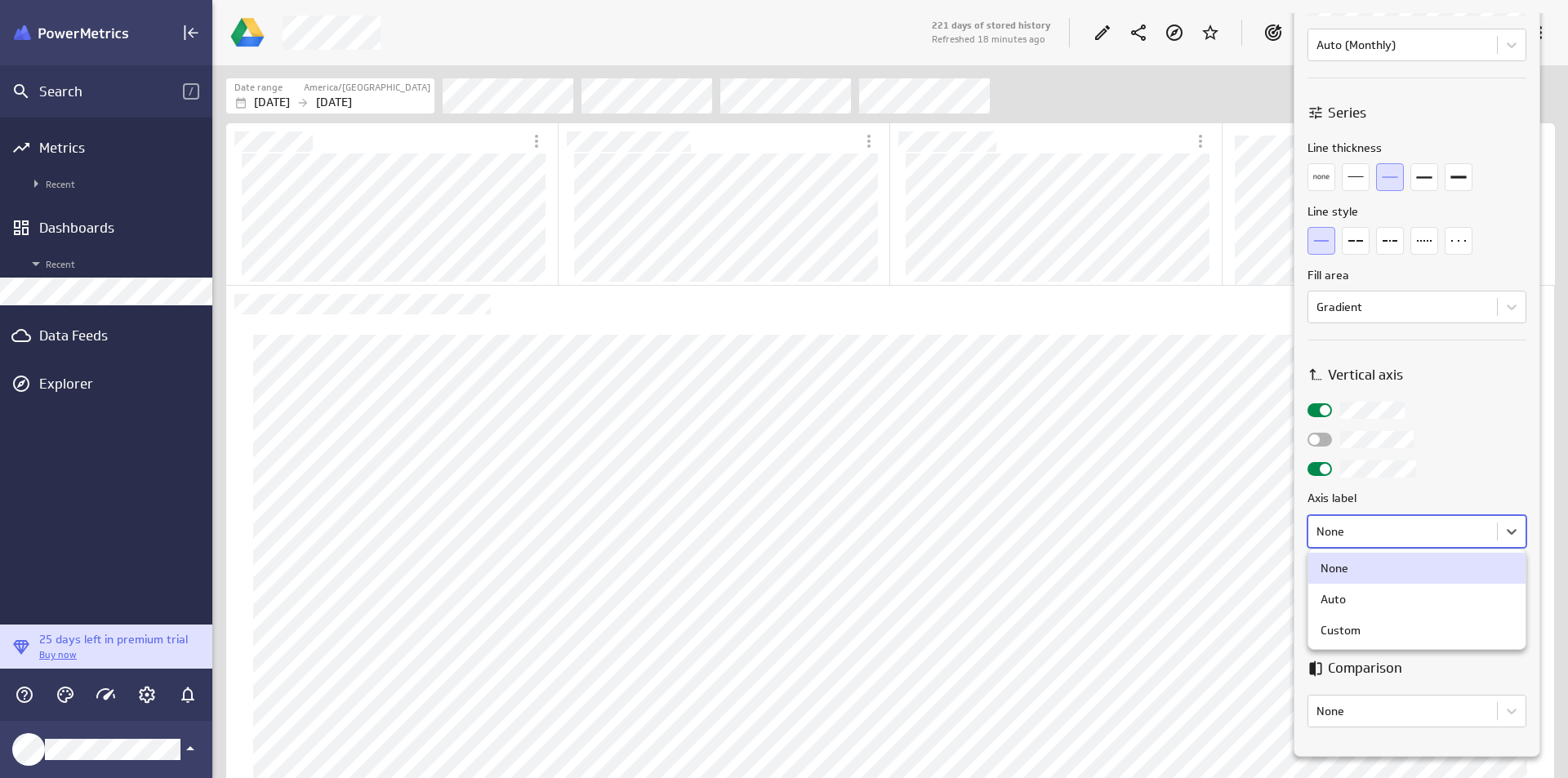
click at [1462, 527] on body "Search / Metrics Recent Dashboards Recent Data Feeds Explorer 25 days left in p…" at bounding box center [784, 389] width 1568 height 778
click at [1462, 527] on div at bounding box center [784, 389] width 1568 height 778
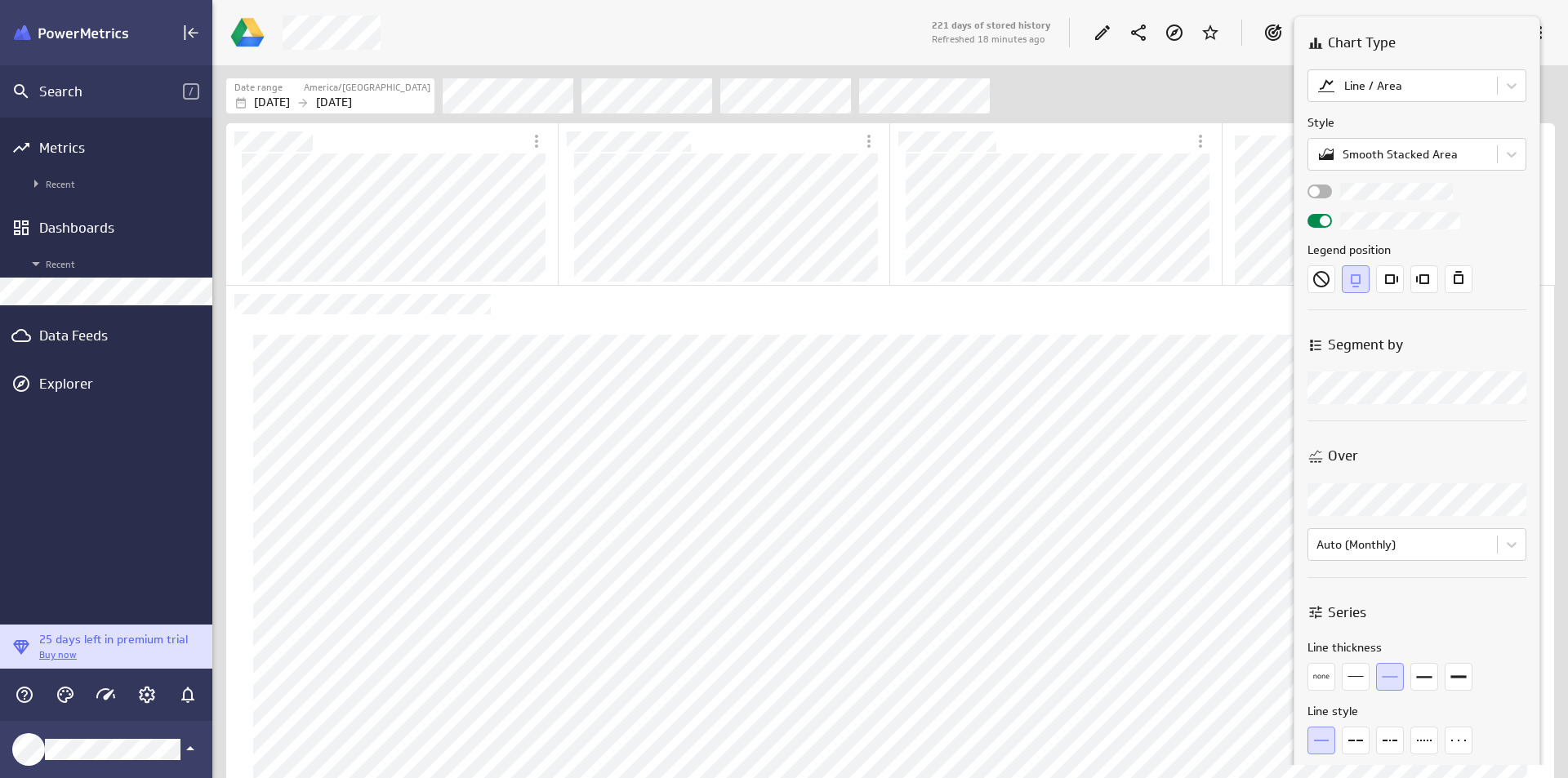
scroll to position [0, 0]
click at [1143, 262] on div at bounding box center [784, 389] width 1568 height 778
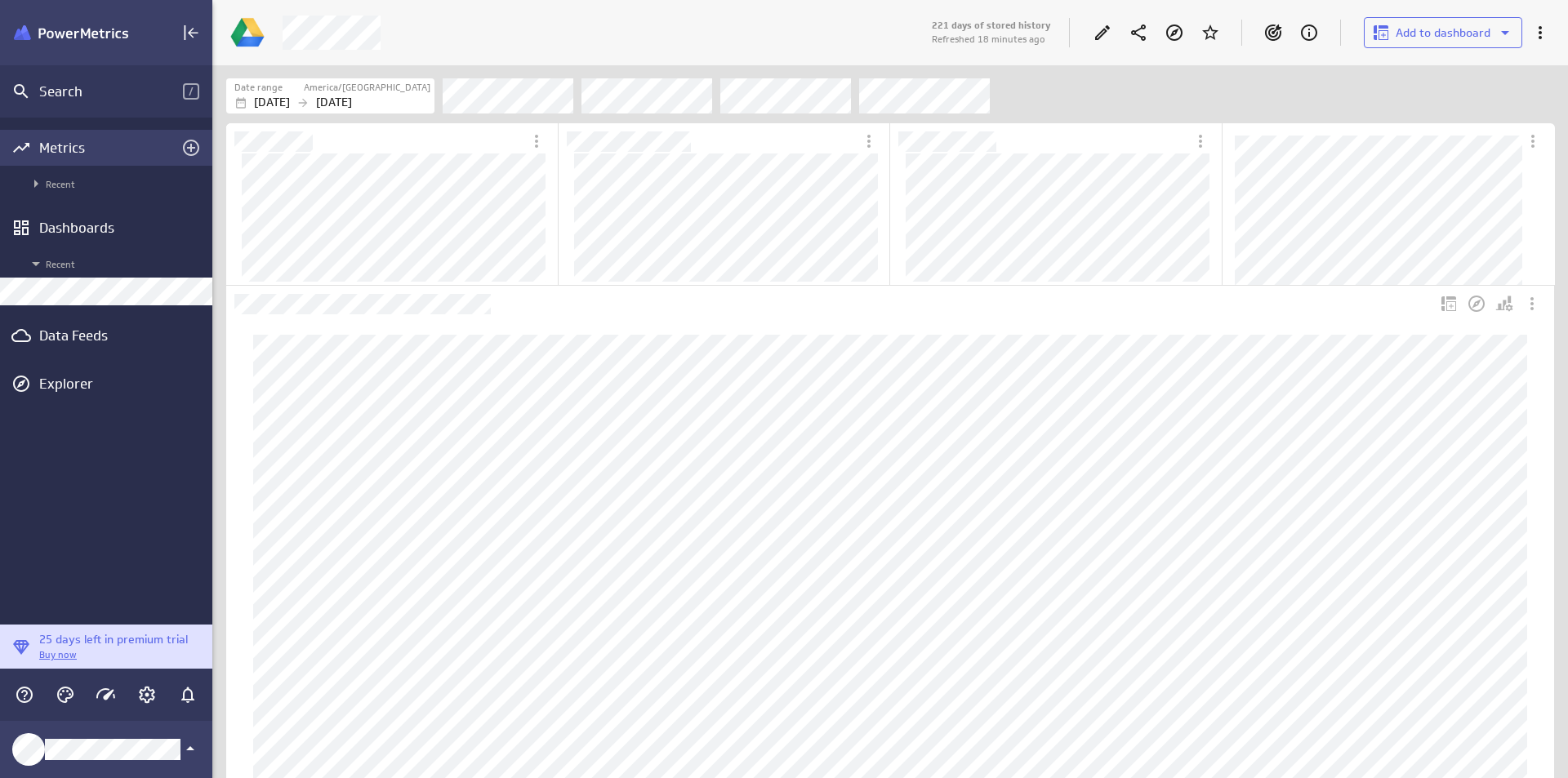
click at [91, 154] on div "Metrics" at bounding box center [106, 147] width 134 height 18
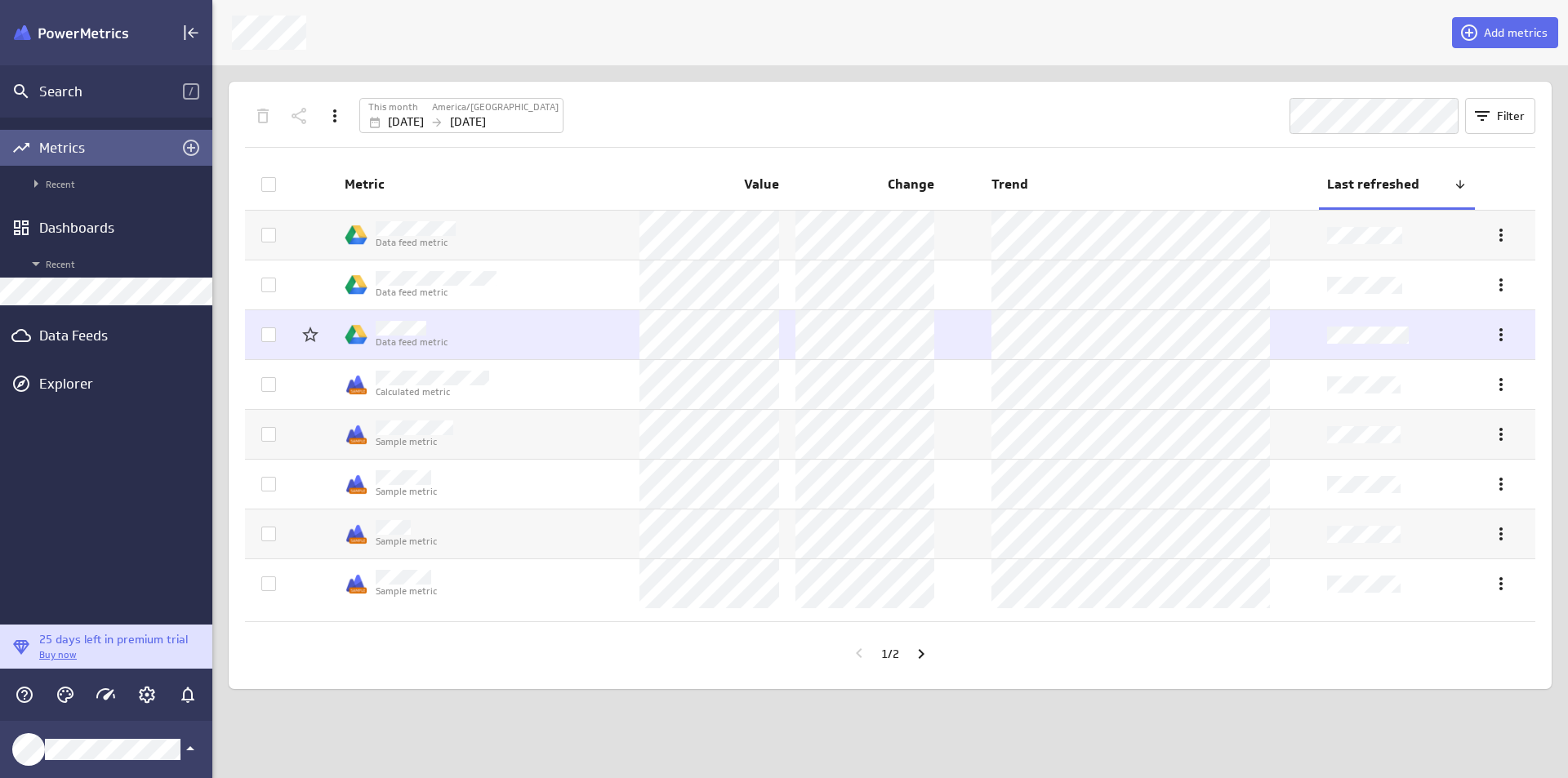
click at [600, 328] on td "Data feed metric" at bounding box center [483, 335] width 295 height 49
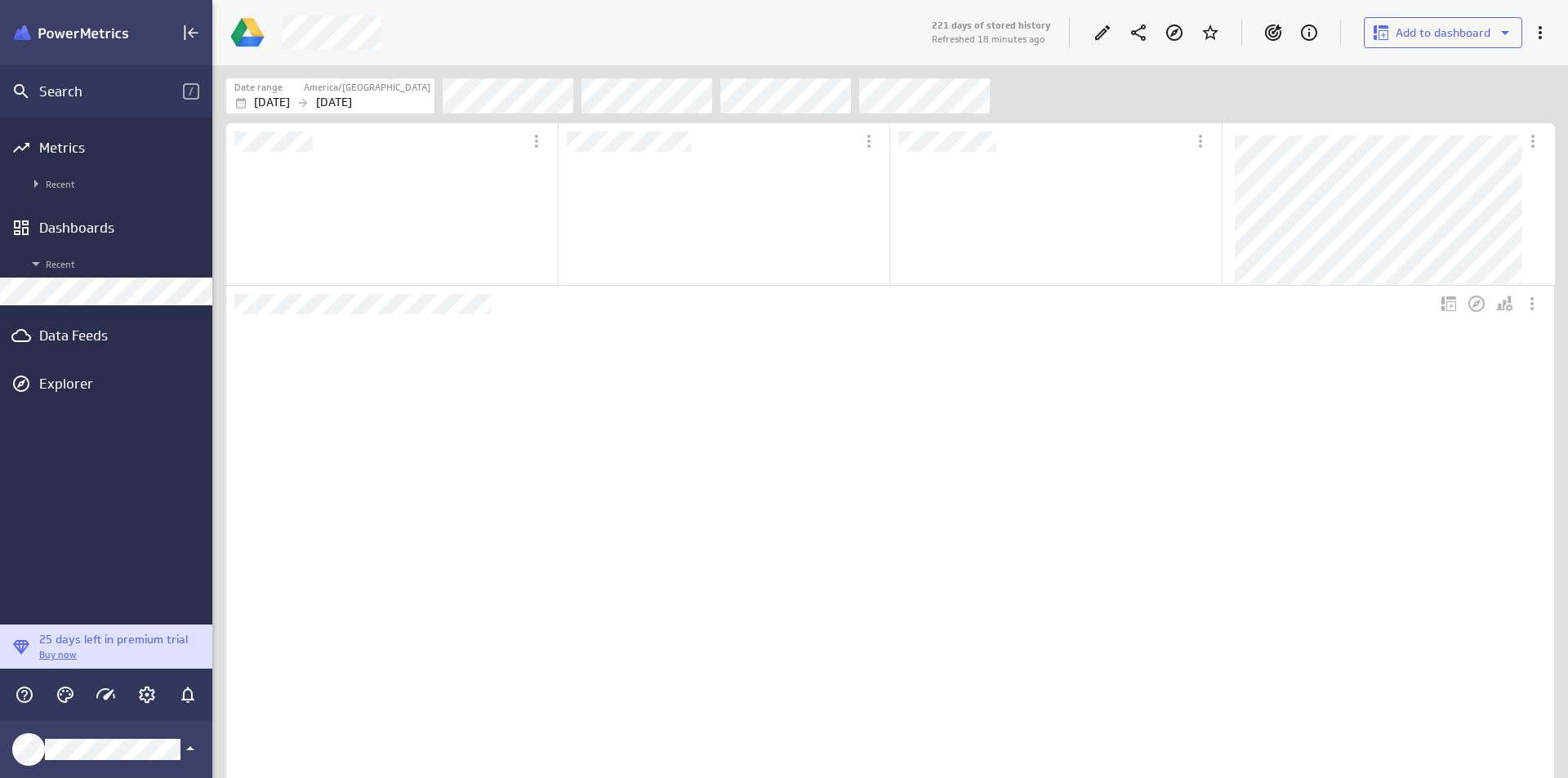
scroll to position [153, 329]
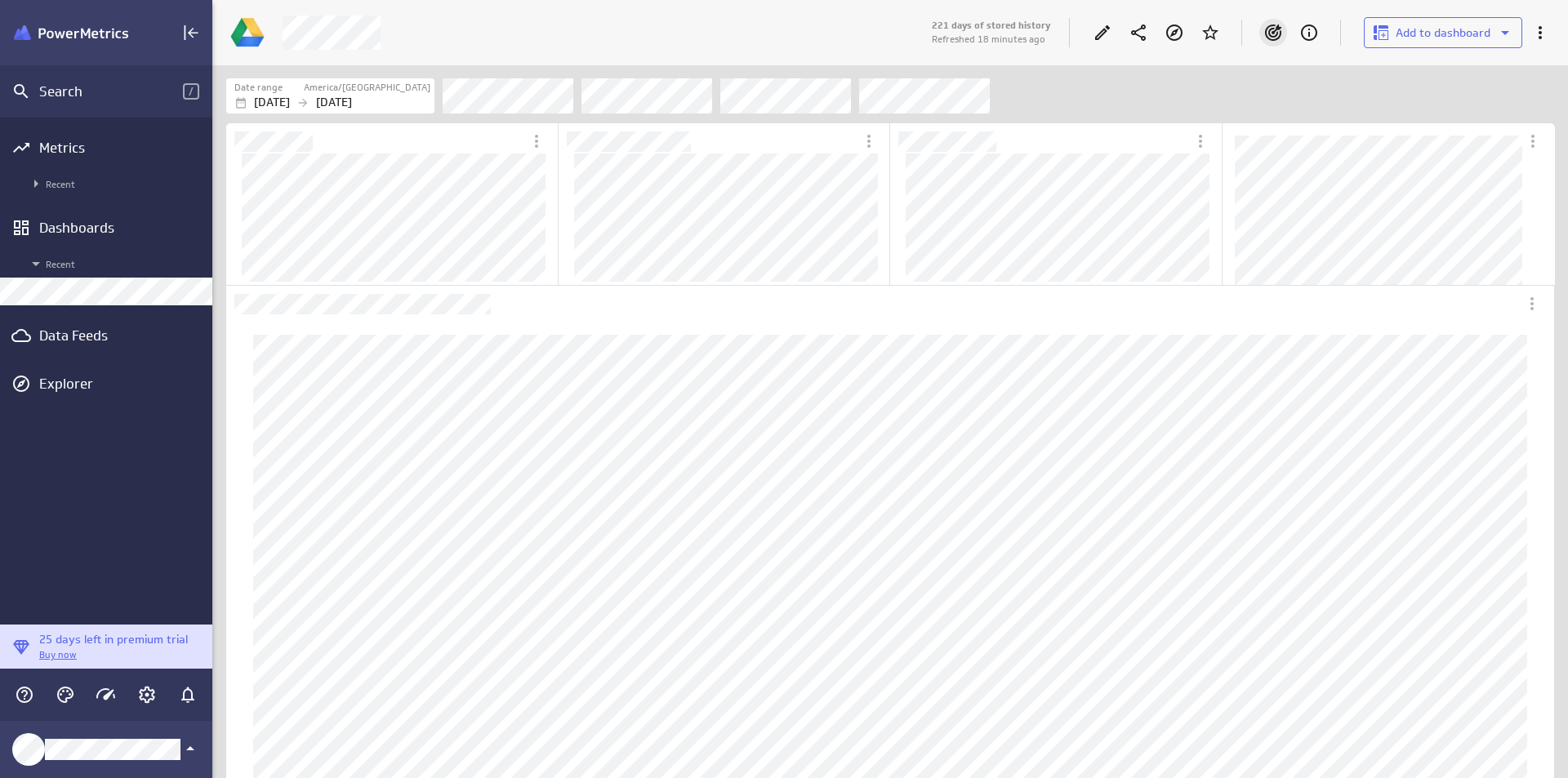
click at [1271, 33] on icon "Goals" at bounding box center [1273, 32] width 17 height 16
click at [1271, 33] on icon at bounding box center [1273, 32] width 17 height 16
click at [1275, 25] on icon "Goals" at bounding box center [1273, 32] width 19 height 19
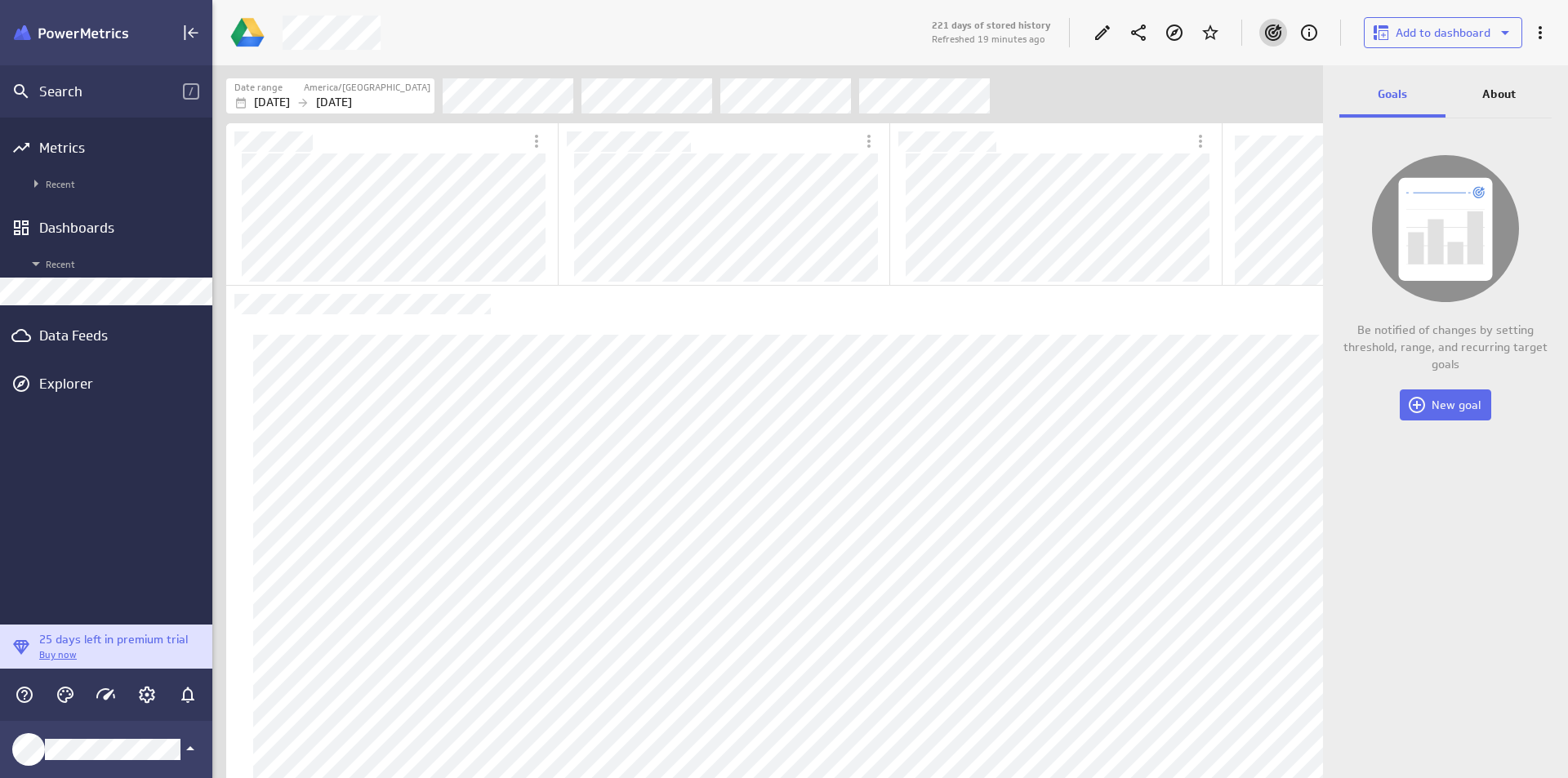
scroll to position [738, 1136]
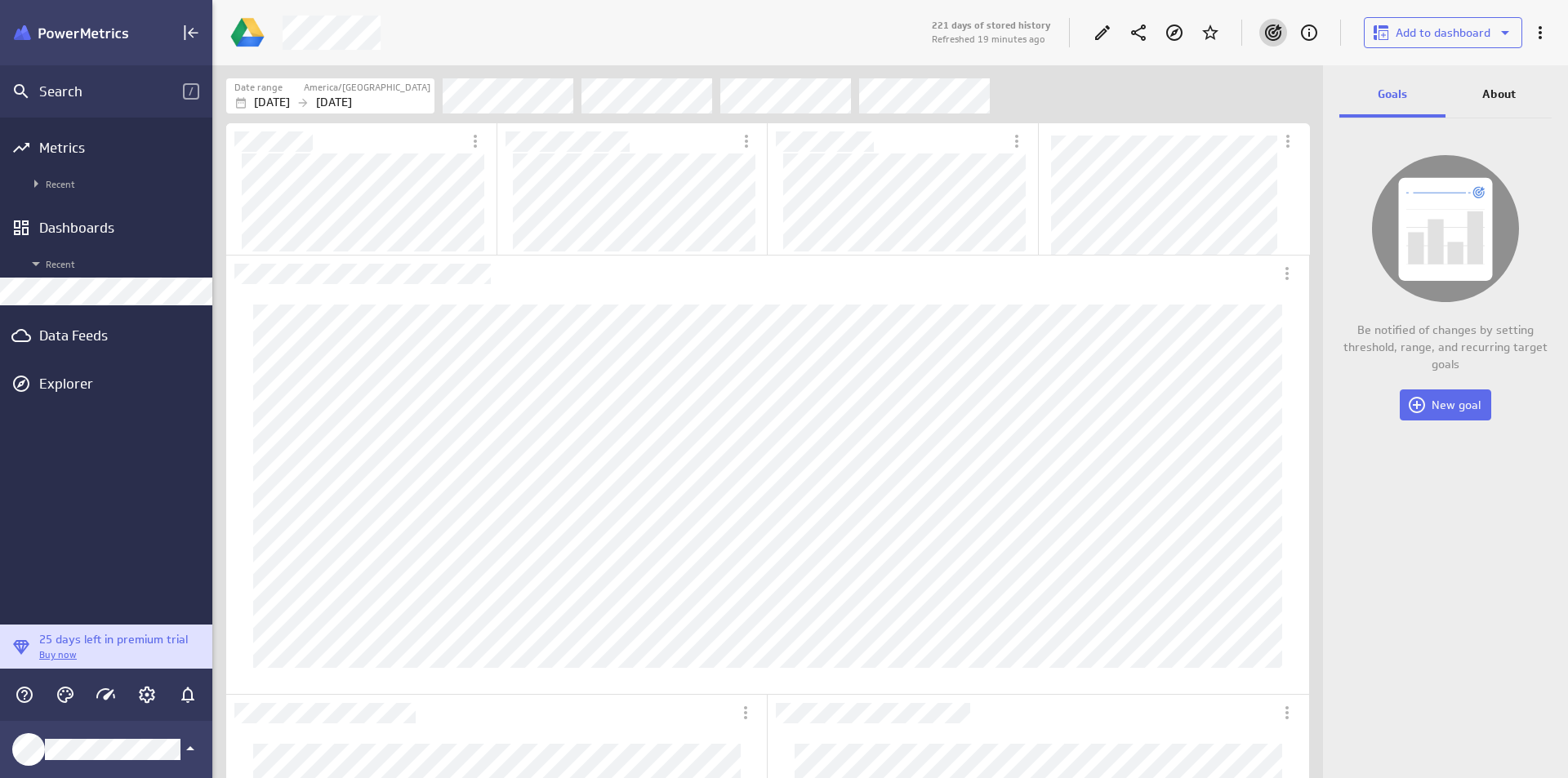
click at [1505, 102] on p "About" at bounding box center [1499, 94] width 34 height 17
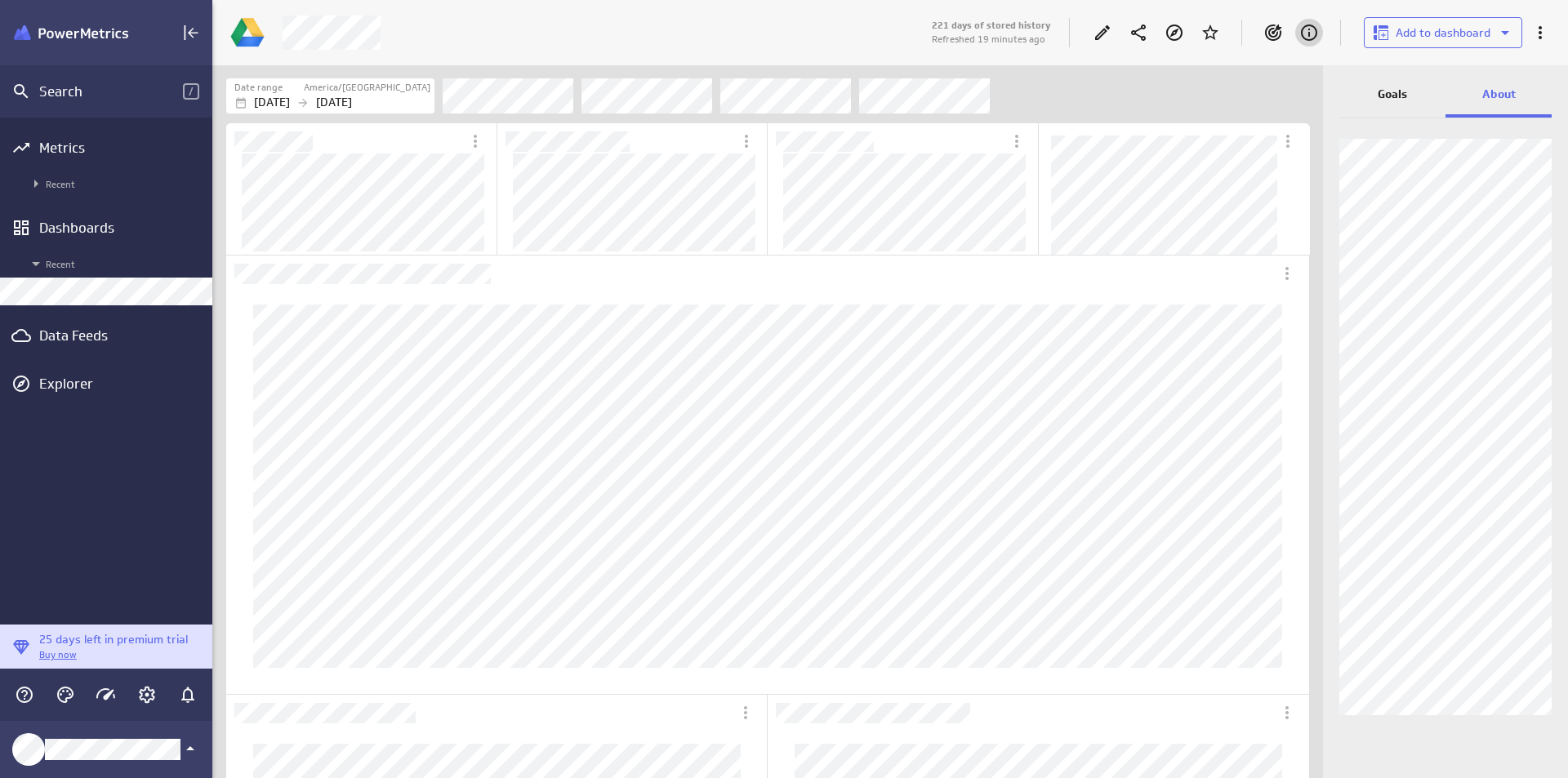
click at [1407, 97] on p "Goals" at bounding box center [1393, 94] width 30 height 17
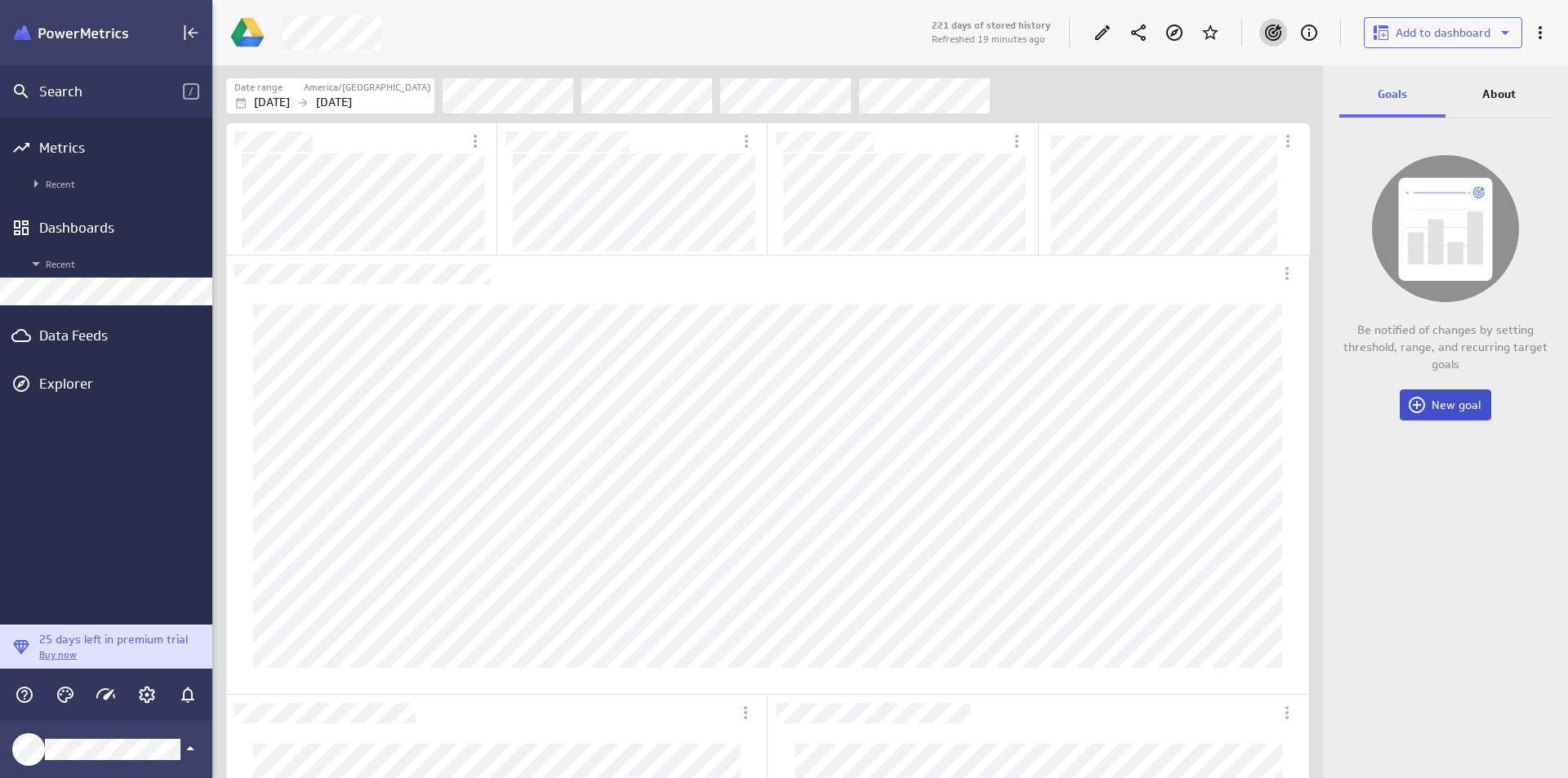
click at [1449, 395] on button "New goal" at bounding box center [1446, 405] width 91 height 31
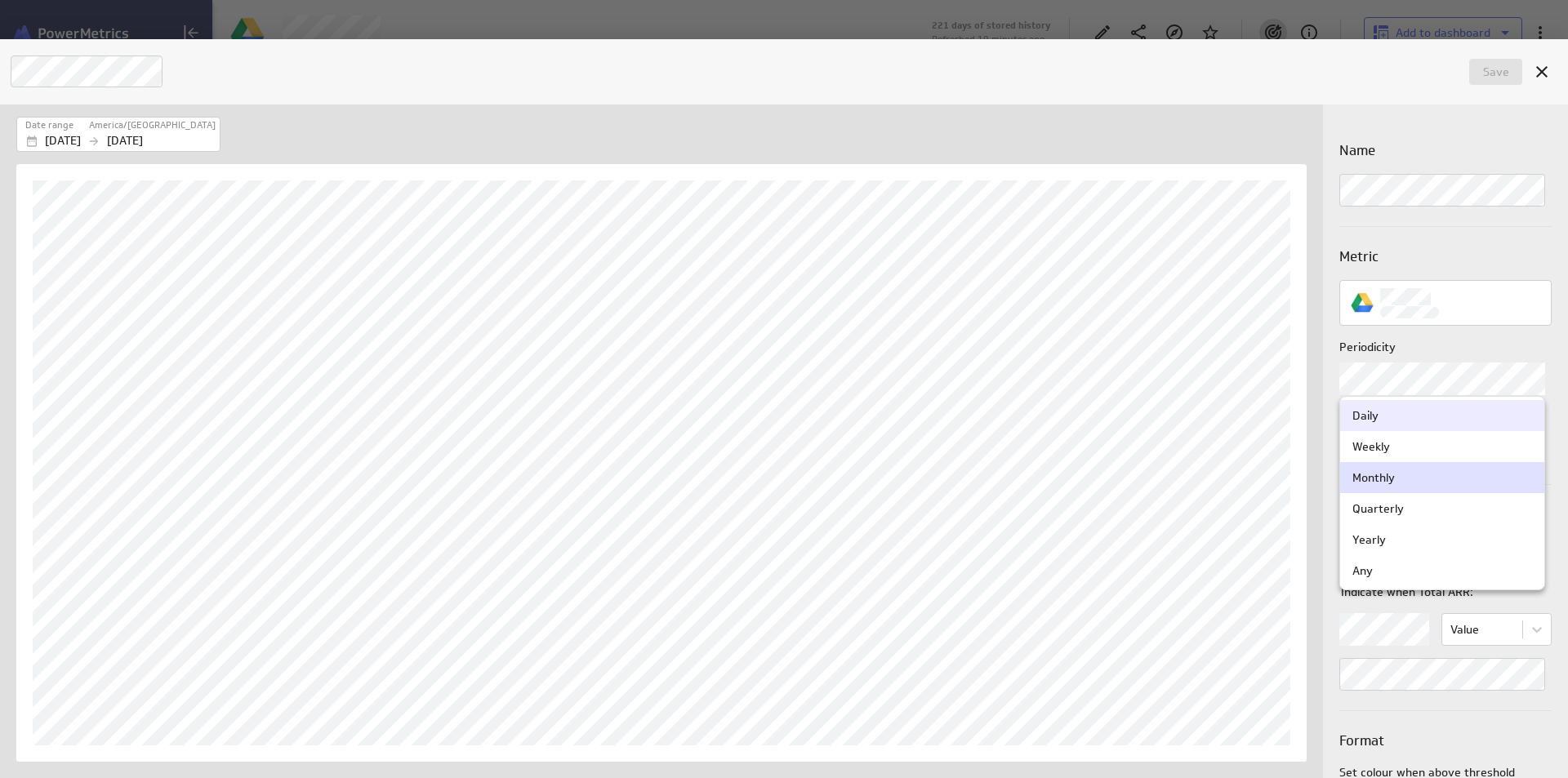
click at [1407, 364] on body "Search / Metrics Recent Dashboards Recent Data Feeds Explorer 25 days left in p…" at bounding box center [784, 389] width 1568 height 778
click at [1407, 364] on div at bounding box center [784, 389] width 1568 height 778
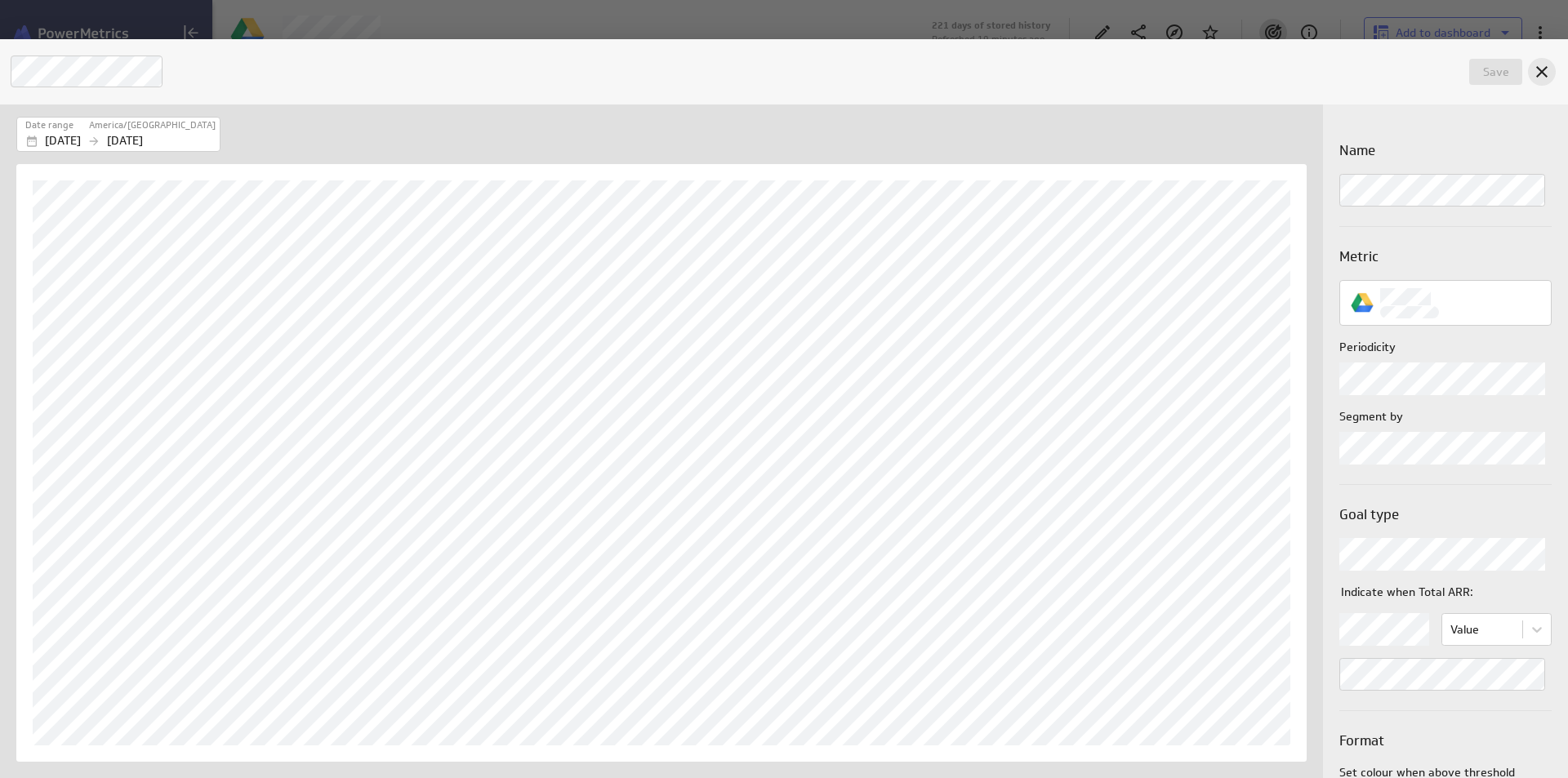
click at [1550, 73] on icon "Cancel" at bounding box center [1542, 71] width 19 height 19
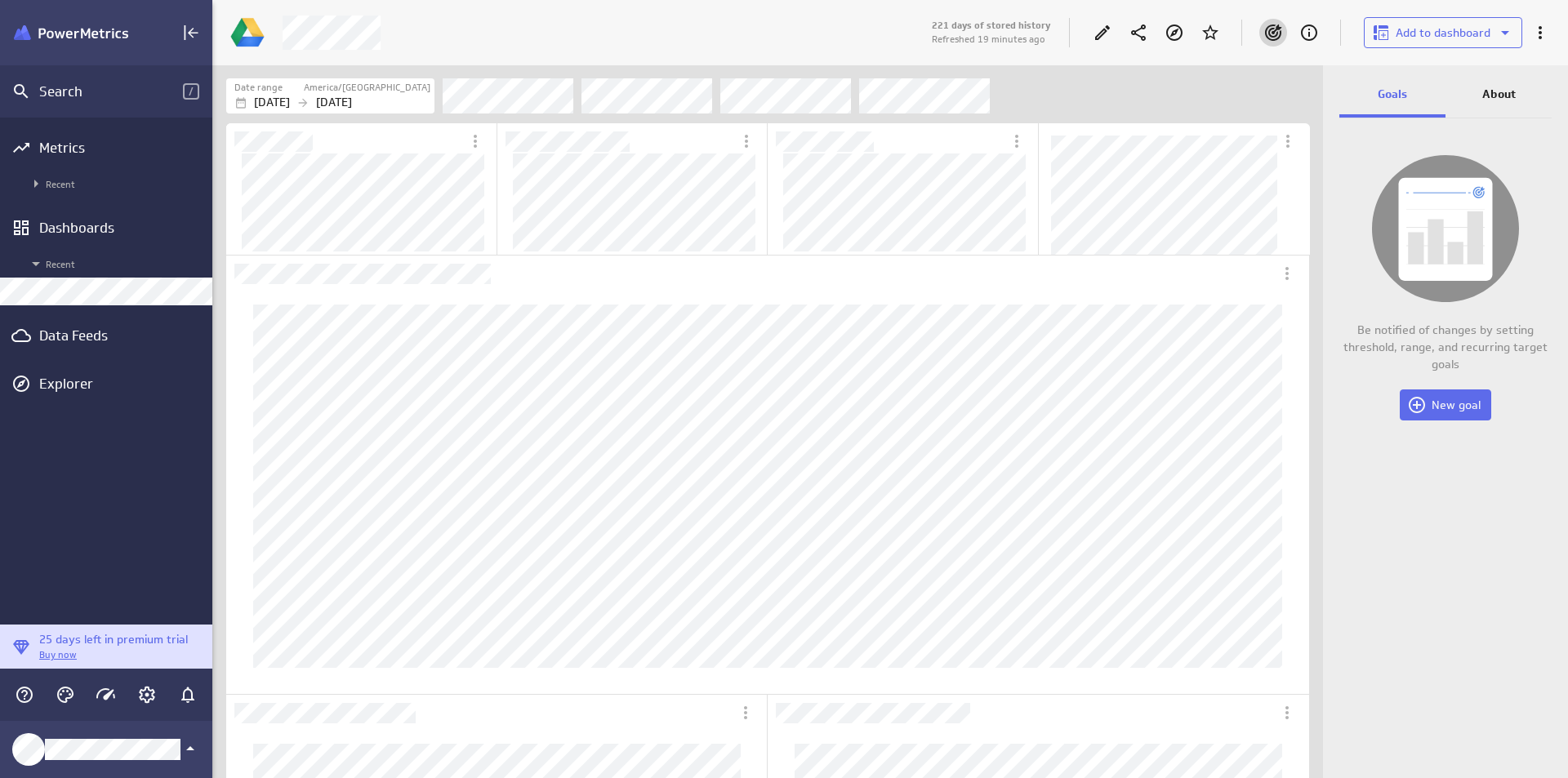
click at [1113, 19] on div at bounding box center [1102, 32] width 36 height 36
click at [1103, 30] on icon "Edit" at bounding box center [1102, 32] width 19 height 19
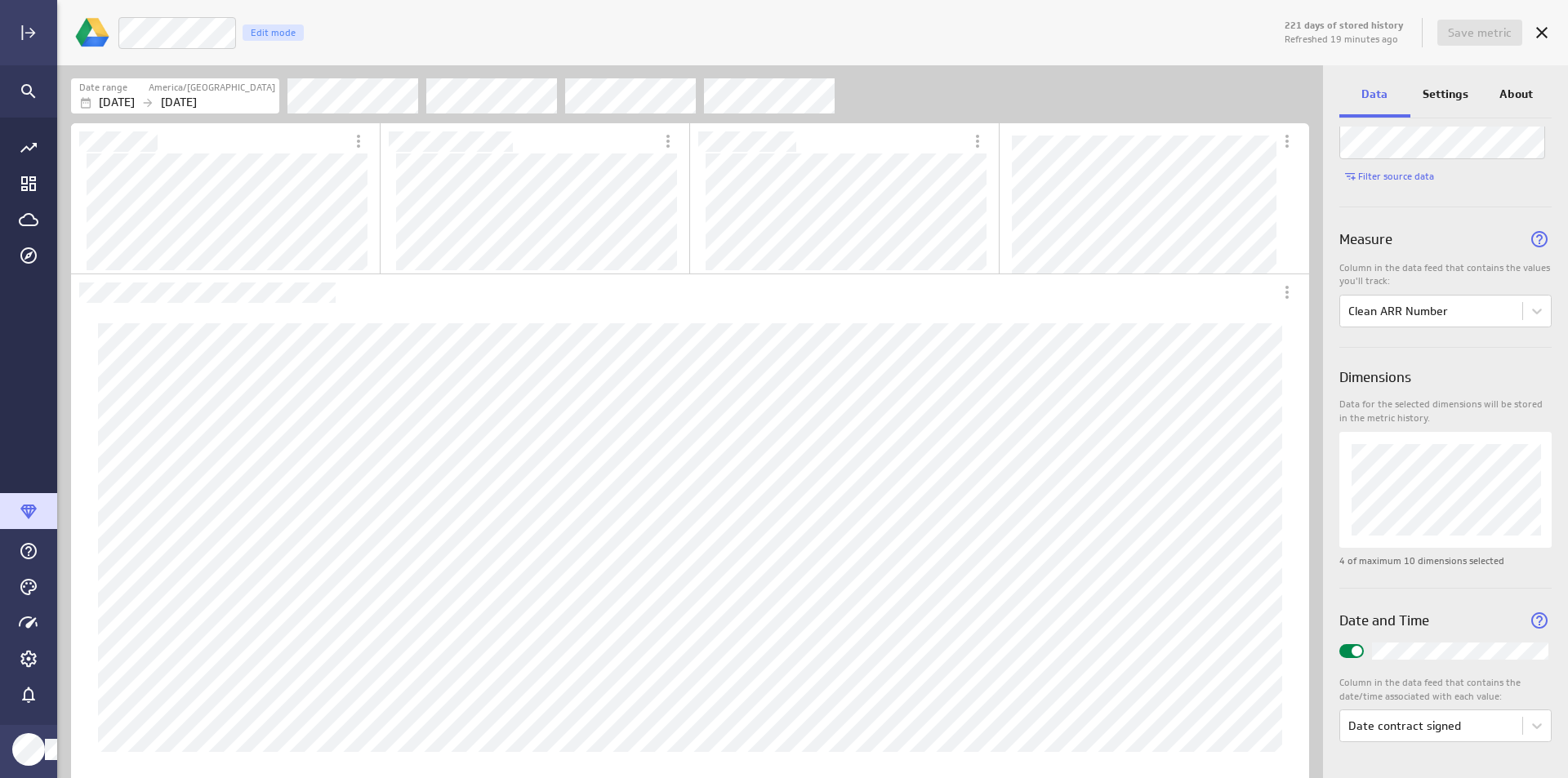
click at [1449, 109] on div "Settings" at bounding box center [1446, 96] width 71 height 44
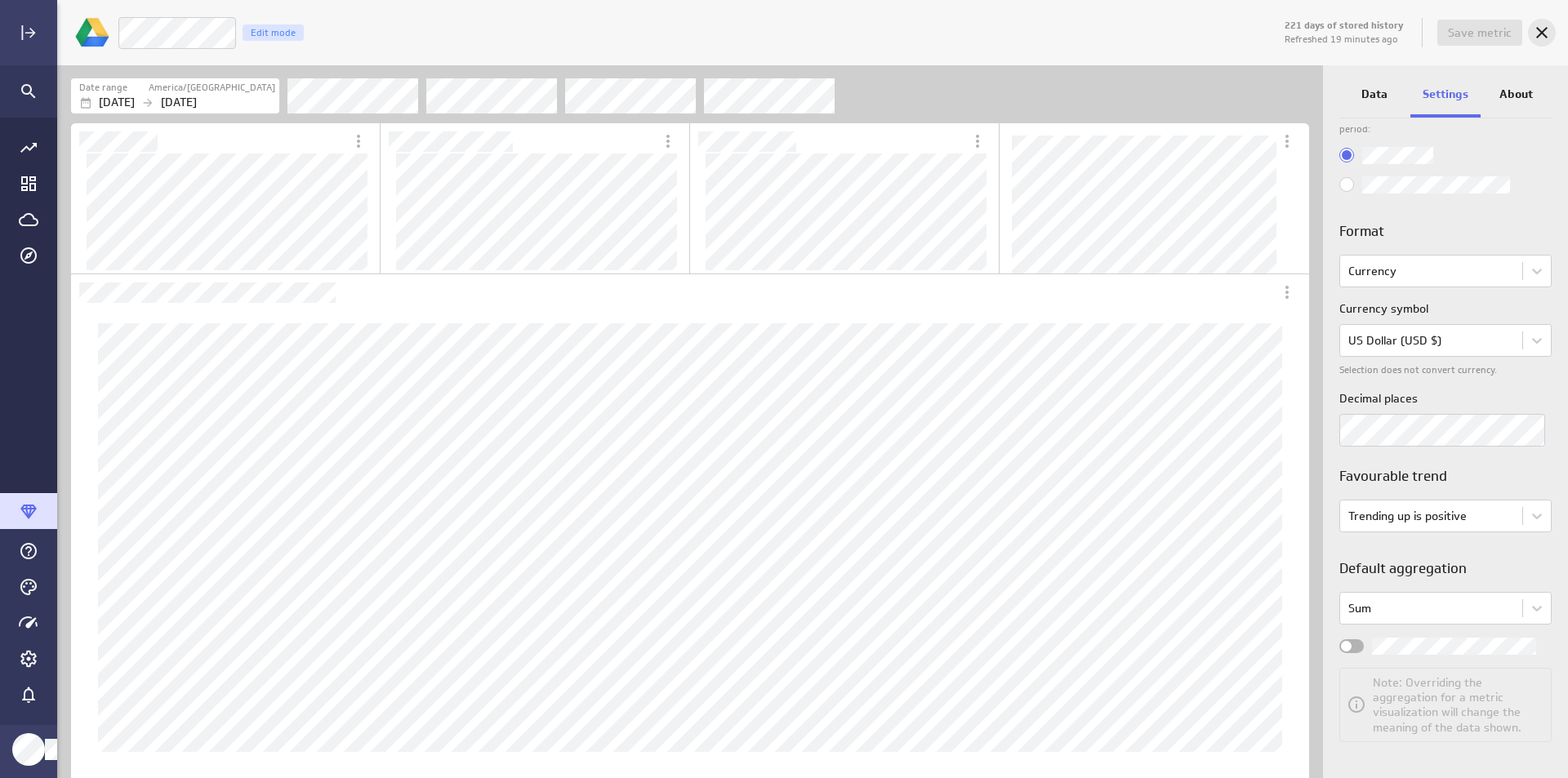
click at [1540, 35] on icon "Cancel" at bounding box center [1543, 33] width 12 height 12
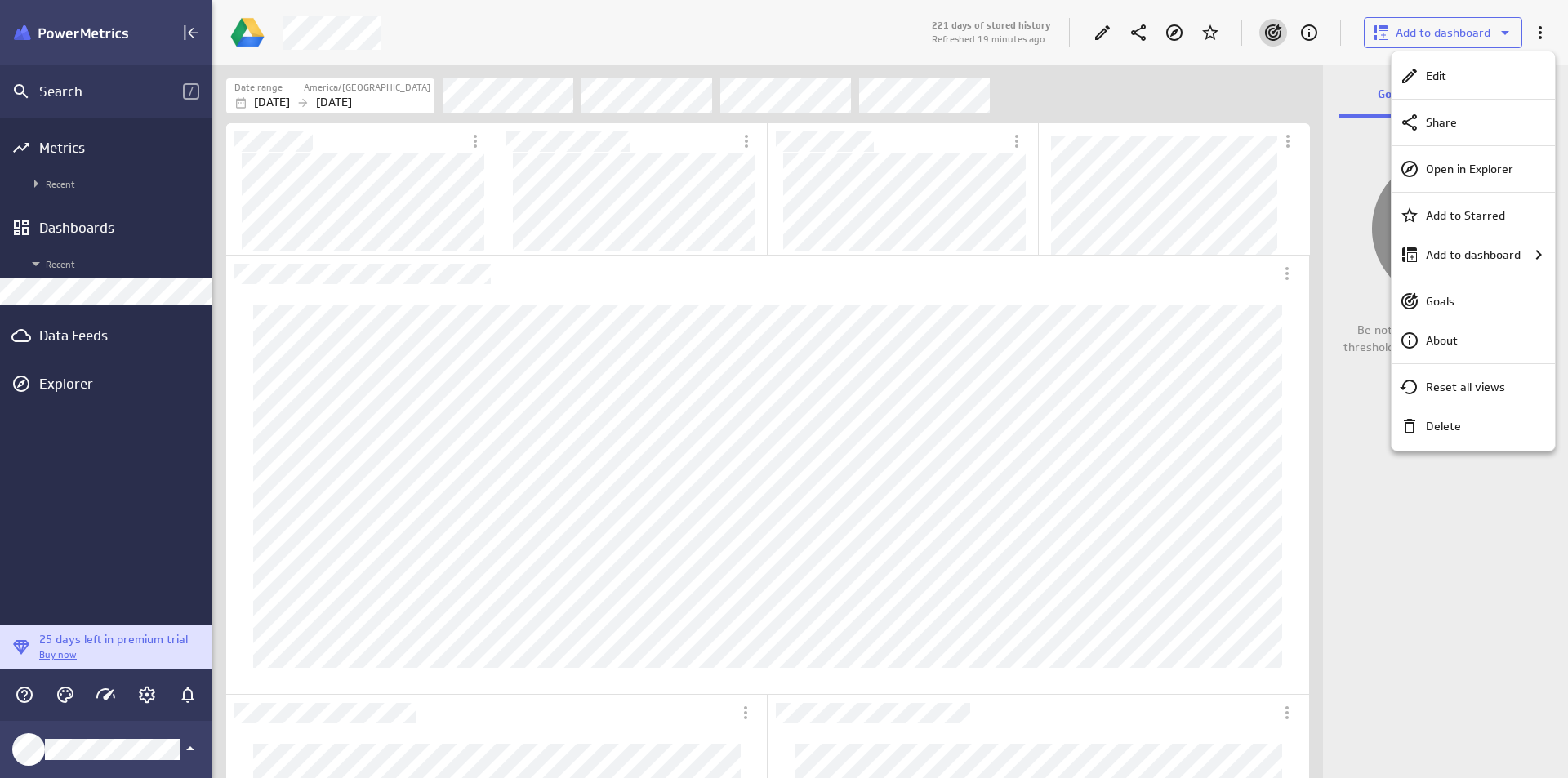
click at [1343, 159] on div at bounding box center [784, 389] width 1568 height 778
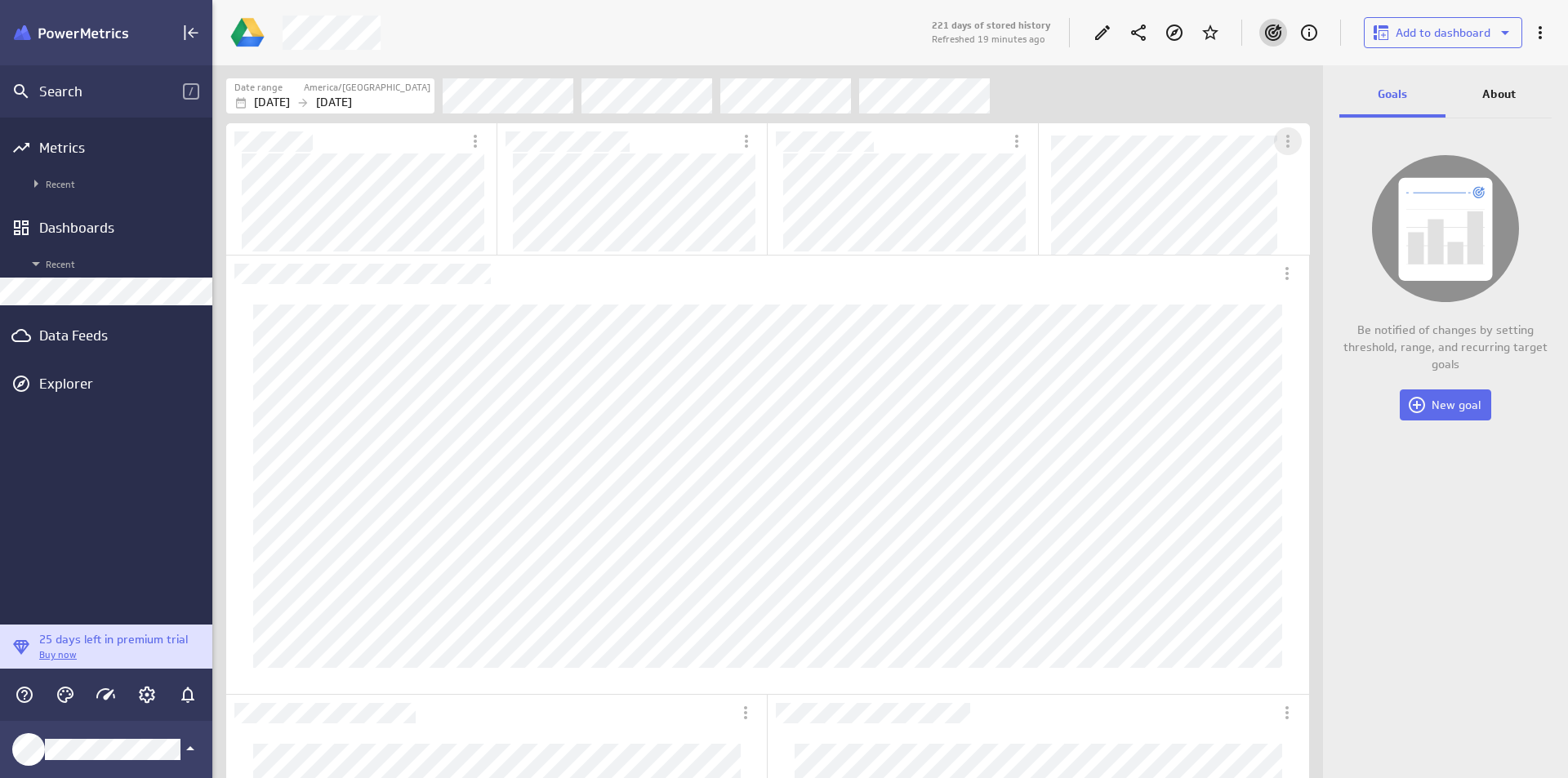
click at [1283, 146] on icon "More actions" at bounding box center [1288, 141] width 19 height 19
click at [1283, 146] on div at bounding box center [784, 389] width 1568 height 778
click at [1260, 272] on icon "Personalize view" at bounding box center [1256, 274] width 11 height 11
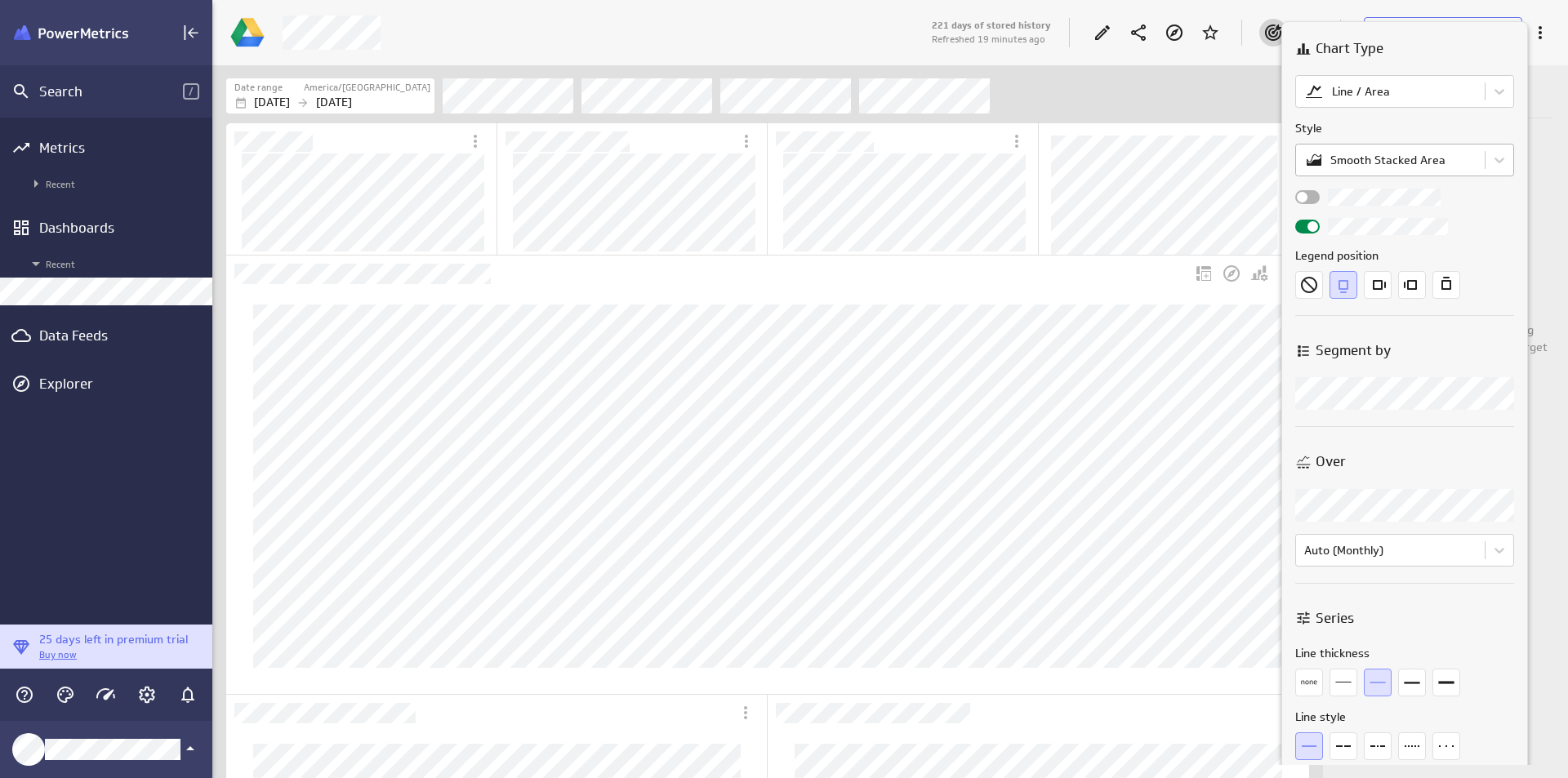
click at [1435, 157] on body "Search / Metrics Recent Dashboards Recent Data Feeds Explorer 25 days left in p…" at bounding box center [784, 389] width 1568 height 778
click at [1434, 157] on body "Search / Metrics Recent Dashboards Recent Data Feeds Explorer 25 days left in p…" at bounding box center [784, 389] width 1568 height 778
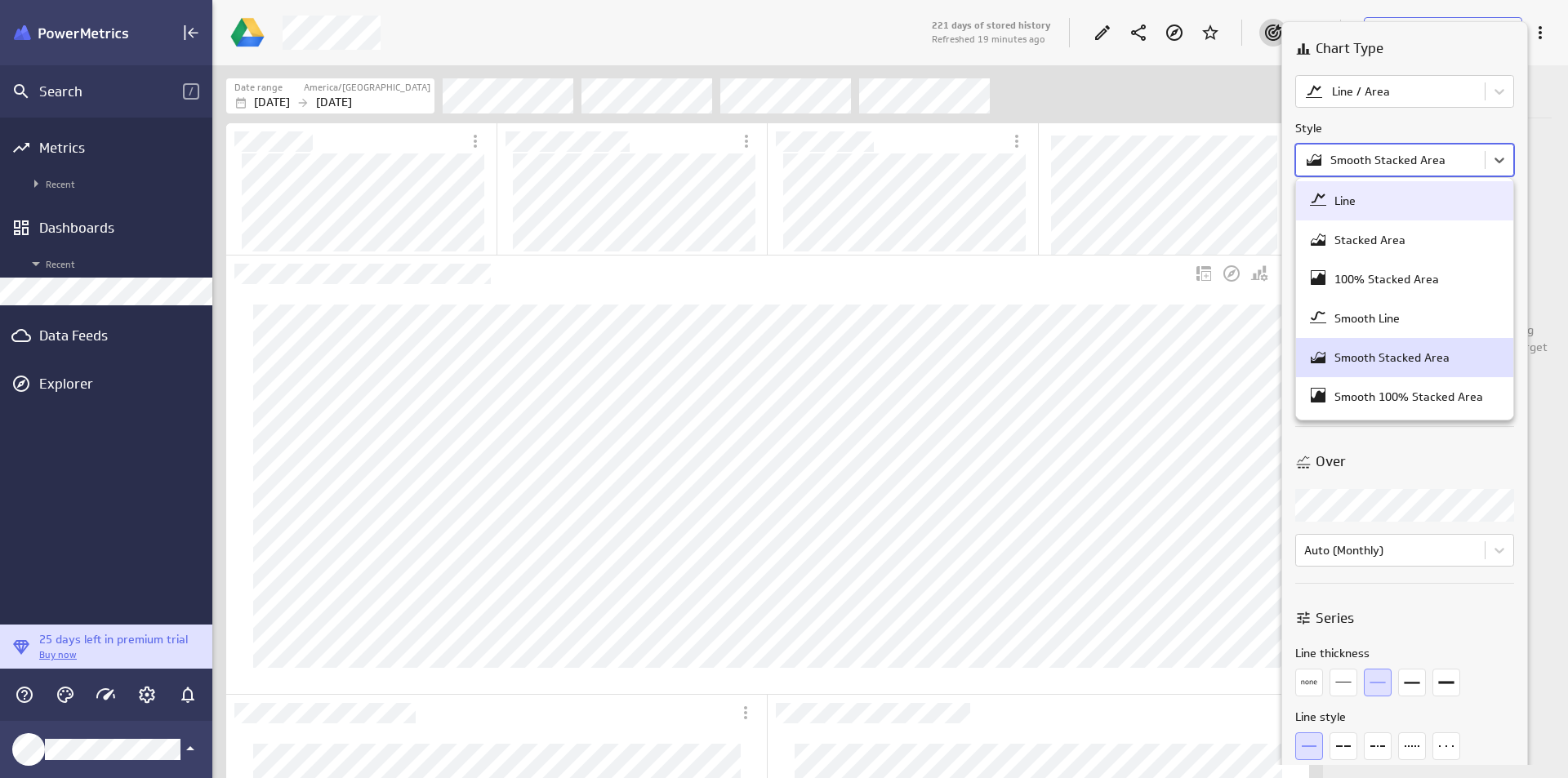
click at [1410, 88] on div at bounding box center [784, 389] width 1568 height 778
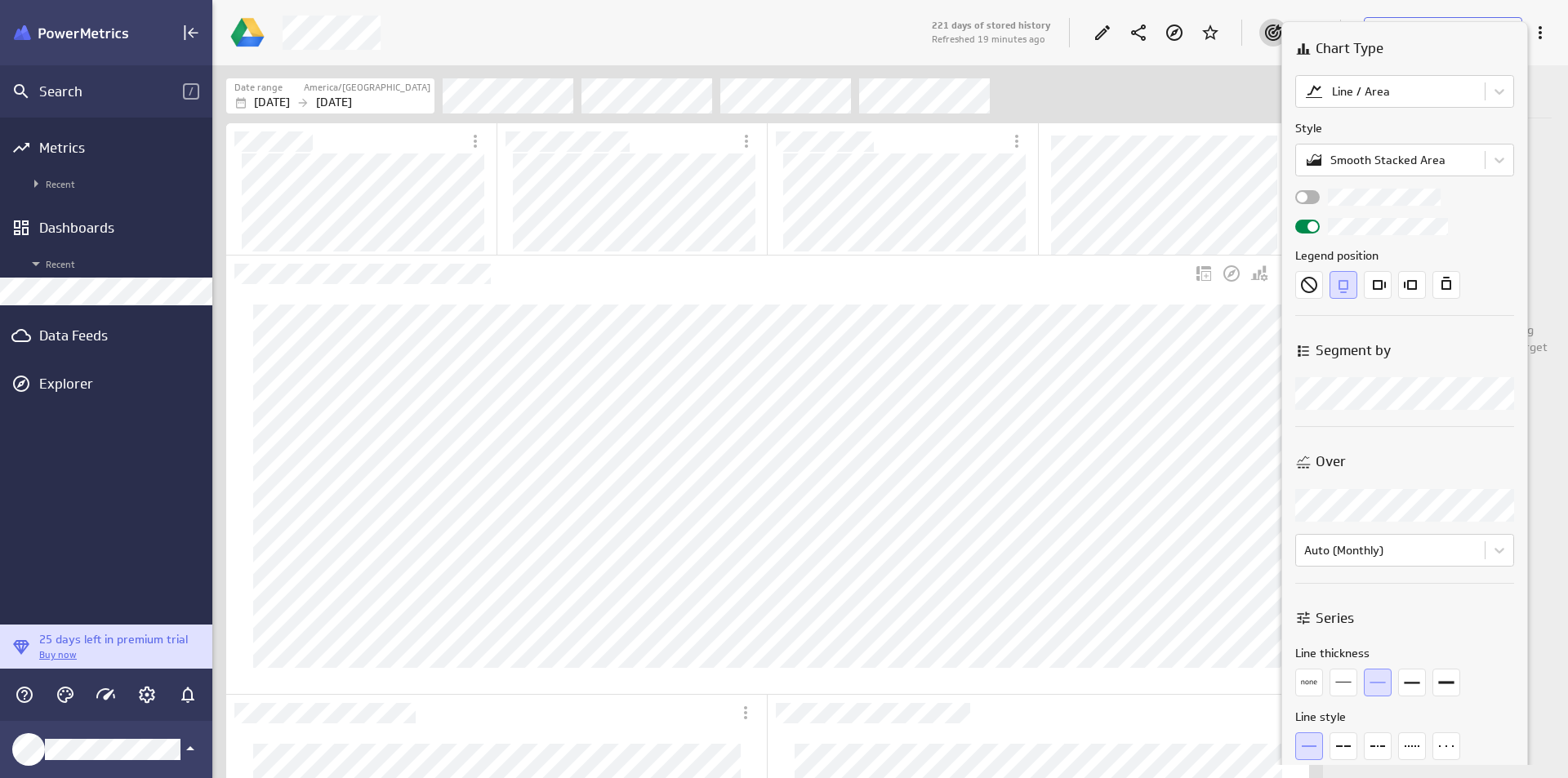
click at [1410, 88] on body "Search / Metrics Recent Dashboards Recent Data Feeds Explorer 25 days left in p…" at bounding box center [784, 389] width 1568 height 778
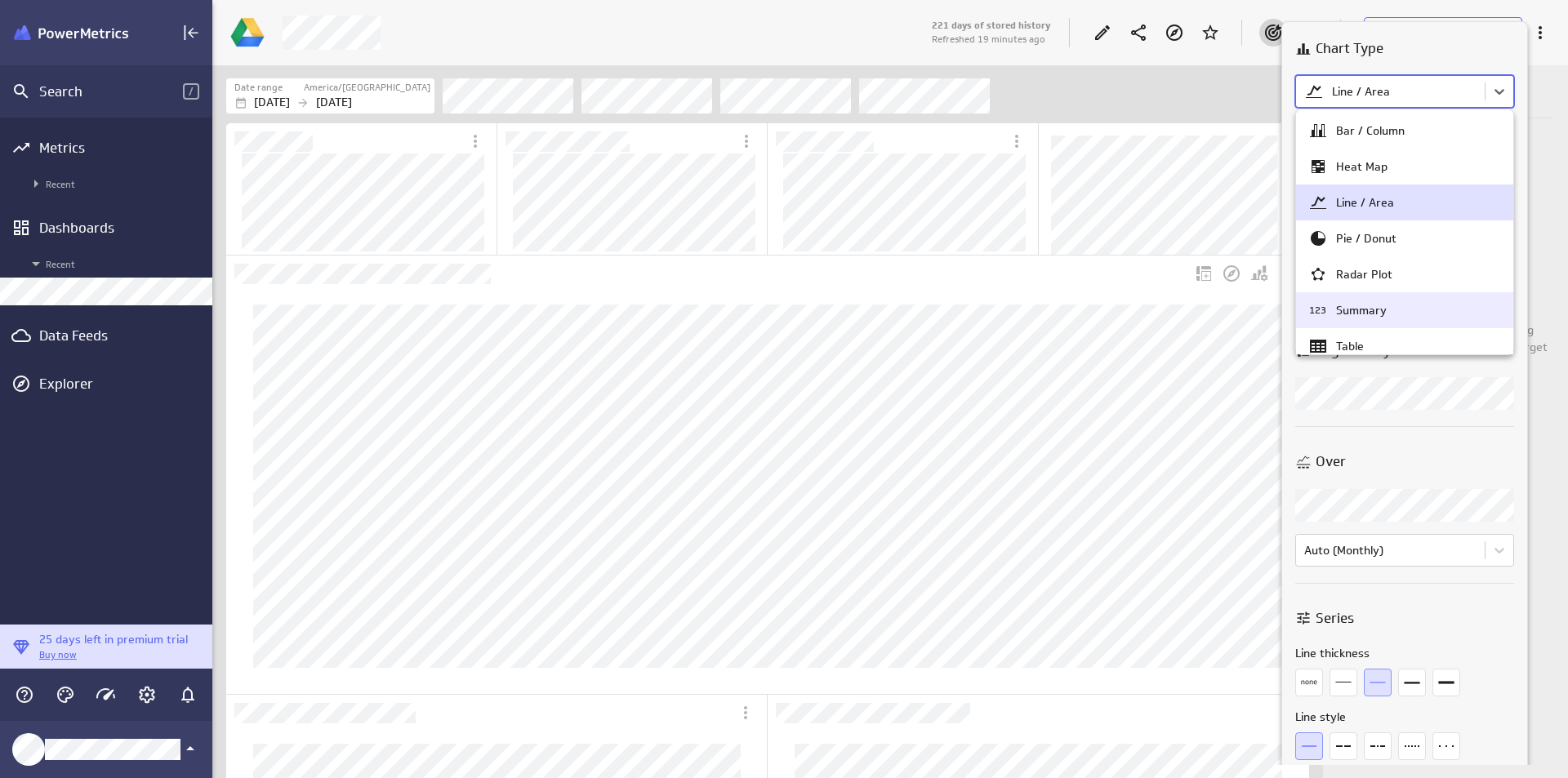
click at [1513, 383] on div at bounding box center [784, 389] width 1568 height 778
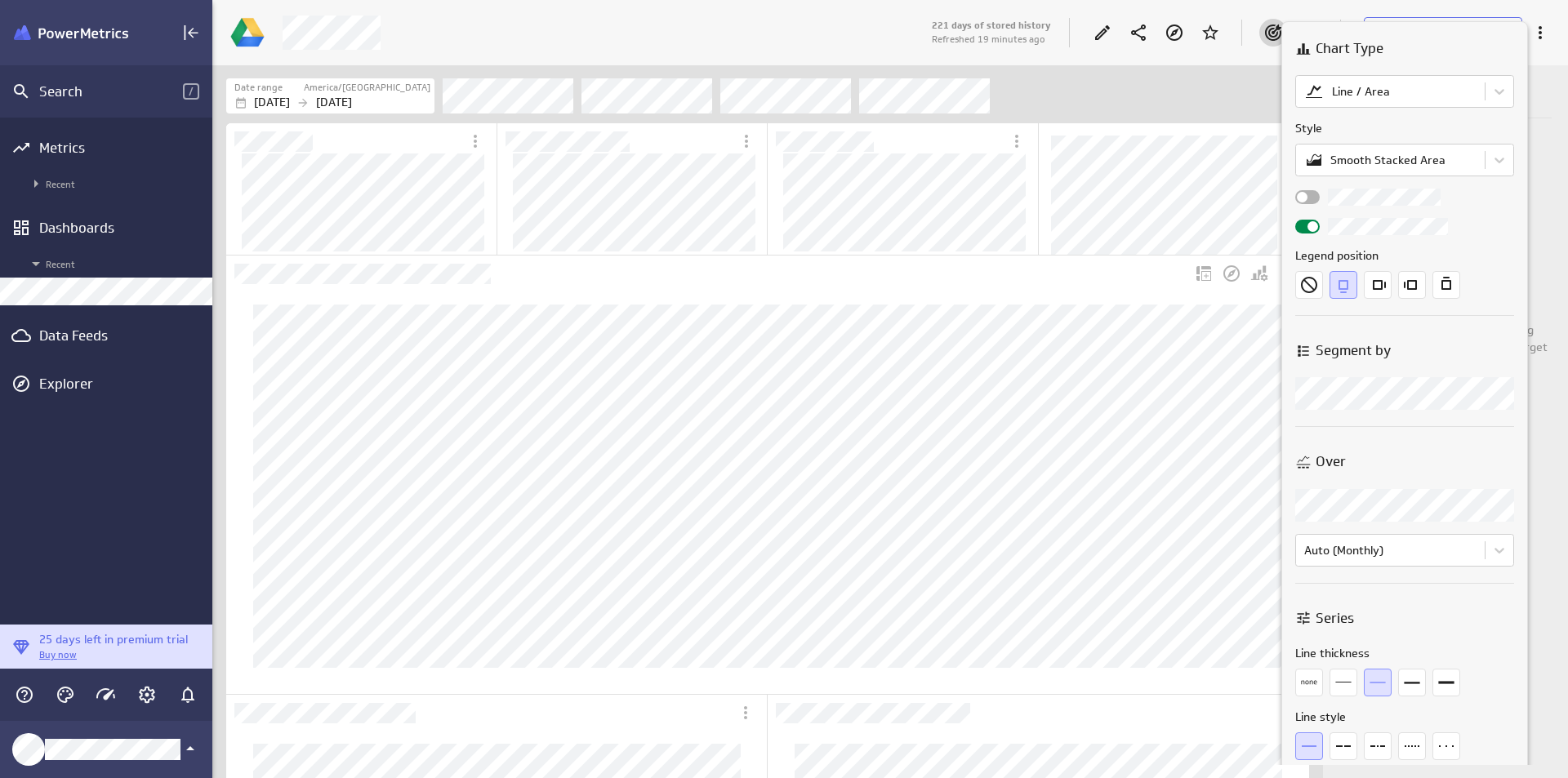
click at [1514, 397] on body "Search / Metrics Recent Dashboards Recent Data Feeds Explorer 25 days left in p…" at bounding box center [784, 389] width 1568 height 778
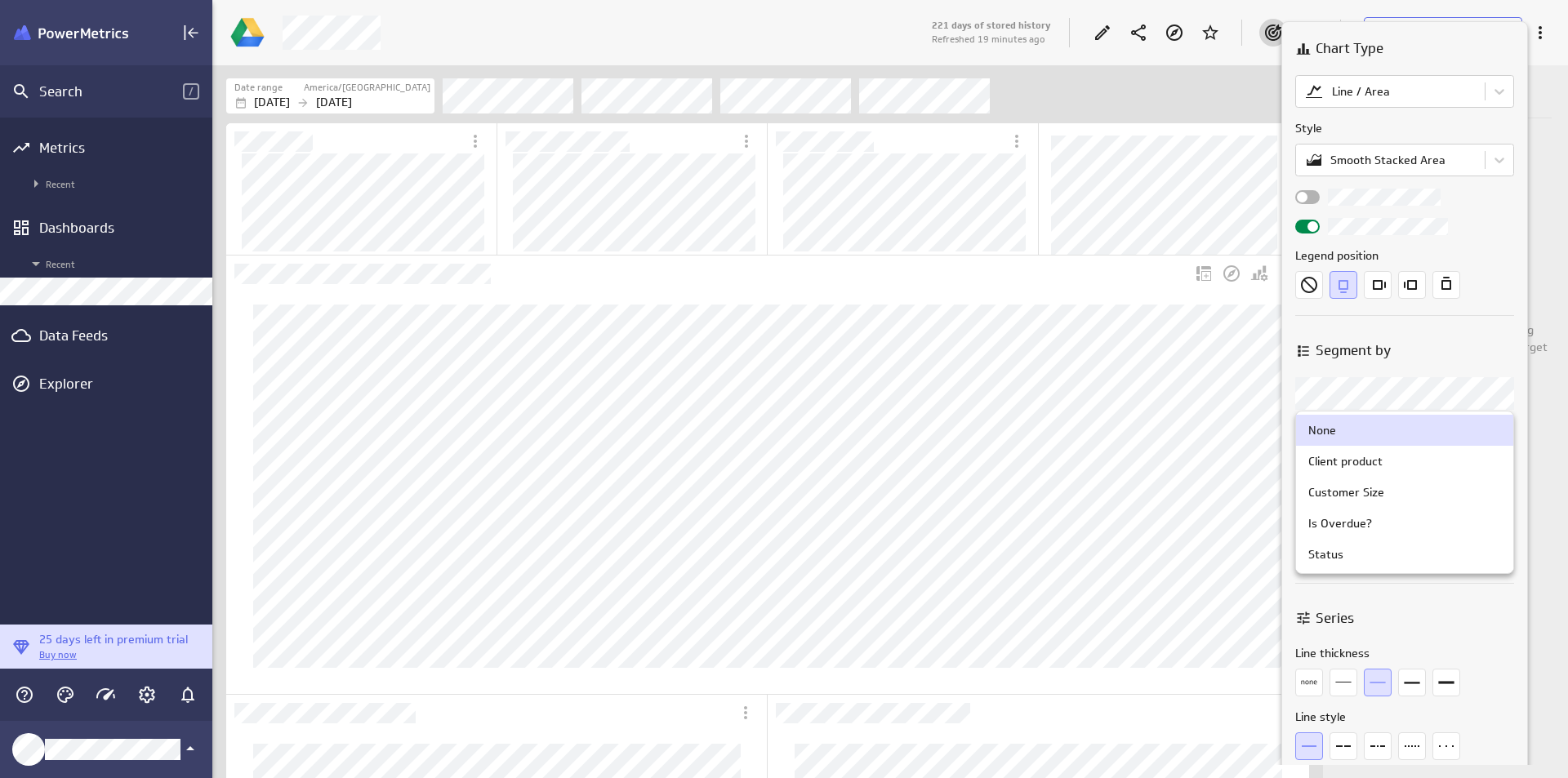
click at [1514, 397] on div at bounding box center [784, 389] width 1568 height 778
click at [1514, 397] on body "Search / Metrics Recent Dashboards Recent Data Feeds Explorer 25 days left in p…" at bounding box center [784, 389] width 1568 height 778
click at [1514, 397] on div at bounding box center [784, 389] width 1568 height 778
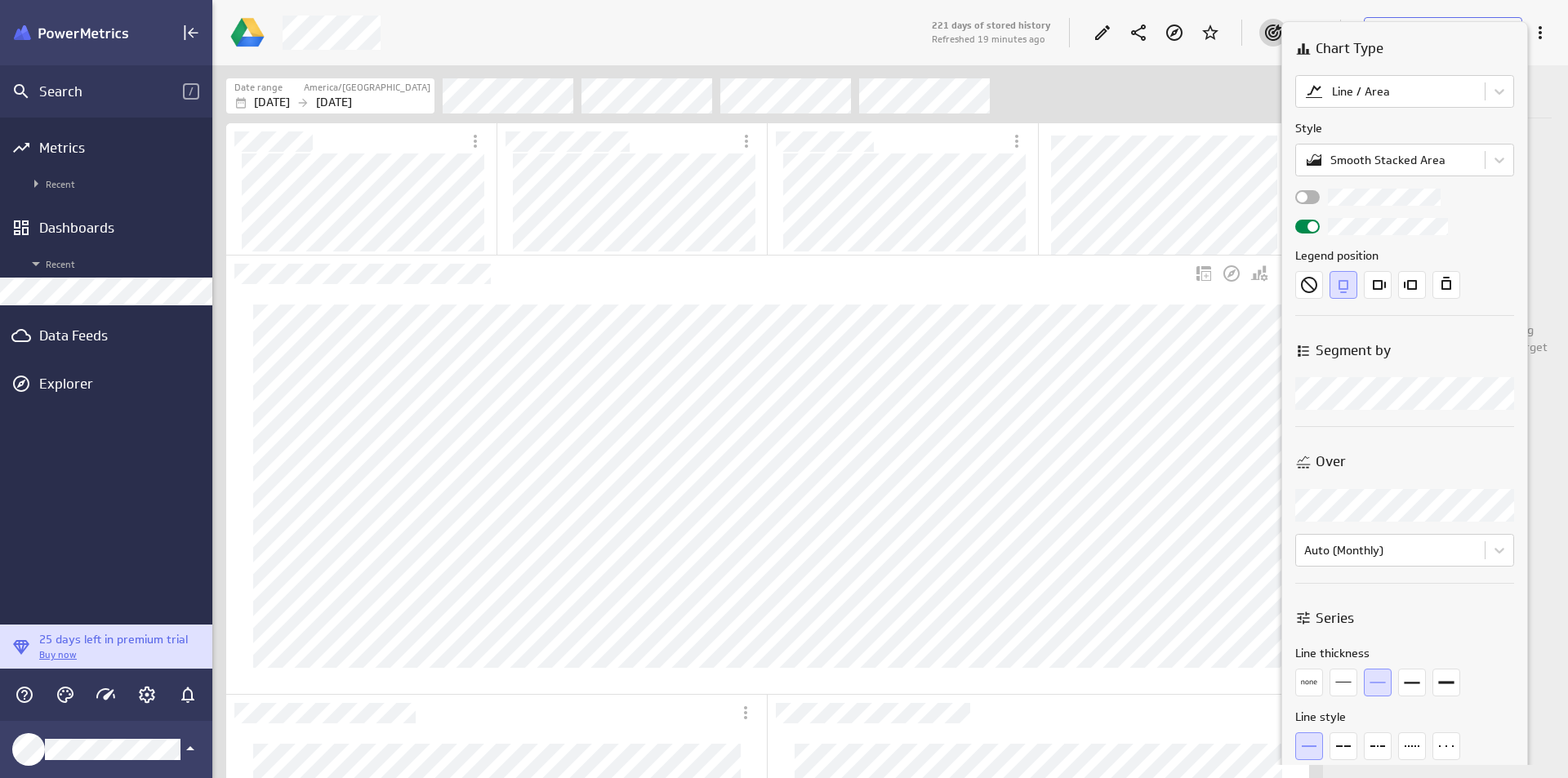
click at [1514, 397] on body "Search / Metrics Recent Dashboards Recent Data Feeds Explorer 25 days left in p…" at bounding box center [784, 389] width 1568 height 778
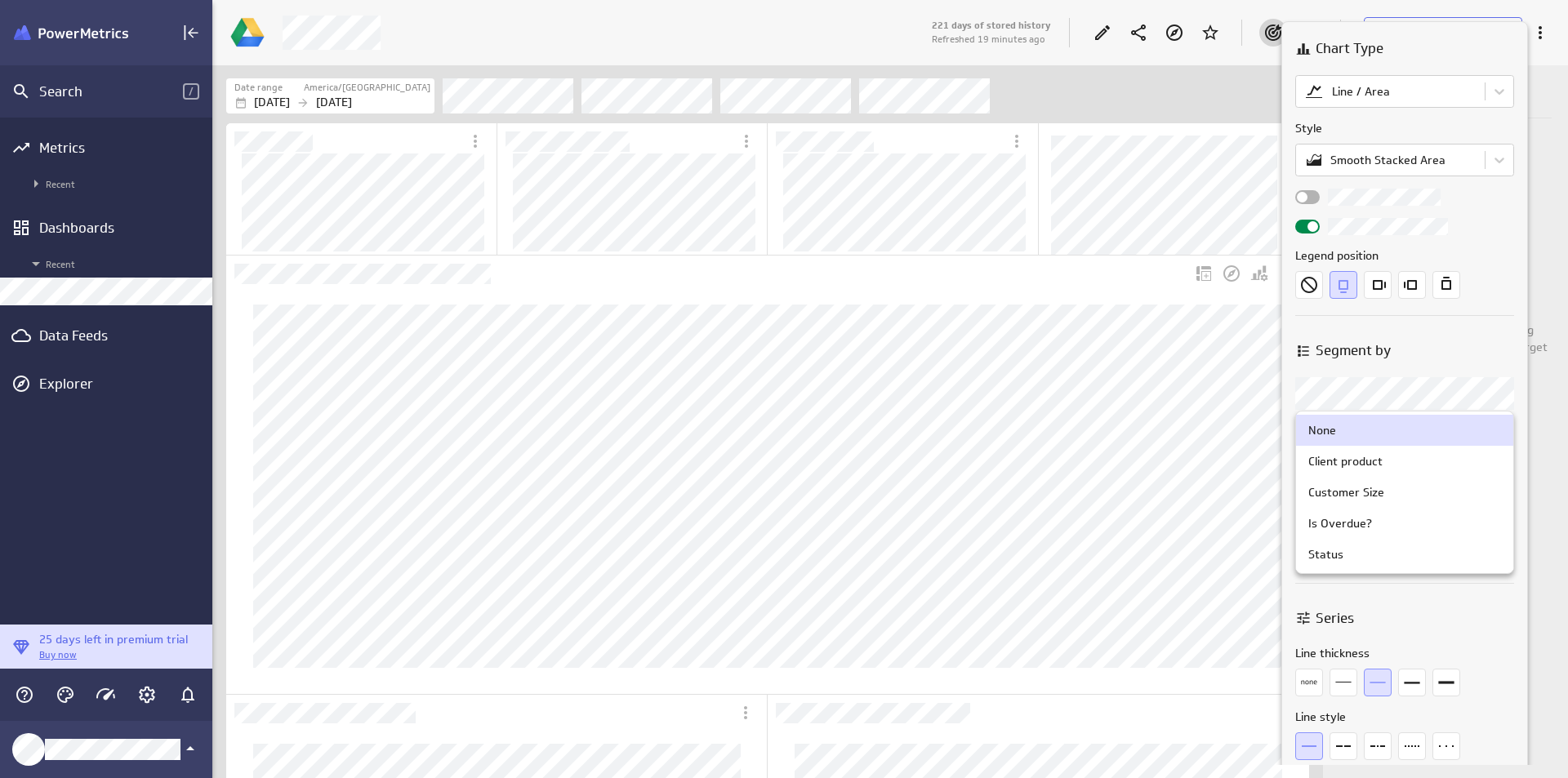
click at [1514, 397] on div at bounding box center [784, 389] width 1568 height 778
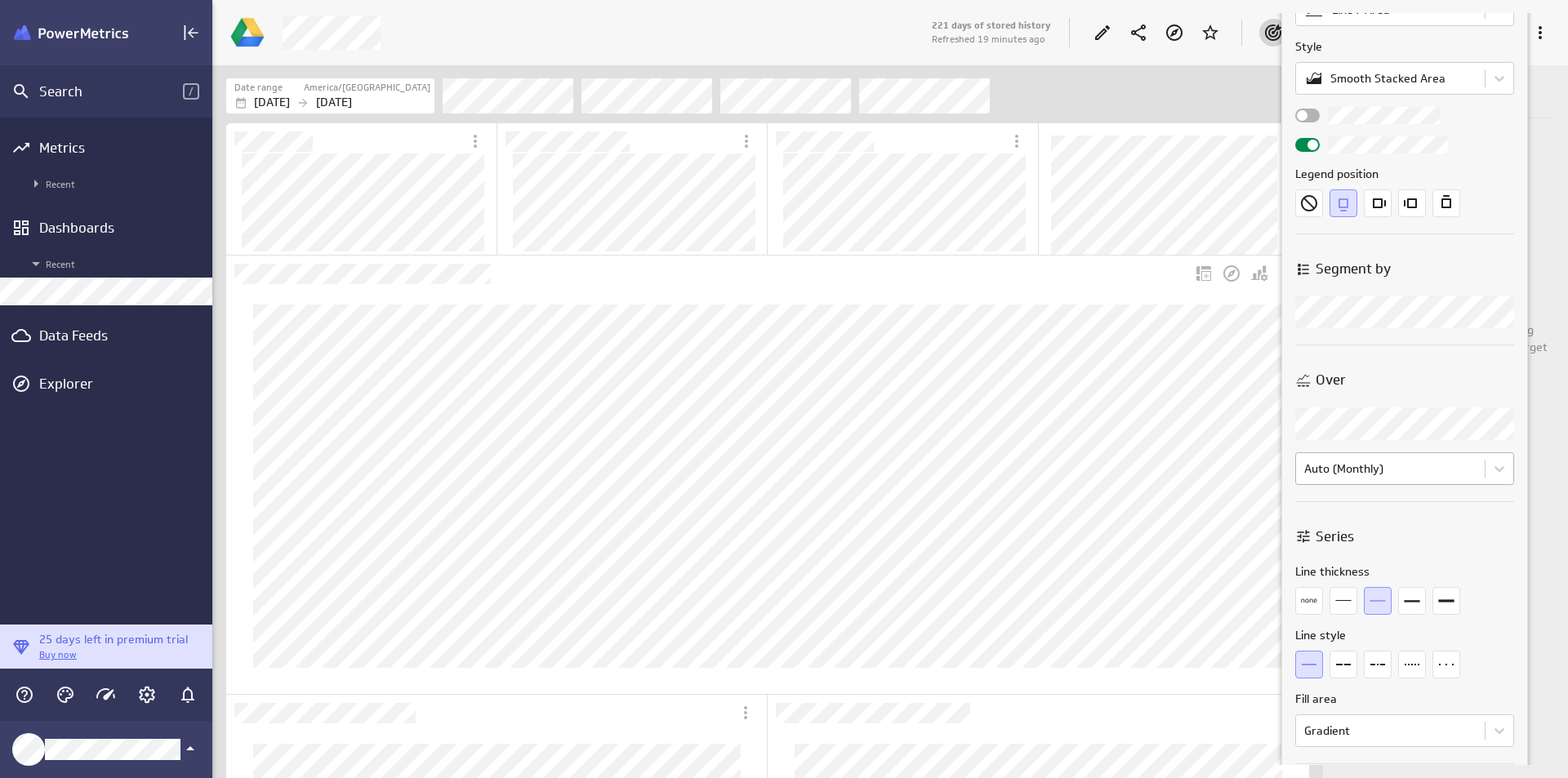
click at [1504, 452] on body "Search / Metrics Recent Dashboards Recent Data Feeds Explorer 25 days left in p…" at bounding box center [784, 389] width 1568 height 778
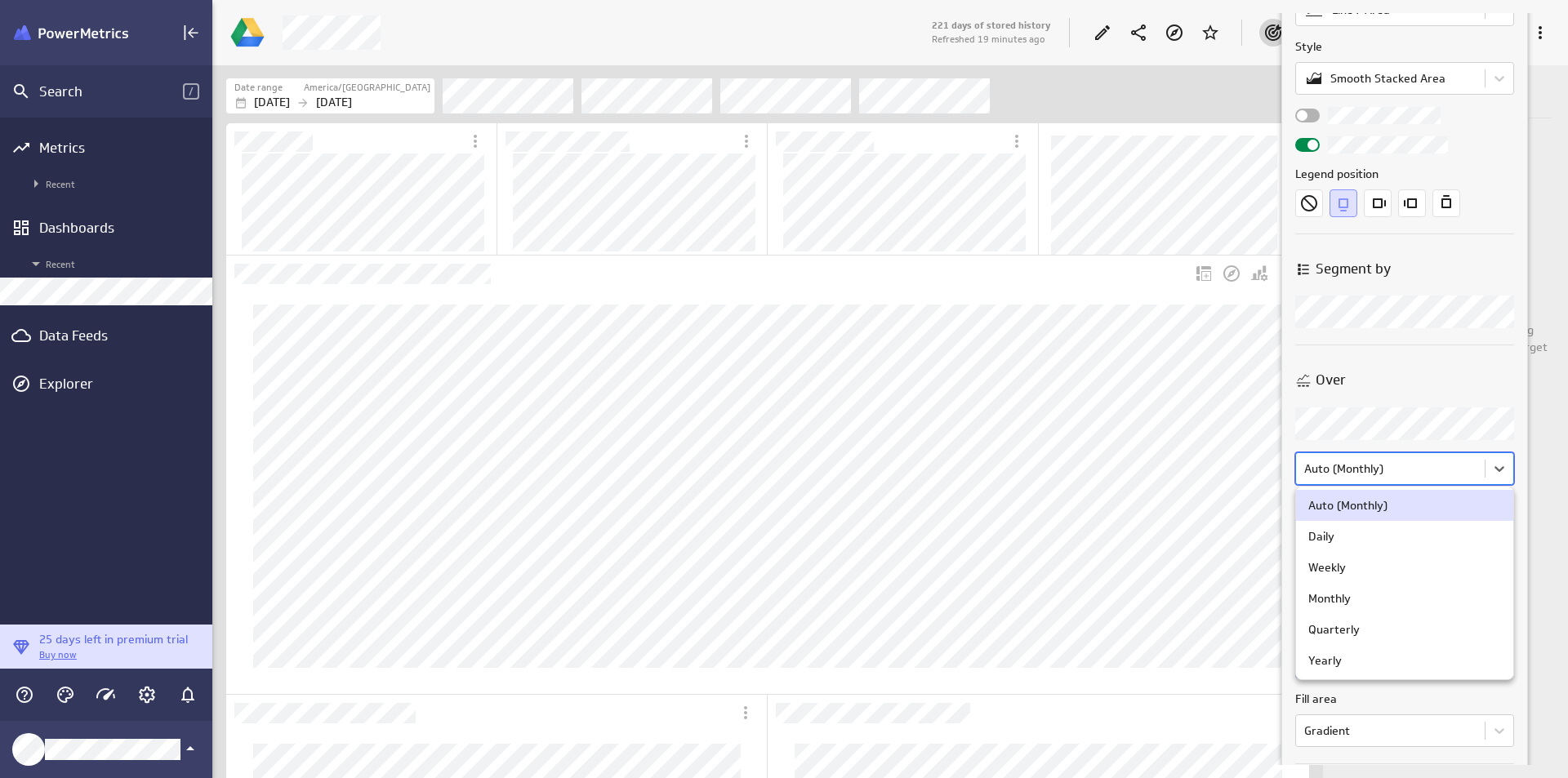
click at [1504, 452] on div at bounding box center [784, 389] width 1568 height 778
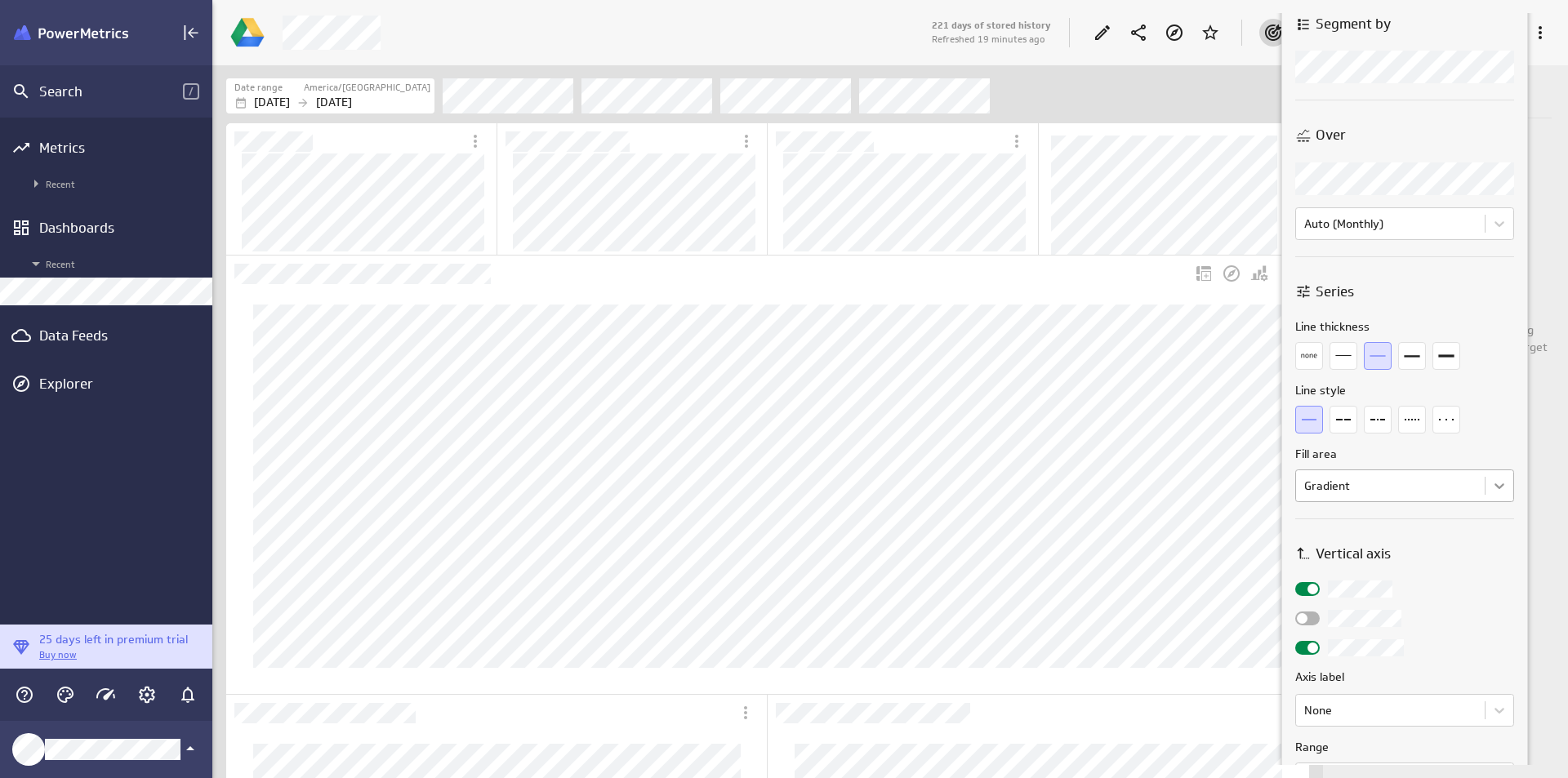
click at [1493, 480] on body "Search / Metrics Recent Dashboards Recent Data Feeds Explorer 25 days left in p…" at bounding box center [784, 389] width 1568 height 778
click at [1493, 480] on div at bounding box center [784, 389] width 1568 height 778
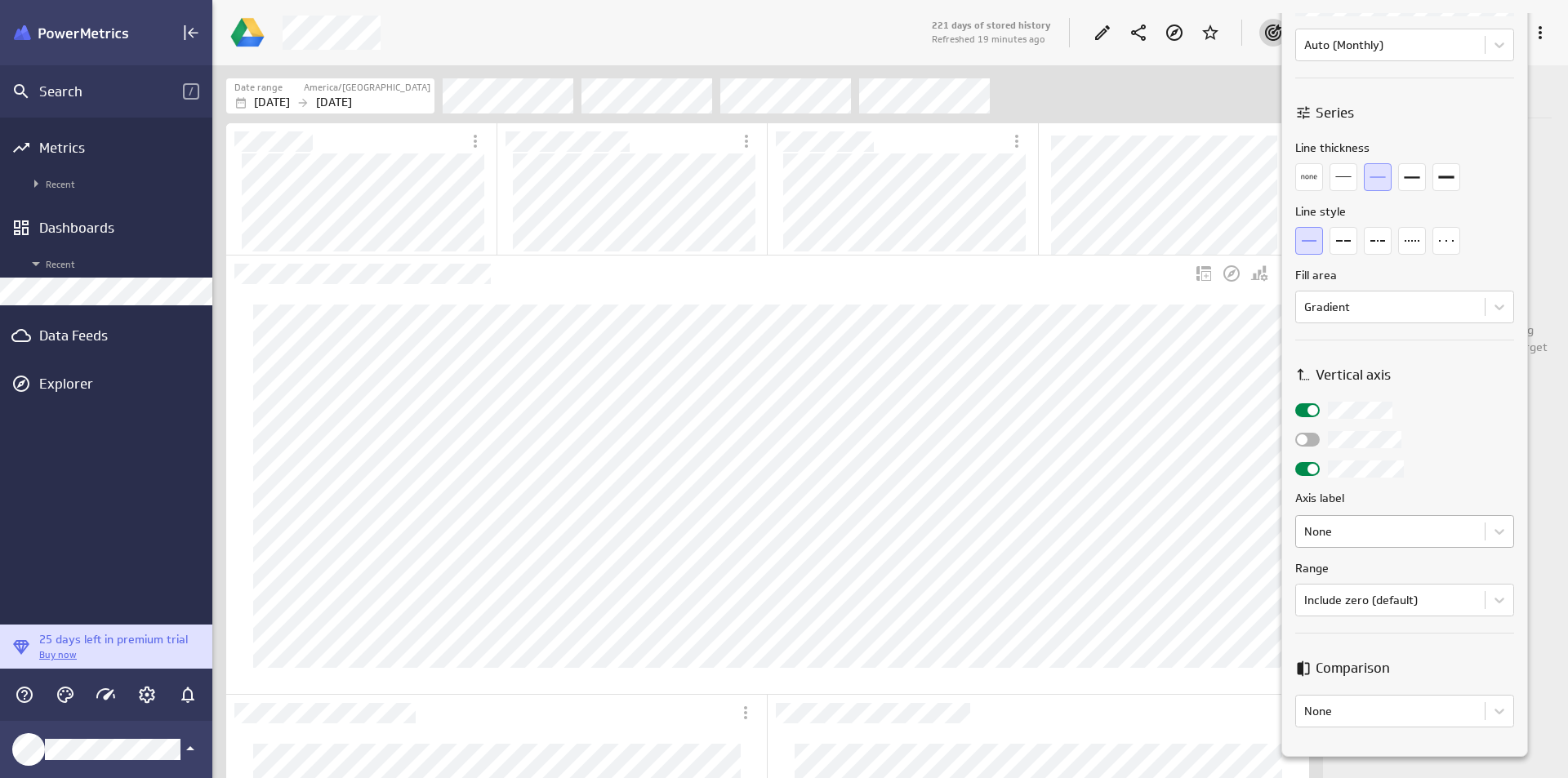
click at [1477, 538] on body "Search / Metrics Recent Dashboards Recent Data Feeds Explorer 25 days left in p…" at bounding box center [784, 389] width 1568 height 778
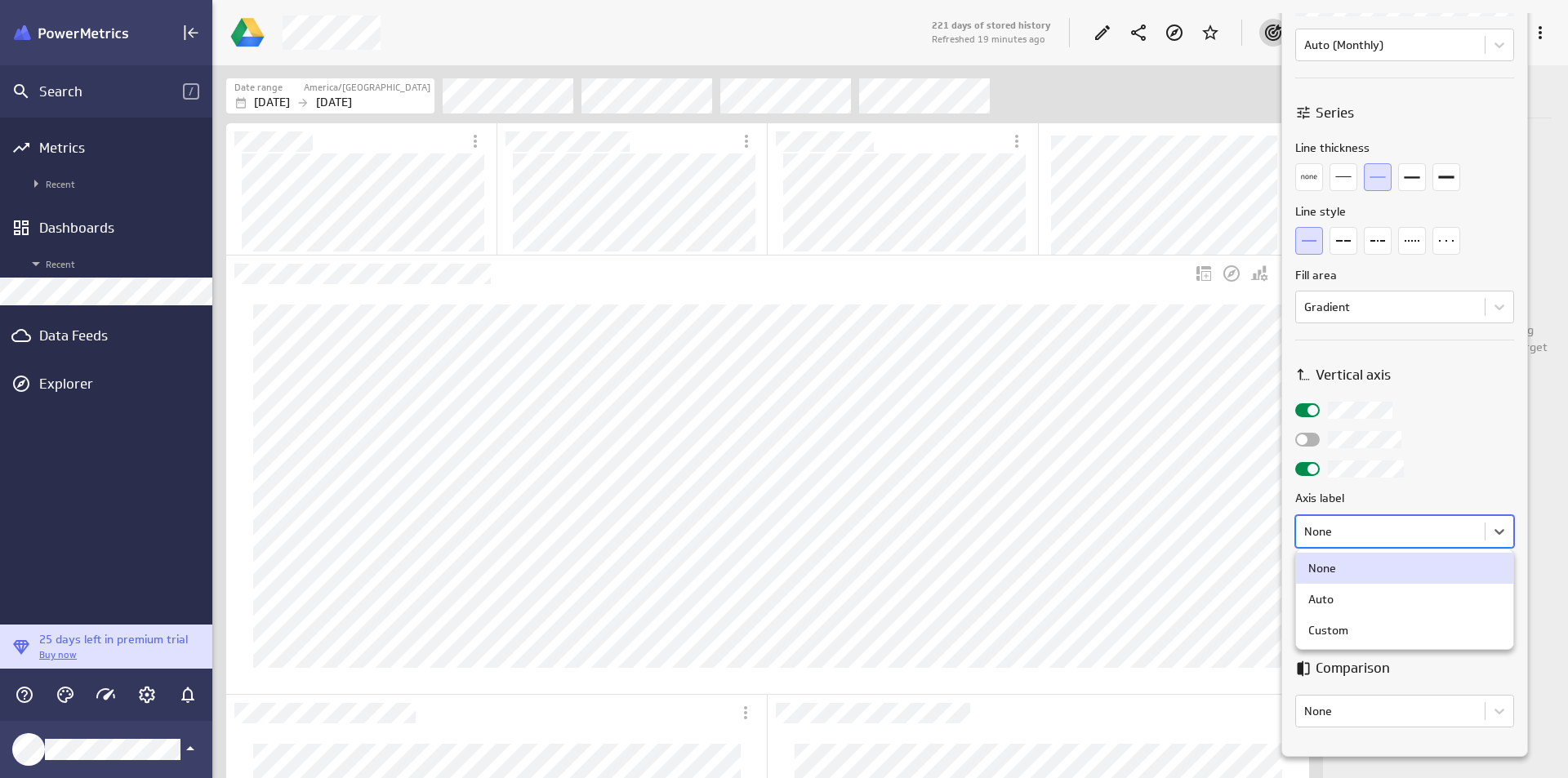
click at [1477, 538] on div at bounding box center [784, 389] width 1568 height 778
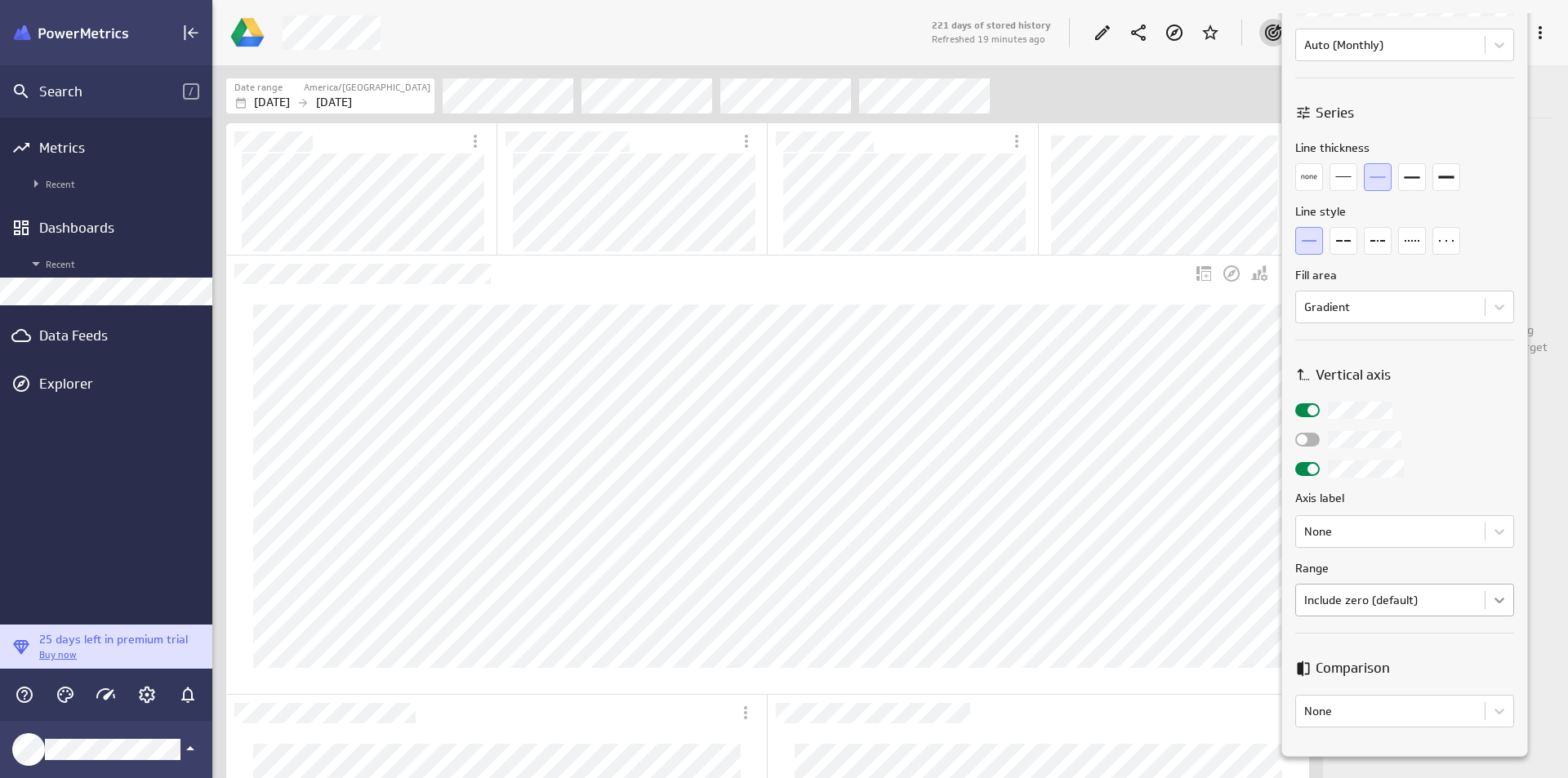
click at [1504, 588] on body "Search / Metrics Recent Dashboards Recent Data Feeds Explorer 25 days left in p…" at bounding box center [784, 389] width 1568 height 778
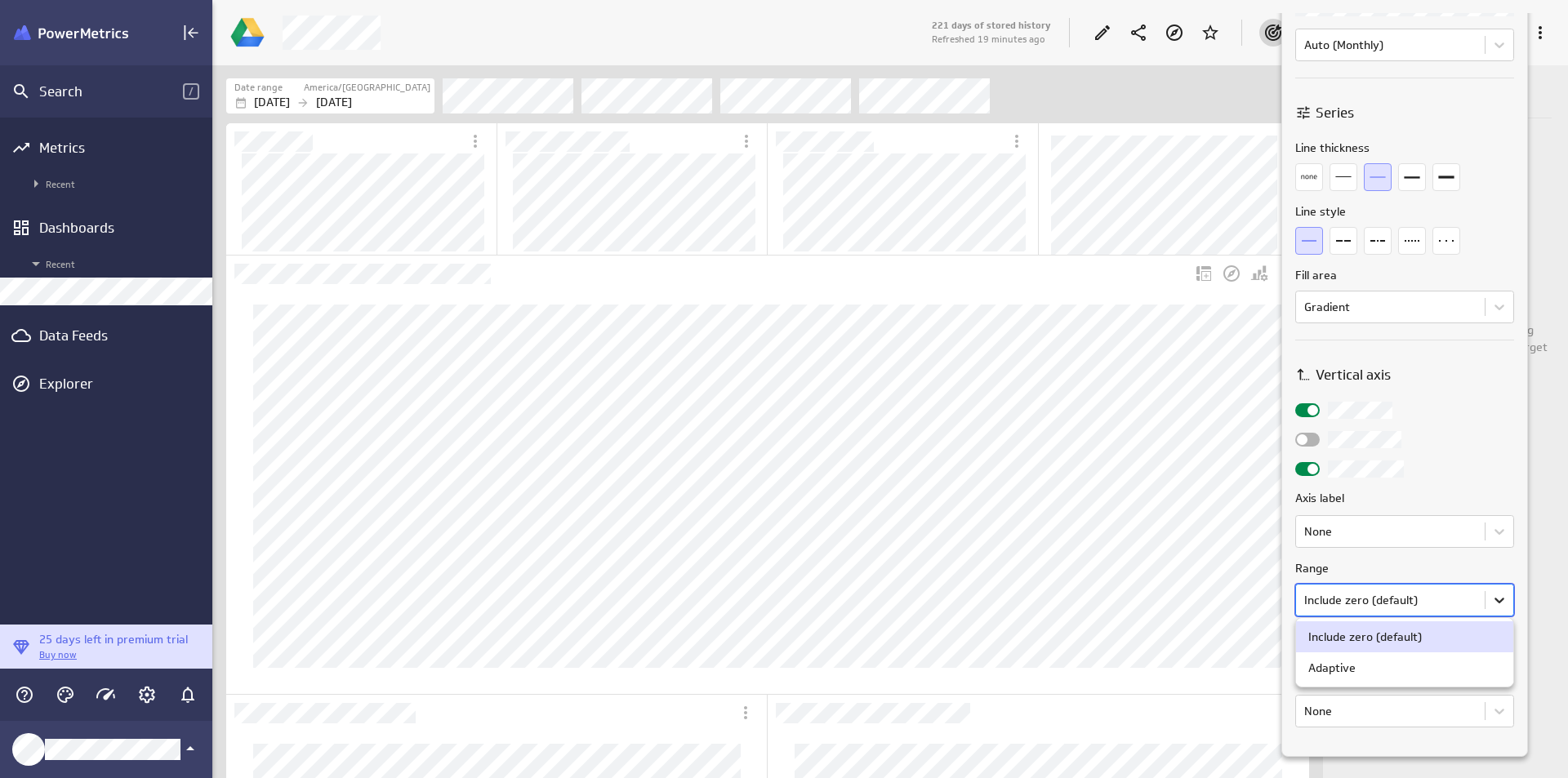
click at [1504, 588] on div at bounding box center [784, 389] width 1568 height 778
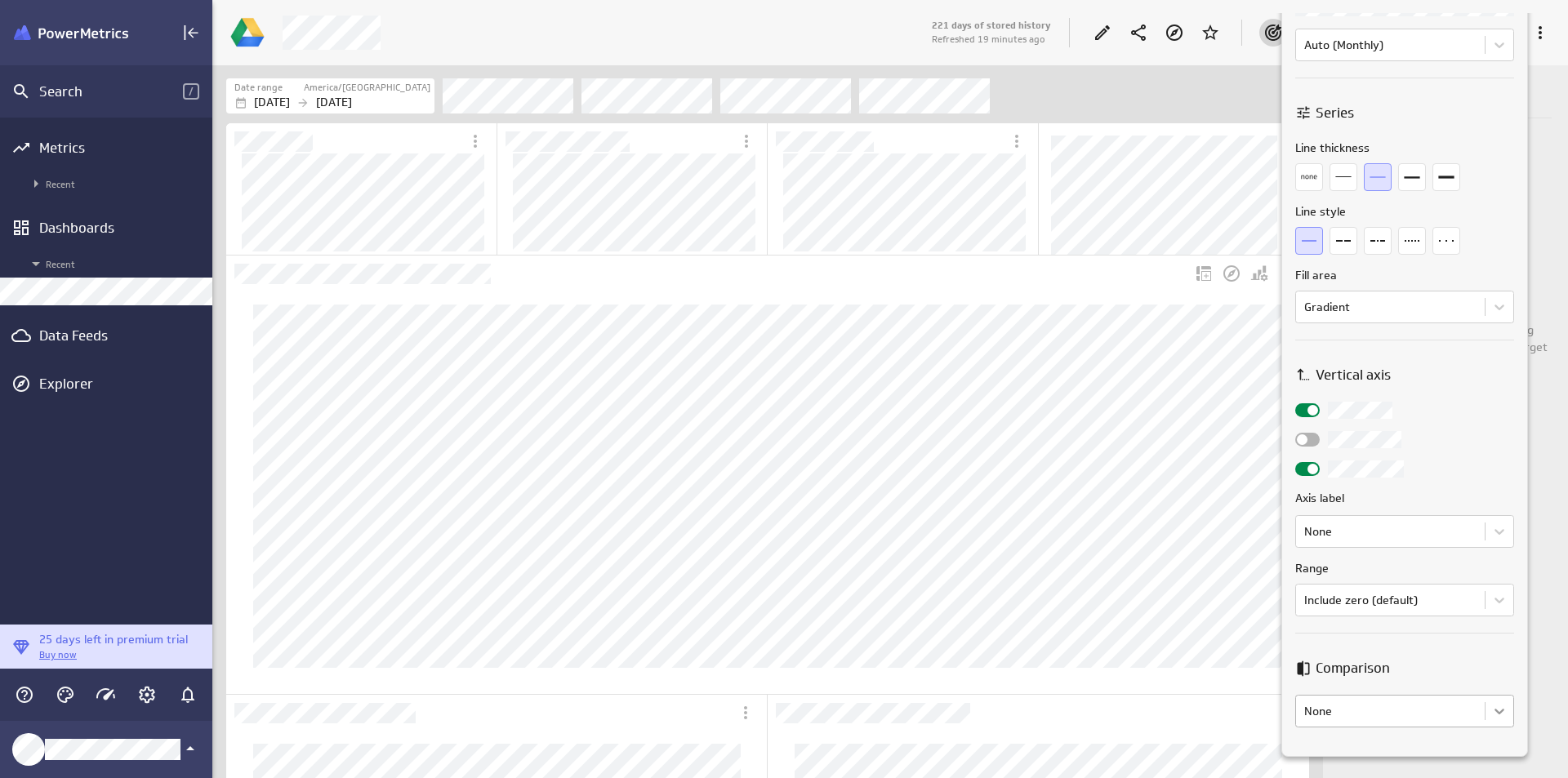
click at [1508, 703] on body "Search / Metrics Recent Dashboards Recent Data Feeds Explorer 25 days left in p…" at bounding box center [784, 389] width 1568 height 778
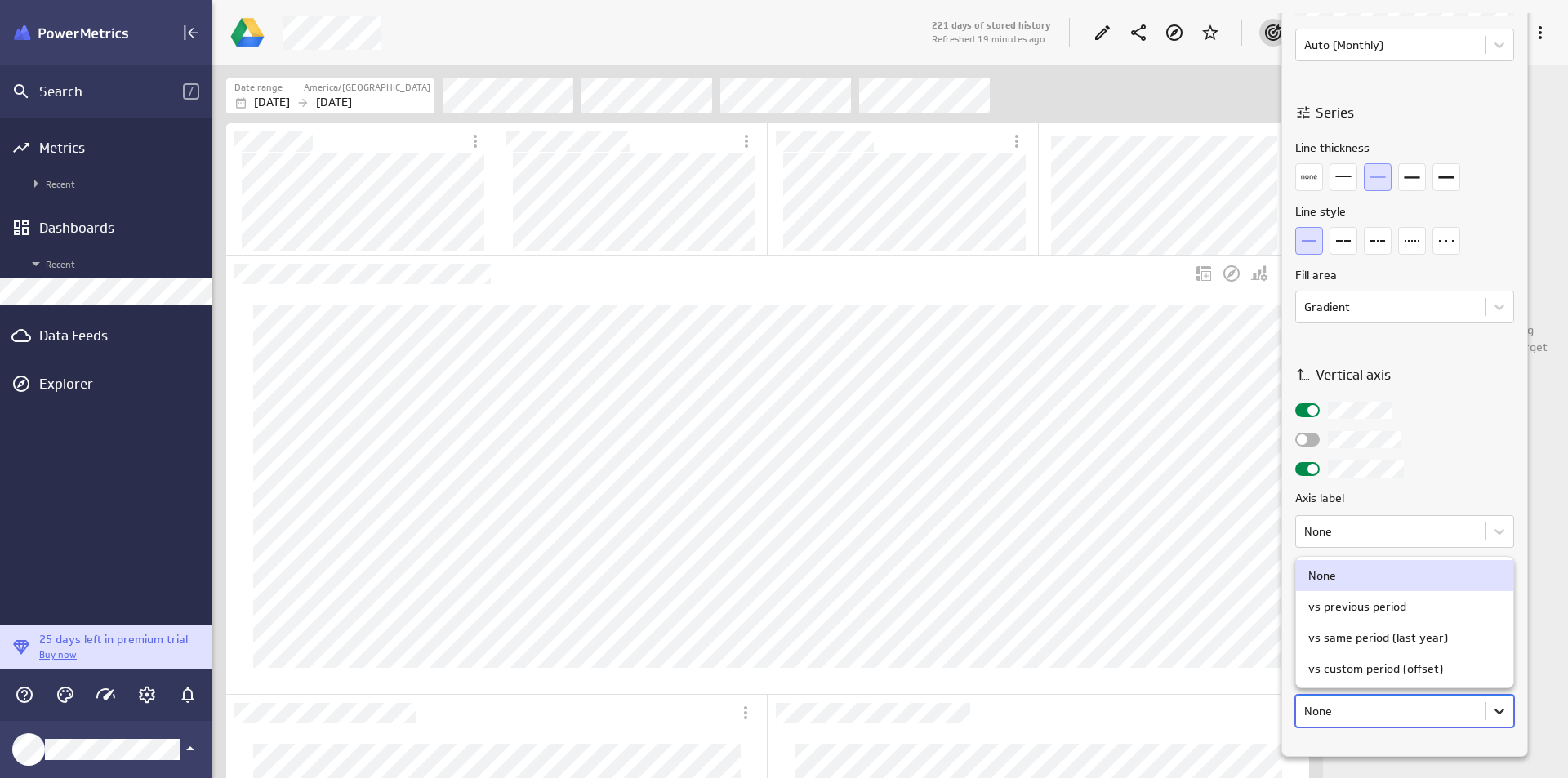
click at [1508, 703] on div at bounding box center [784, 389] width 1568 height 778
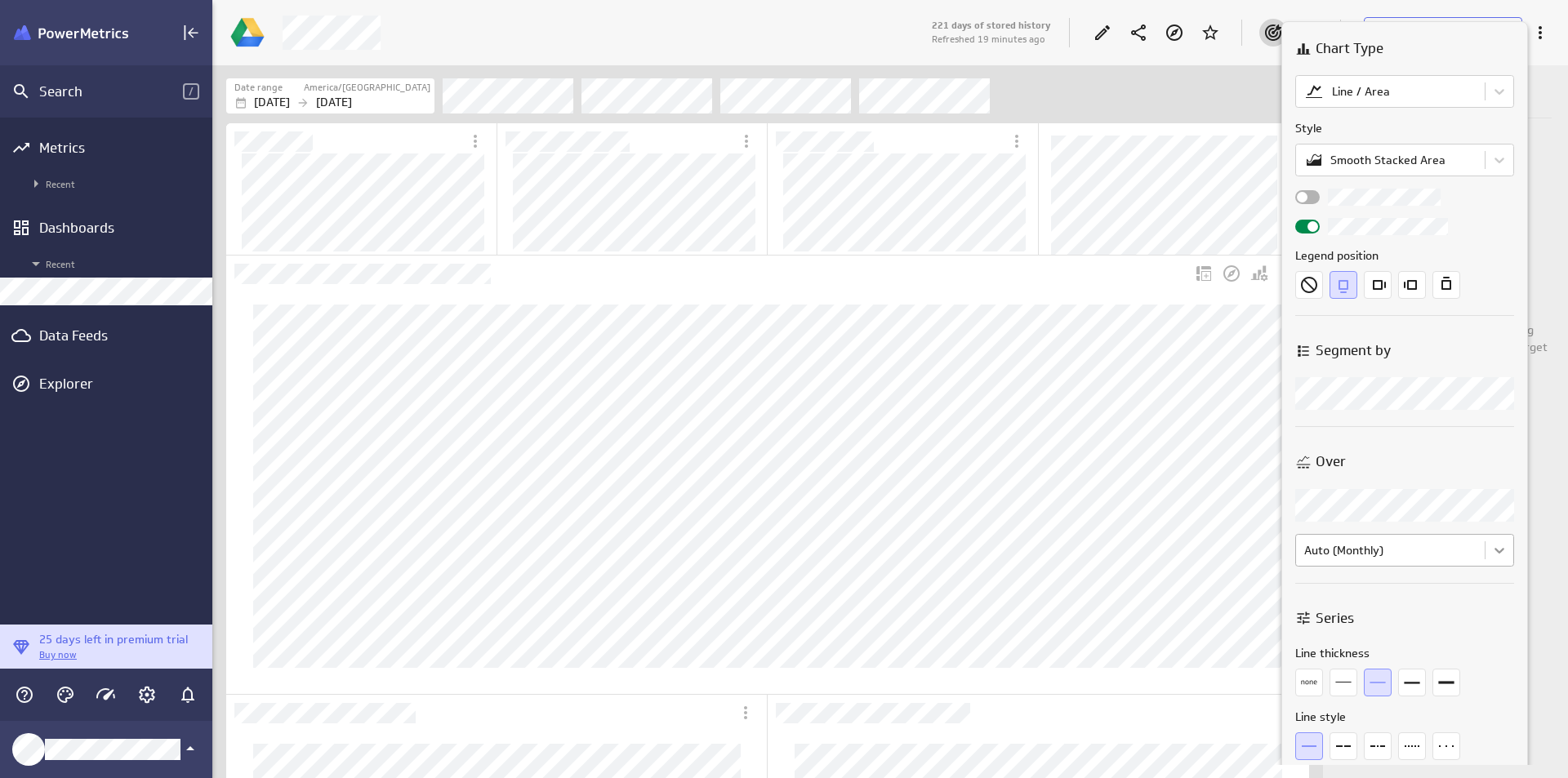
click at [1495, 553] on body "Search / Metrics Recent Dashboards Recent Data Feeds Explorer 25 days left in p…" at bounding box center [784, 389] width 1568 height 778
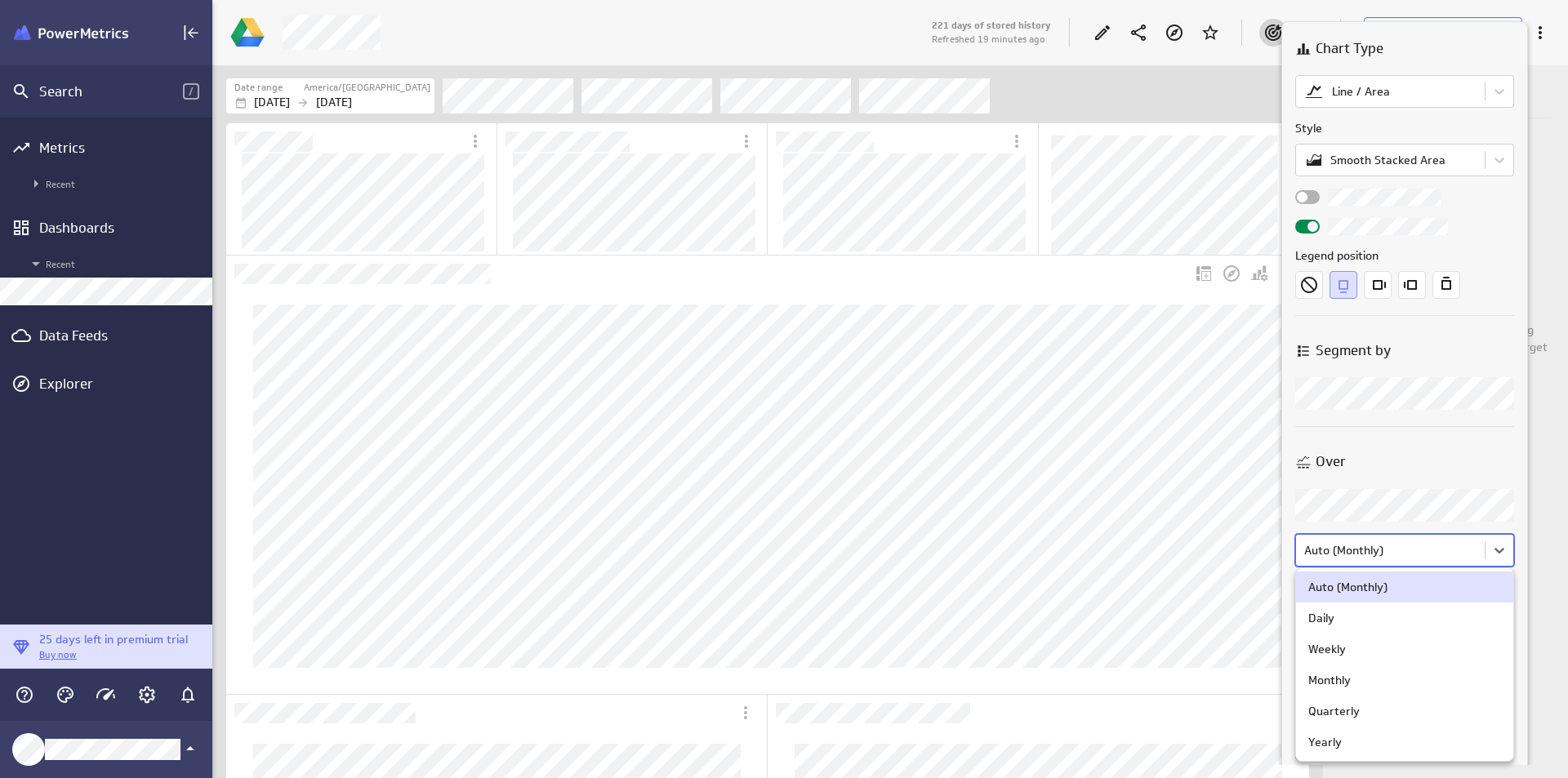
click at [1500, 560] on div at bounding box center [784, 389] width 1568 height 778
click at [1456, 387] on div at bounding box center [784, 389] width 1568 height 778
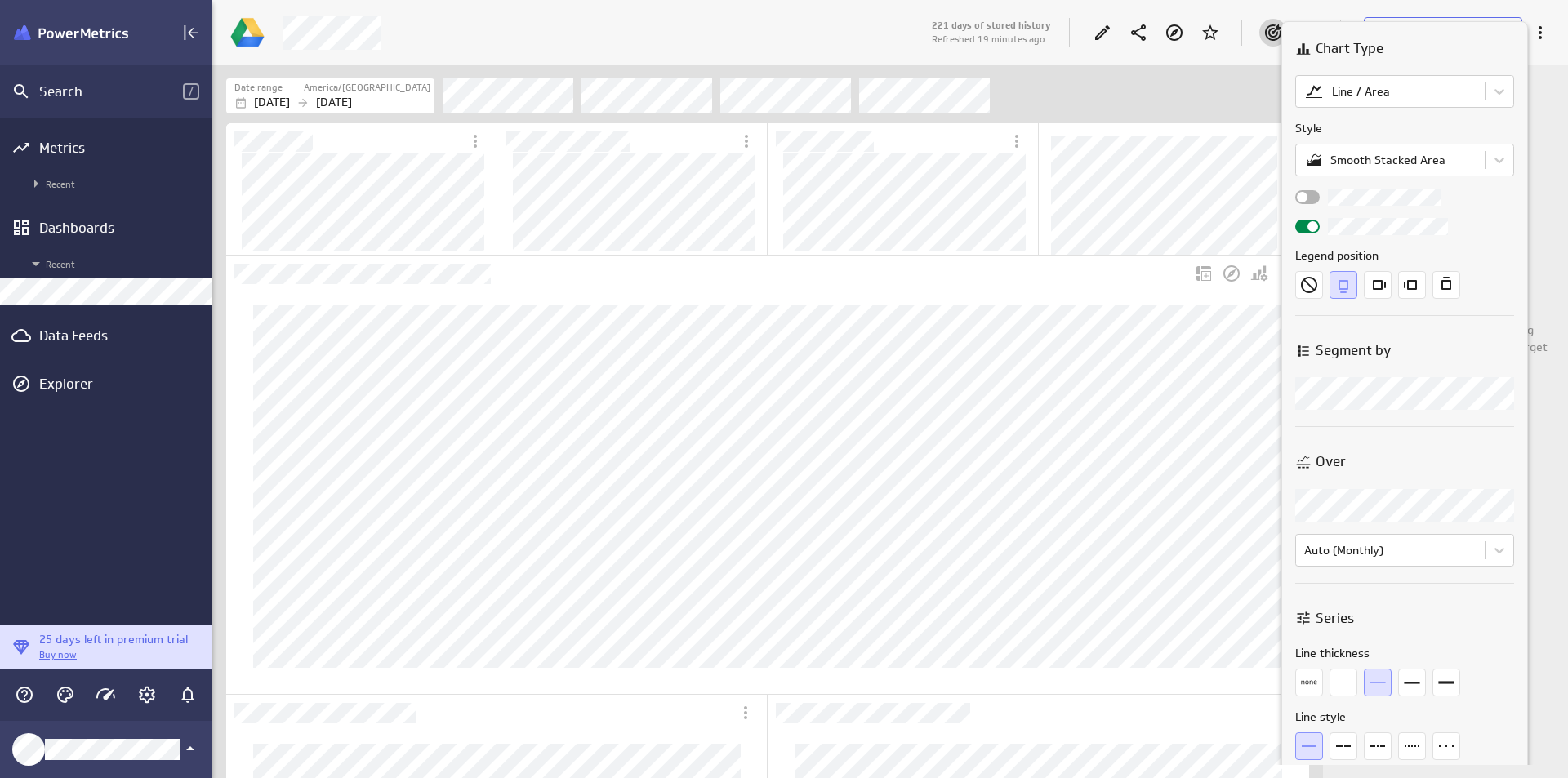
click at [1456, 387] on body "Search / Metrics Recent Dashboards Recent Data Feeds Explorer 25 days left in p…" at bounding box center [784, 389] width 1568 height 778
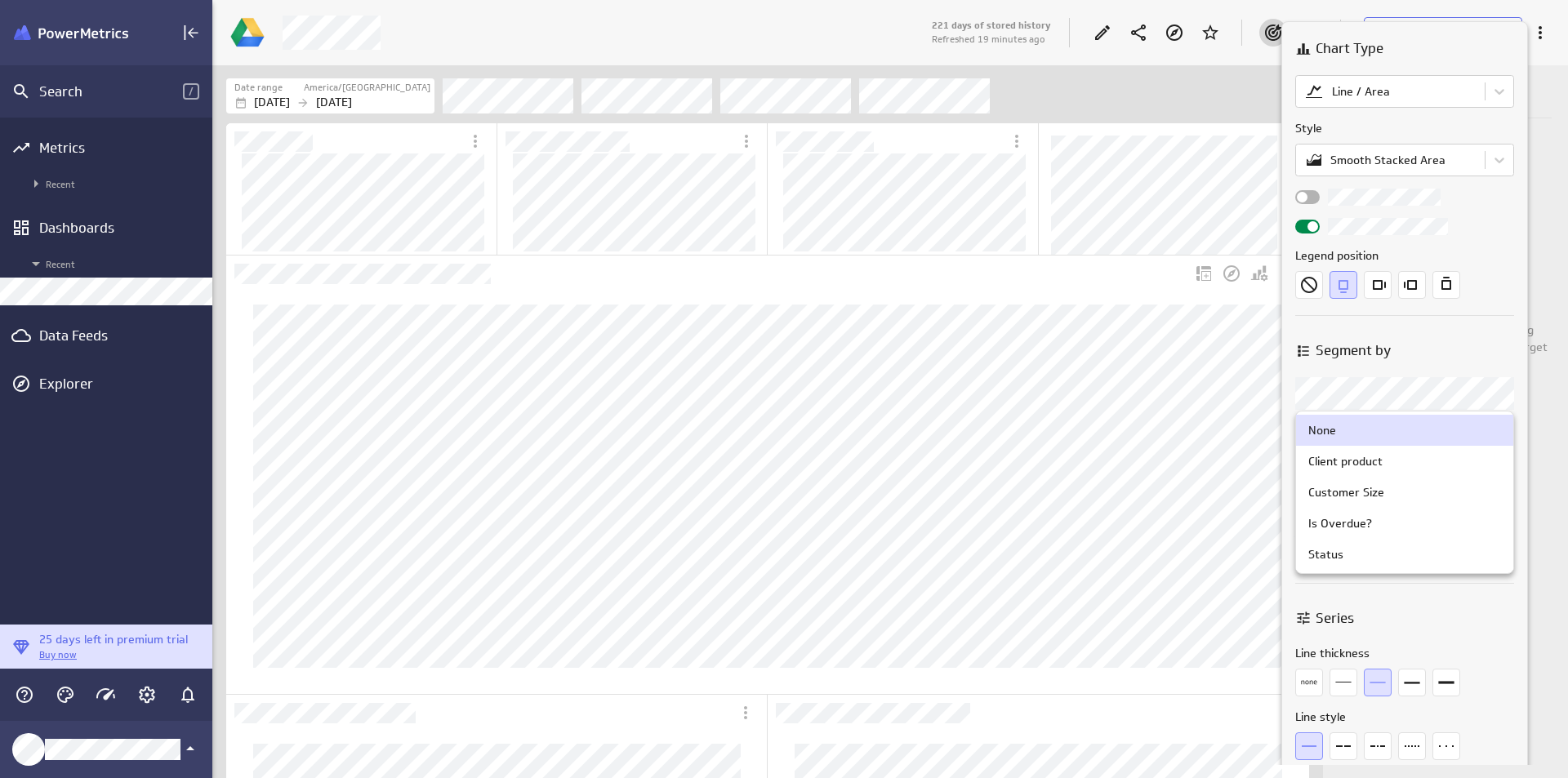
click at [1456, 387] on body "Search / Metrics Recent Dashboards Recent Data Feeds Explorer 25 days left in p…" at bounding box center [784, 389] width 1568 height 778
click at [1456, 387] on div at bounding box center [784, 389] width 1568 height 778
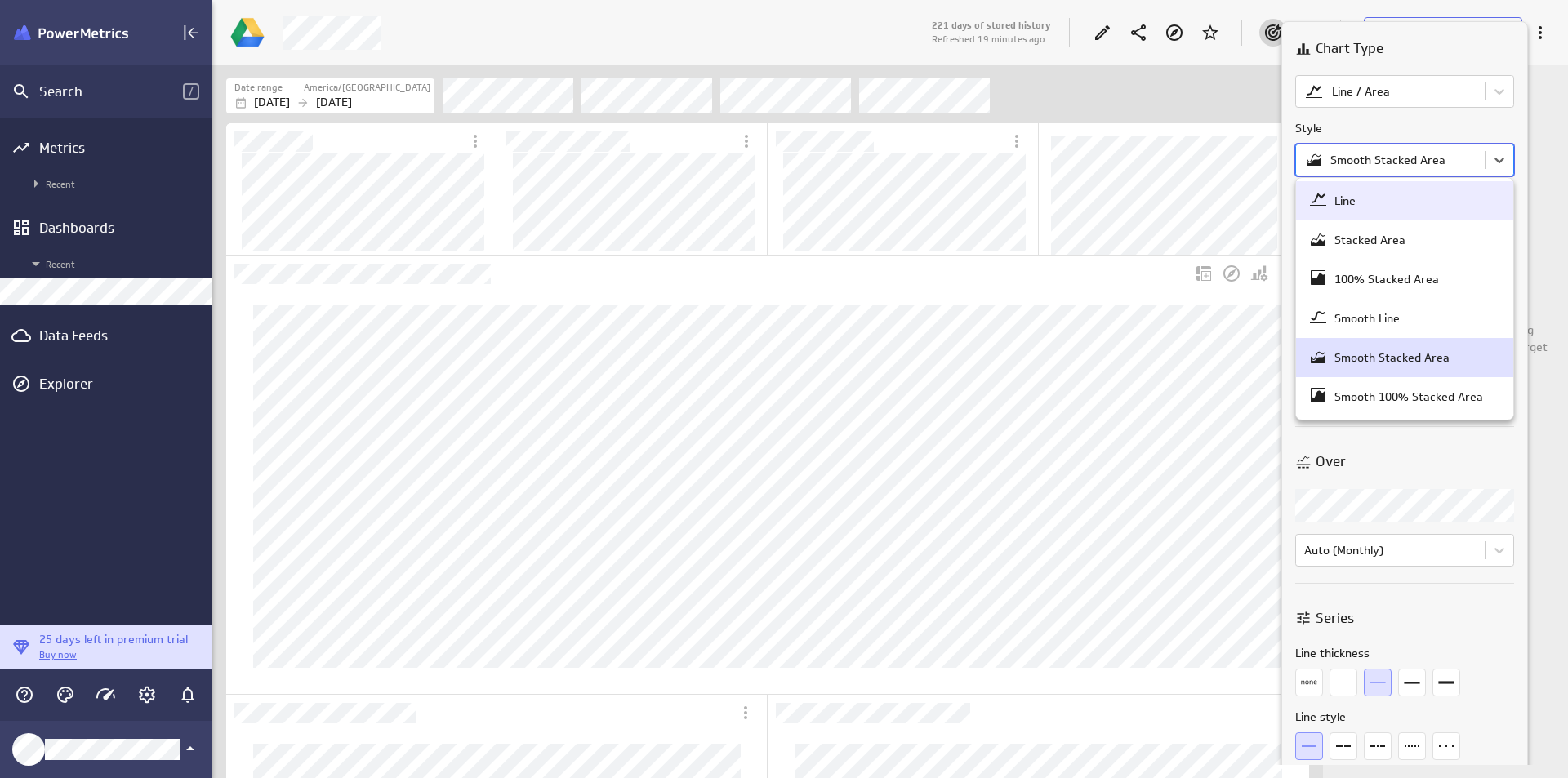
click at [1403, 168] on body "Search / Metrics Recent Dashboards Recent Data Feeds Explorer 25 days left in p…" at bounding box center [784, 389] width 1568 height 778
click at [1415, 95] on div at bounding box center [784, 389] width 1568 height 778
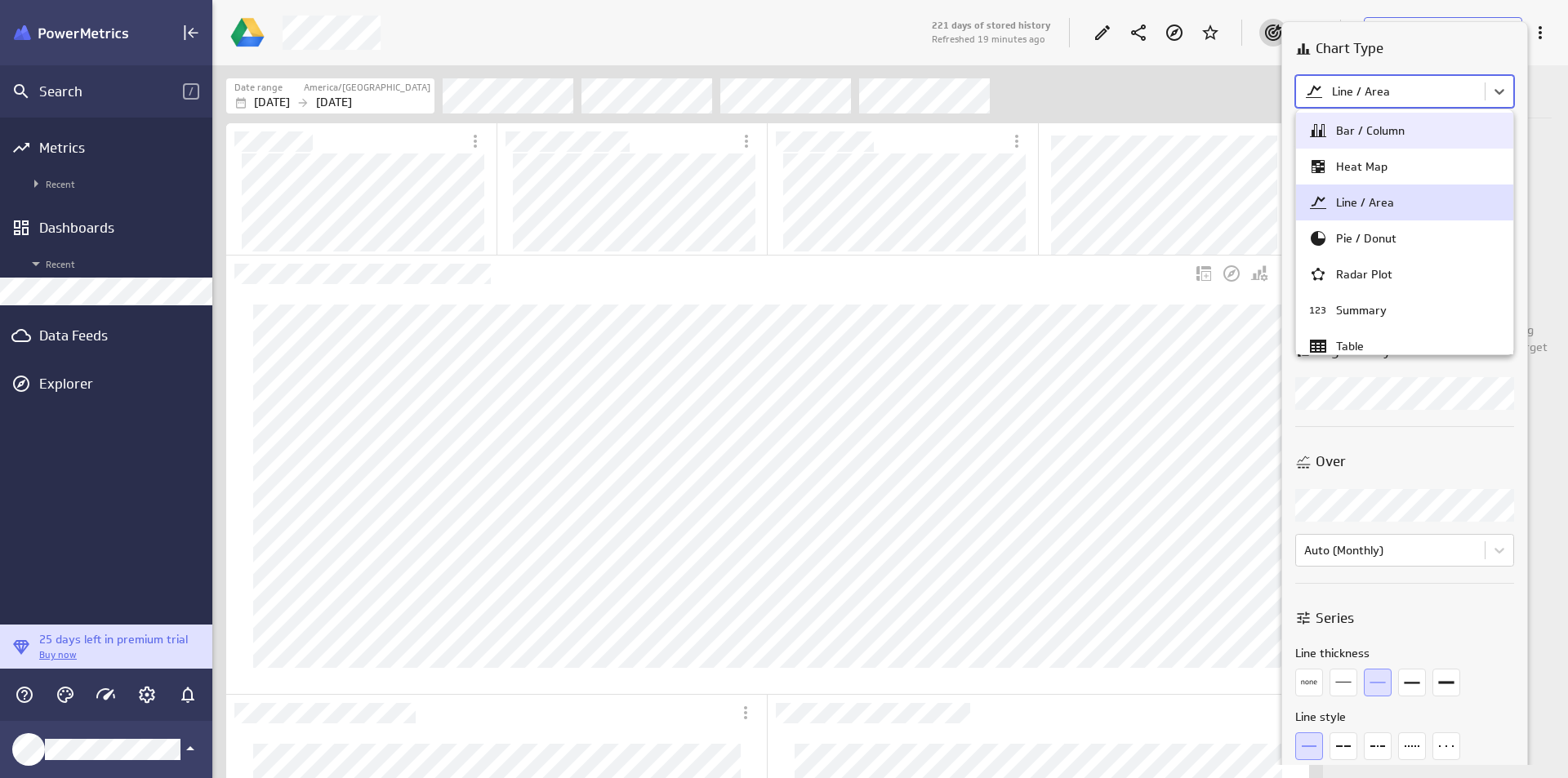
click at [1415, 95] on body "Search / Metrics Recent Dashboards Recent Data Feeds Explorer 25 days left in p…" at bounding box center [784, 389] width 1568 height 778
click at [1385, 60] on div at bounding box center [784, 389] width 1568 height 778
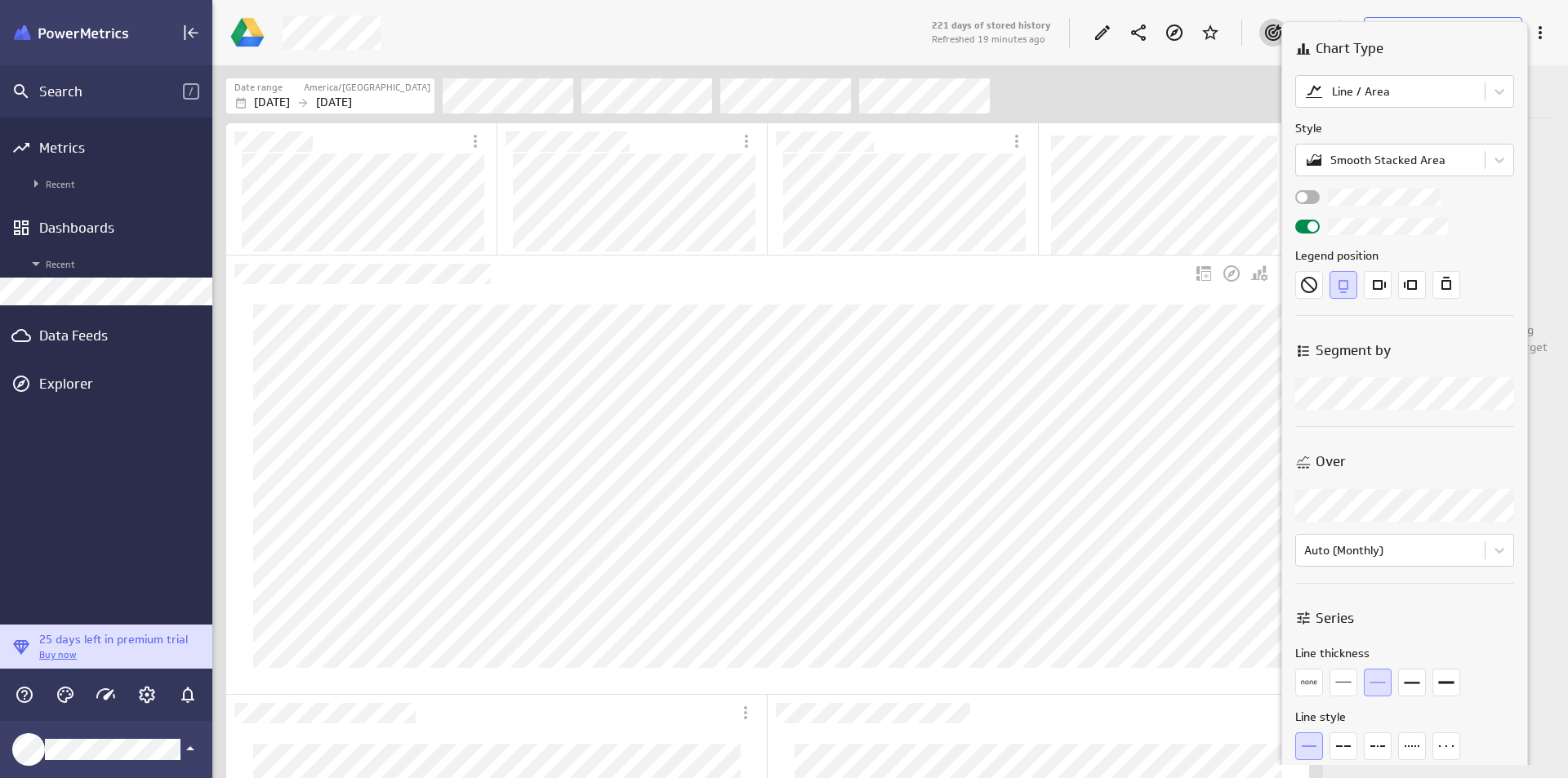
click at [1192, 105] on div at bounding box center [784, 389] width 1568 height 778
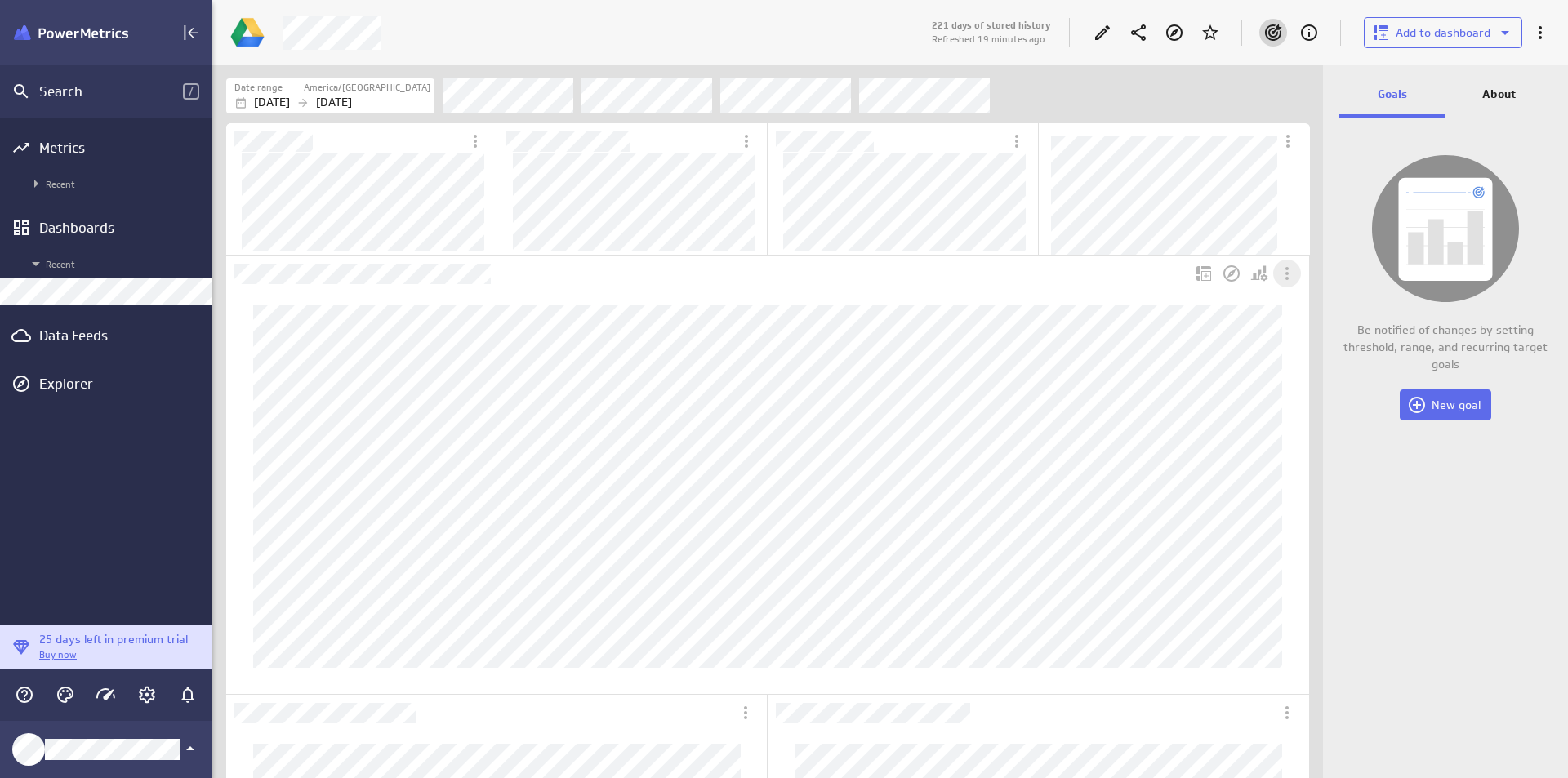
click at [1297, 268] on div "More actions" at bounding box center [1287, 273] width 28 height 28
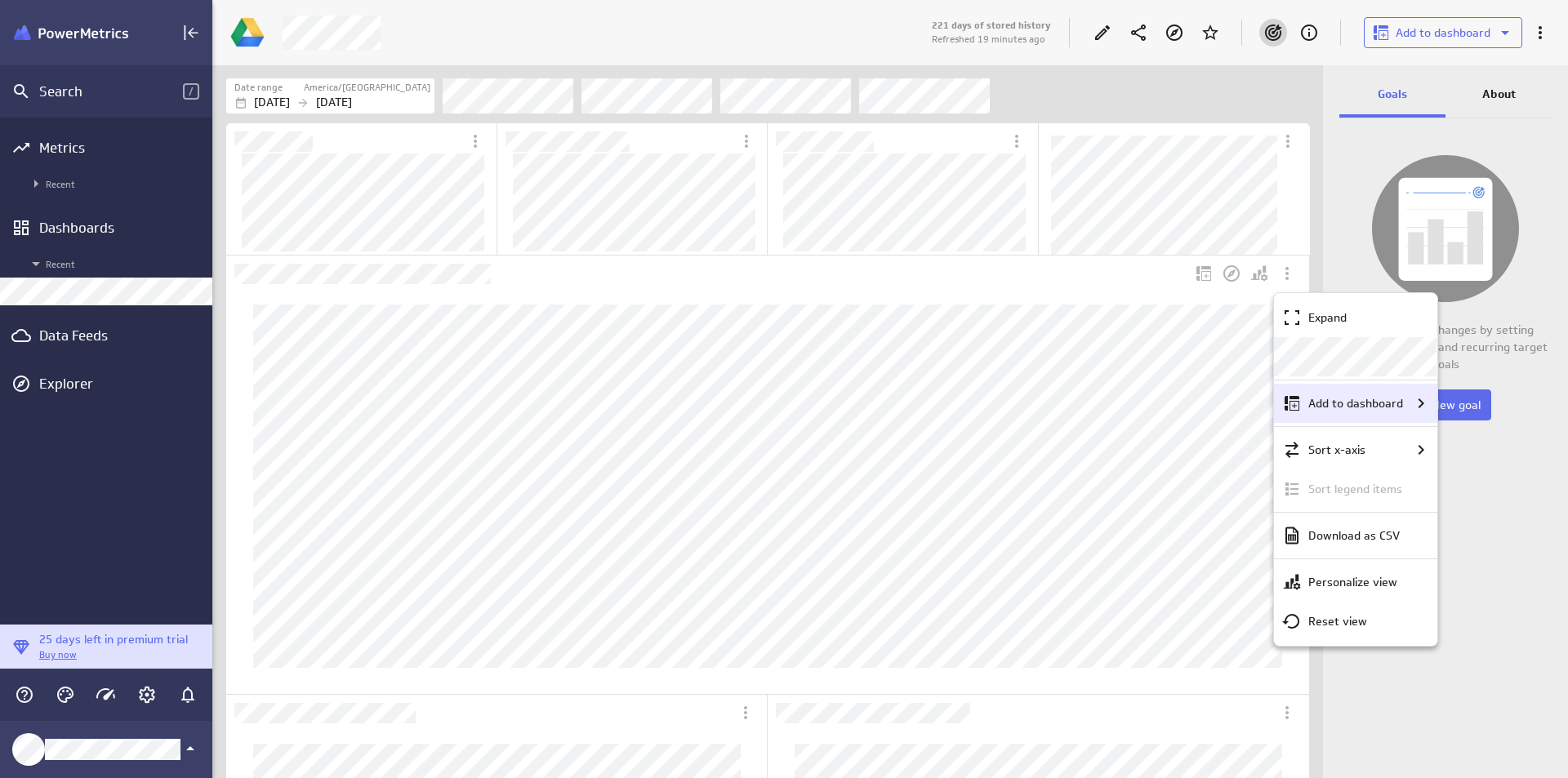
click at [1382, 417] on div "Add to dashboard" at bounding box center [1355, 403] width 163 height 39
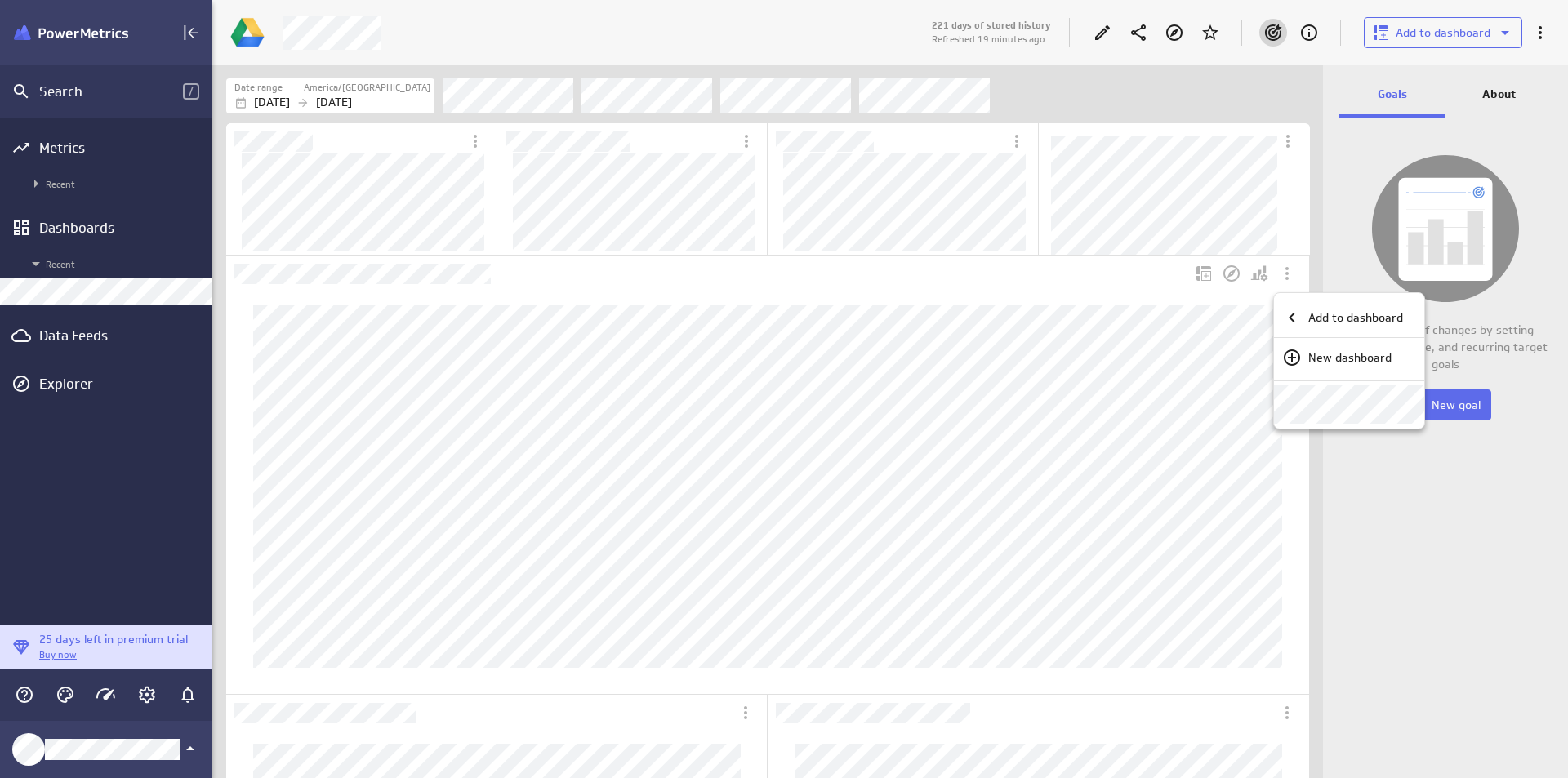
click at [1195, 309] on div at bounding box center [784, 389] width 1568 height 778
click at [101, 128] on div "Metrics Recent Dashboards Recent Data Feeds Explorer" at bounding box center [106, 371] width 213 height 507
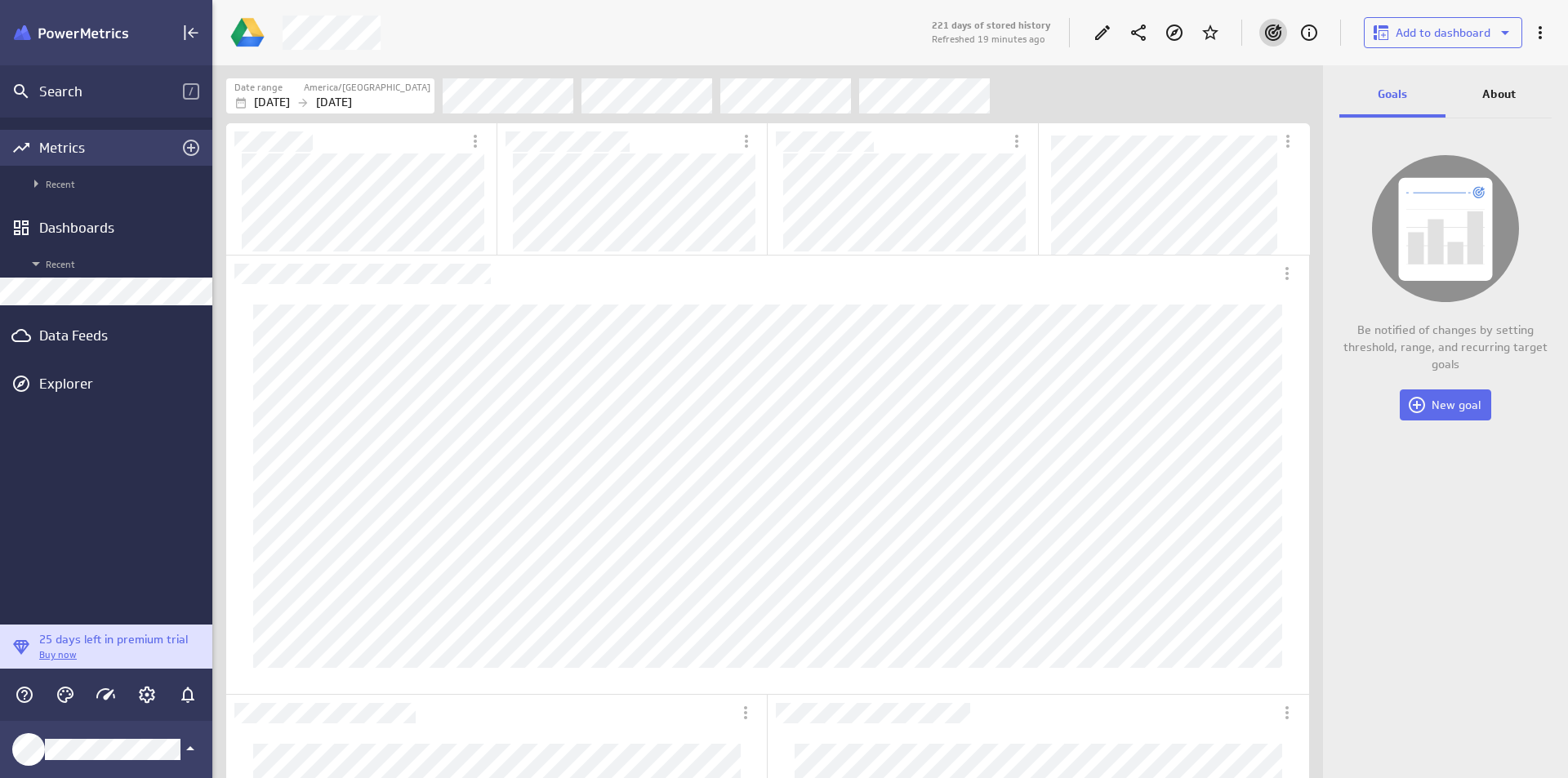
click at [100, 134] on div "Metrics" at bounding box center [106, 147] width 213 height 36
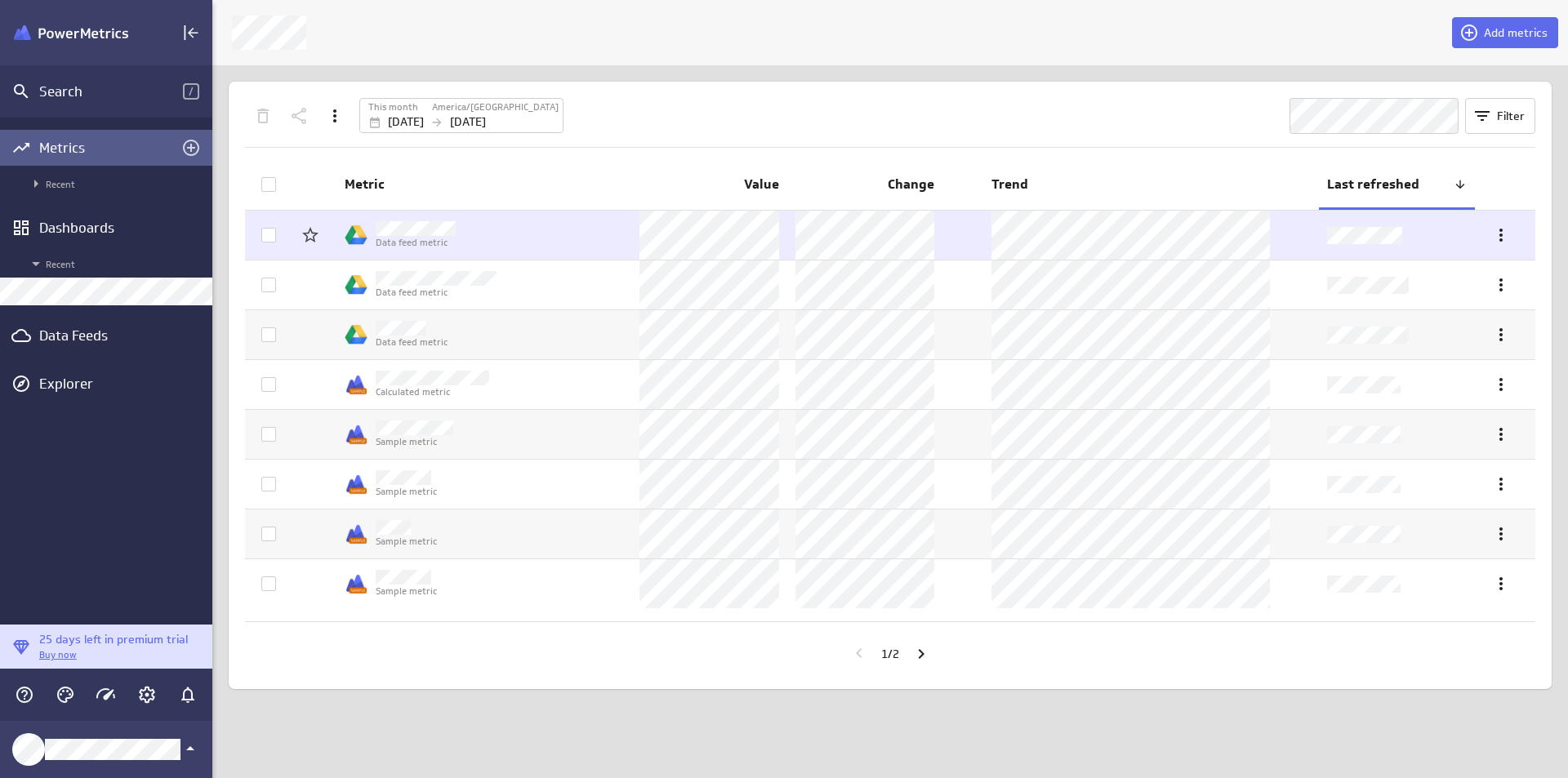
click at [588, 216] on td "Data feed metric" at bounding box center [483, 235] width 295 height 49
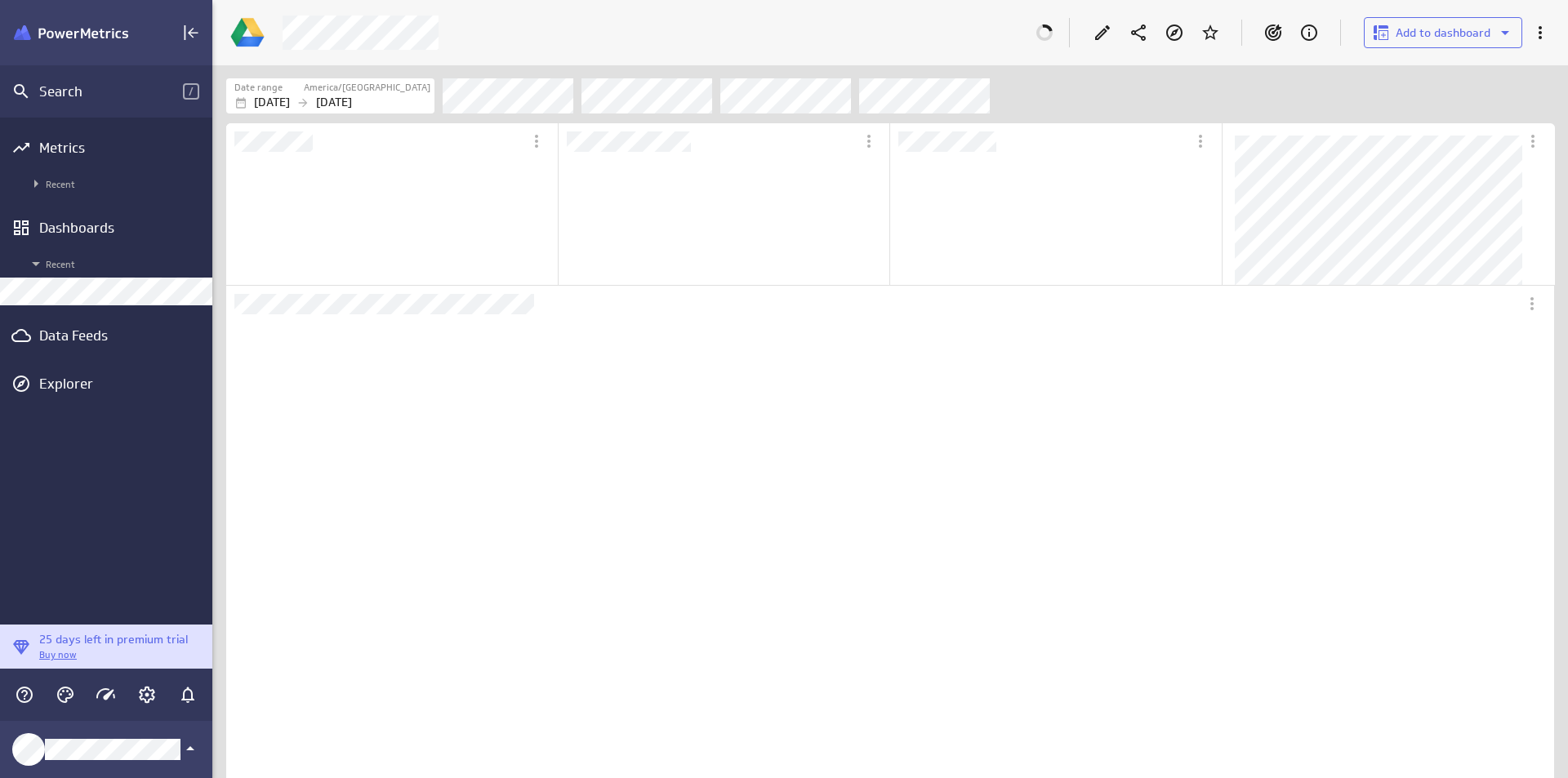
scroll to position [153, 329]
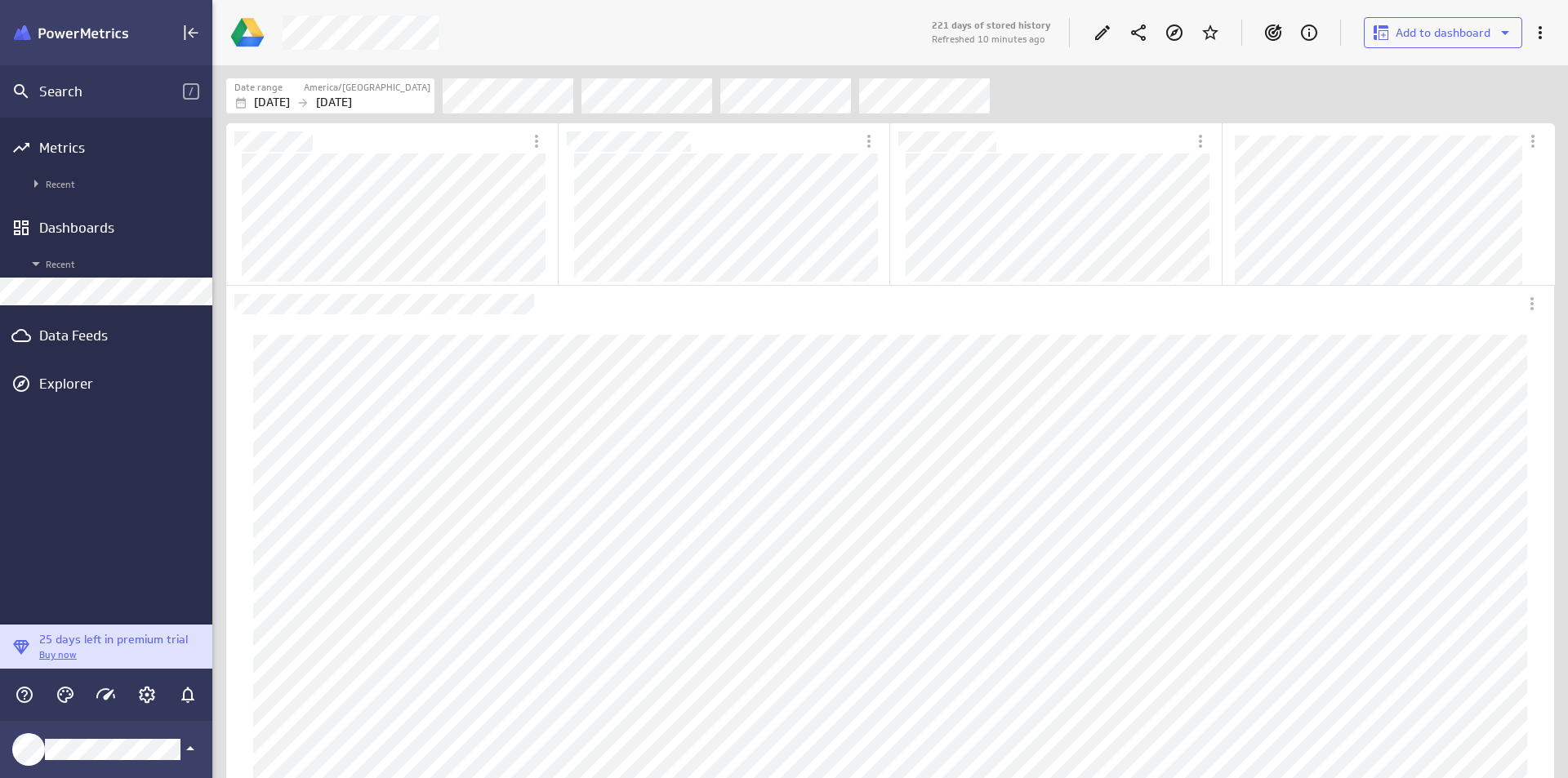
click at [1076, 32] on div "221 days of stored history Refreshed 10 minutes ago Add to dashboard" at bounding box center [1245, 33] width 630 height 42
click at [1079, 34] on div "221 days of stored history Refreshed 10 minutes ago Add to dashboard" at bounding box center [1245, 33] width 630 height 42
click at [1082, 34] on div "221 days of stored history Refreshed 10 minutes ago Add to dashboard" at bounding box center [1245, 33] width 630 height 42
click at [1089, 35] on div at bounding box center [1102, 32] width 36 height 36
click at [1106, 41] on icon "Edit" at bounding box center [1102, 32] width 19 height 19
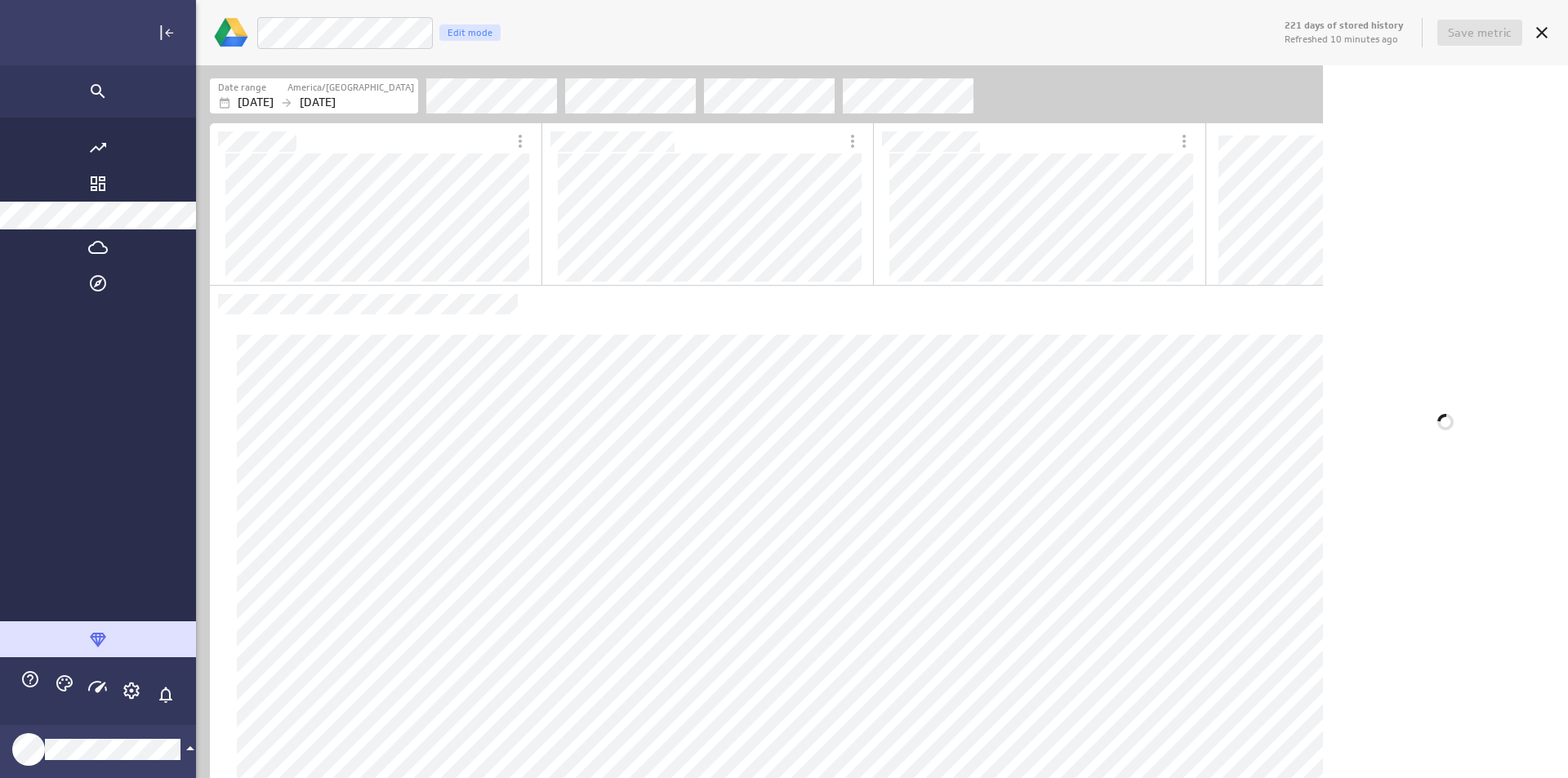
scroll to position [8, 8]
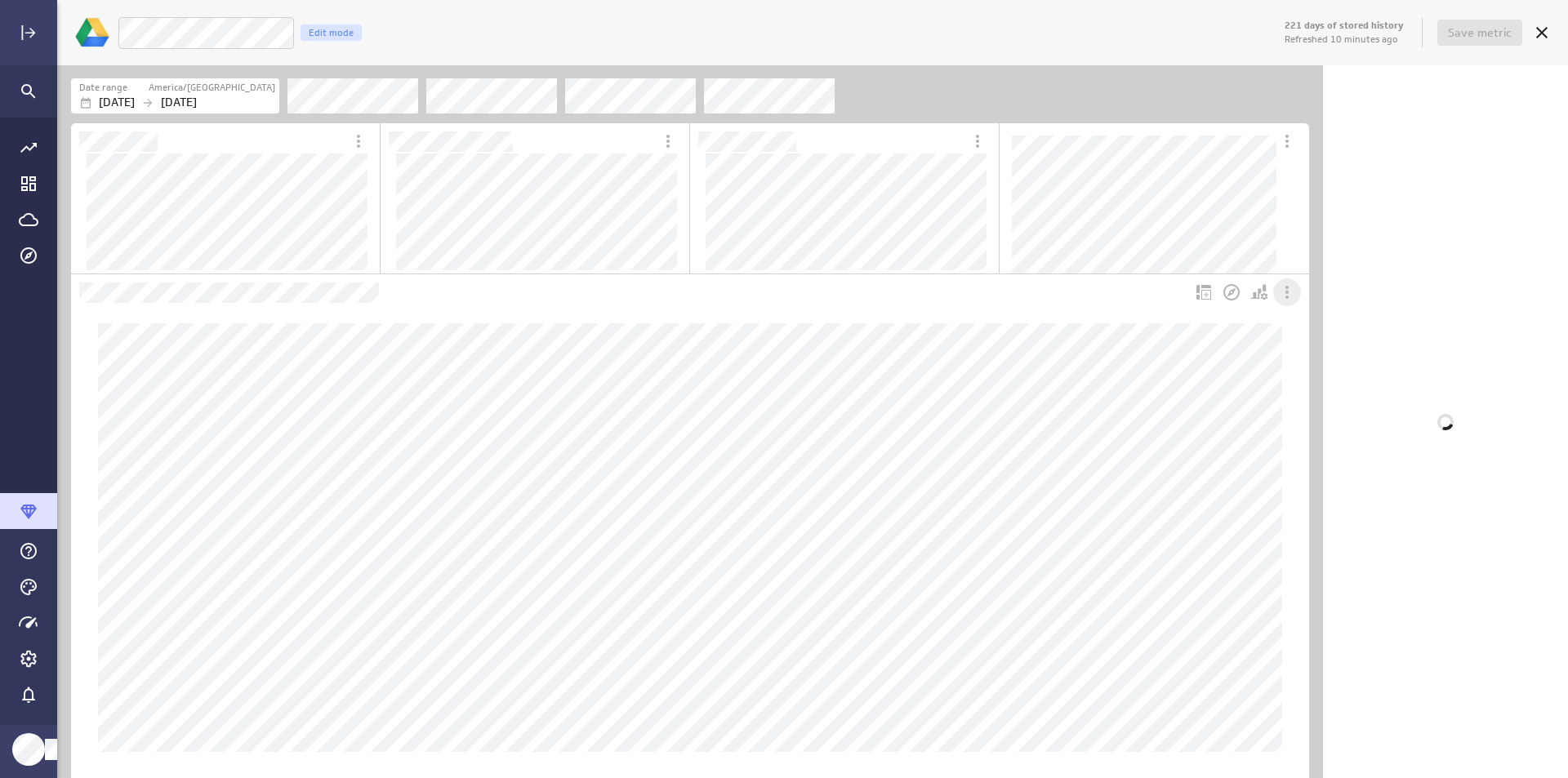
click at [1290, 299] on icon "More actions" at bounding box center [1287, 292] width 19 height 19
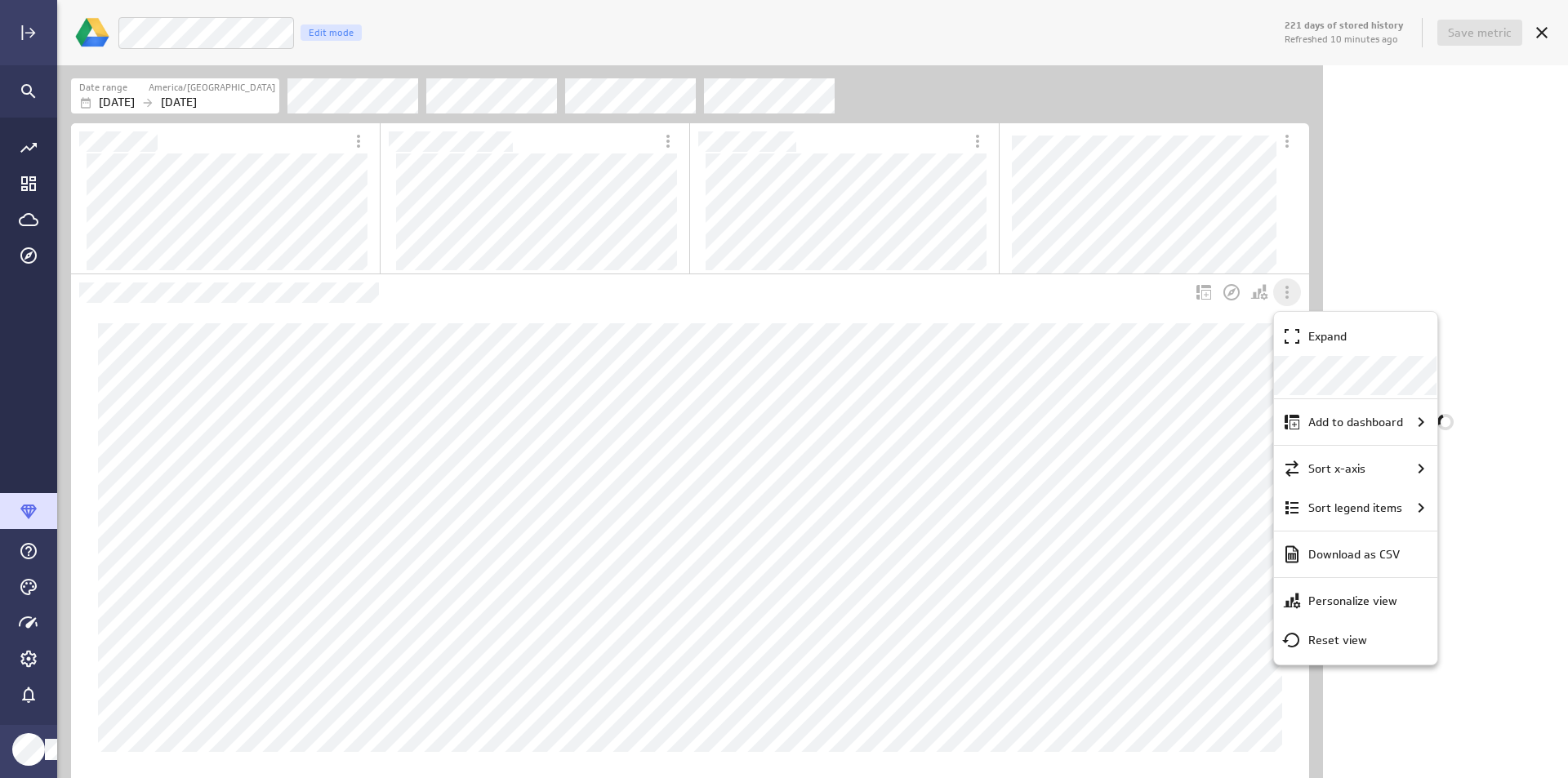
click at [1290, 299] on div at bounding box center [784, 389] width 1568 height 778
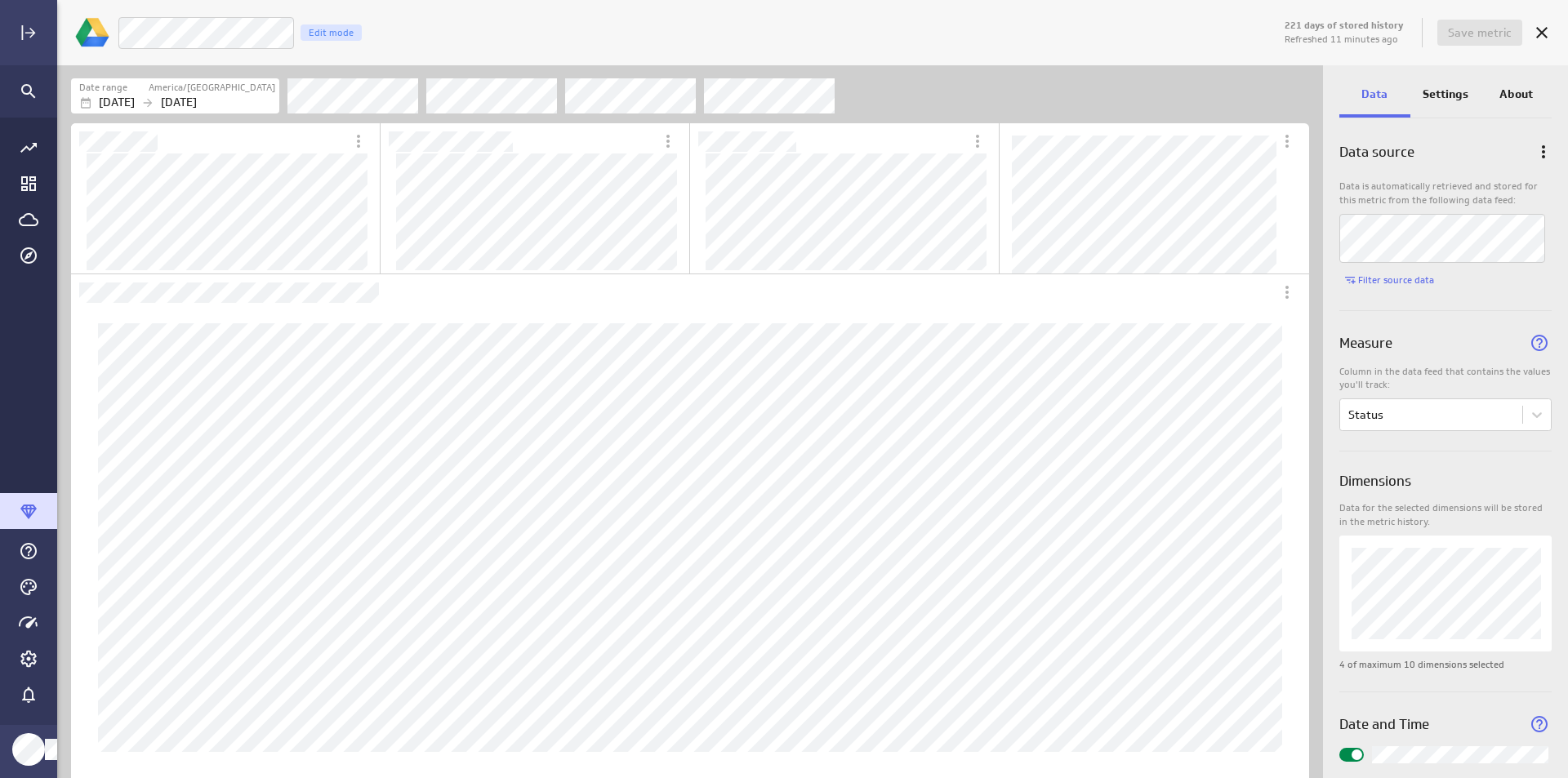
scroll to position [0, 0]
click at [1456, 104] on div "Settings" at bounding box center [1446, 96] width 71 height 44
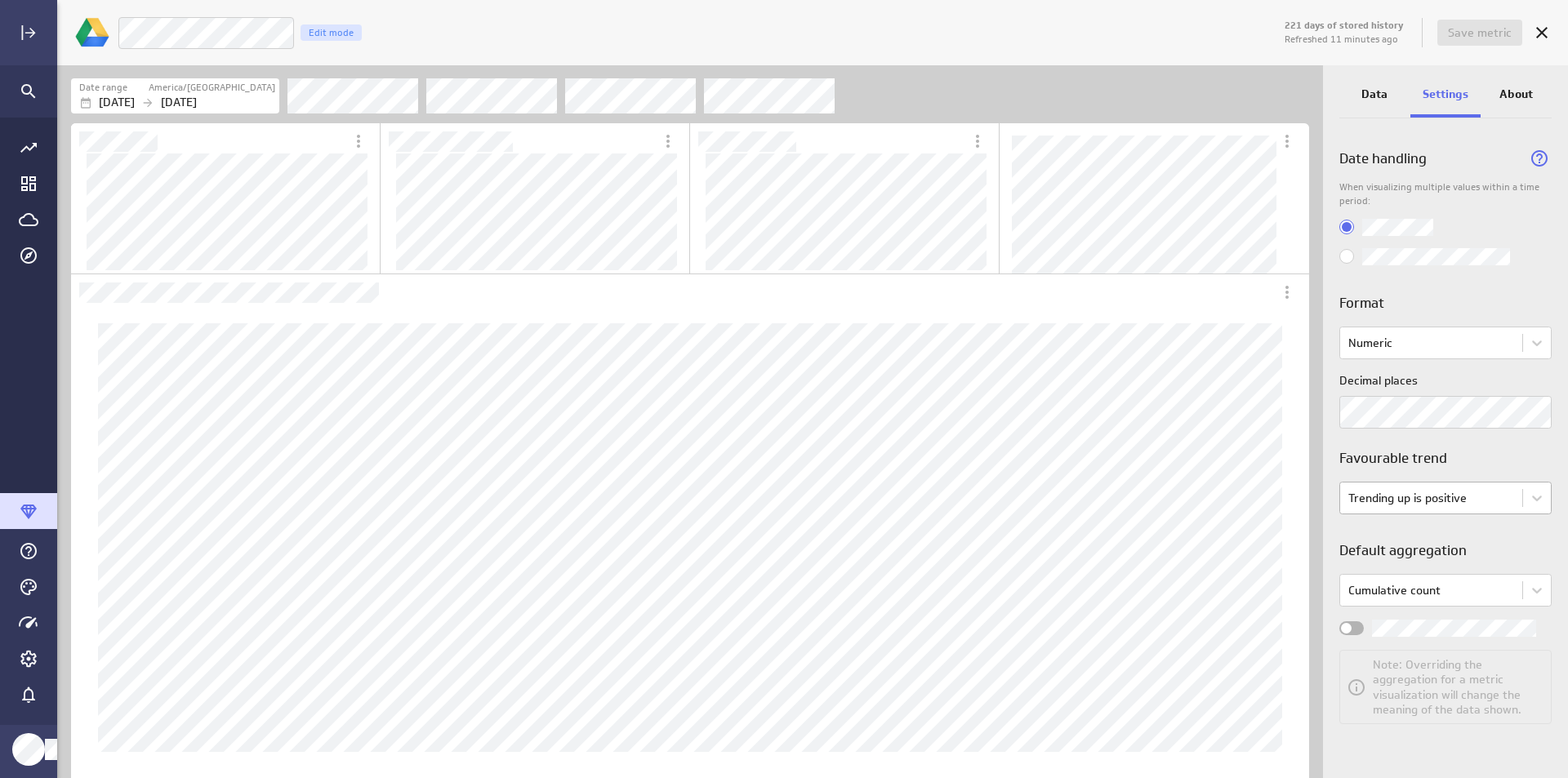
click at [1510, 492] on body "221 days of stored history Refreshed 11 minutes ago Save metric Live Customers …" at bounding box center [784, 389] width 1568 height 778
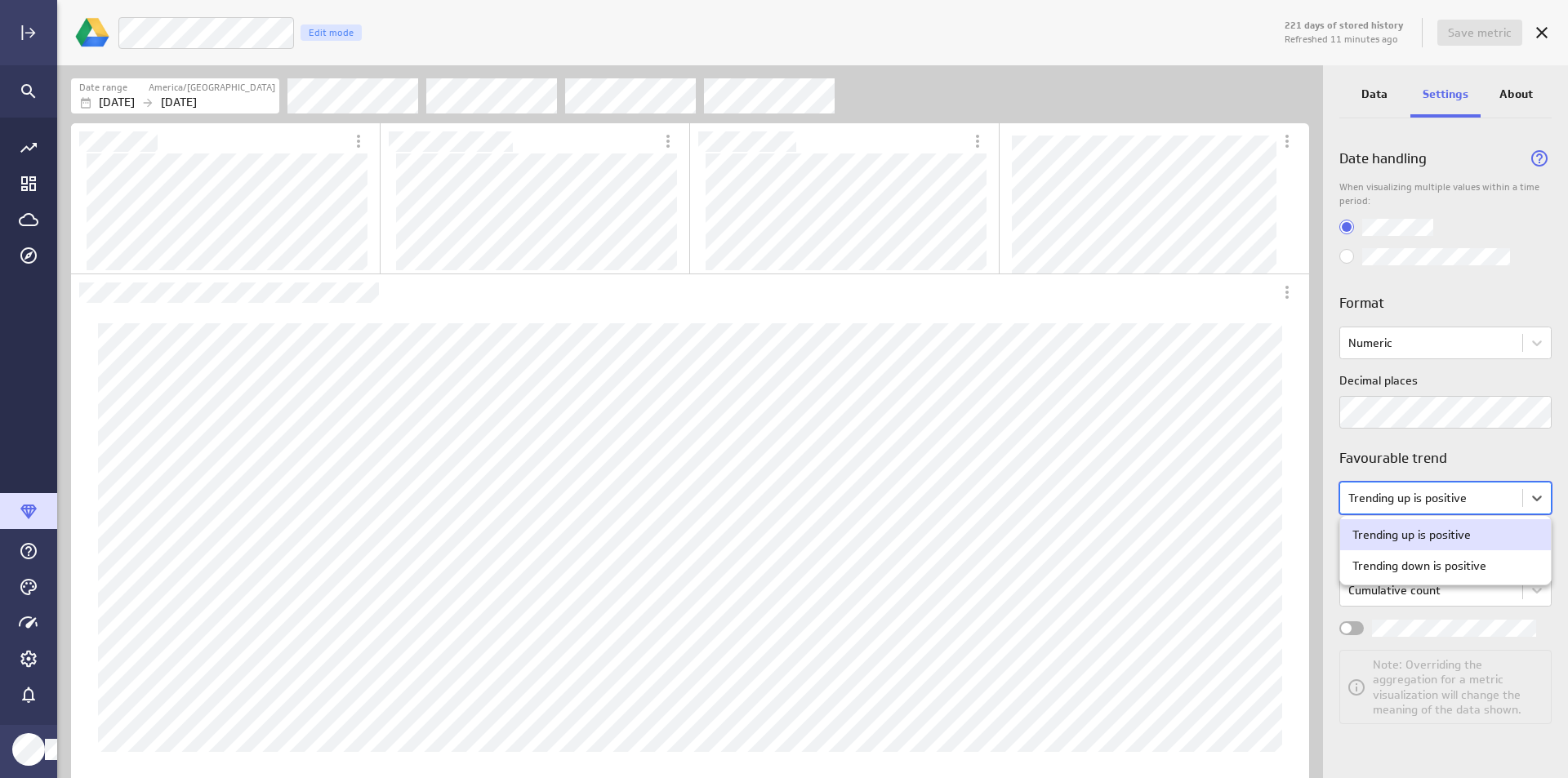
click at [1510, 492] on div at bounding box center [784, 389] width 1568 height 778
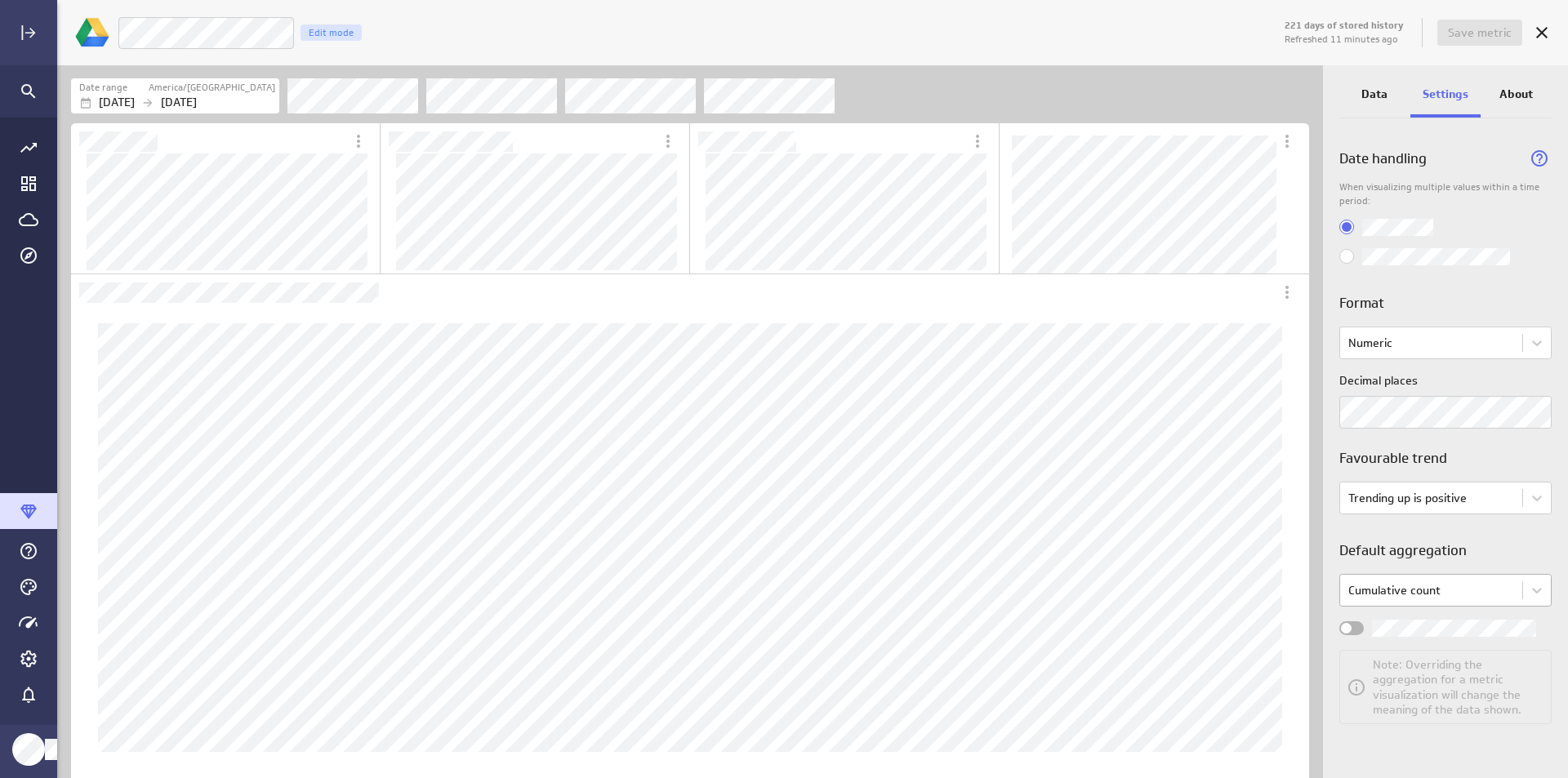
click at [1502, 582] on body "221 days of stored history Refreshed 11 minutes ago Save metric Live Customers …" at bounding box center [784, 389] width 1568 height 778
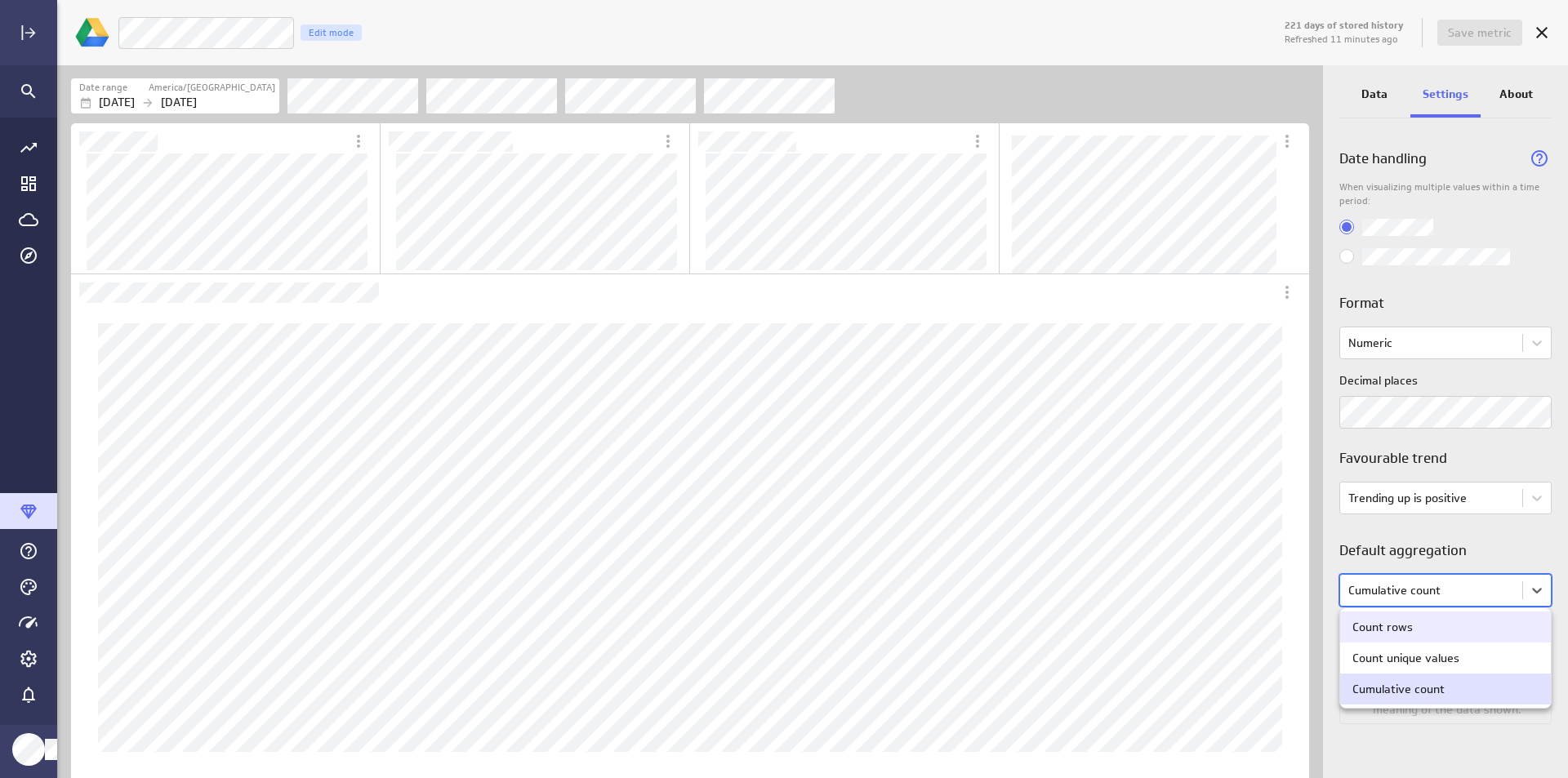
click at [1502, 582] on div at bounding box center [784, 389] width 1568 height 778
click at [1505, 589] on body "221 days of stored history Refreshed 11 minutes ago Save metric Live Customers …" at bounding box center [784, 389] width 1568 height 778
click at [1505, 591] on div at bounding box center [784, 389] width 1568 height 778
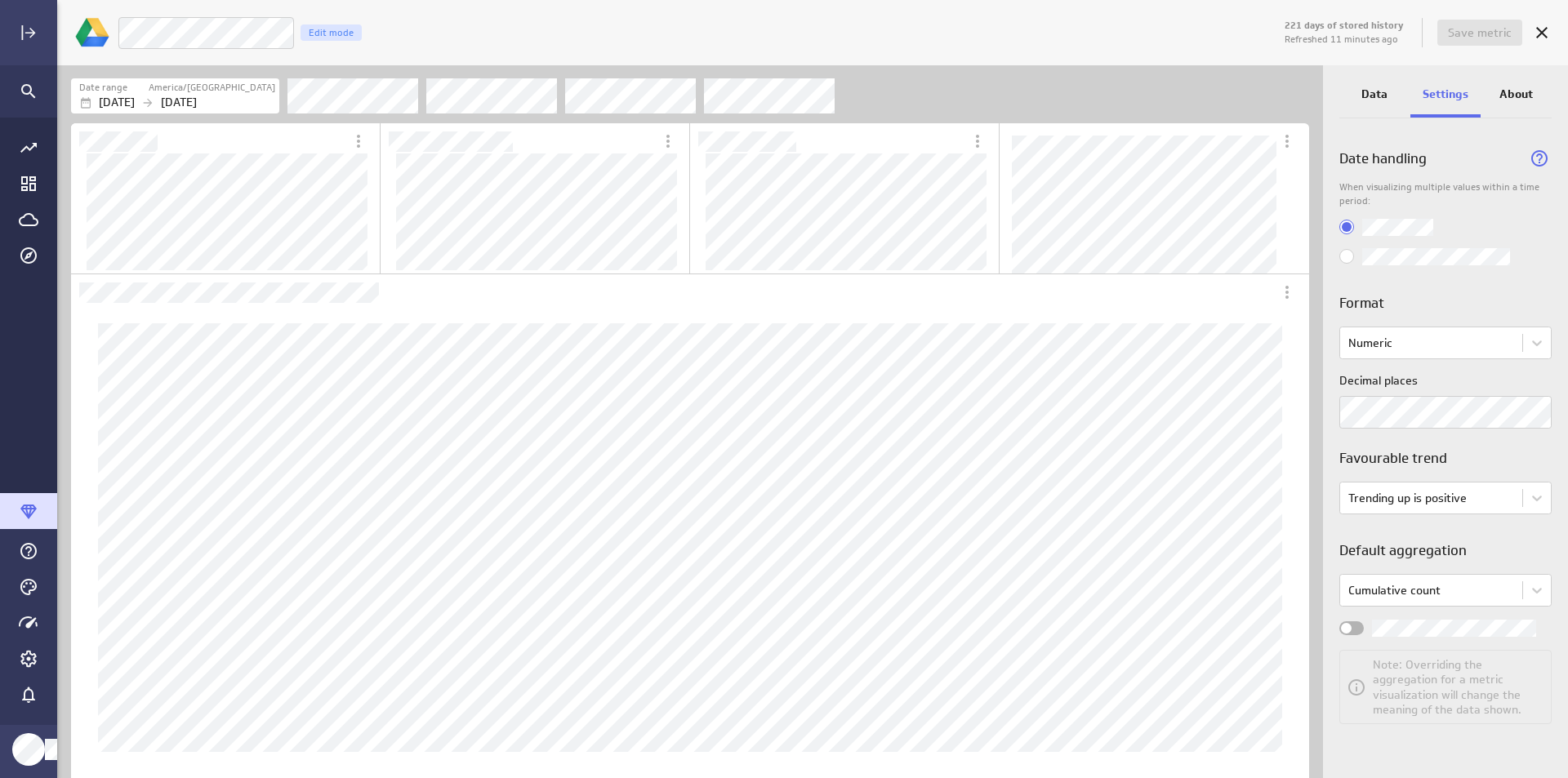
click at [0, 0] on input "Widget Properties" at bounding box center [0, 0] width 0 height 0
click at [1371, 626] on label "Widget Properties" at bounding box center [1445, 628] width 213 height 17
click at [0, 0] on input "Widget Properties" at bounding box center [0, 0] width 0 height 0
click at [1357, 621] on div "Widget Properties" at bounding box center [1351, 628] width 25 height 14
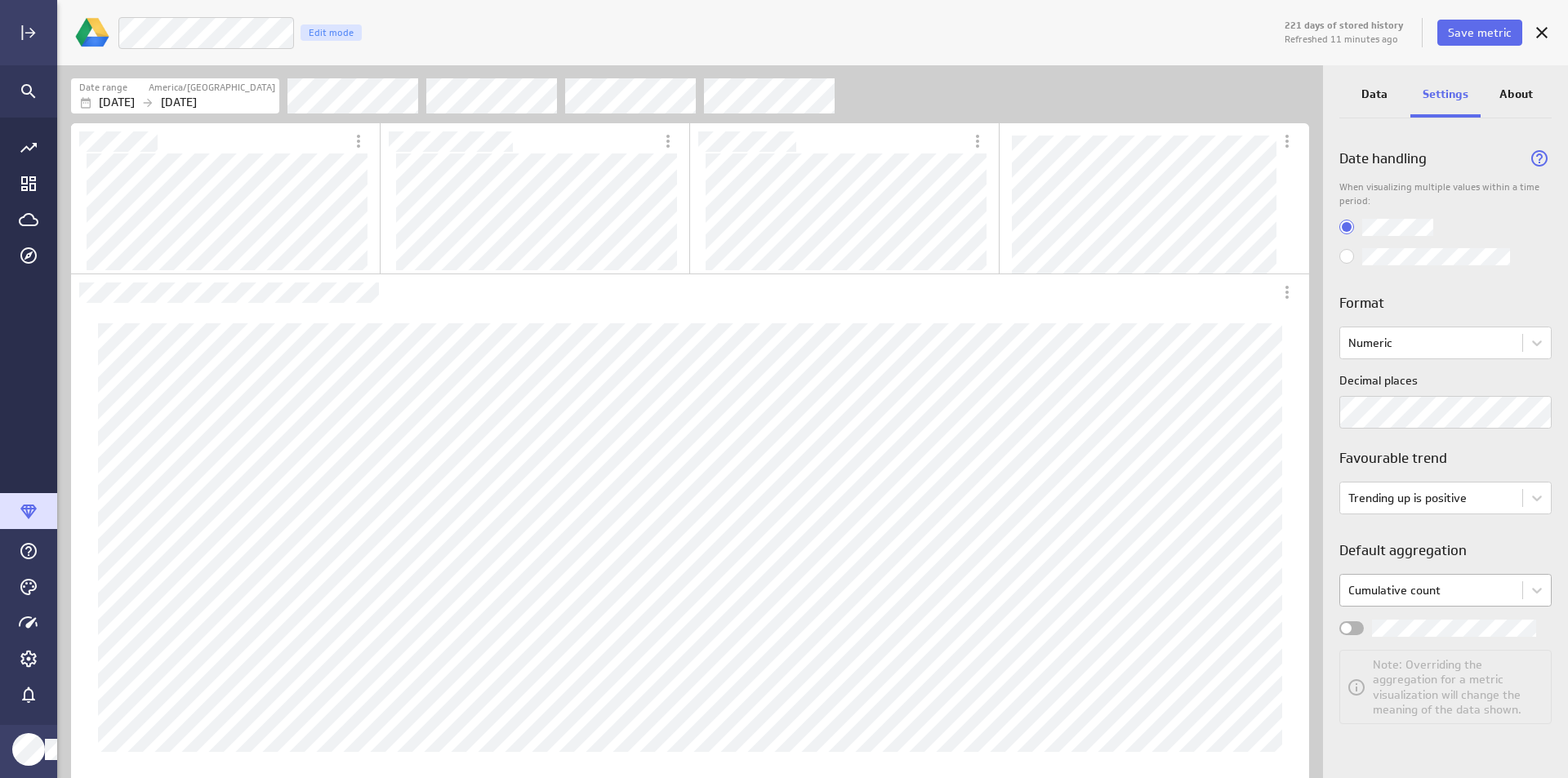
click at [0, 0] on input "Widget Properties" at bounding box center [0, 0] width 0 height 0
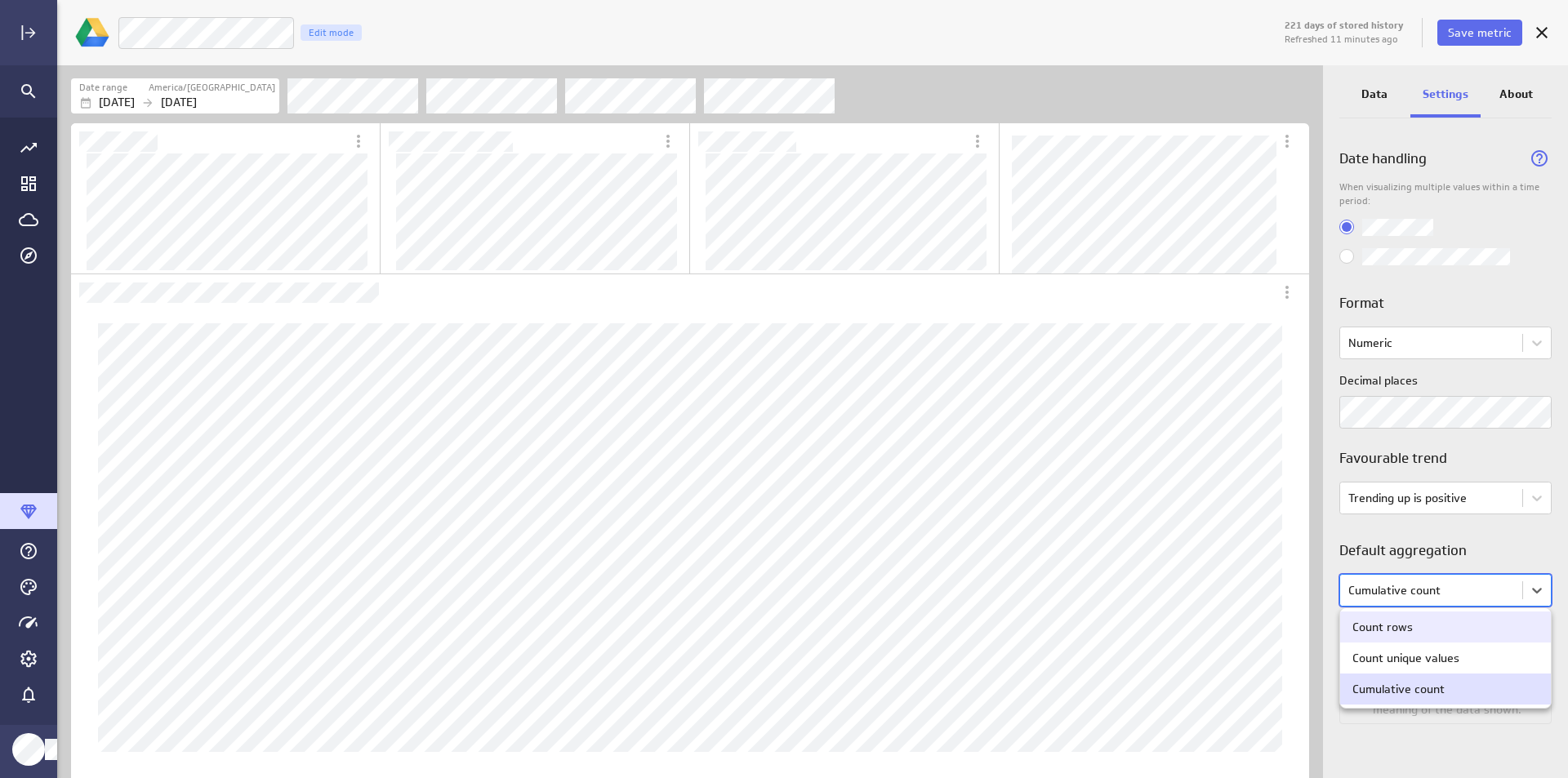
click at [1427, 585] on body "221 days of stored history Refreshed 11 minutes ago Save metric Live Customers …" at bounding box center [784, 389] width 1568 height 778
click at [1427, 585] on div at bounding box center [784, 389] width 1568 height 778
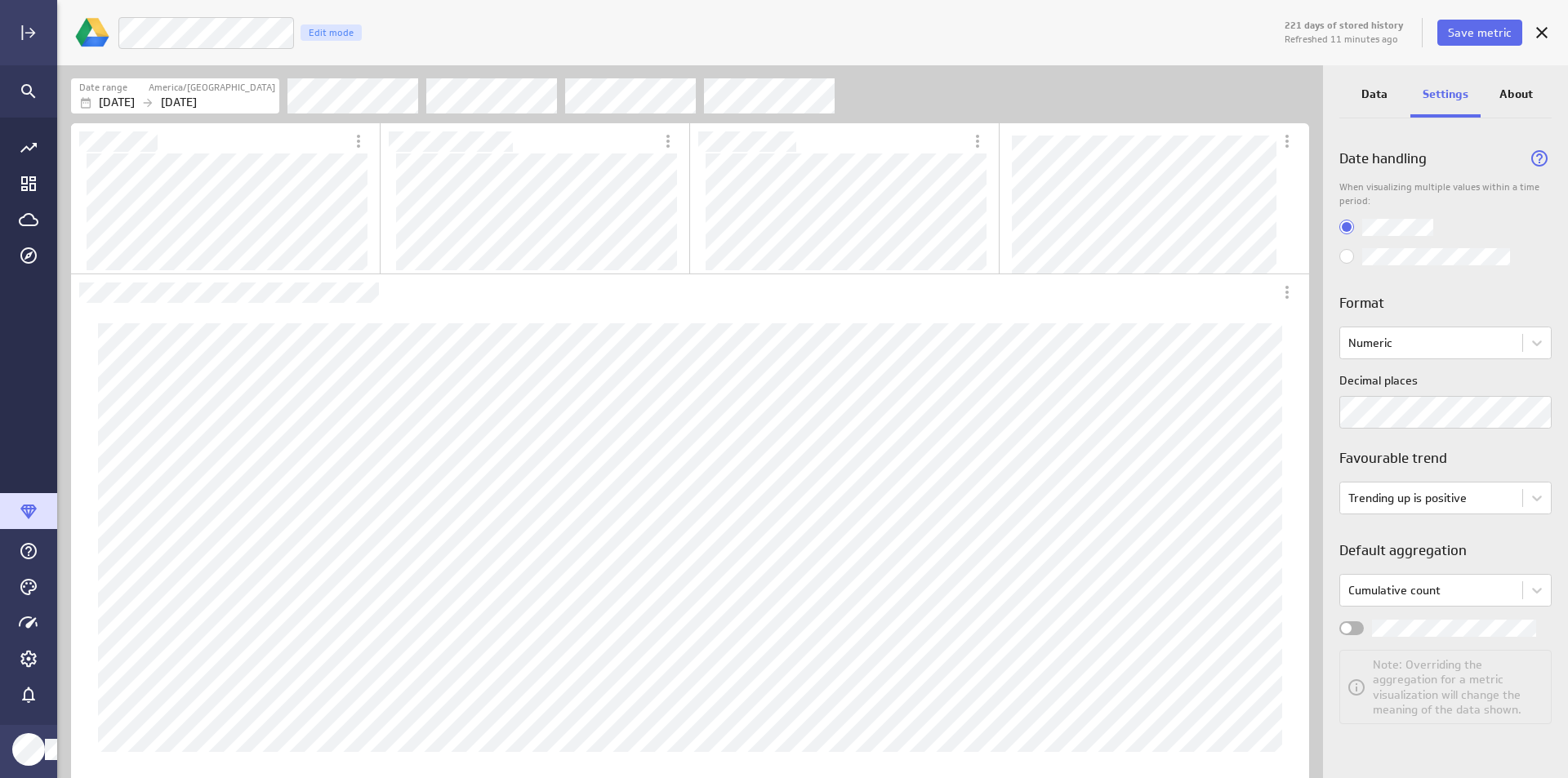
click at [1504, 97] on p "About" at bounding box center [1516, 94] width 34 height 17
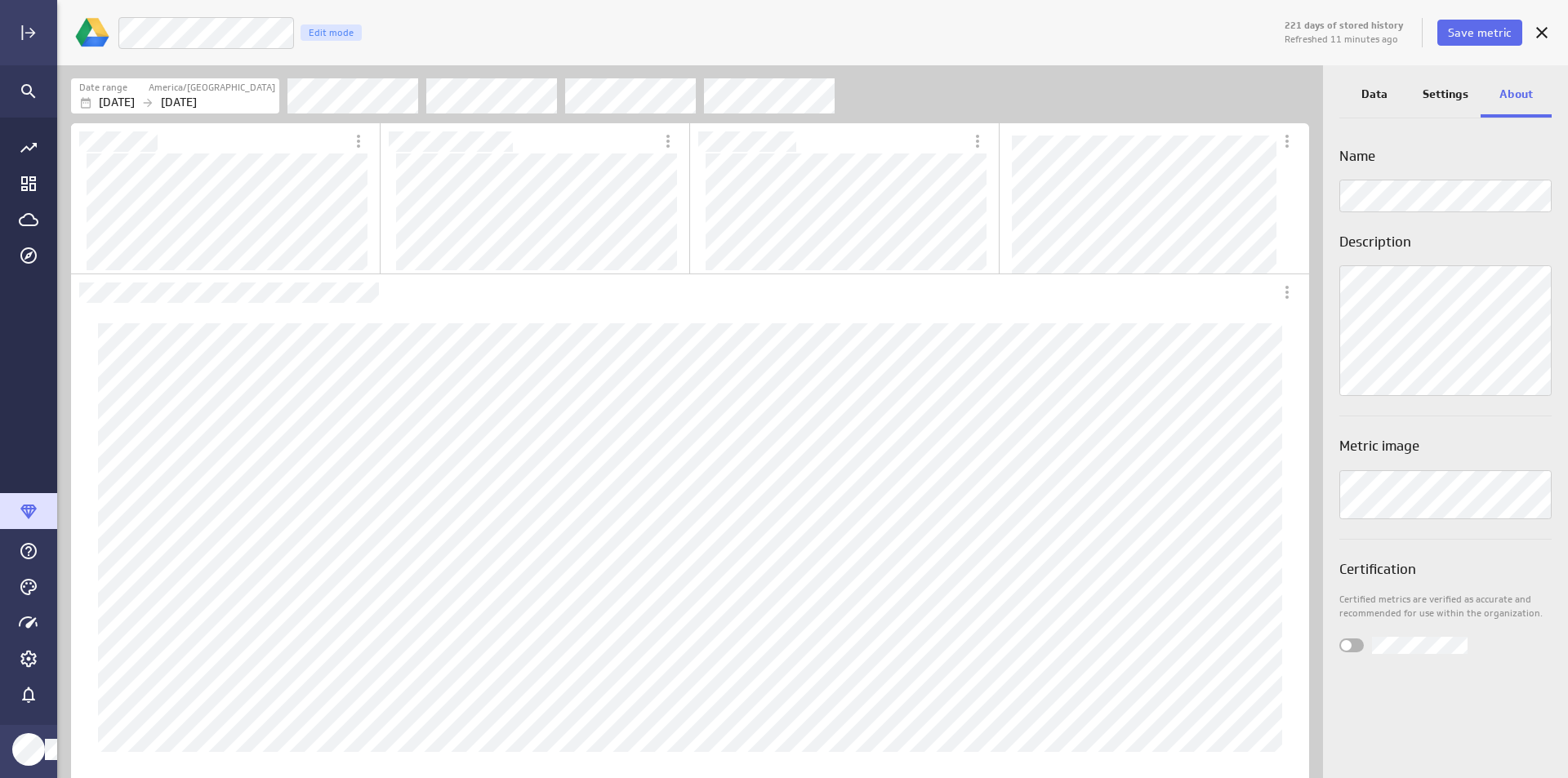
click at [1458, 99] on p "Settings" at bounding box center [1446, 94] width 46 height 17
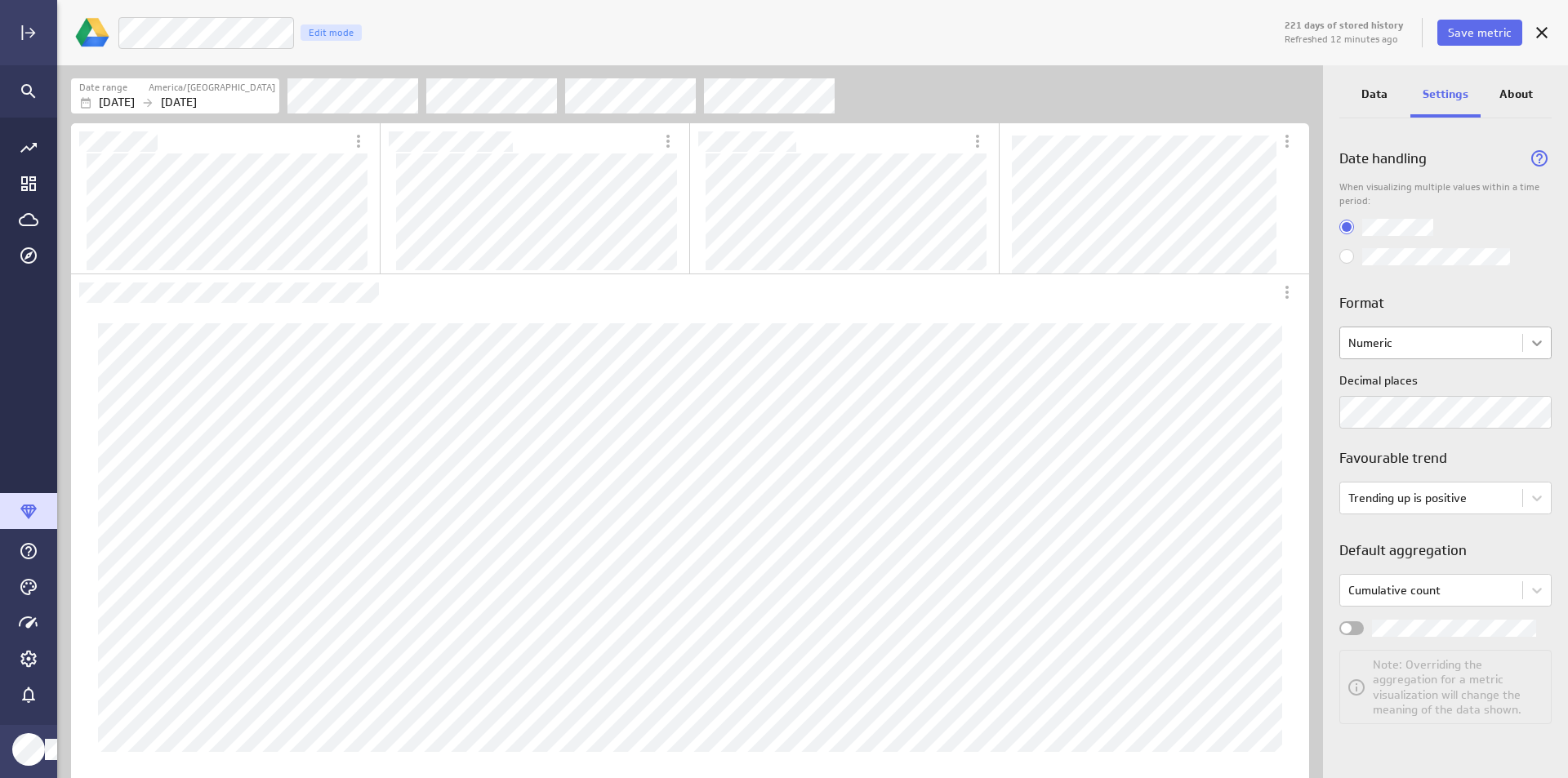
click at [1536, 348] on body "221 days of stored history Refreshed 12 minutes ago Save metric Live Customers …" at bounding box center [784, 389] width 1568 height 778
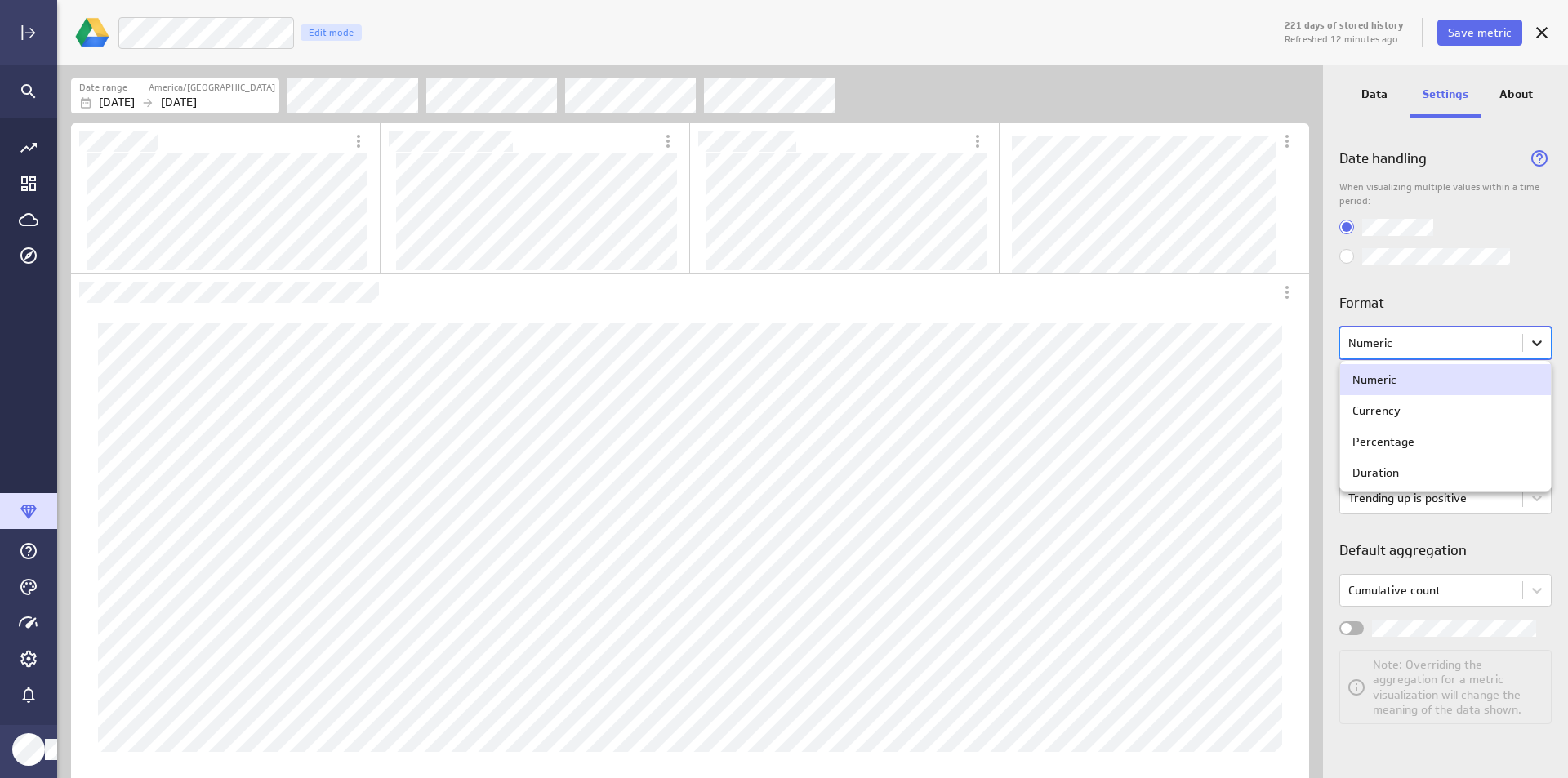
click at [1536, 348] on div at bounding box center [784, 389] width 1568 height 778
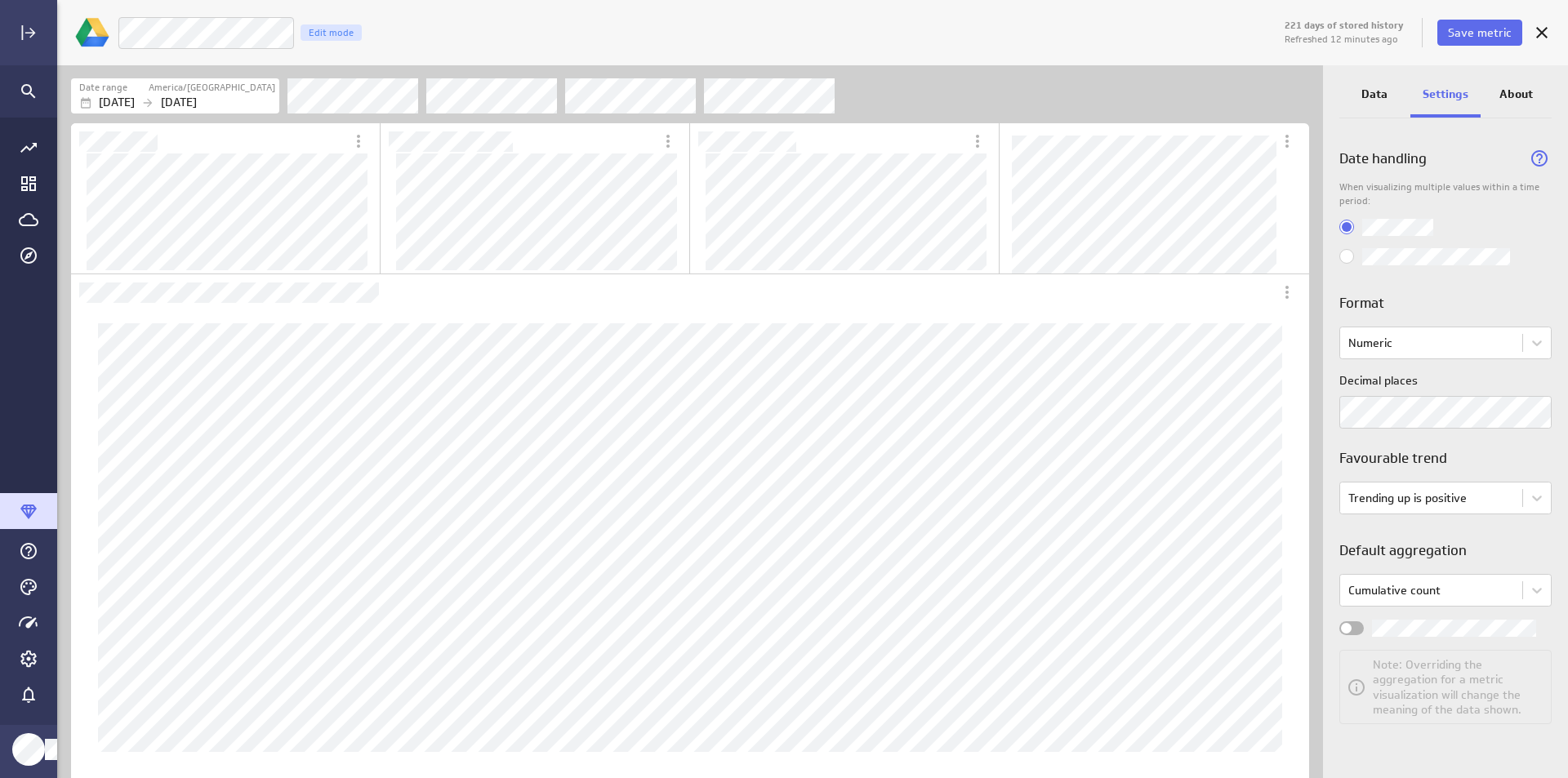
click at [1540, 429] on div "Date handling When visualizing multiple values within a time period: Format Num…" at bounding box center [1445, 426] width 213 height 598
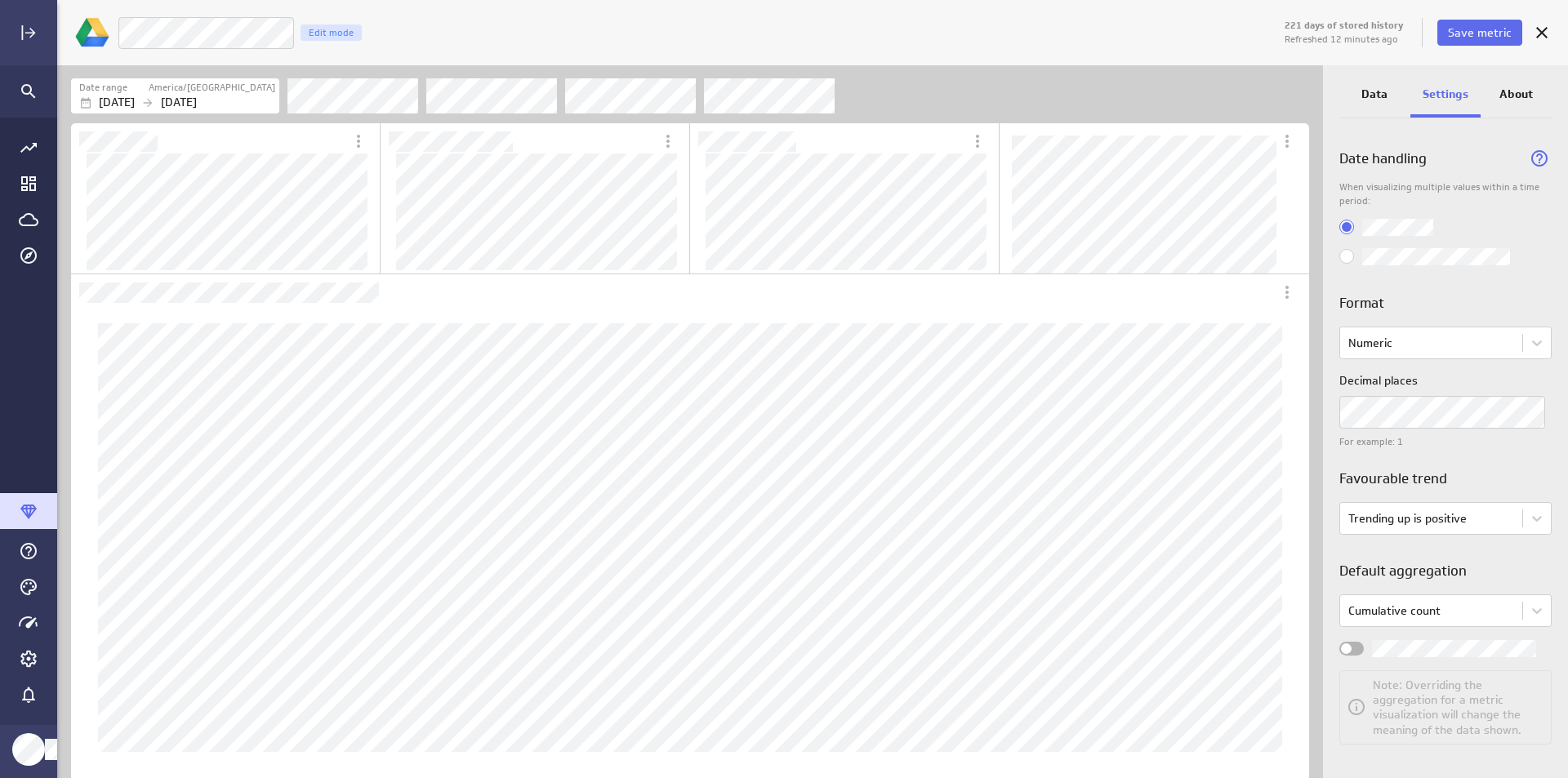
click at [1537, 441] on p "For example: 1" at bounding box center [1445, 442] width 213 height 14
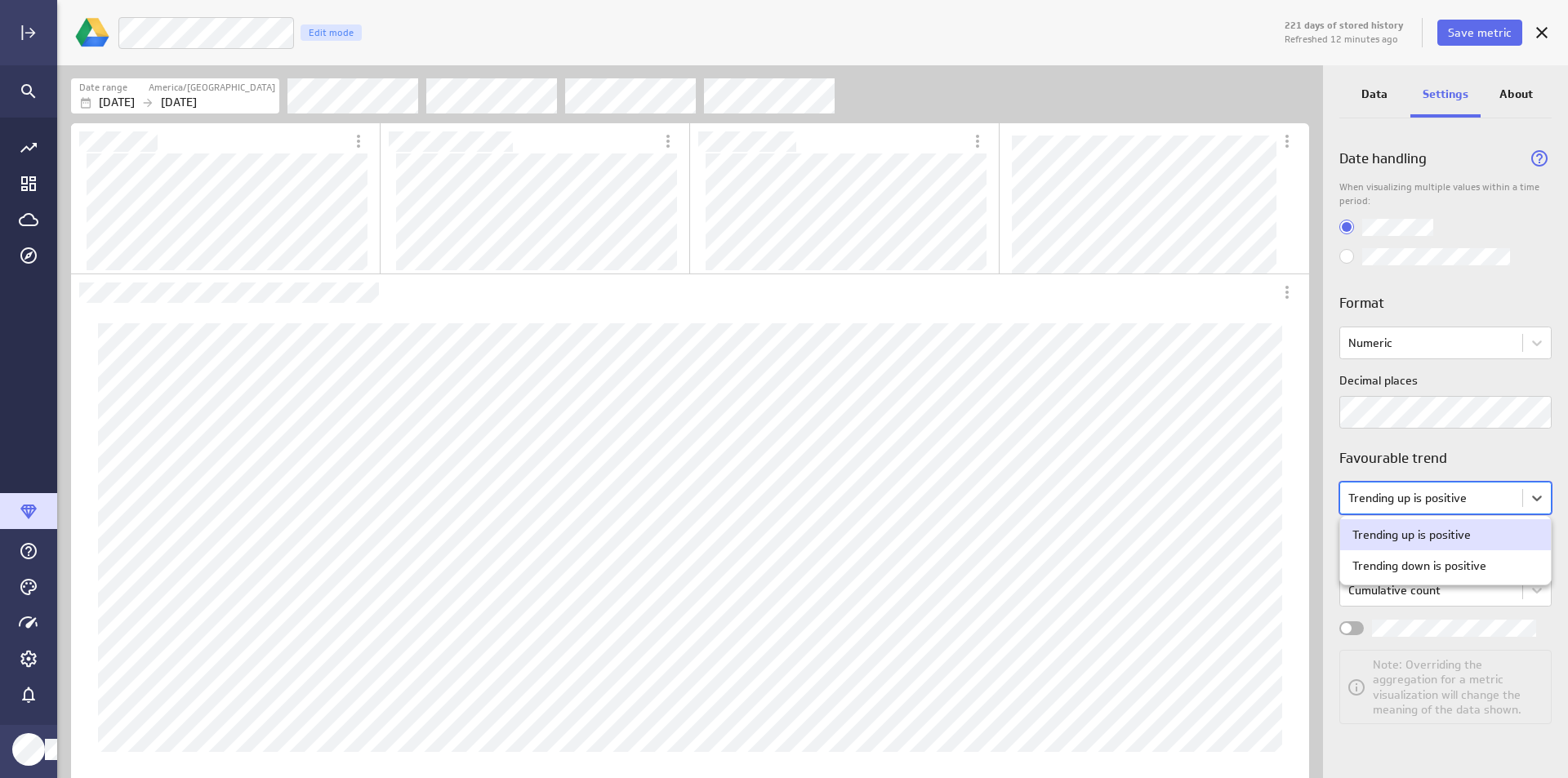
click at [1491, 497] on body "221 days of stored history Refreshed 12 minutes ago Save metric Live Customers …" at bounding box center [784, 389] width 1568 height 778
click at [1491, 497] on div at bounding box center [784, 389] width 1568 height 778
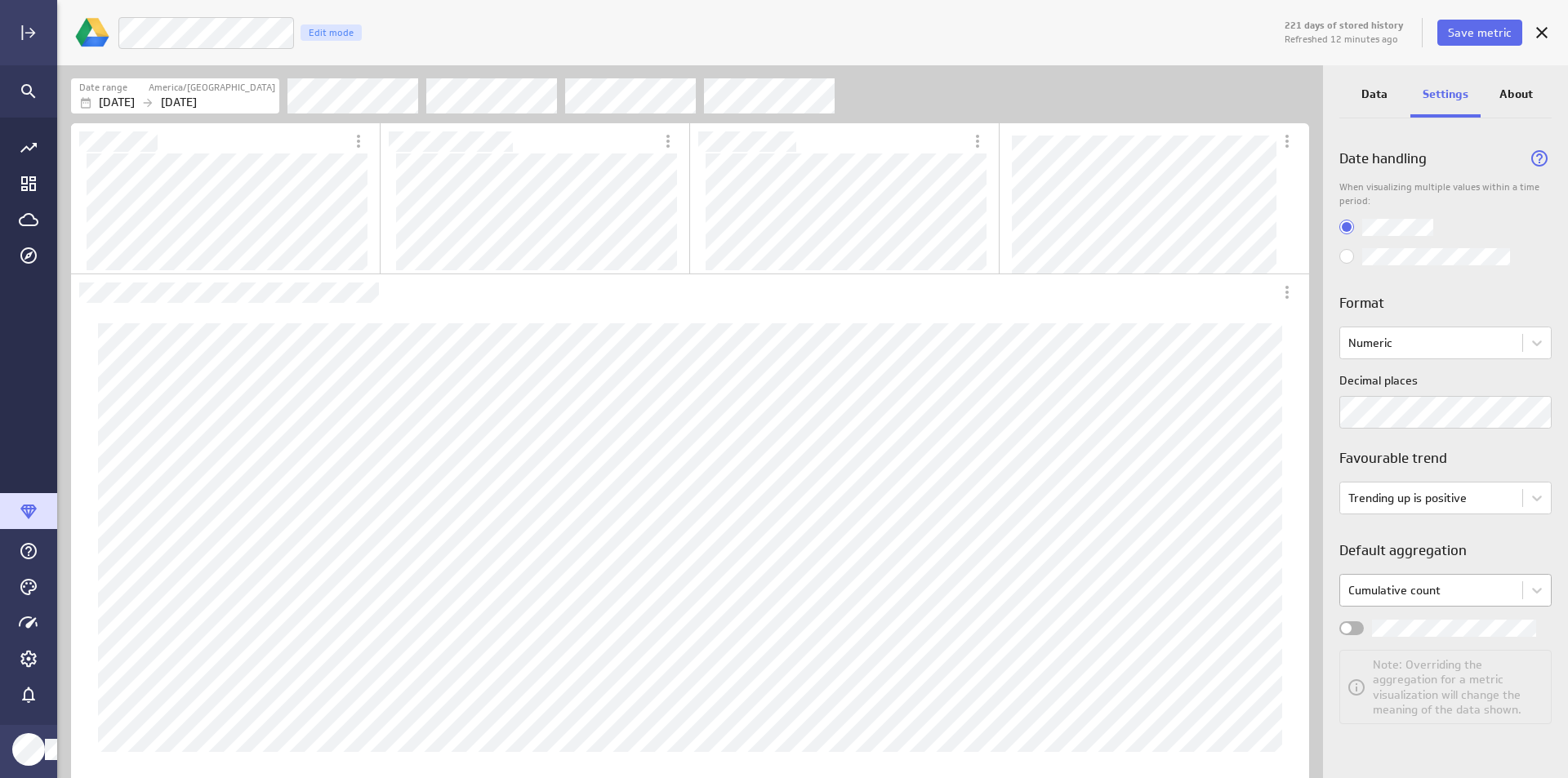
click at [1485, 582] on body "221 days of stored history Refreshed 12 minutes ago Save metric Live Customers …" at bounding box center [784, 389] width 1568 height 778
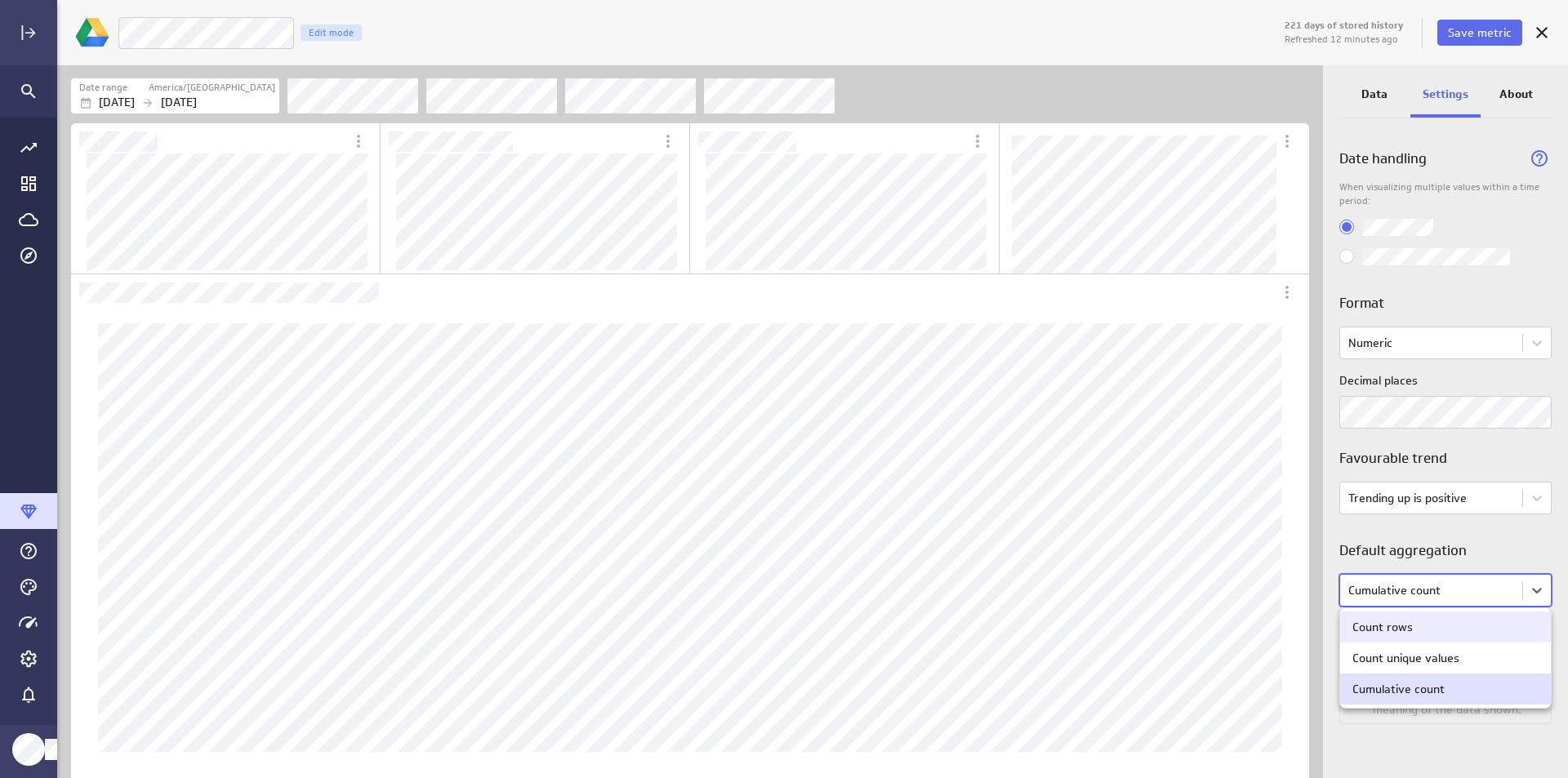
click at [1488, 595] on div at bounding box center [784, 389] width 1568 height 778
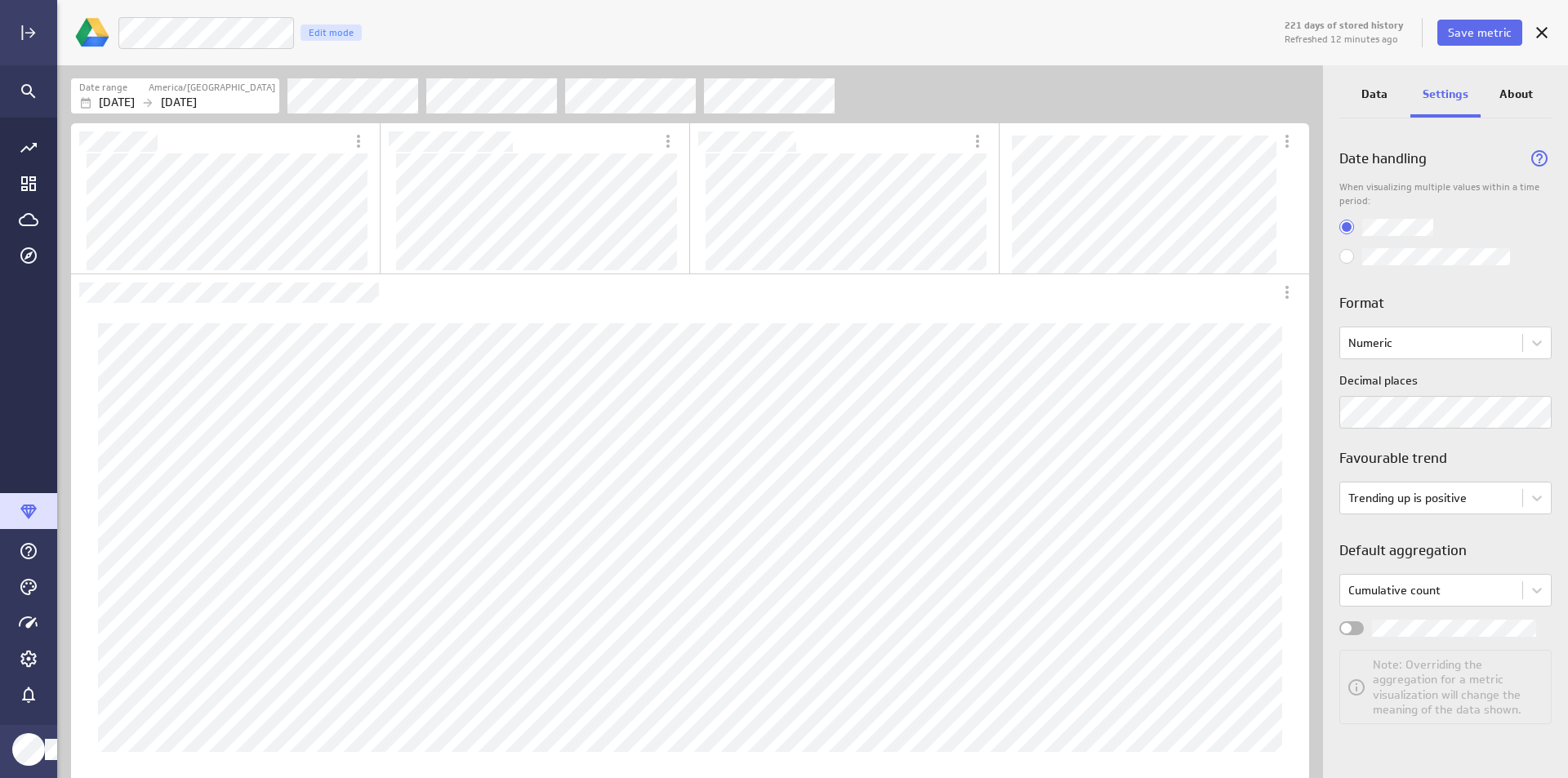
click at [1368, 109] on div "Data" at bounding box center [1375, 96] width 71 height 44
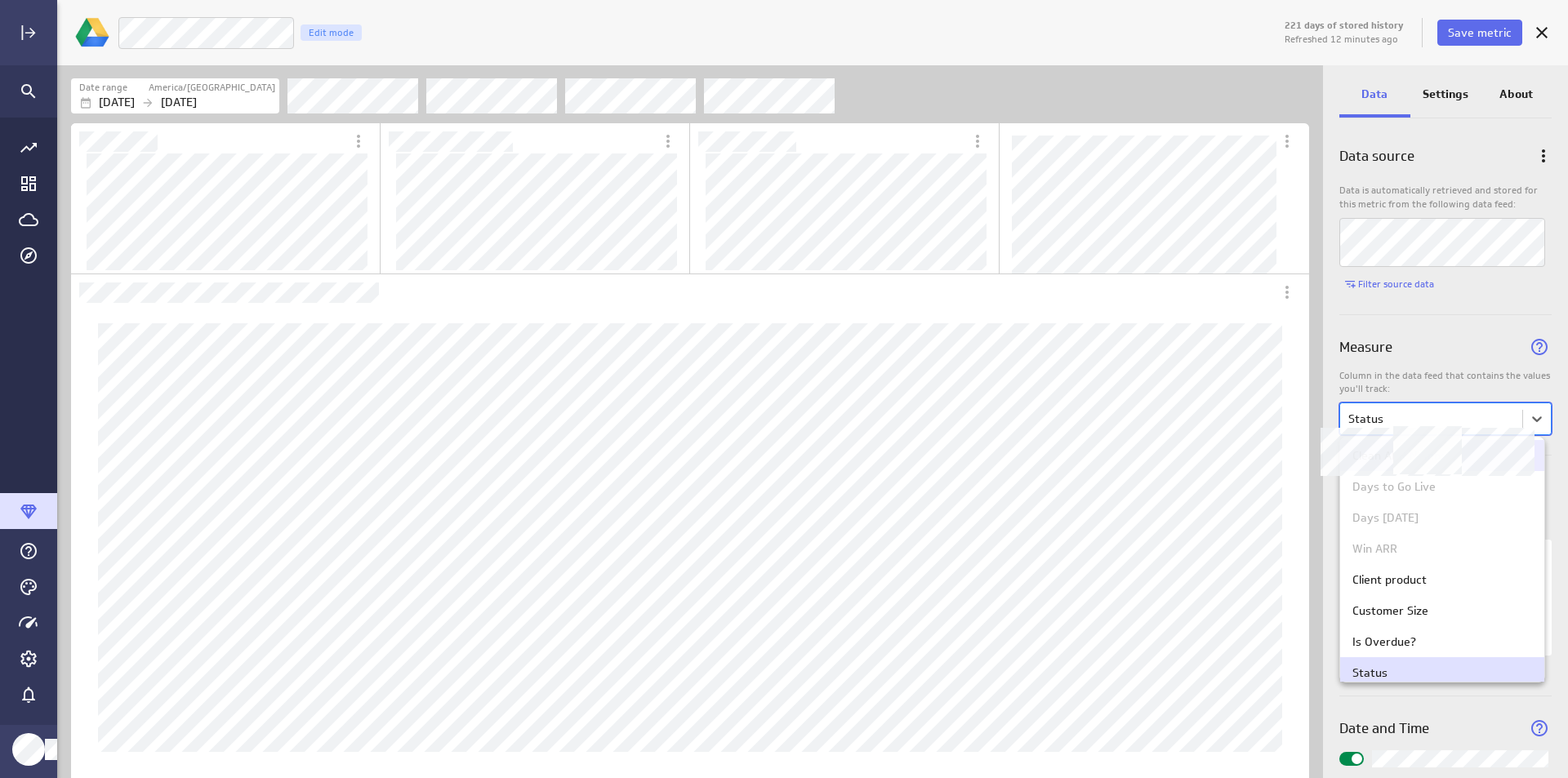
click at [1486, 420] on body "221 days of stored history Refreshed 12 minutes ago Save metric Live Customers …" at bounding box center [784, 389] width 1568 height 778
click at [1438, 476] on div "Days to Go Live" at bounding box center [1443, 477] width 179 height 14
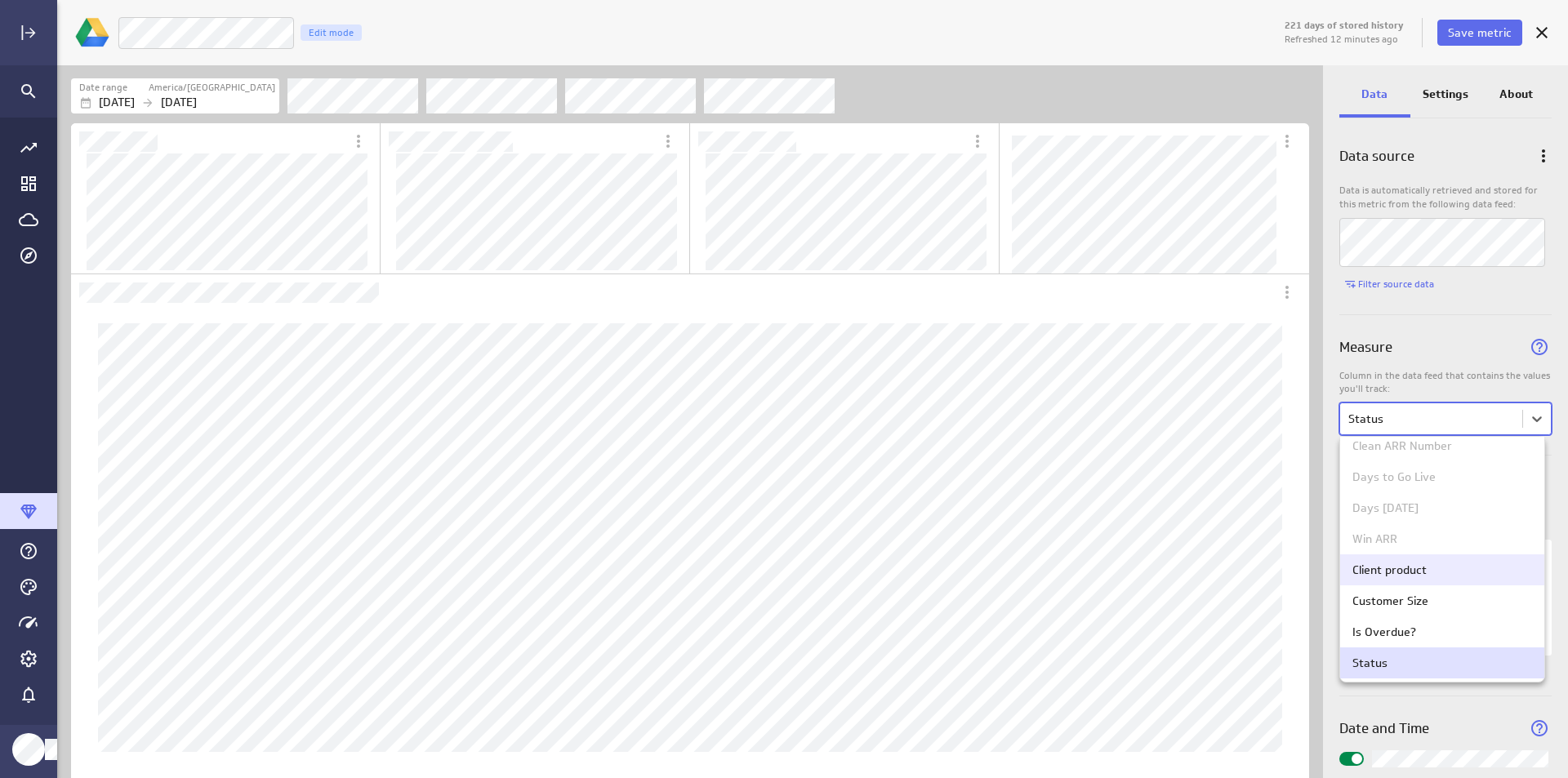
click at [1470, 325] on div at bounding box center [784, 389] width 1568 height 778
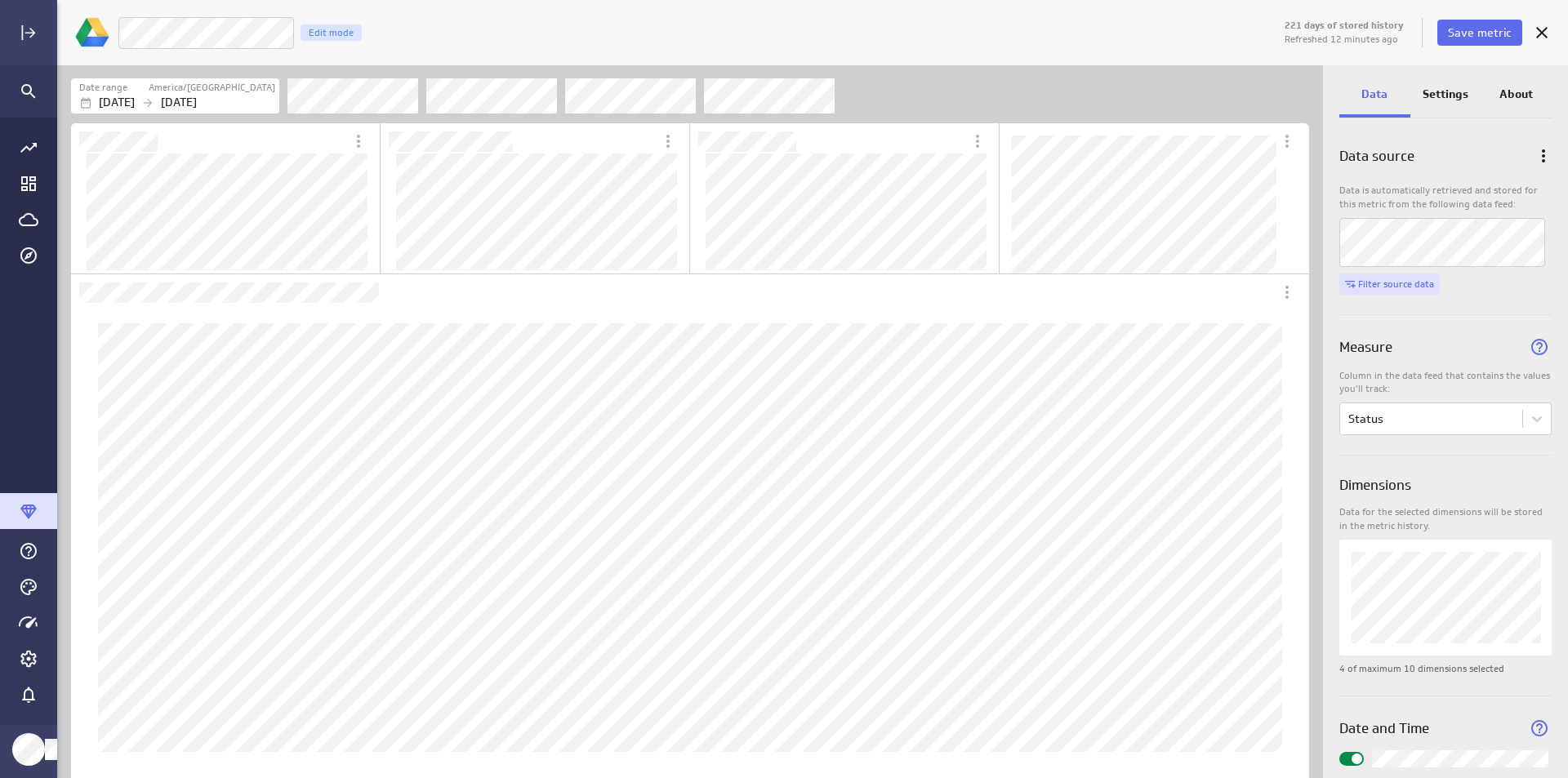
click at [1418, 273] on button "Filter source data" at bounding box center [1389, 284] width 101 height 21
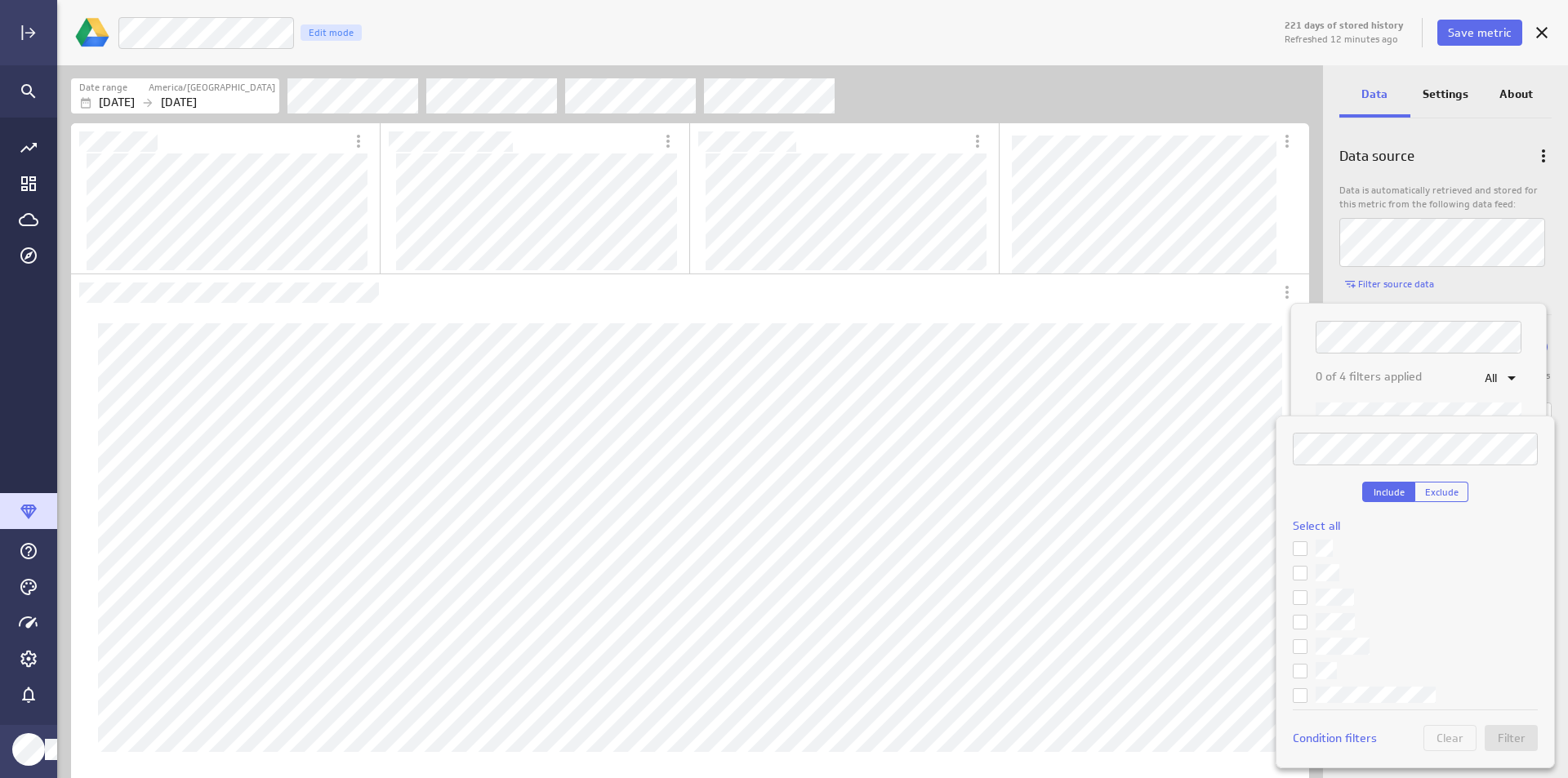
click at [1428, 421] on div "Include Exclude Select all Condition filters Clear Filter" at bounding box center [1416, 592] width 279 height 353
click at [1518, 356] on div at bounding box center [784, 389] width 1568 height 778
click at [1301, 625] on icon at bounding box center [1300, 621] width 13 height 13
click at [0, 0] on input "checkbox" at bounding box center [0, 0] width 0 height 0
click at [1510, 742] on span "Filter" at bounding box center [1511, 737] width 28 height 14
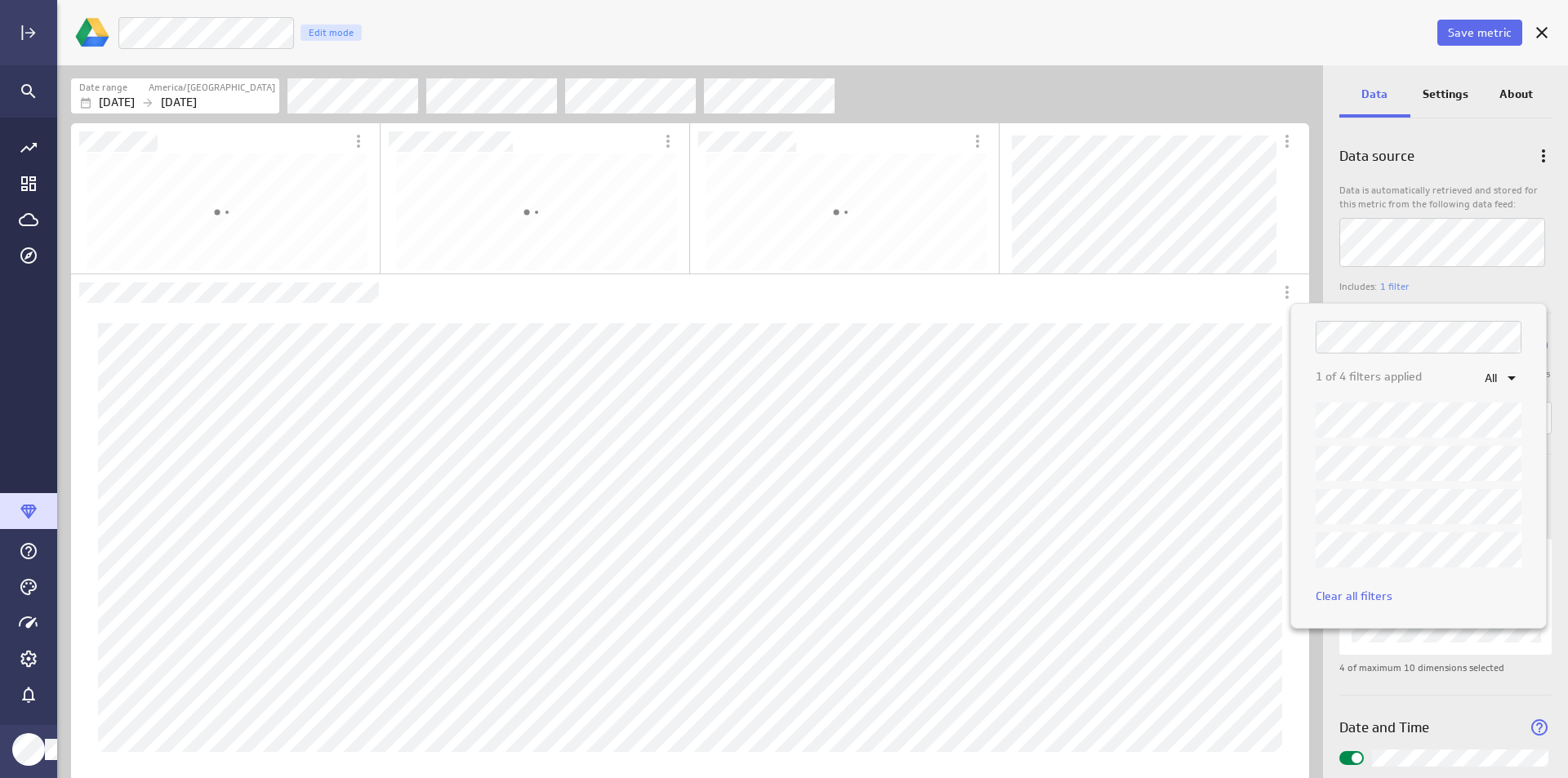
click at [1543, 284] on div at bounding box center [784, 389] width 1568 height 778
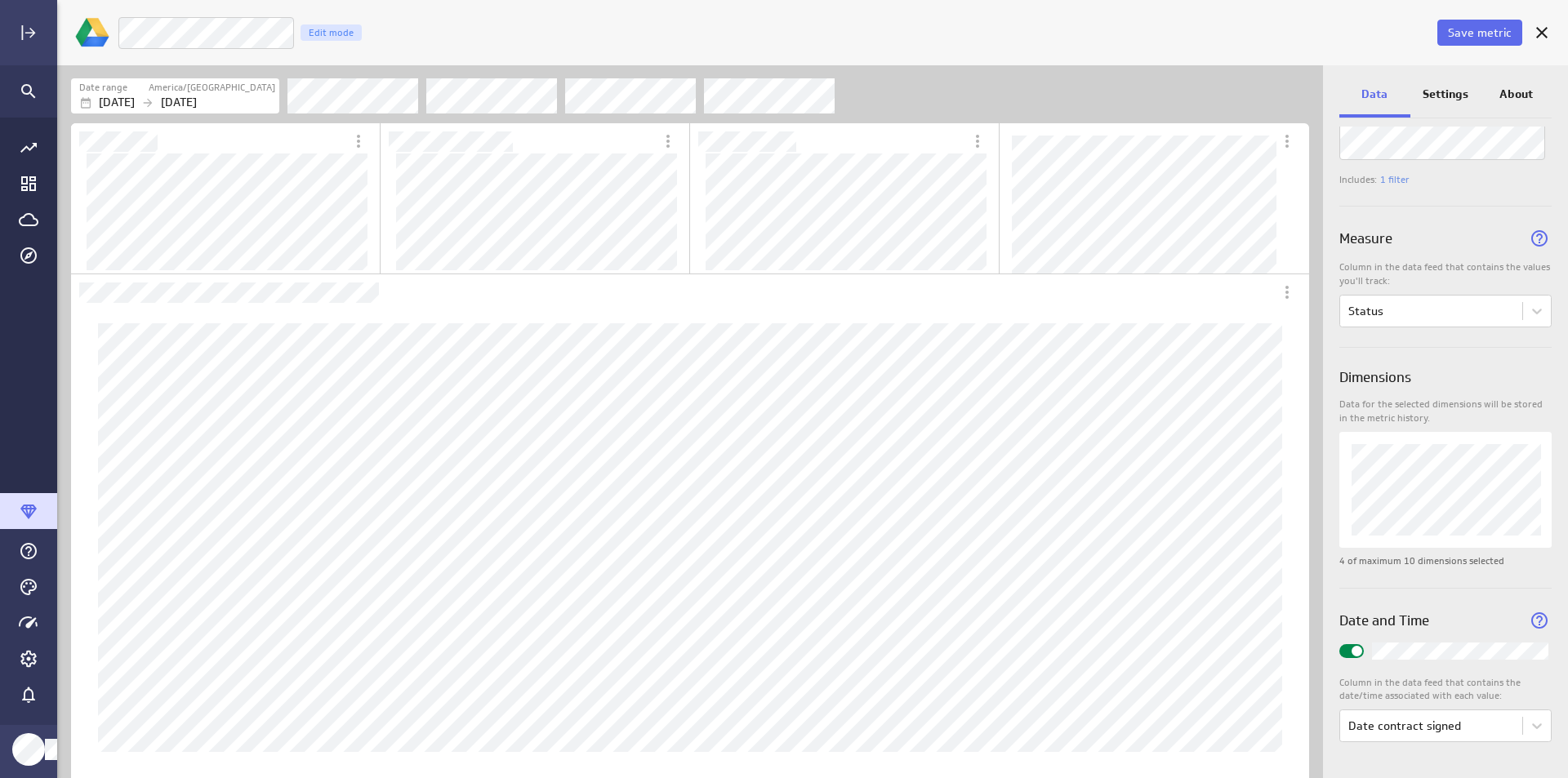
scroll to position [0, 0]
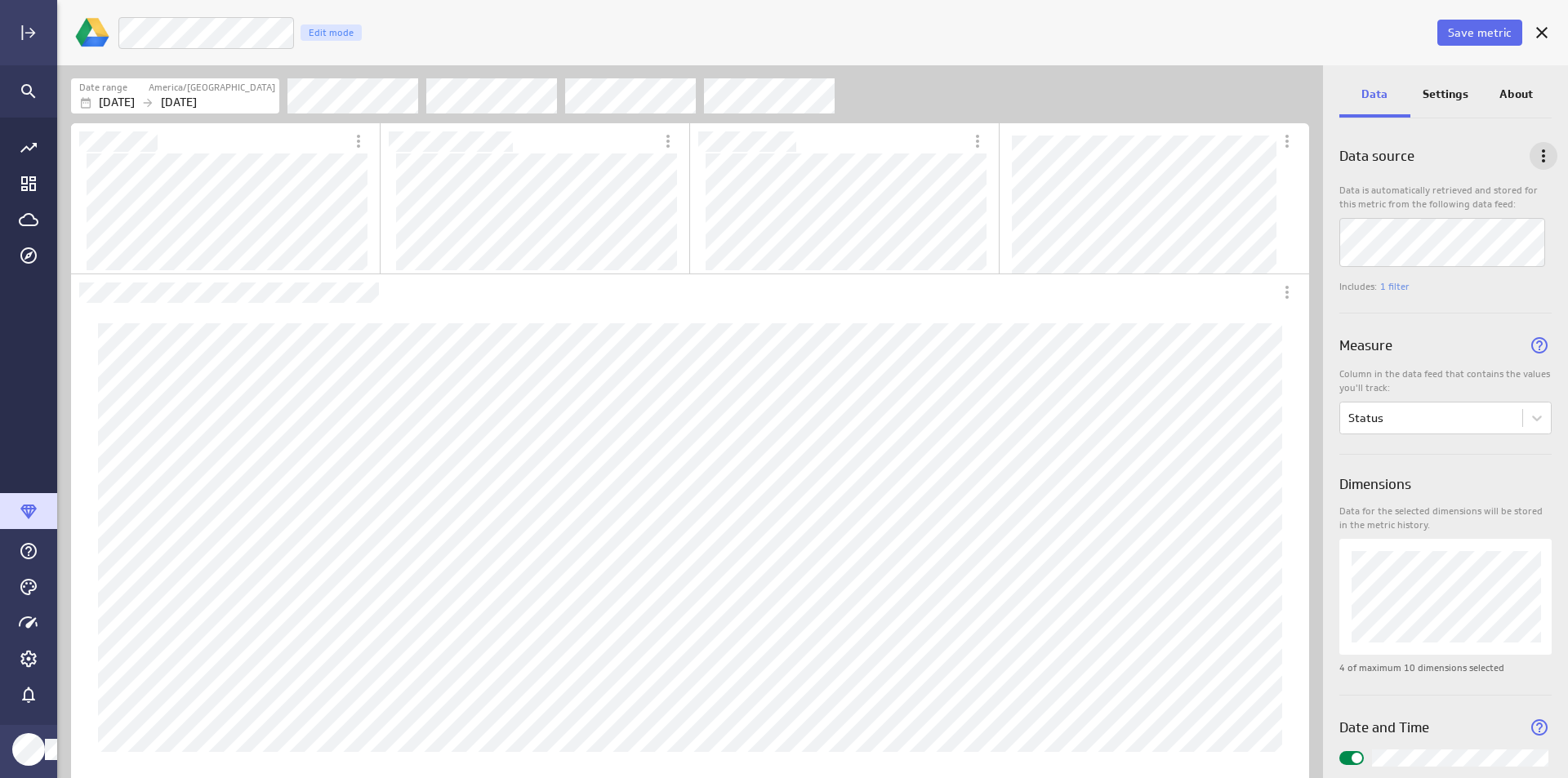
click at [1543, 151] on icon "Data options" at bounding box center [1543, 156] width 19 height 19
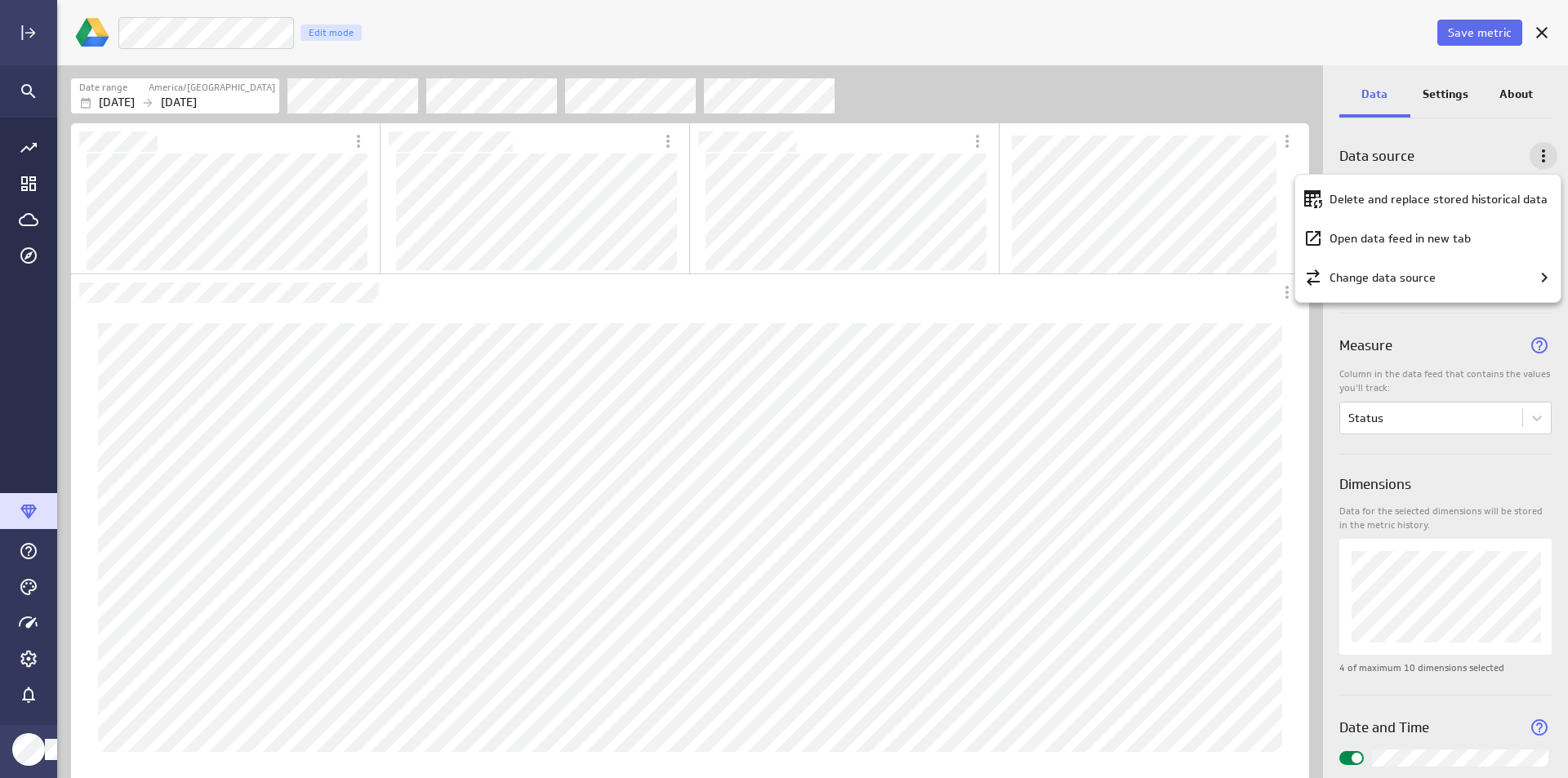
click at [1543, 151] on div at bounding box center [784, 389] width 1568 height 778
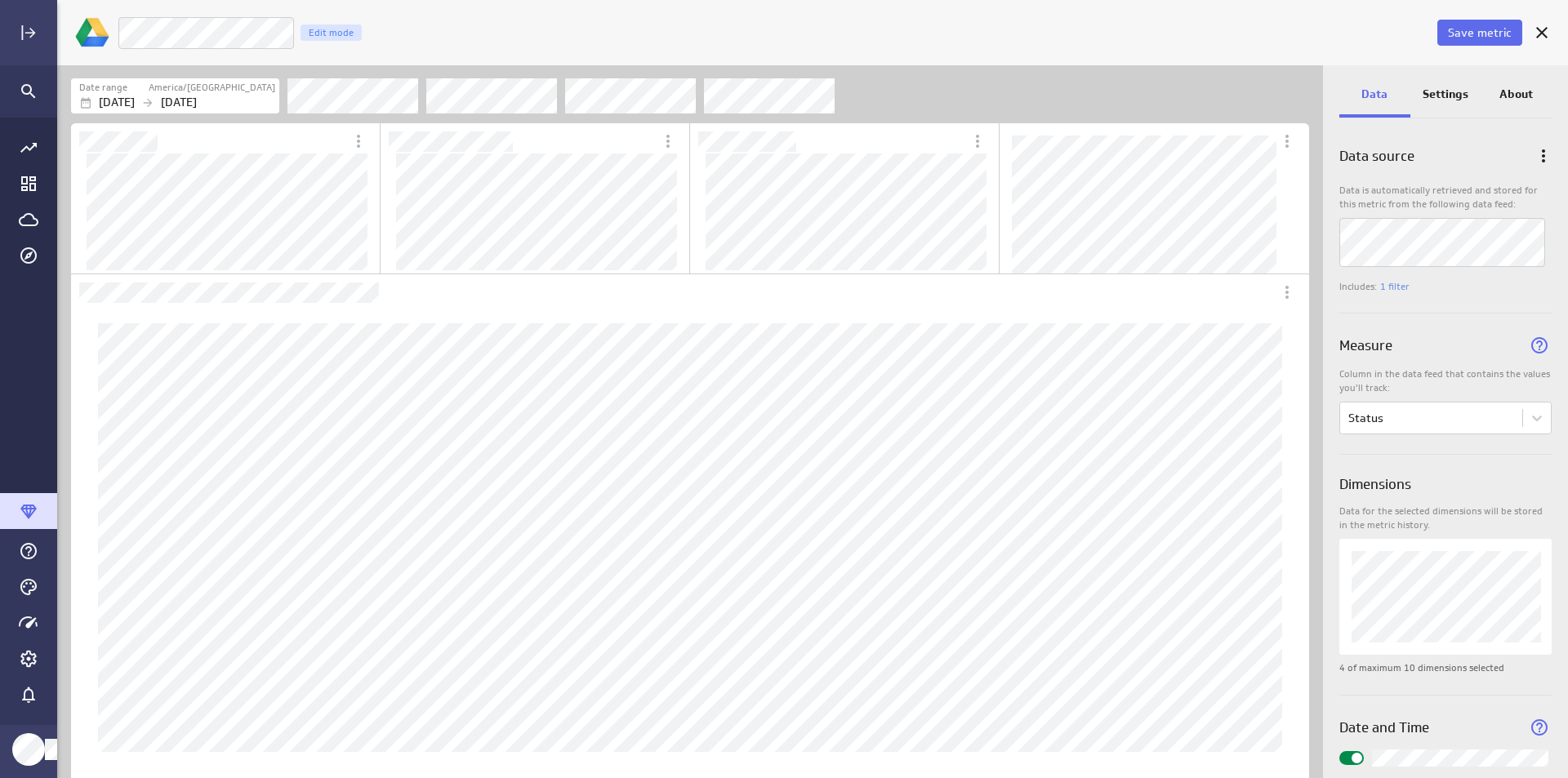
click at [1408, 290] on div "Includes: 1 filter" at bounding box center [1445, 284] width 213 height 20
click at [1400, 290] on link "1 filter" at bounding box center [1395, 287] width 30 height 14
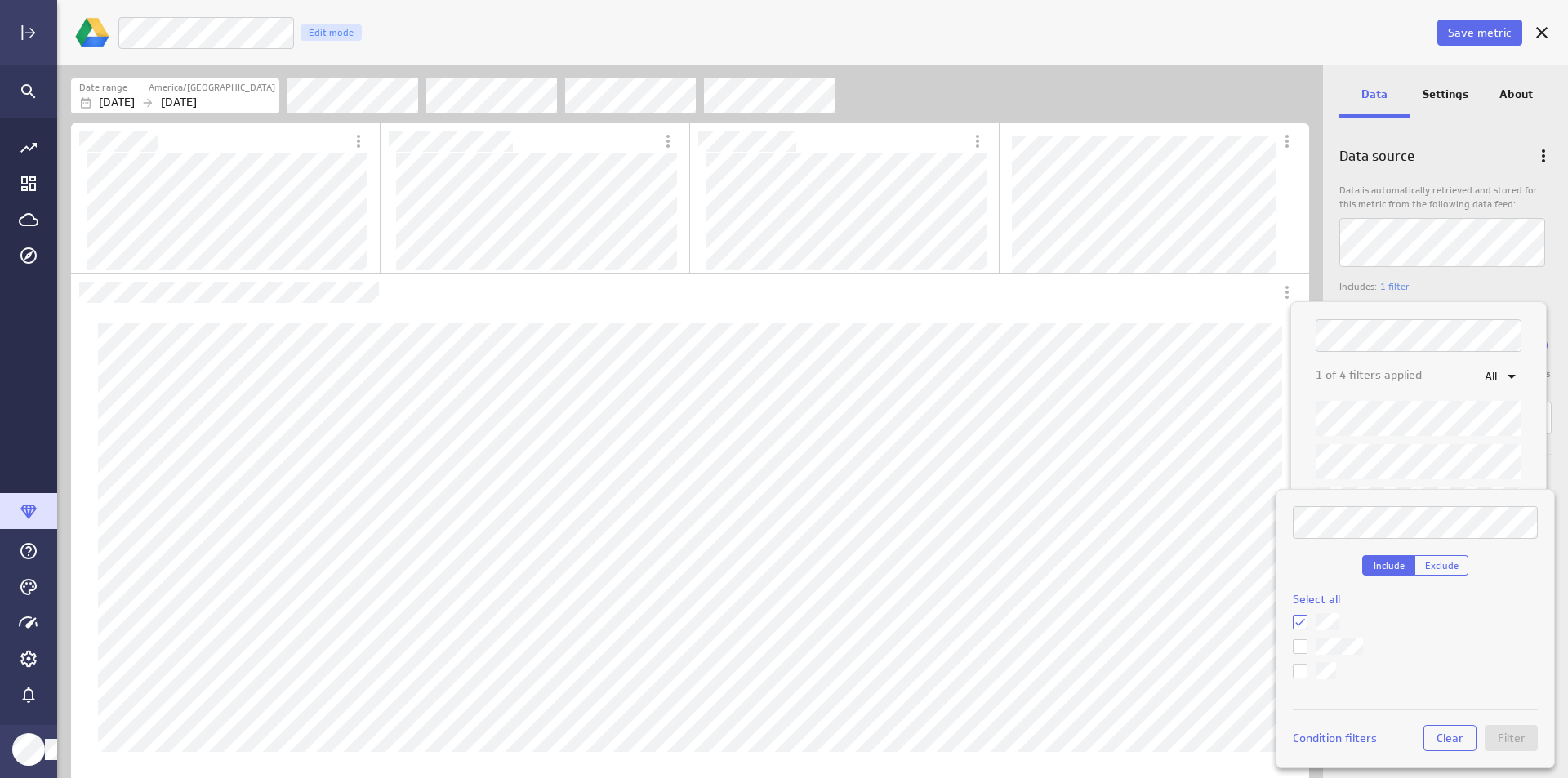
click at [1543, 395] on div at bounding box center [784, 389] width 1568 height 778
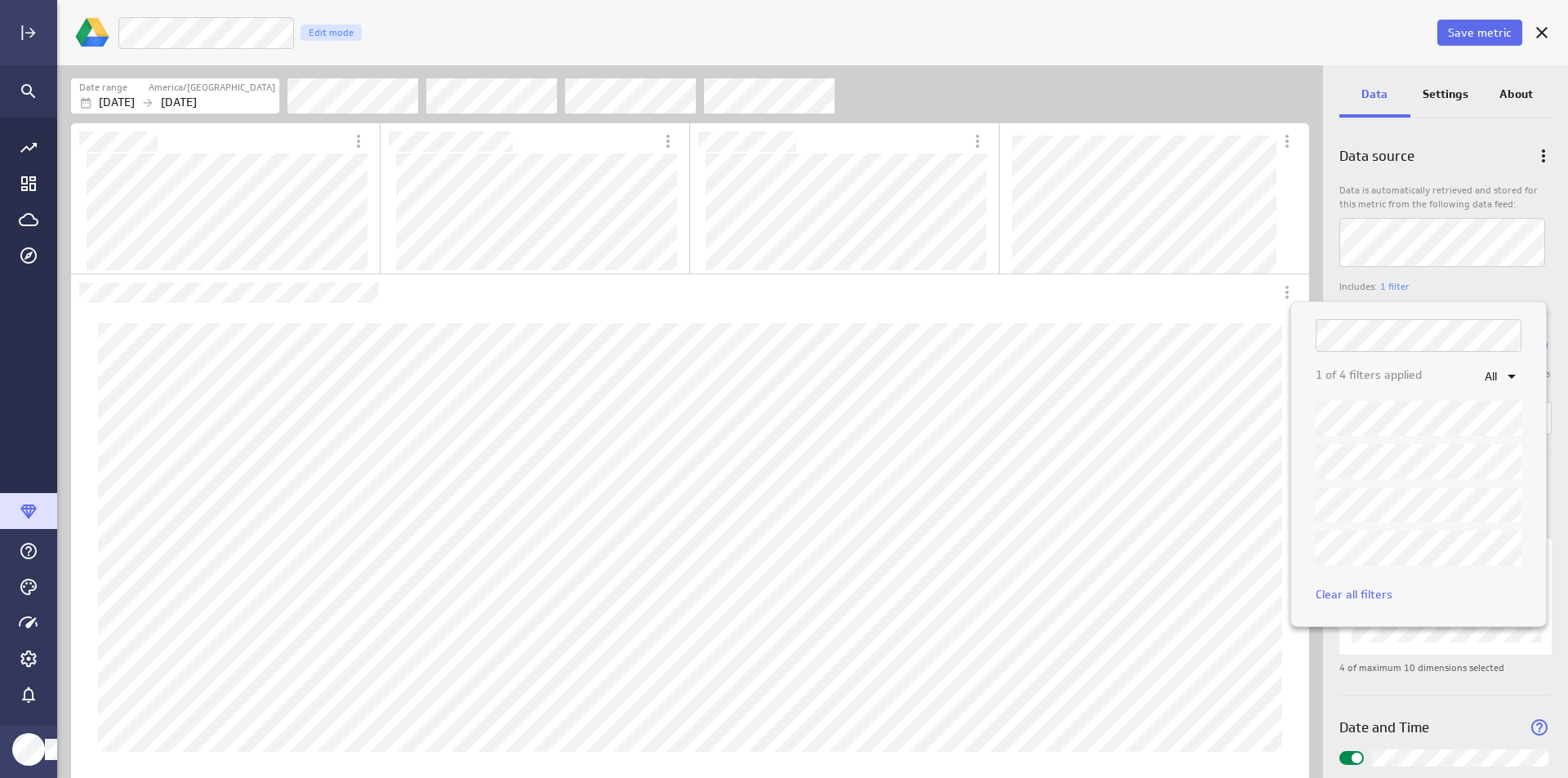
click at [1543, 271] on div at bounding box center [784, 389] width 1568 height 778
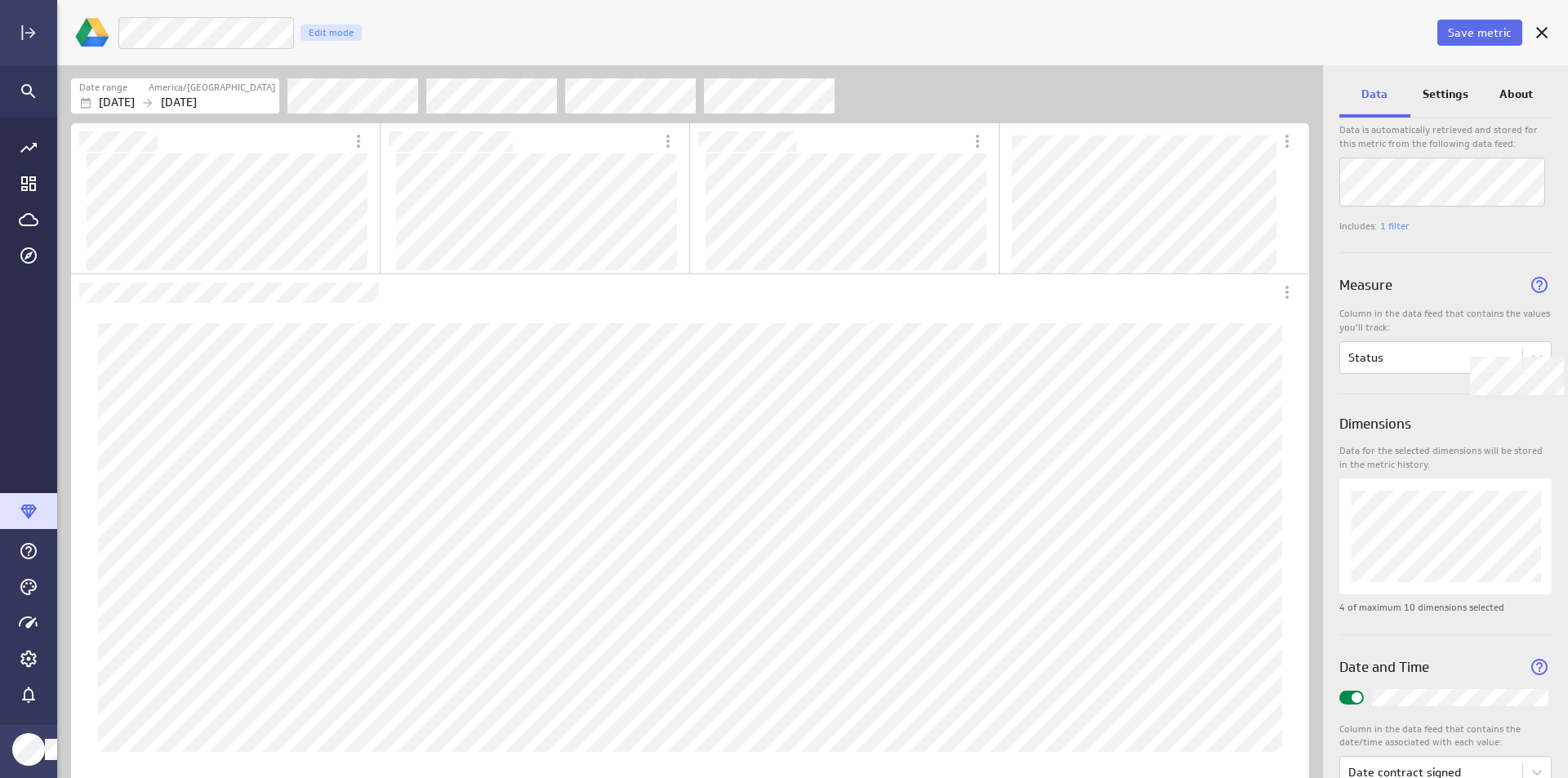
scroll to position [107, 0]
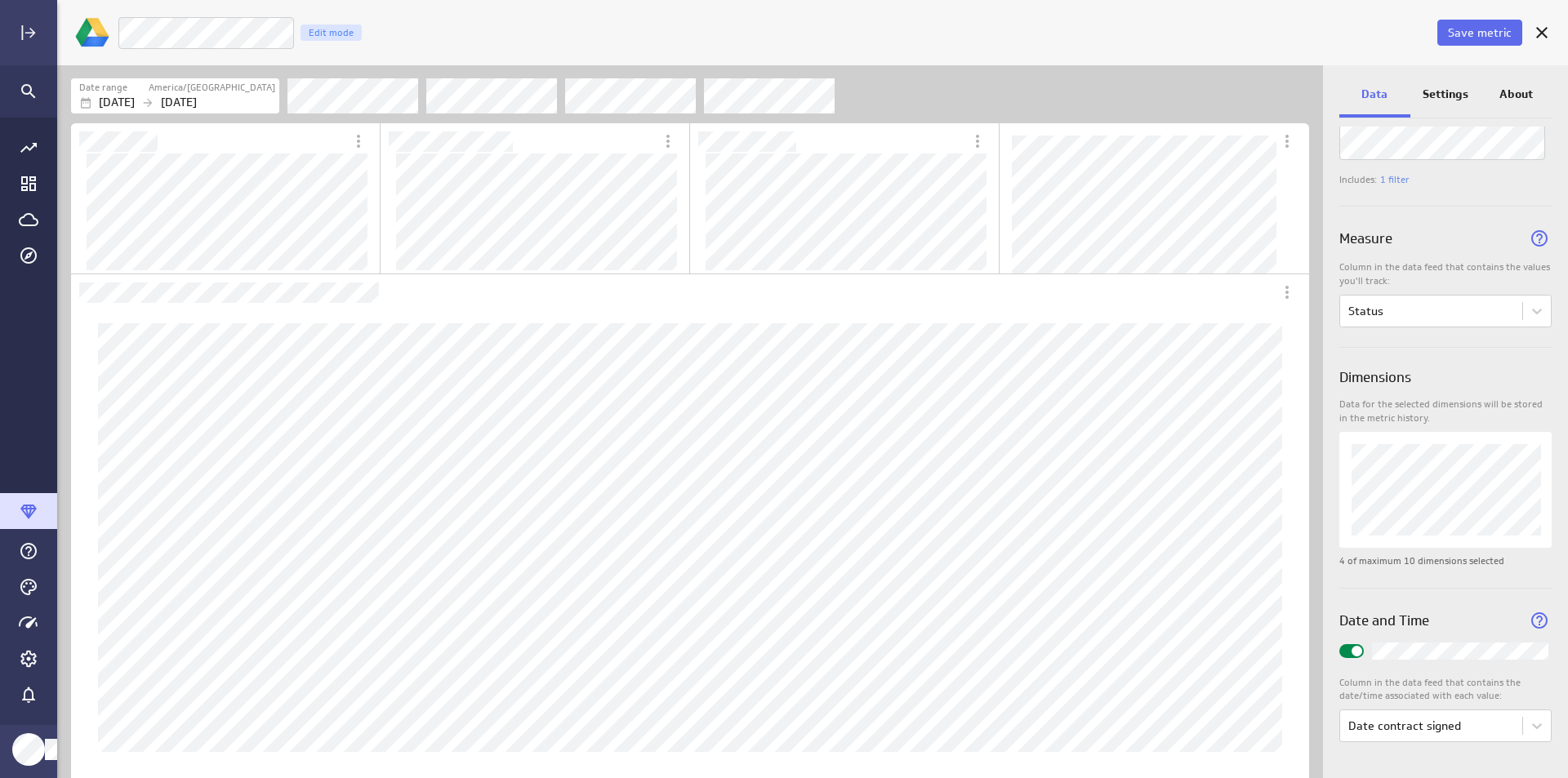
click at [1460, 84] on div "Settings" at bounding box center [1446, 96] width 71 height 44
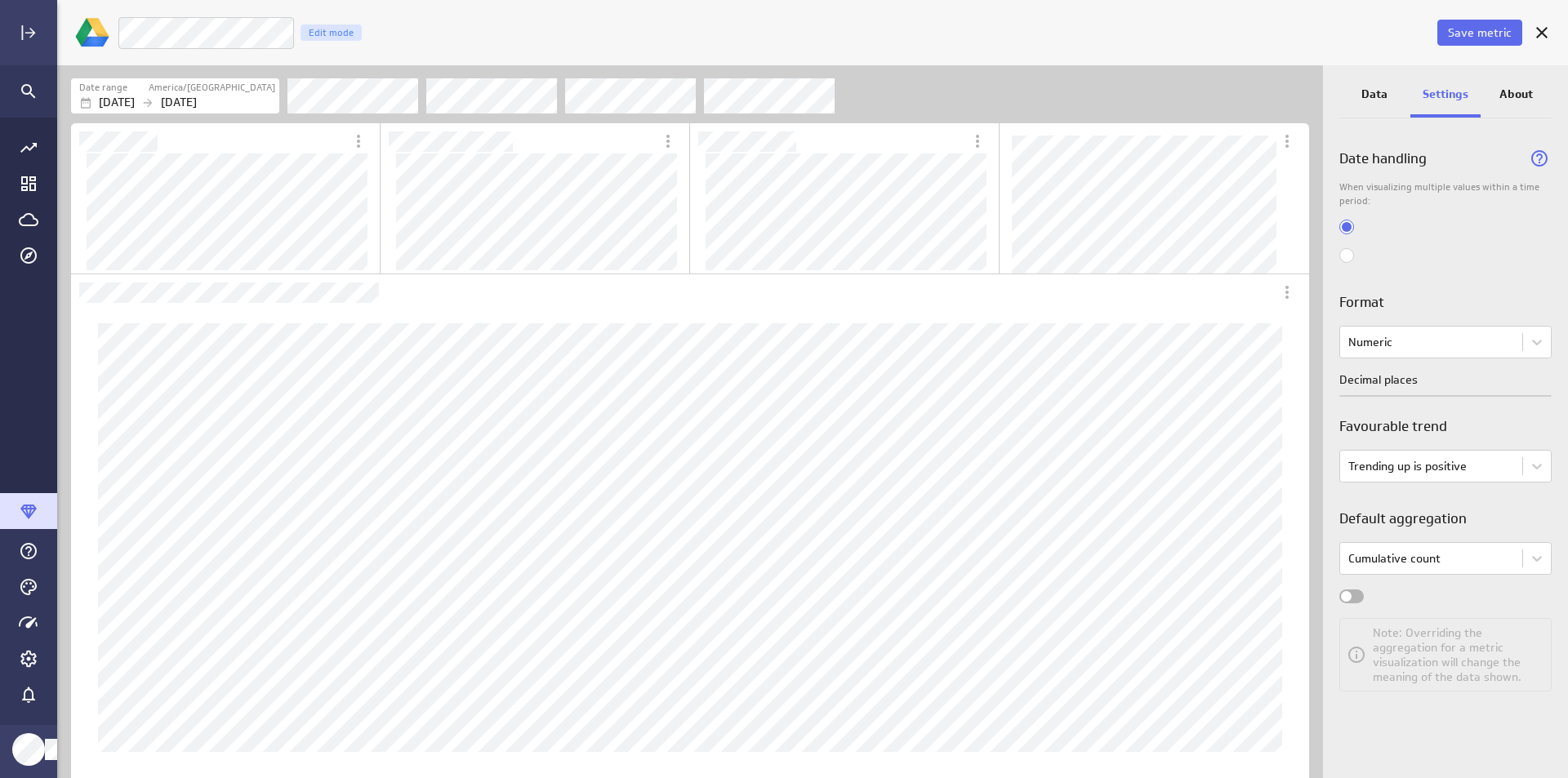
scroll to position [0, 0]
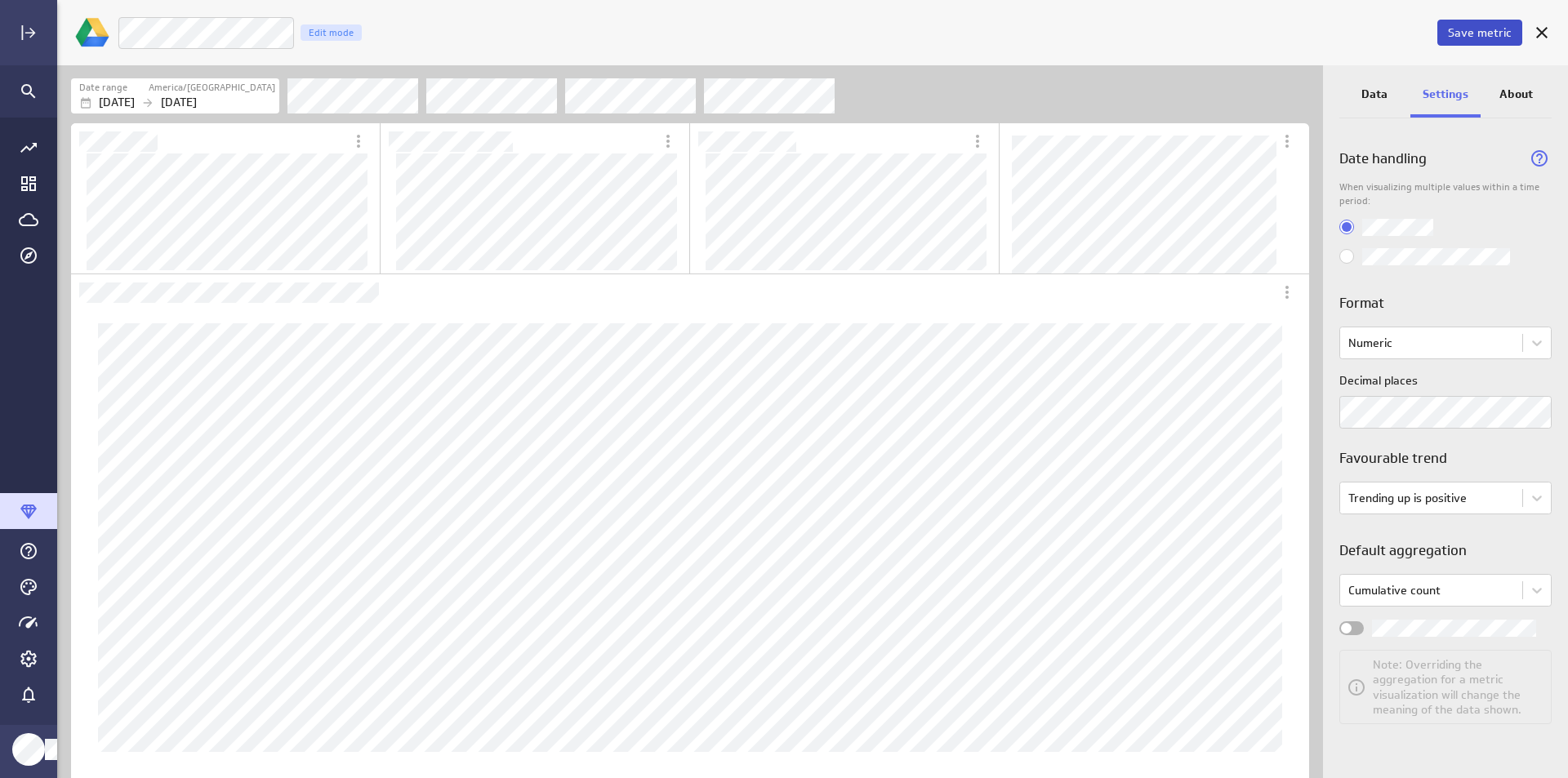
click at [1482, 30] on span "Save metric" at bounding box center [1480, 32] width 63 height 14
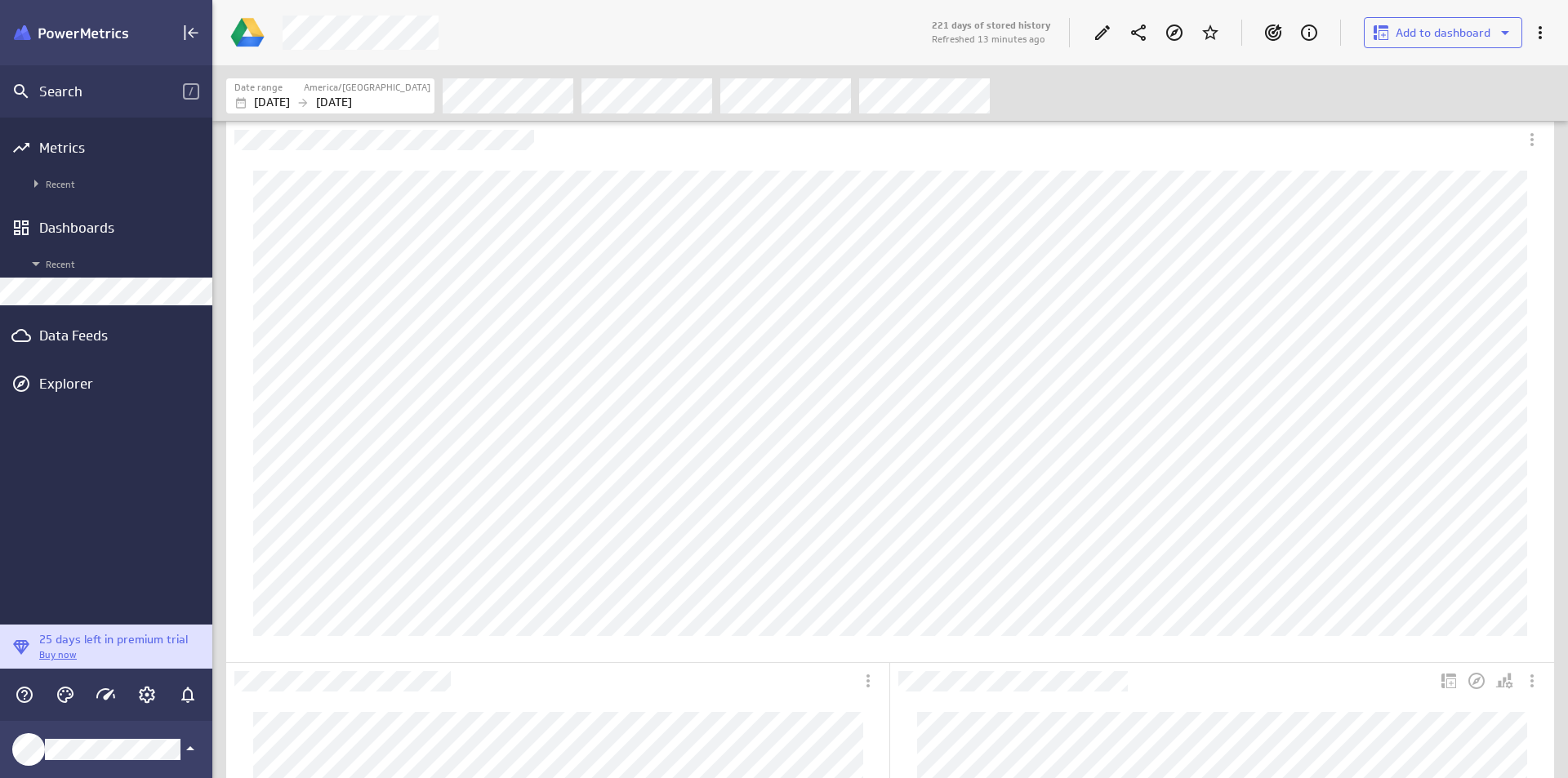
scroll to position [163, 0]
click at [97, 135] on div "Metrics" at bounding box center [106, 147] width 213 height 36
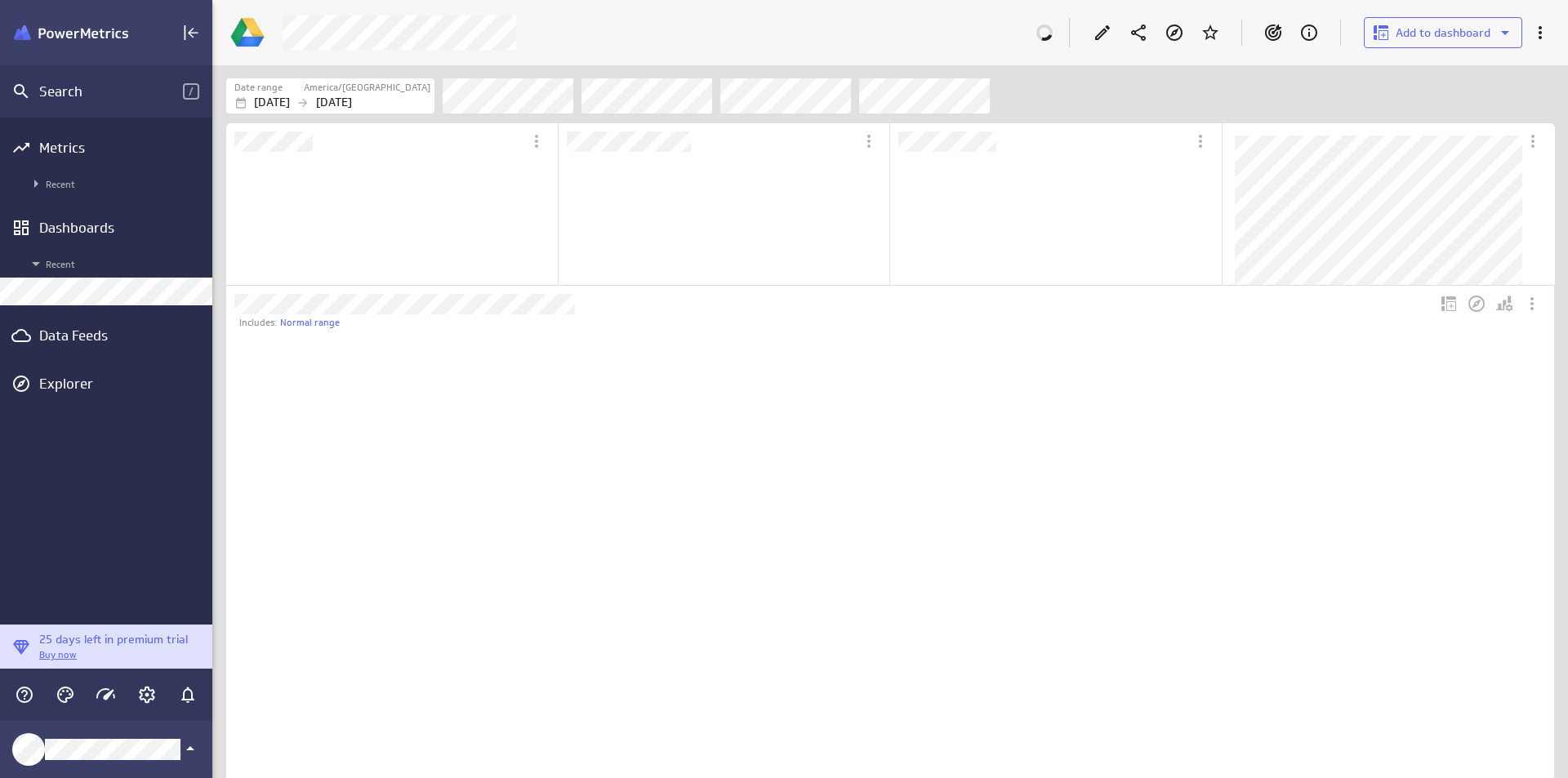
scroll to position [8, 8]
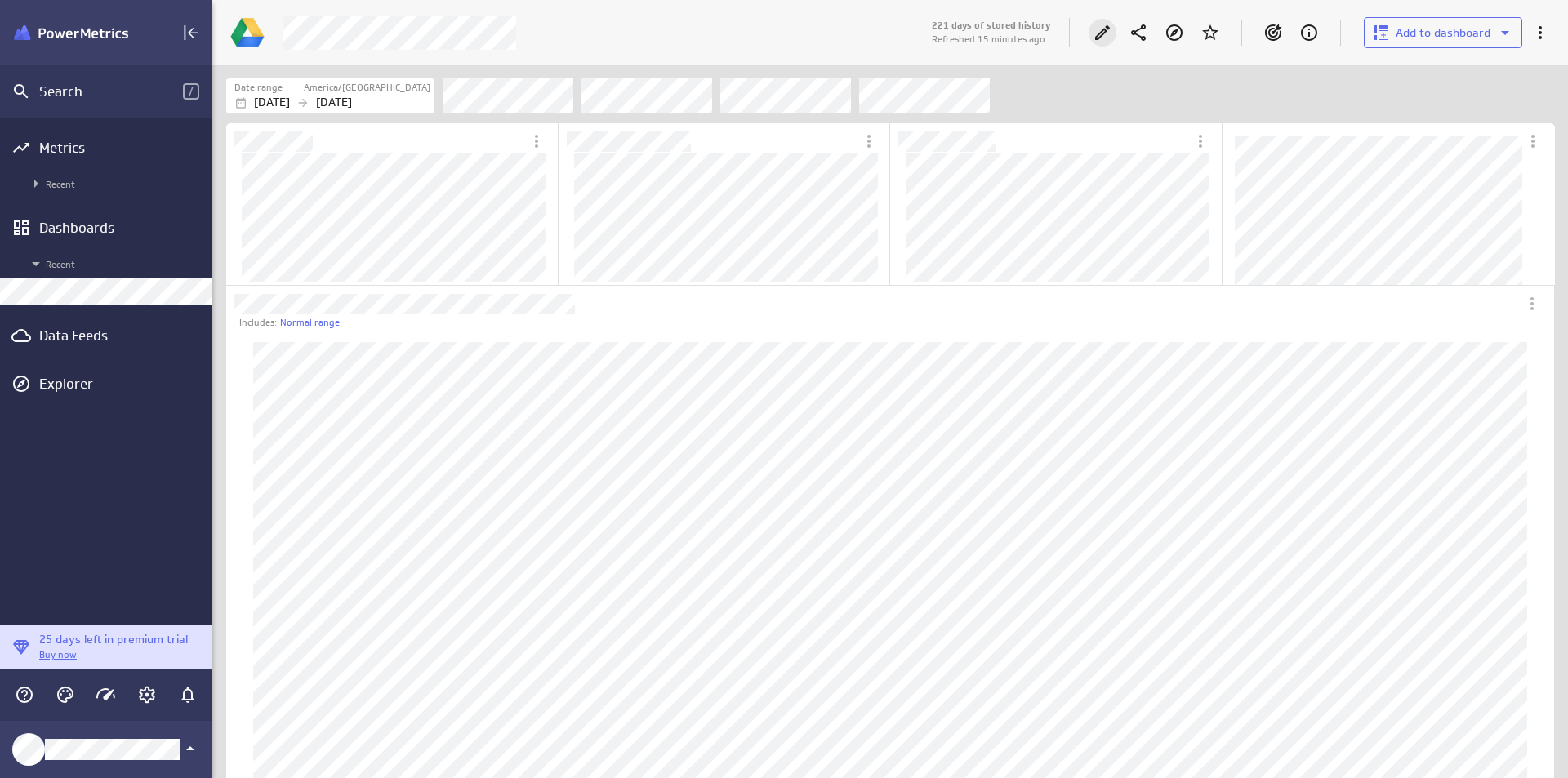
click at [1093, 37] on div "Edit" at bounding box center [1102, 32] width 28 height 28
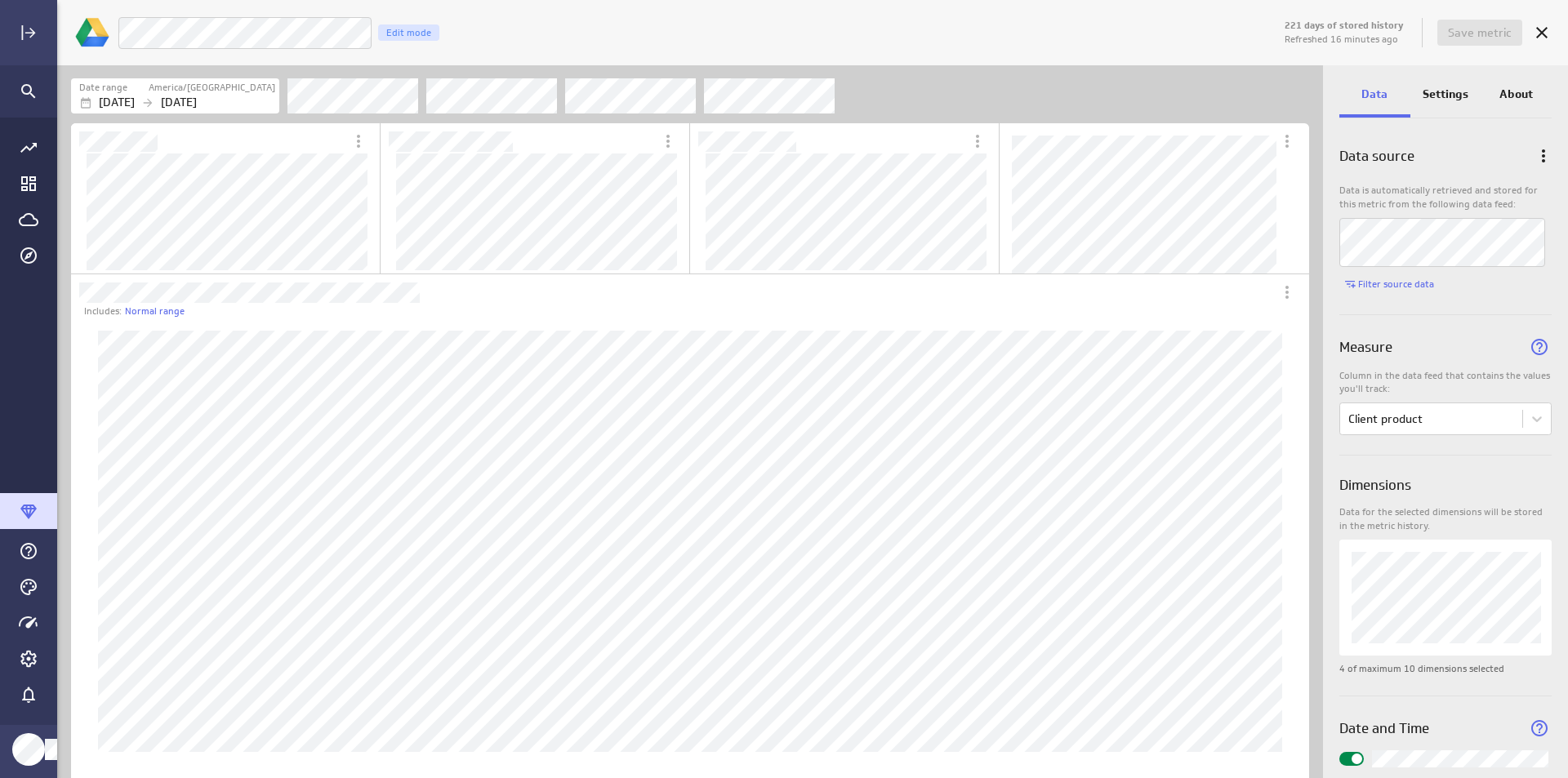
click at [1458, 86] on p "Settings" at bounding box center [1446, 94] width 46 height 17
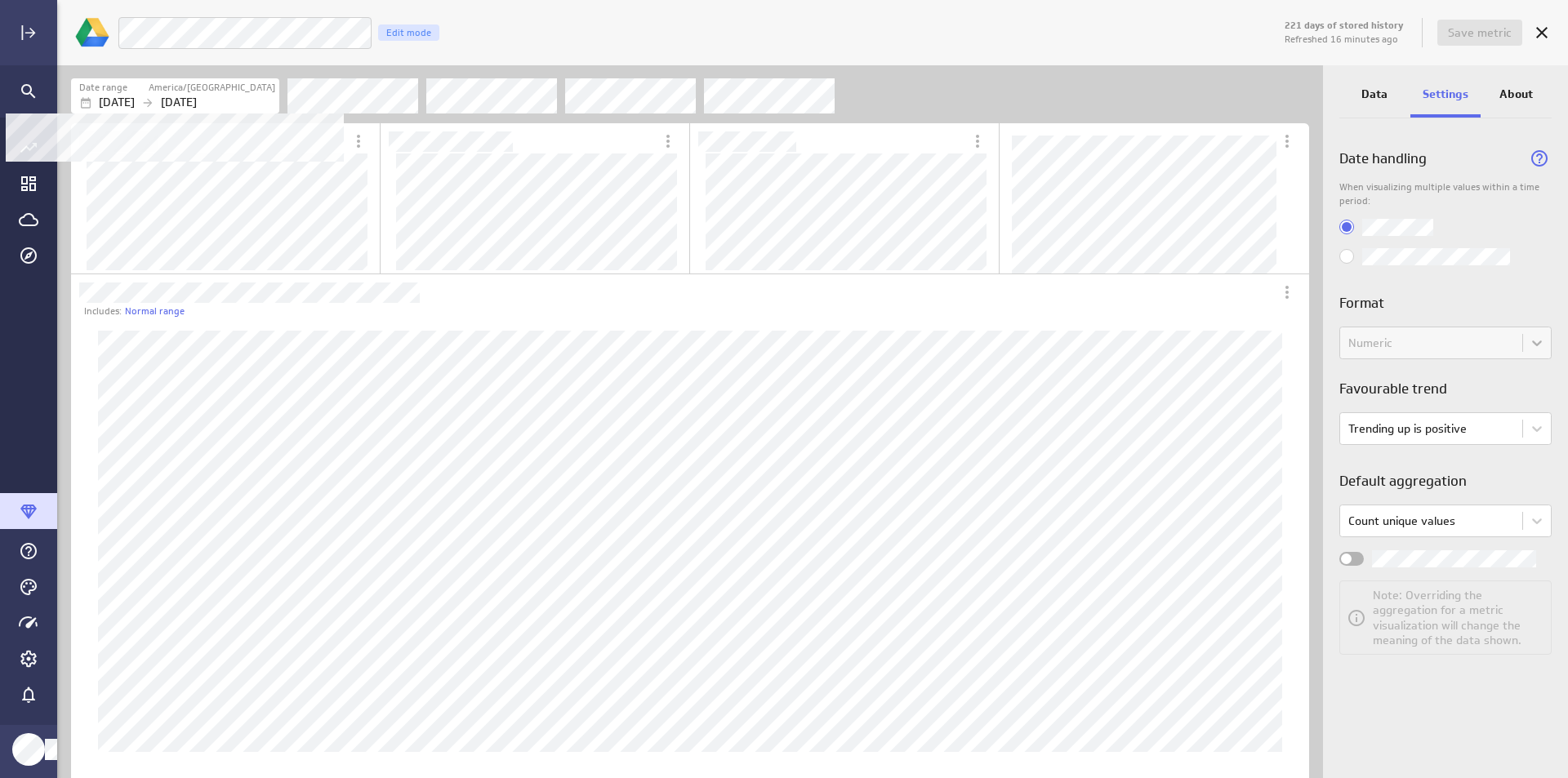
click at [197, 108] on p "[DATE]" at bounding box center [179, 102] width 36 height 17
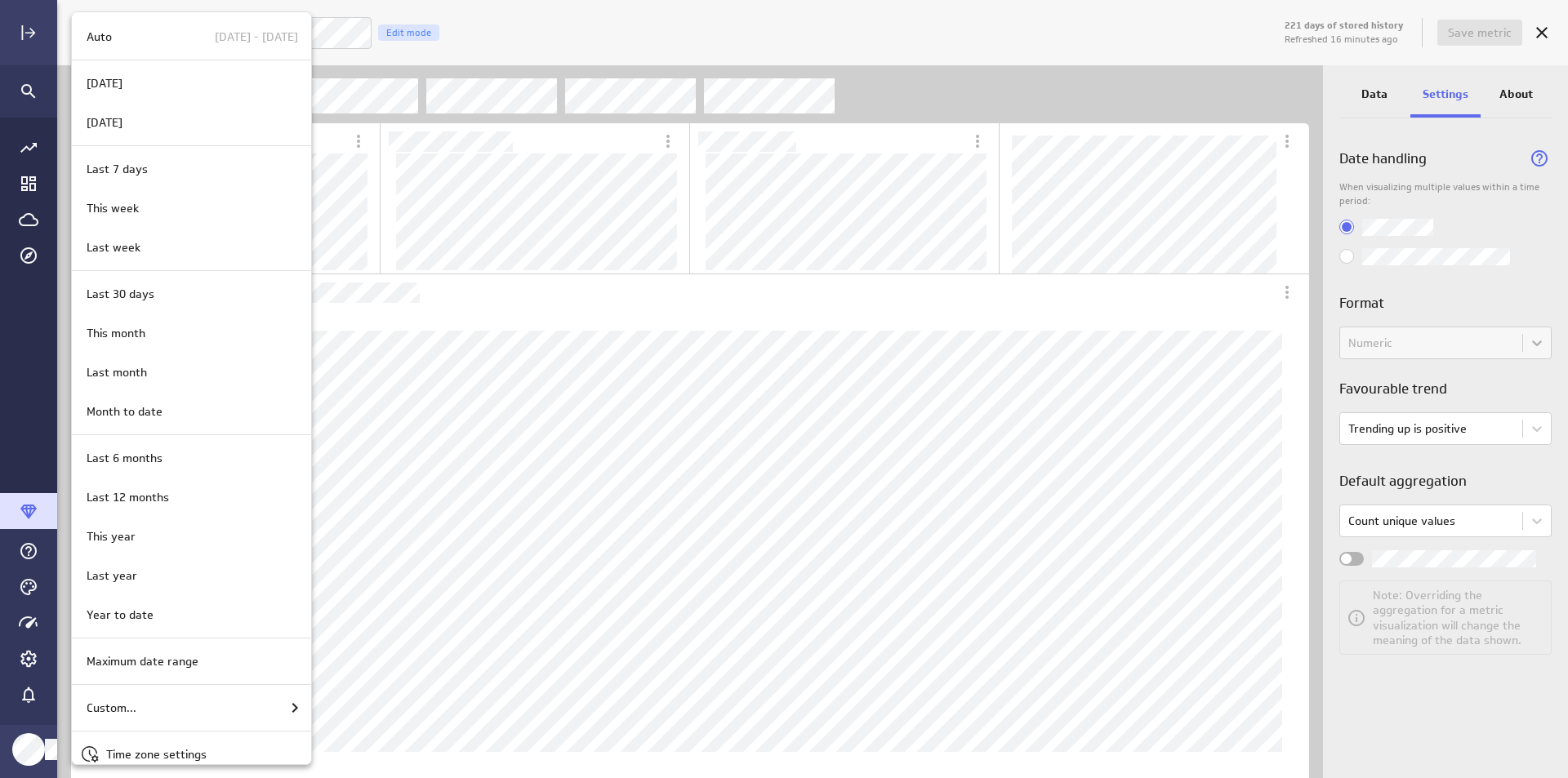
click at [377, 187] on div at bounding box center [784, 389] width 1568 height 778
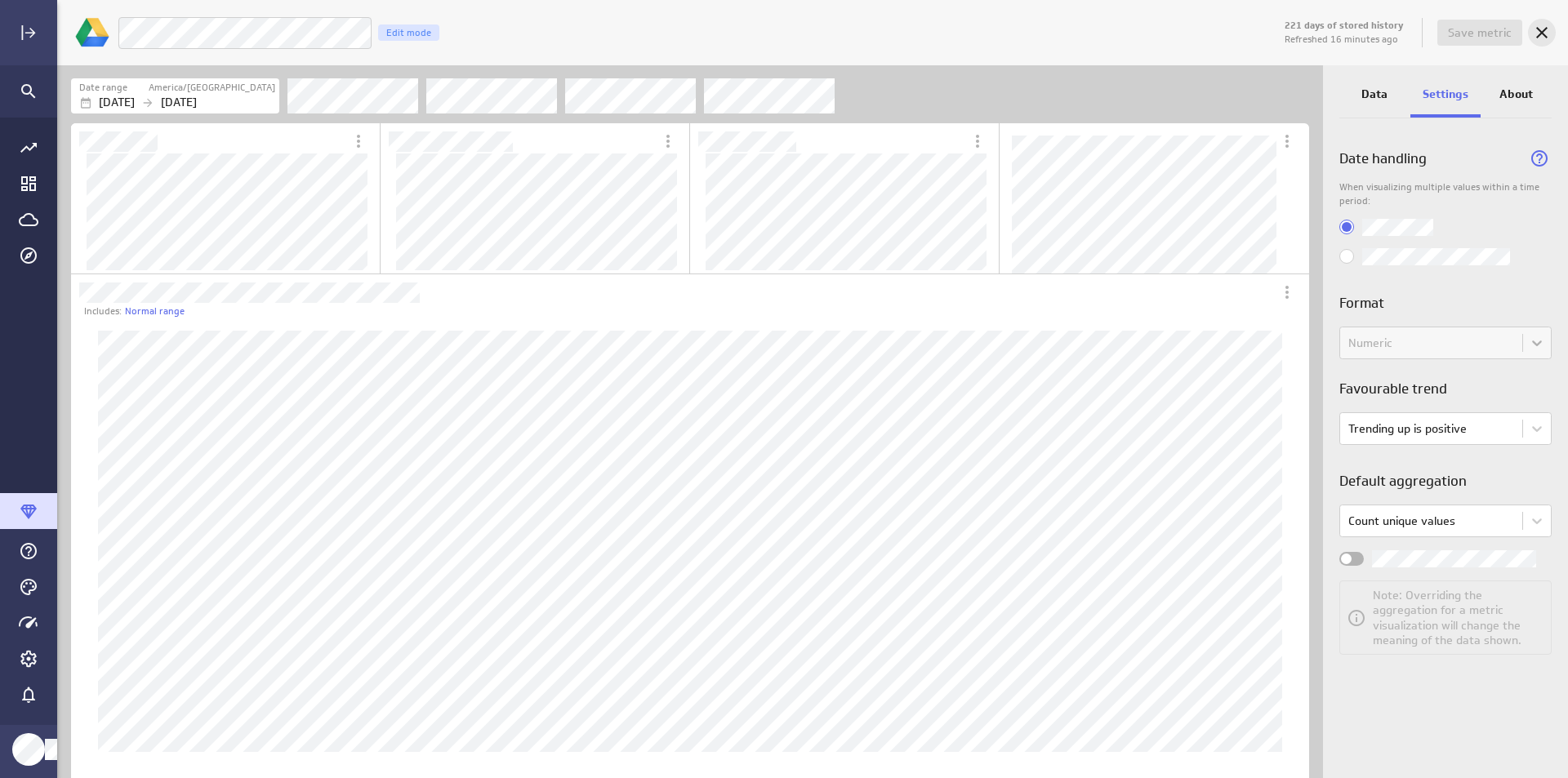
click at [1546, 35] on icon "Cancel" at bounding box center [1542, 32] width 19 height 19
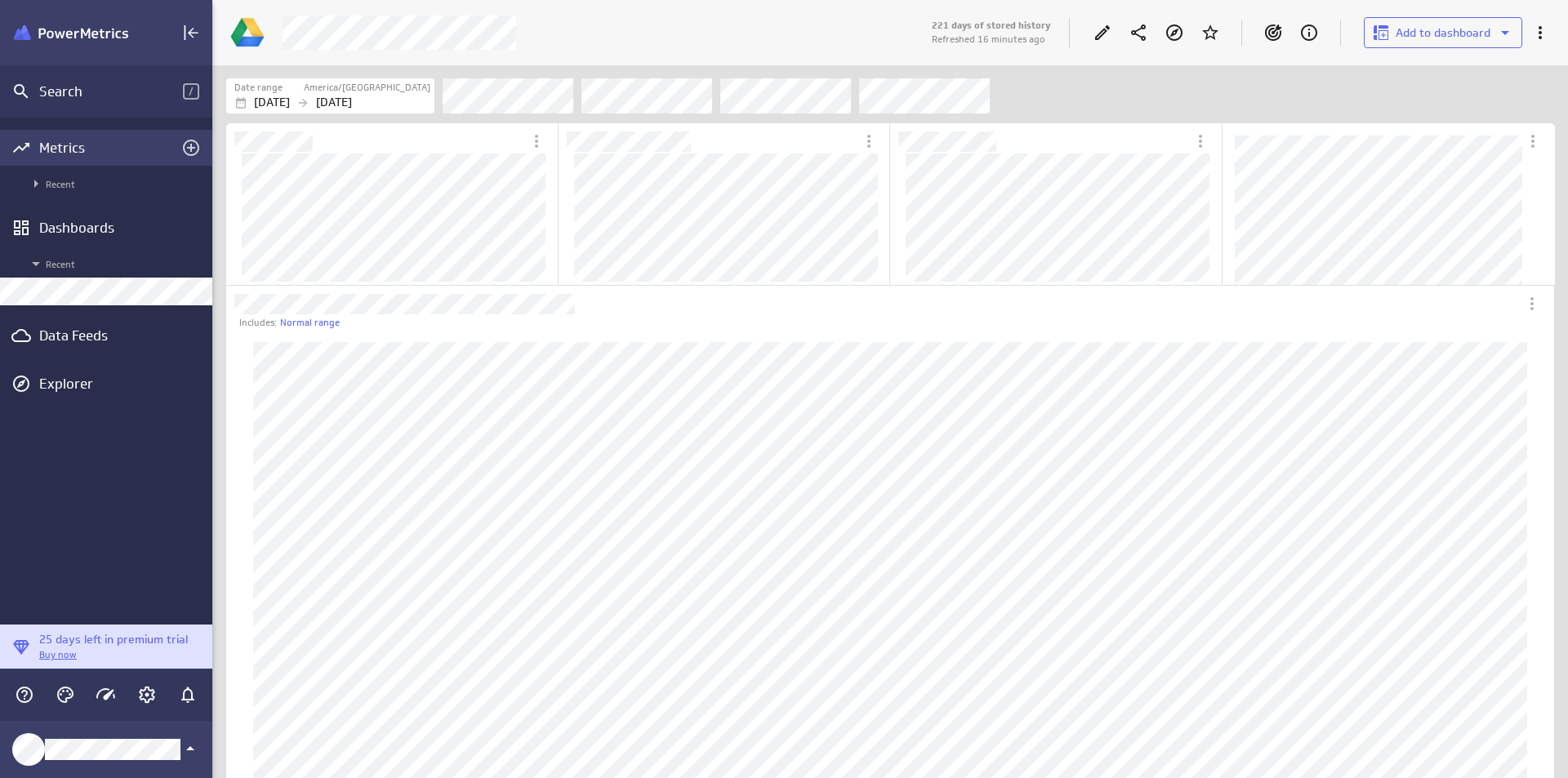
scroll to position [1314, 1354]
click at [113, 149] on div "Metrics" at bounding box center [106, 147] width 134 height 18
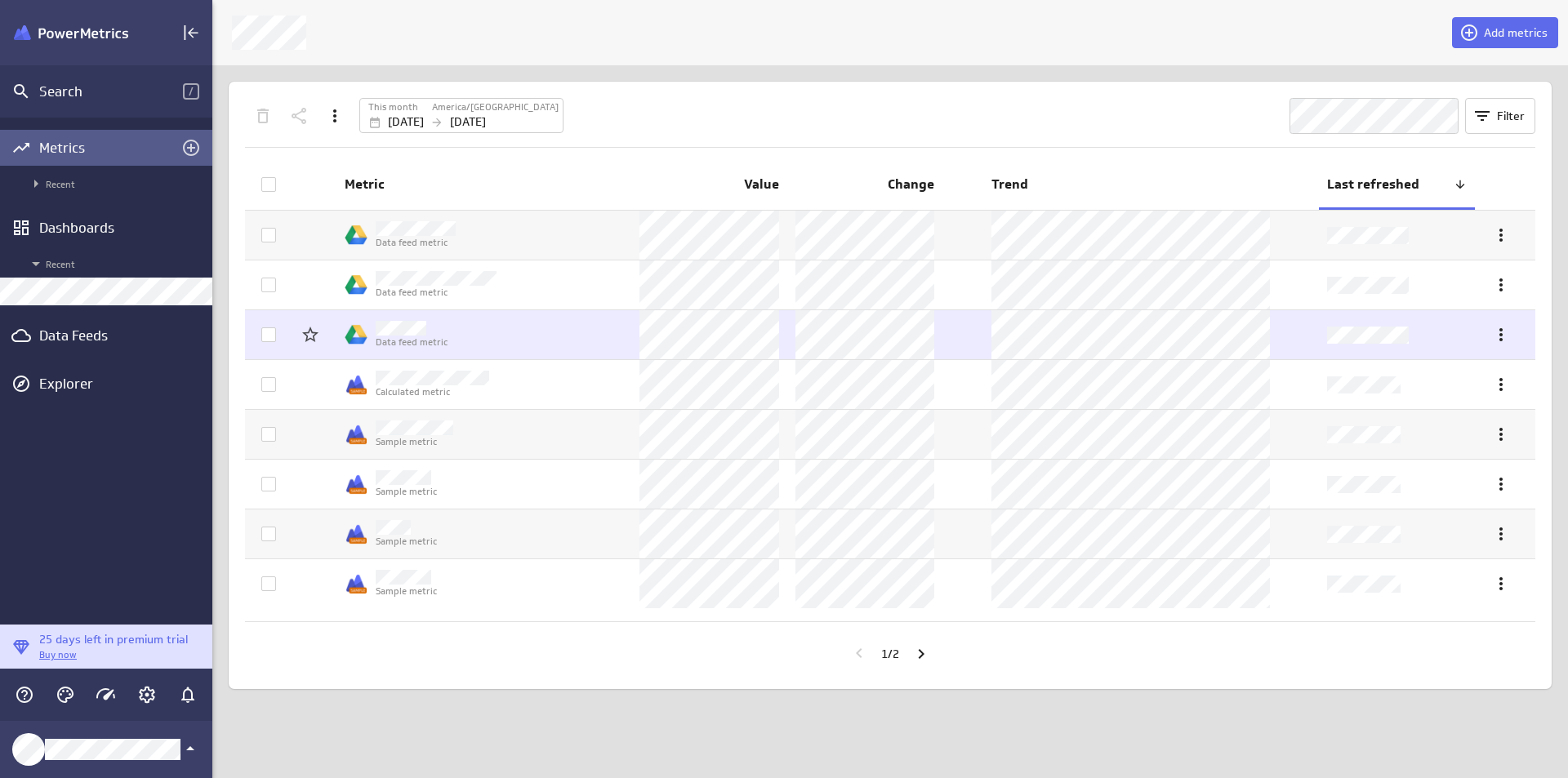
click at [553, 320] on td "Data feed metric" at bounding box center [483, 335] width 295 height 49
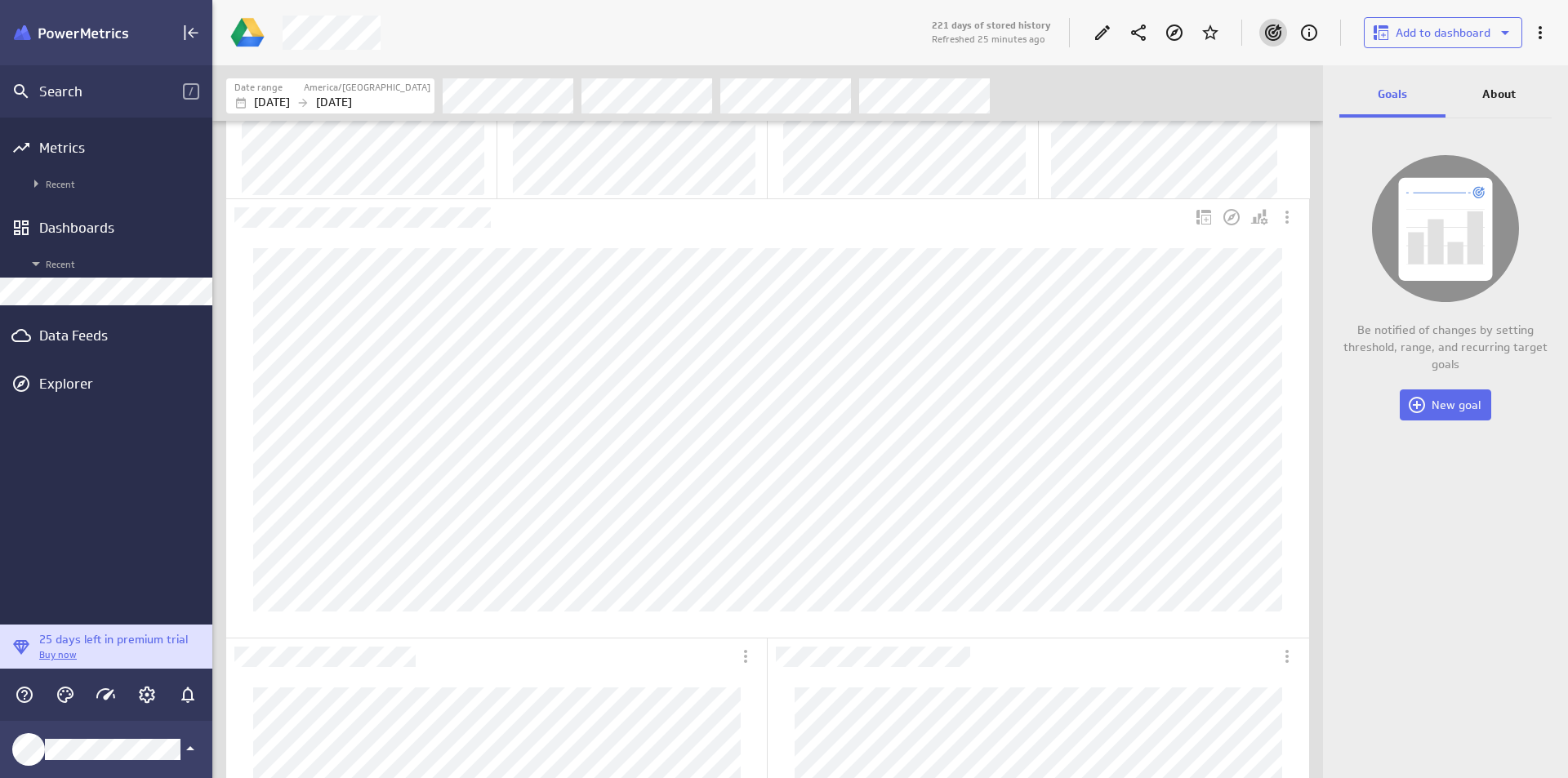
scroll to position [81, 0]
click at [1104, 39] on icon "Edit" at bounding box center [1102, 32] width 19 height 19
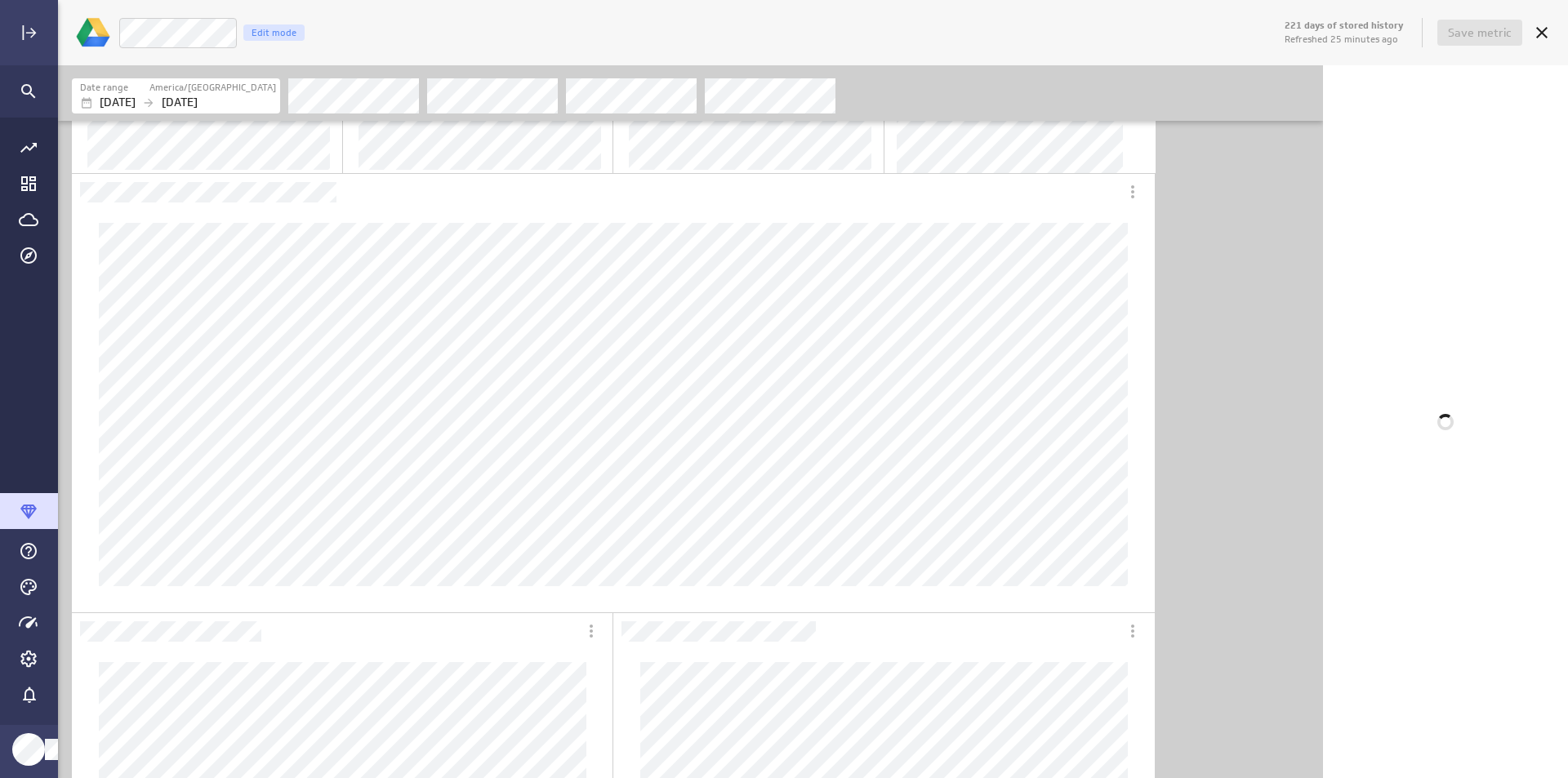
scroll to position [8, 8]
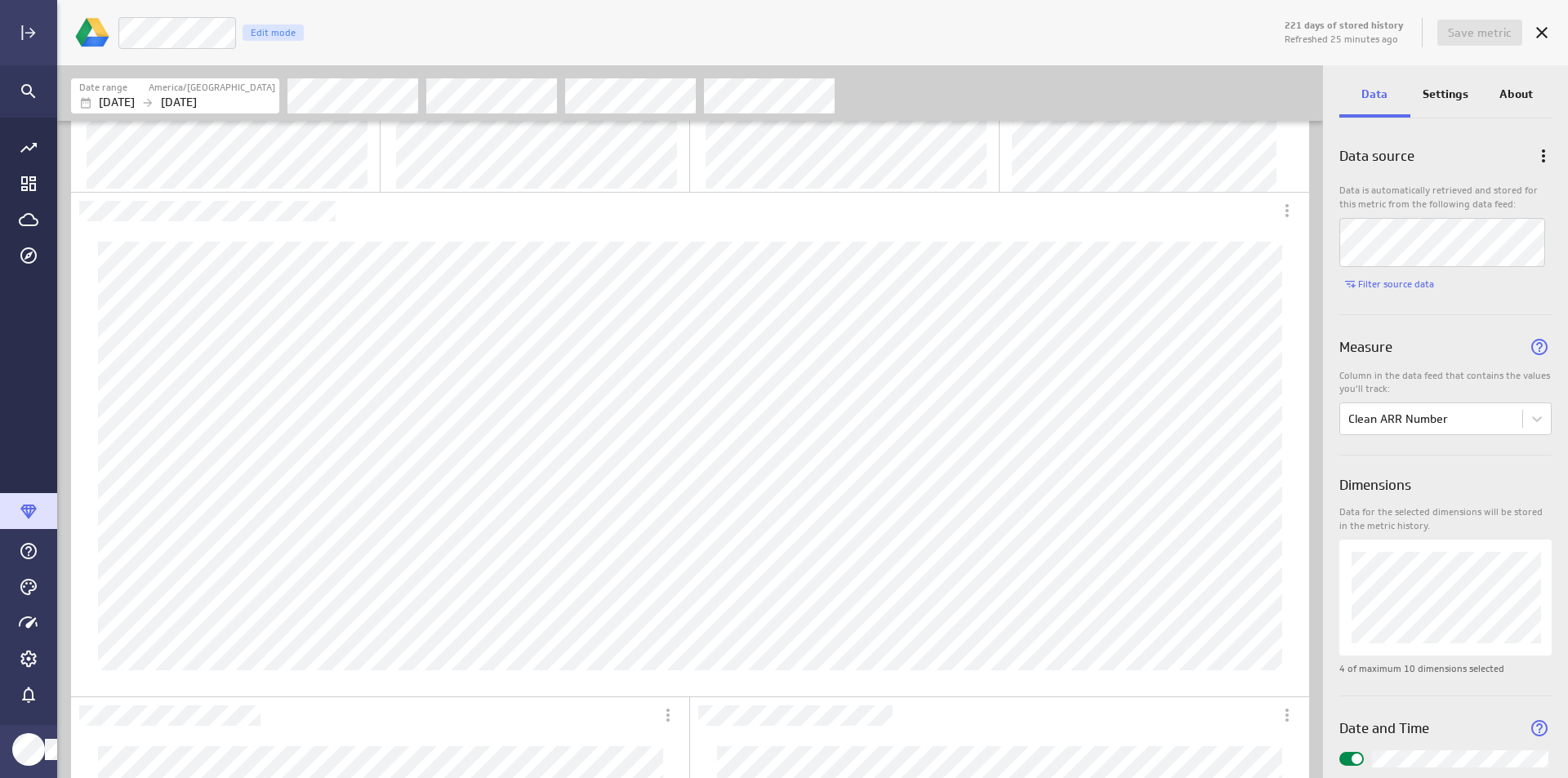
click at [1450, 97] on p "Settings" at bounding box center [1446, 94] width 46 height 17
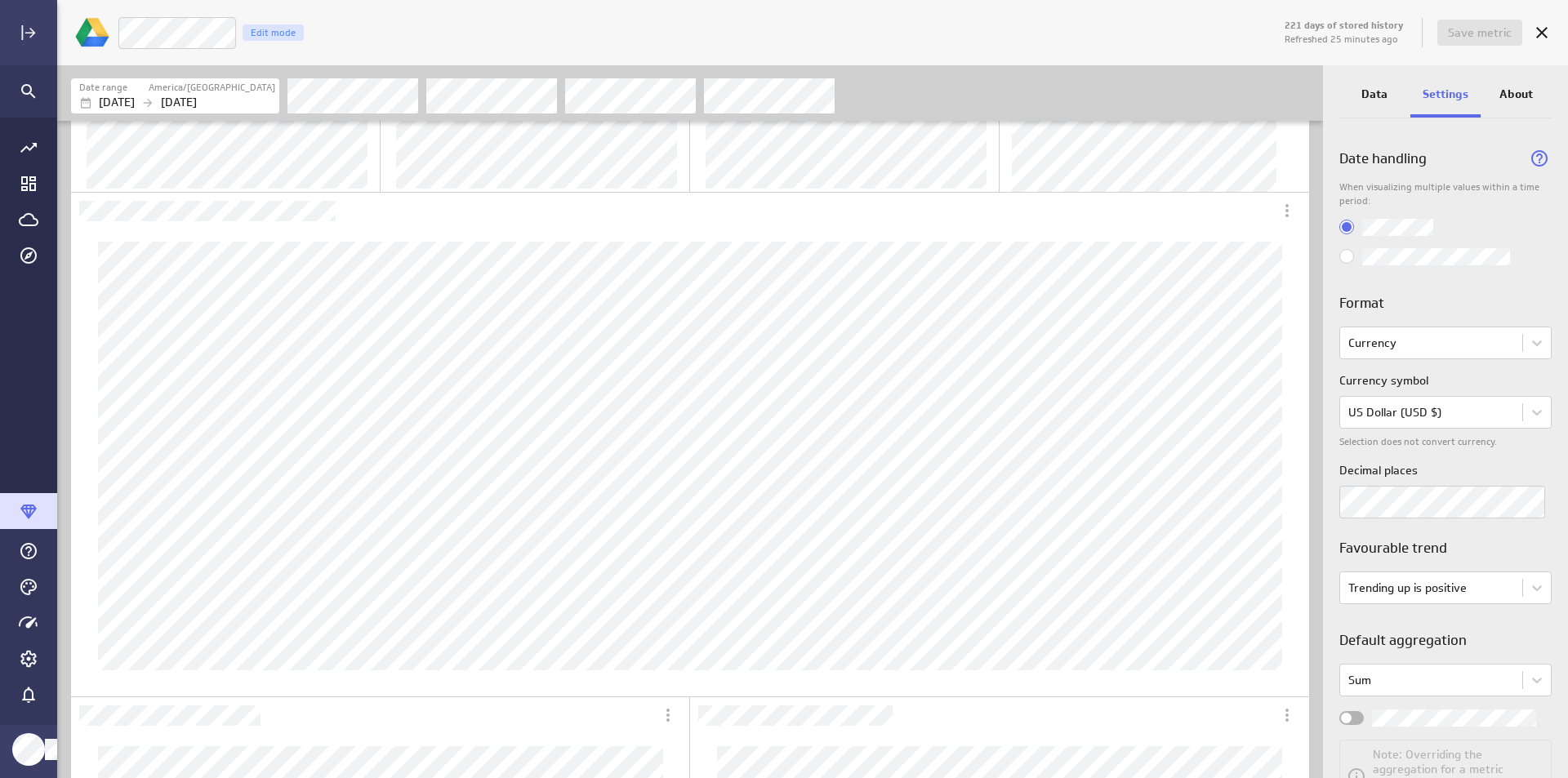
click at [1512, 93] on p "About" at bounding box center [1516, 94] width 34 height 17
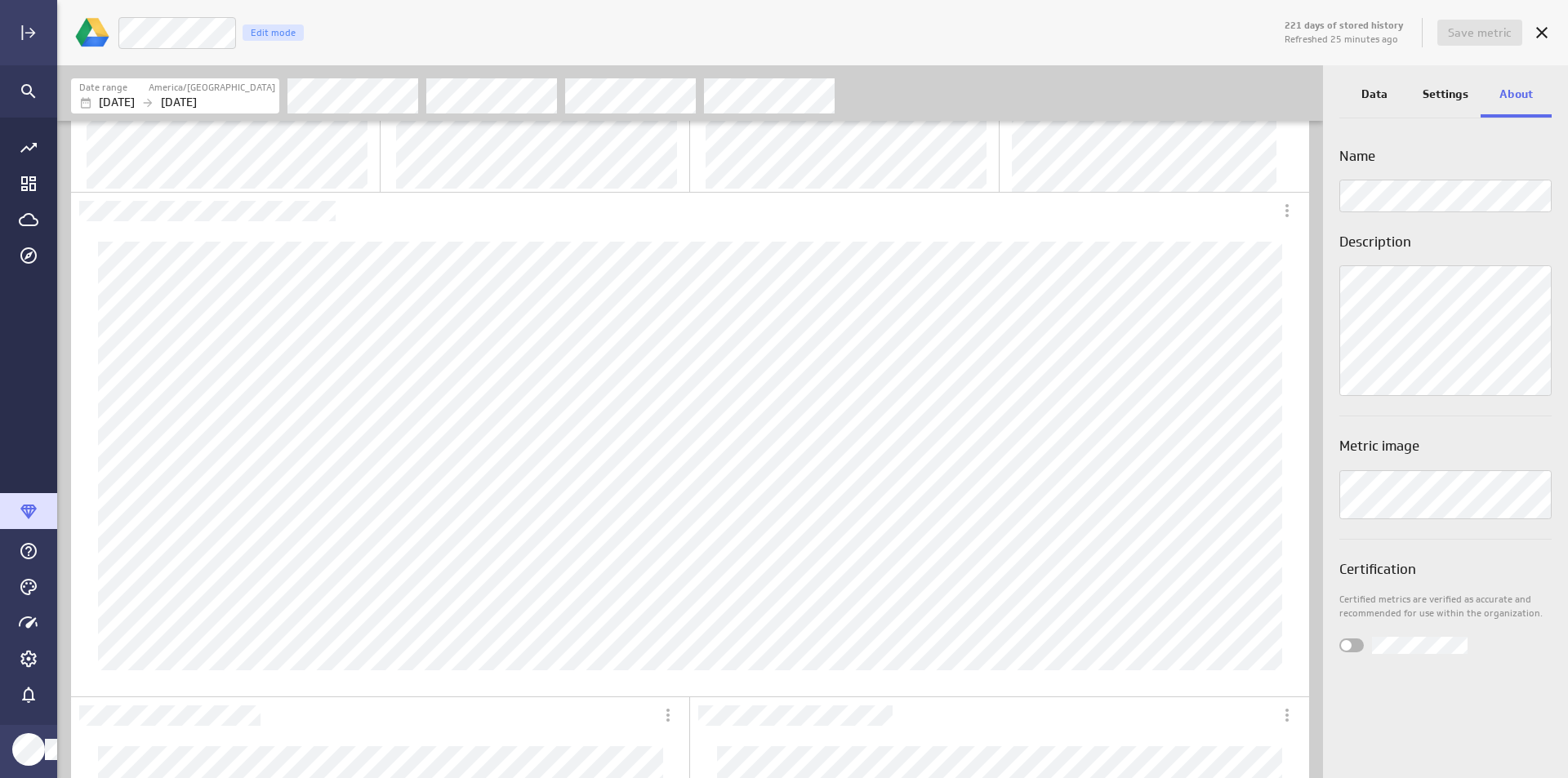
click at [1440, 104] on div "Settings" at bounding box center [1446, 96] width 71 height 44
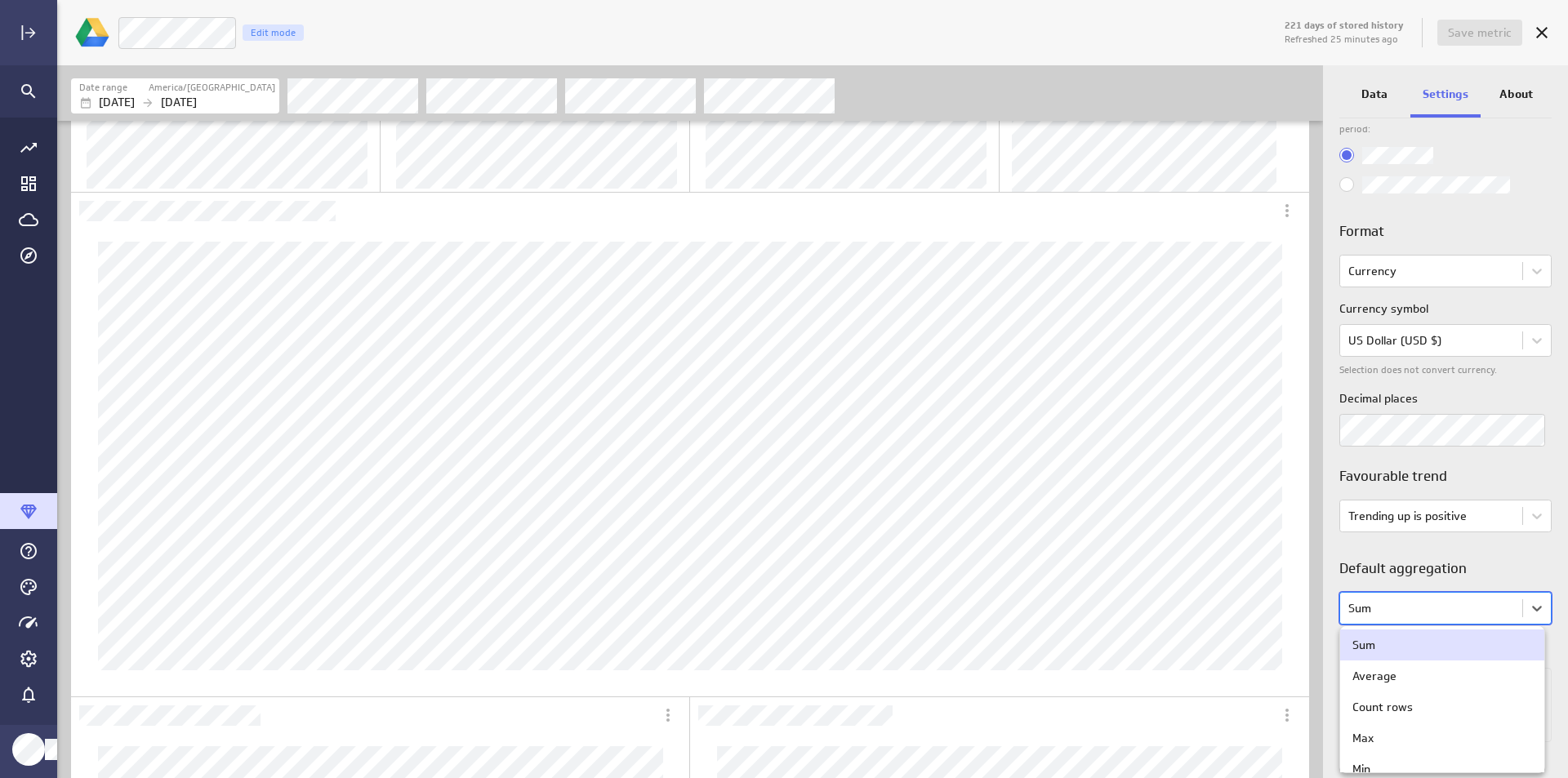
click at [1492, 612] on body "221 days of stored history Refreshed 25 minutes ago Save metric Total ARR Edit …" at bounding box center [784, 389] width 1568 height 778
click at [1492, 612] on div at bounding box center [784, 389] width 1568 height 778
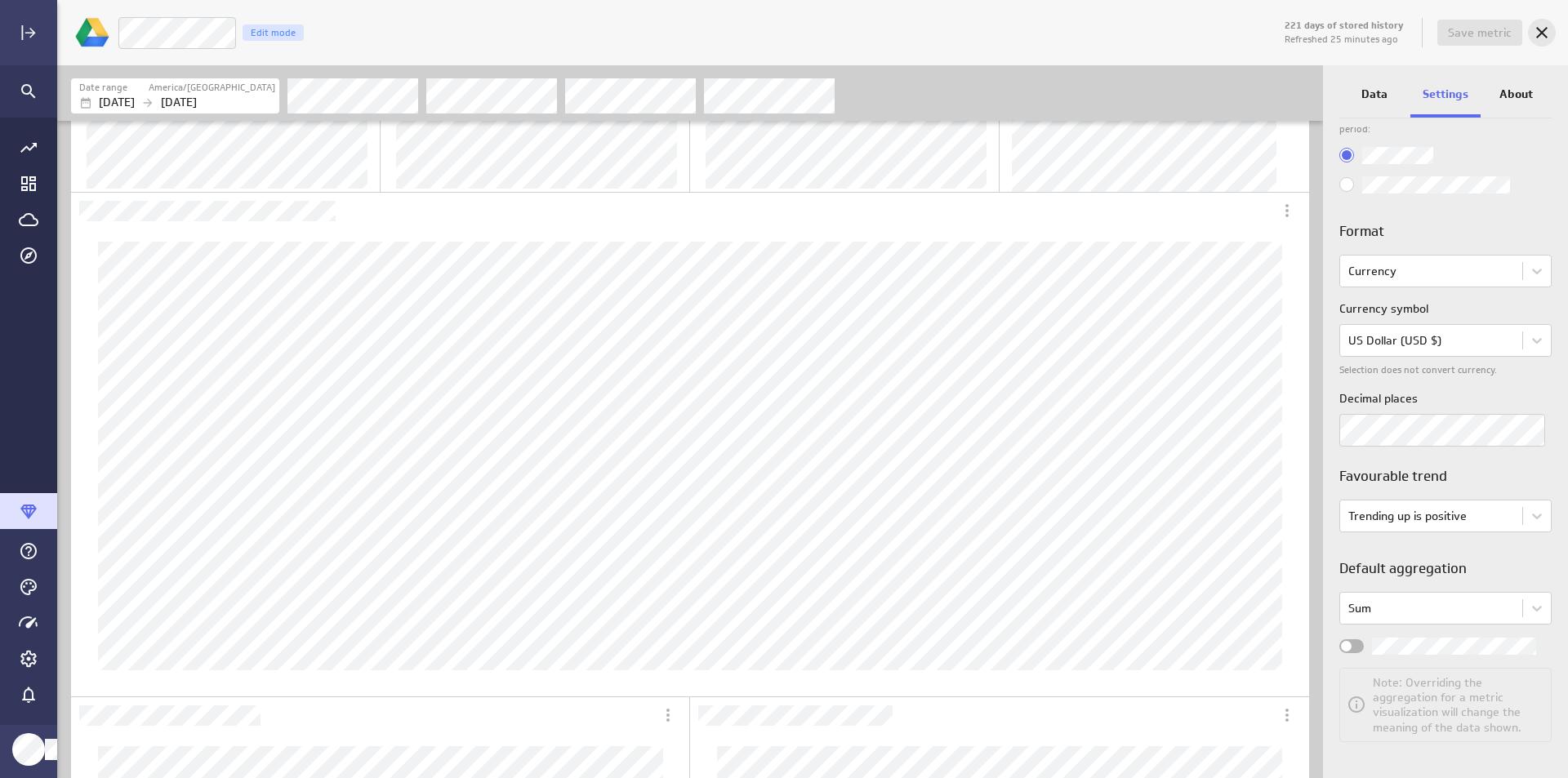
click at [1536, 25] on icon "Cancel" at bounding box center [1542, 32] width 19 height 19
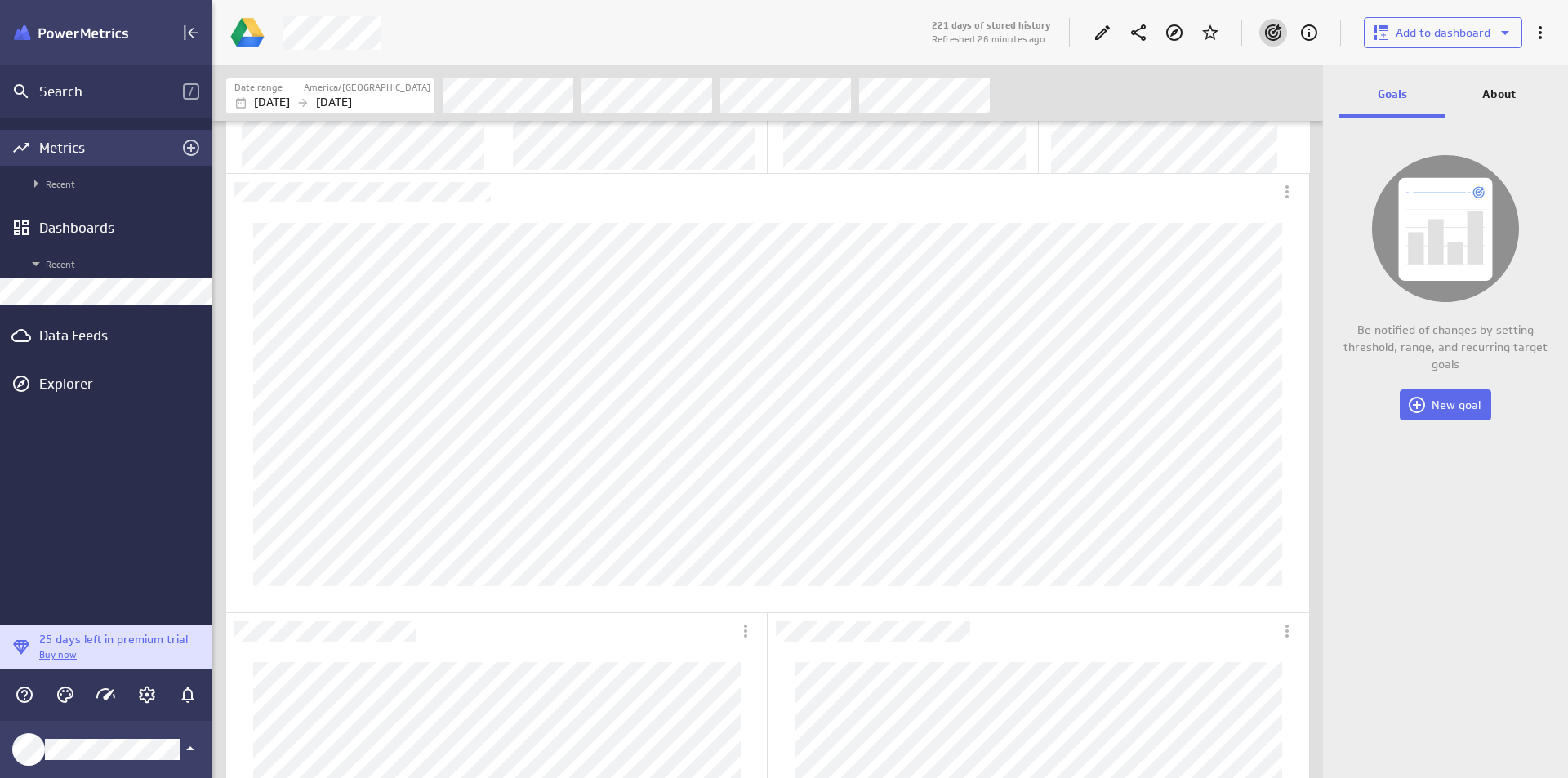
scroll to position [1072, 1108]
click at [109, 146] on div "Metrics" at bounding box center [106, 147] width 134 height 18
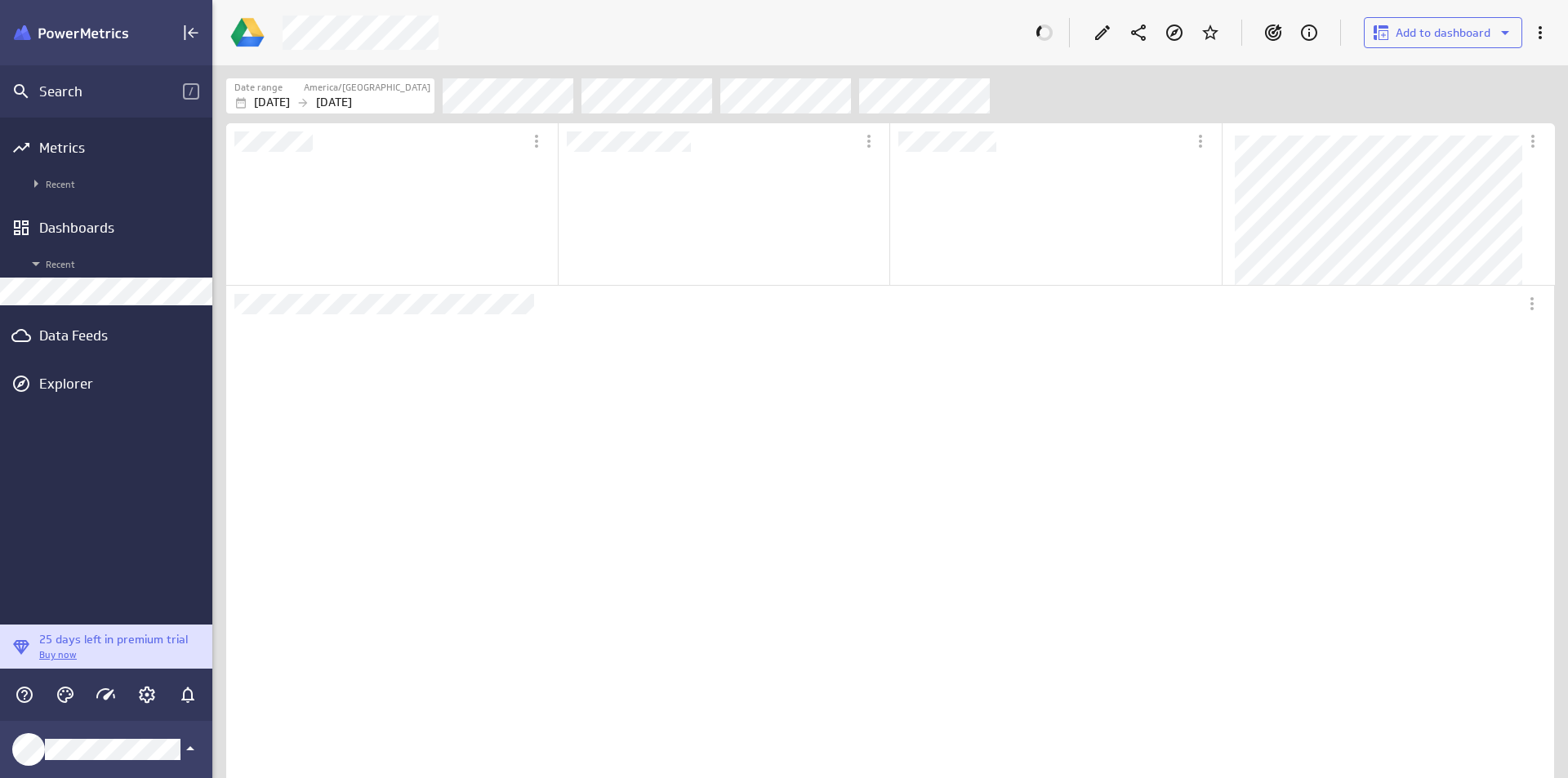
scroll to position [153, 329]
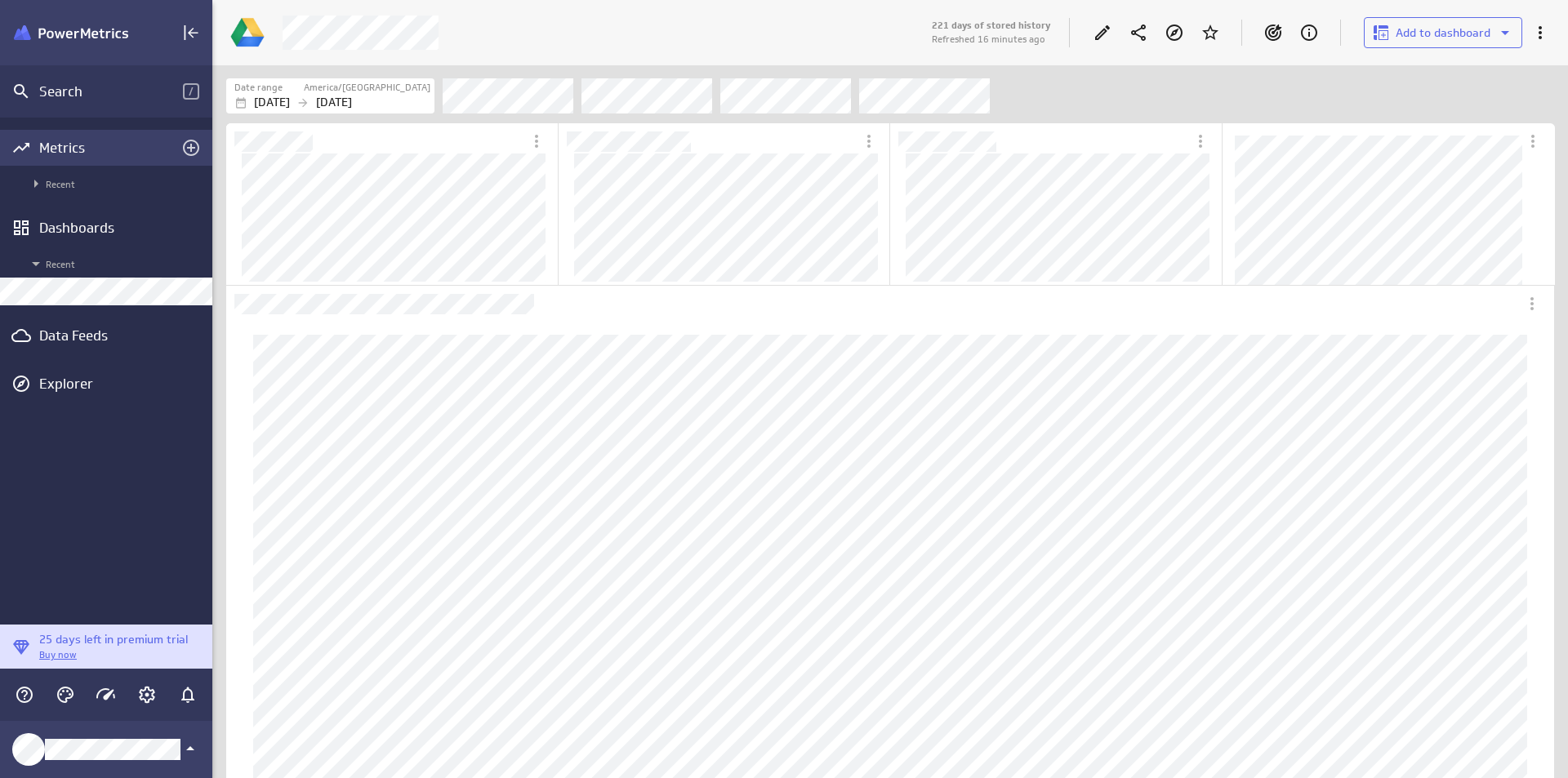
click at [103, 139] on div "Metrics" at bounding box center [106, 147] width 134 height 18
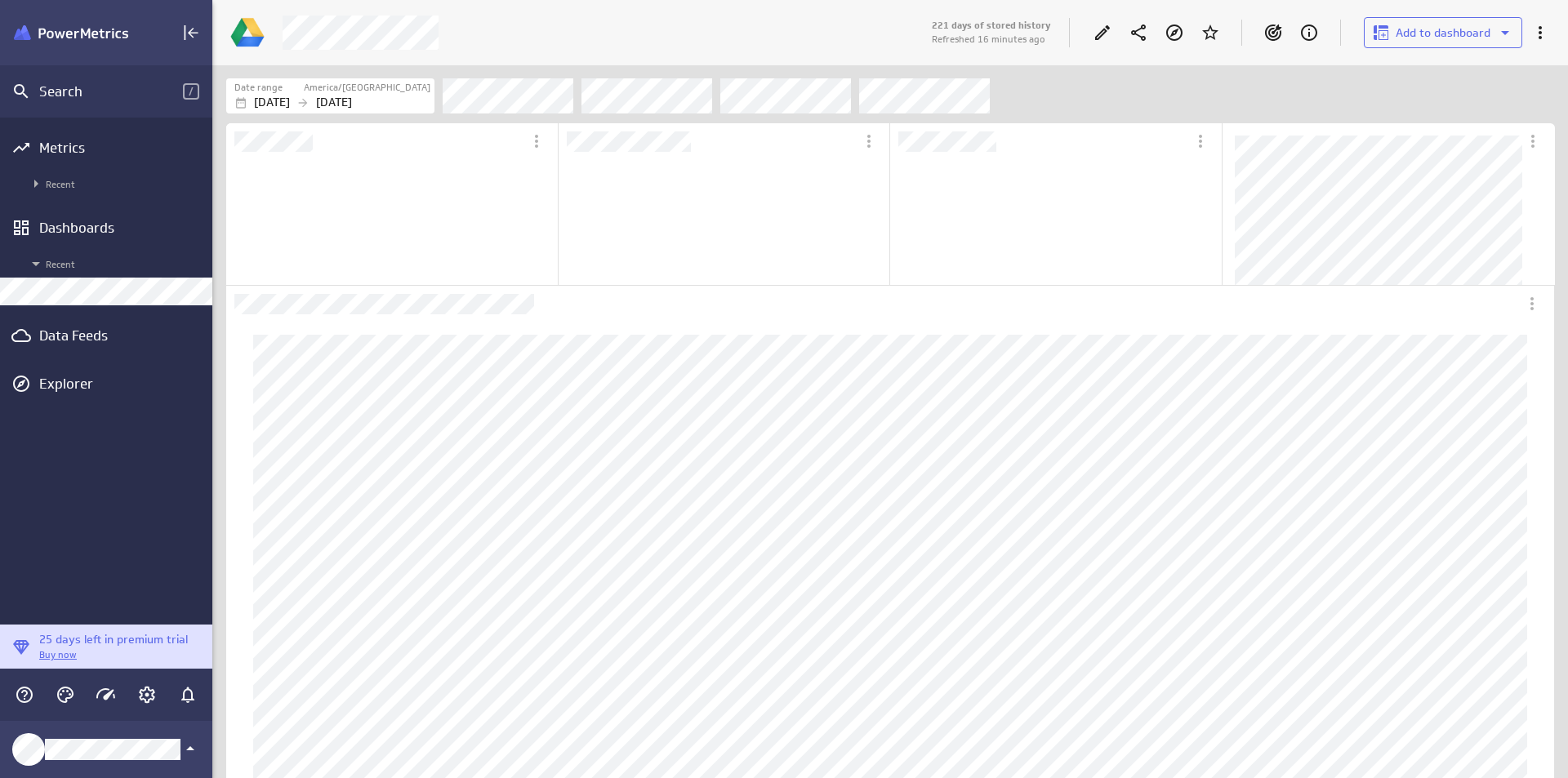
scroll to position [8, 8]
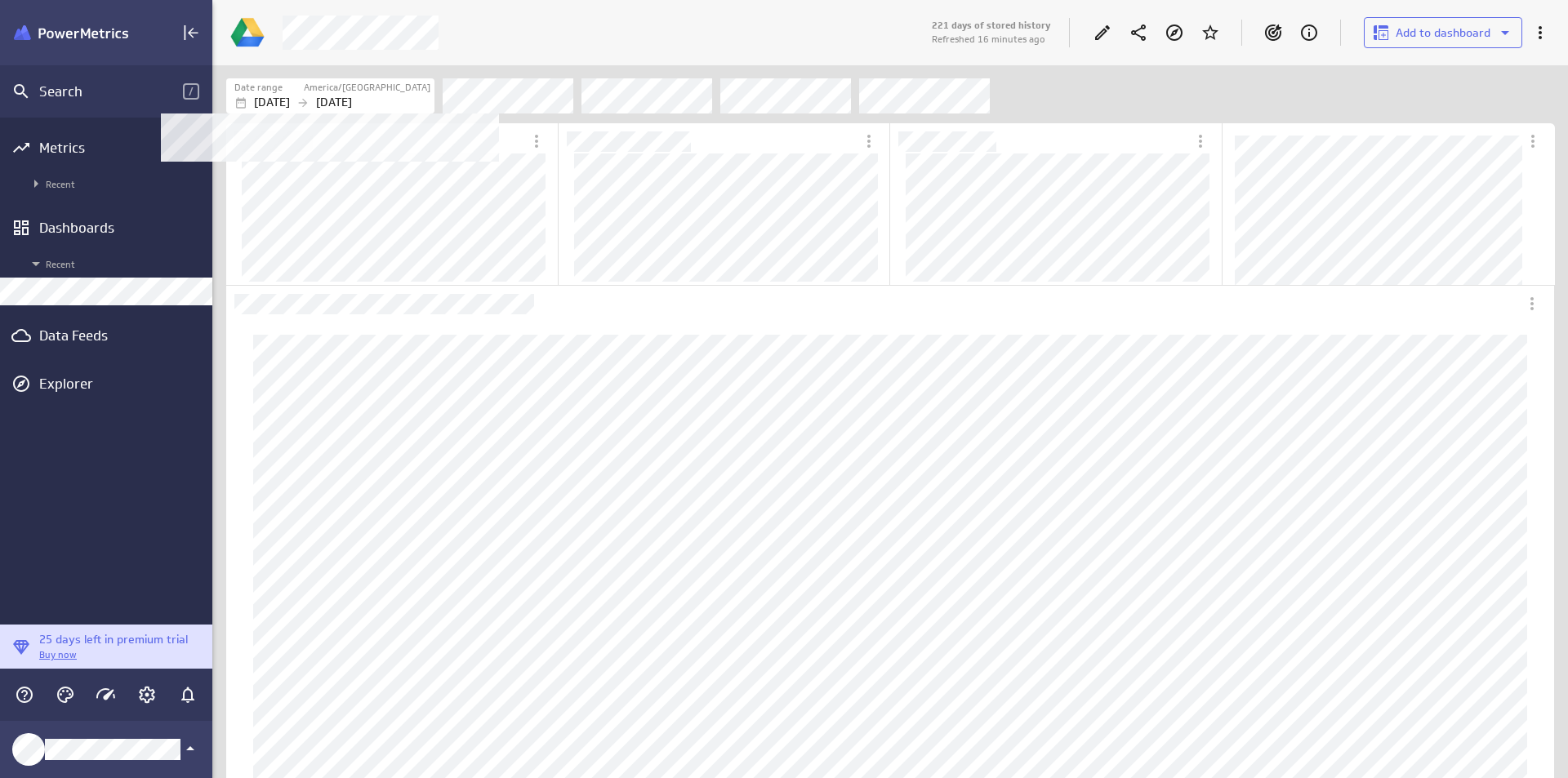
click at [352, 95] on p "[DATE]" at bounding box center [334, 102] width 36 height 17
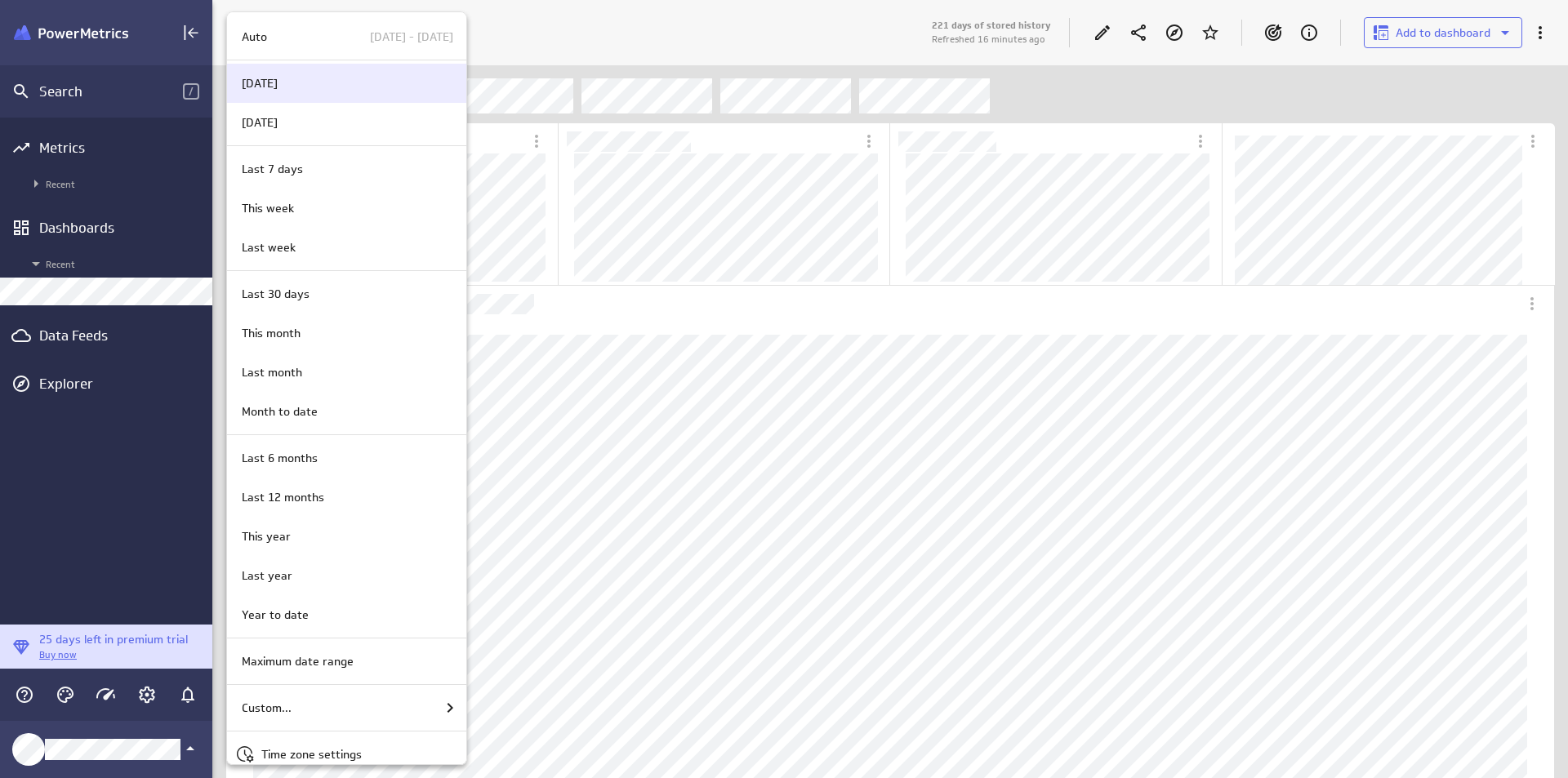
click at [389, 95] on div "[DATE]" at bounding box center [346, 83] width 240 height 39
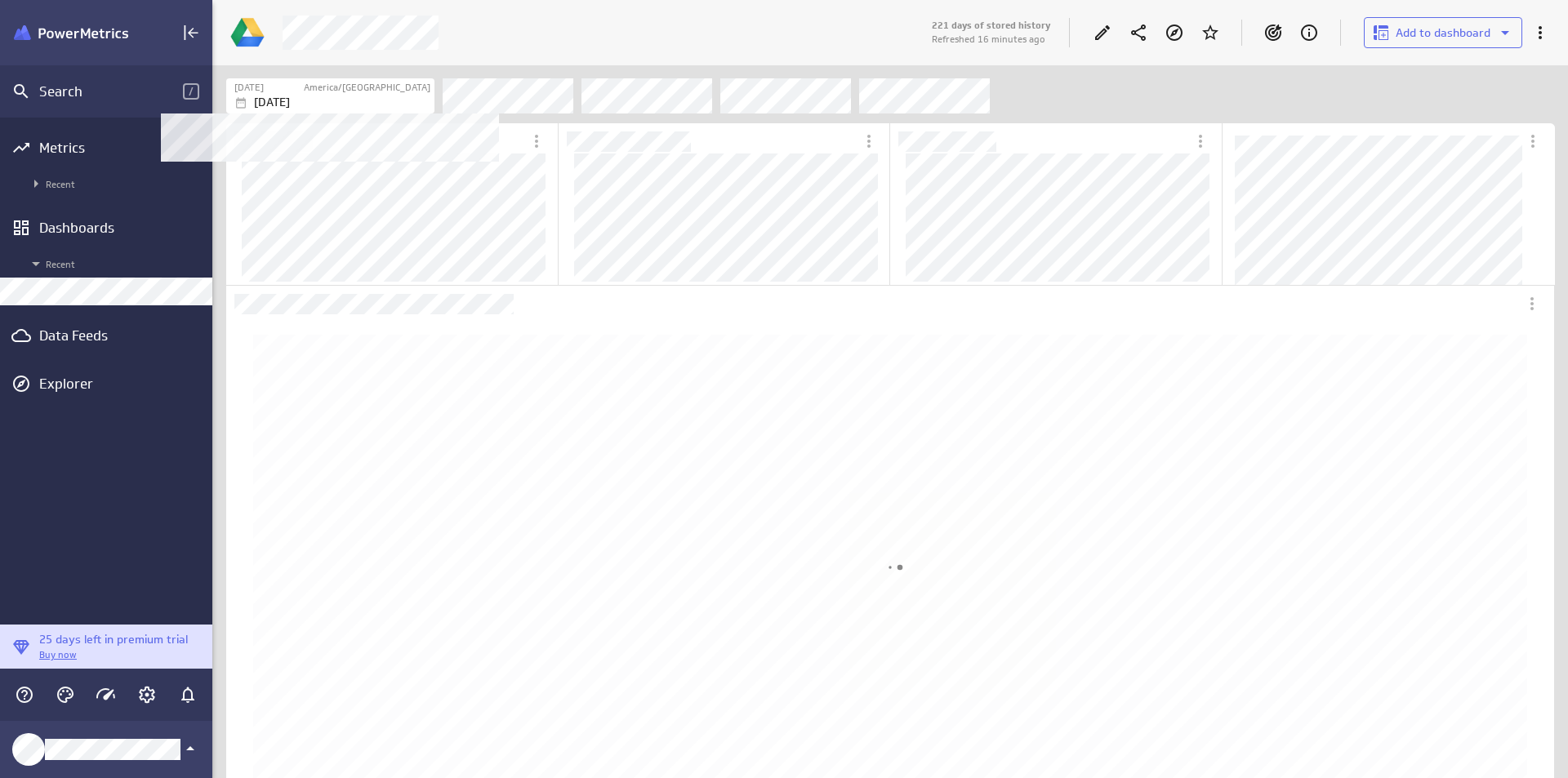
click at [355, 94] on div "[DATE]" at bounding box center [333, 102] width 196 height 17
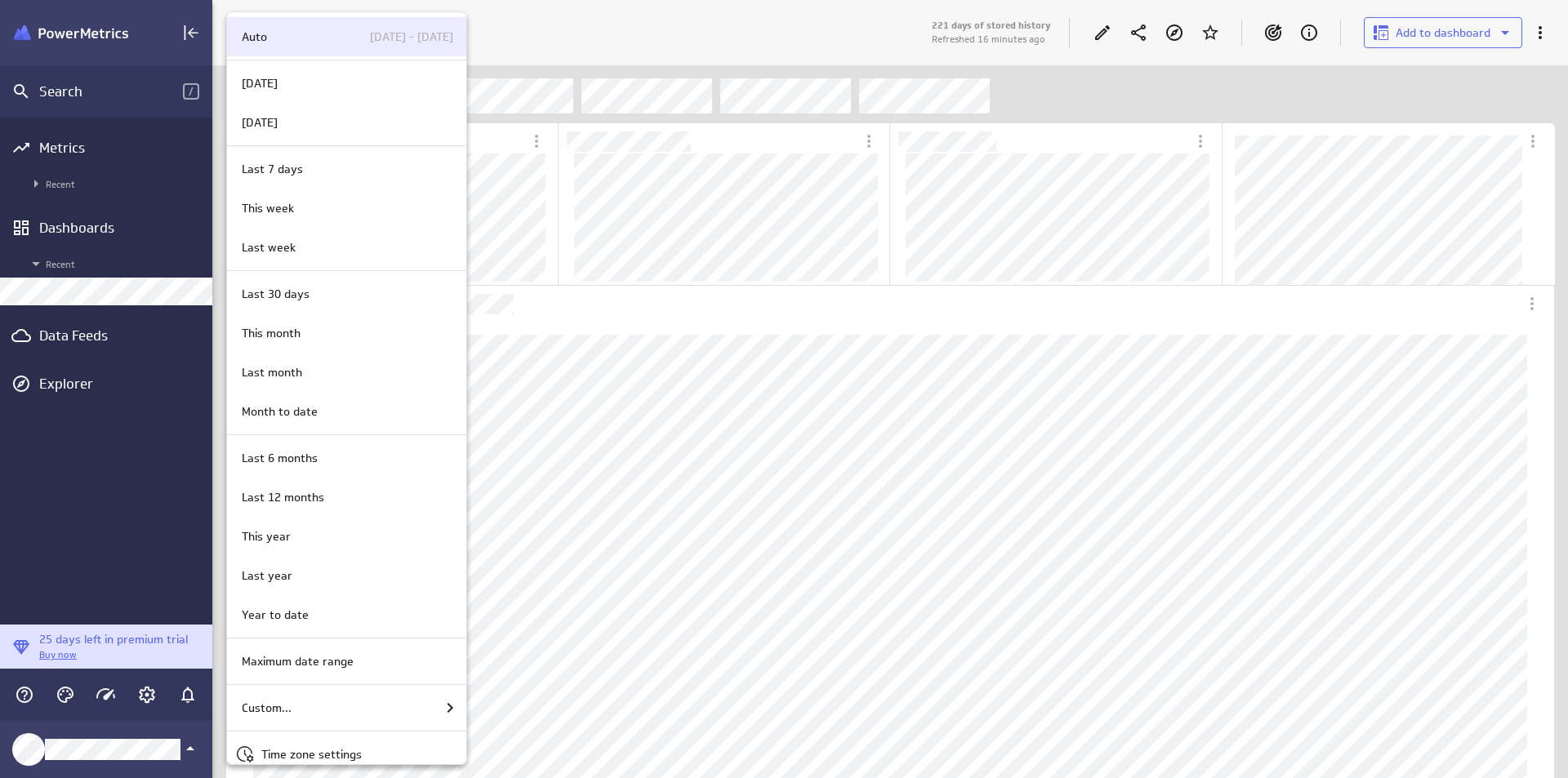
click at [380, 42] on p "[DATE] - [DATE]" at bounding box center [400, 37] width 104 height 17
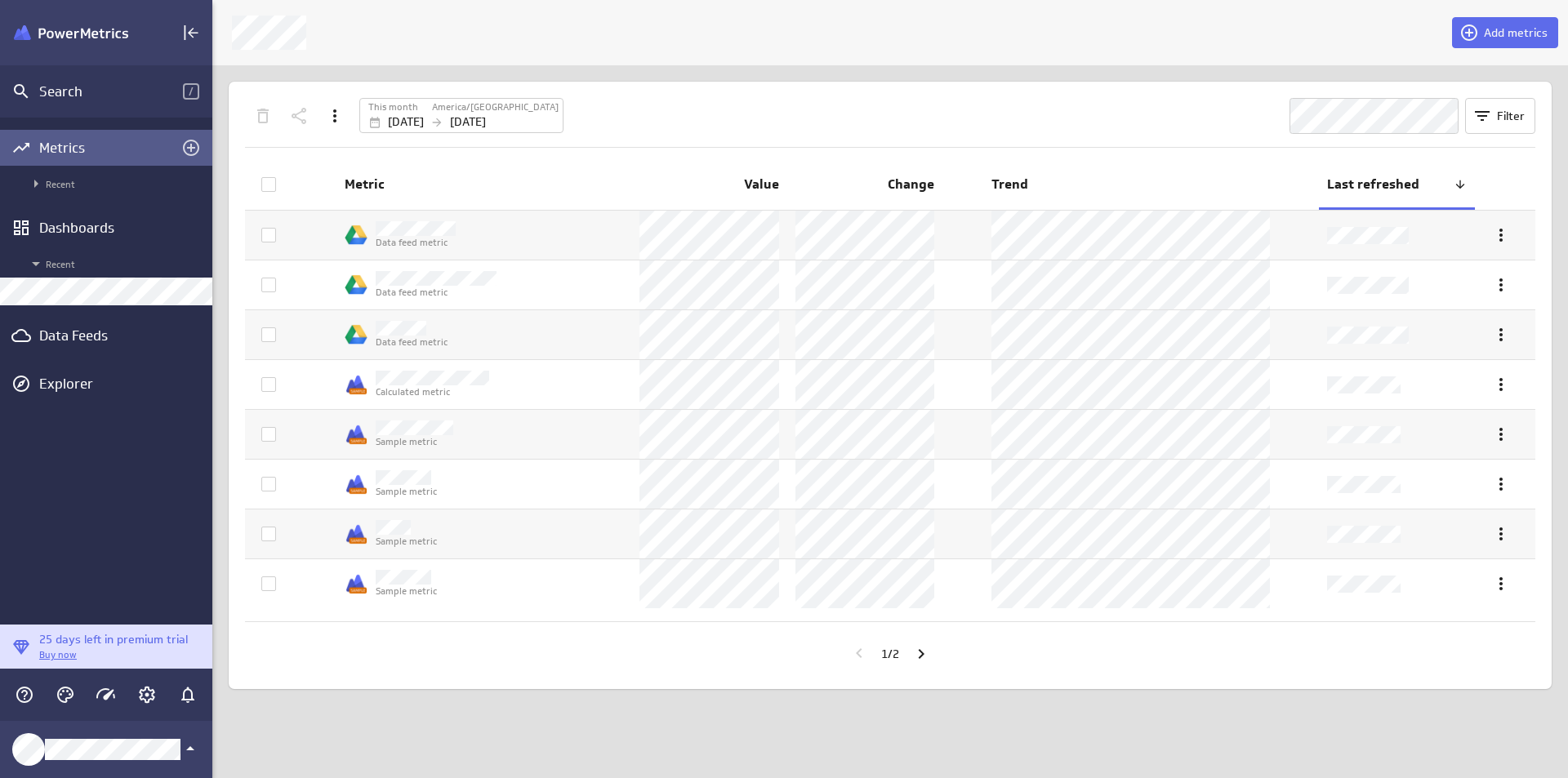
click at [86, 150] on div "Metrics" at bounding box center [106, 147] width 134 height 18
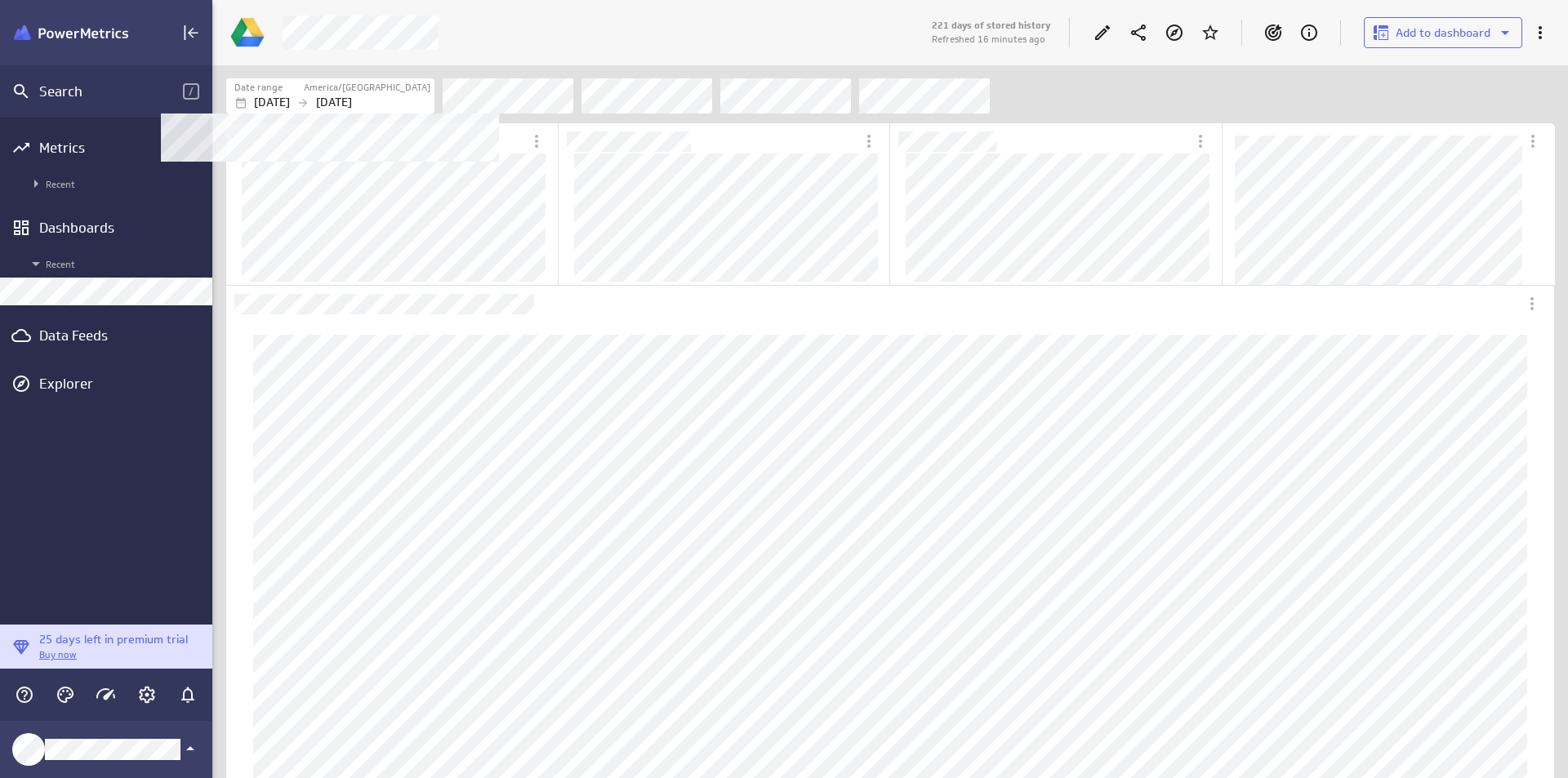
click at [363, 93] on label "America/[GEOGRAPHIC_DATA]" at bounding box center [367, 88] width 127 height 14
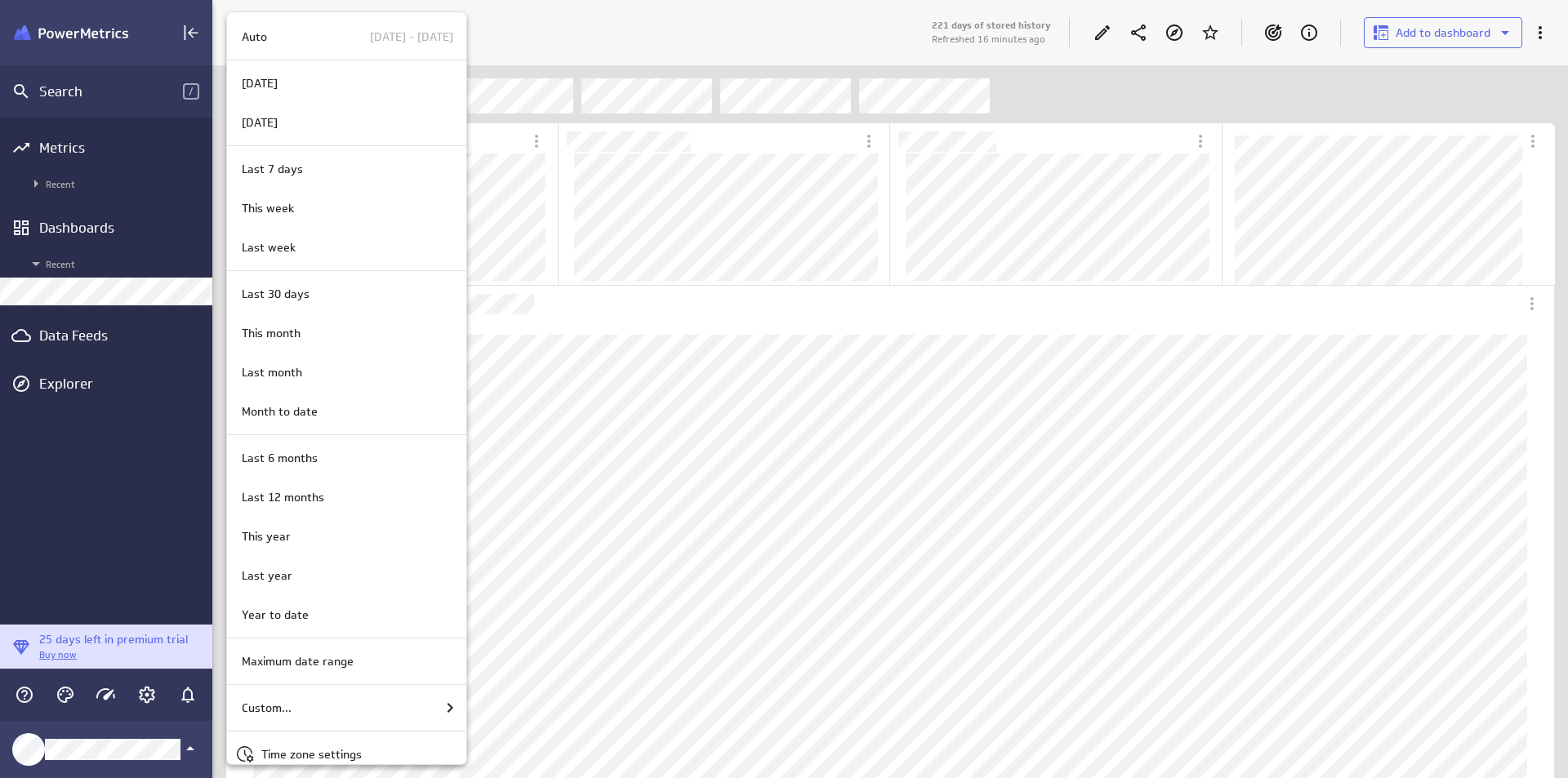
click at [401, 660] on div "Maximum date range" at bounding box center [345, 662] width 218 height 17
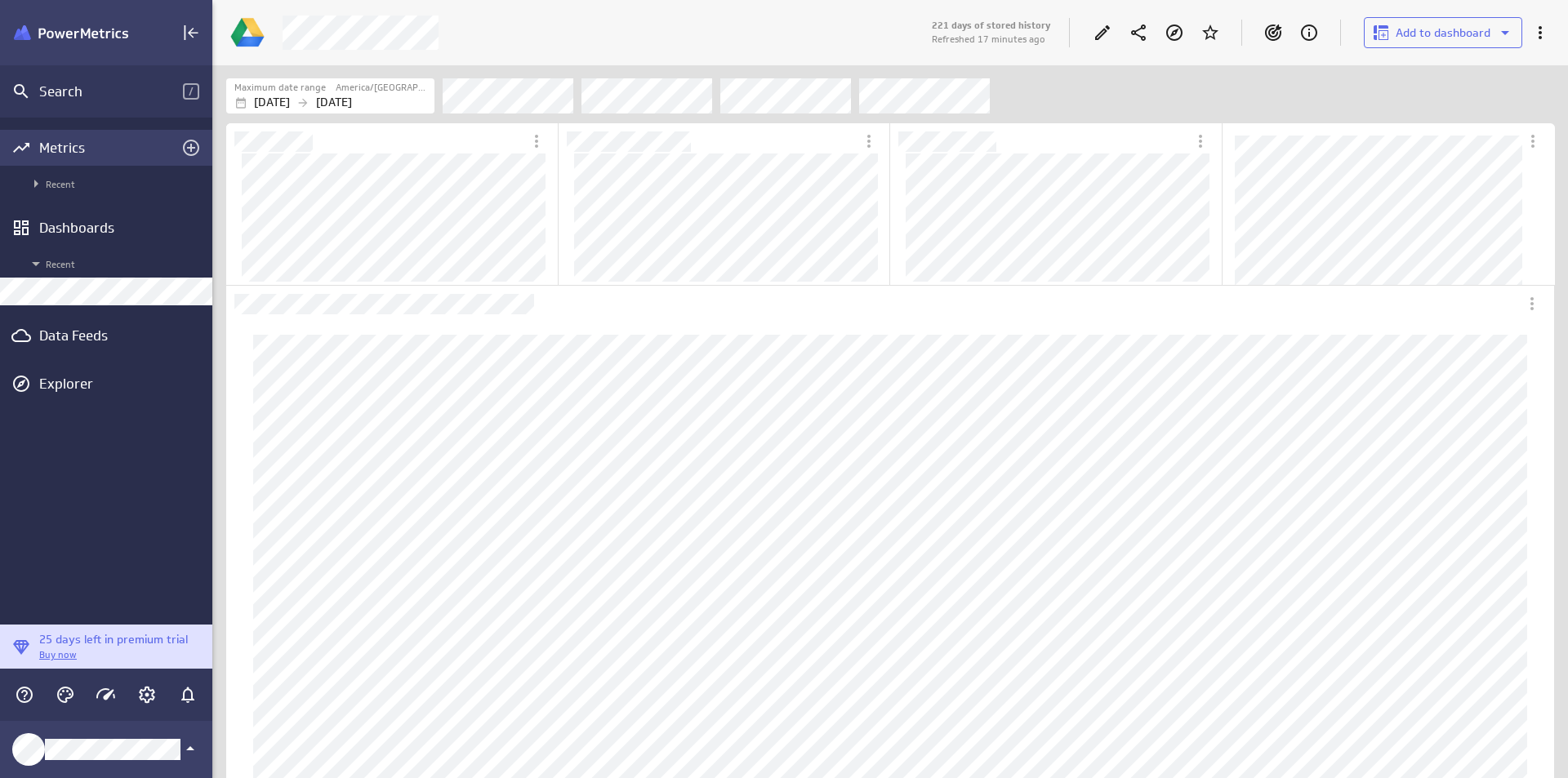
click at [119, 143] on div "Metrics" at bounding box center [106, 147] width 134 height 18
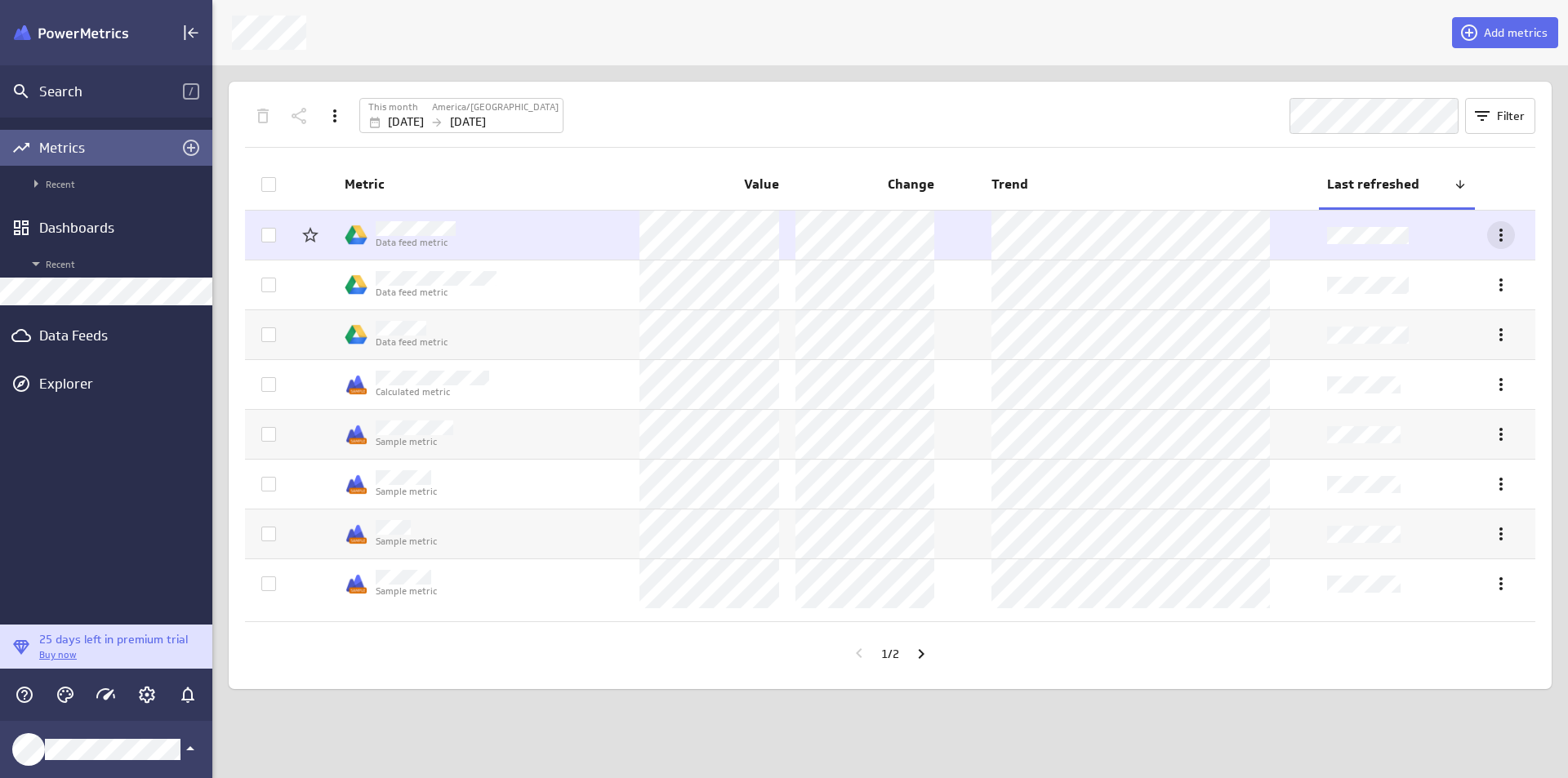
click at [1503, 236] on icon "More actions" at bounding box center [1501, 235] width 19 height 19
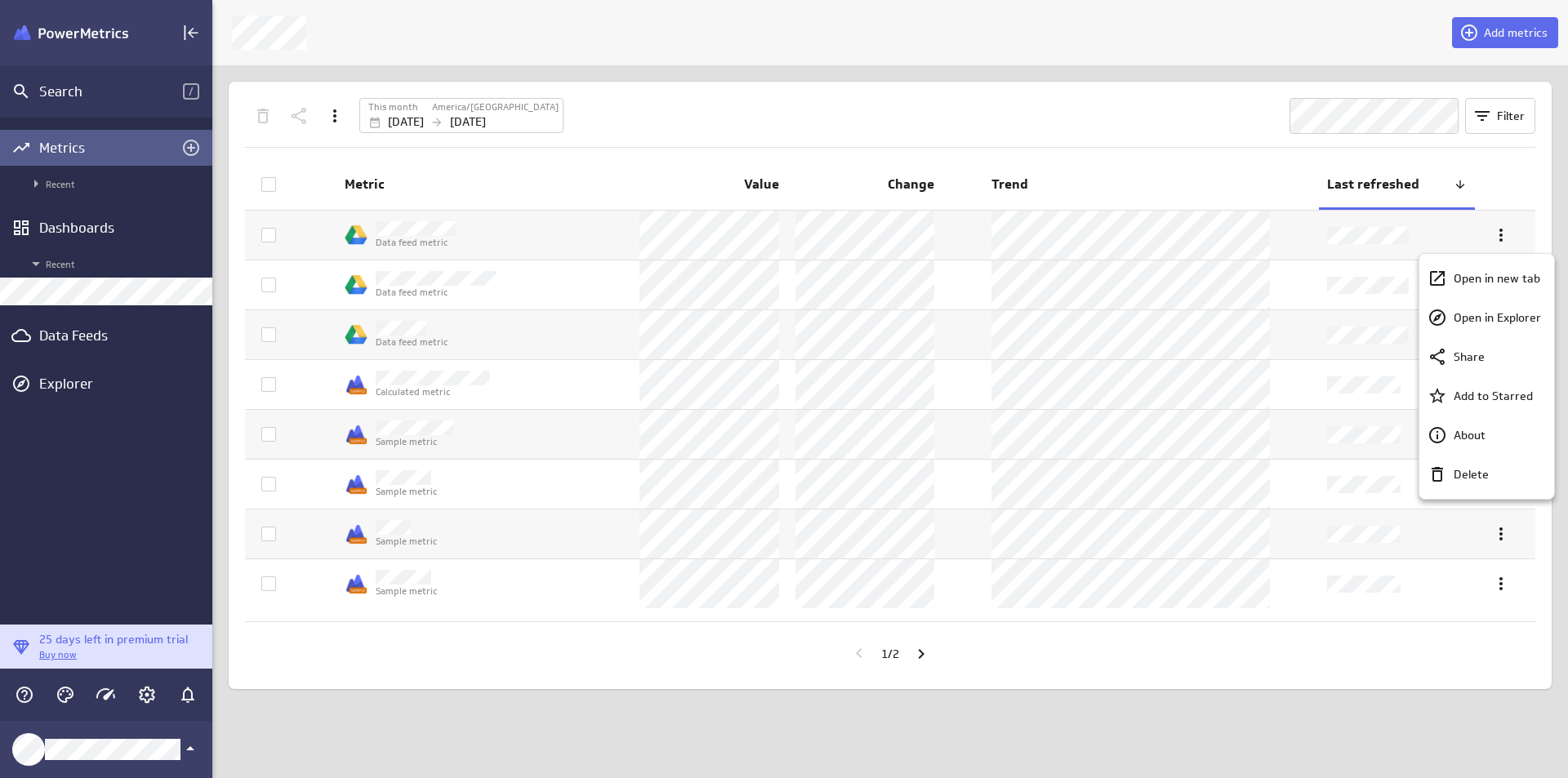
click at [1026, 226] on div at bounding box center [784, 389] width 1568 height 778
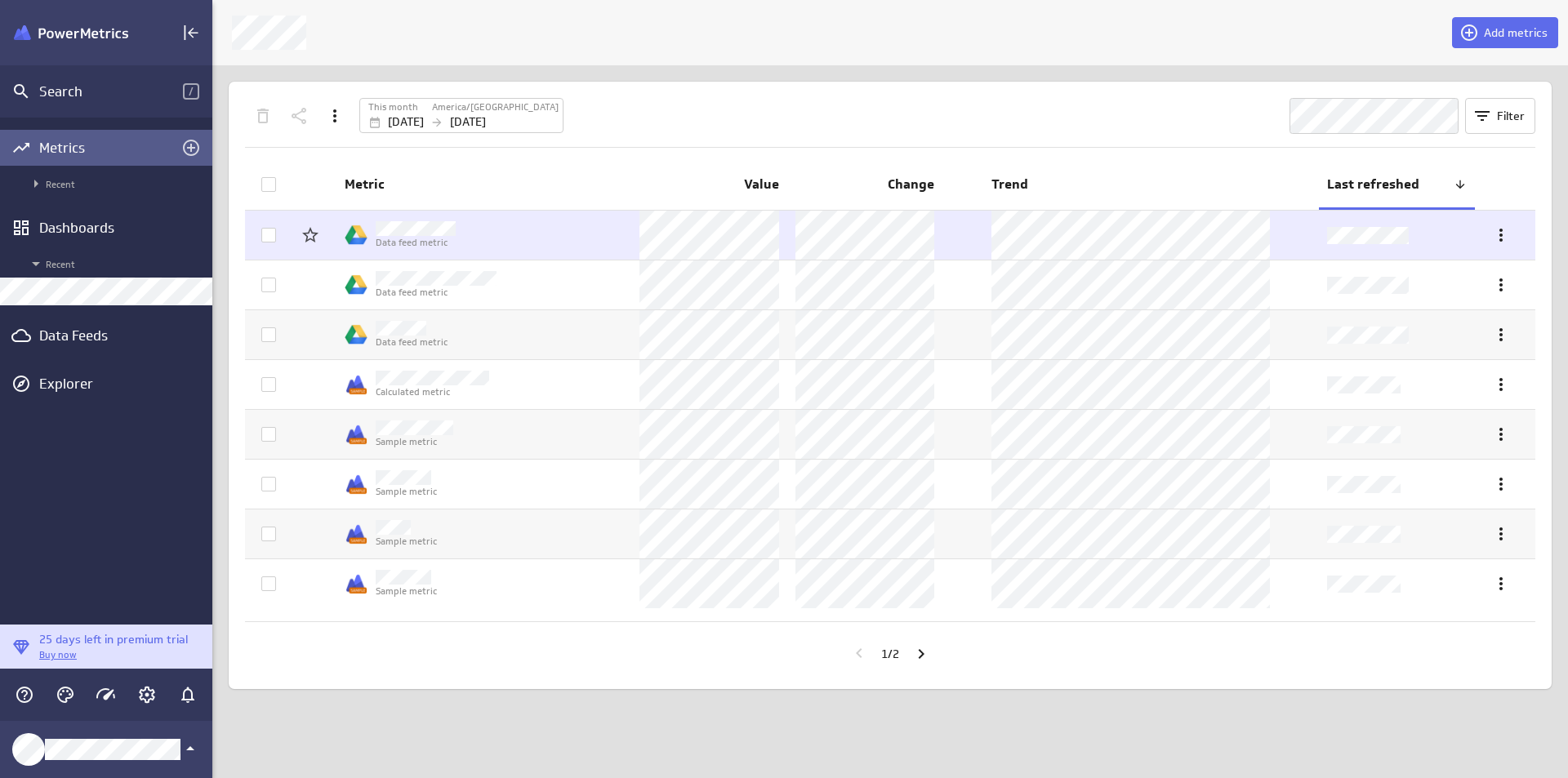
click at [936, 235] on td at bounding box center [865, 235] width 156 height 49
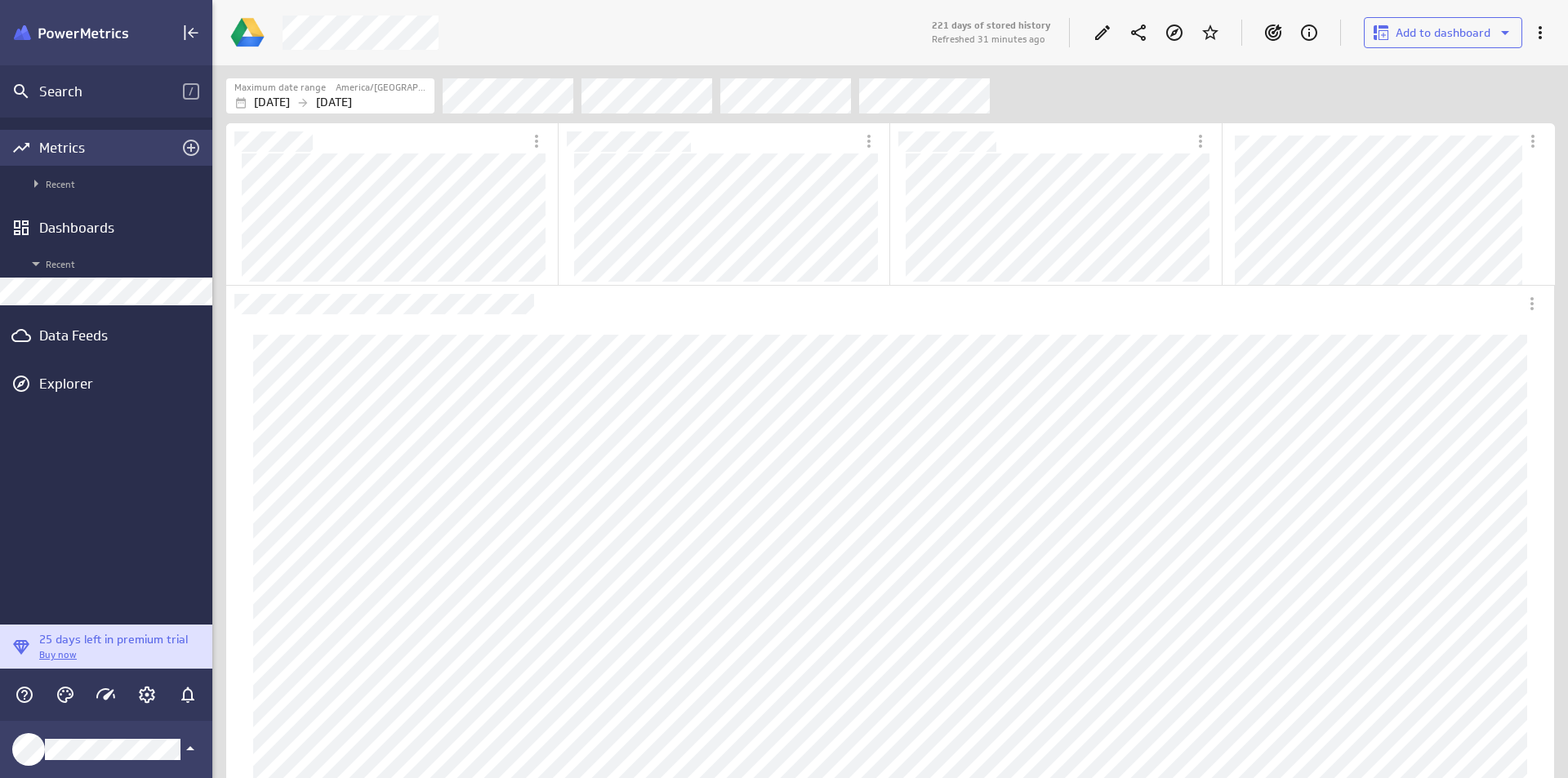
click at [103, 144] on div "Metrics" at bounding box center [106, 147] width 134 height 18
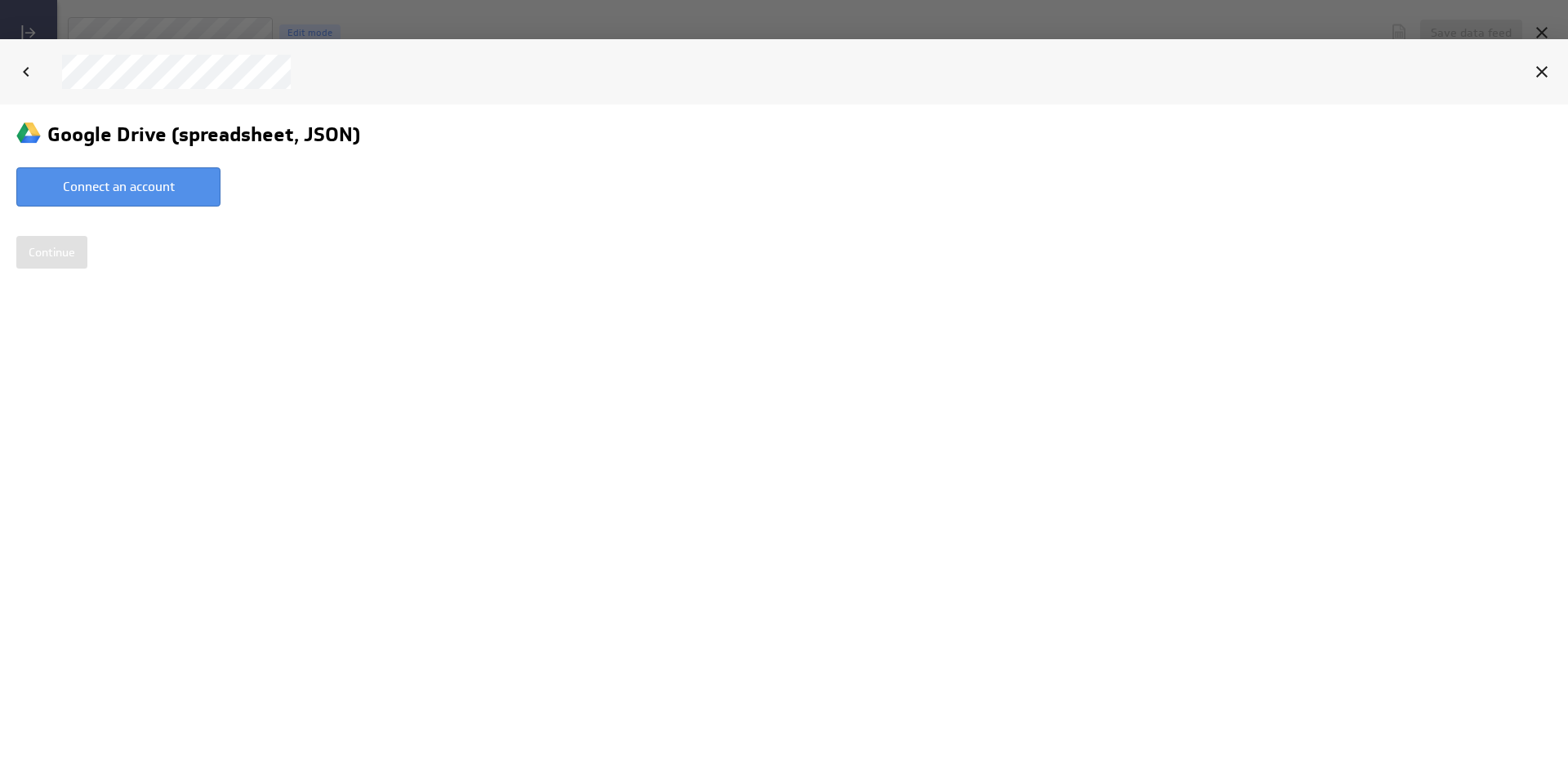
scroll to position [803, 1537]
click at [1548, 69] on icon at bounding box center [1542, 71] width 19 height 19
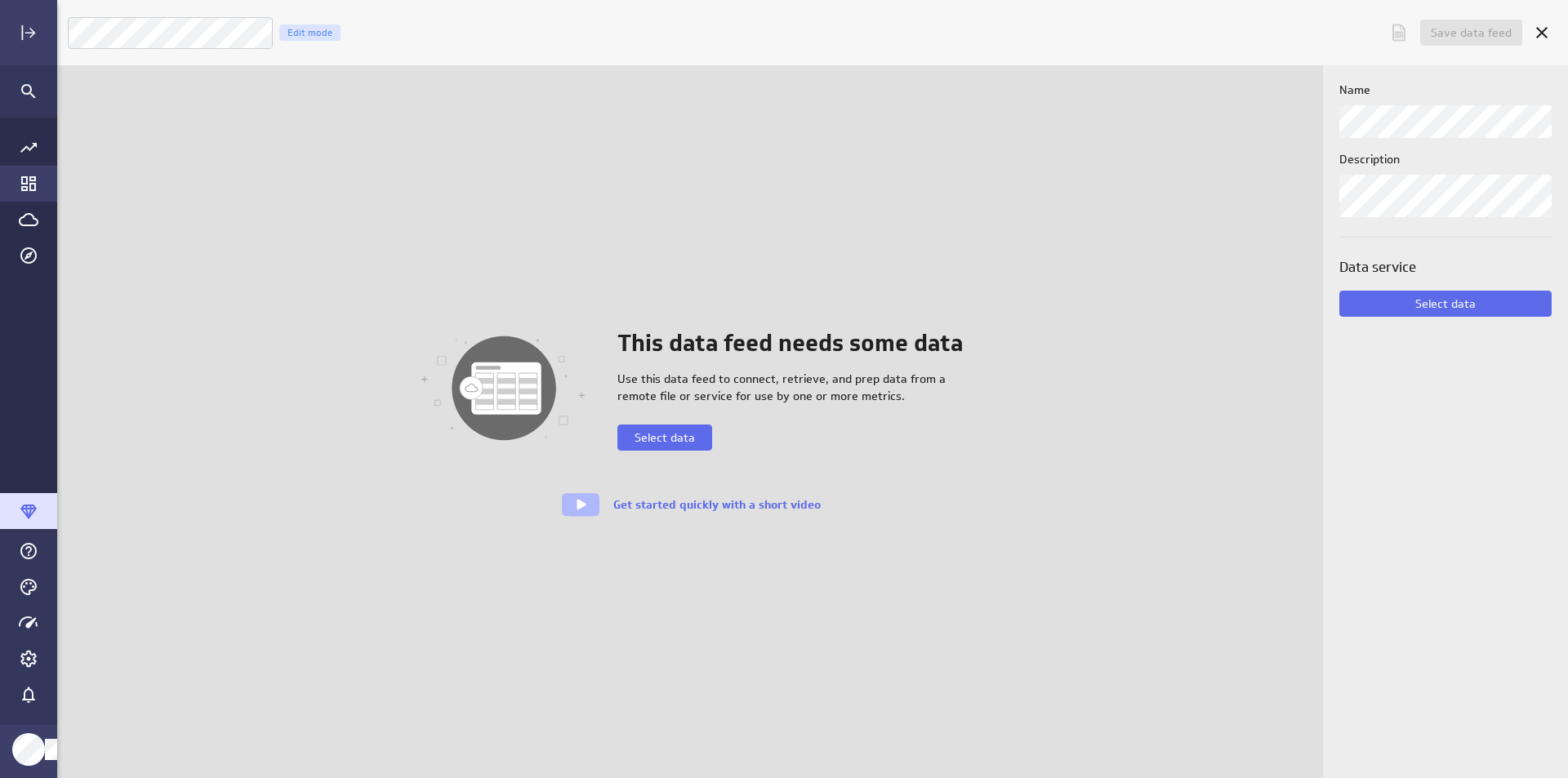
click at [33, 183] on icon "Go to Dashboard Library" at bounding box center [28, 183] width 14 height 14
